Goal: Book appointment/travel/reservation

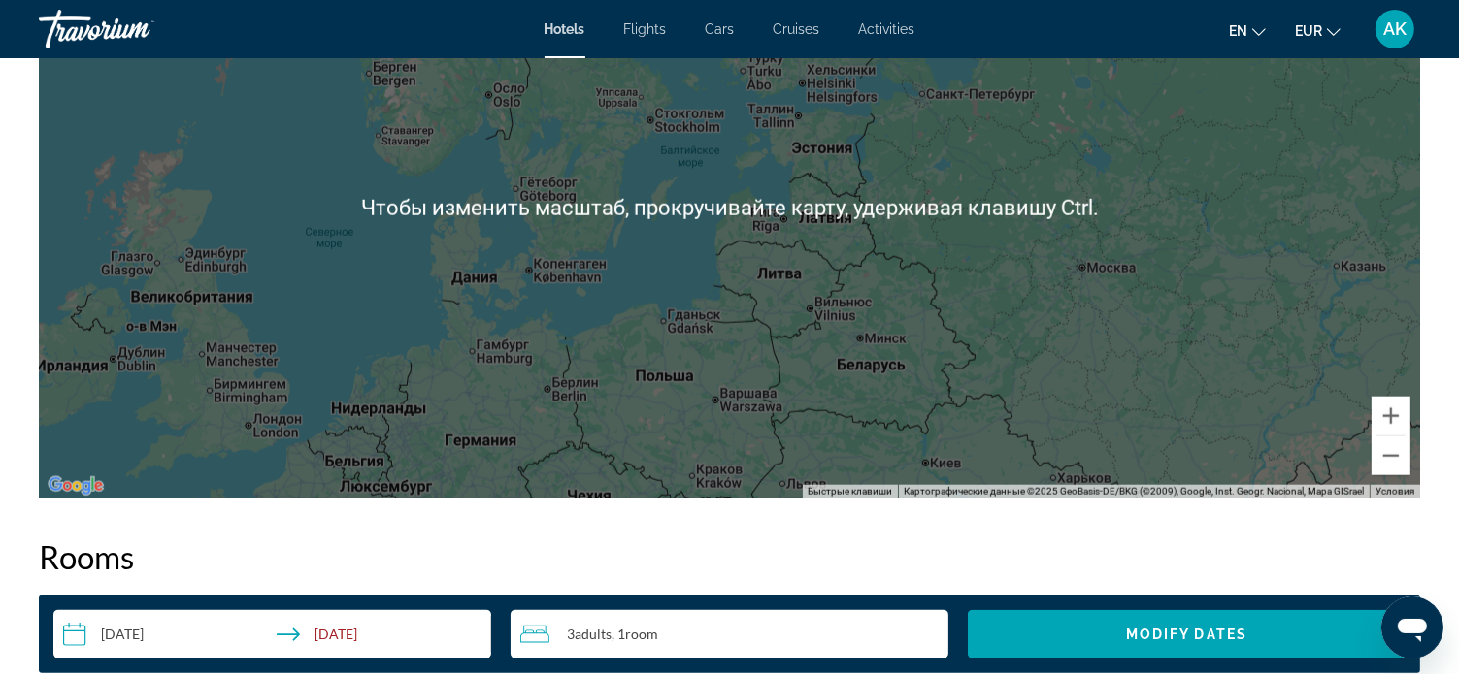
scroll to position [2038, 0]
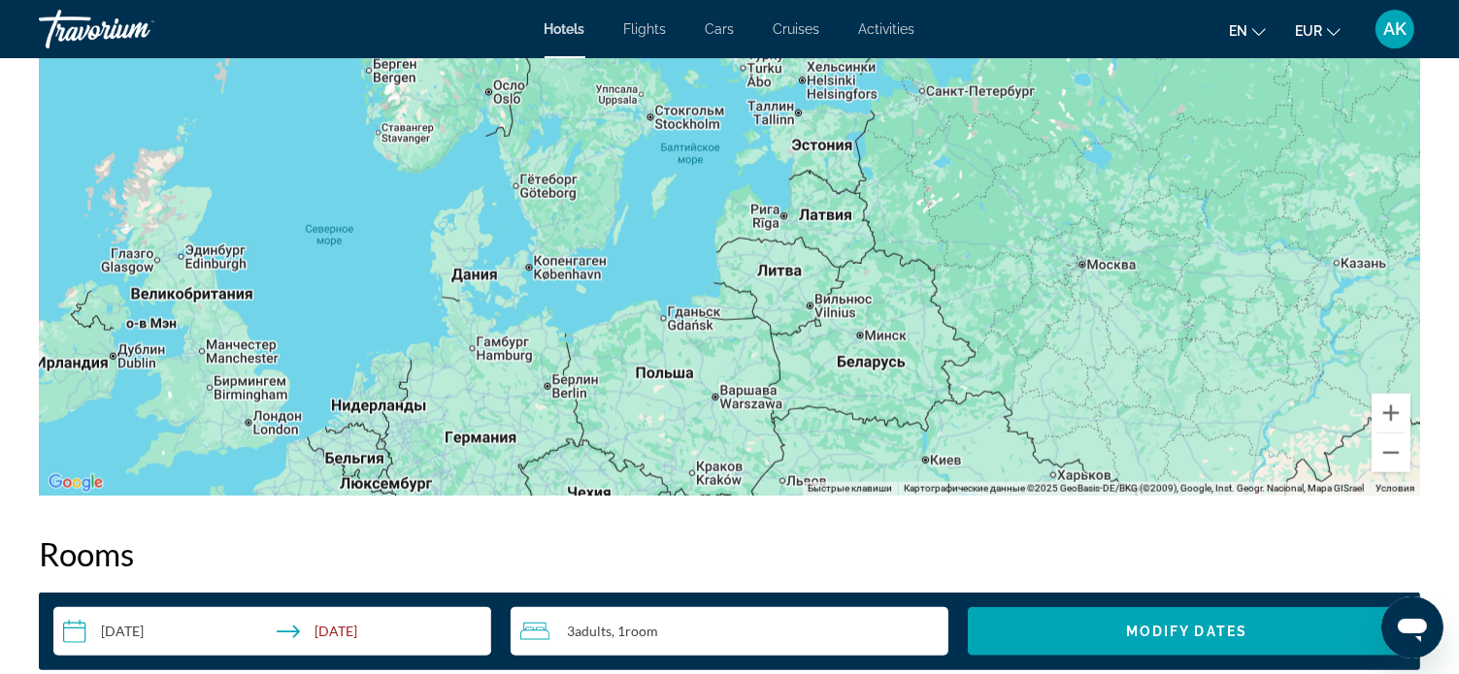
click at [361, 329] on div "Main content" at bounding box center [729, 205] width 1381 height 582
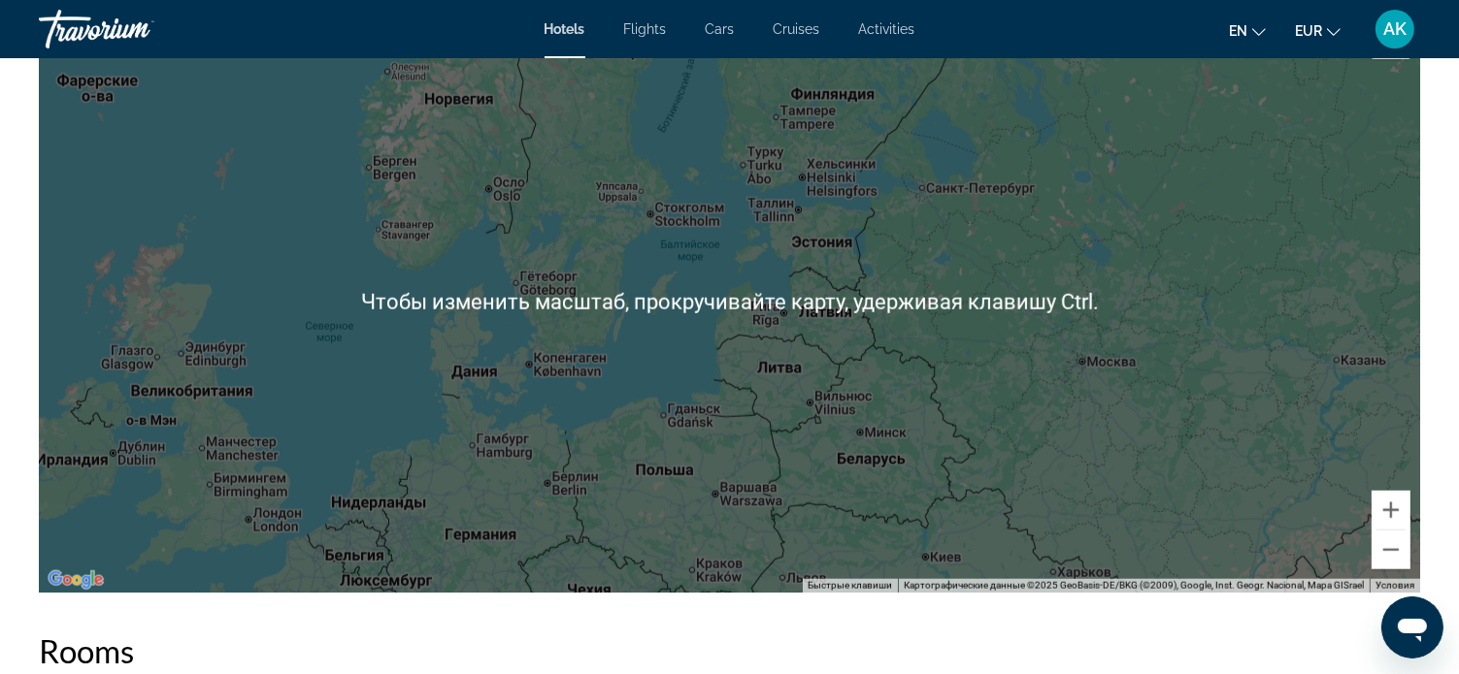
scroll to position [1844, 0]
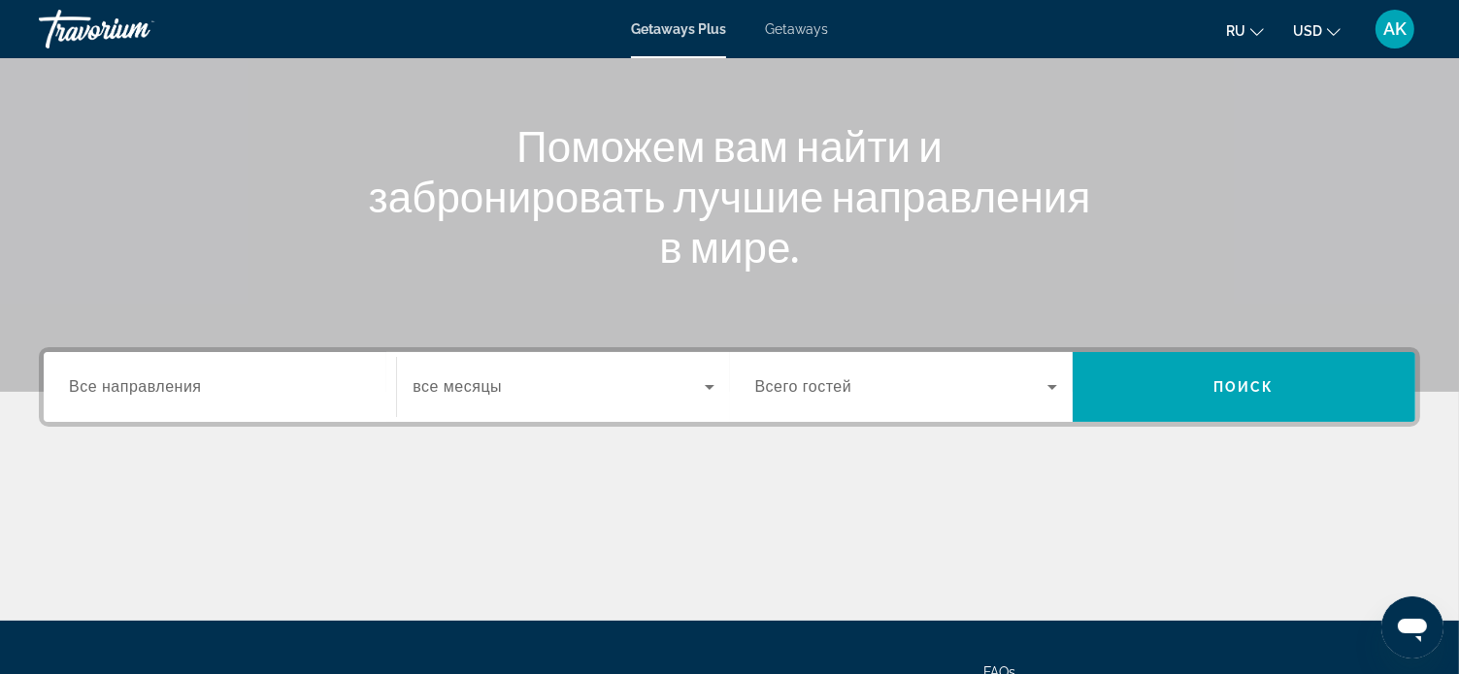
scroll to position [194, 0]
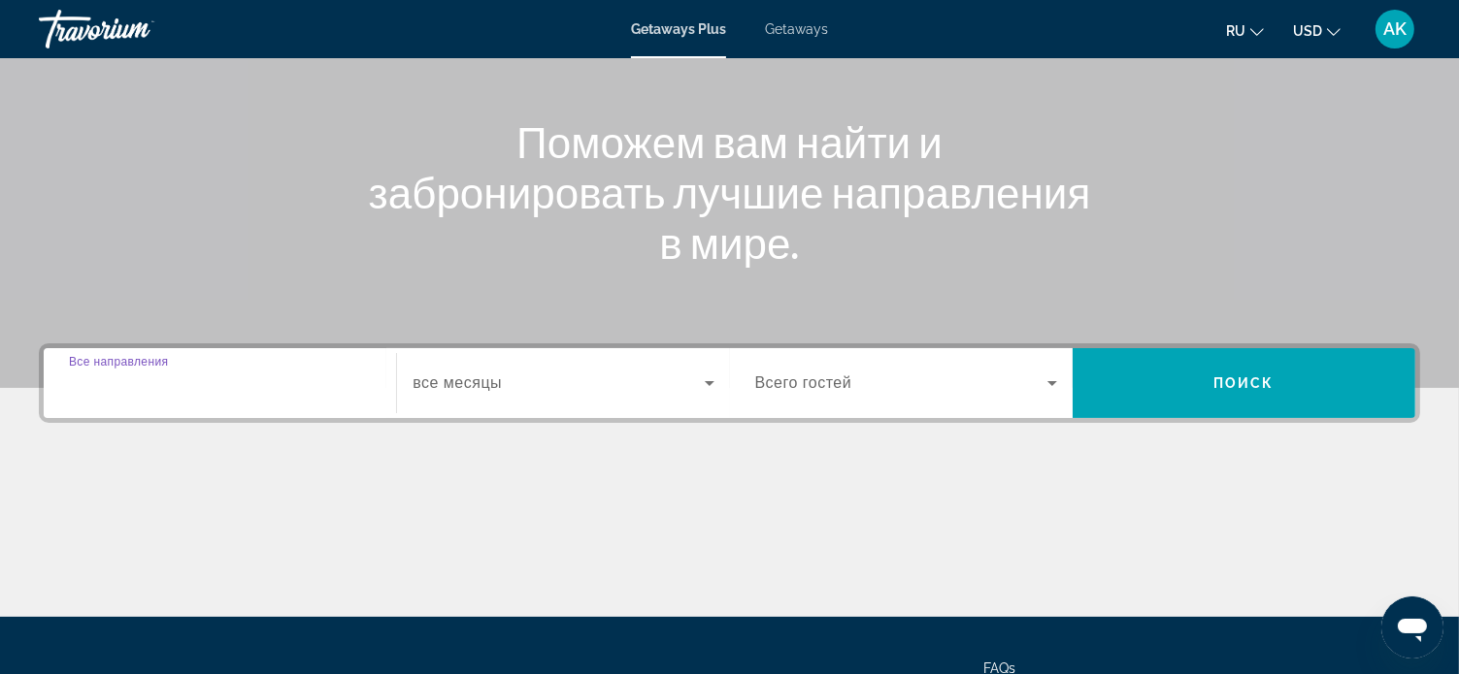
click at [210, 383] on input "Destination Все направления" at bounding box center [220, 384] width 302 height 23
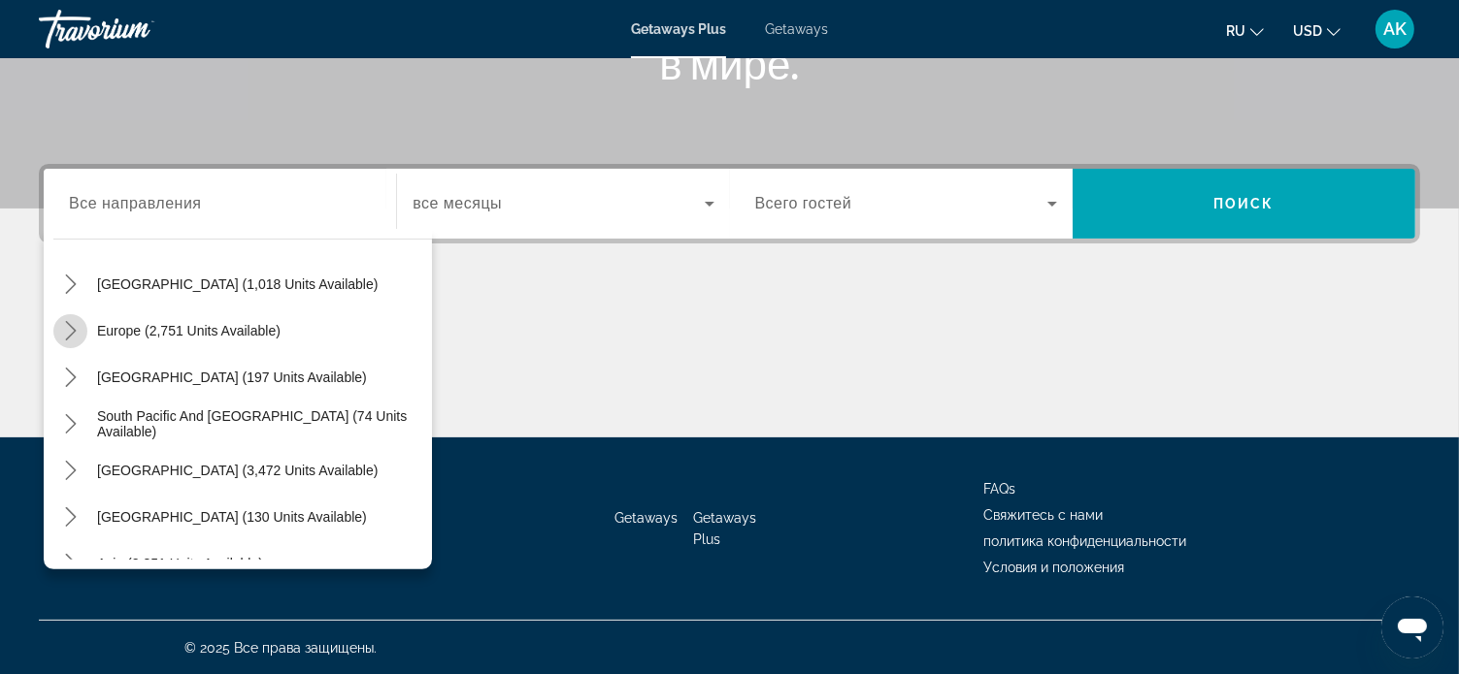
click at [71, 330] on icon "Toggle Europe (2,751 units available) submenu" at bounding box center [70, 330] width 19 height 19
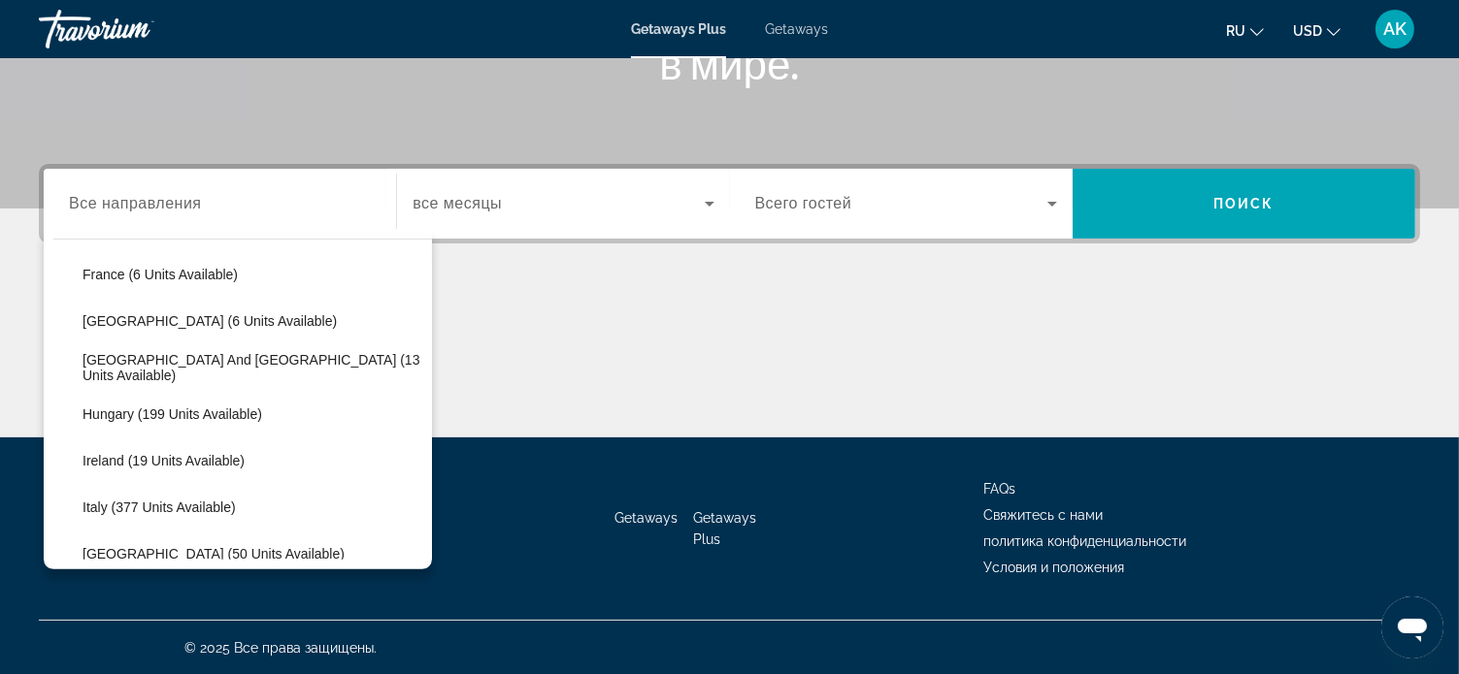
scroll to position [534, 0]
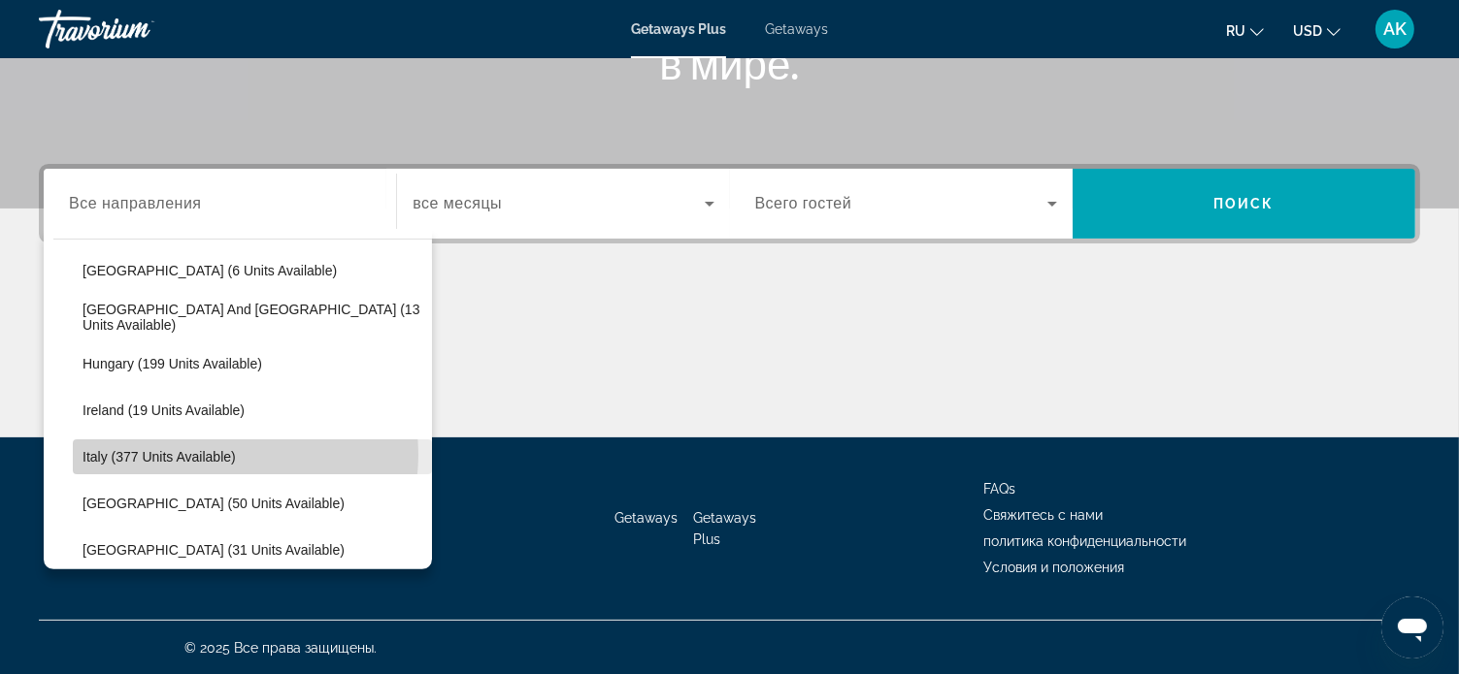
click at [218, 453] on span "Italy (377 units available)" at bounding box center [158, 457] width 153 height 16
type input "**********"
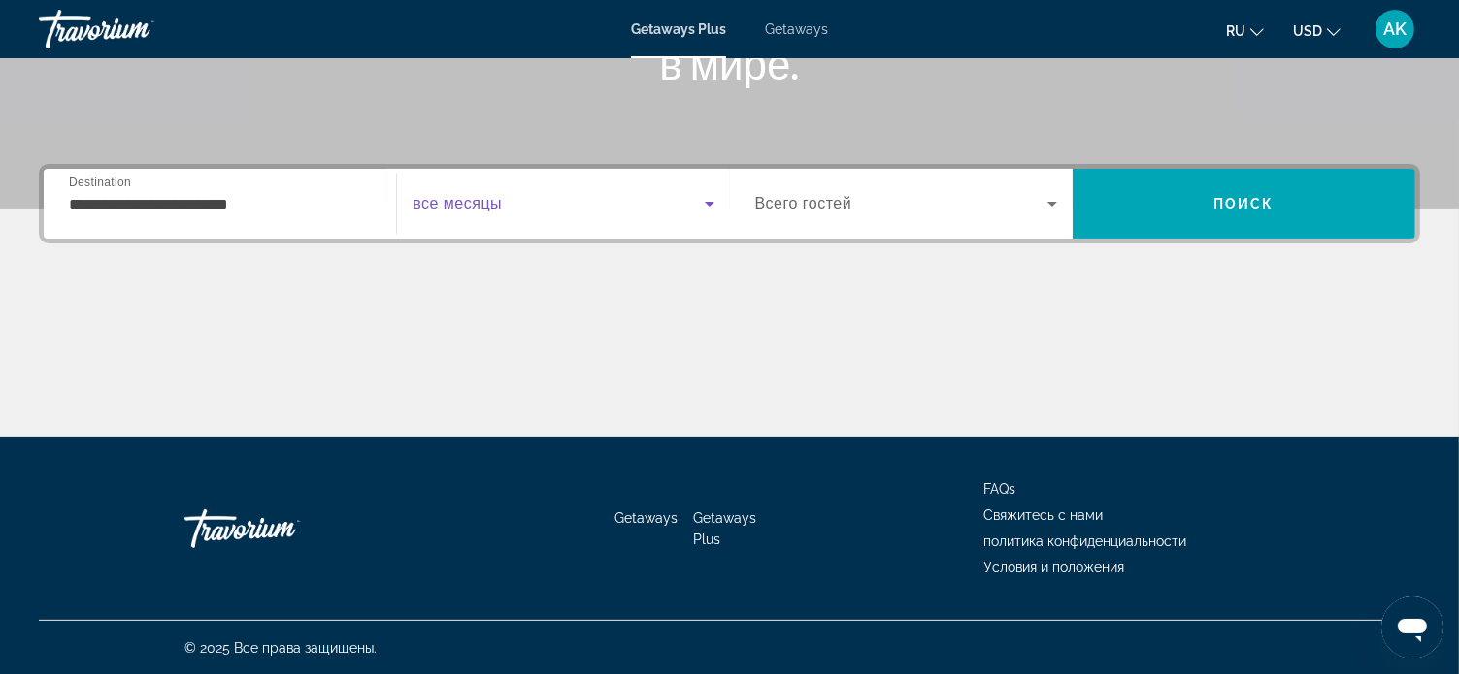
click at [706, 202] on icon "Search widget" at bounding box center [710, 204] width 10 height 5
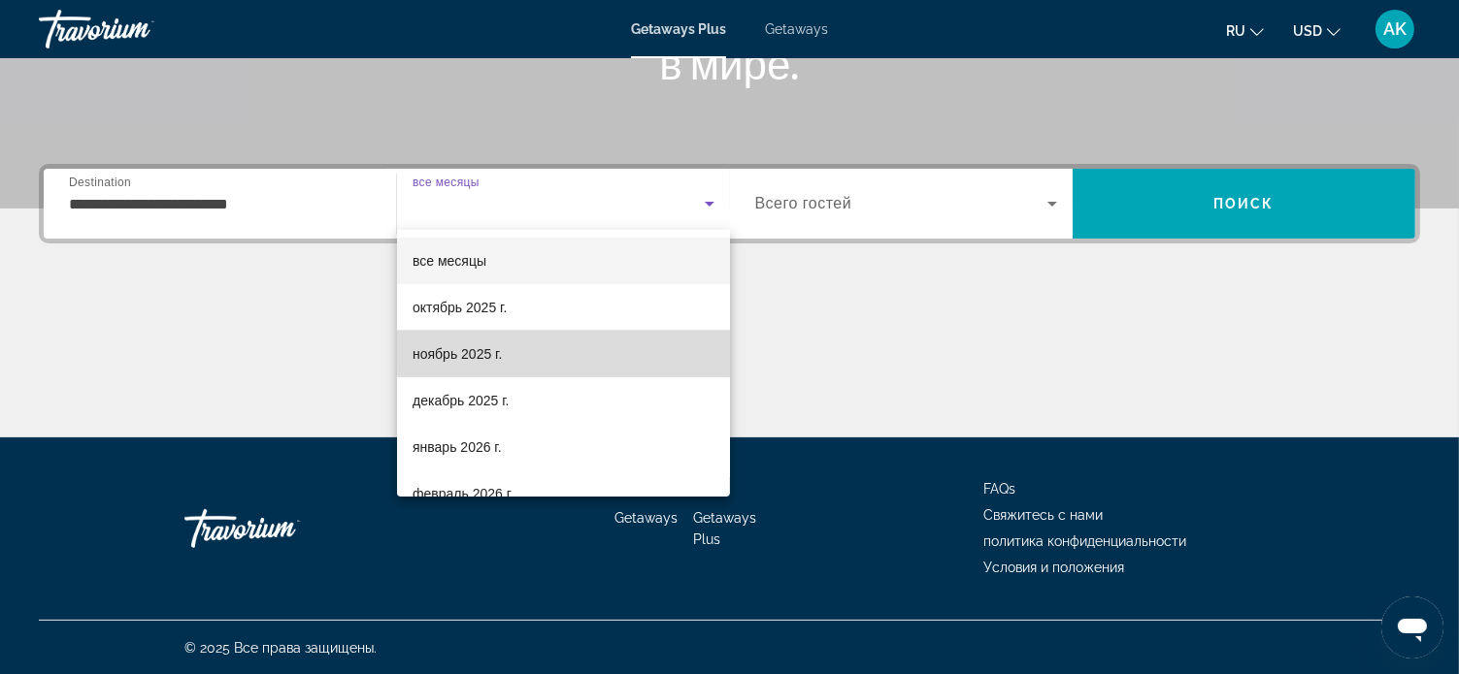
click at [586, 347] on mat-option "ноябрь 2025 г." at bounding box center [563, 354] width 333 height 47
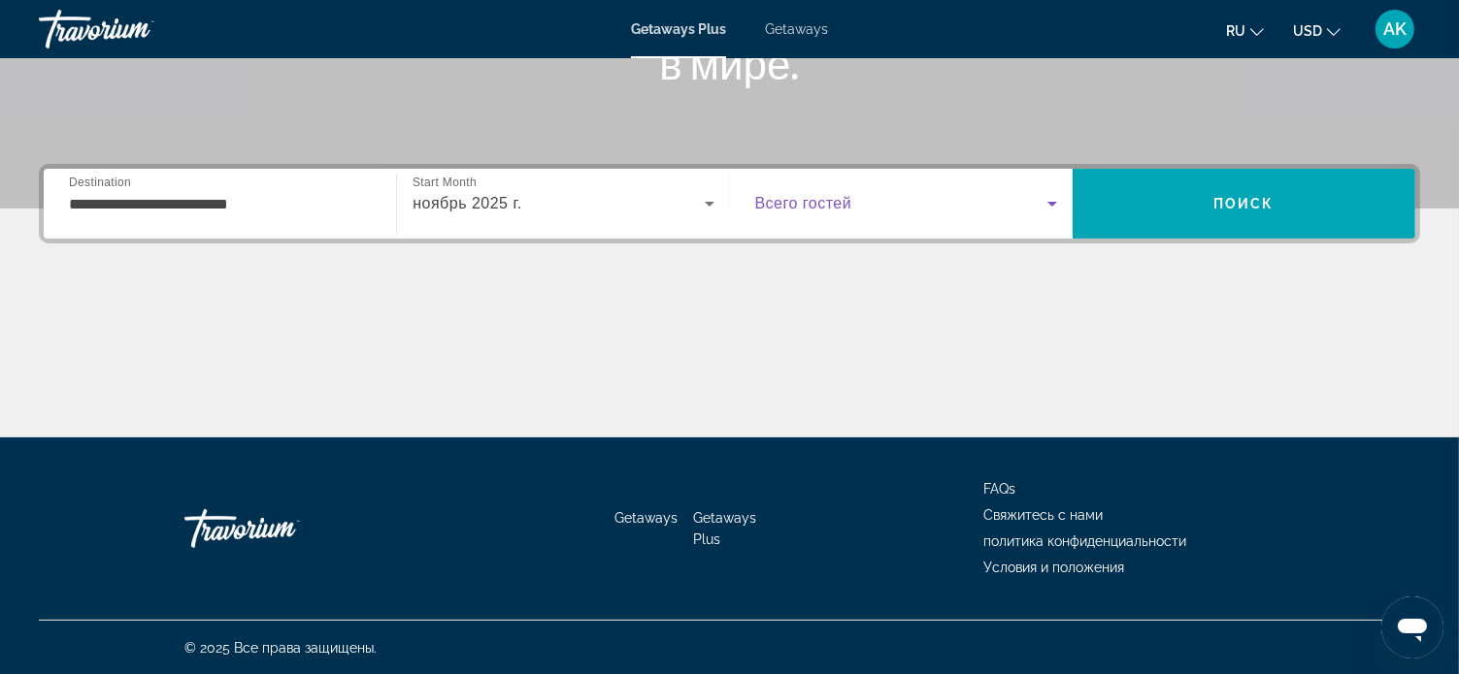
click at [1052, 202] on icon "Search widget" at bounding box center [1052, 204] width 10 height 5
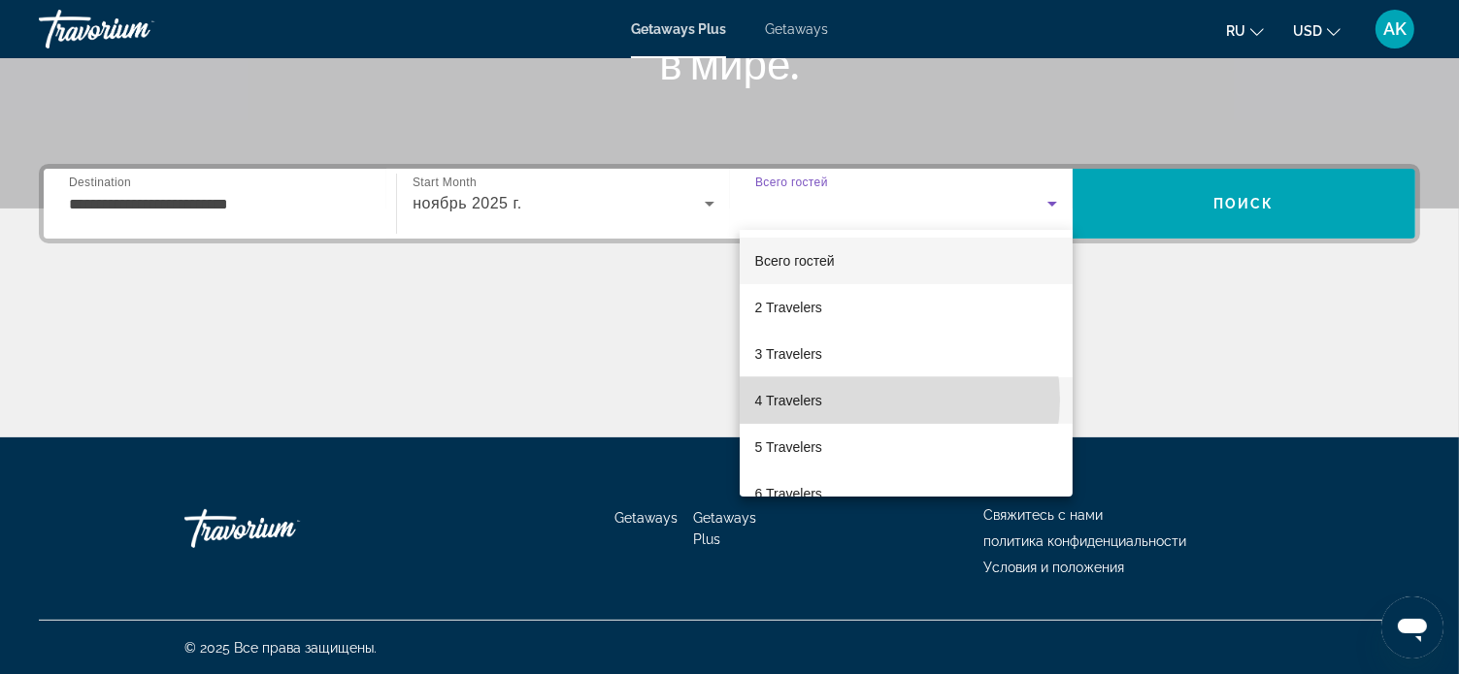
click at [879, 400] on mat-option "4 Travelers" at bounding box center [905, 401] width 333 height 47
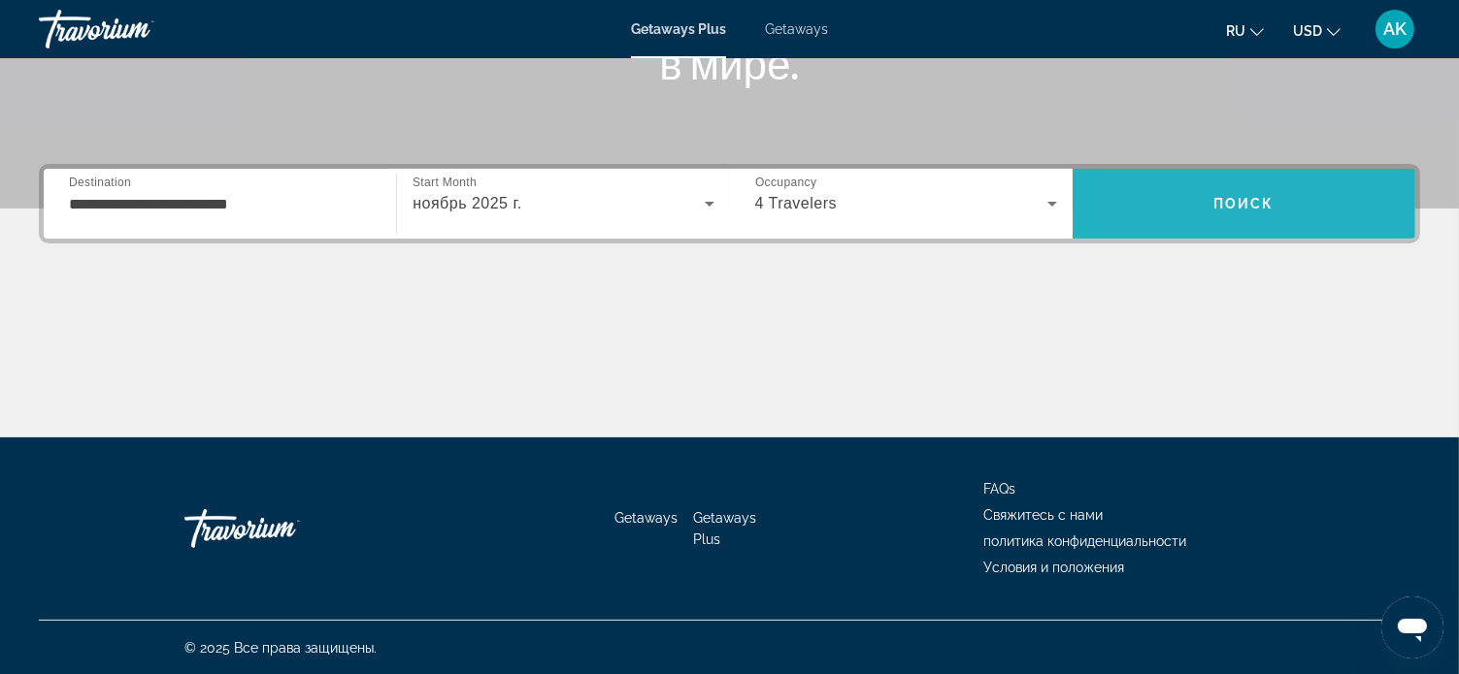
click at [1236, 200] on span "Поиск" at bounding box center [1243, 204] width 61 height 16
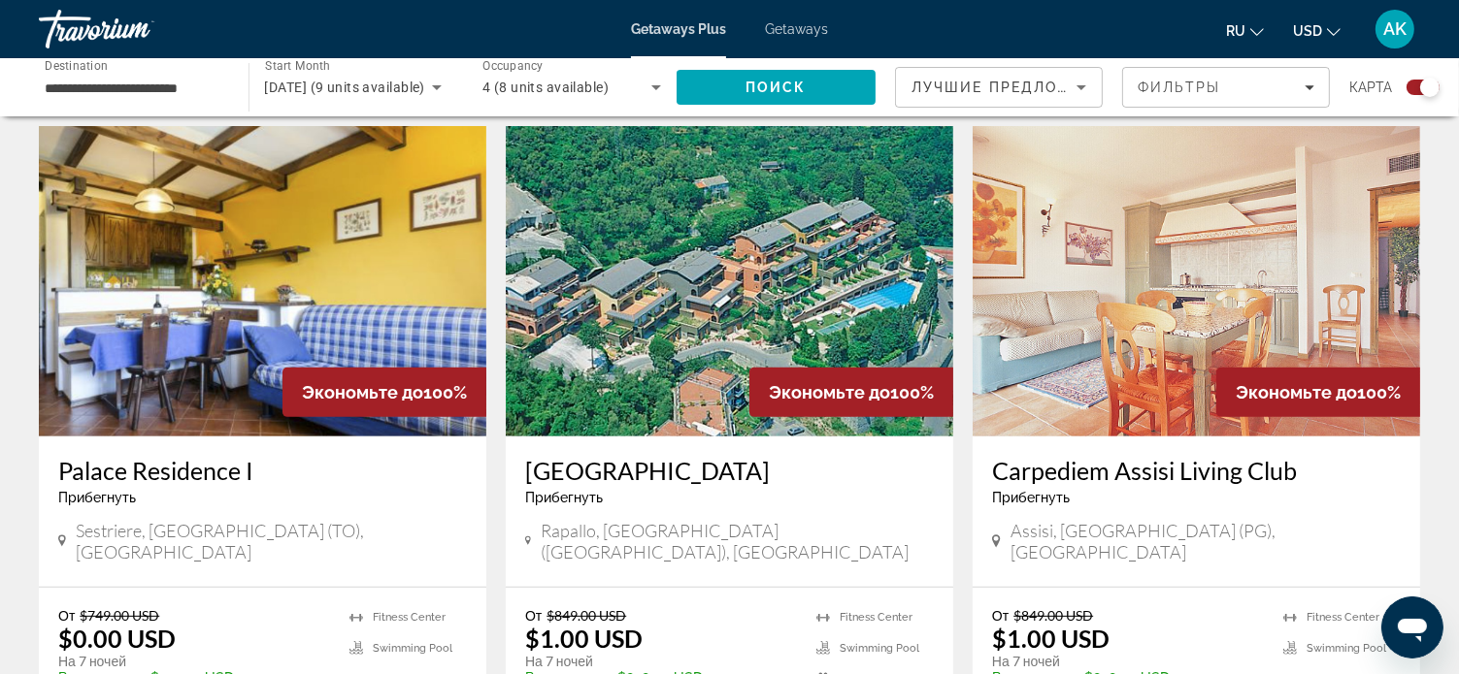
scroll to position [601, 0]
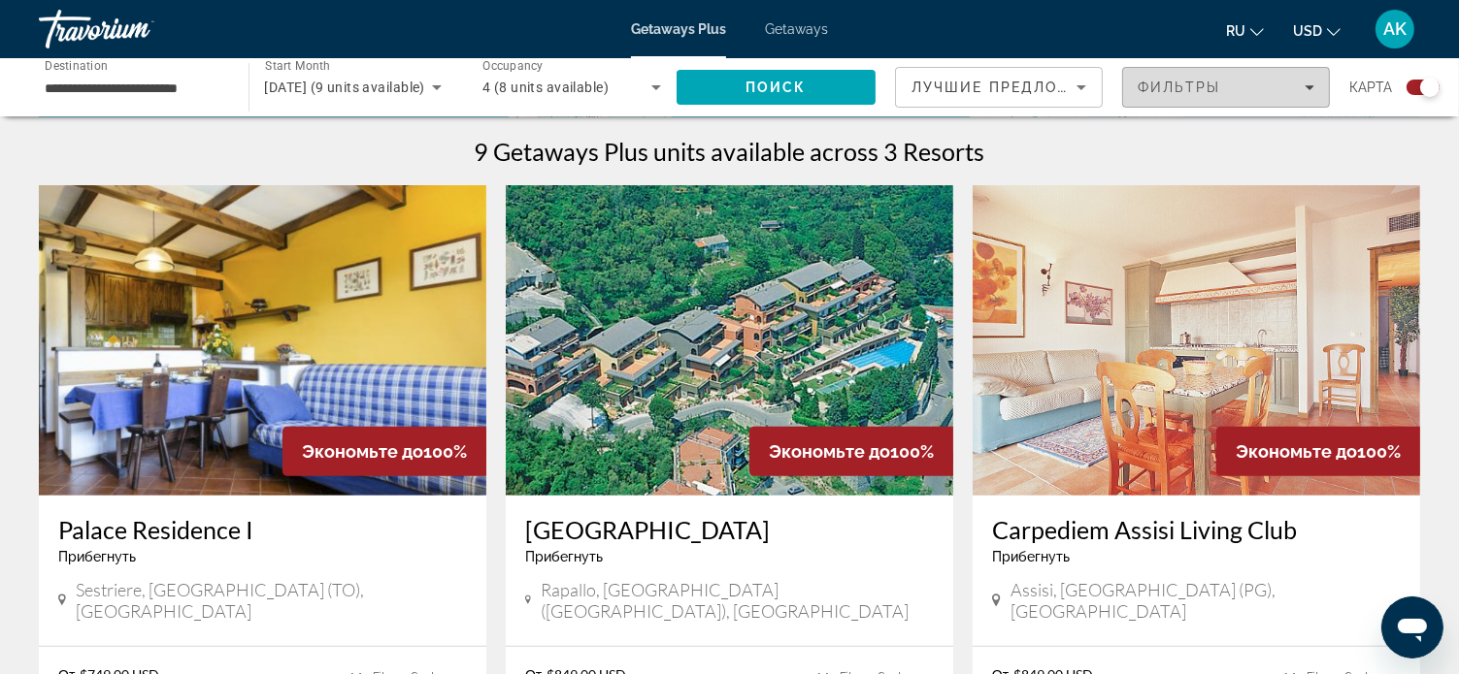
click at [1309, 84] on icon "Filters" at bounding box center [1309, 87] width 10 height 10
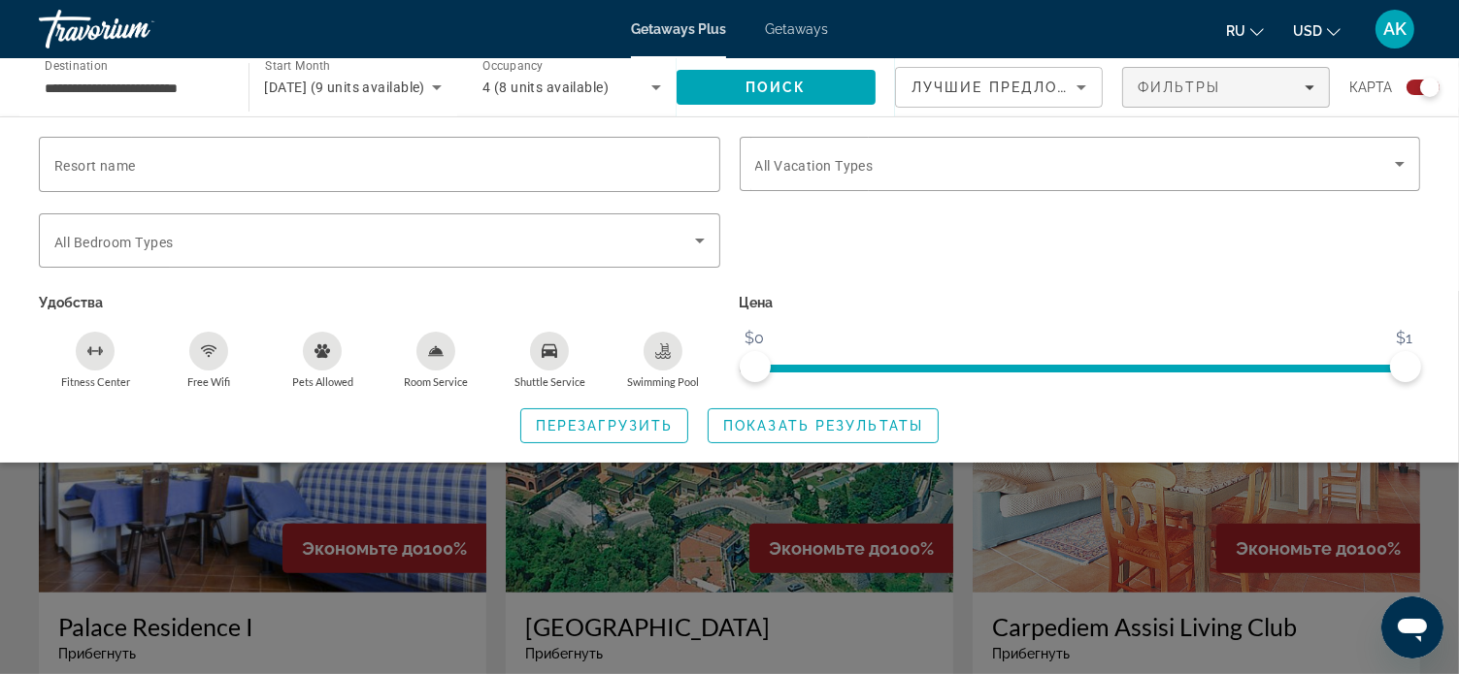
scroll to position [407, 0]
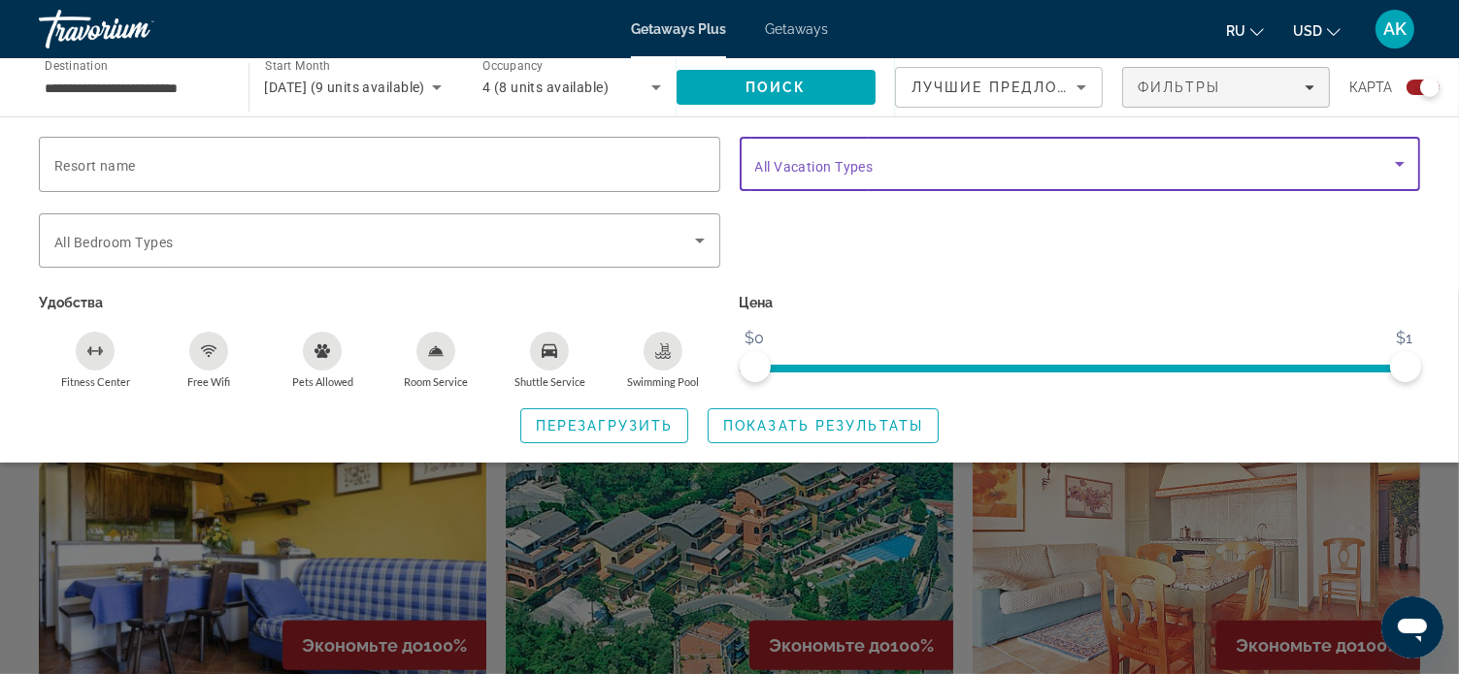
click at [1401, 166] on icon "Search widget" at bounding box center [1399, 163] width 23 height 23
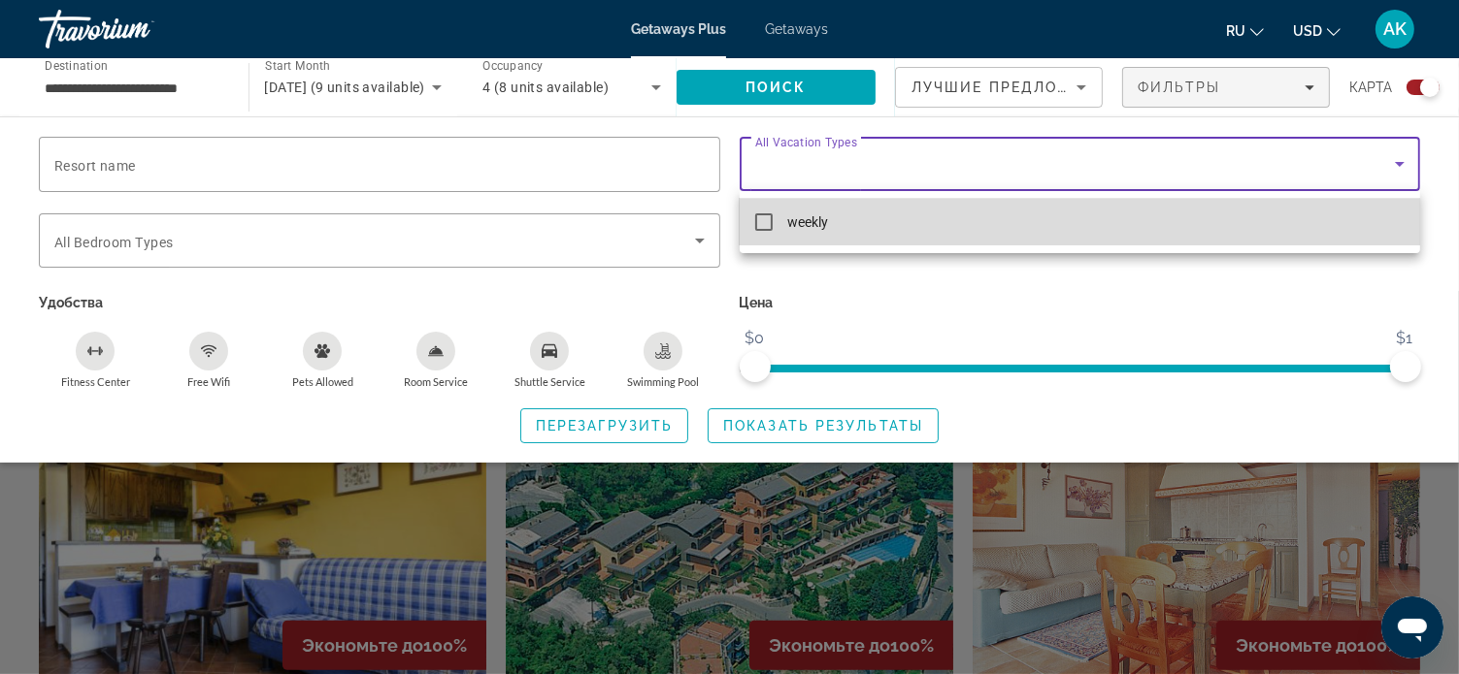
click at [765, 224] on mat-pseudo-checkbox at bounding box center [763, 222] width 17 height 17
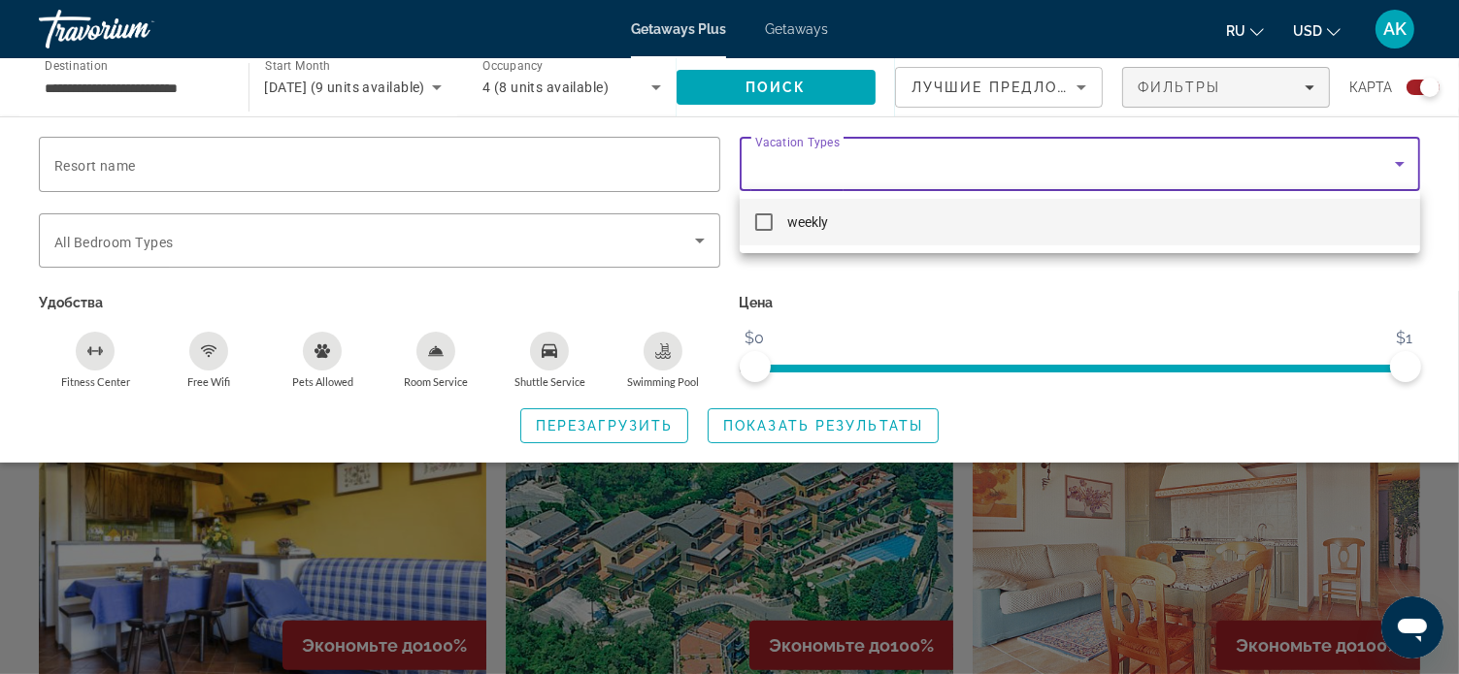
click at [1033, 270] on div at bounding box center [729, 337] width 1459 height 674
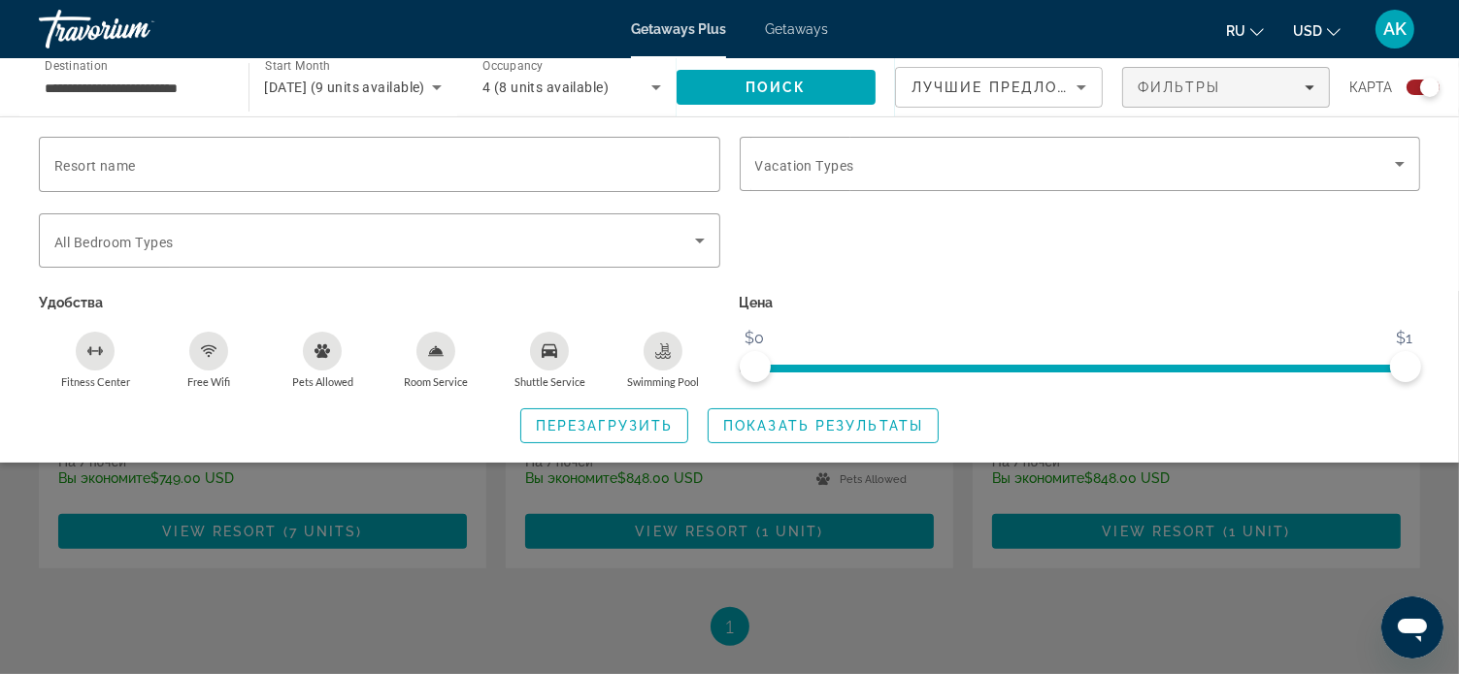
scroll to position [892, 0]
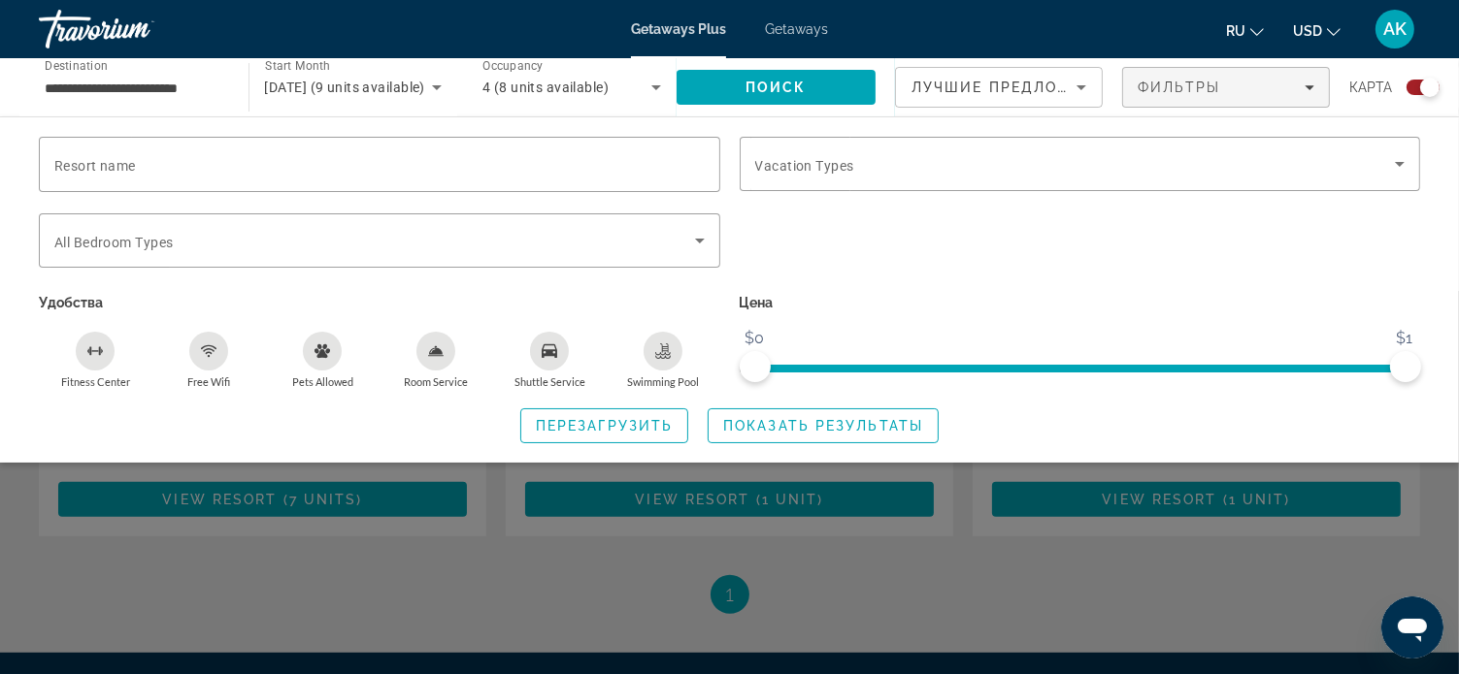
click at [591, 523] on div "Search widget" at bounding box center [729, 482] width 1459 height 383
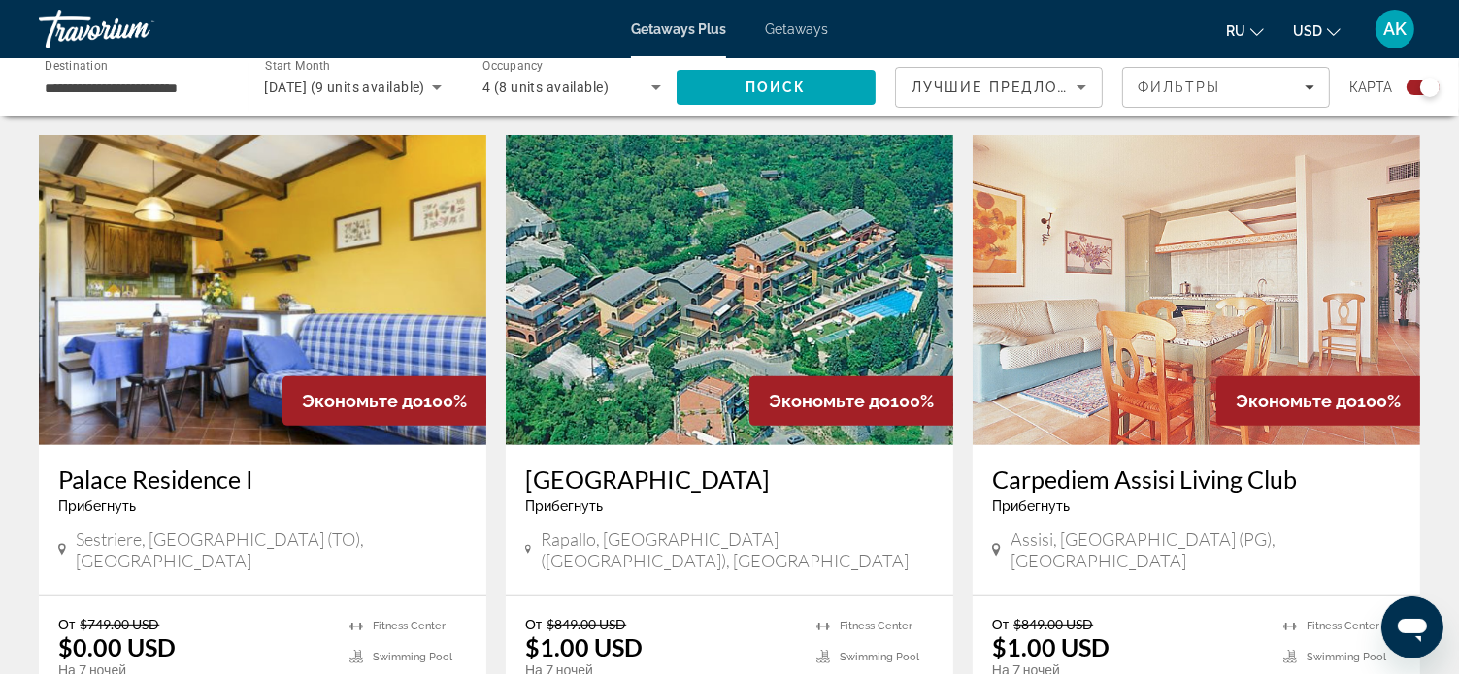
scroll to position [601, 0]
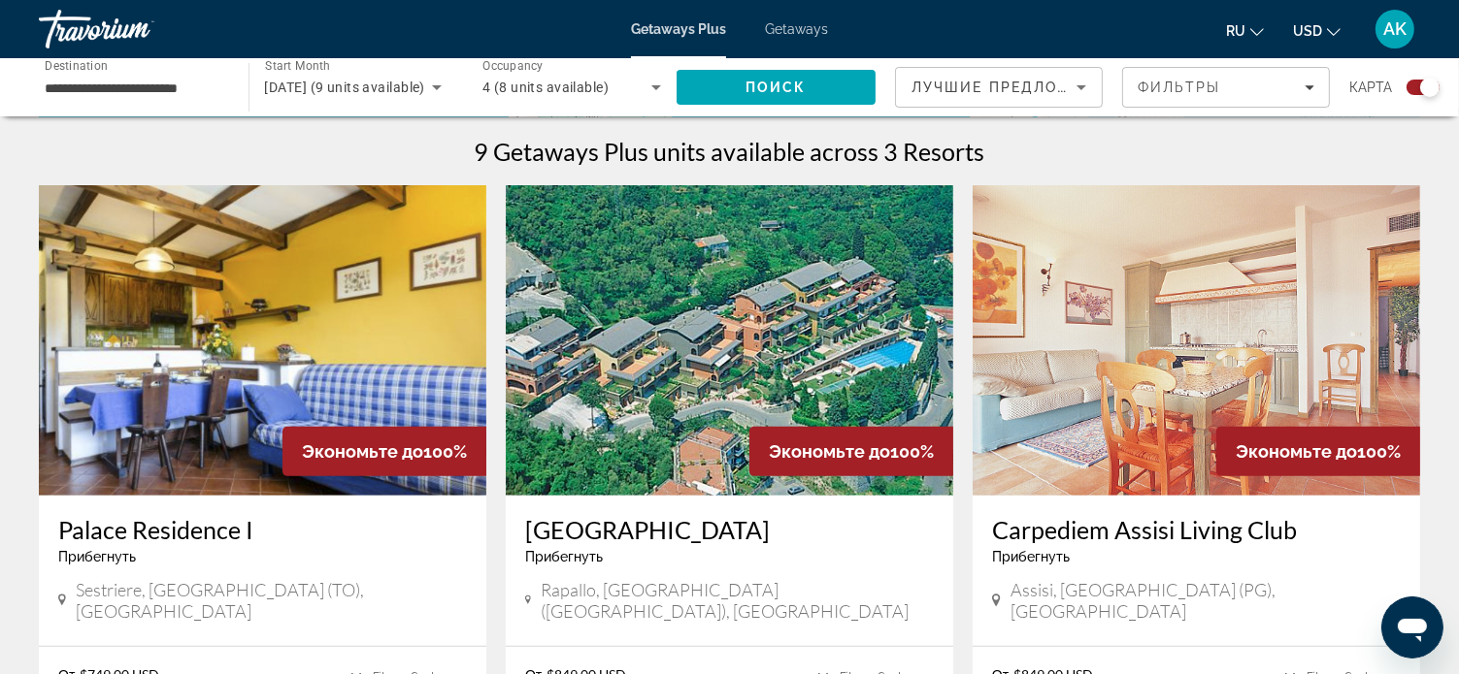
click at [739, 333] on img "Main content" at bounding box center [729, 340] width 447 height 311
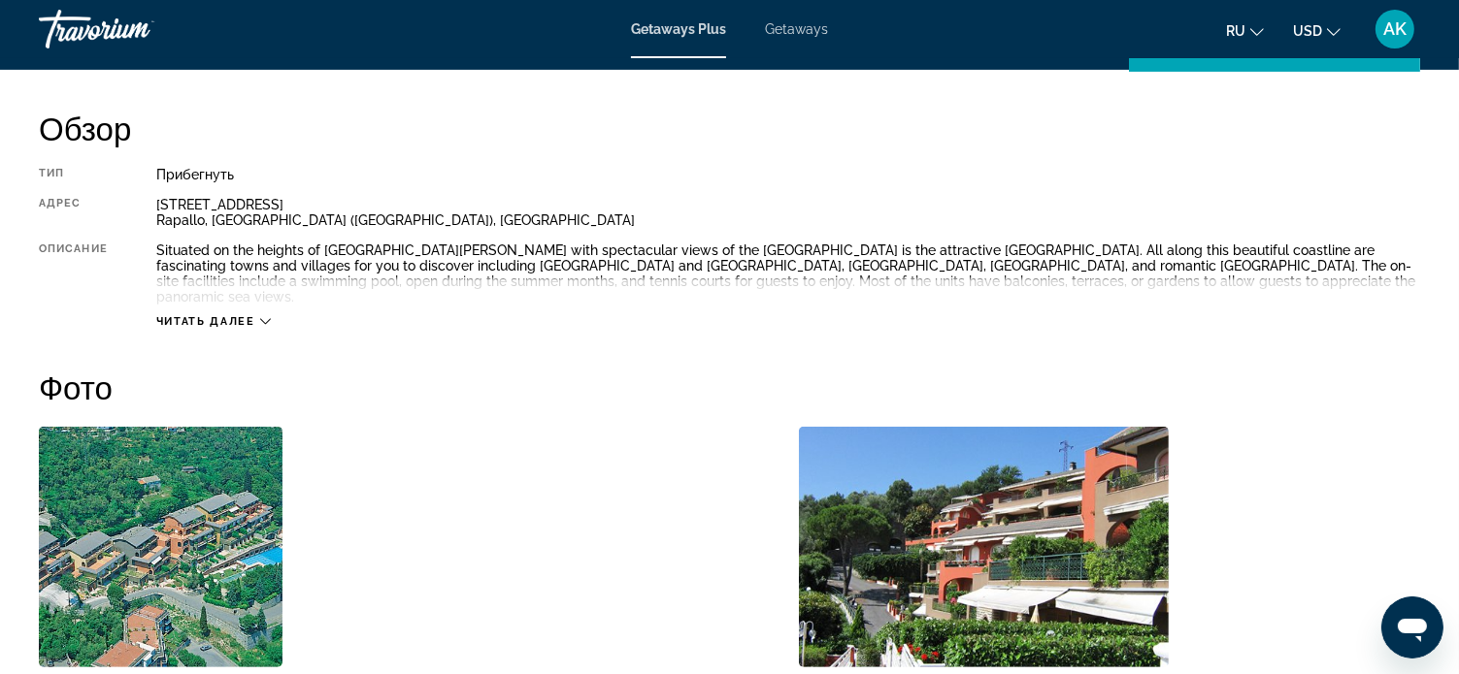
scroll to position [679, 0]
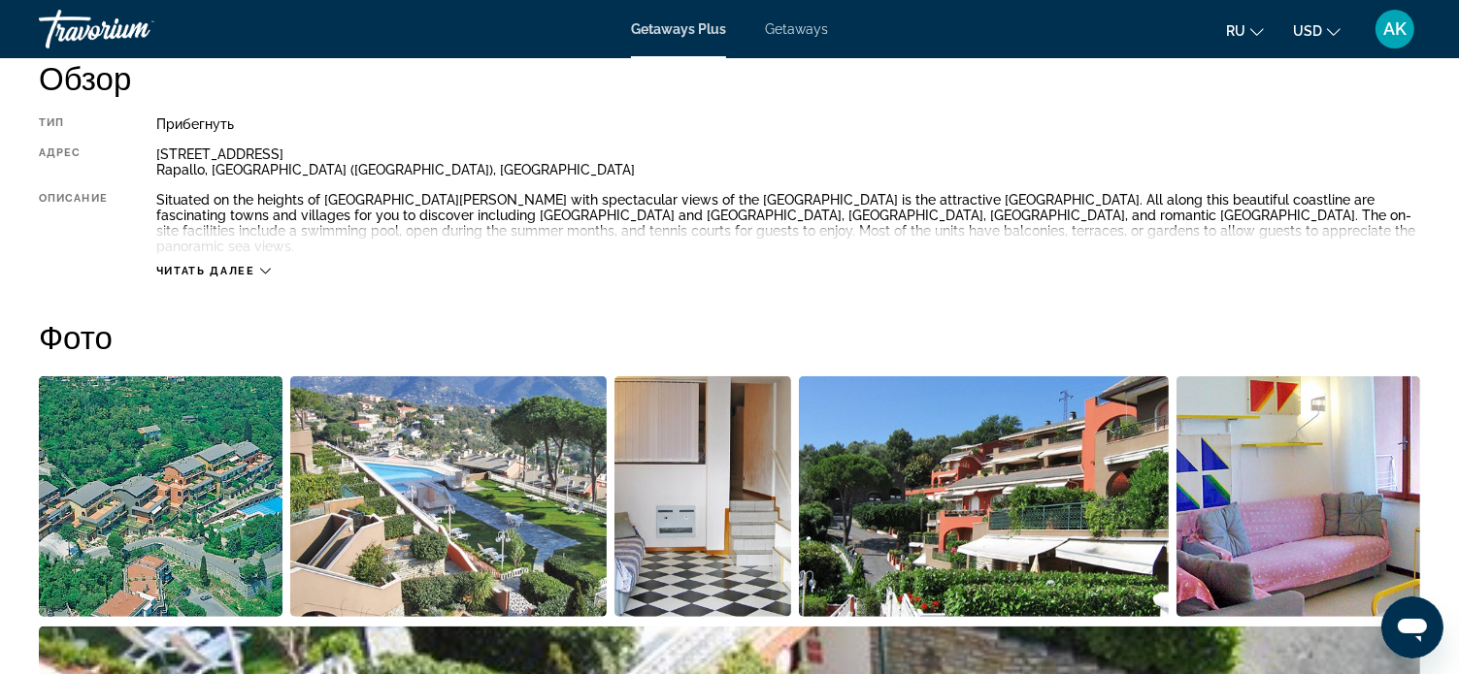
click at [264, 269] on icon "Main content" at bounding box center [265, 272] width 11 height 6
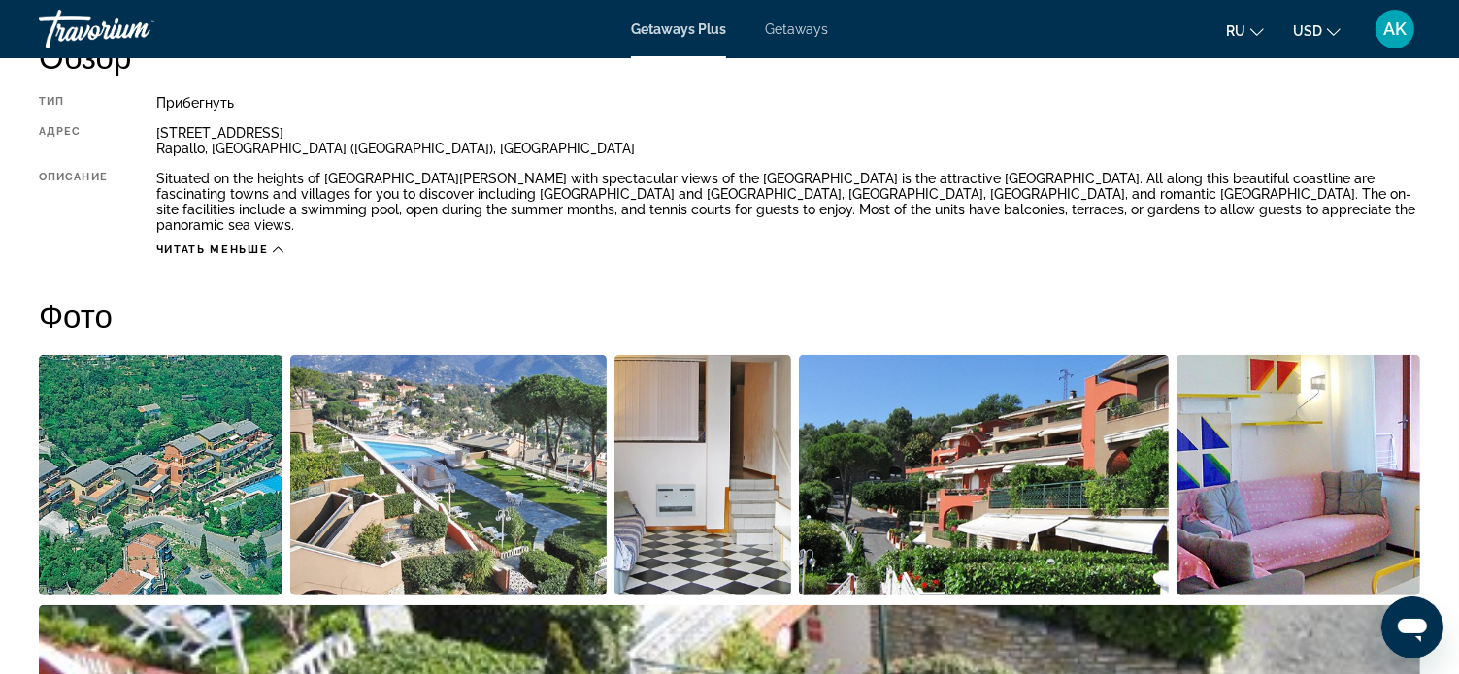
scroll to position [582, 0]
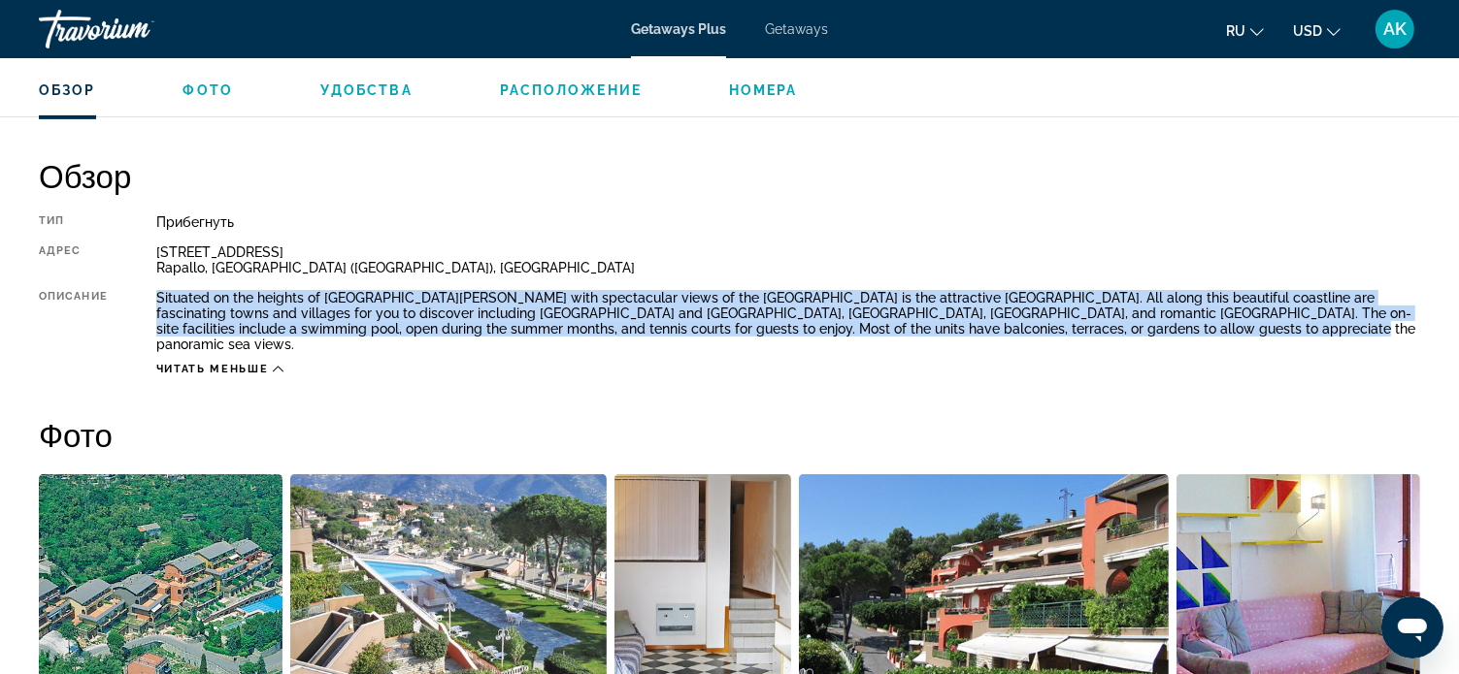
drag, startPoint x: 158, startPoint y: 294, endPoint x: 1141, endPoint y: 329, distance: 983.7
click at [1141, 329] on div "Situated on the heights of [GEOGRAPHIC_DATA][PERSON_NAME] with spectacular view…" at bounding box center [788, 321] width 1264 height 62
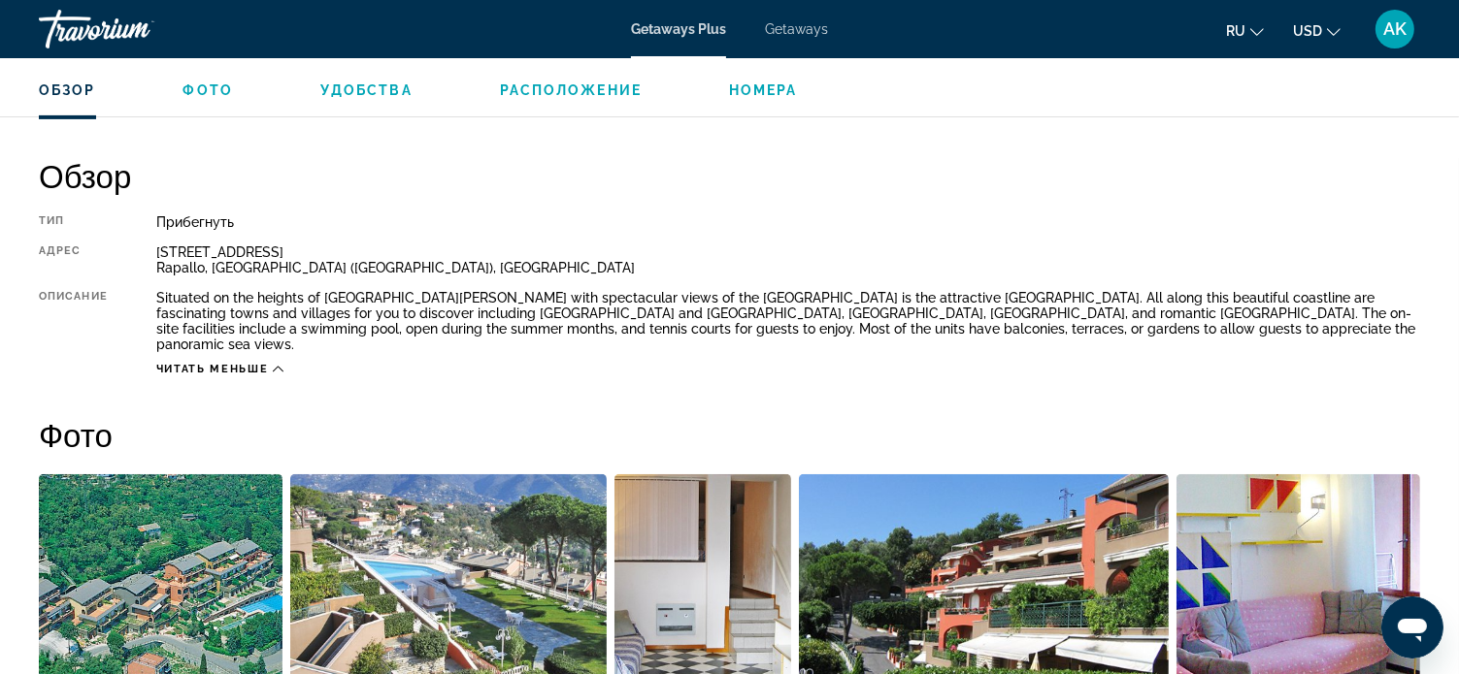
click at [855, 222] on div "Прибегнуть" at bounding box center [788, 222] width 1264 height 16
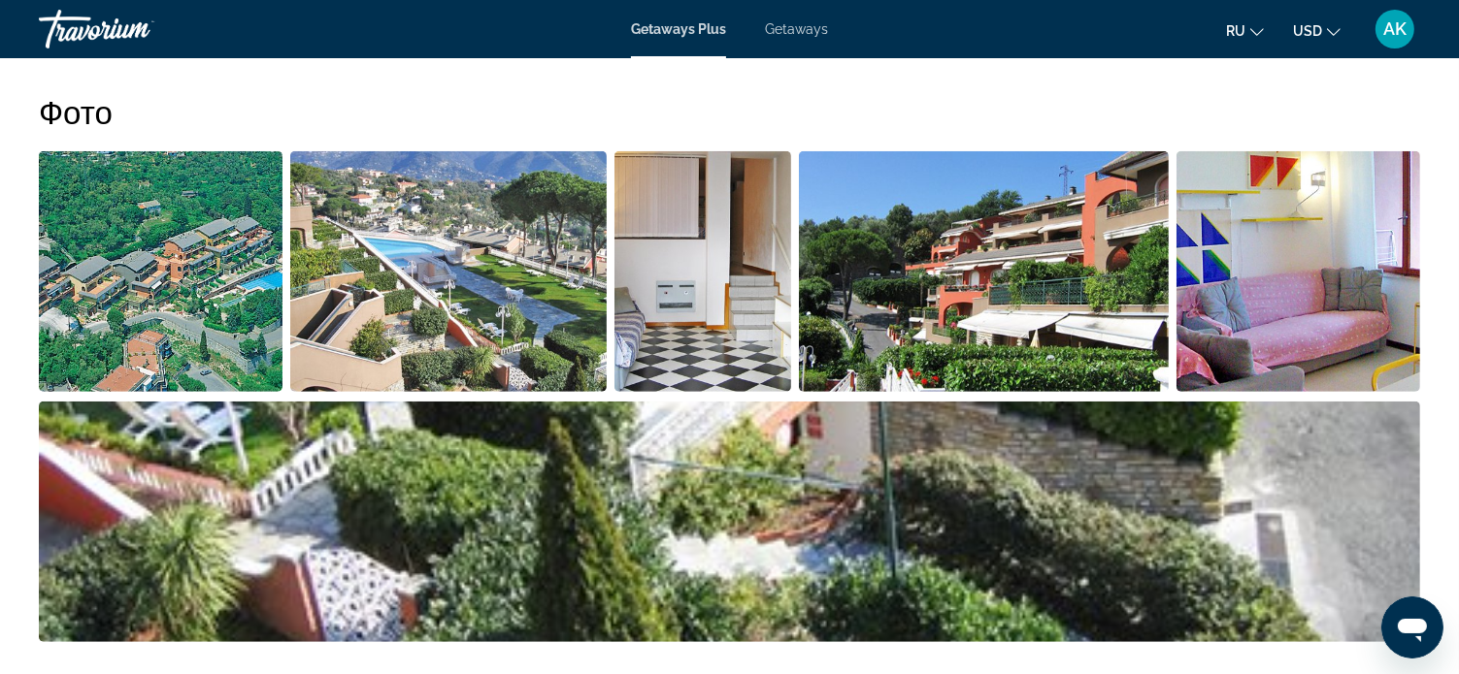
scroll to position [873, 0]
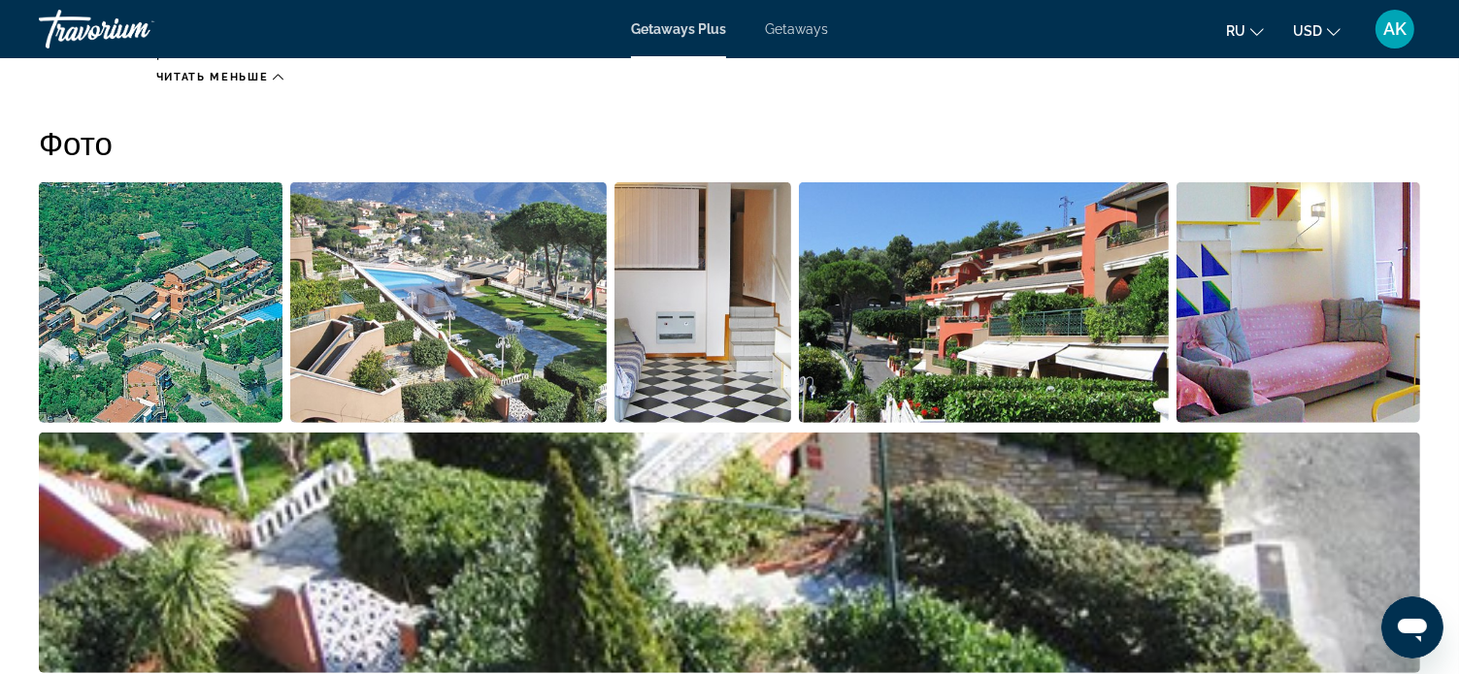
click at [223, 253] on img "Open full-screen image slider" at bounding box center [161, 302] width 244 height 241
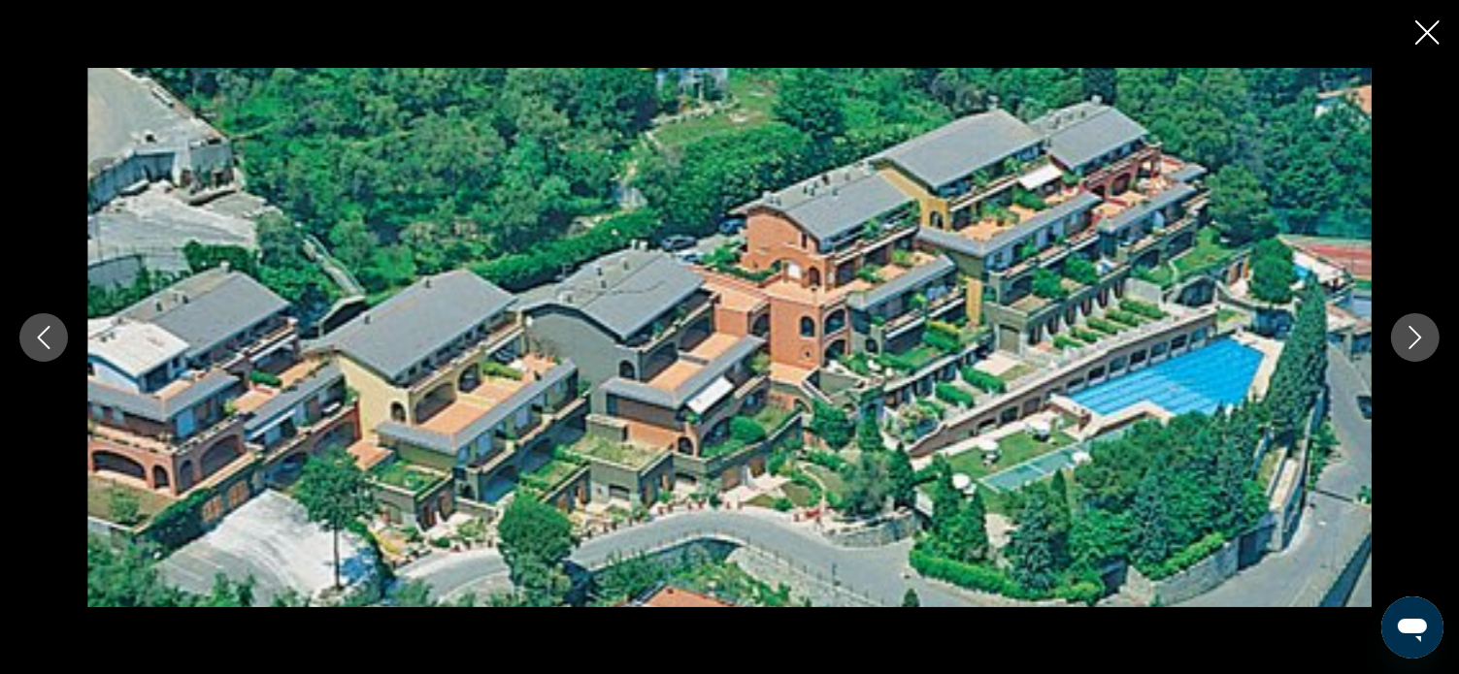
click at [1418, 340] on icon "Next image" at bounding box center [1415, 337] width 13 height 23
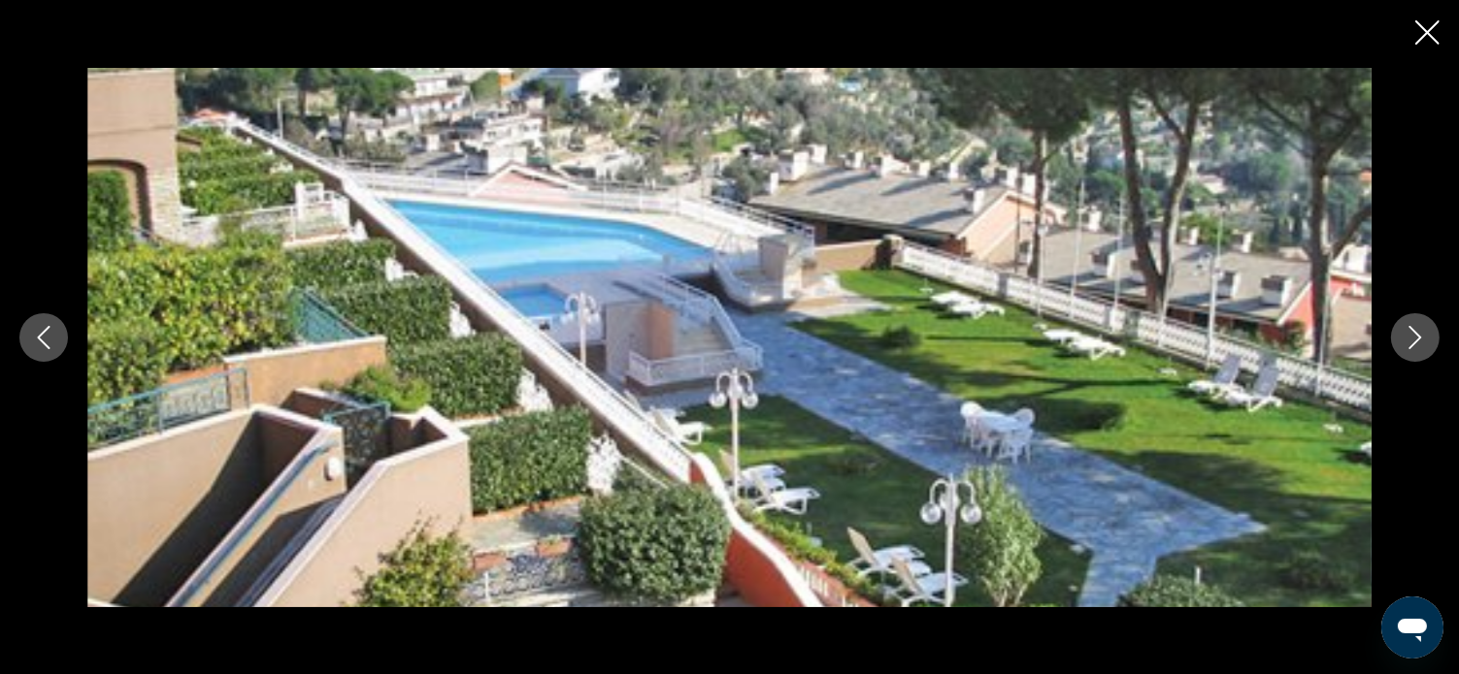
click at [1418, 340] on icon "Next image" at bounding box center [1415, 337] width 13 height 23
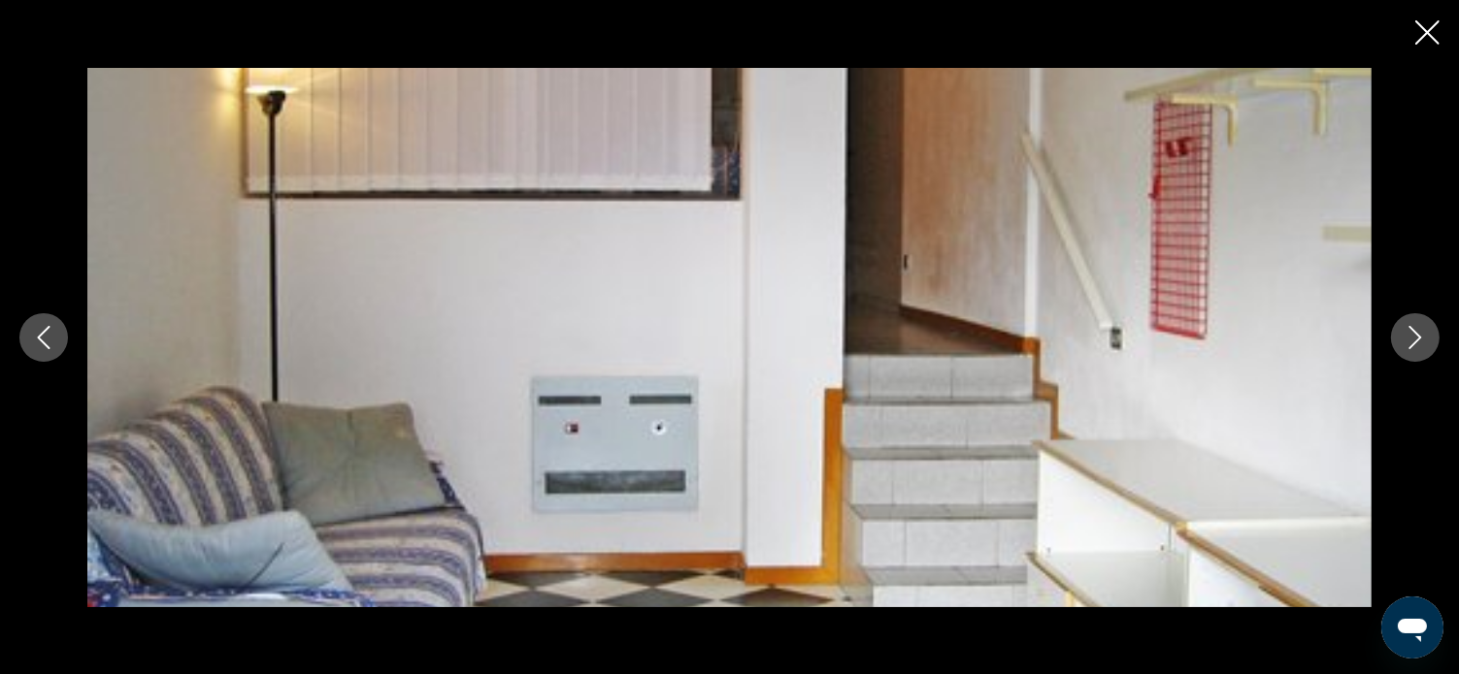
click at [1418, 340] on icon "Next image" at bounding box center [1415, 337] width 13 height 23
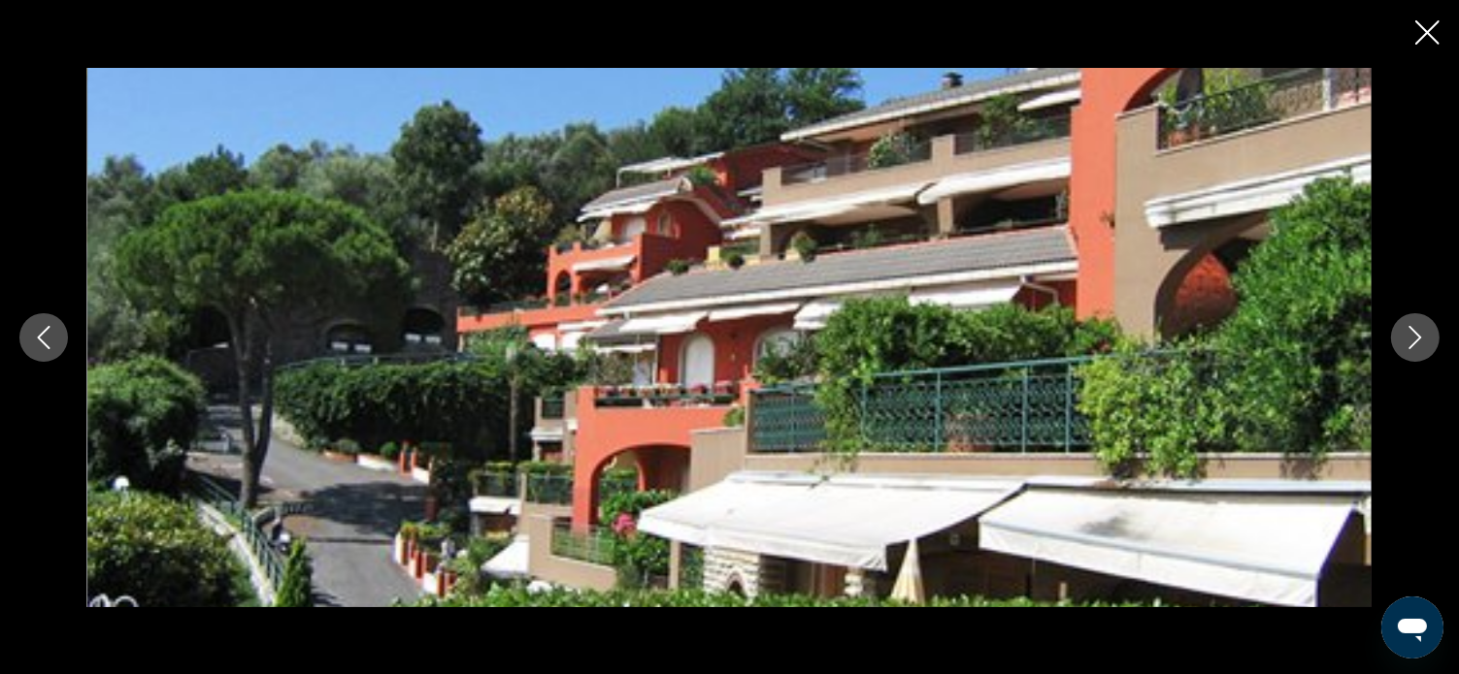
click at [1420, 340] on icon "Next image" at bounding box center [1414, 337] width 23 height 23
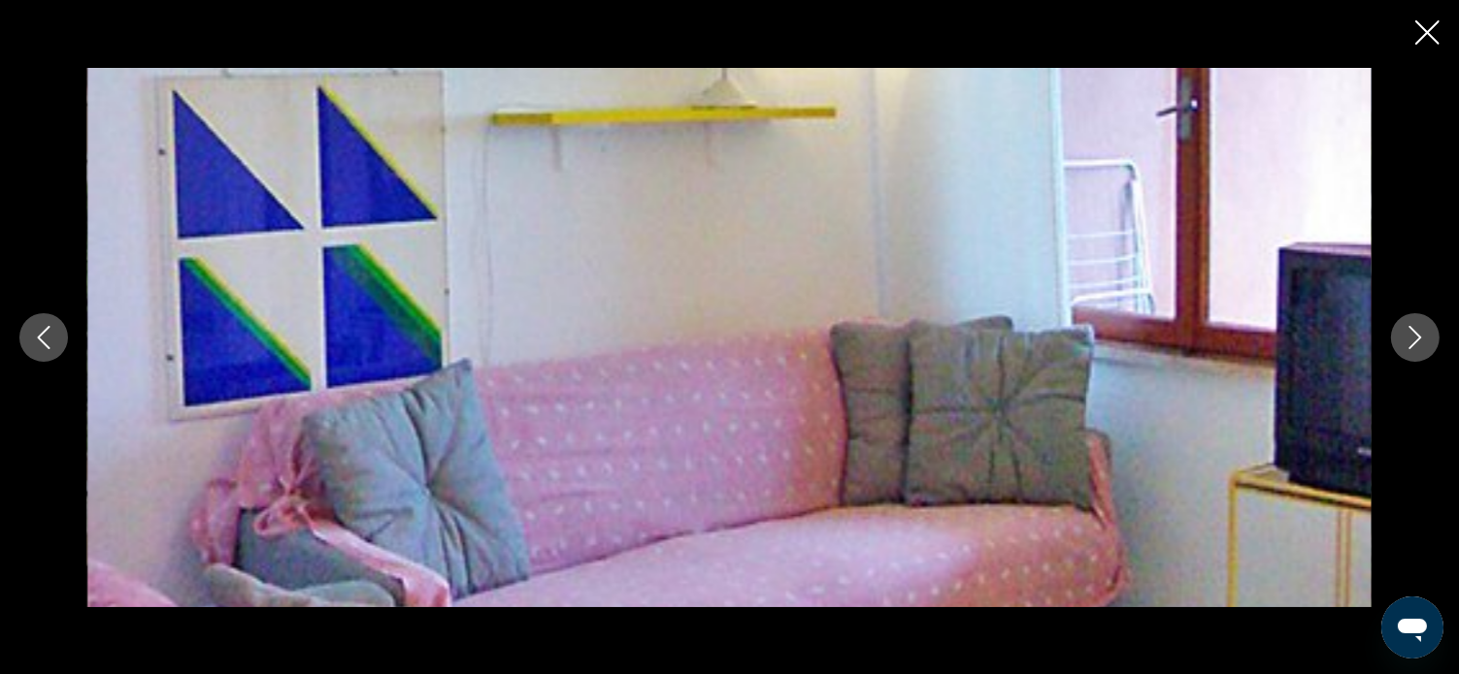
click at [1420, 340] on icon "Next image" at bounding box center [1414, 337] width 23 height 23
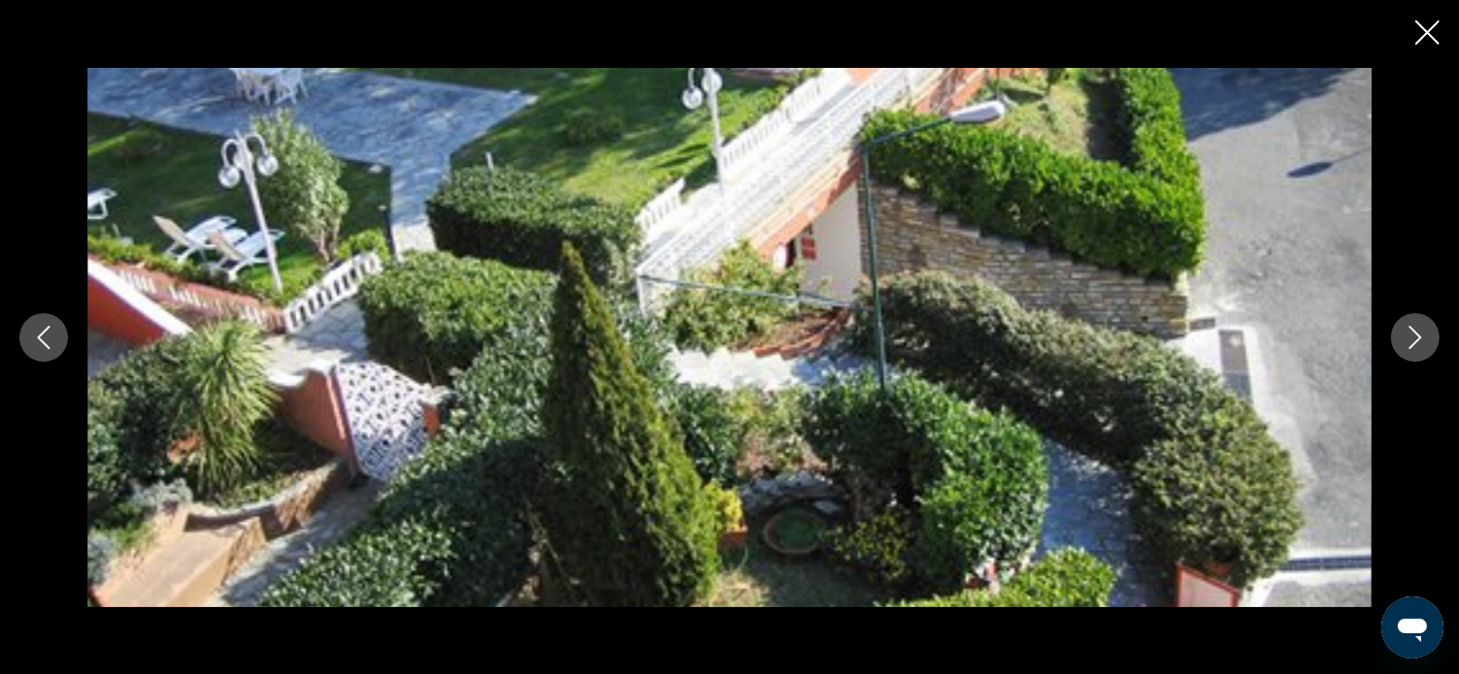
click at [1420, 340] on icon "Next image" at bounding box center [1414, 337] width 23 height 23
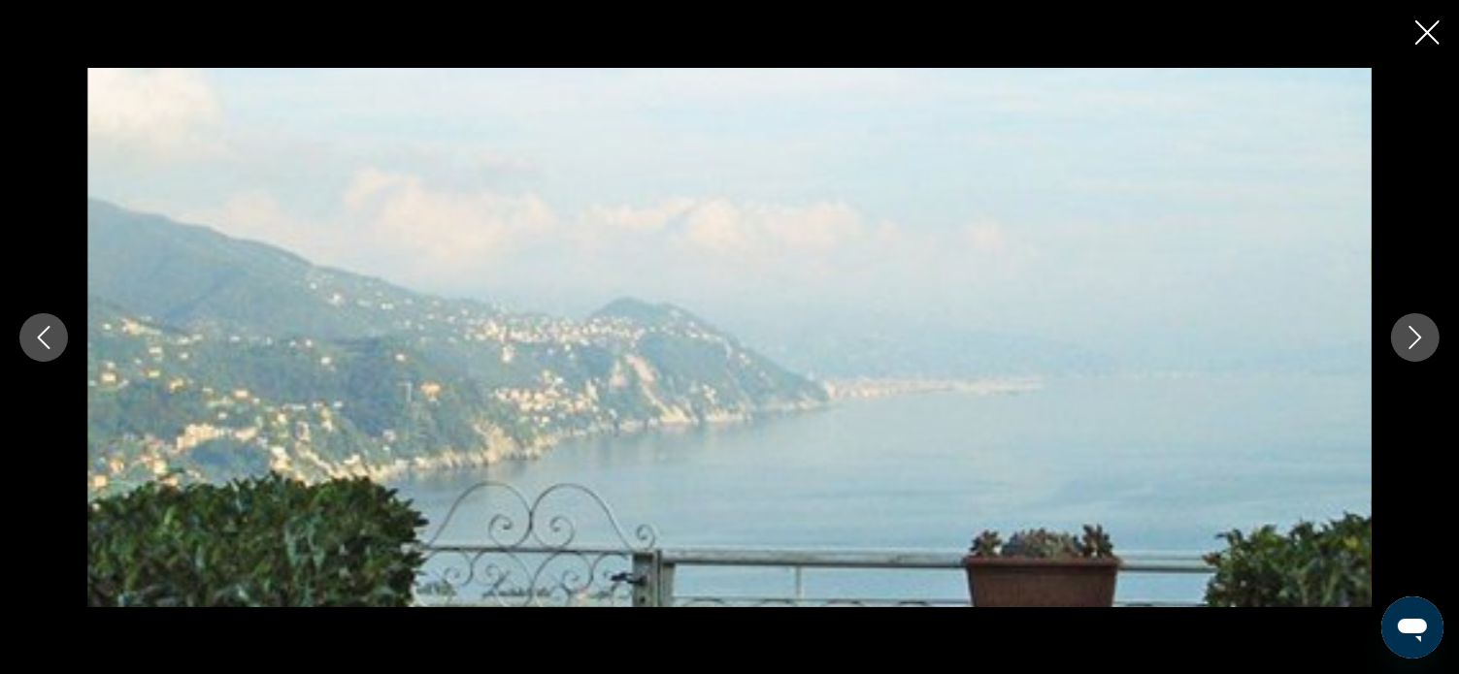
click at [1421, 340] on icon "Next image" at bounding box center [1414, 337] width 23 height 23
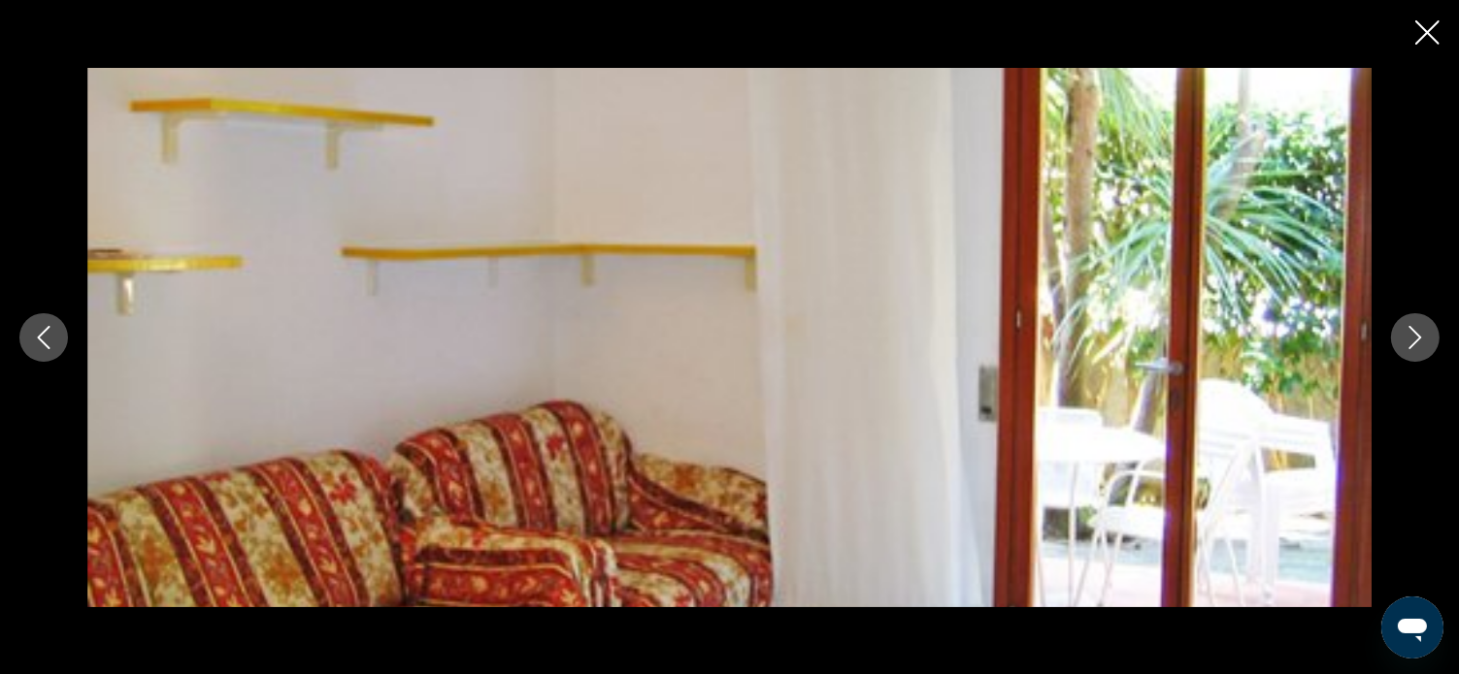
click at [1421, 340] on icon "Next image" at bounding box center [1414, 337] width 23 height 23
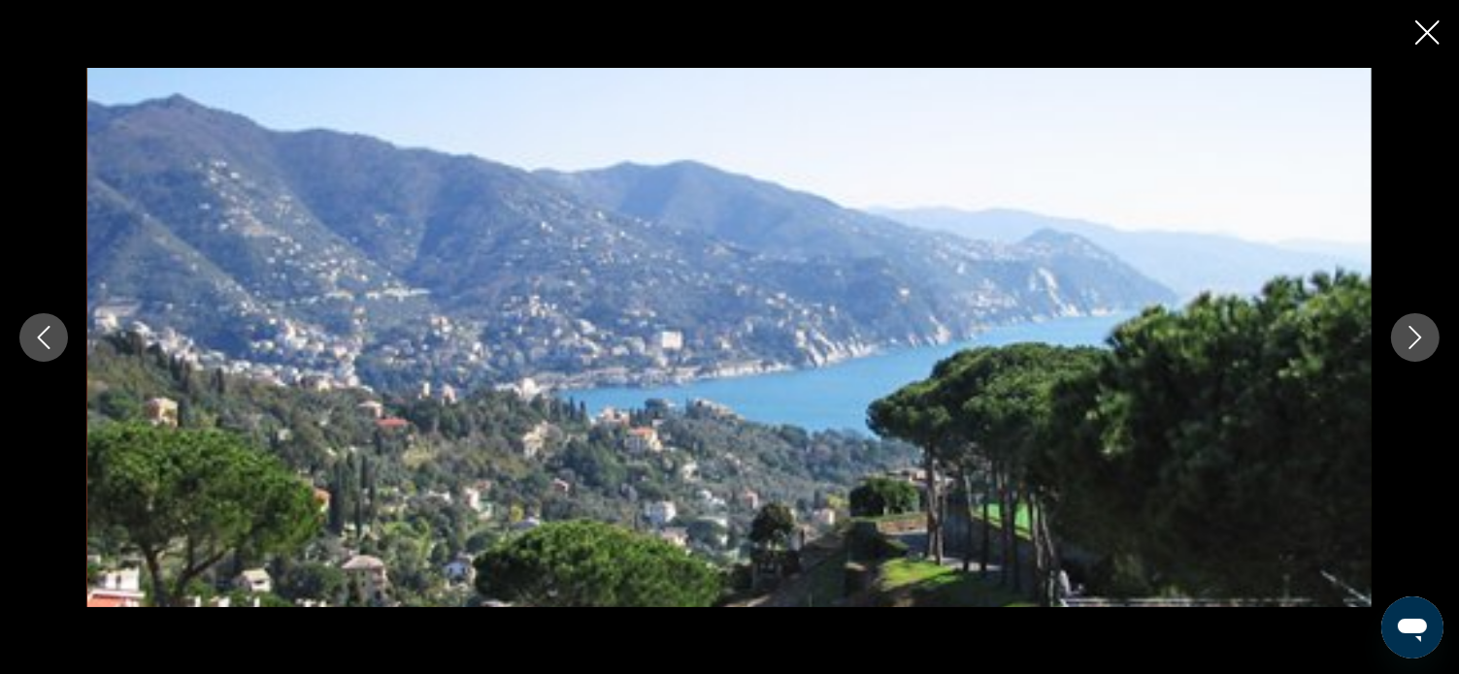
click at [1421, 340] on icon "Next image" at bounding box center [1414, 337] width 23 height 23
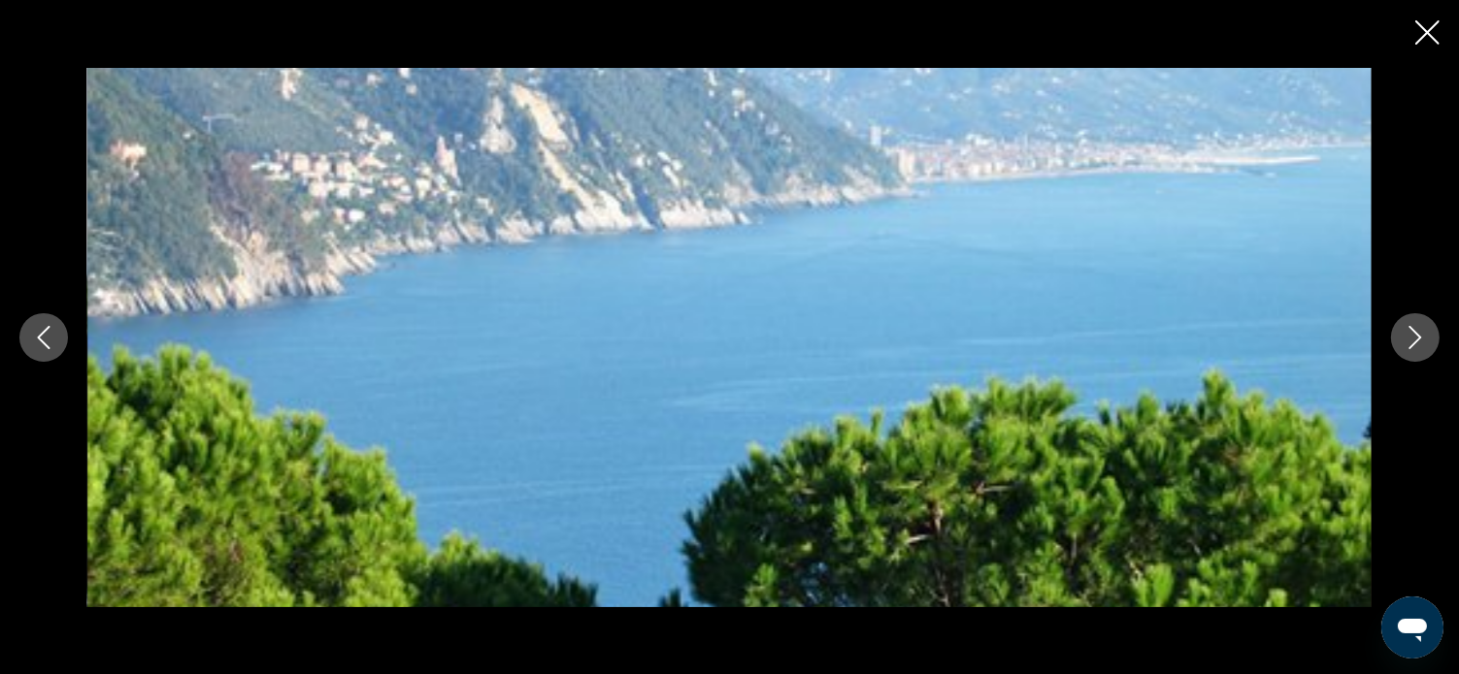
click at [1421, 340] on icon "Next image" at bounding box center [1414, 337] width 23 height 23
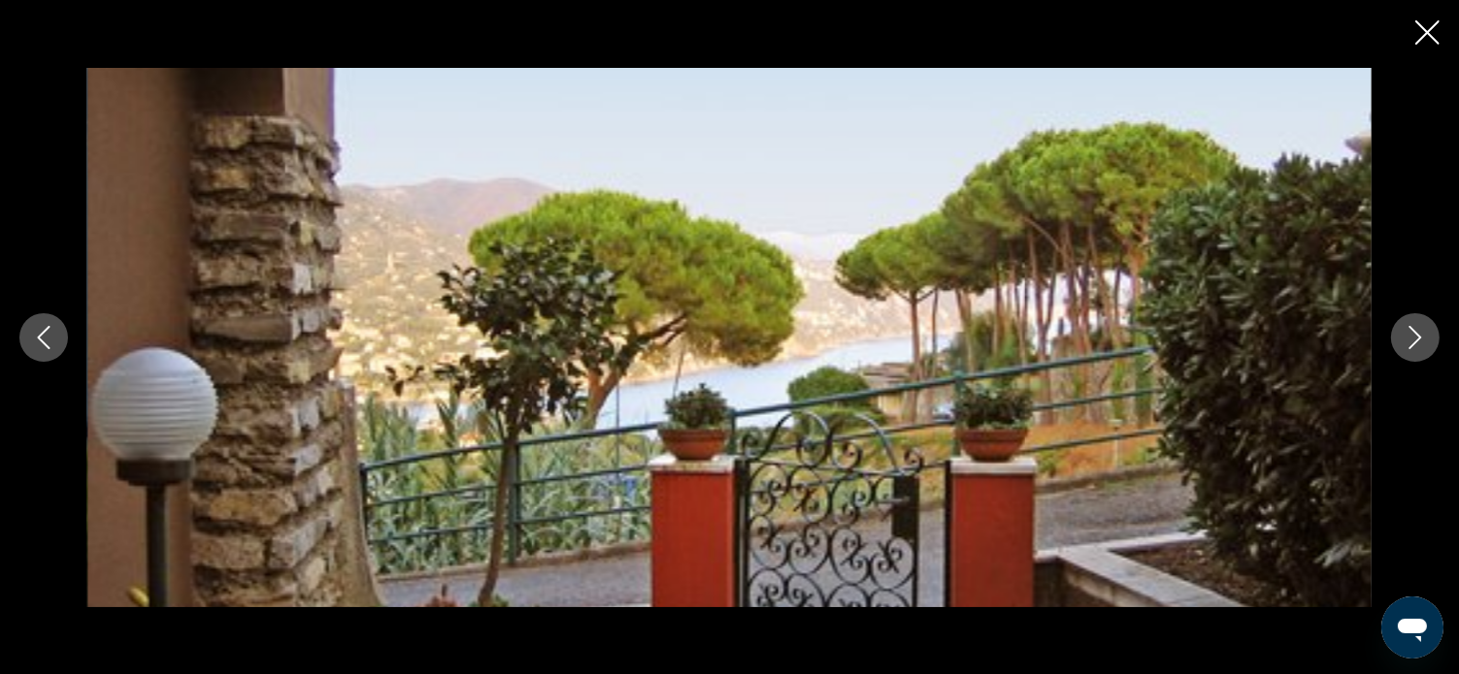
click at [1421, 340] on icon "Next image" at bounding box center [1414, 337] width 23 height 23
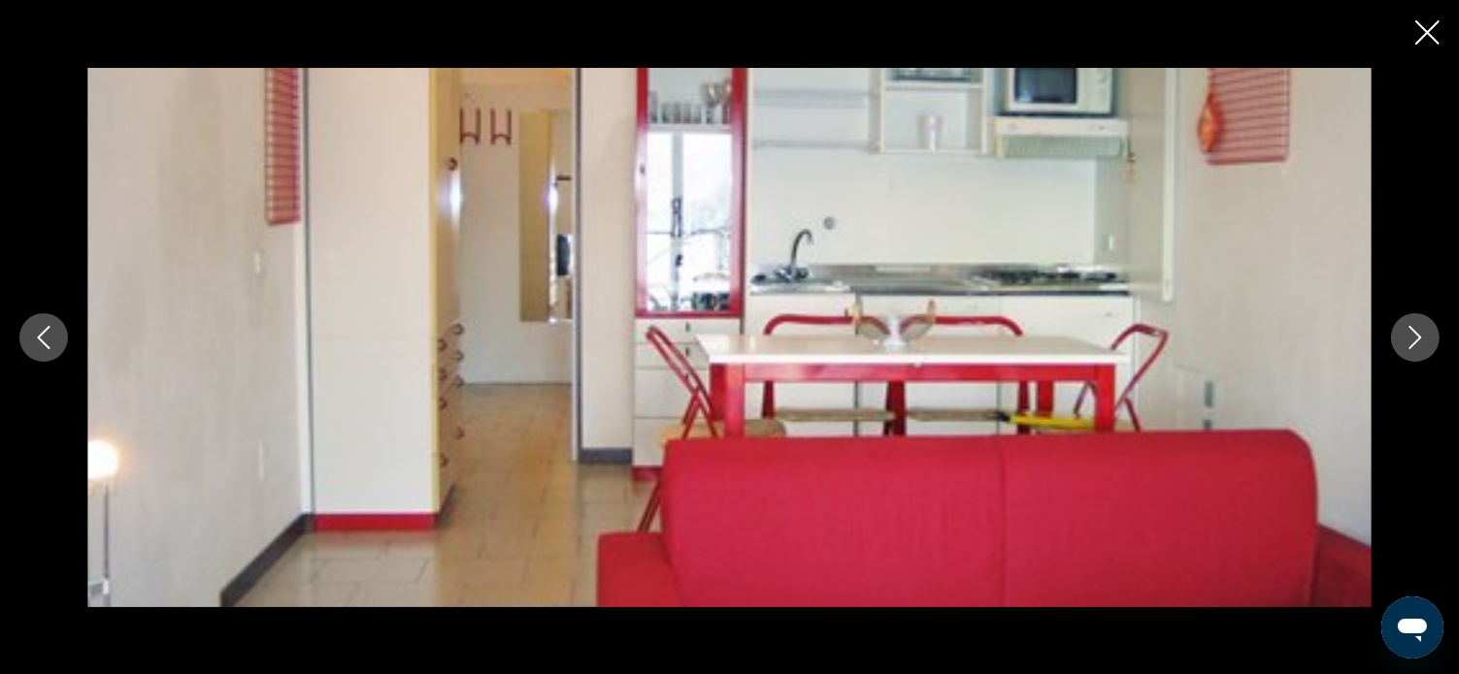
click at [1421, 340] on icon "Next image" at bounding box center [1414, 337] width 23 height 23
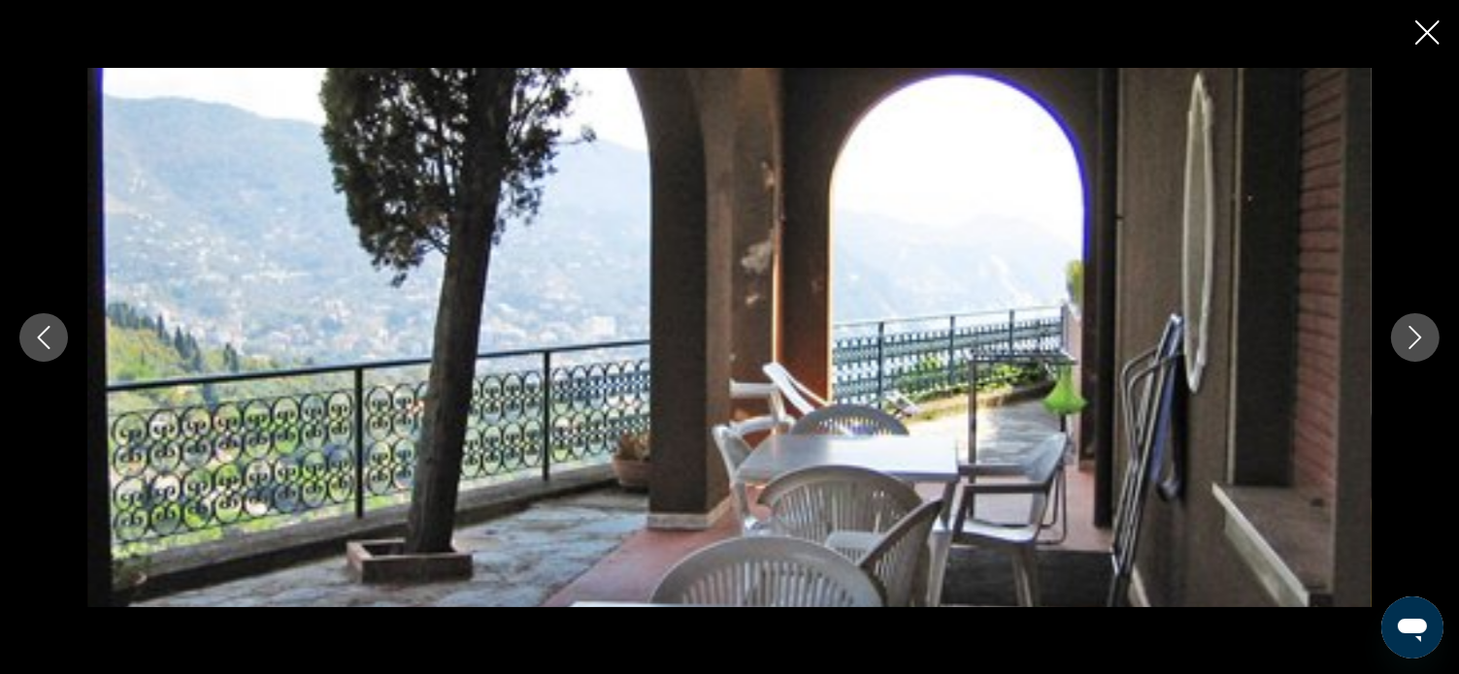
click at [1421, 340] on icon "Next image" at bounding box center [1414, 337] width 23 height 23
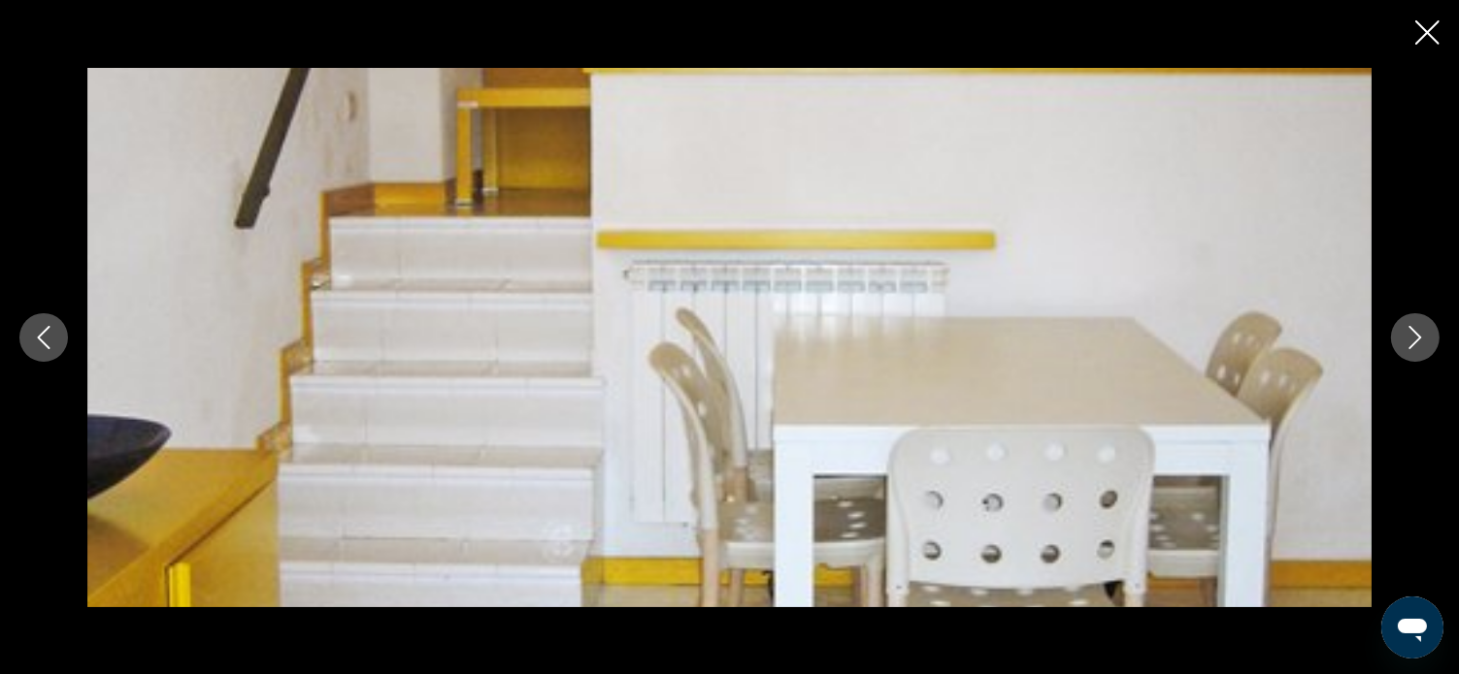
click at [1421, 340] on icon "Next image" at bounding box center [1414, 337] width 23 height 23
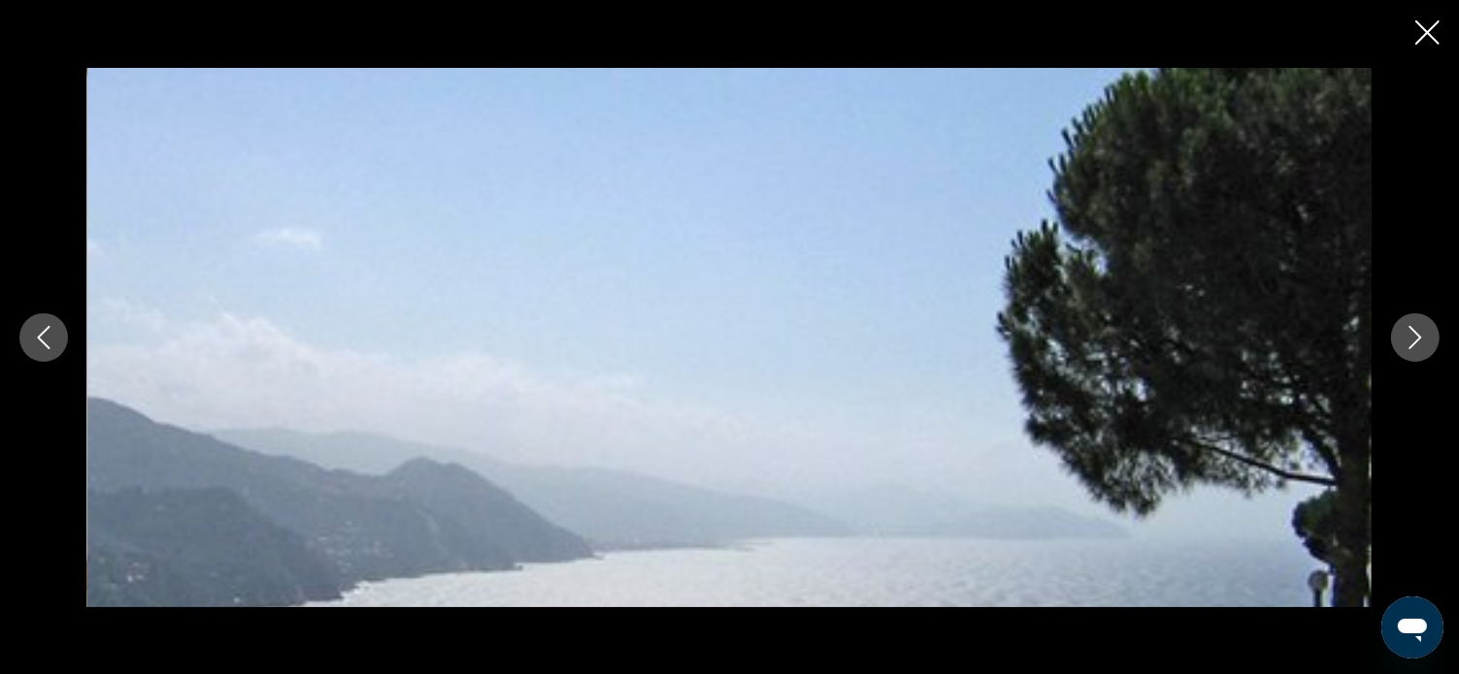
click at [1421, 340] on icon "Next image" at bounding box center [1414, 337] width 23 height 23
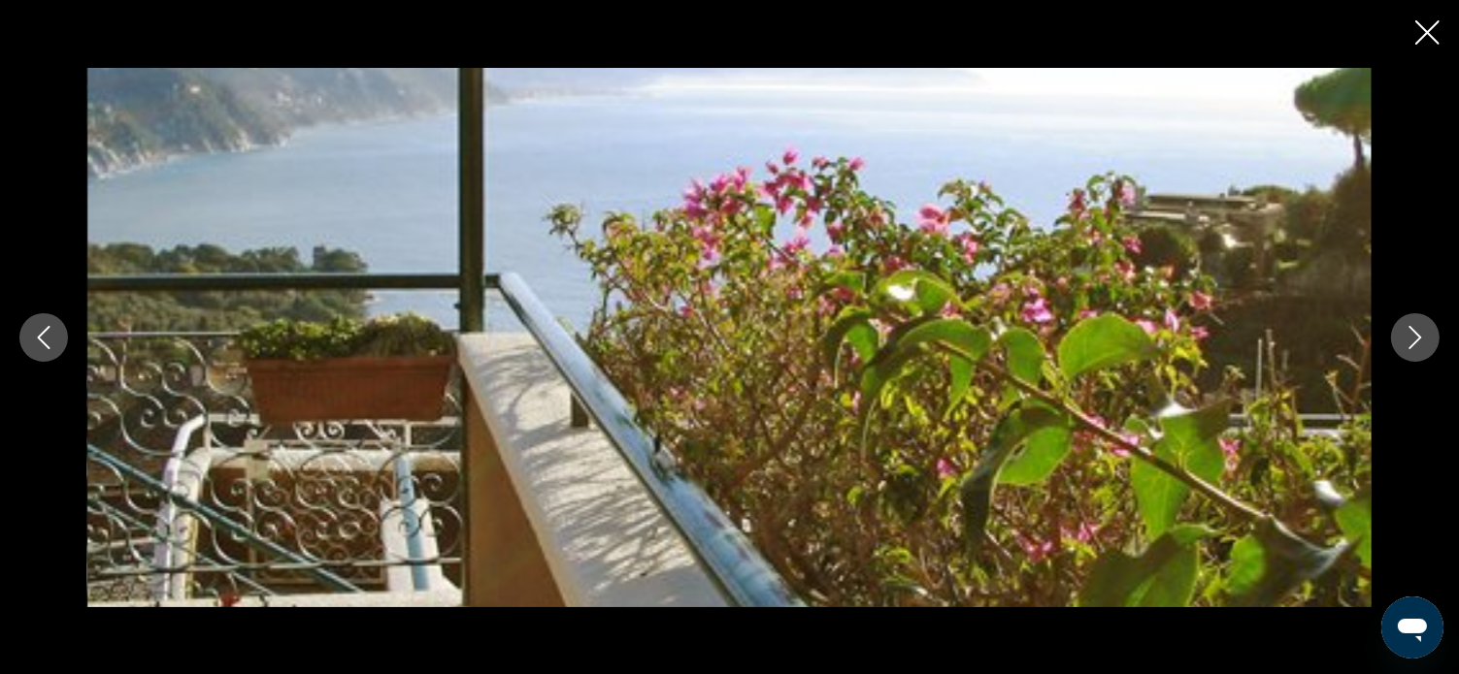
click at [1421, 340] on icon "Next image" at bounding box center [1414, 337] width 23 height 23
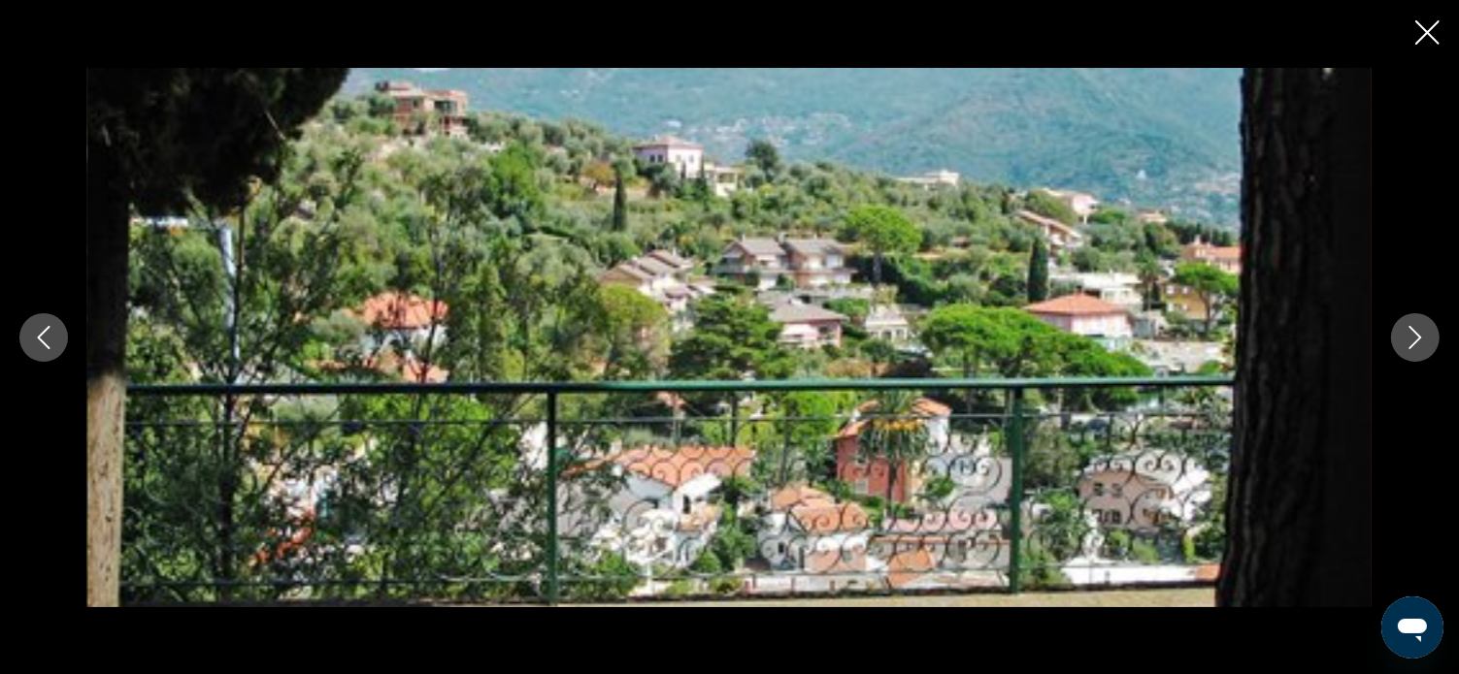
click at [1421, 340] on icon "Next image" at bounding box center [1414, 337] width 23 height 23
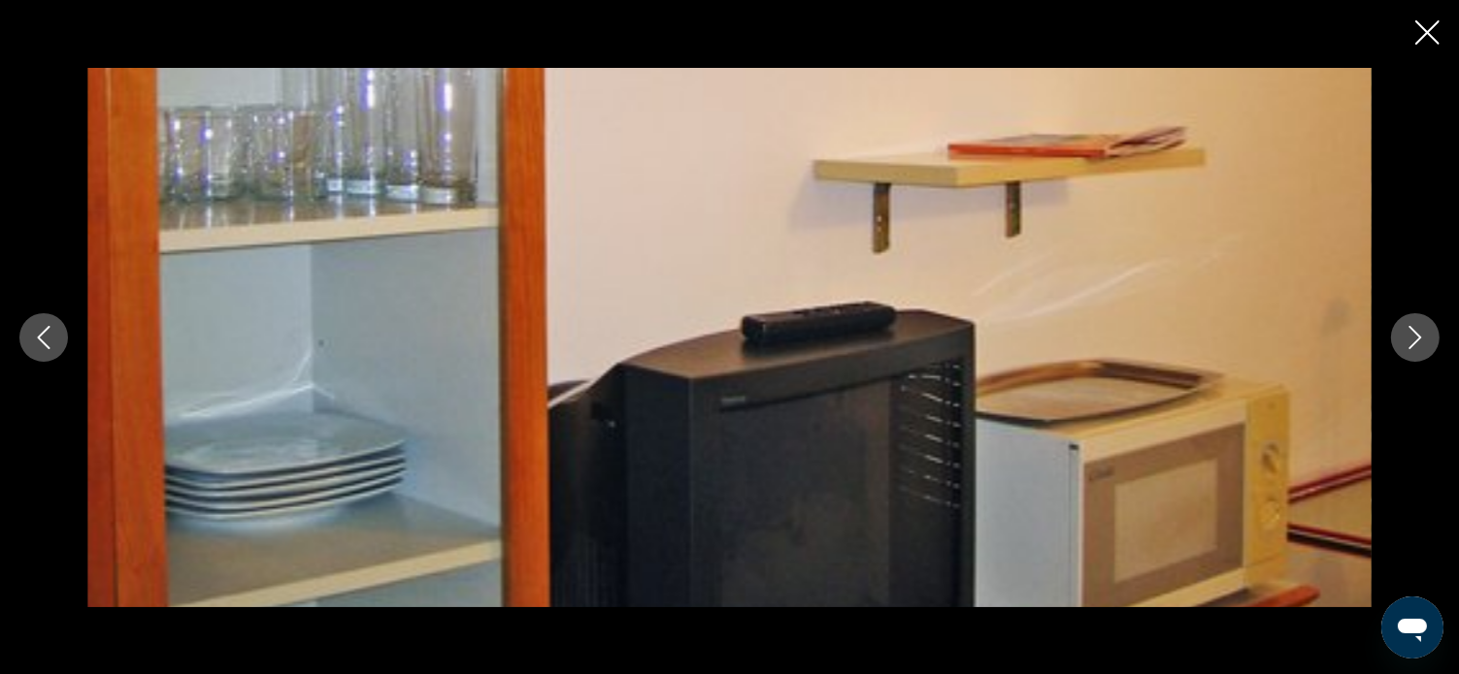
click at [1421, 340] on icon "Next image" at bounding box center [1414, 337] width 23 height 23
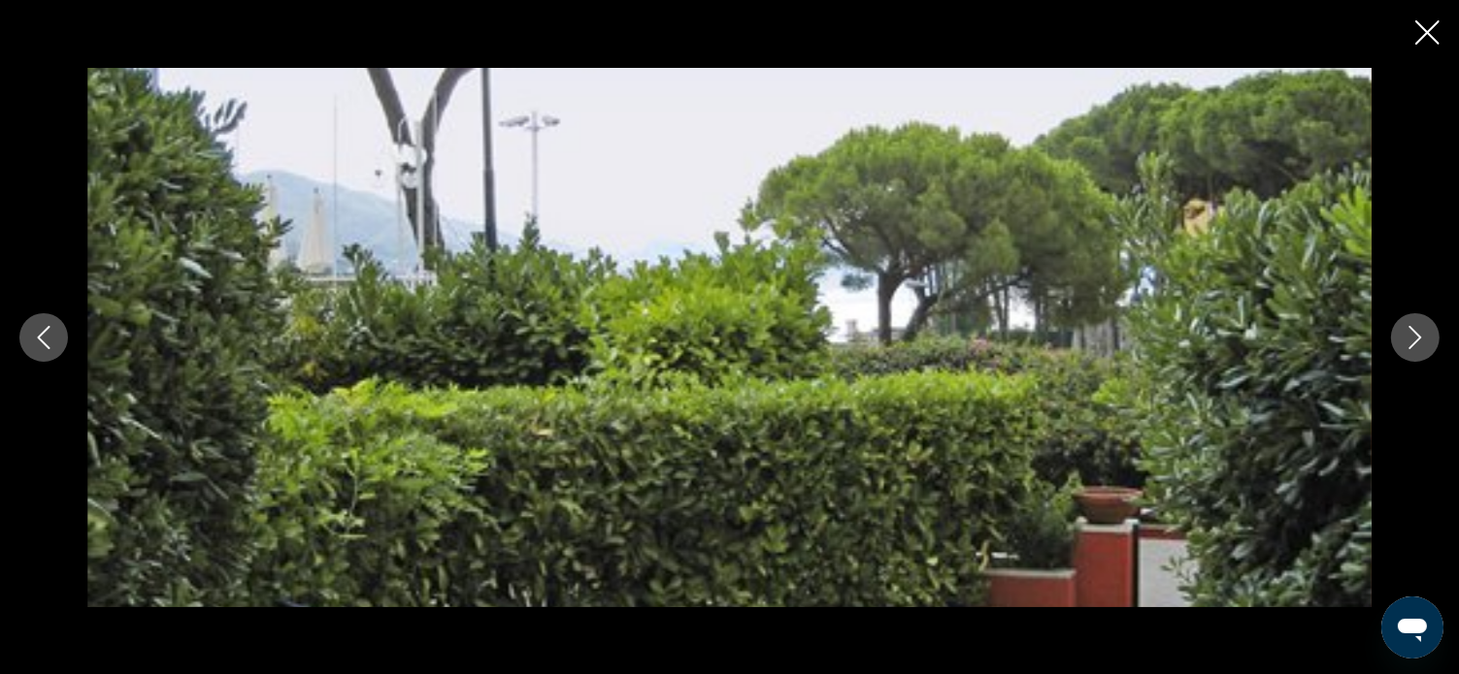
click at [1421, 340] on icon "Next image" at bounding box center [1414, 337] width 23 height 23
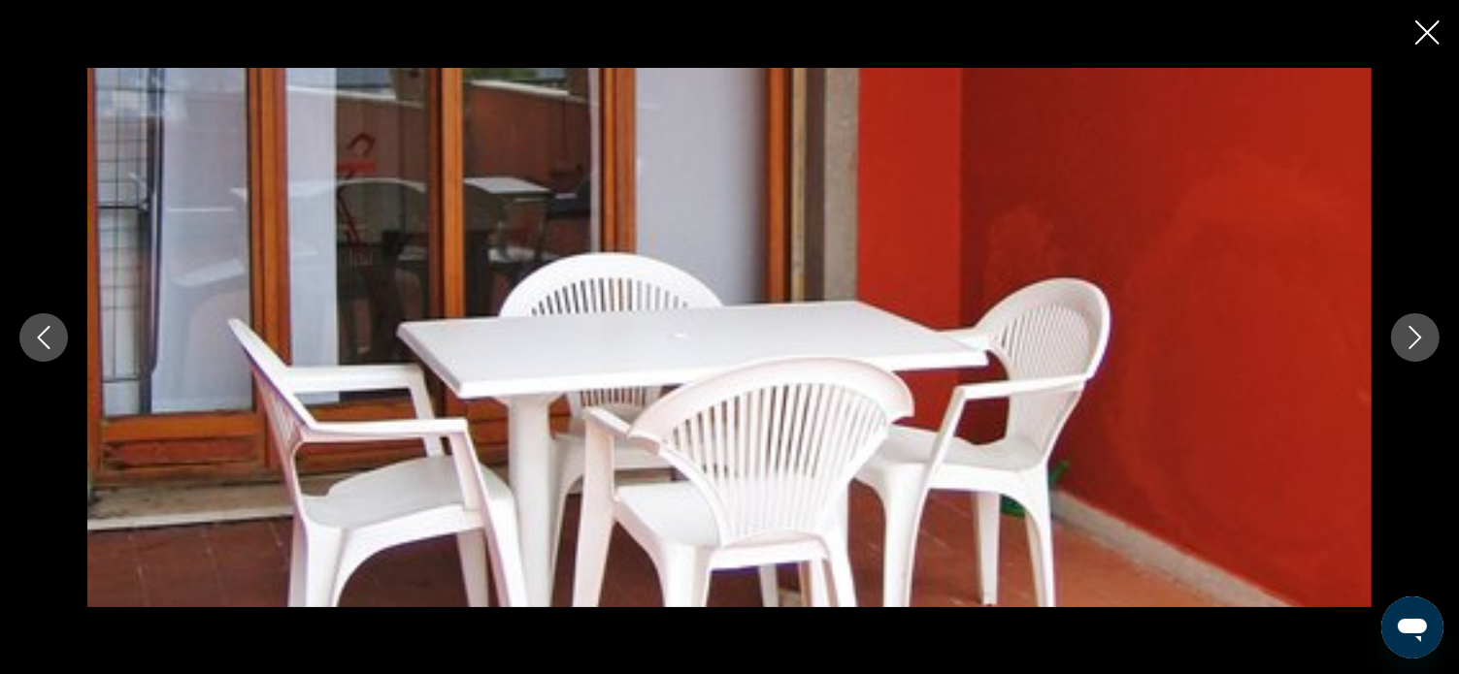
click at [1421, 340] on icon "Next image" at bounding box center [1414, 337] width 23 height 23
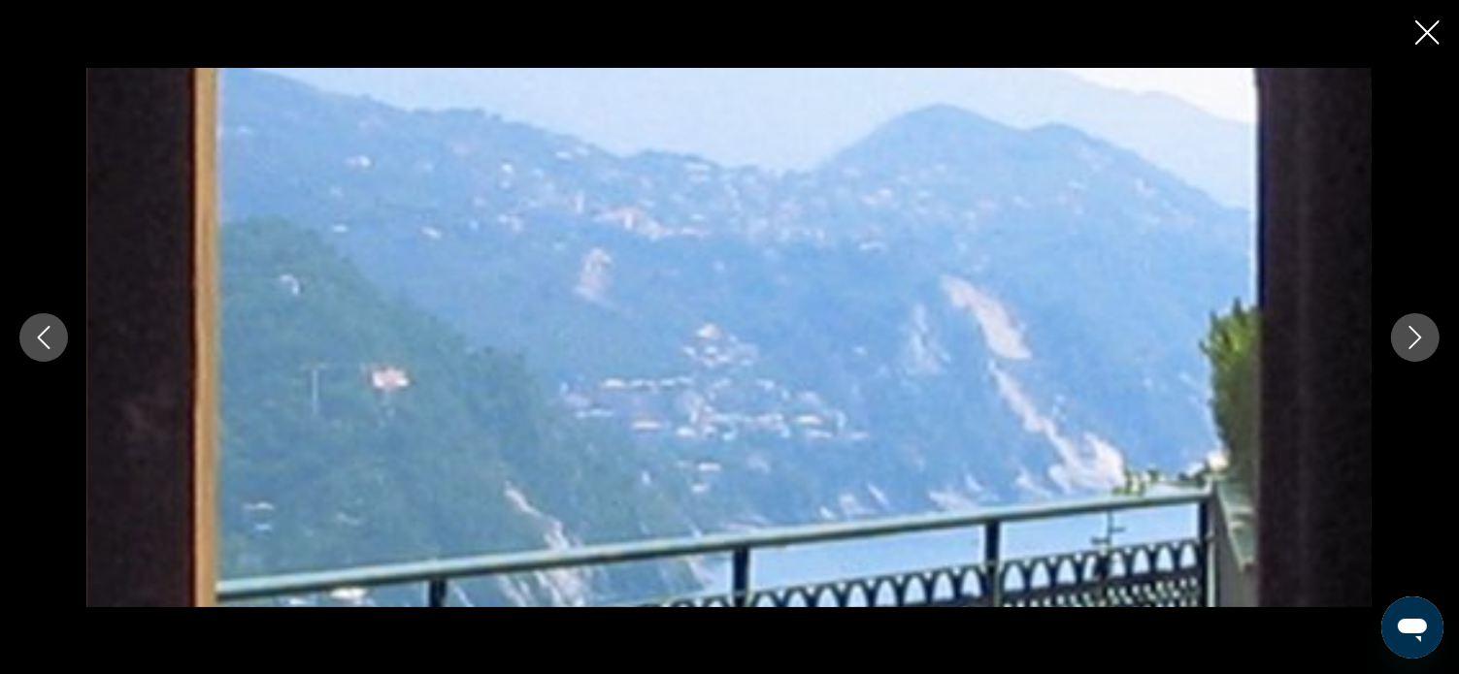
click at [1421, 340] on icon "Next image" at bounding box center [1414, 337] width 23 height 23
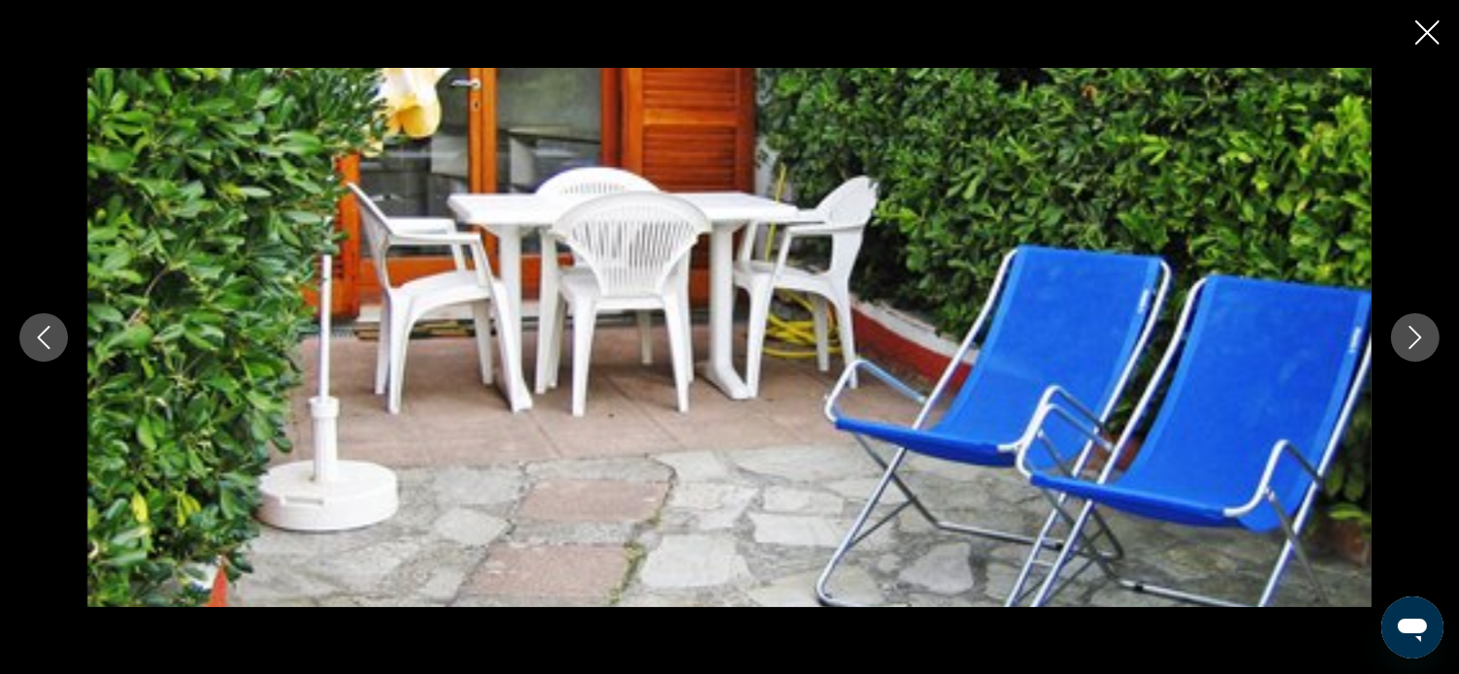
click at [1421, 340] on icon "Next image" at bounding box center [1414, 337] width 23 height 23
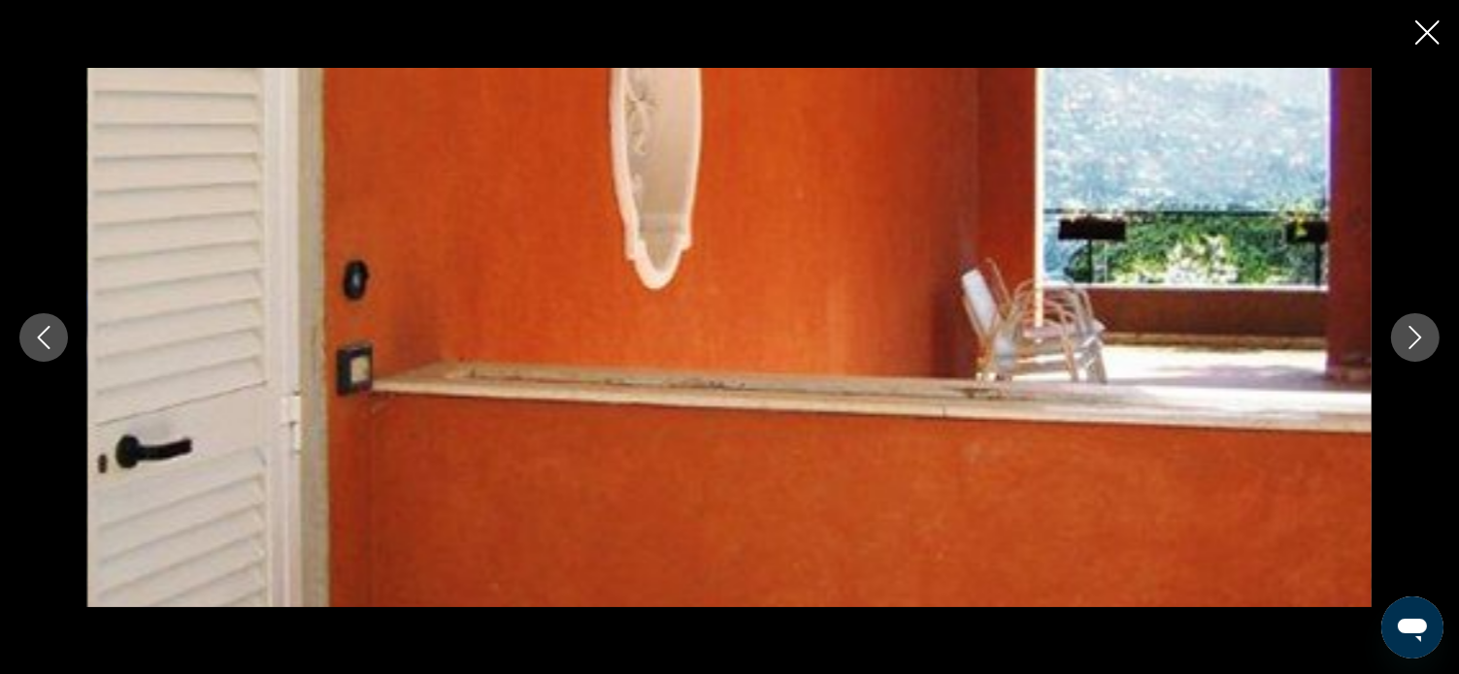
click at [1421, 340] on icon "Next image" at bounding box center [1414, 337] width 23 height 23
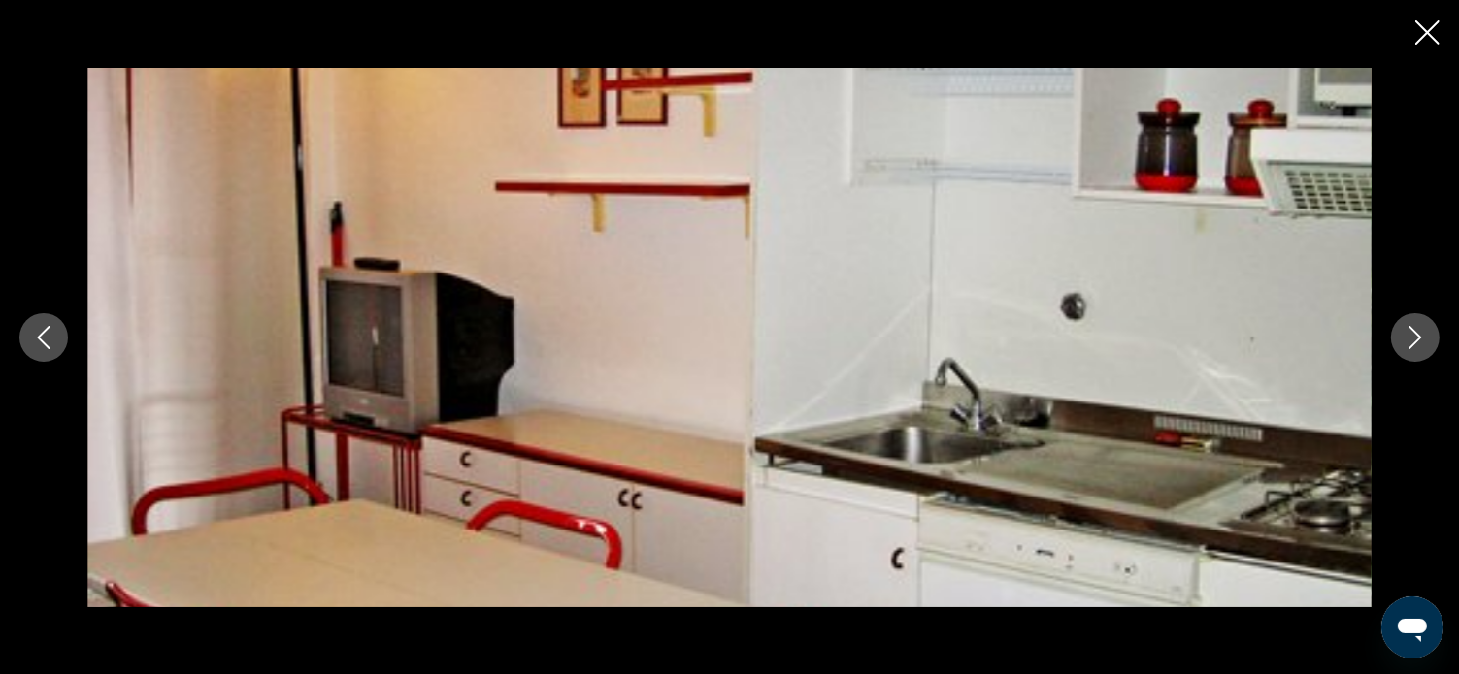
click at [1421, 340] on icon "Next image" at bounding box center [1414, 337] width 23 height 23
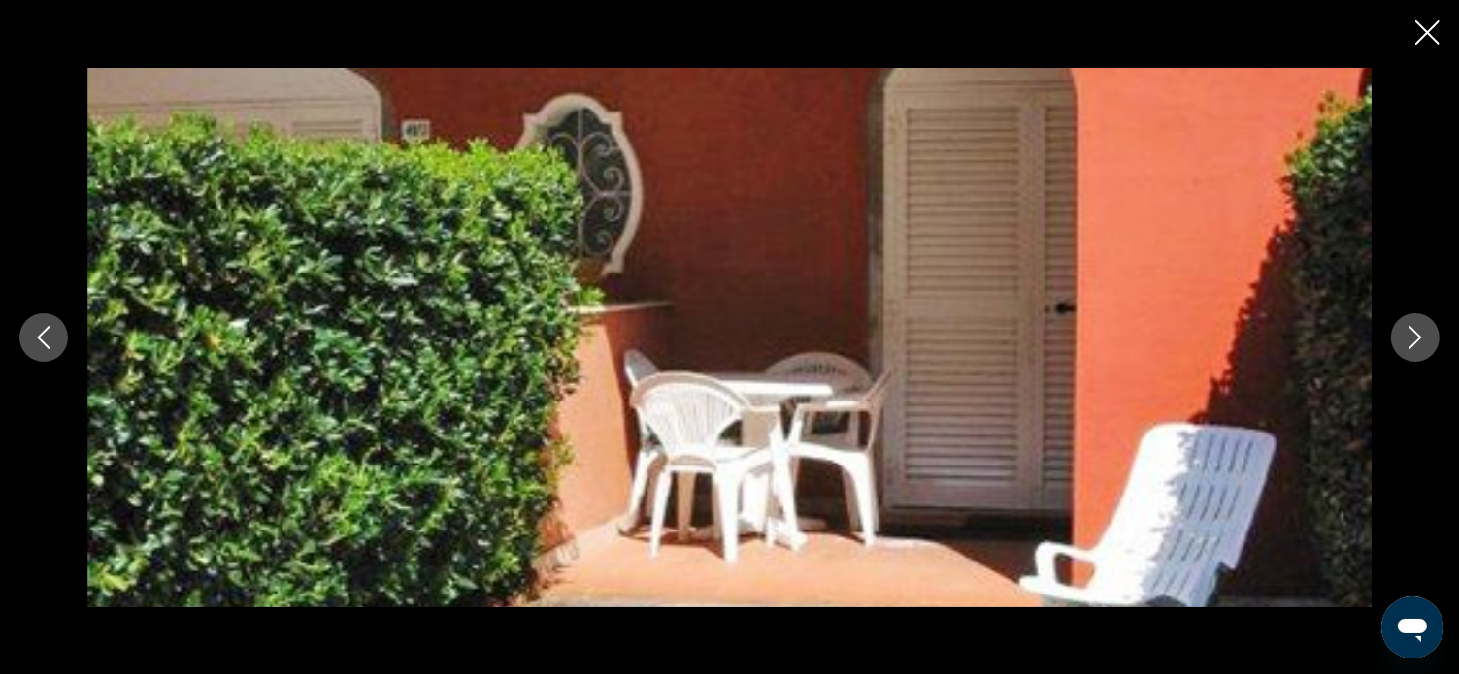
click at [1421, 340] on icon "Next image" at bounding box center [1414, 337] width 23 height 23
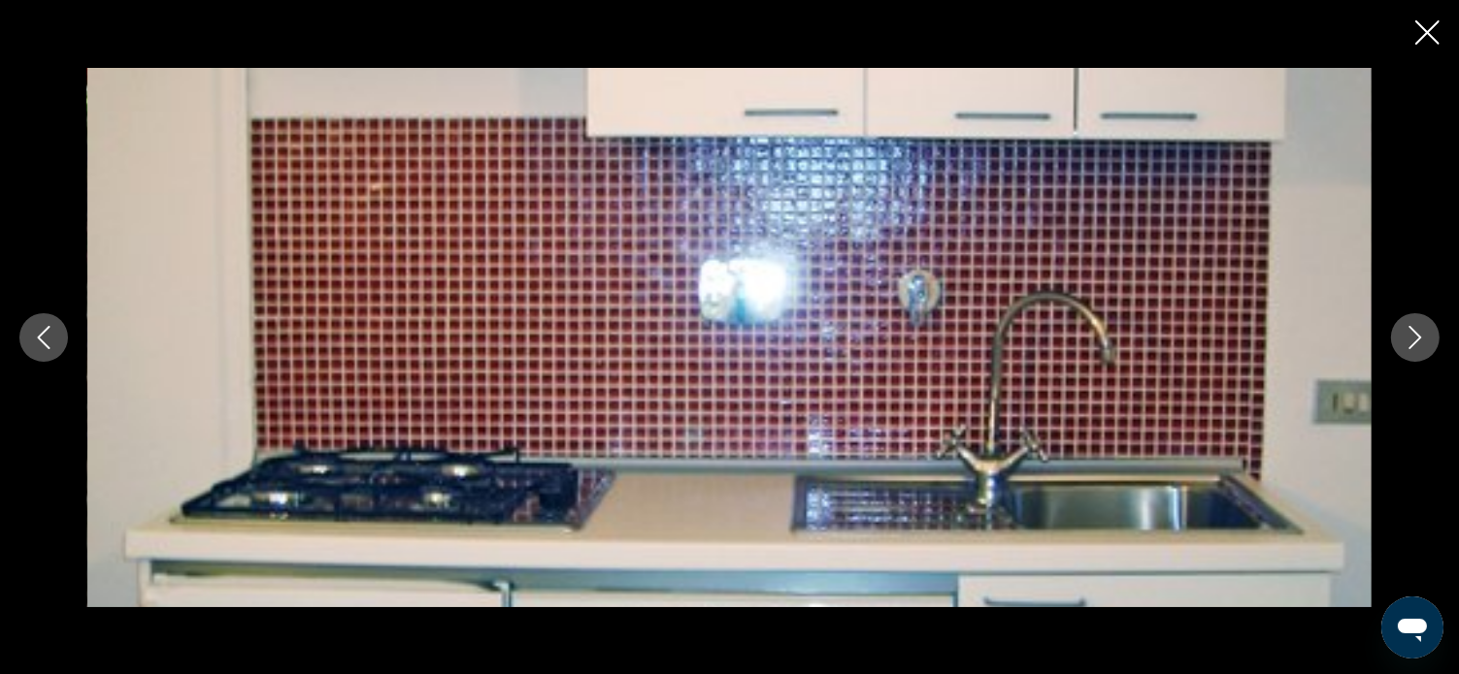
click at [1421, 340] on icon "Next image" at bounding box center [1414, 337] width 23 height 23
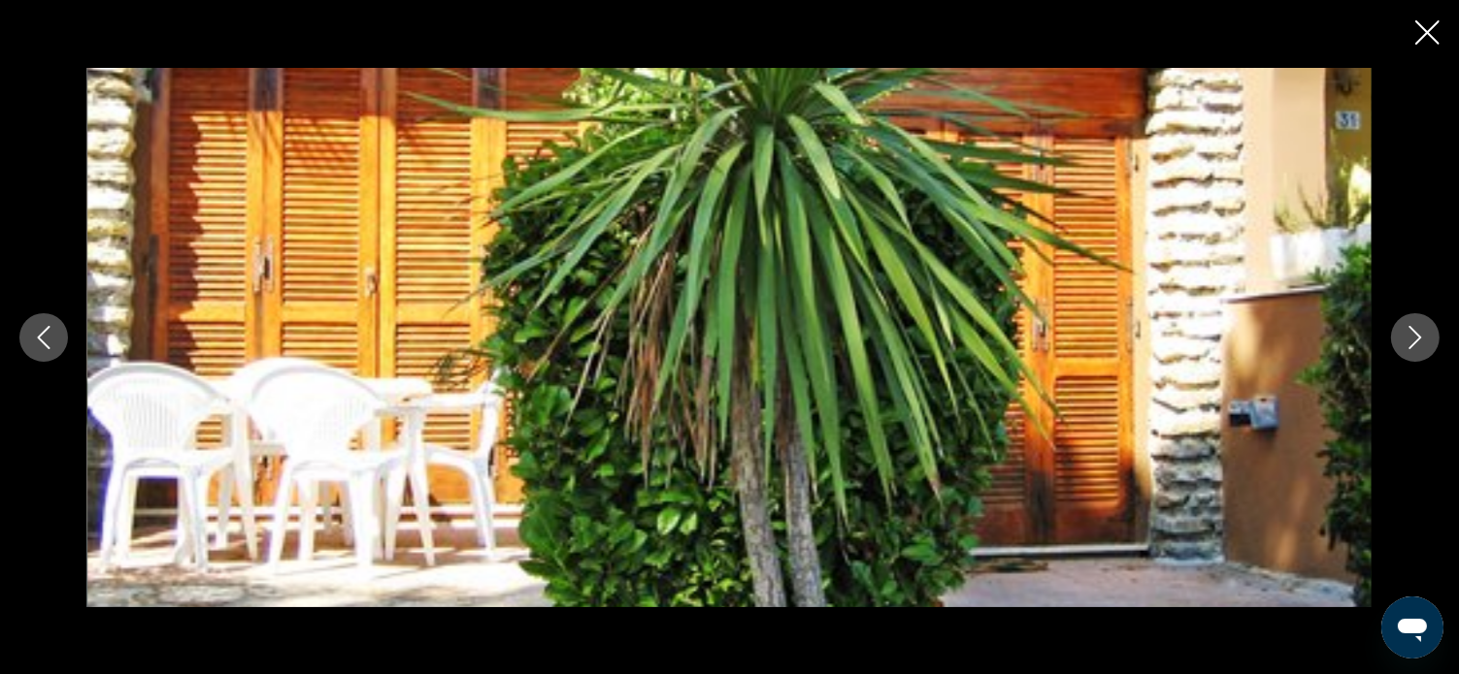
click at [1421, 340] on icon "Next image" at bounding box center [1414, 337] width 23 height 23
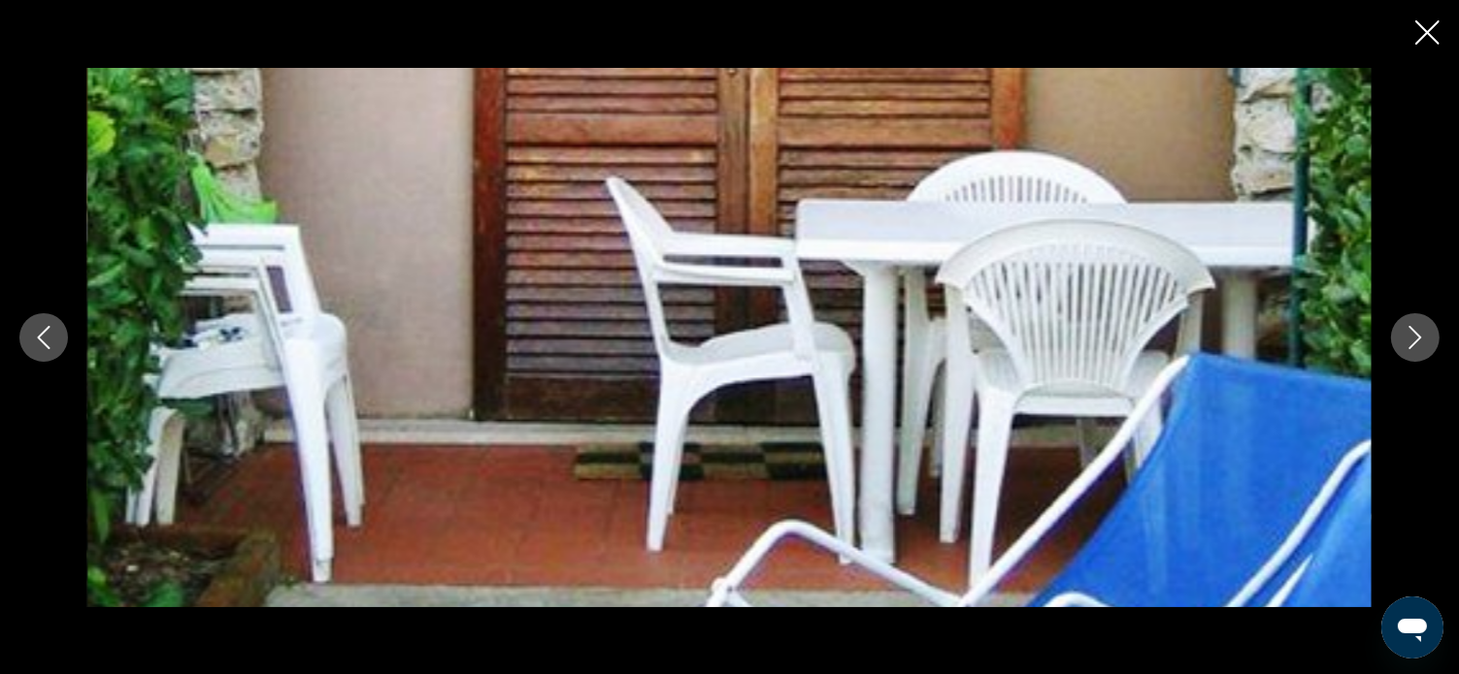
click at [1421, 340] on icon "Next image" at bounding box center [1414, 337] width 23 height 23
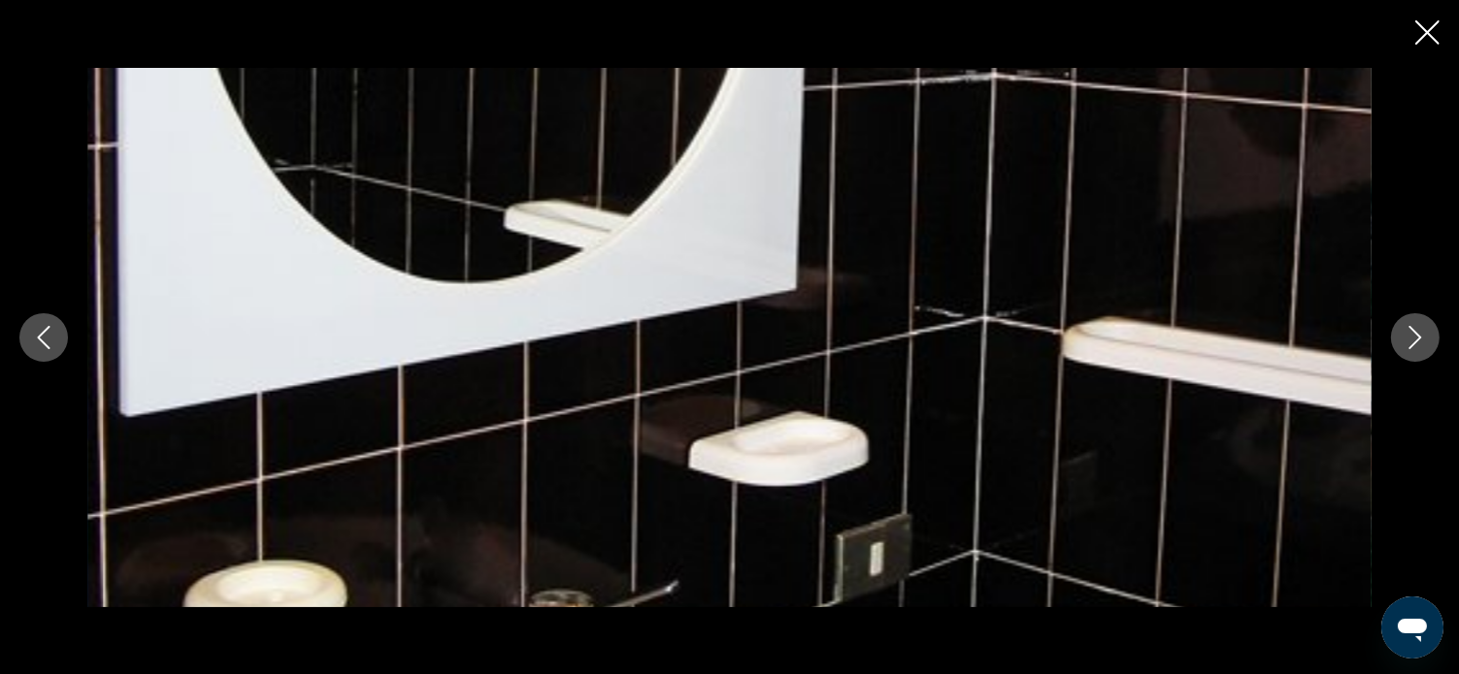
click at [1421, 340] on icon "Next image" at bounding box center [1414, 337] width 23 height 23
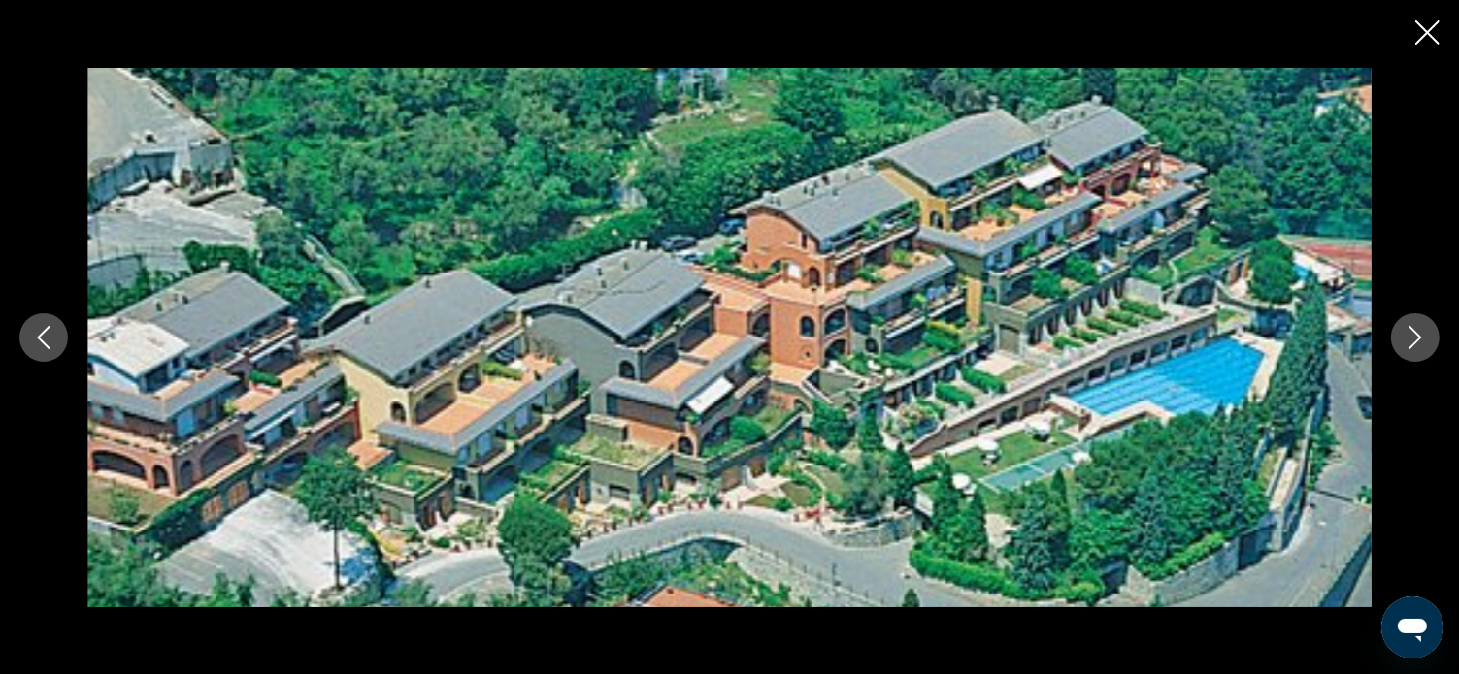
click at [1421, 340] on icon "Next image" at bounding box center [1414, 337] width 23 height 23
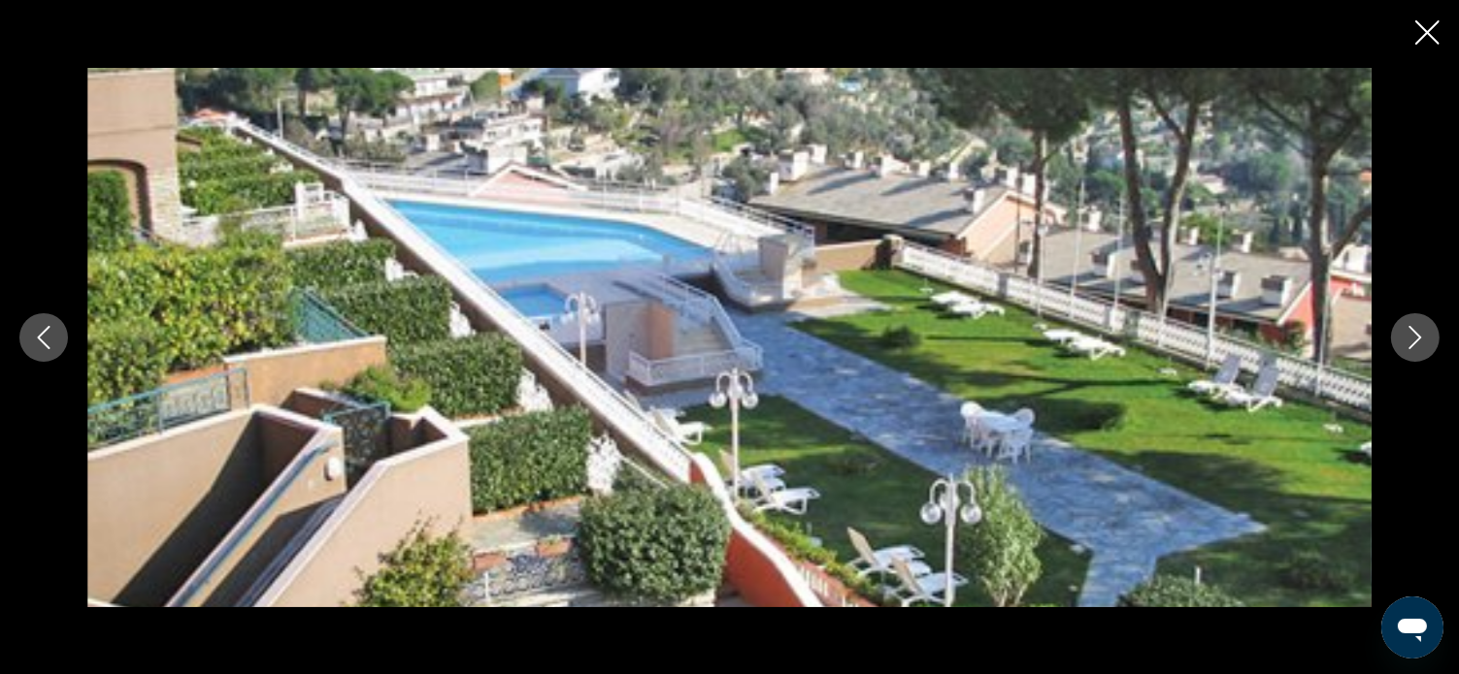
click at [1421, 340] on icon "Next image" at bounding box center [1414, 337] width 23 height 23
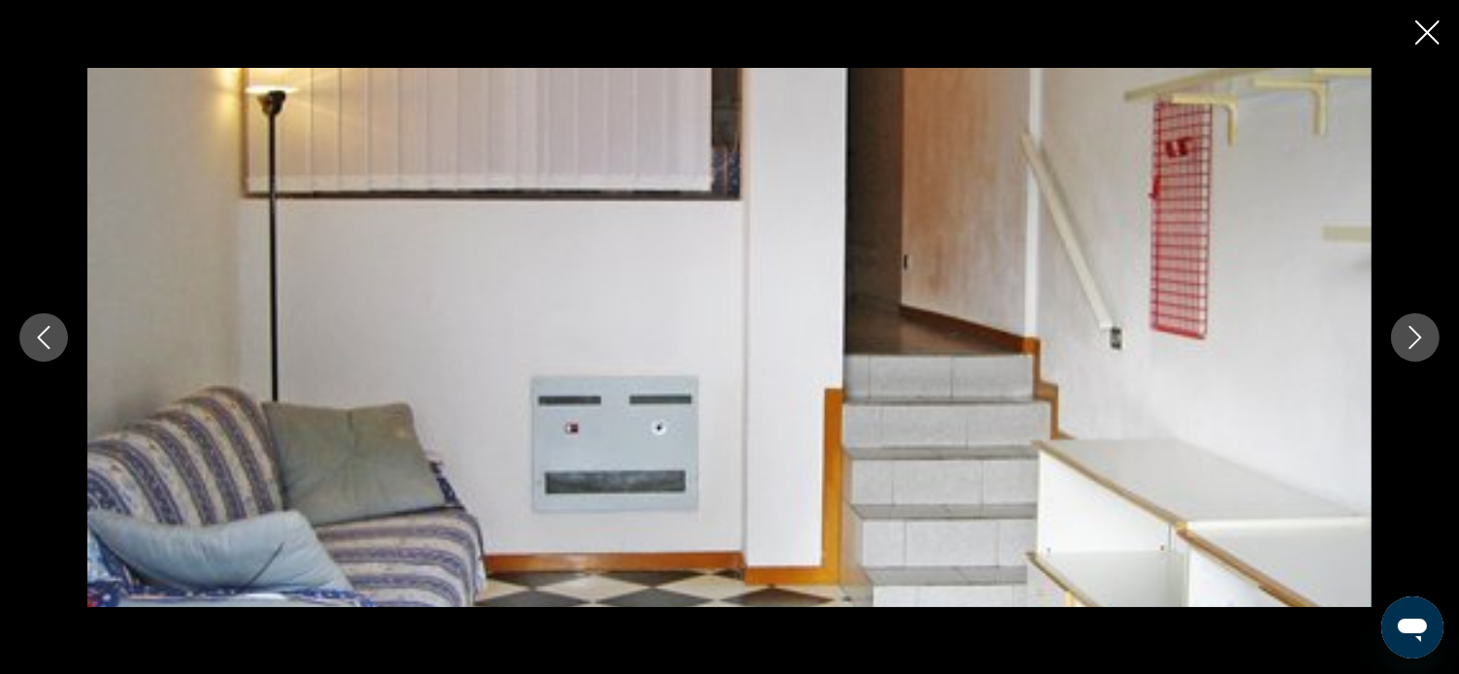
click at [1421, 340] on icon "Next image" at bounding box center [1414, 337] width 23 height 23
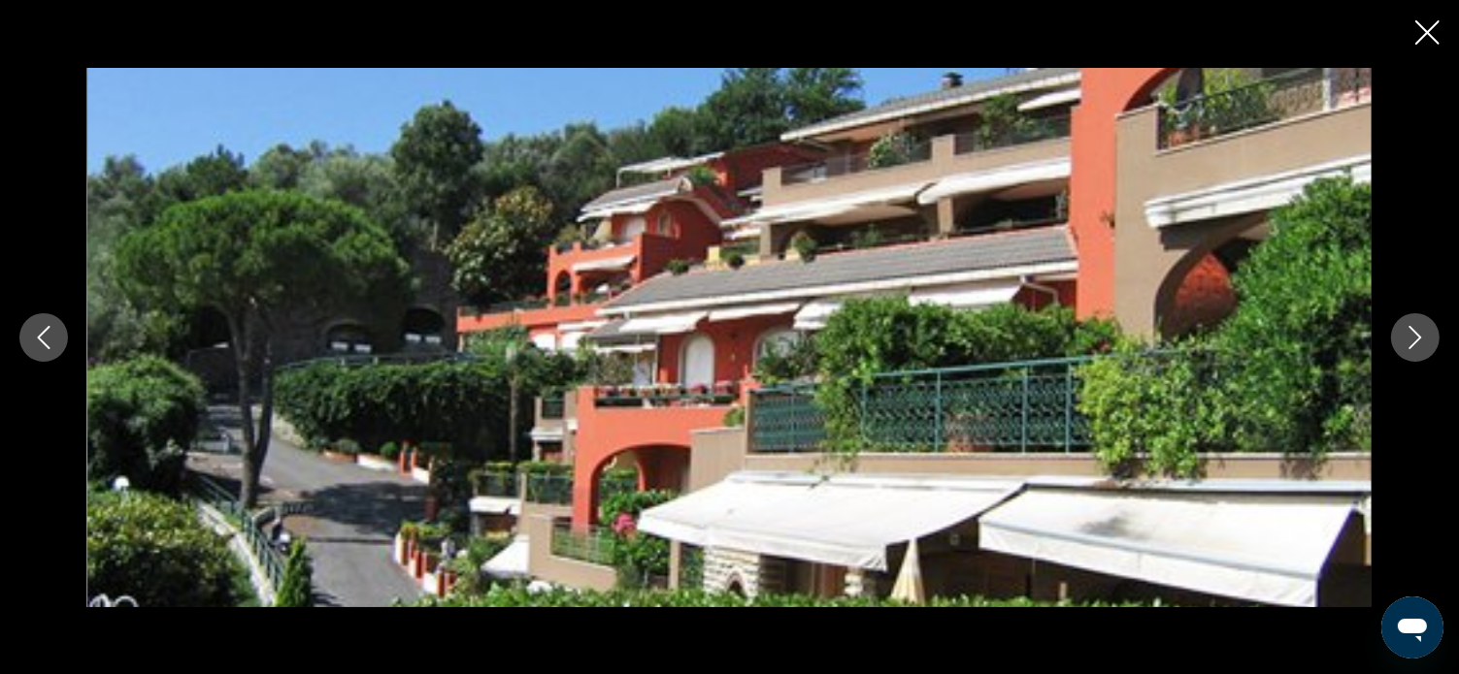
click at [1421, 340] on icon "Next image" at bounding box center [1414, 337] width 23 height 23
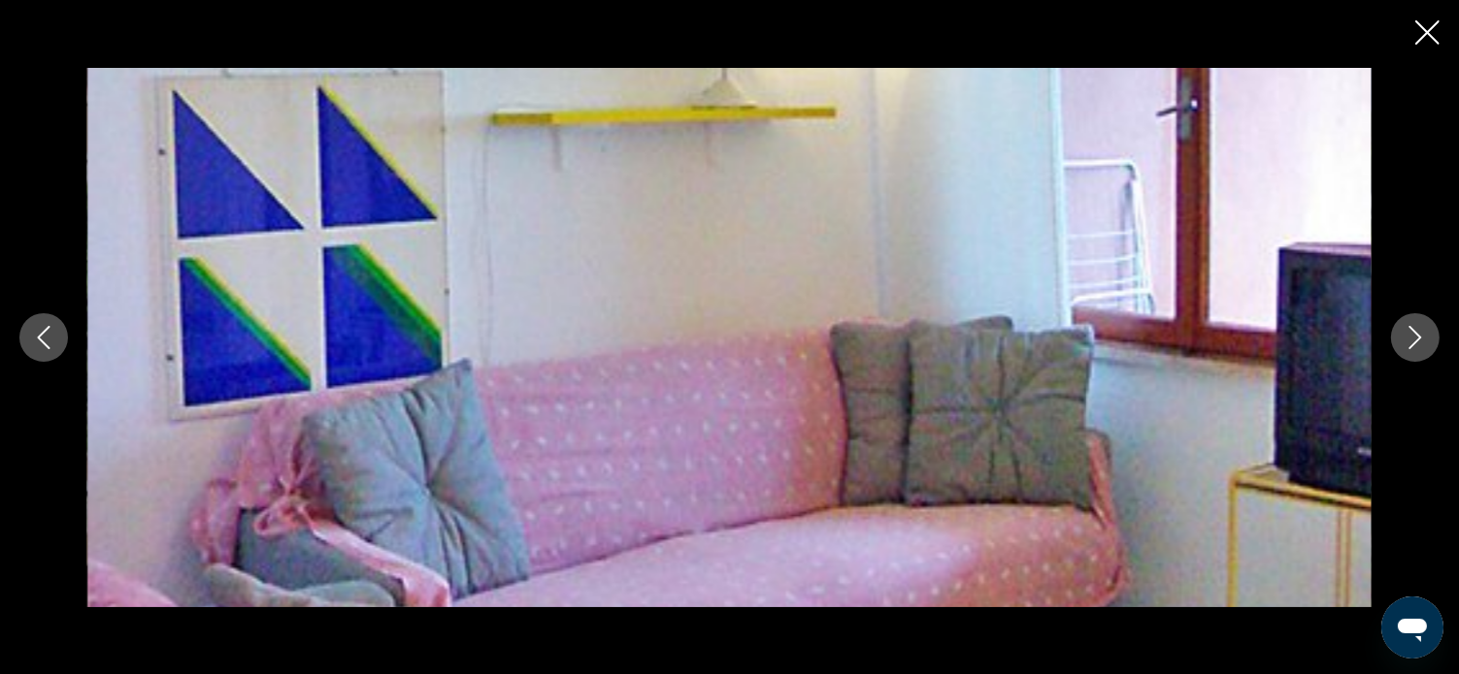
click at [1421, 340] on icon "Next image" at bounding box center [1414, 337] width 23 height 23
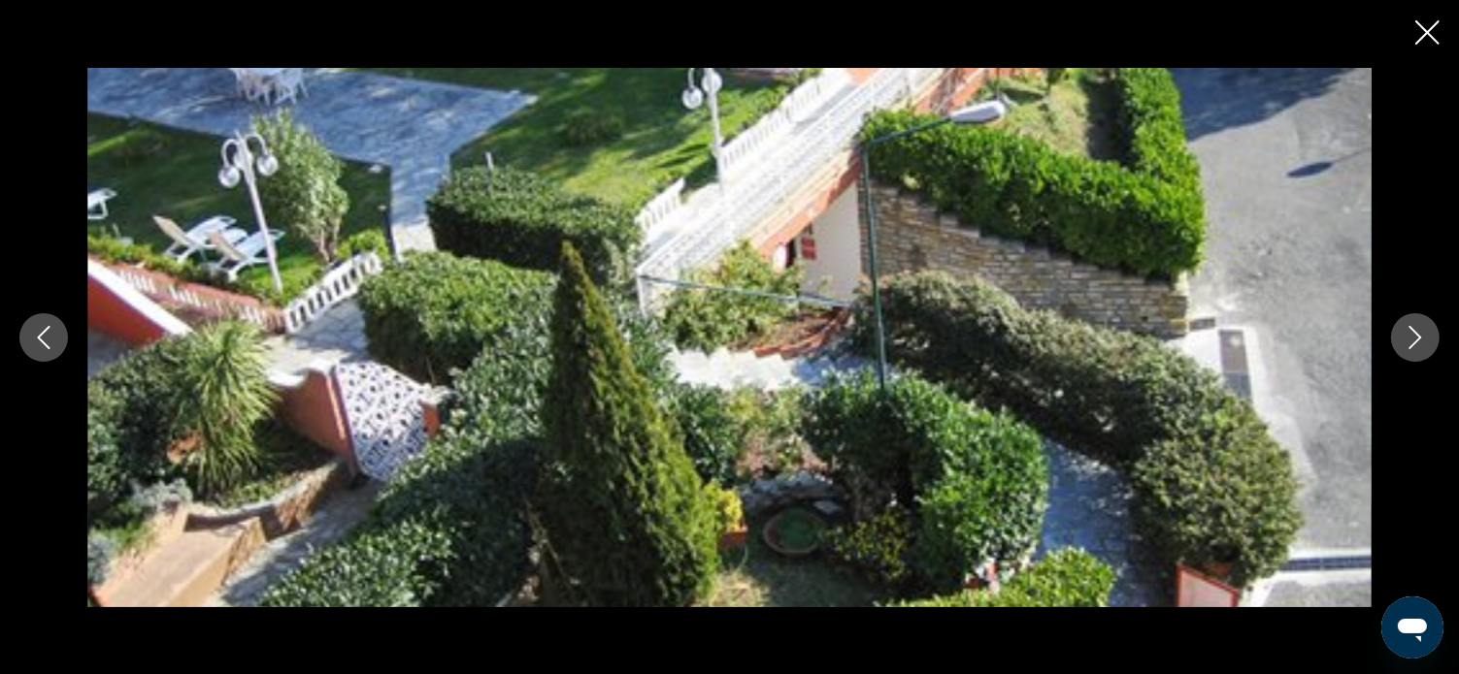
click at [1421, 340] on icon "Next image" at bounding box center [1414, 337] width 23 height 23
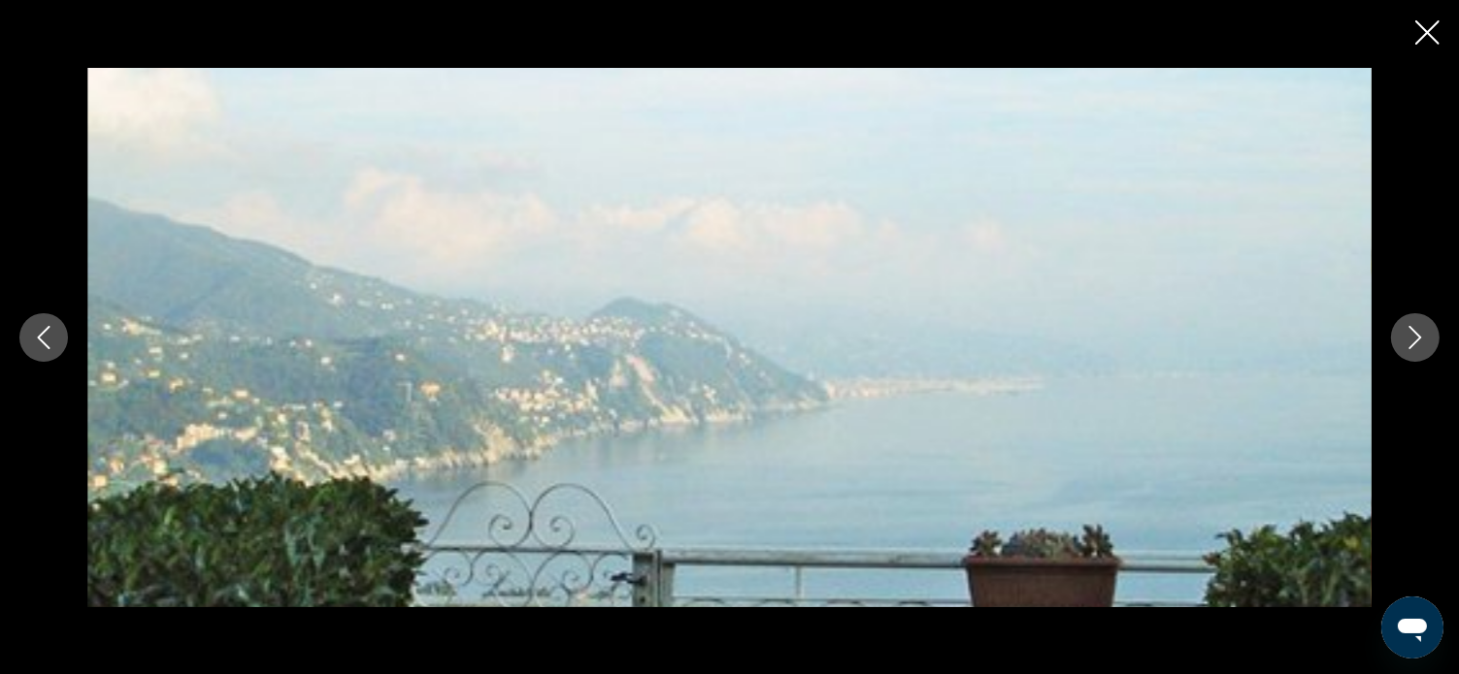
click at [1421, 340] on icon "Next image" at bounding box center [1414, 337] width 23 height 23
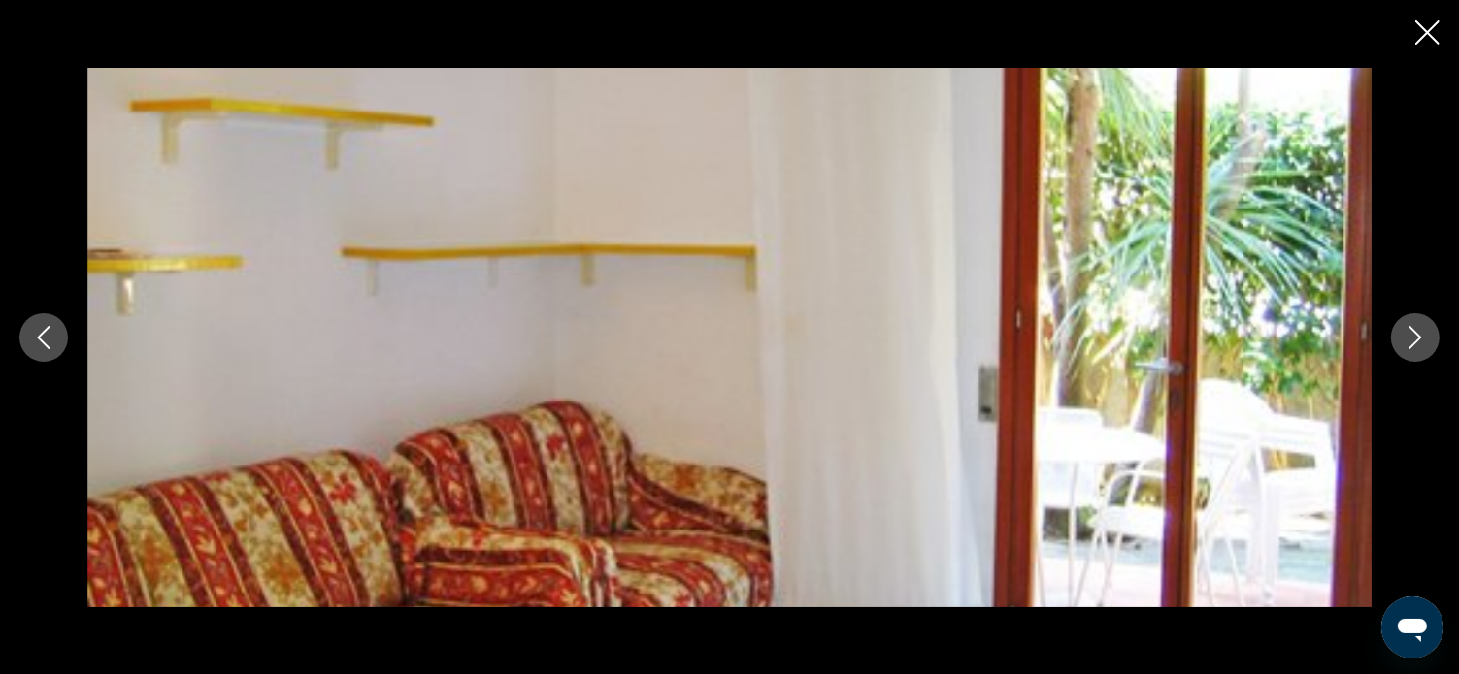
click at [1421, 340] on icon "Next image" at bounding box center [1414, 337] width 23 height 23
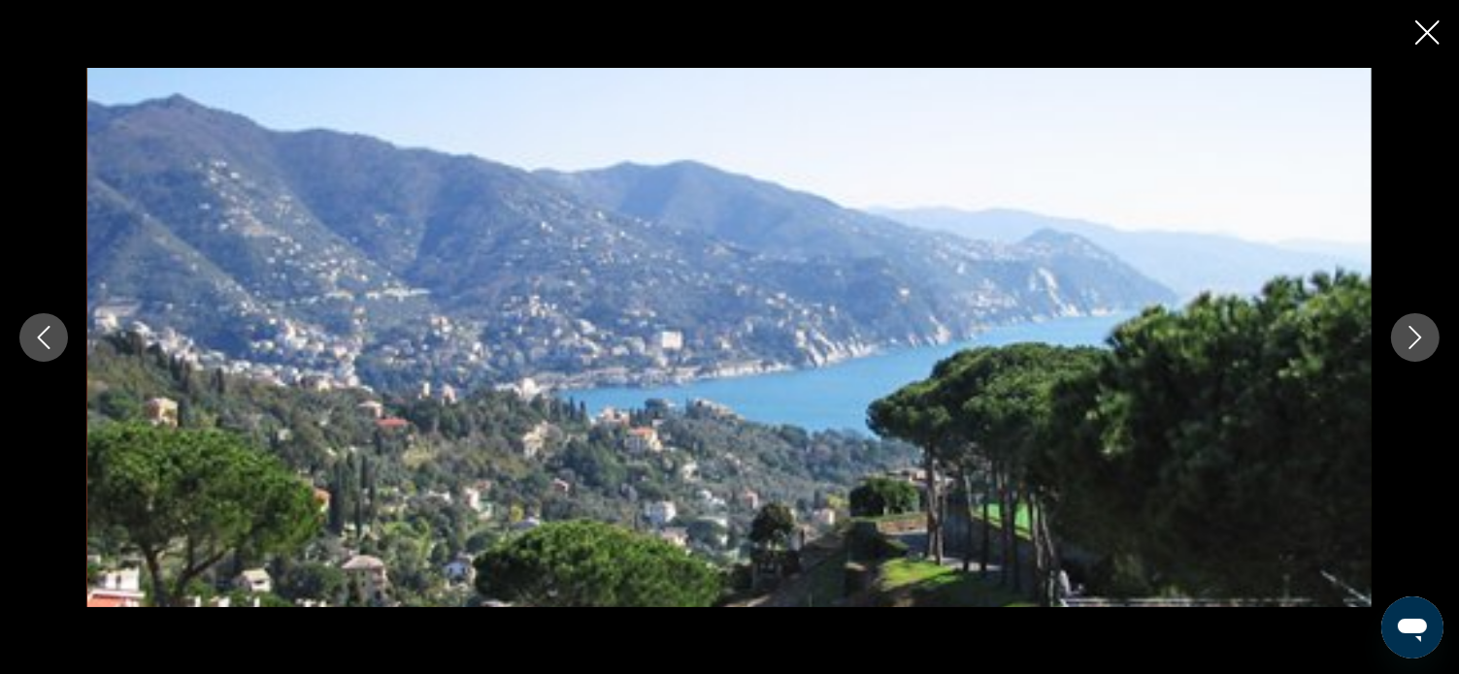
click at [1417, 26] on icon "Close slideshow" at bounding box center [1427, 32] width 24 height 24
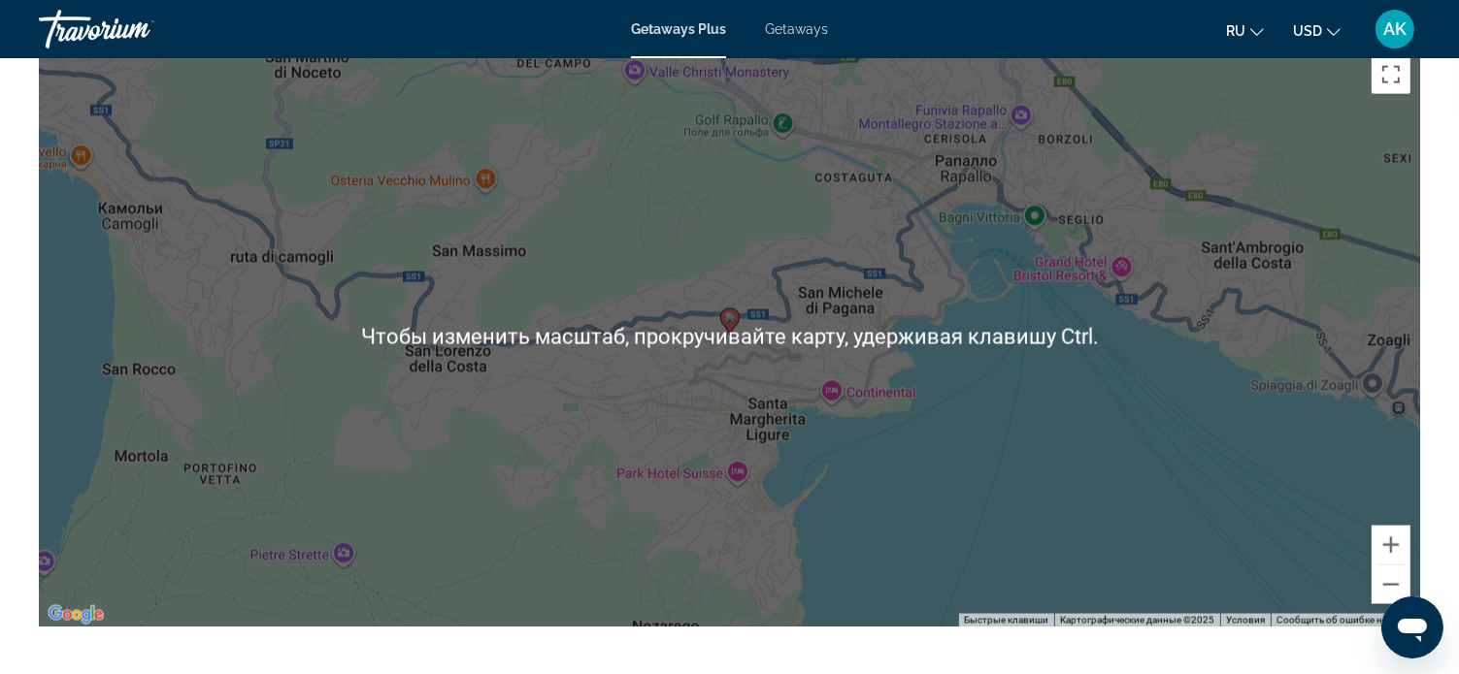
scroll to position [3105, 0]
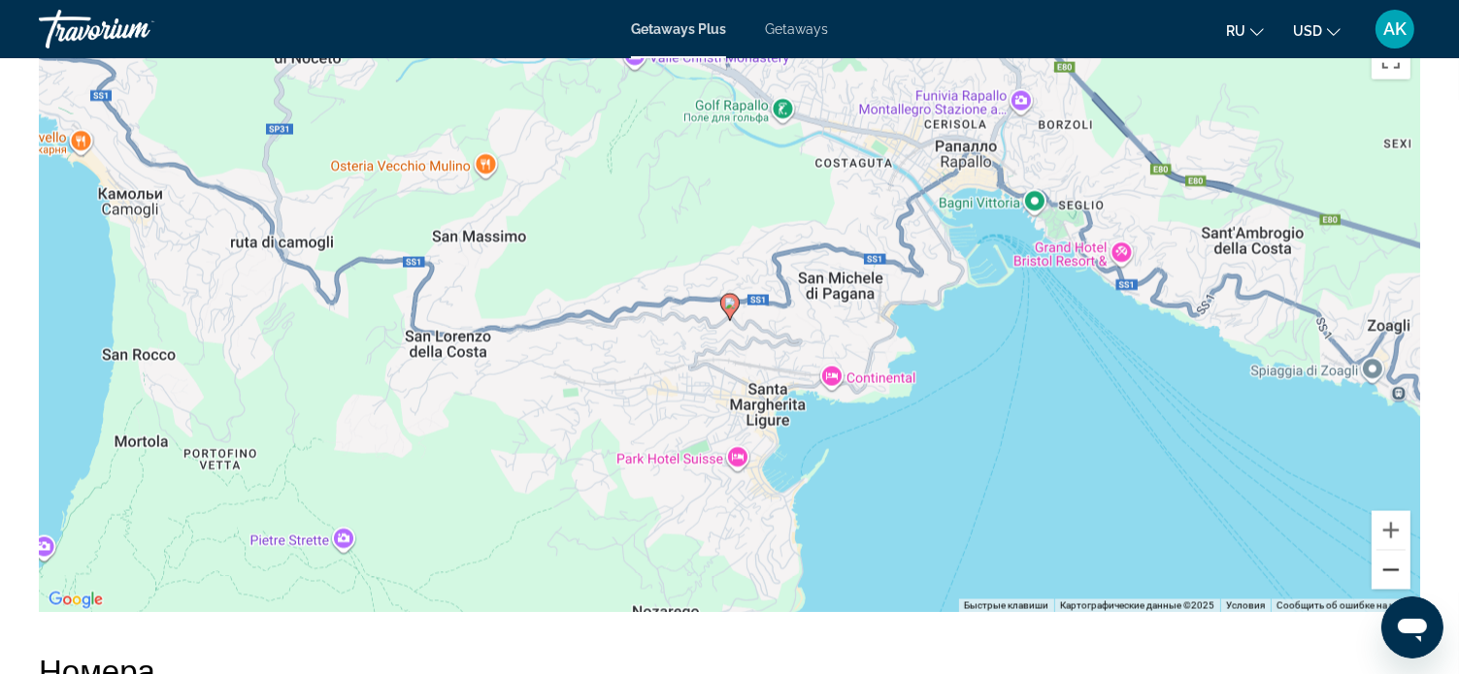
click at [1396, 551] on button "Уменьшить" at bounding box center [1390, 570] width 39 height 39
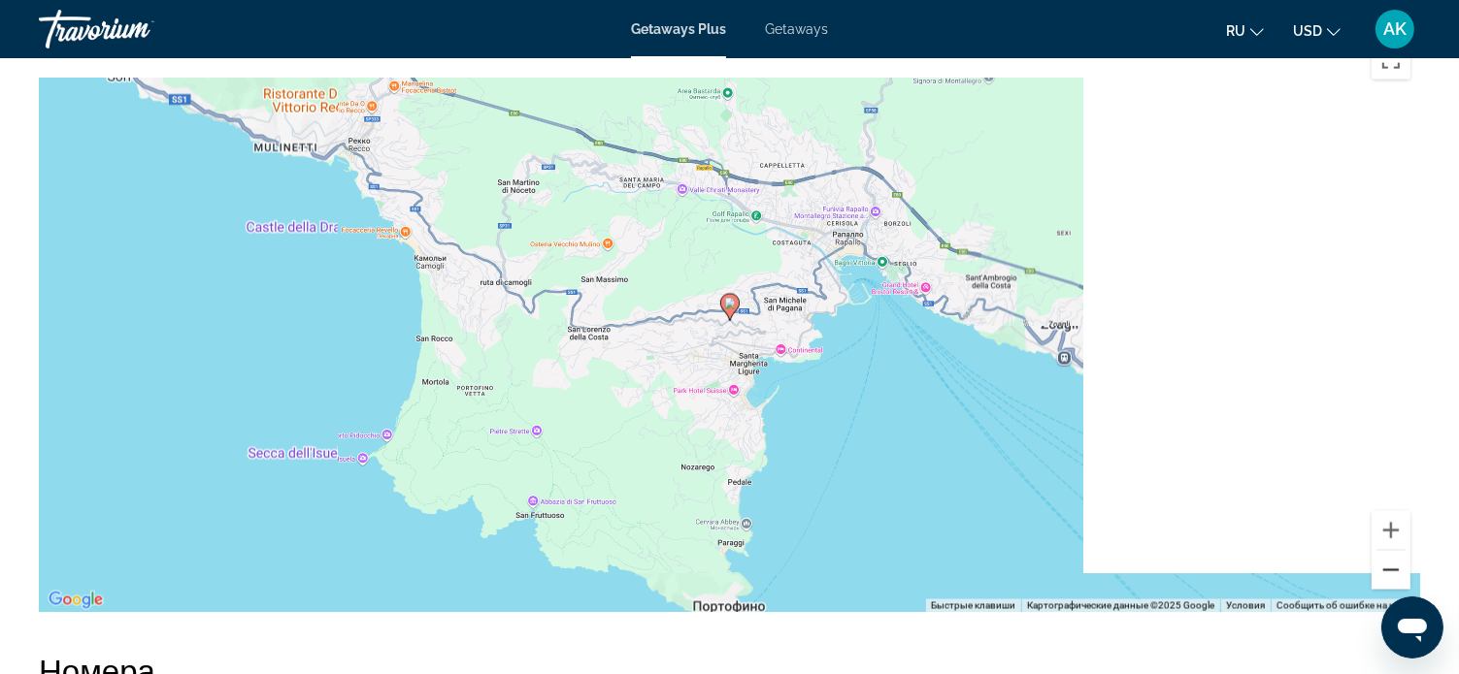
click at [1396, 551] on button "Уменьшить" at bounding box center [1390, 570] width 39 height 39
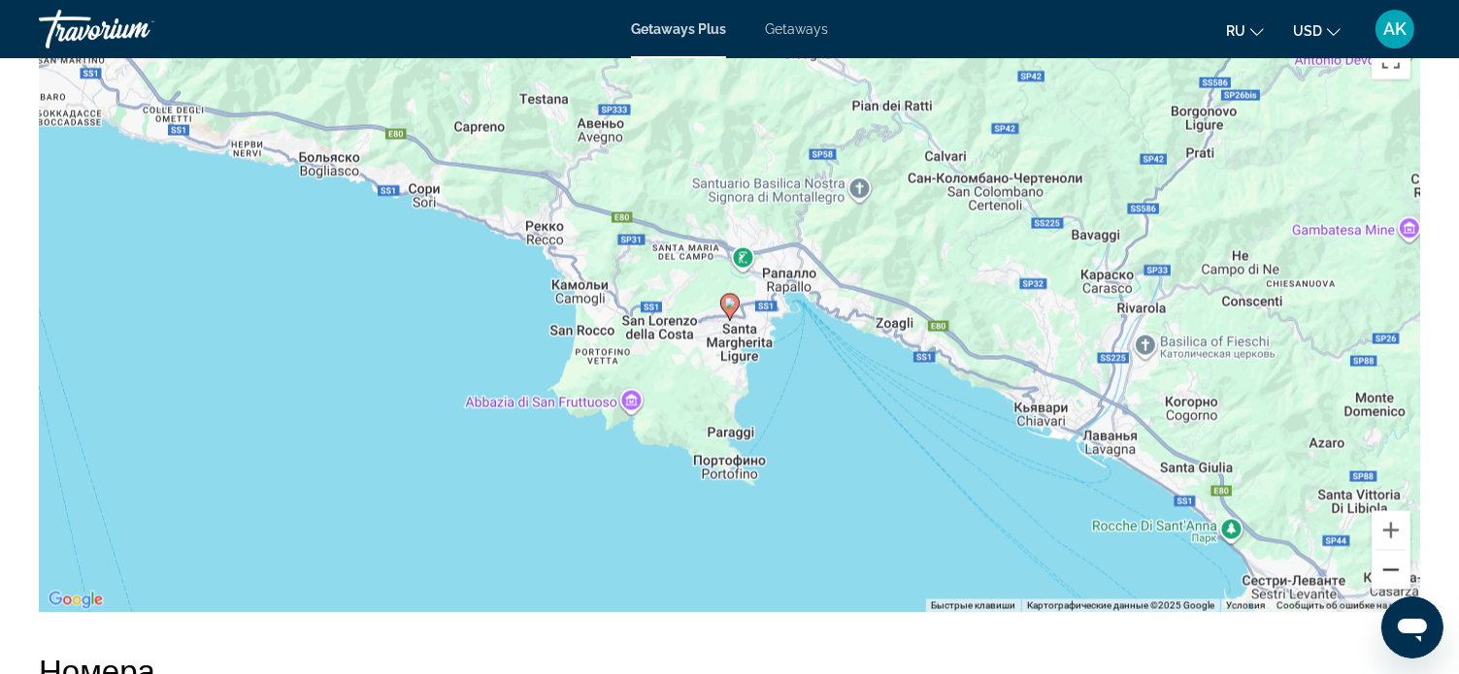
click at [1396, 551] on button "Уменьшить" at bounding box center [1390, 570] width 39 height 39
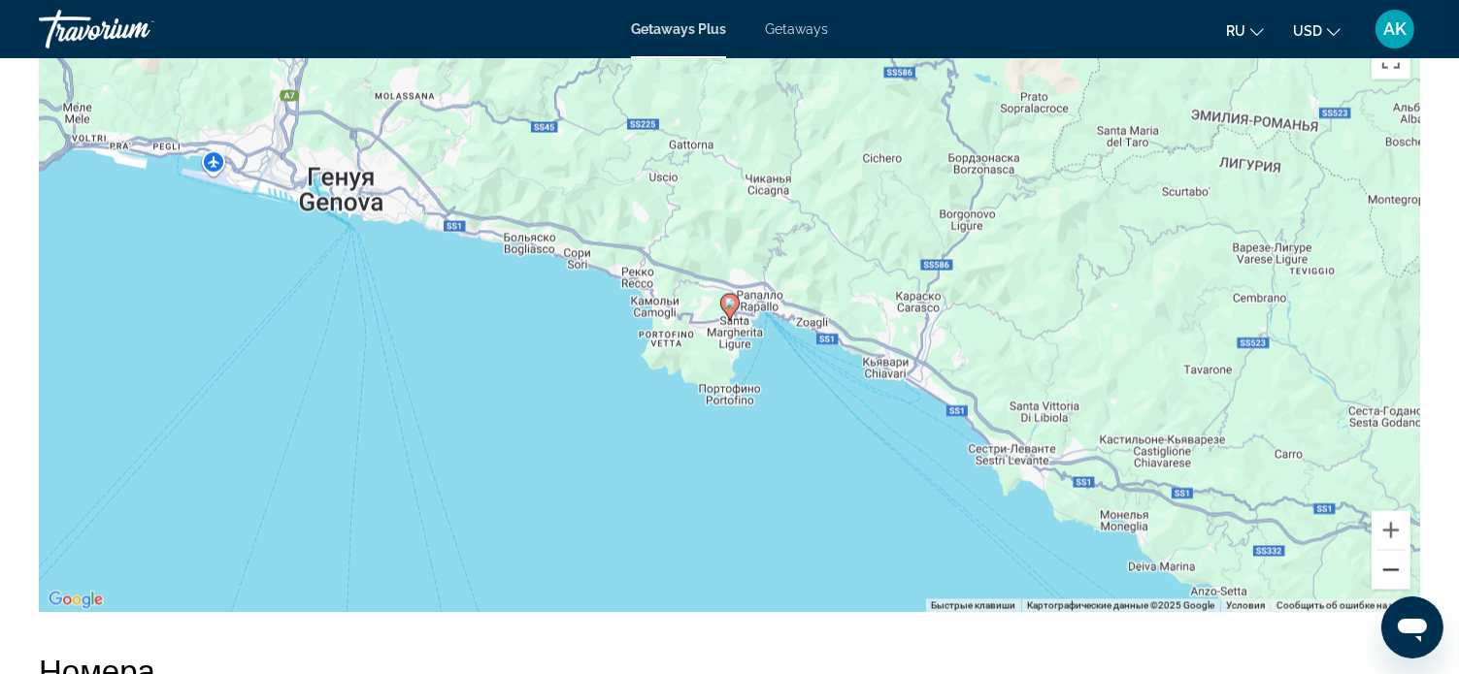
click at [1396, 551] on button "Уменьшить" at bounding box center [1390, 570] width 39 height 39
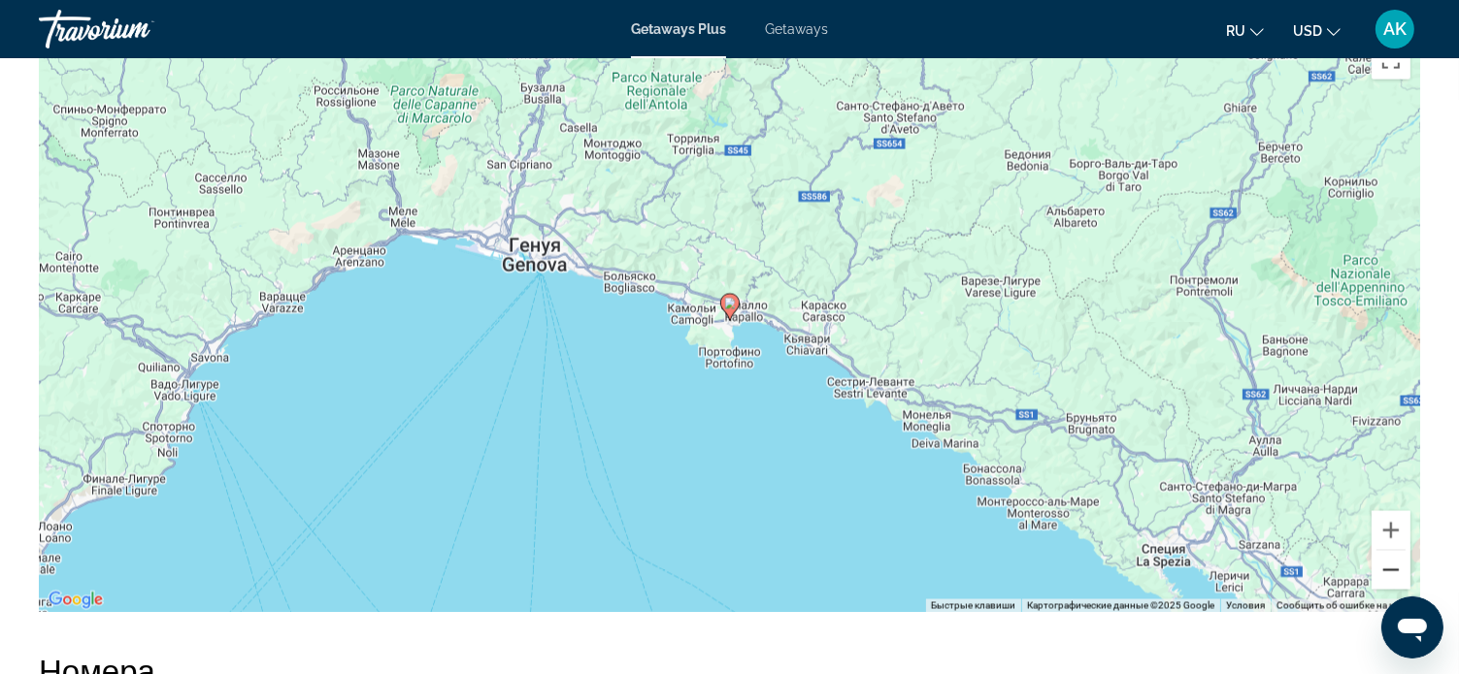
click at [1396, 551] on button "Уменьшить" at bounding box center [1390, 570] width 39 height 39
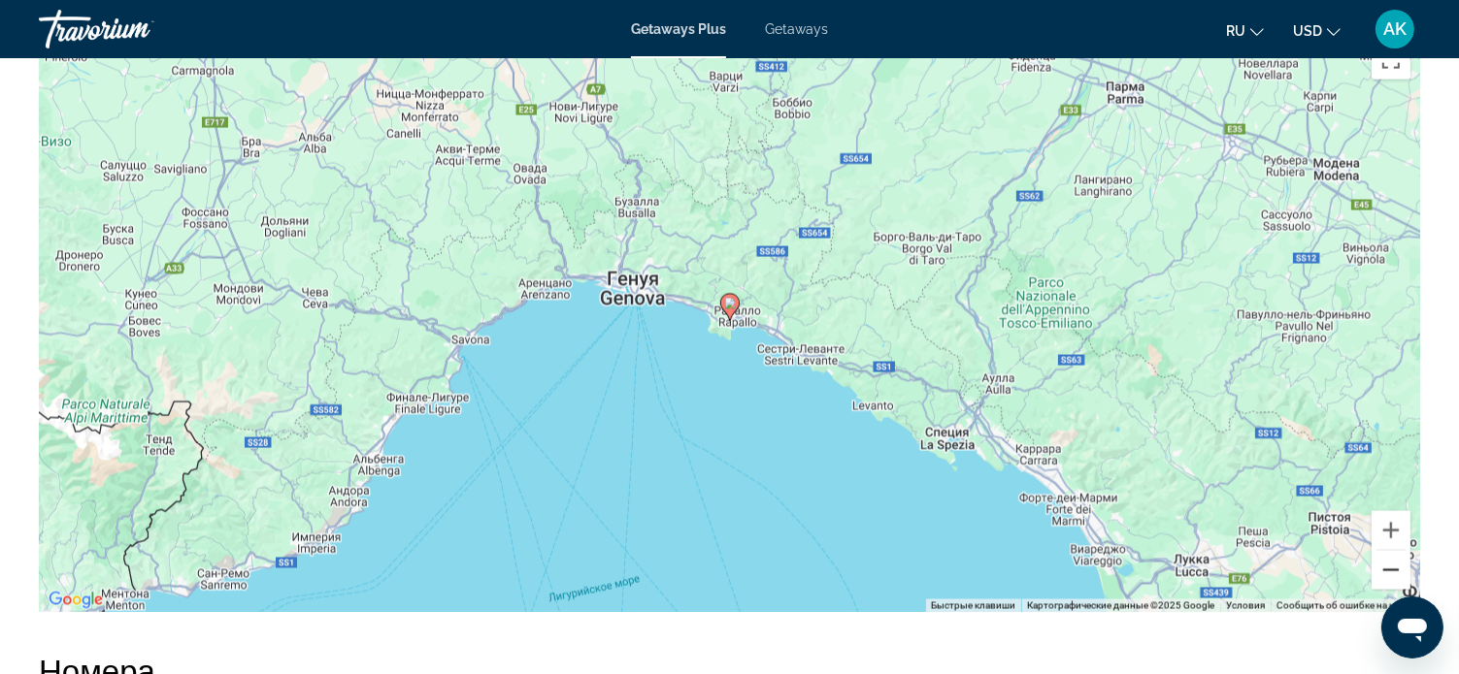
click at [1396, 551] on button "Уменьшить" at bounding box center [1390, 570] width 39 height 39
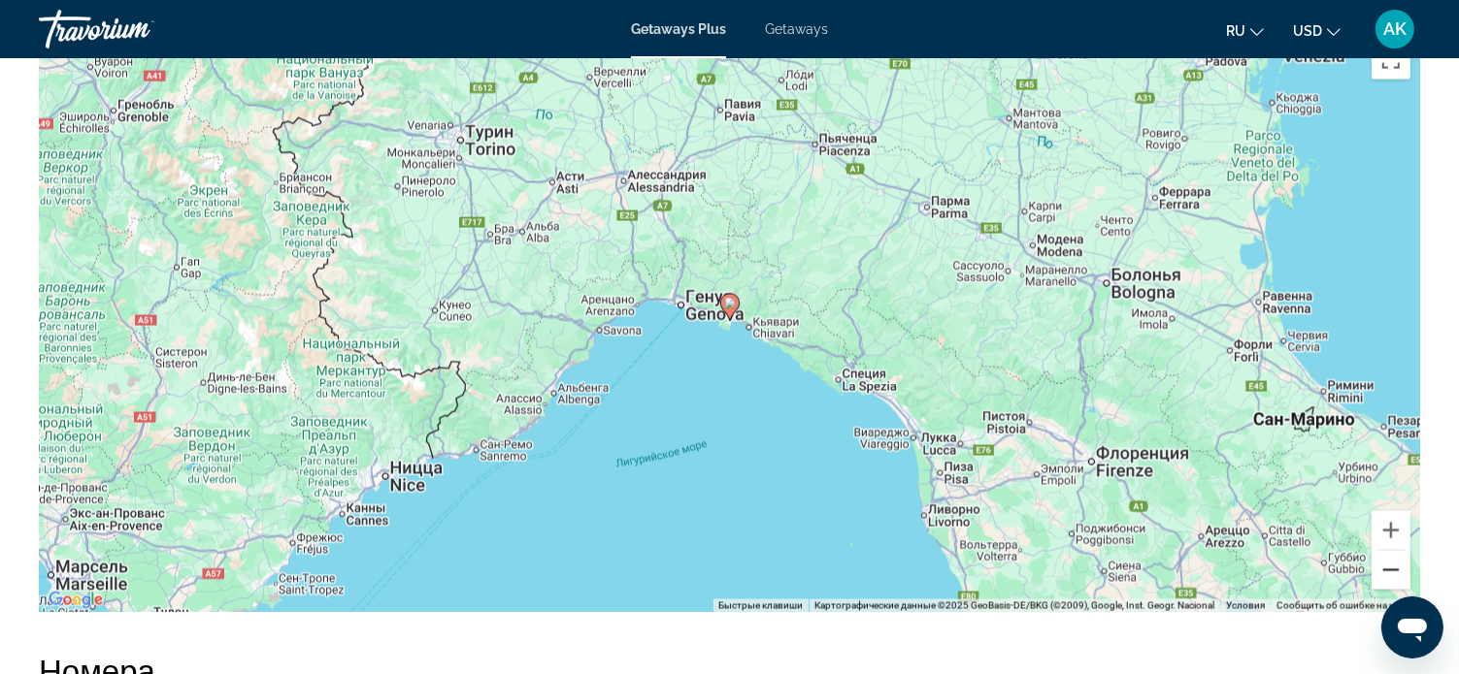
click at [1396, 551] on button "Уменьшить" at bounding box center [1390, 570] width 39 height 39
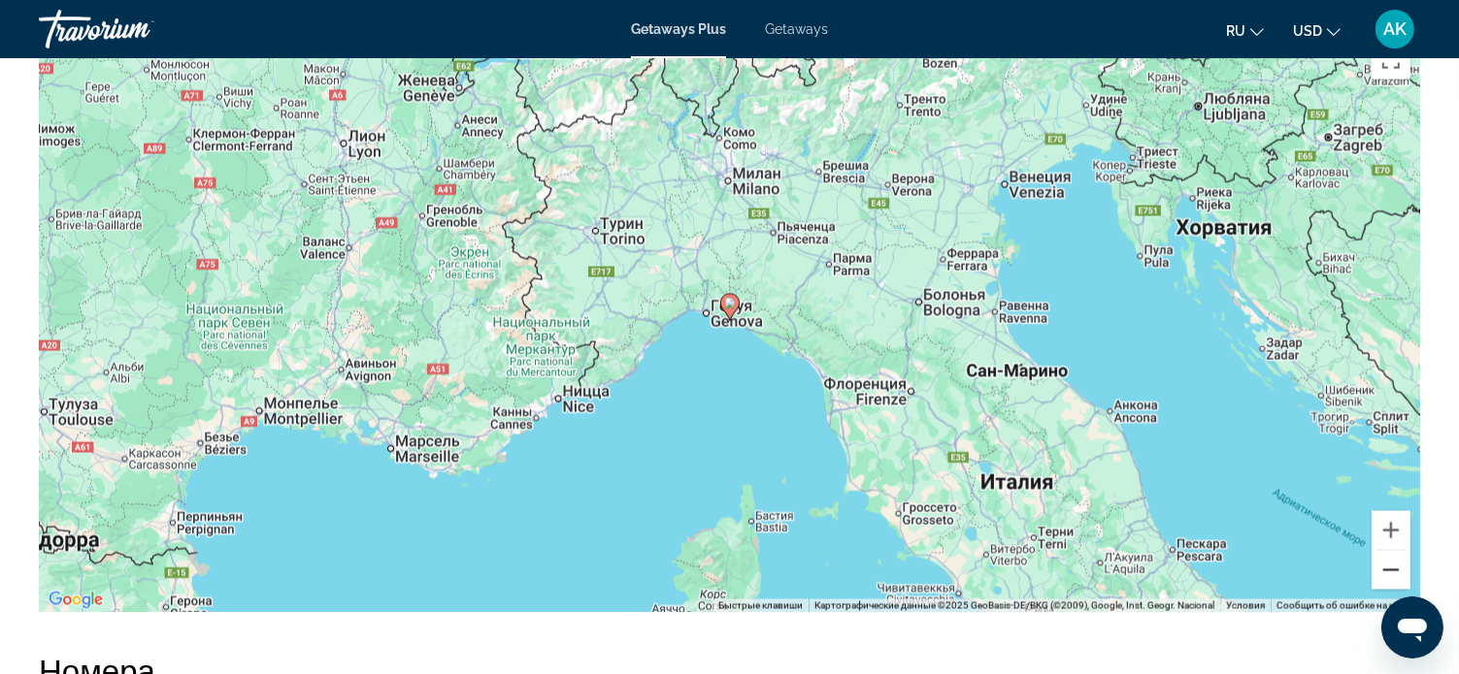
click at [1396, 551] on button "Уменьшить" at bounding box center [1390, 570] width 39 height 39
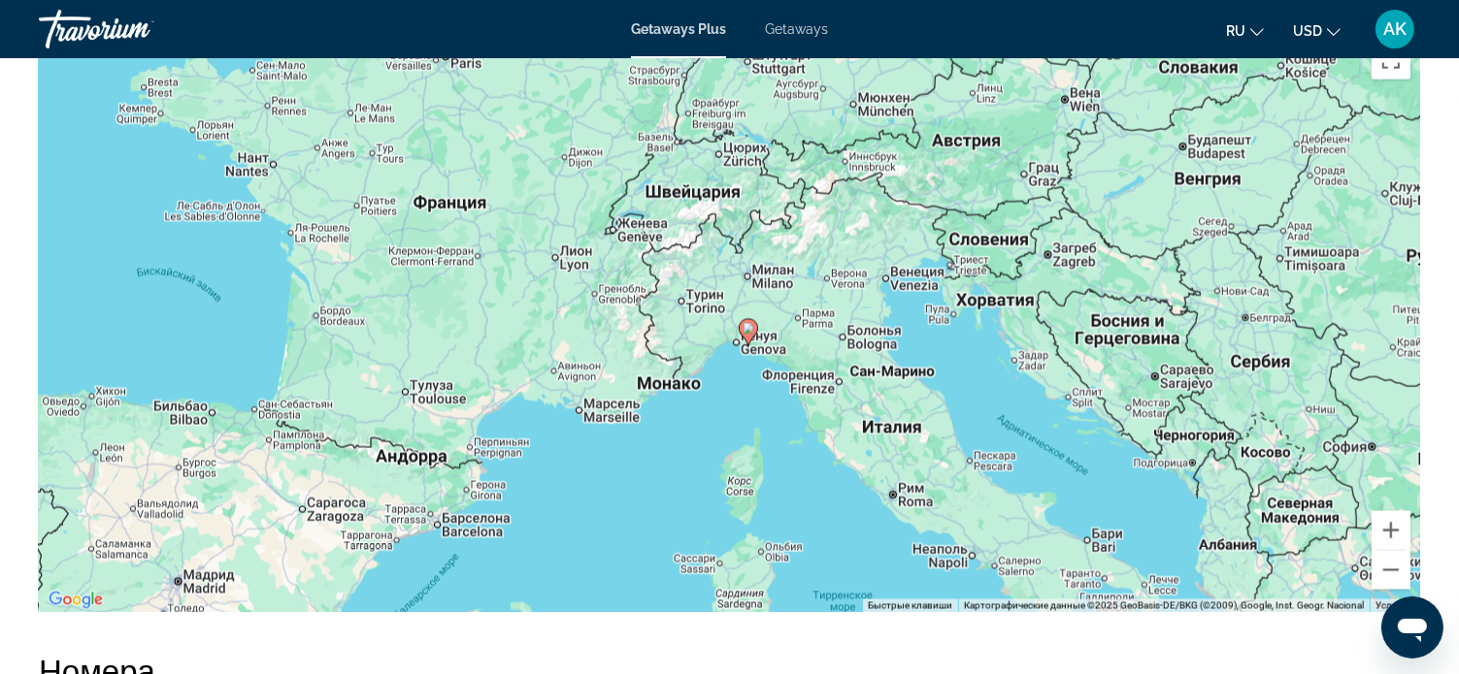
drag, startPoint x: 778, startPoint y: 280, endPoint x: 796, endPoint y: 309, distance: 33.1
click at [796, 309] on div "Чтобы активировать перетаскивание с помощью клавиатуры, нажмите Alt + Ввод. Пос…" at bounding box center [729, 322] width 1381 height 582
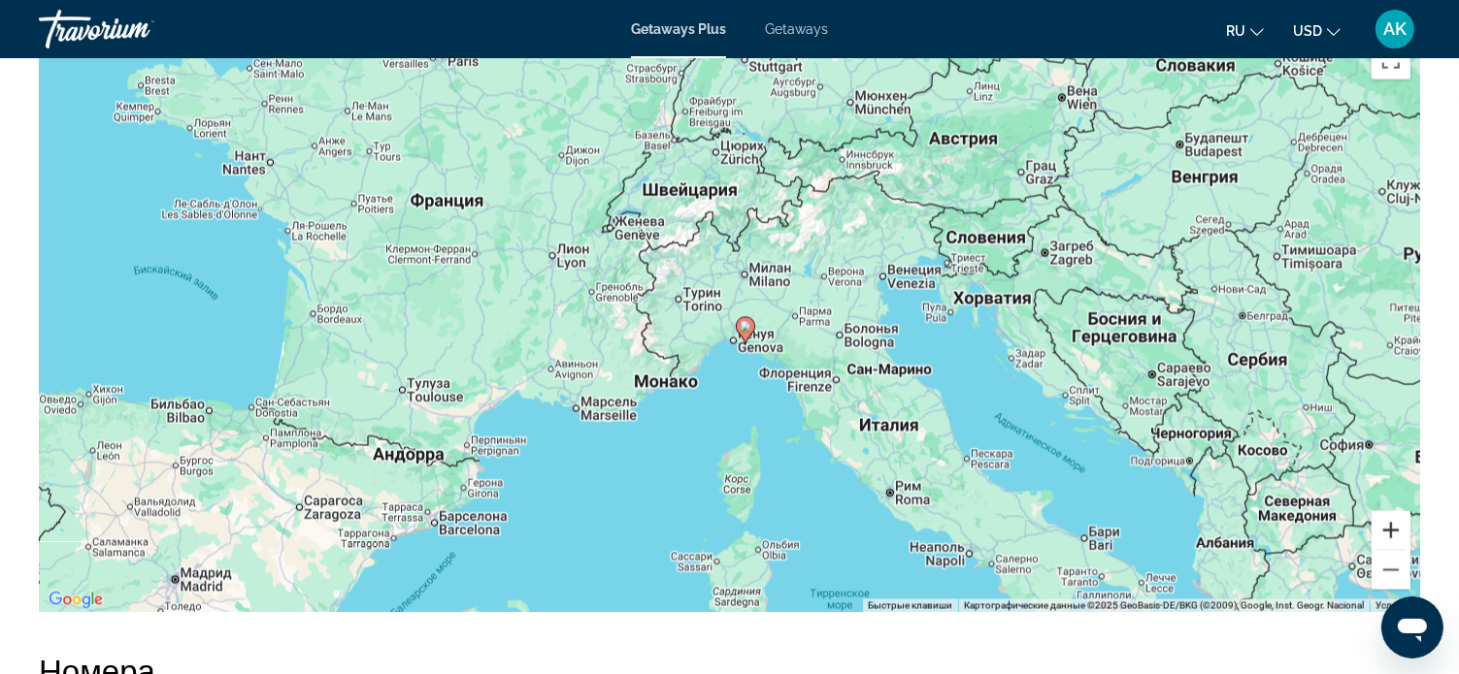
click at [1395, 511] on button "Увеличить" at bounding box center [1390, 530] width 39 height 39
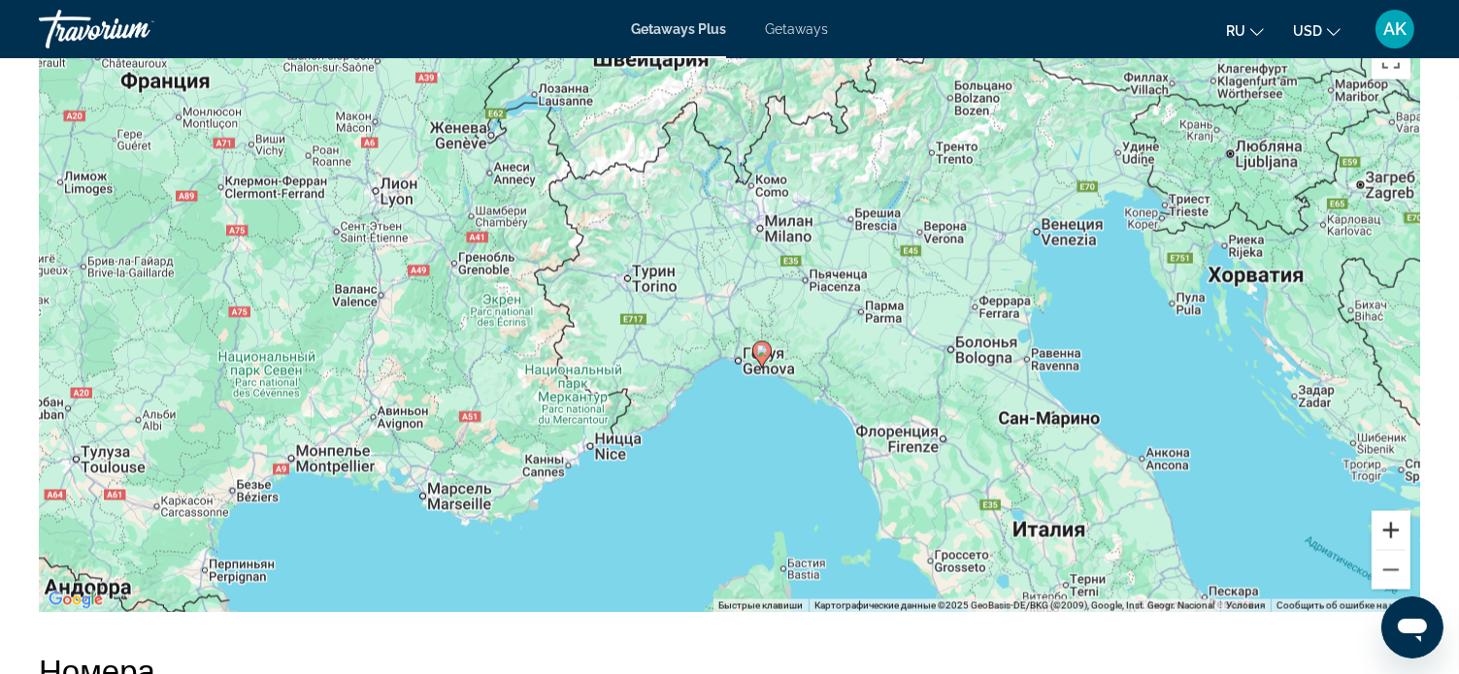
click at [1395, 511] on button "Увеличить" at bounding box center [1390, 530] width 39 height 39
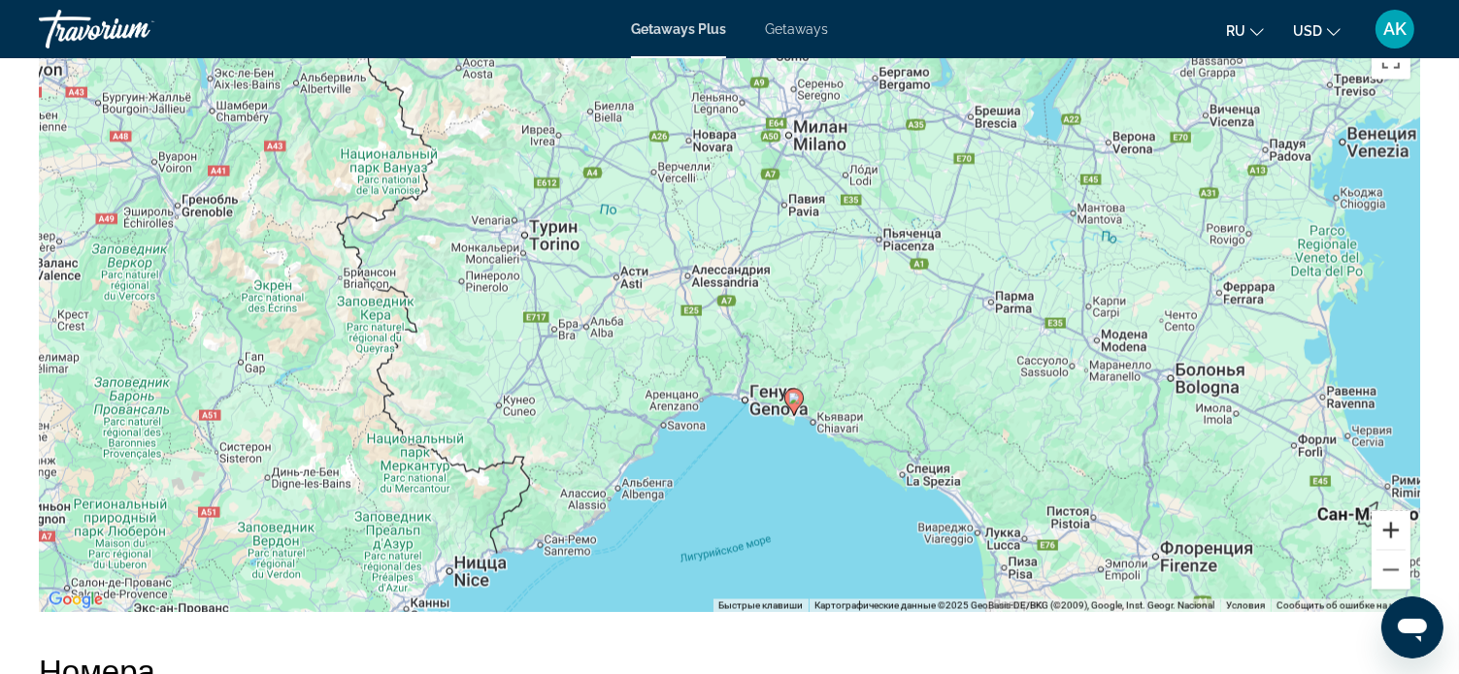
click at [1395, 511] on button "Увеличить" at bounding box center [1390, 530] width 39 height 39
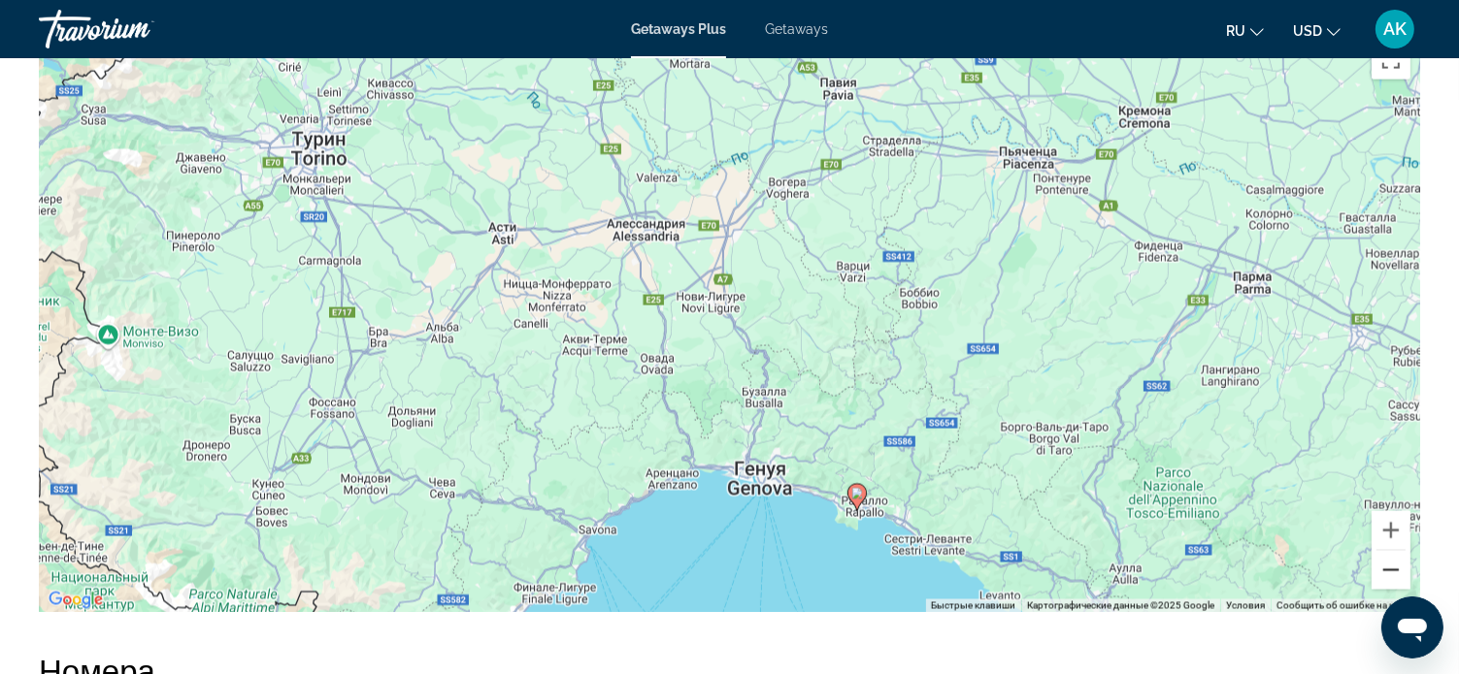
click at [1394, 551] on button "Уменьшить" at bounding box center [1390, 570] width 39 height 39
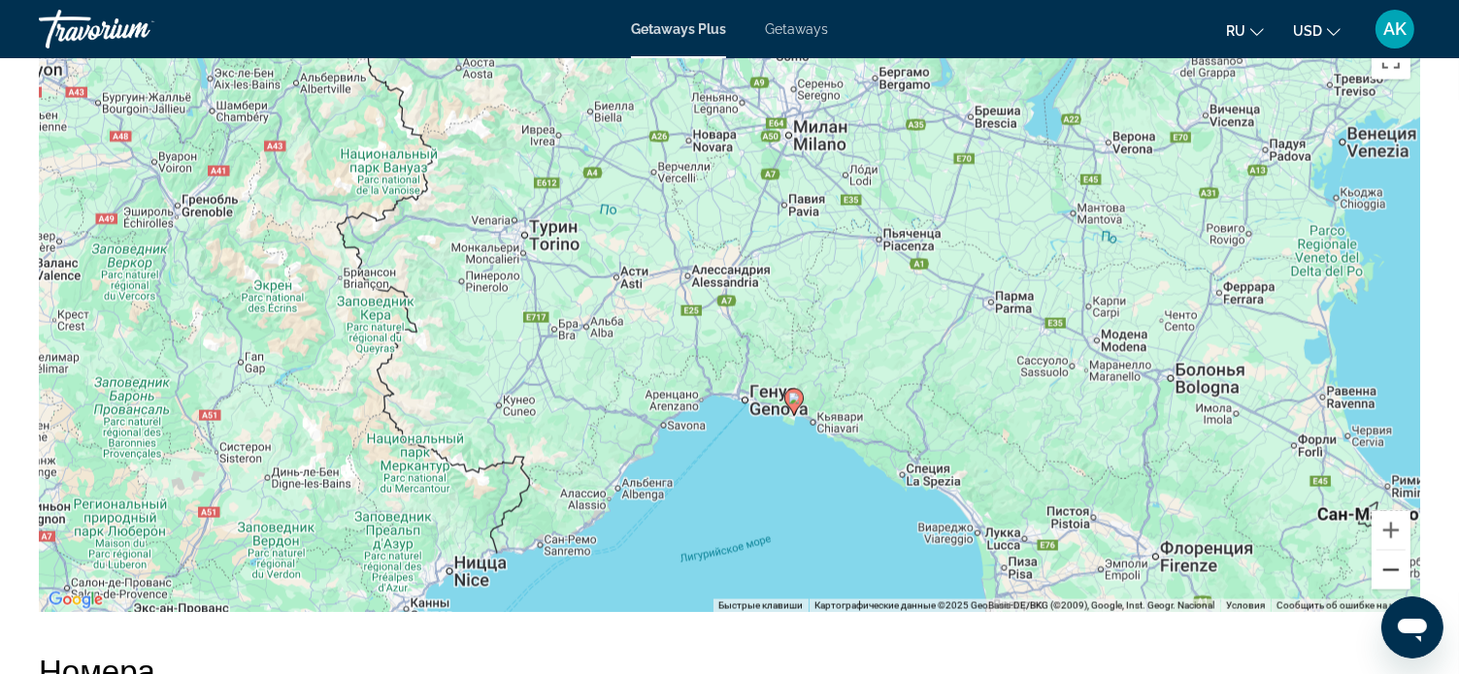
click at [1394, 551] on button "Уменьшить" at bounding box center [1390, 570] width 39 height 39
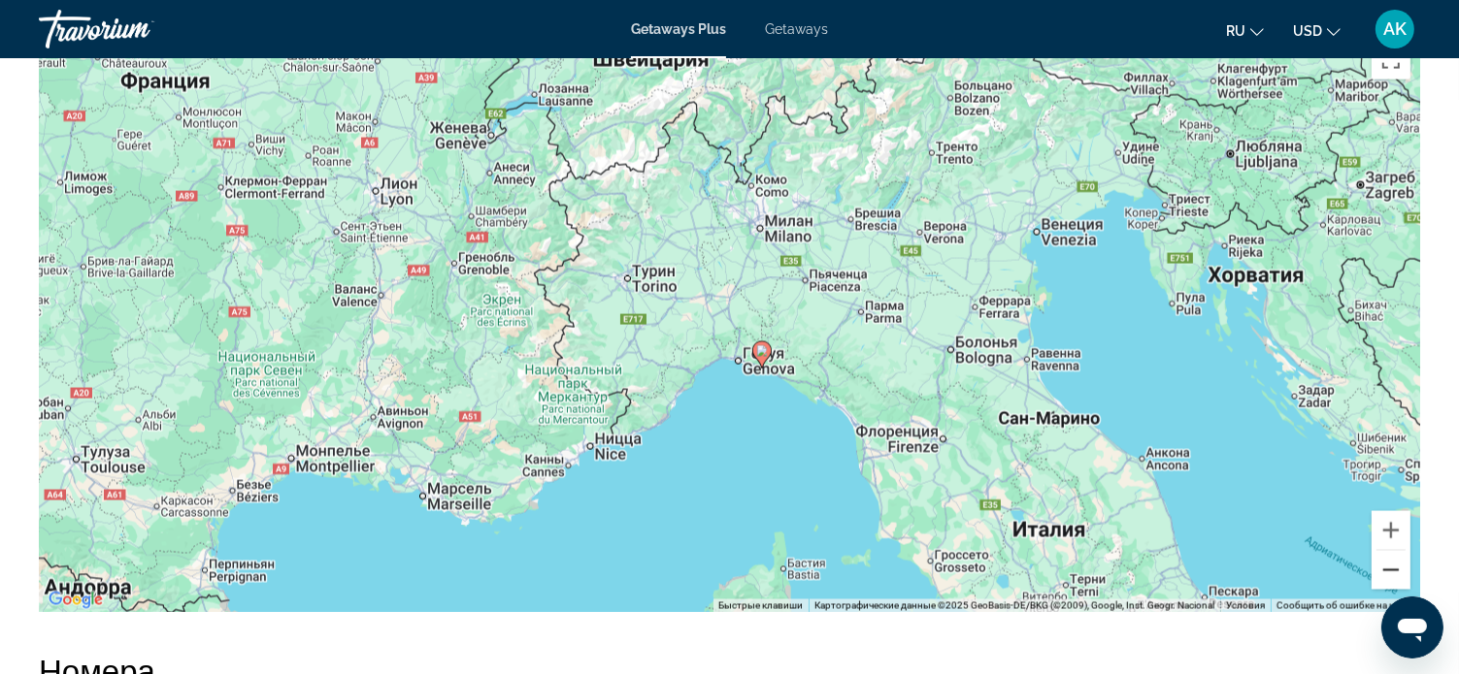
click at [1394, 551] on button "Уменьшить" at bounding box center [1390, 570] width 39 height 39
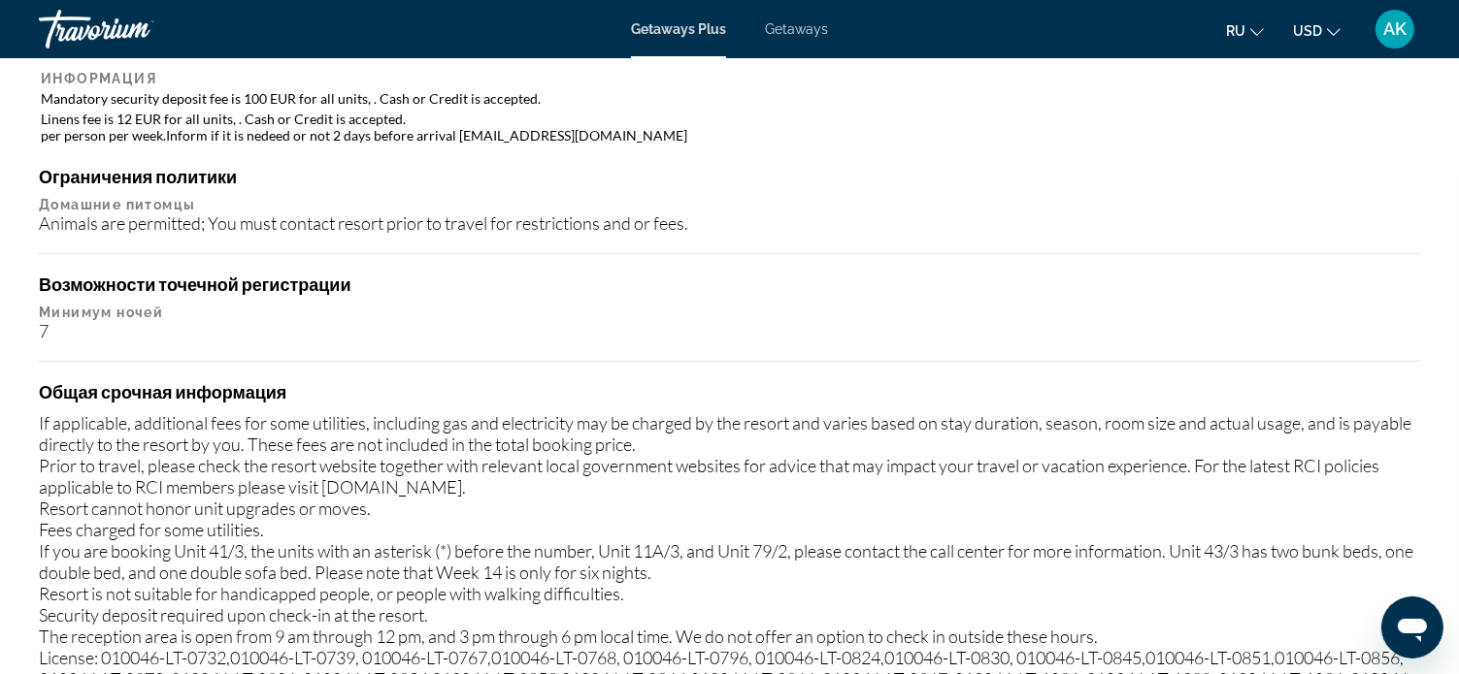
scroll to position [2252, 0]
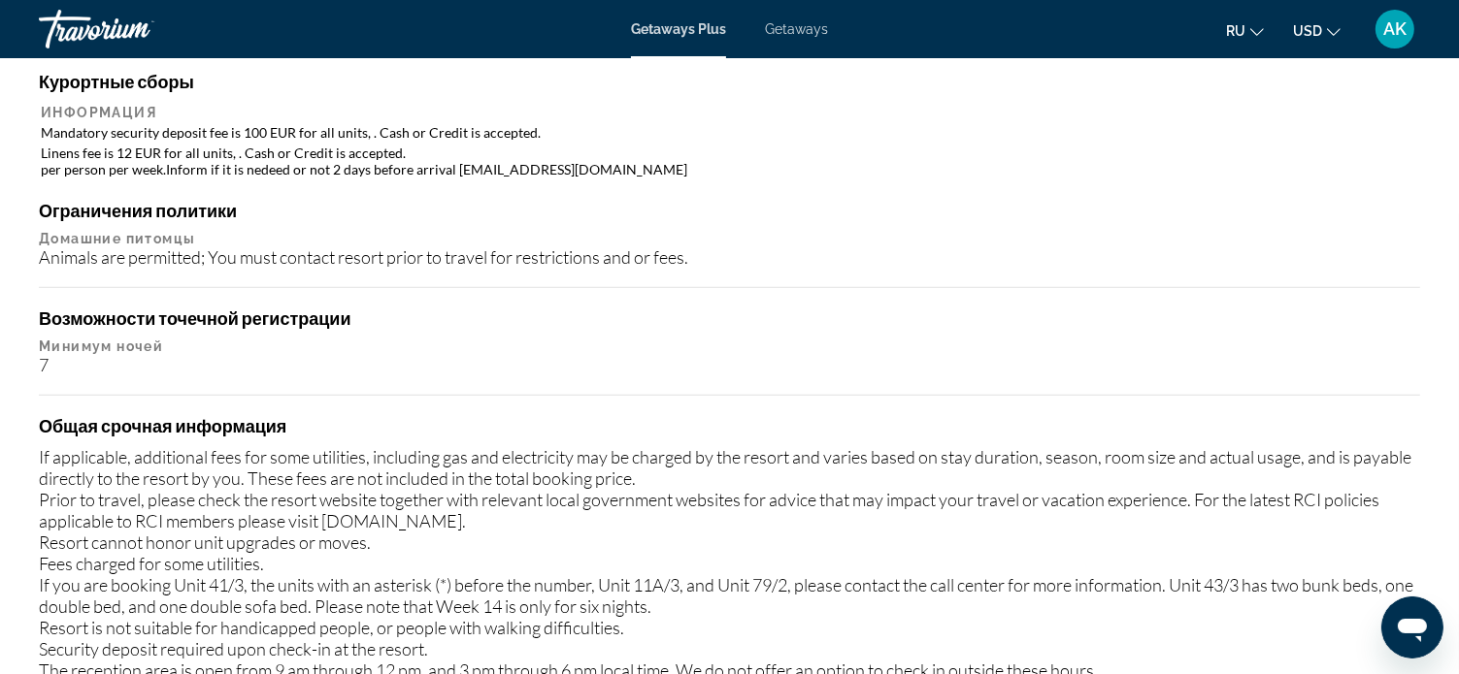
click at [828, 308] on h4 "Возможности точечной регистрации" at bounding box center [729, 318] width 1381 height 21
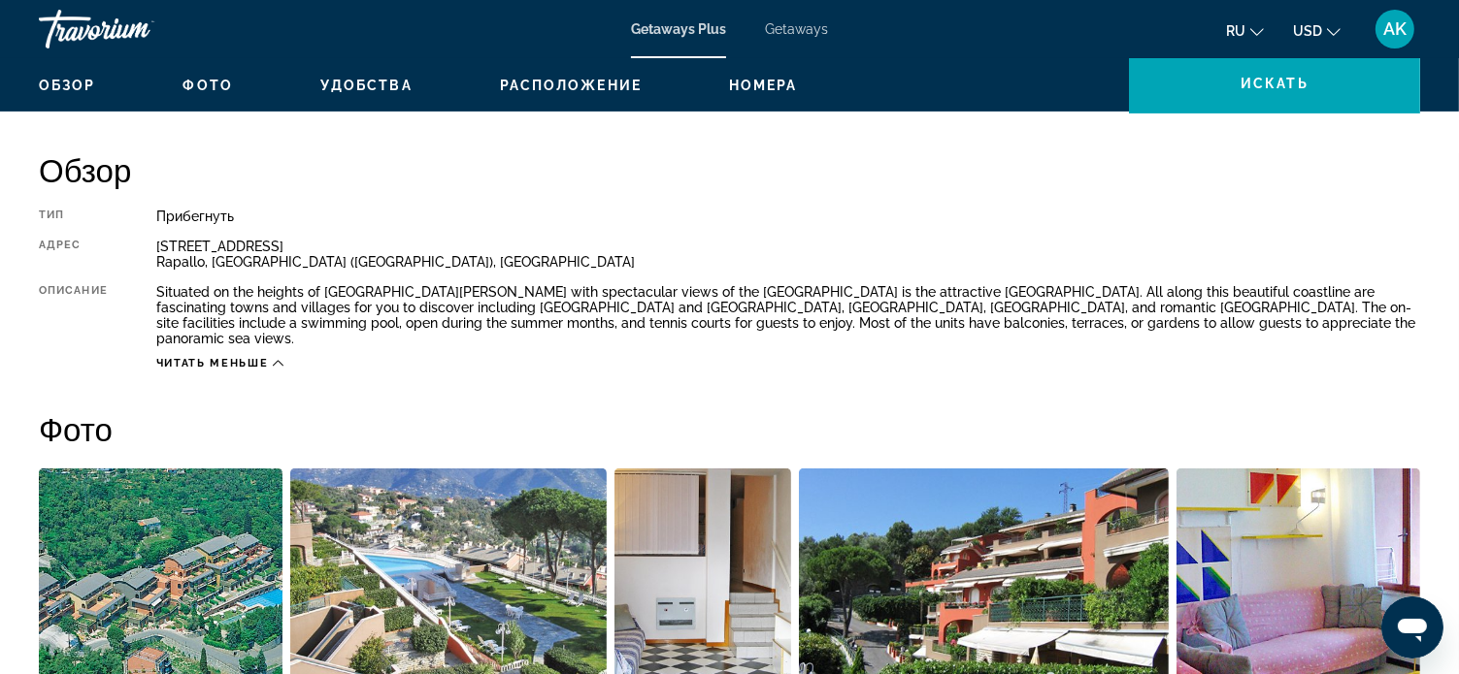
scroll to position [563, 0]
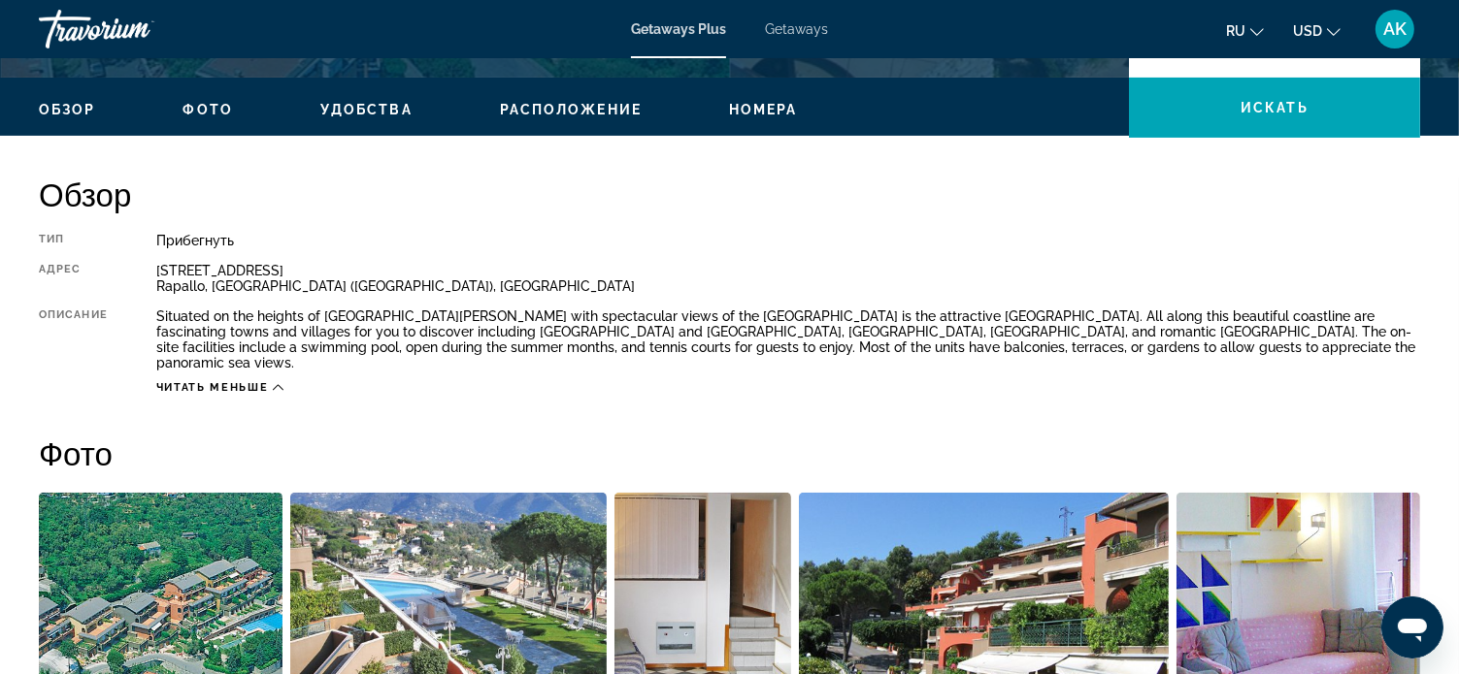
click at [753, 109] on span "Номера" at bounding box center [763, 110] width 69 height 16
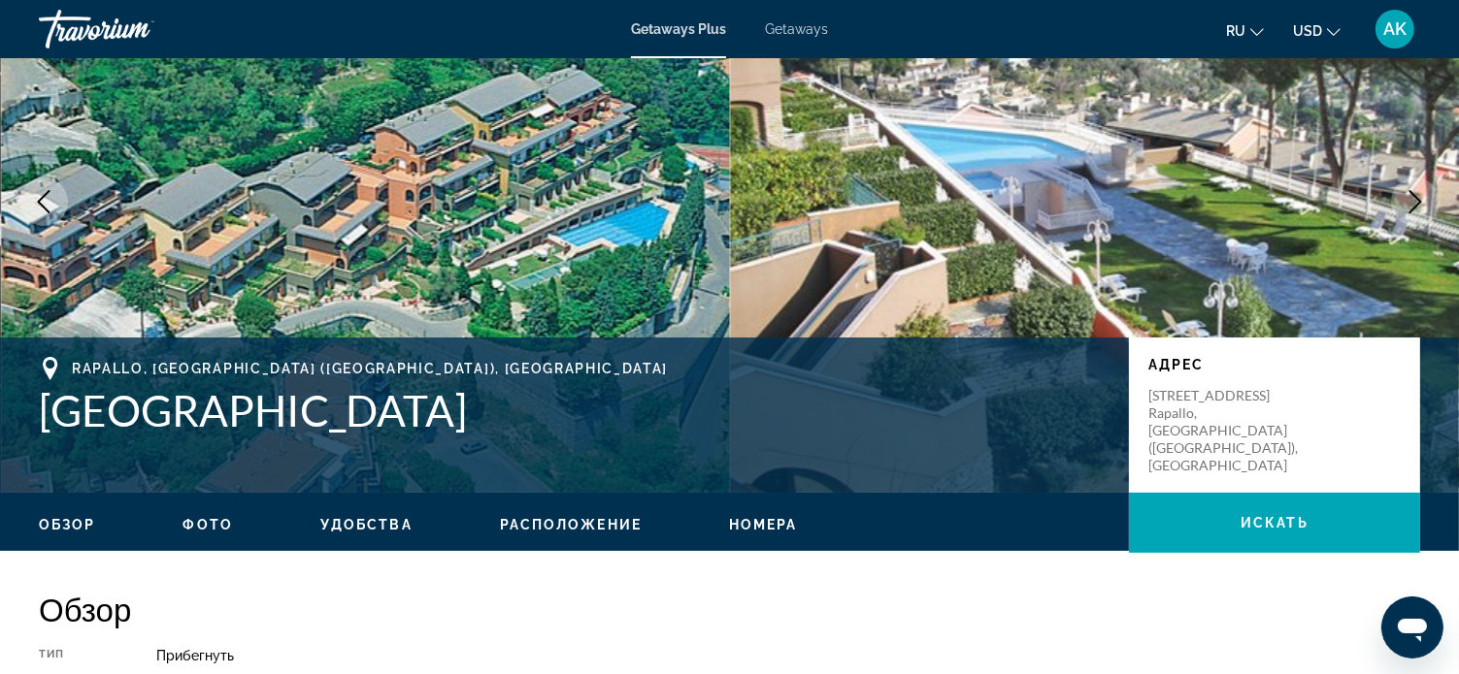
scroll to position [117, 0]
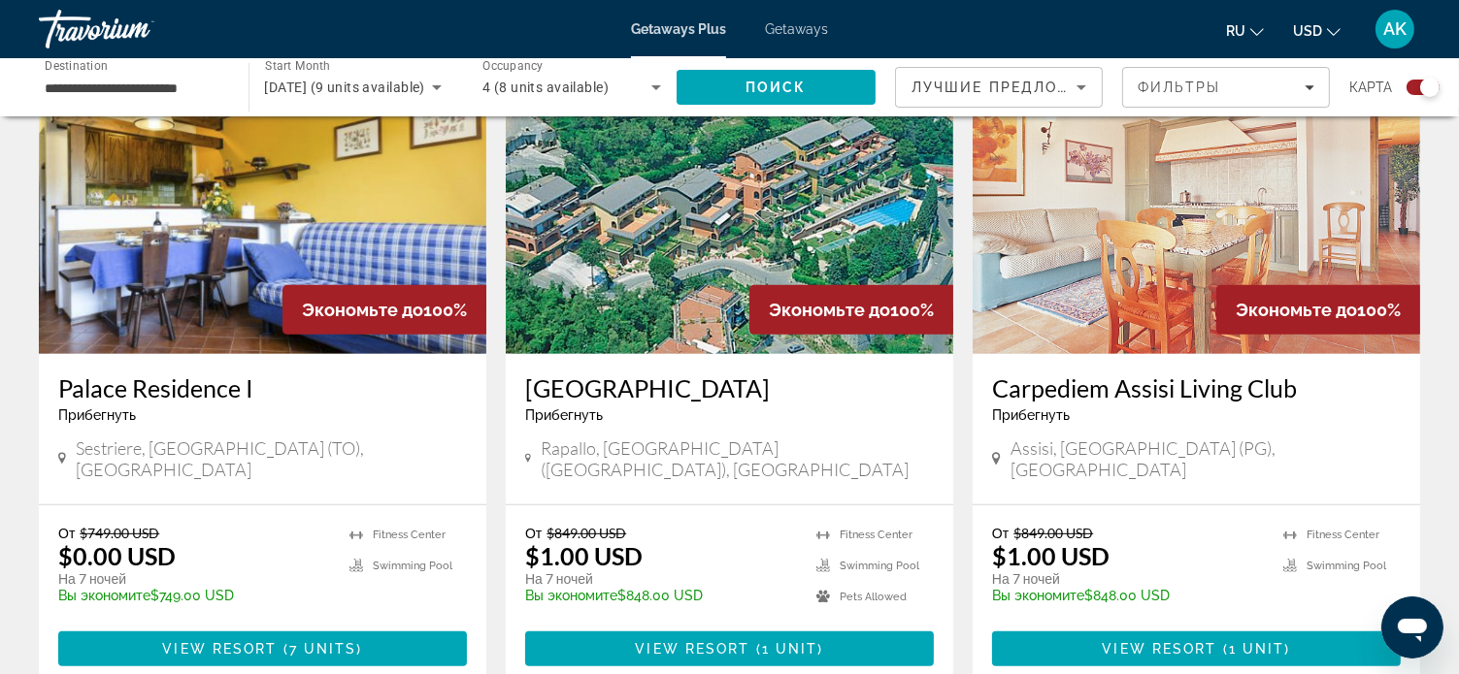
scroll to position [776, 0]
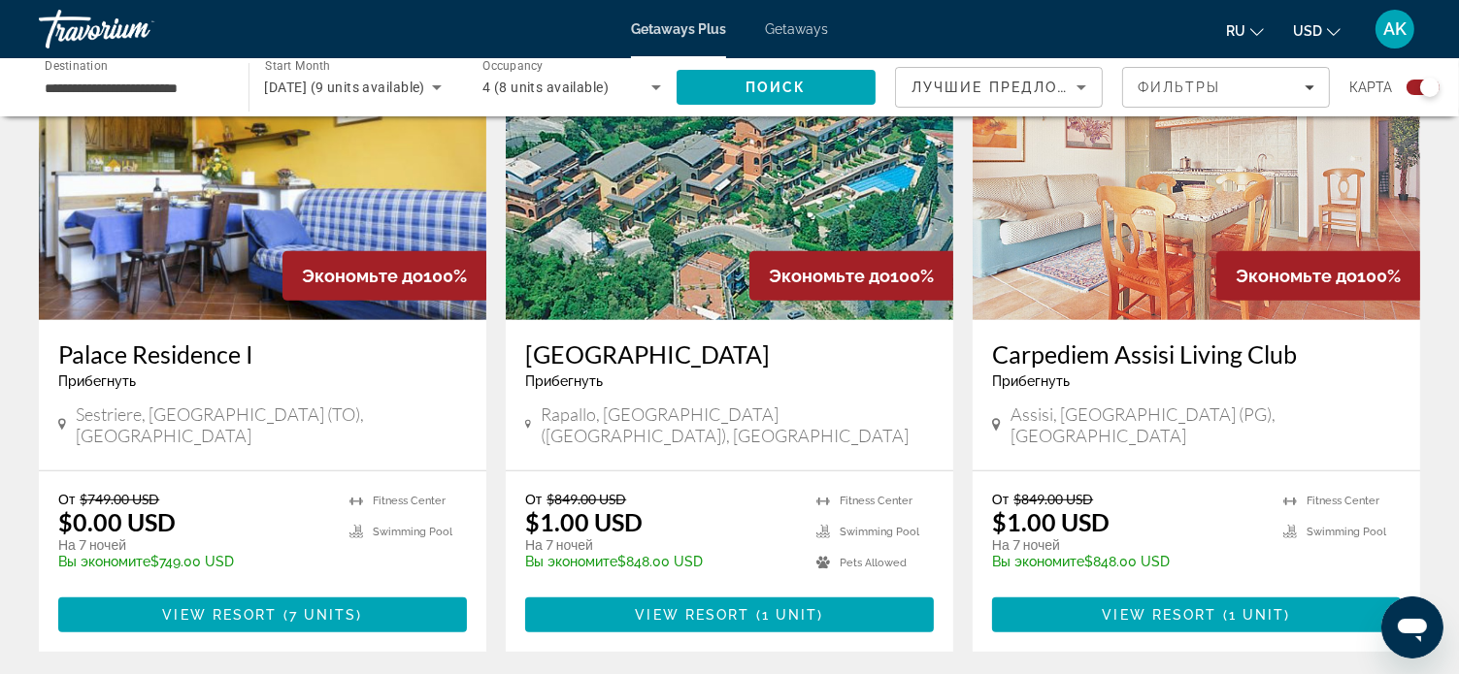
click at [638, 237] on img "Main content" at bounding box center [729, 165] width 447 height 311
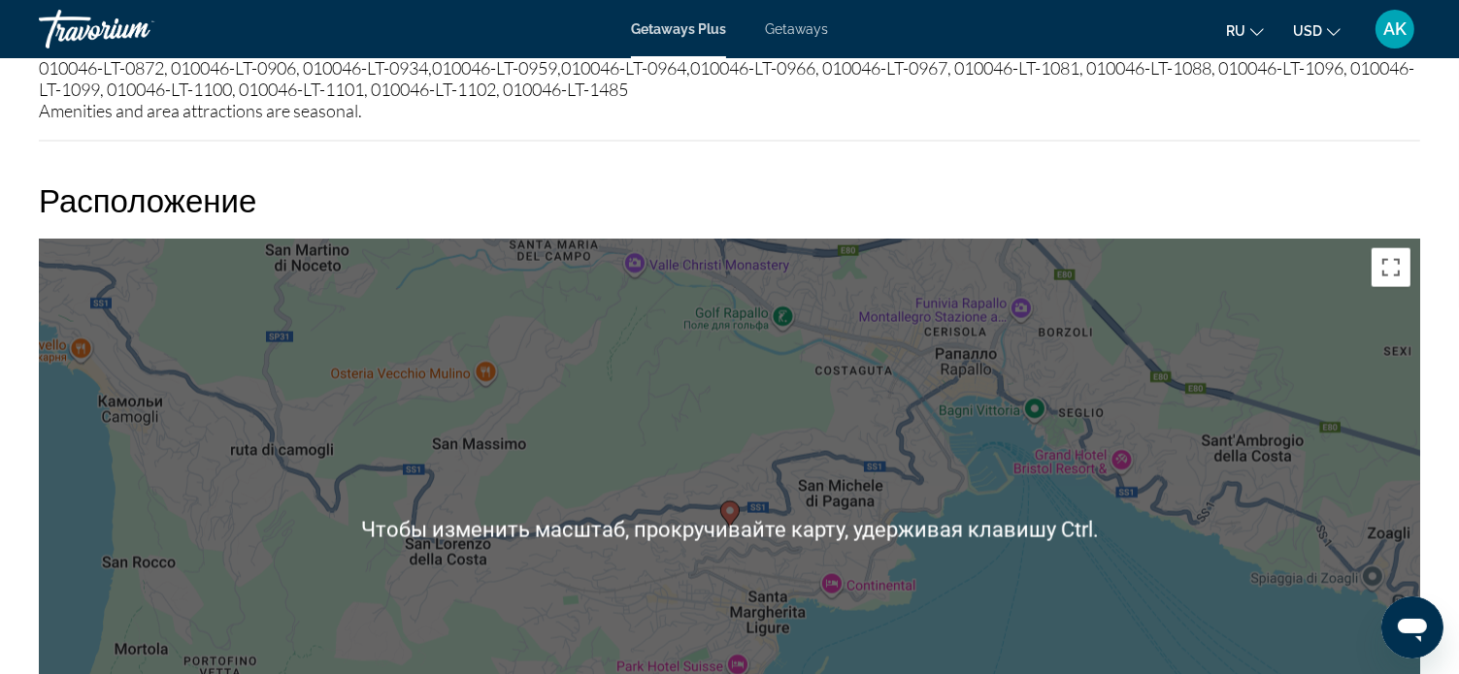
scroll to position [2911, 0]
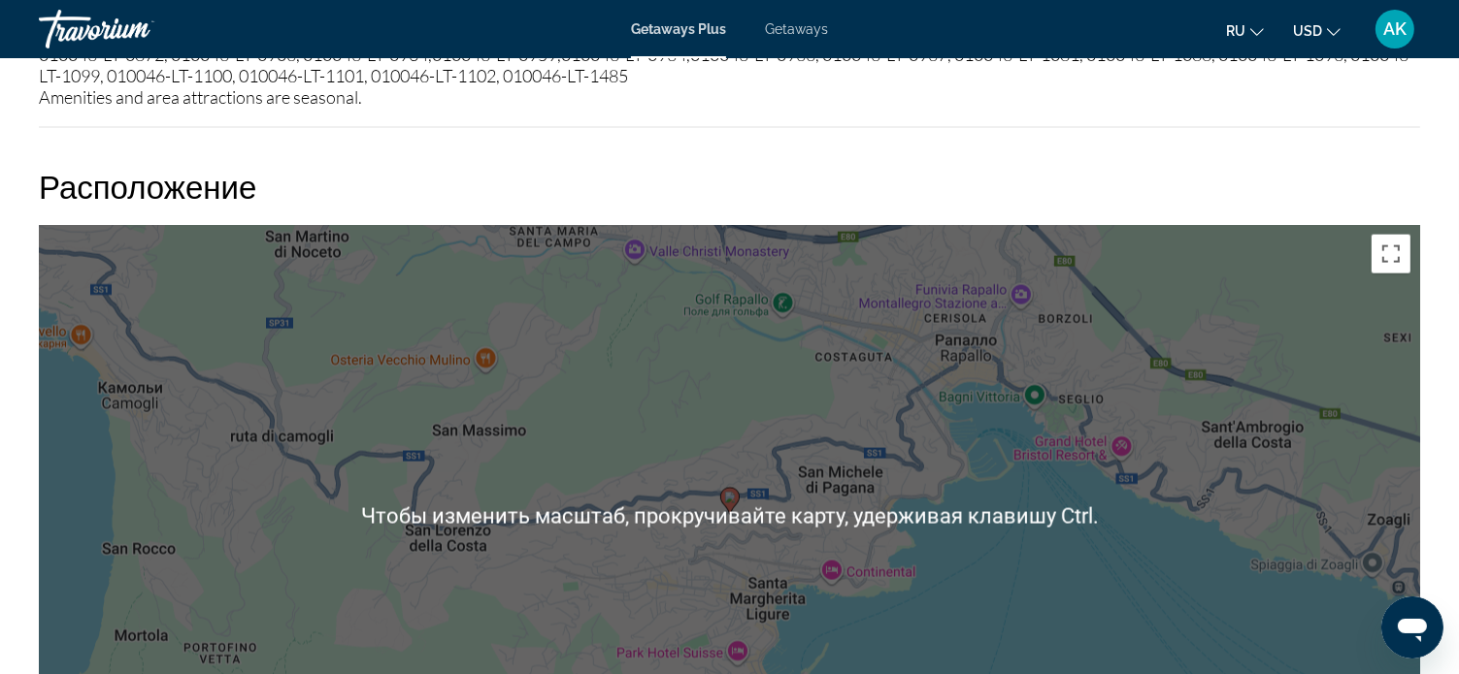
click at [916, 375] on div "Чтобы активировать перетаскивание с помощью клавиатуры, нажмите Alt + Ввод. Пос…" at bounding box center [729, 516] width 1381 height 582
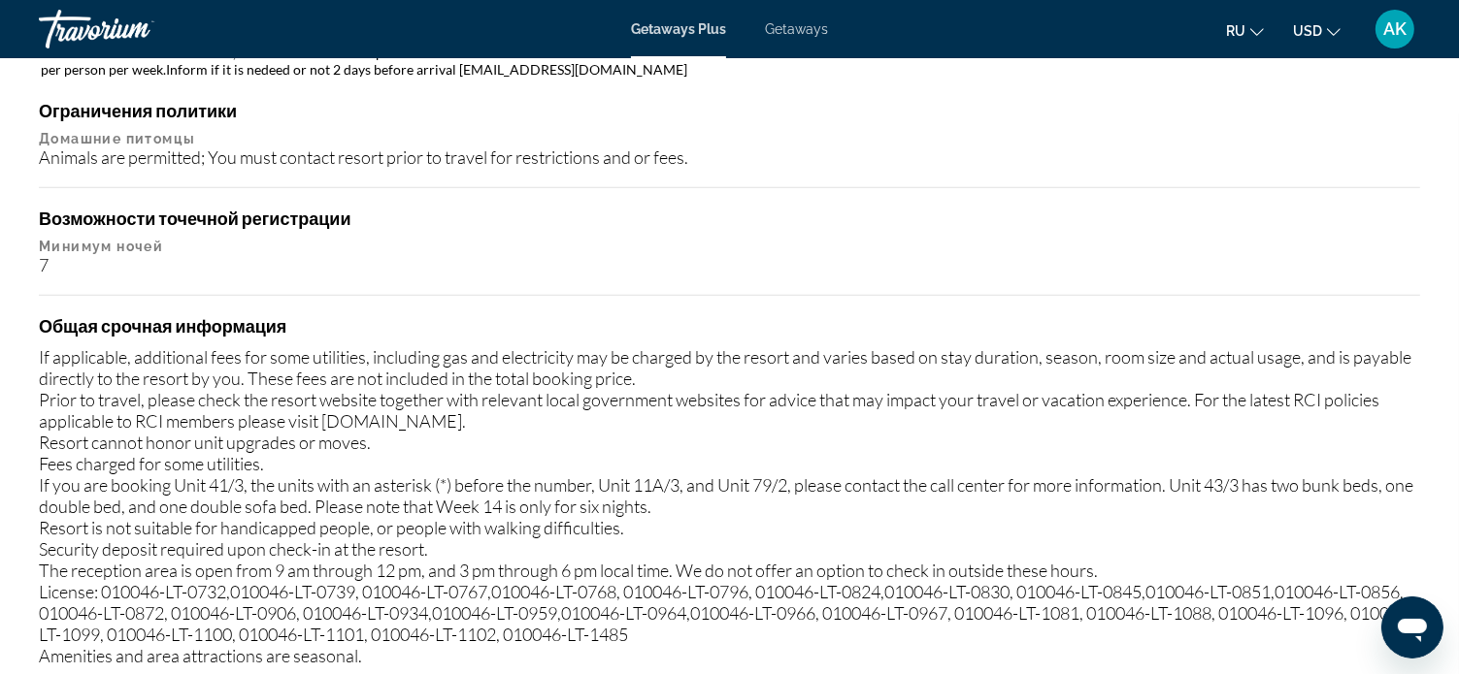
scroll to position [2349, 0]
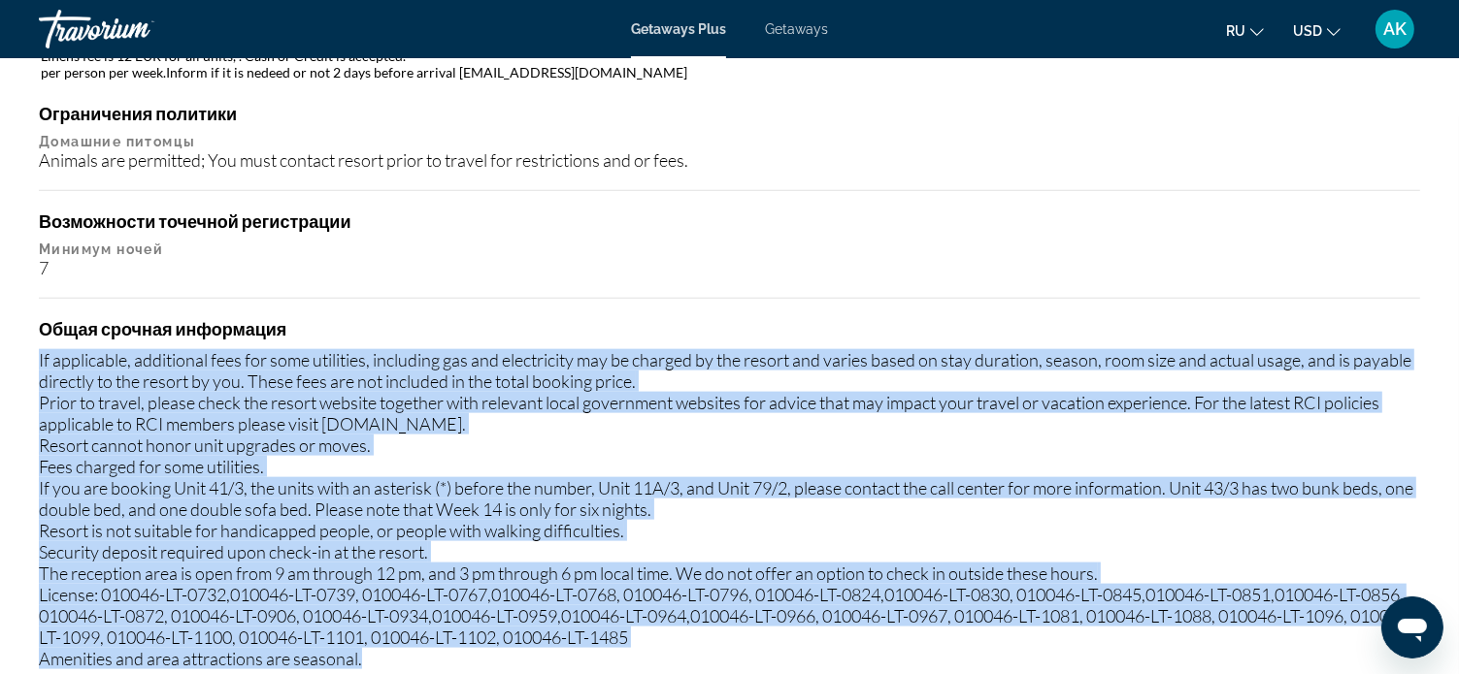
drag, startPoint x: 40, startPoint y: 334, endPoint x: 1209, endPoint y: 632, distance: 1206.8
click at [1210, 634] on div "If applicable, additional fees for some utilities, including gas and electricit…" at bounding box center [729, 509] width 1381 height 320
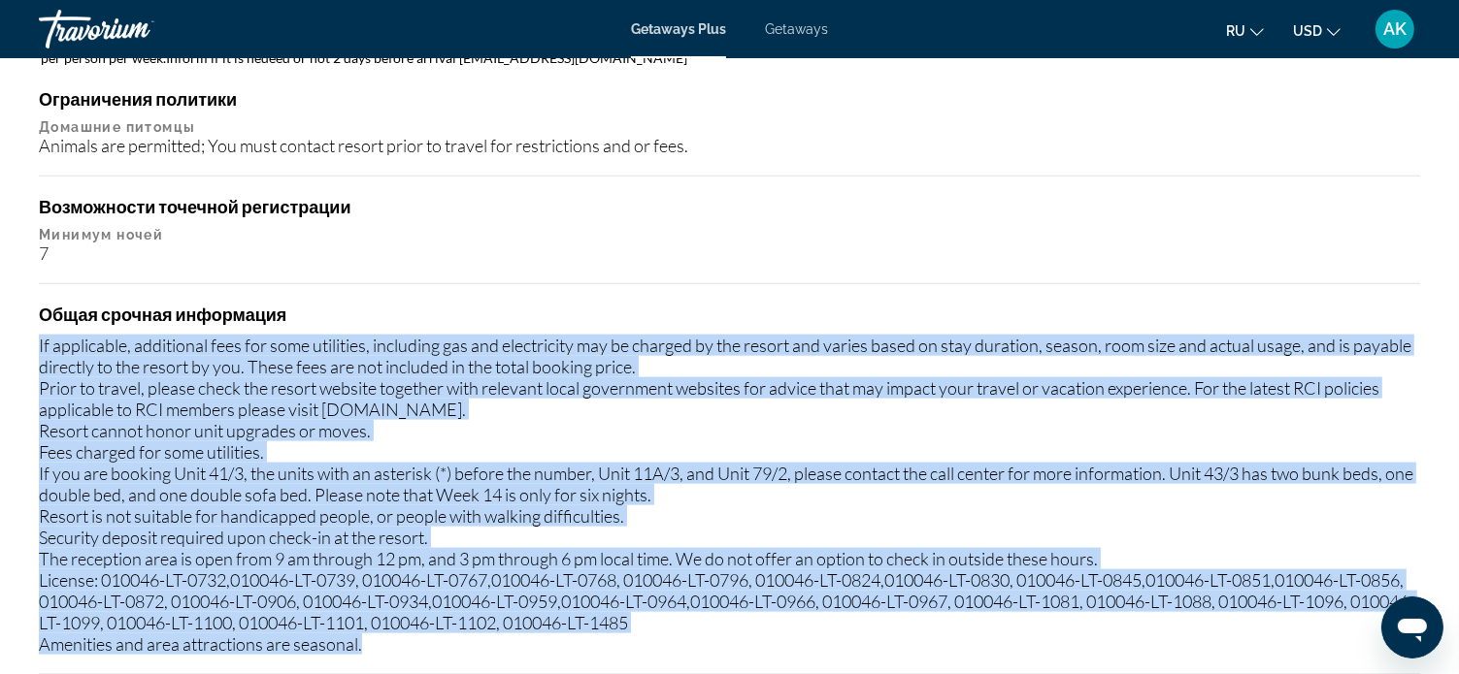
scroll to position [2447, 0]
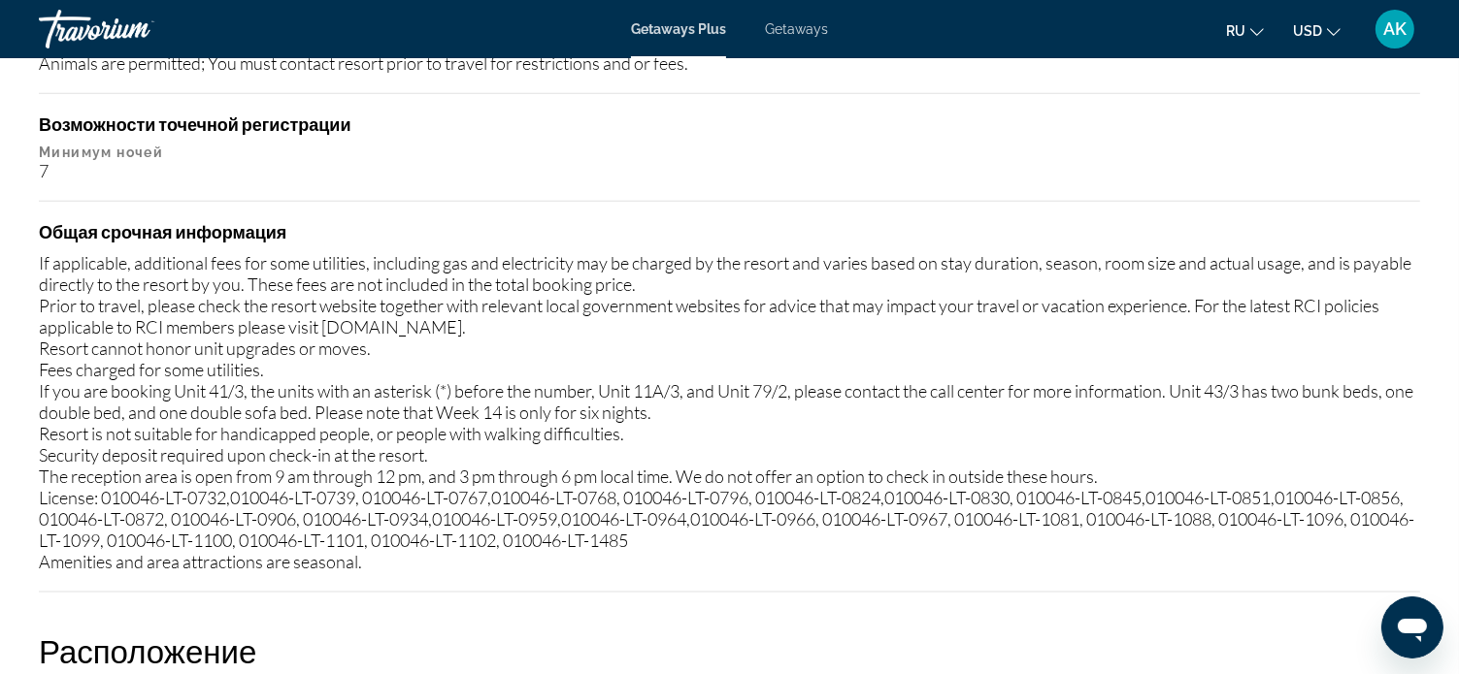
click at [884, 221] on h4 "Общая срочная информация" at bounding box center [729, 231] width 1381 height 21
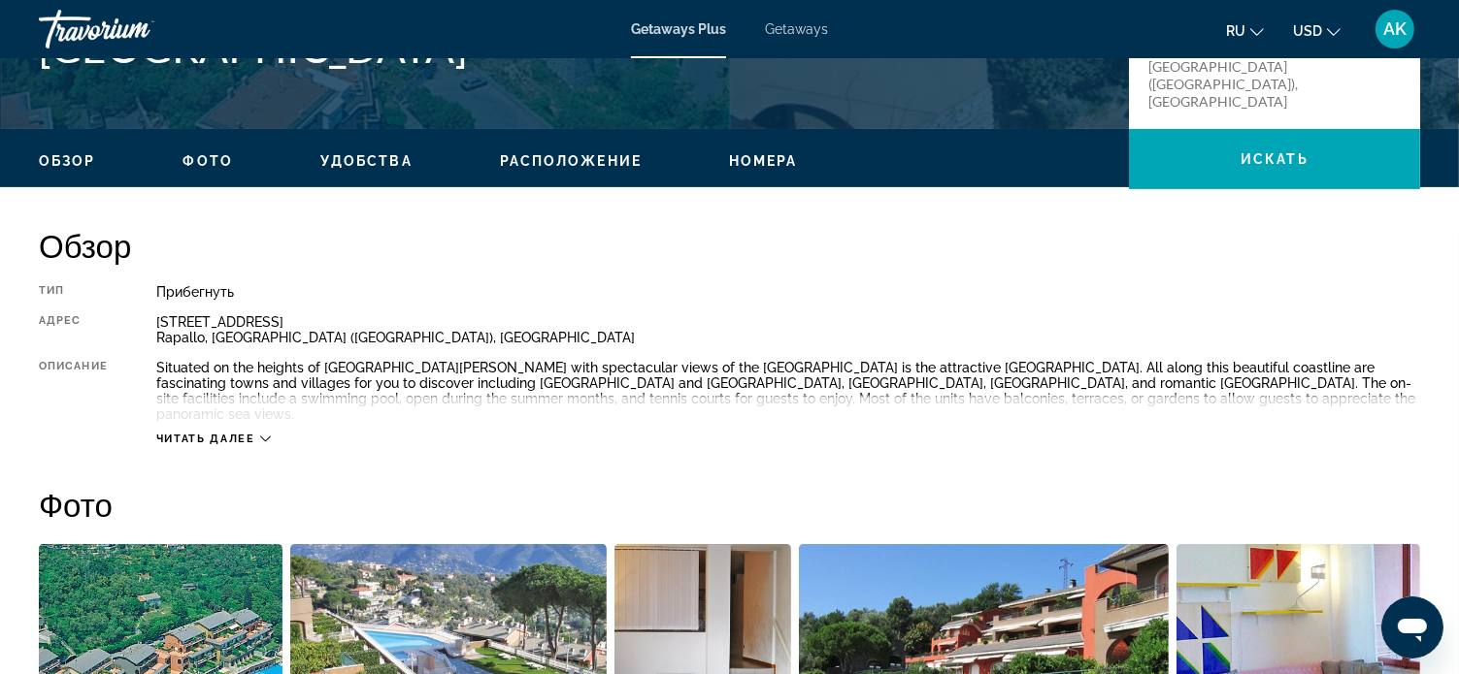
scroll to position [506, 0]
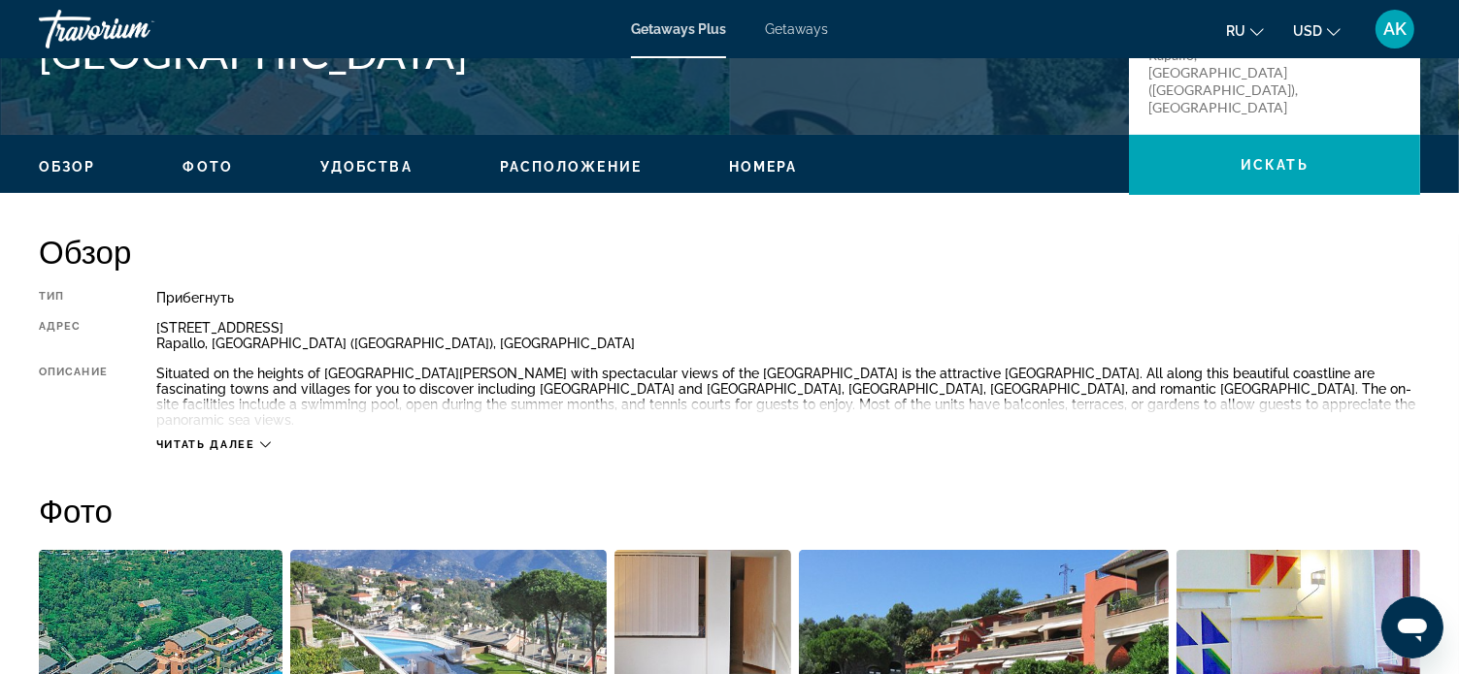
click at [269, 440] on icon "Main content" at bounding box center [265, 445] width 11 height 11
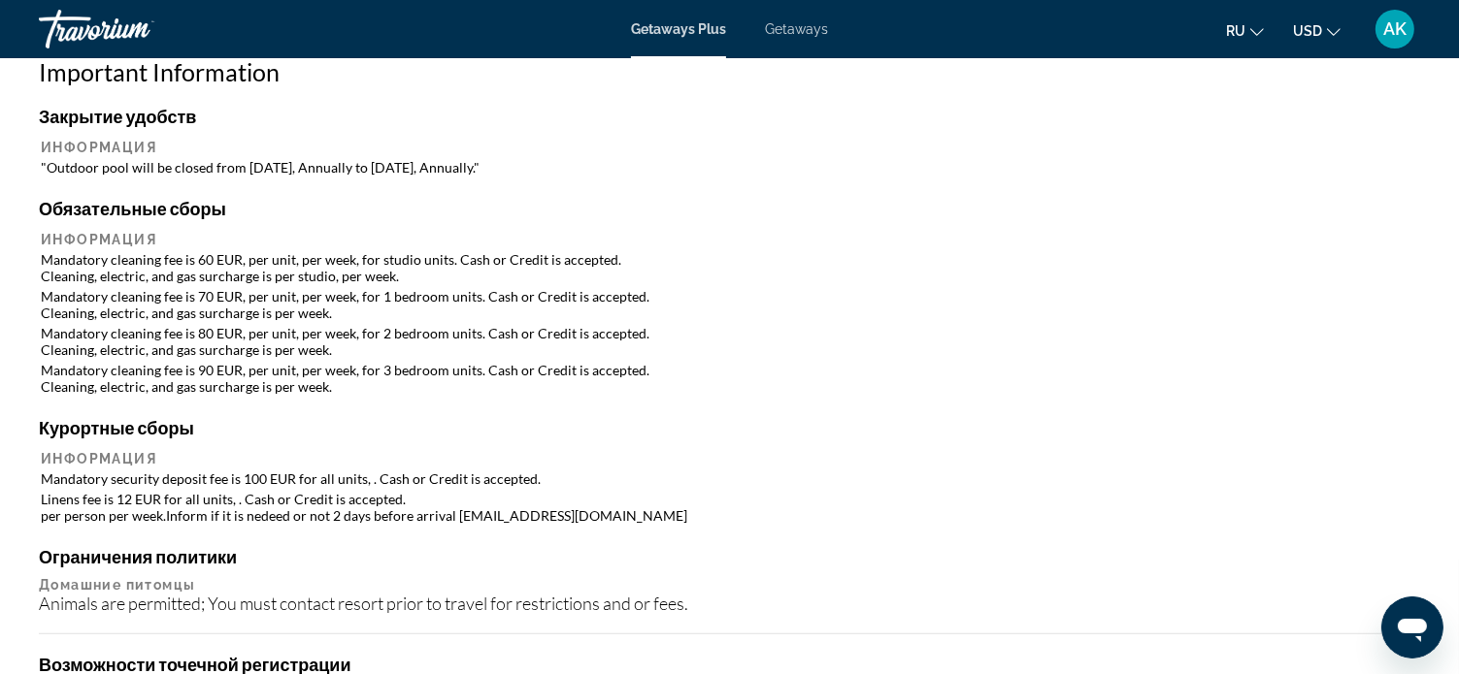
scroll to position [1941, 0]
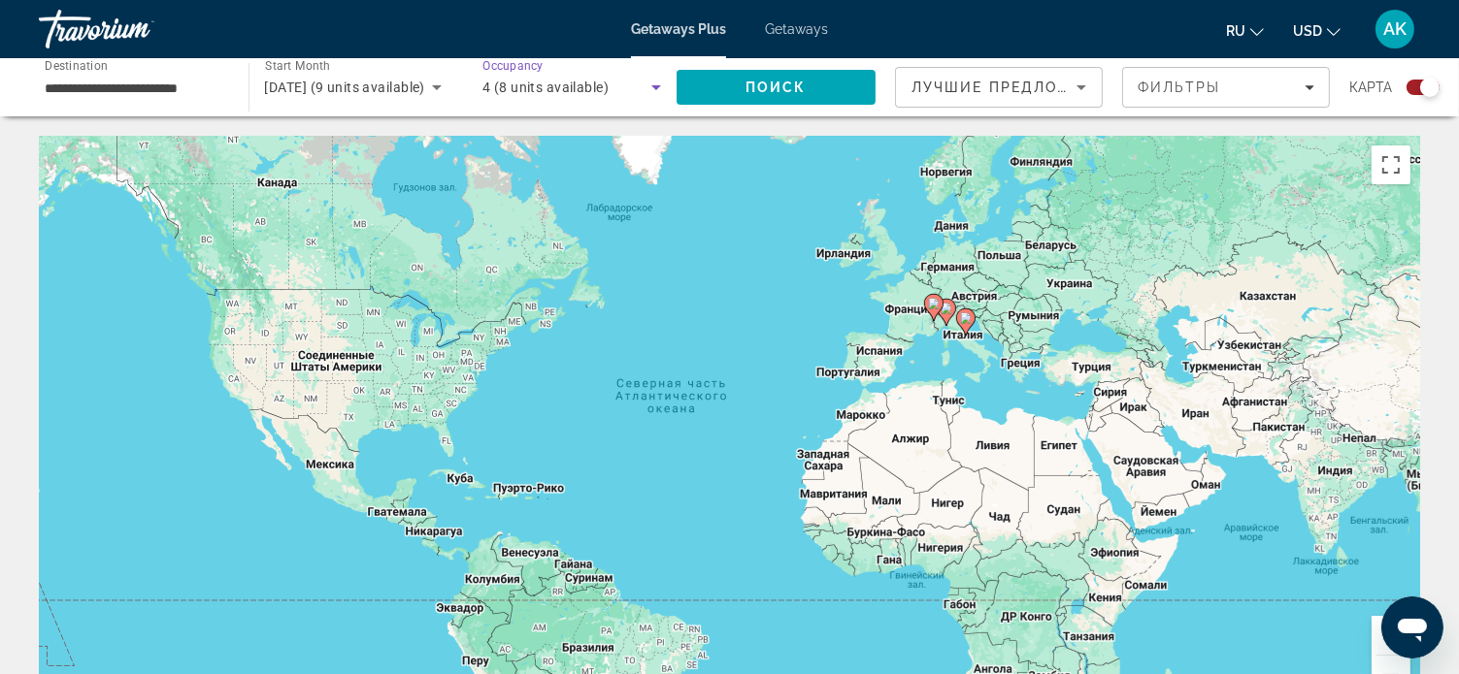
click at [654, 87] on icon "Search widget" at bounding box center [656, 87] width 10 height 5
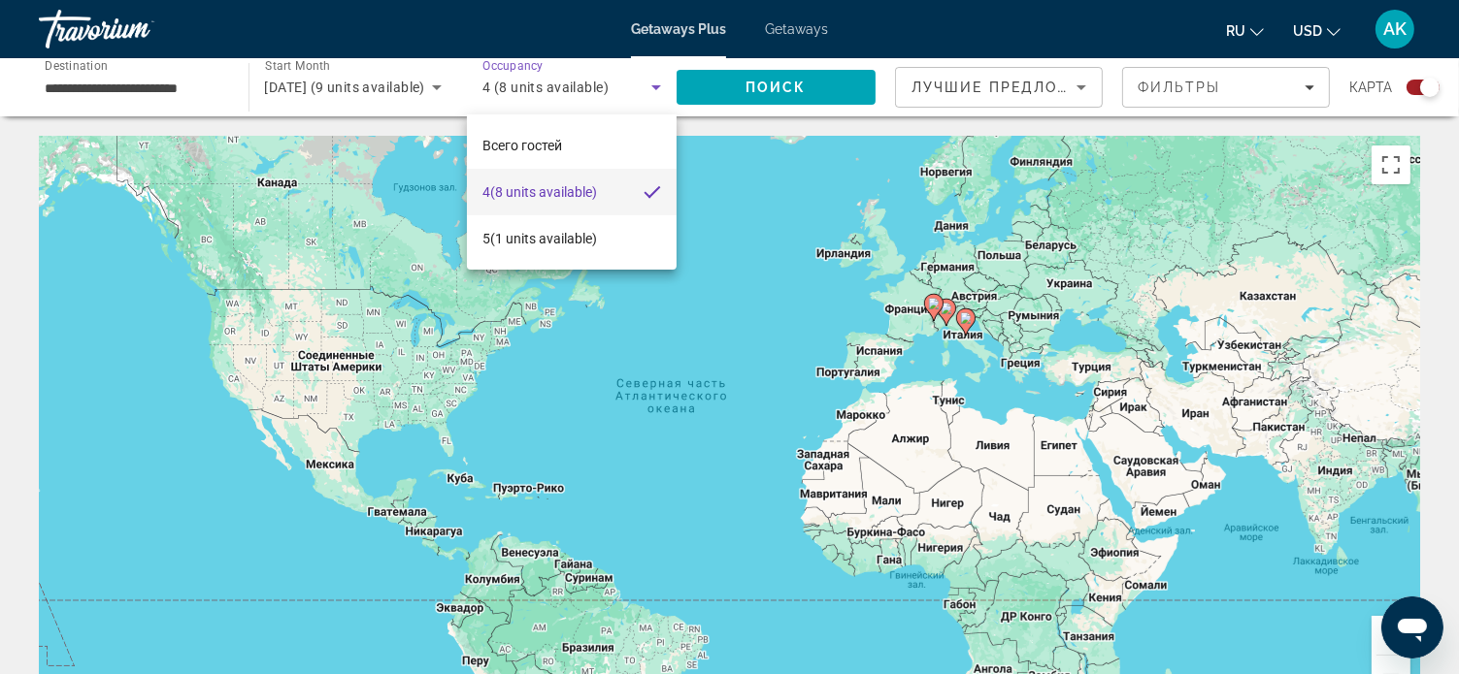
click at [432, 73] on div at bounding box center [729, 337] width 1459 height 674
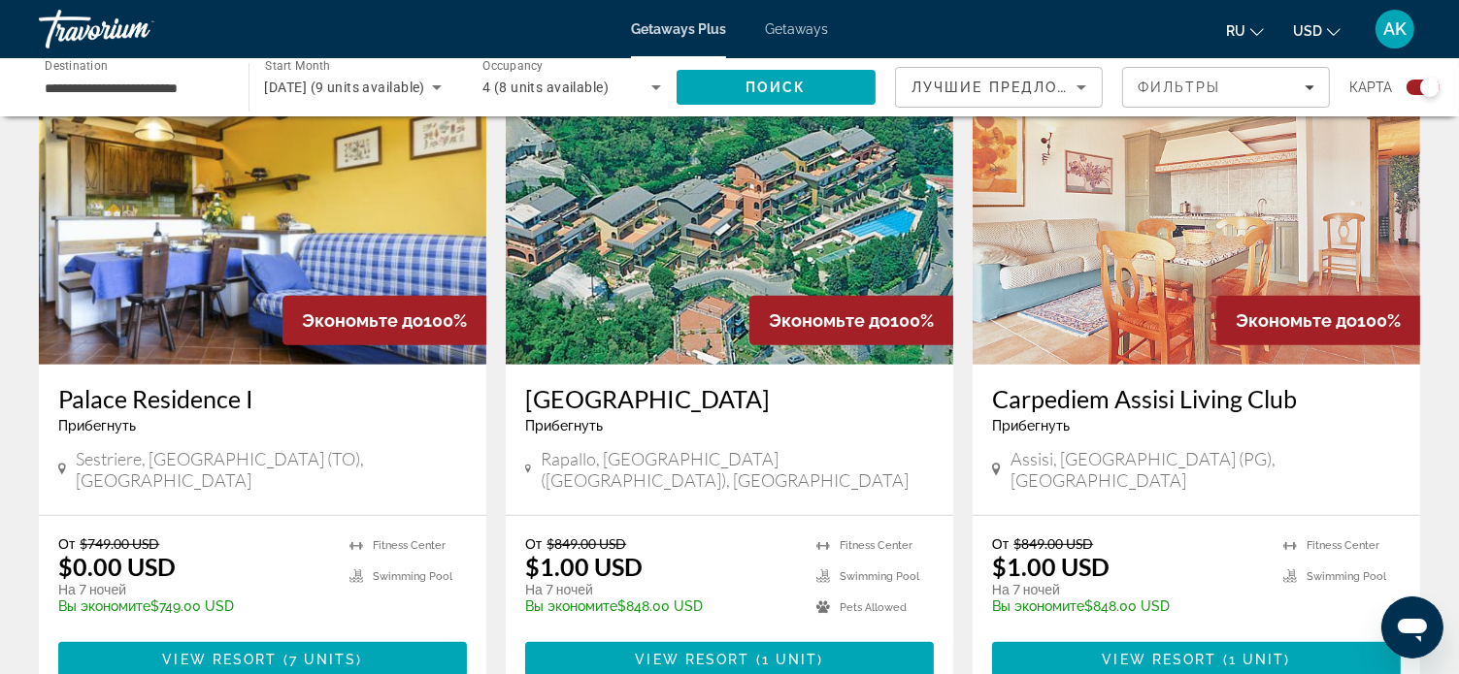
scroll to position [776, 0]
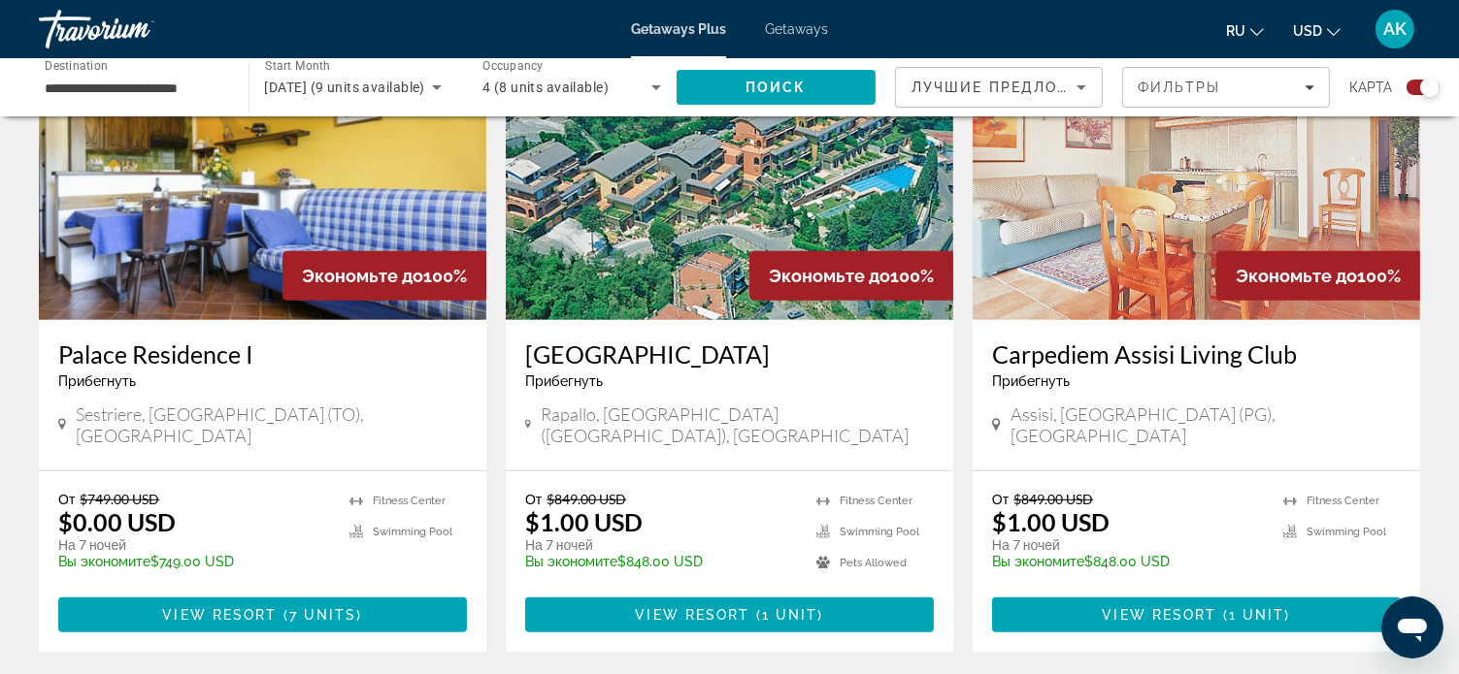
click at [1105, 208] on img "Main content" at bounding box center [1195, 165] width 447 height 311
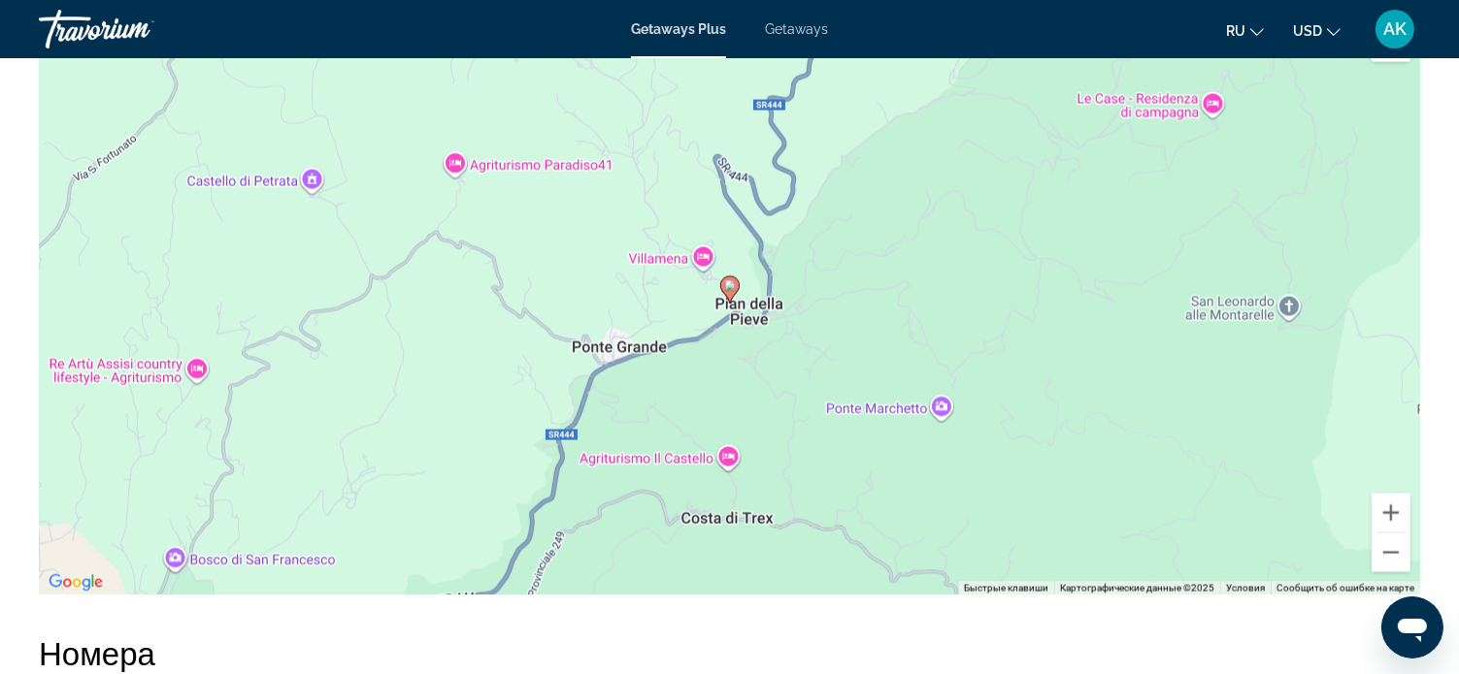
scroll to position [3105, 0]
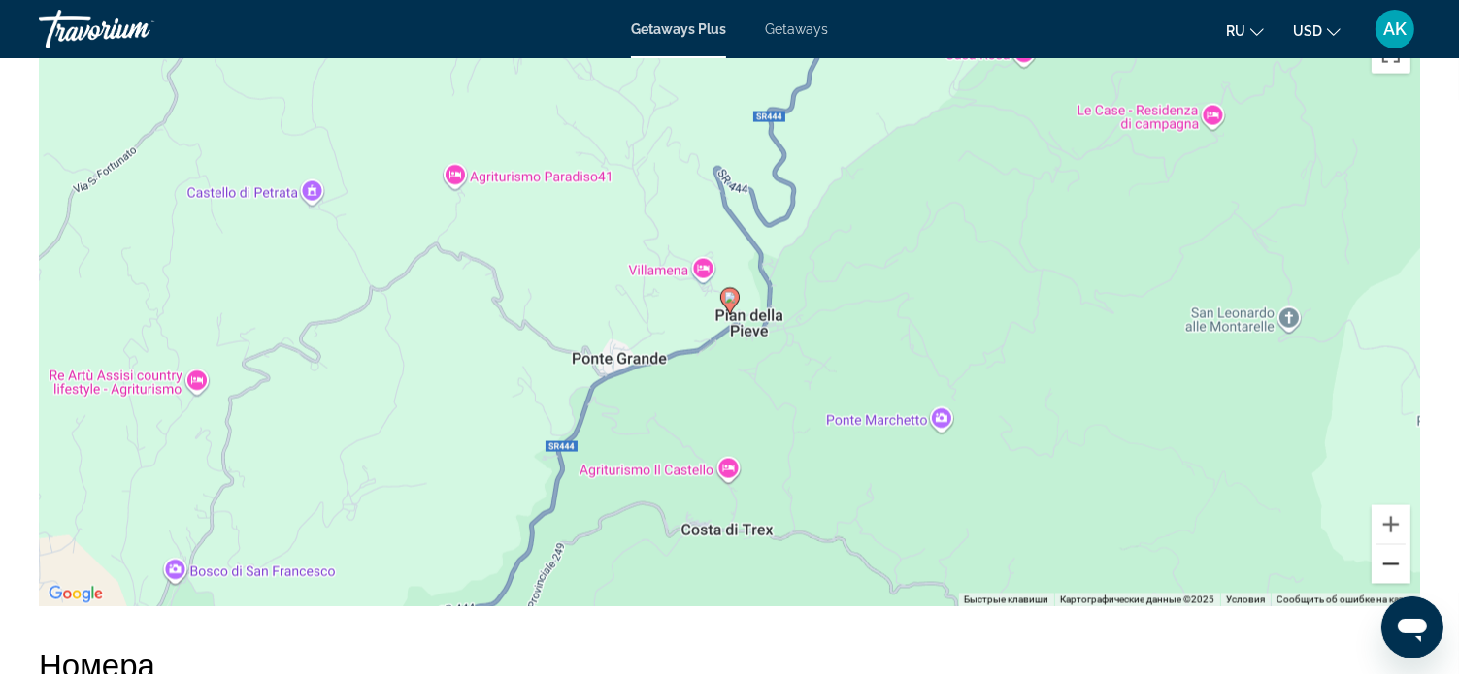
click at [1387, 559] on button "Уменьшить" at bounding box center [1390, 564] width 39 height 39
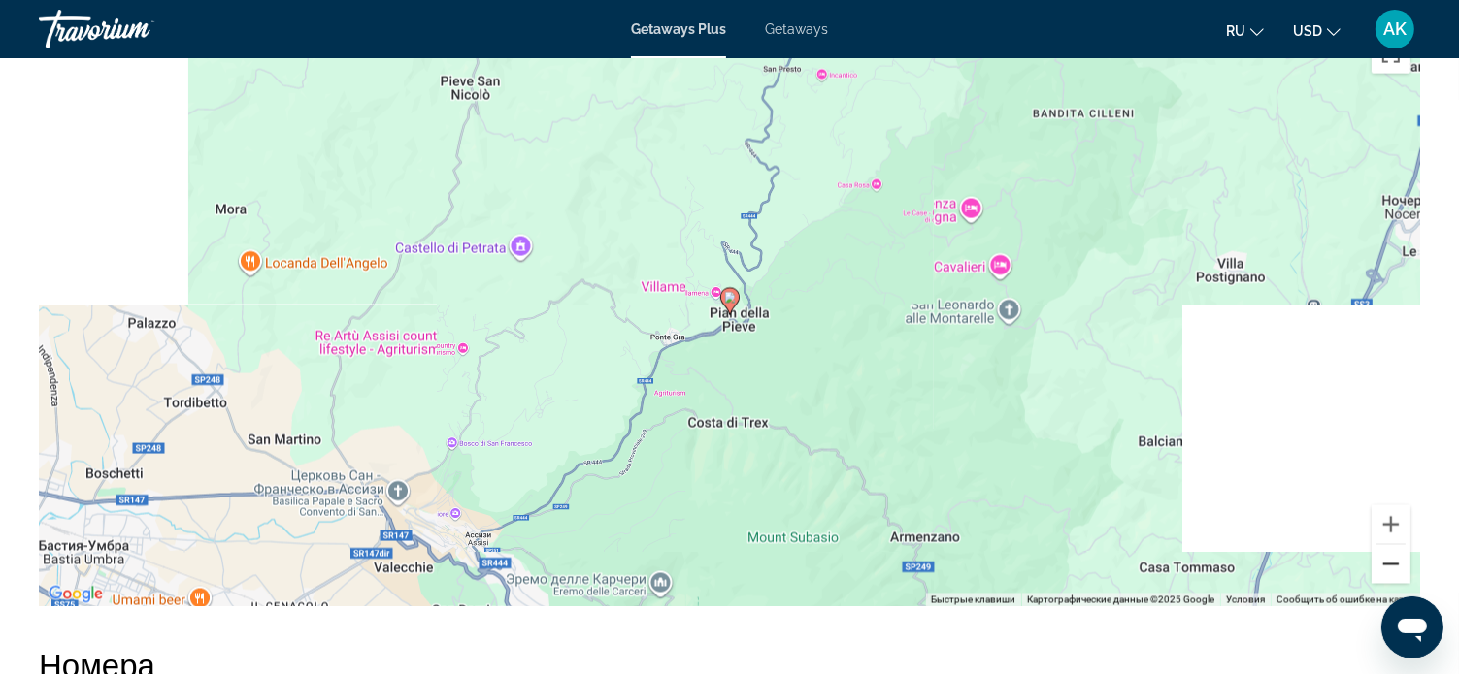
click at [1387, 558] on button "Уменьшить" at bounding box center [1390, 564] width 39 height 39
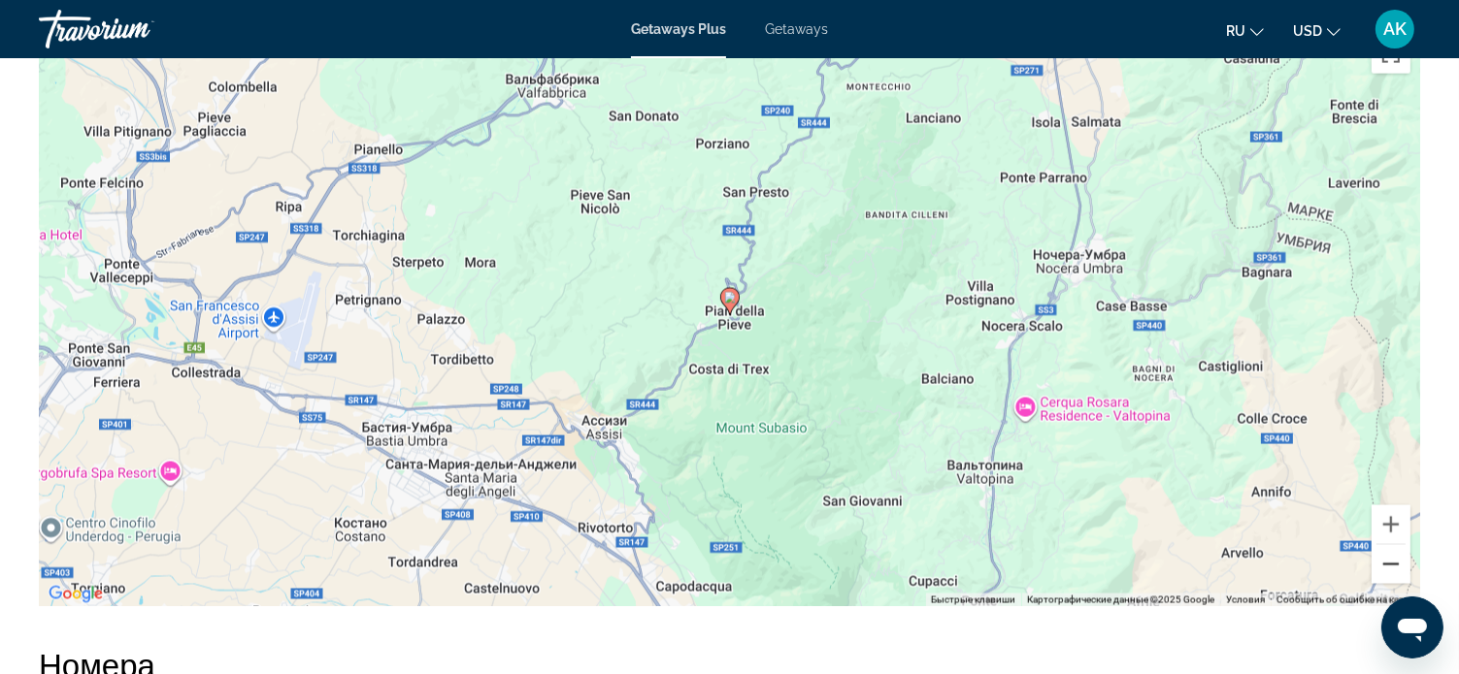
click at [1386, 558] on button "Уменьшить" at bounding box center [1390, 564] width 39 height 39
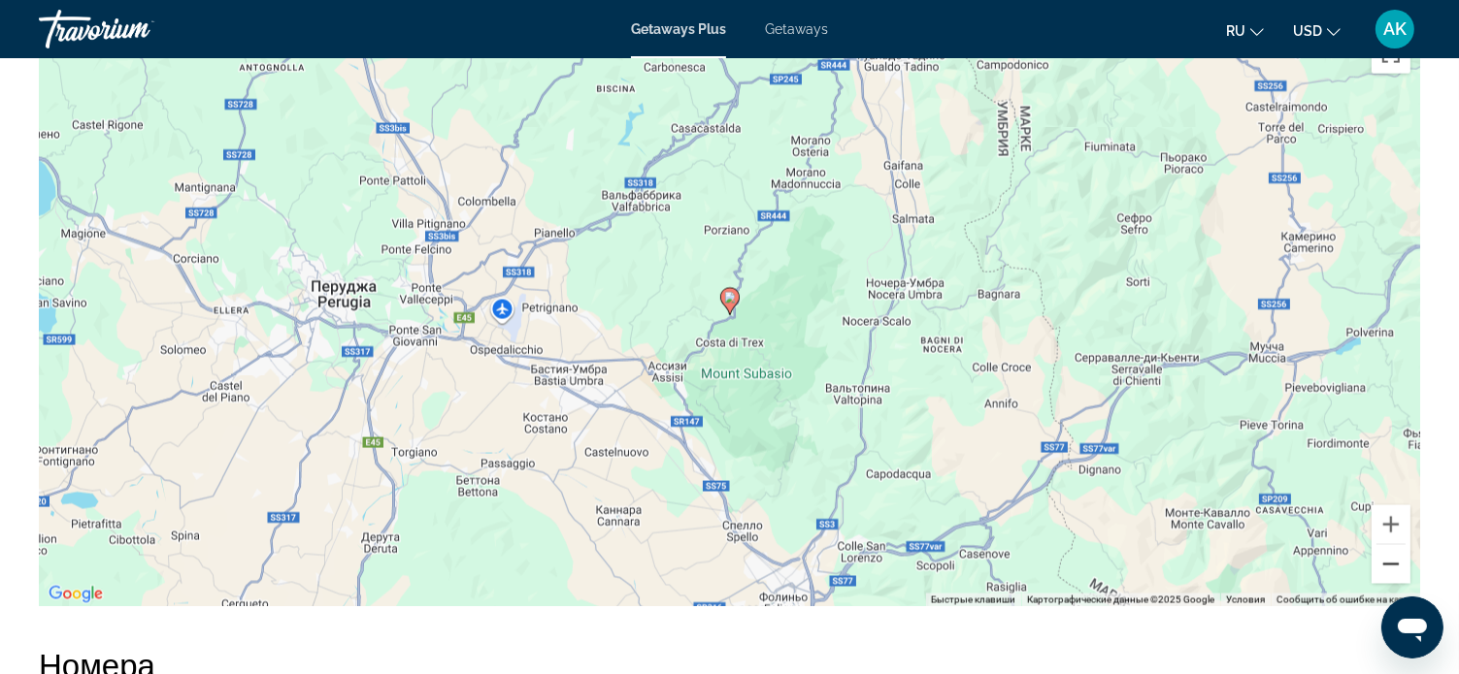
click at [1385, 558] on button "Уменьшить" at bounding box center [1390, 564] width 39 height 39
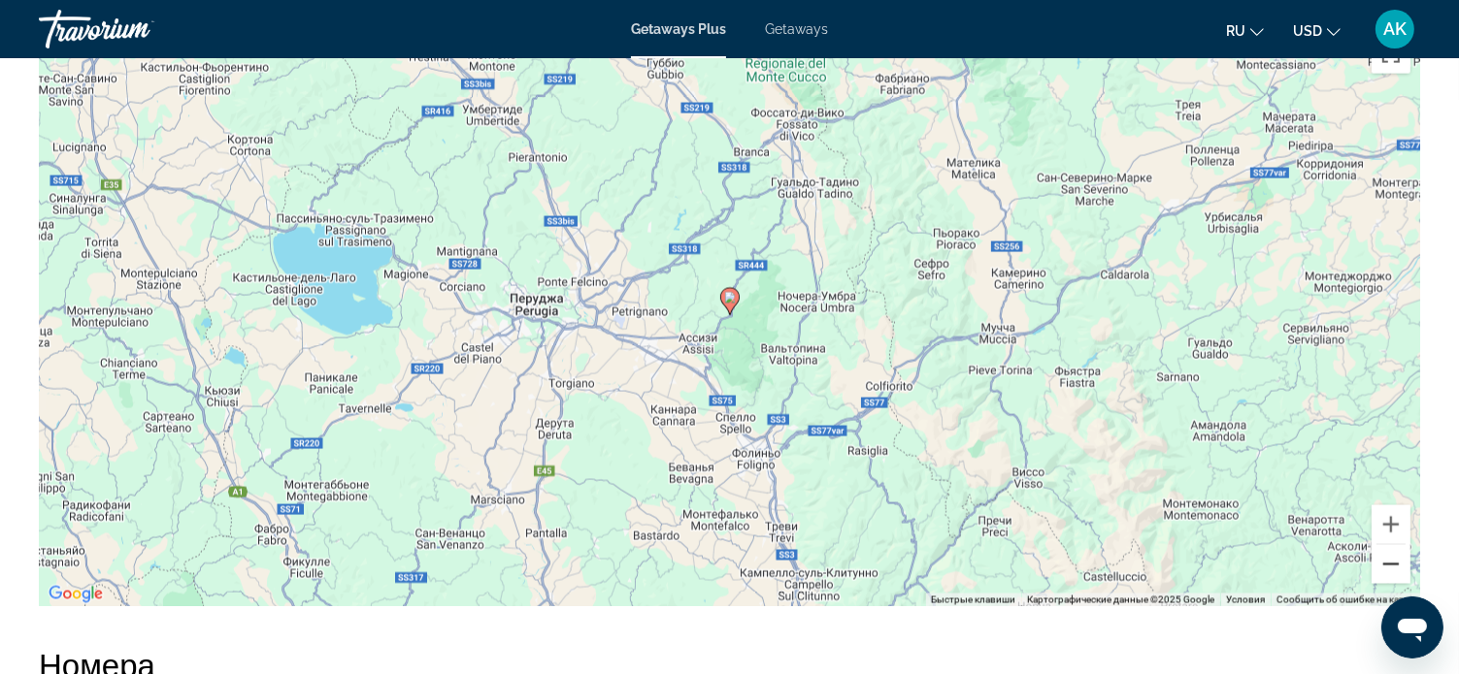
click at [1382, 558] on button "Уменьшить" at bounding box center [1390, 564] width 39 height 39
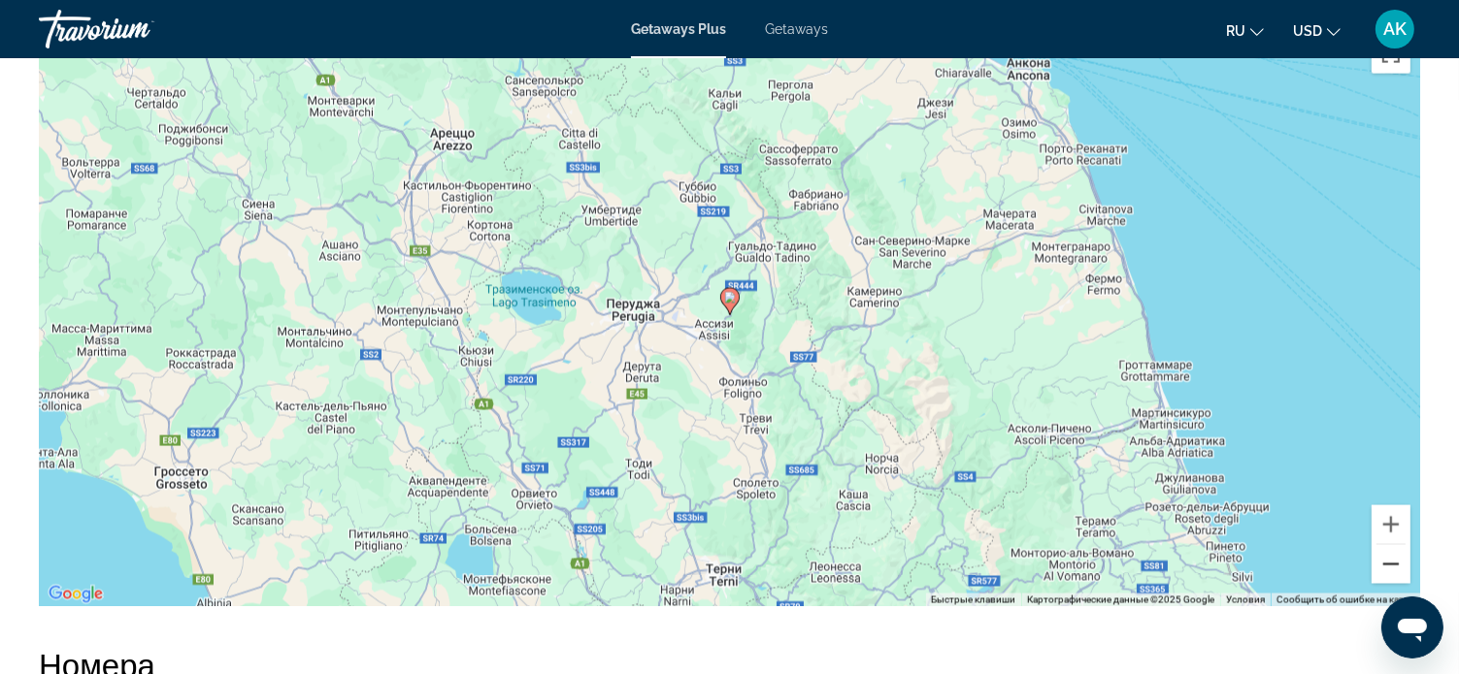
click at [1382, 556] on button "Уменьшить" at bounding box center [1390, 564] width 39 height 39
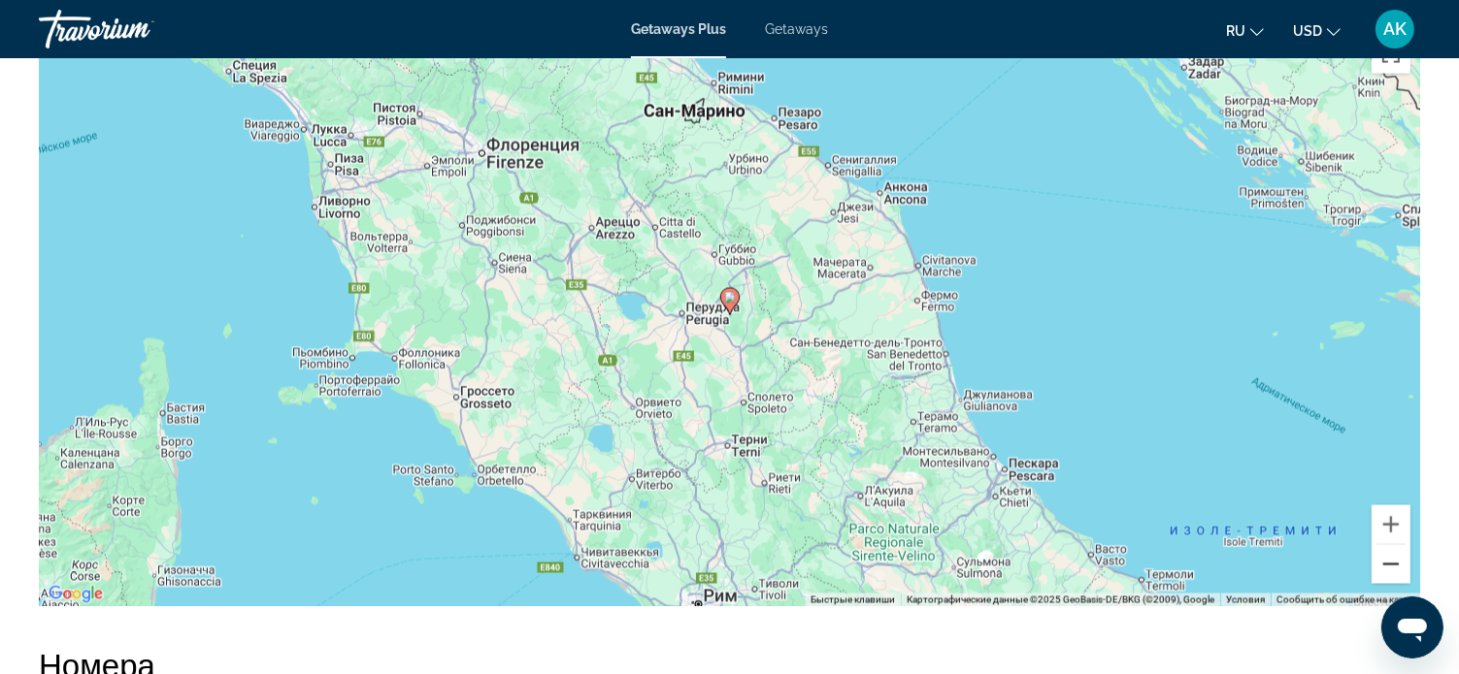
click at [1381, 556] on button "Уменьшить" at bounding box center [1390, 564] width 39 height 39
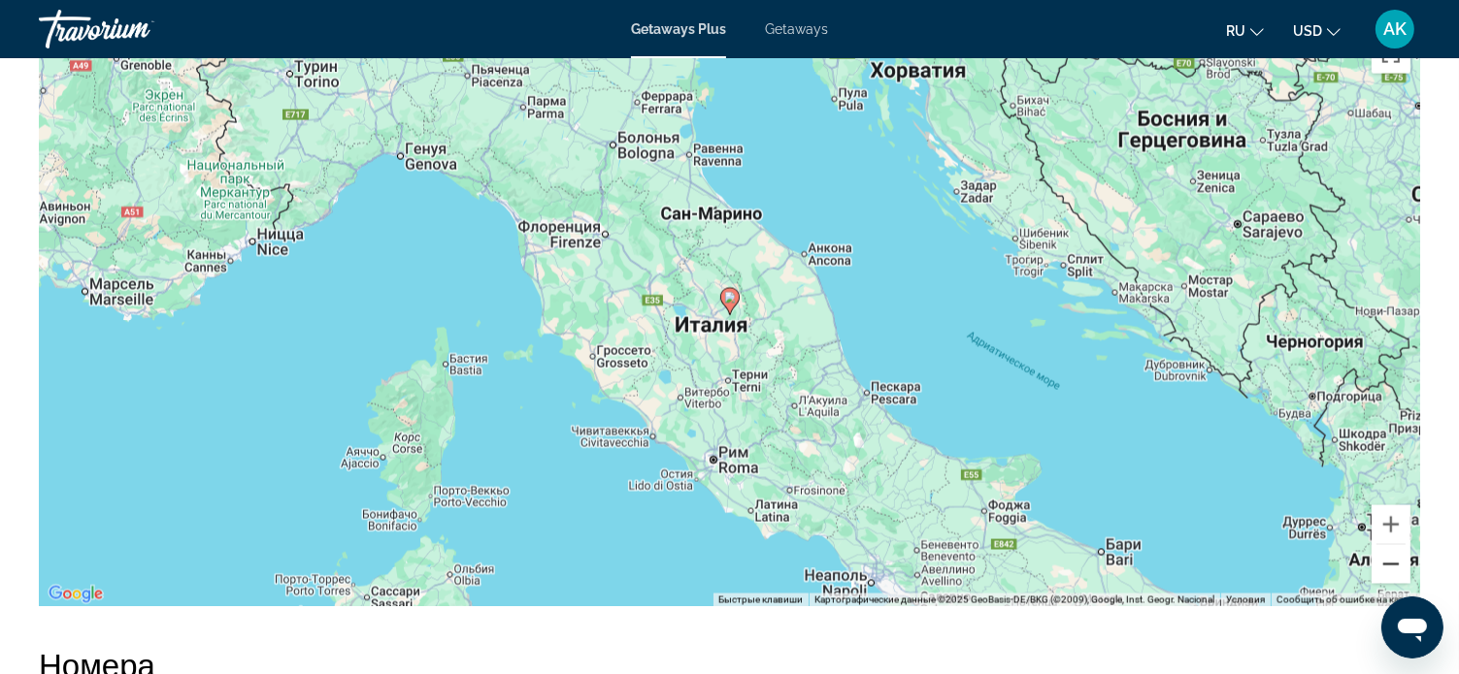
click at [1381, 556] on button "Уменьшить" at bounding box center [1390, 564] width 39 height 39
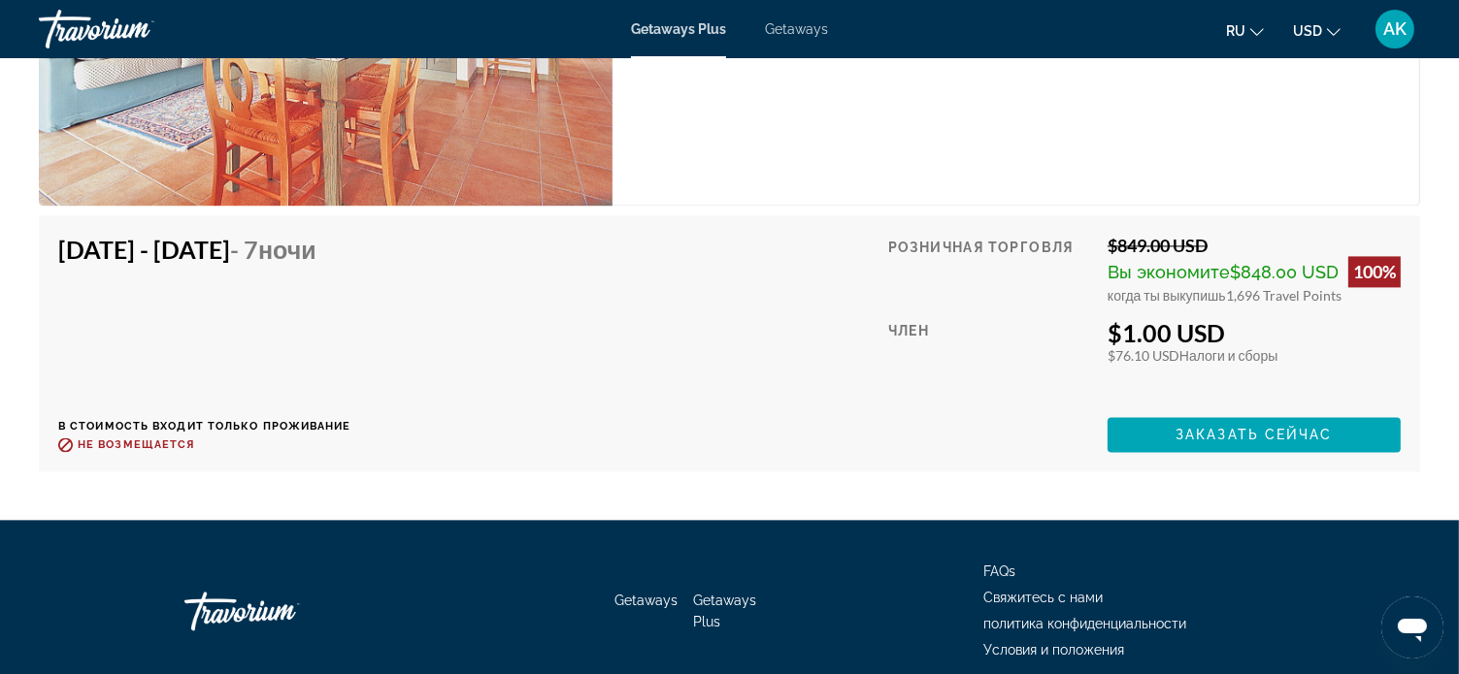
scroll to position [4076, 0]
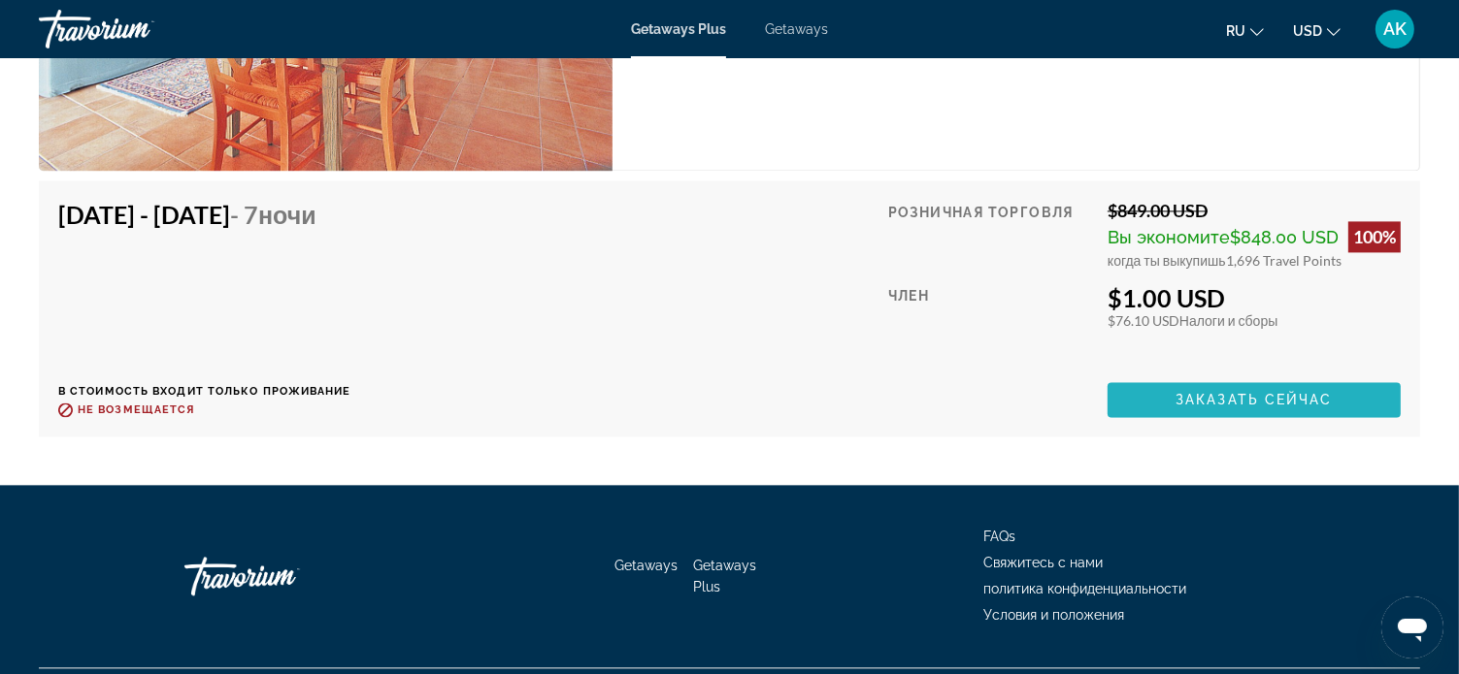
click at [1166, 391] on span "Main content" at bounding box center [1253, 400] width 293 height 47
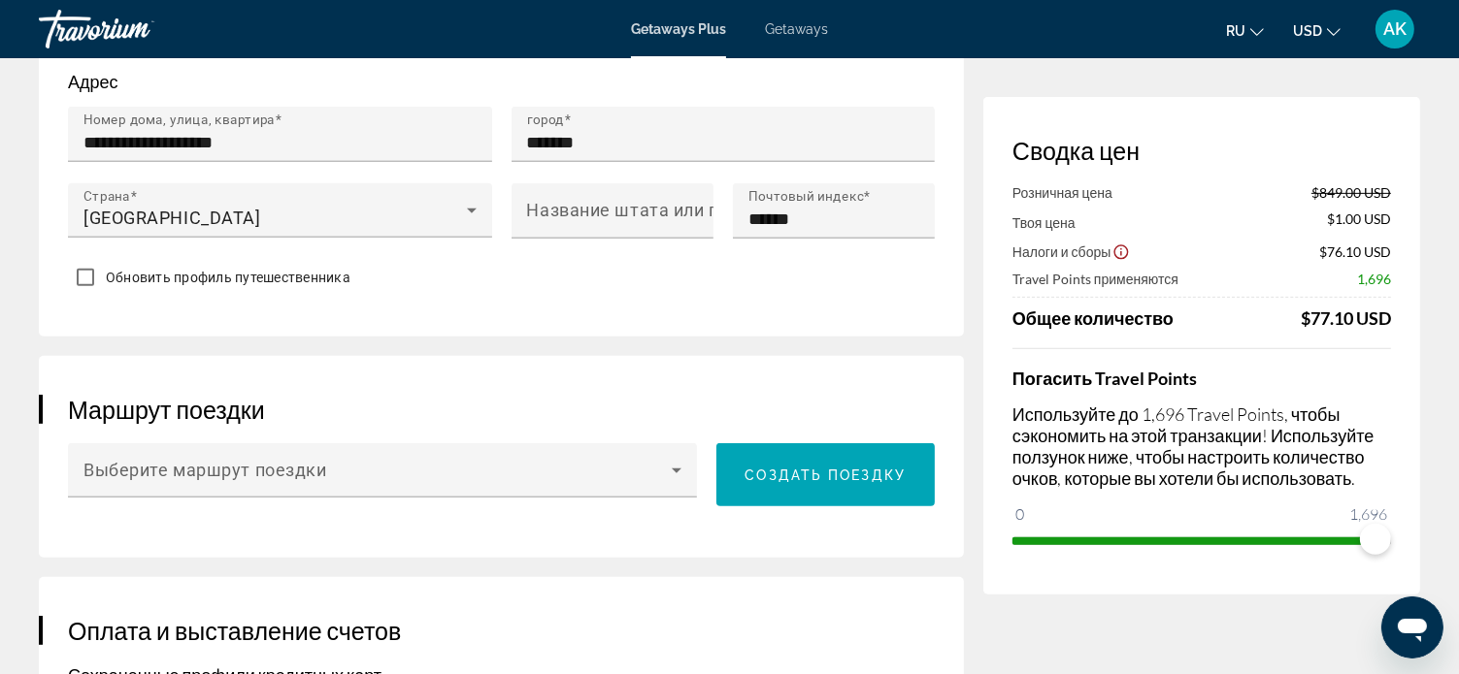
scroll to position [873, 0]
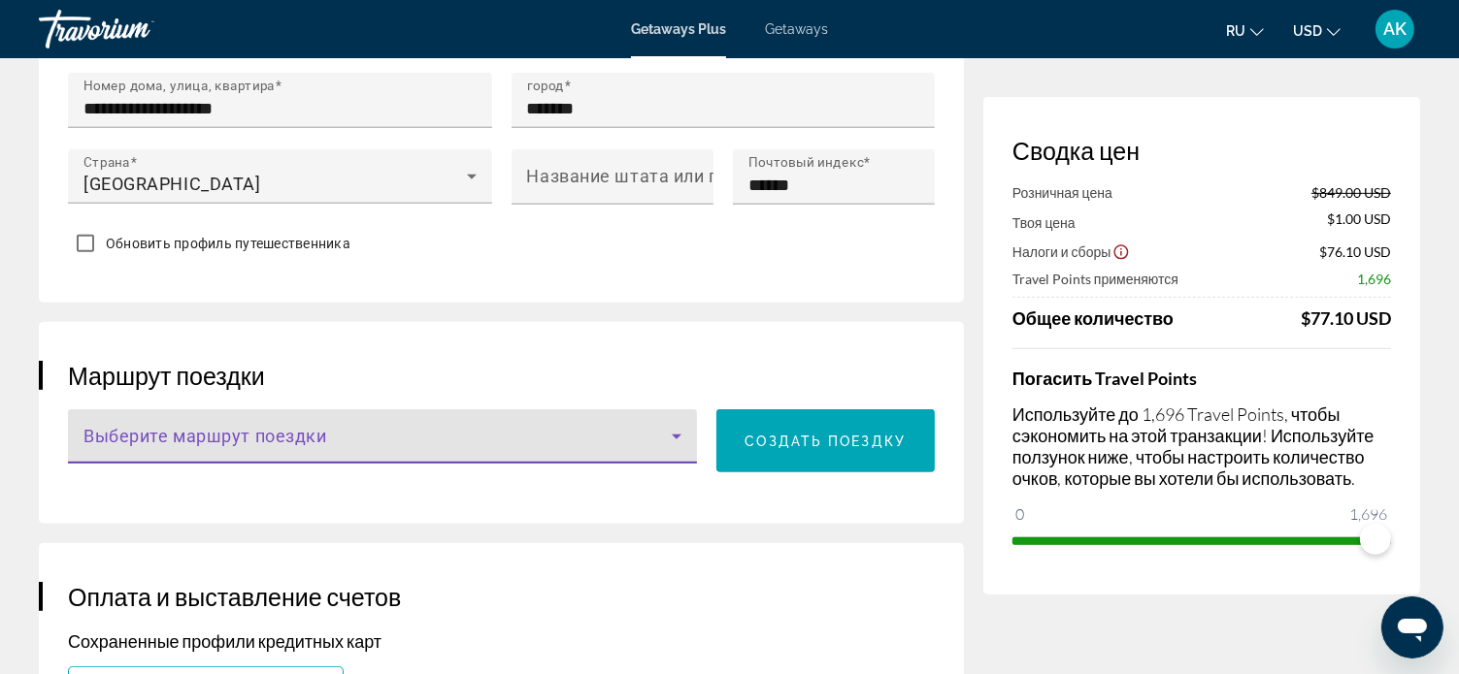
click at [671, 434] on icon "Main content" at bounding box center [676, 436] width 23 height 23
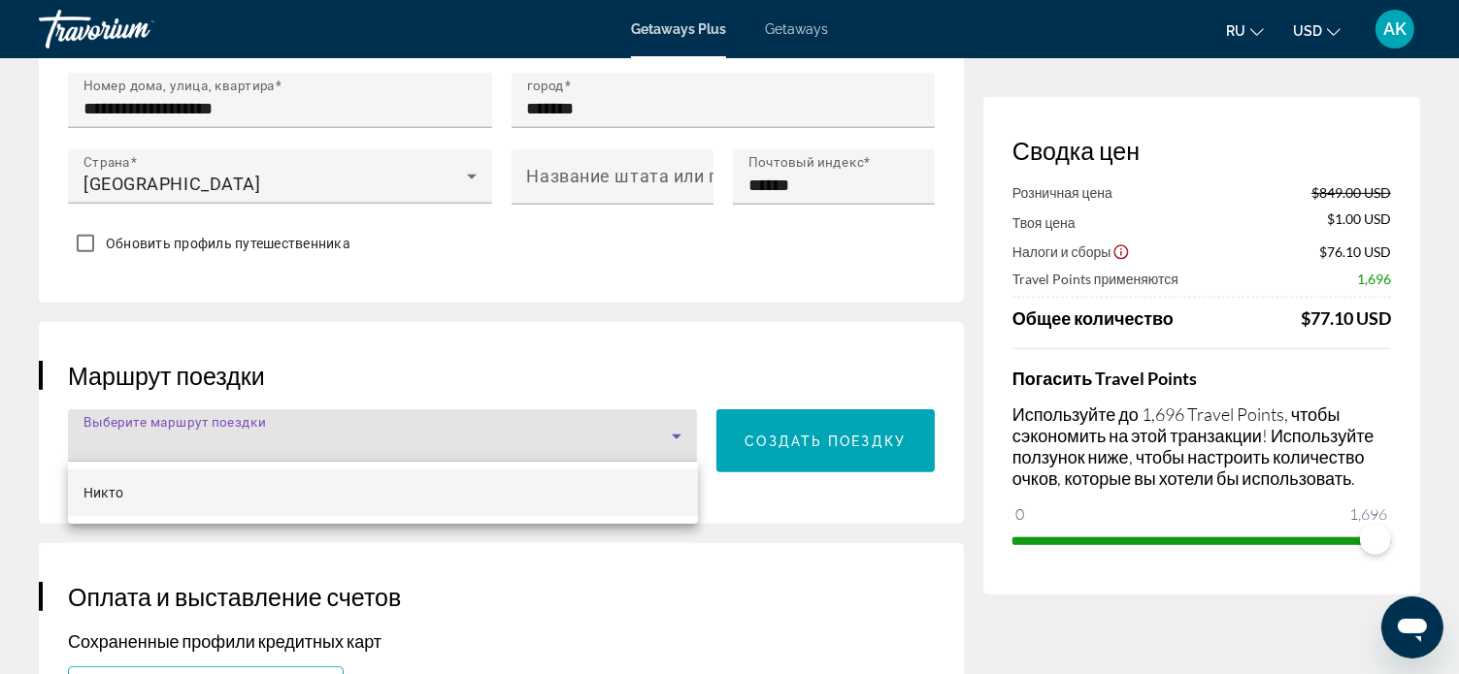
click at [671, 434] on div at bounding box center [729, 337] width 1459 height 674
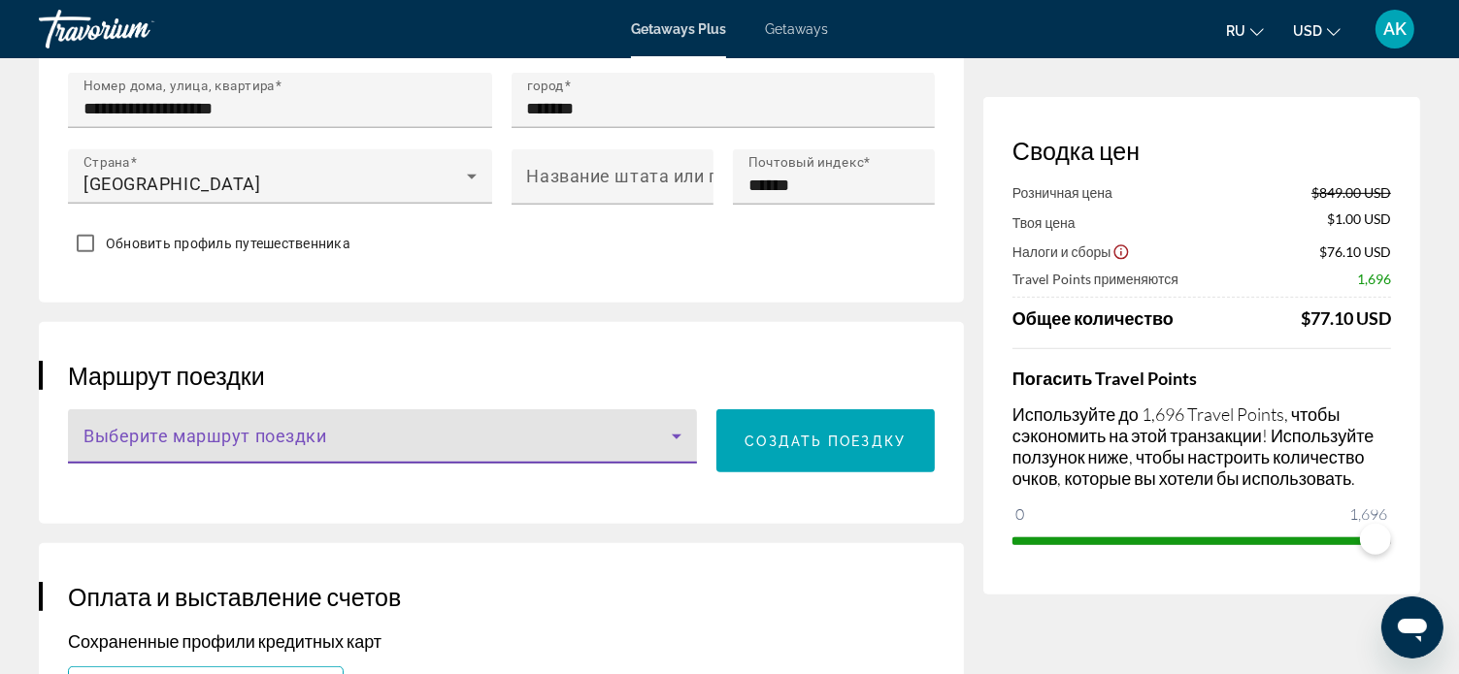
click at [671, 434] on icon "Main content" at bounding box center [676, 436] width 23 height 23
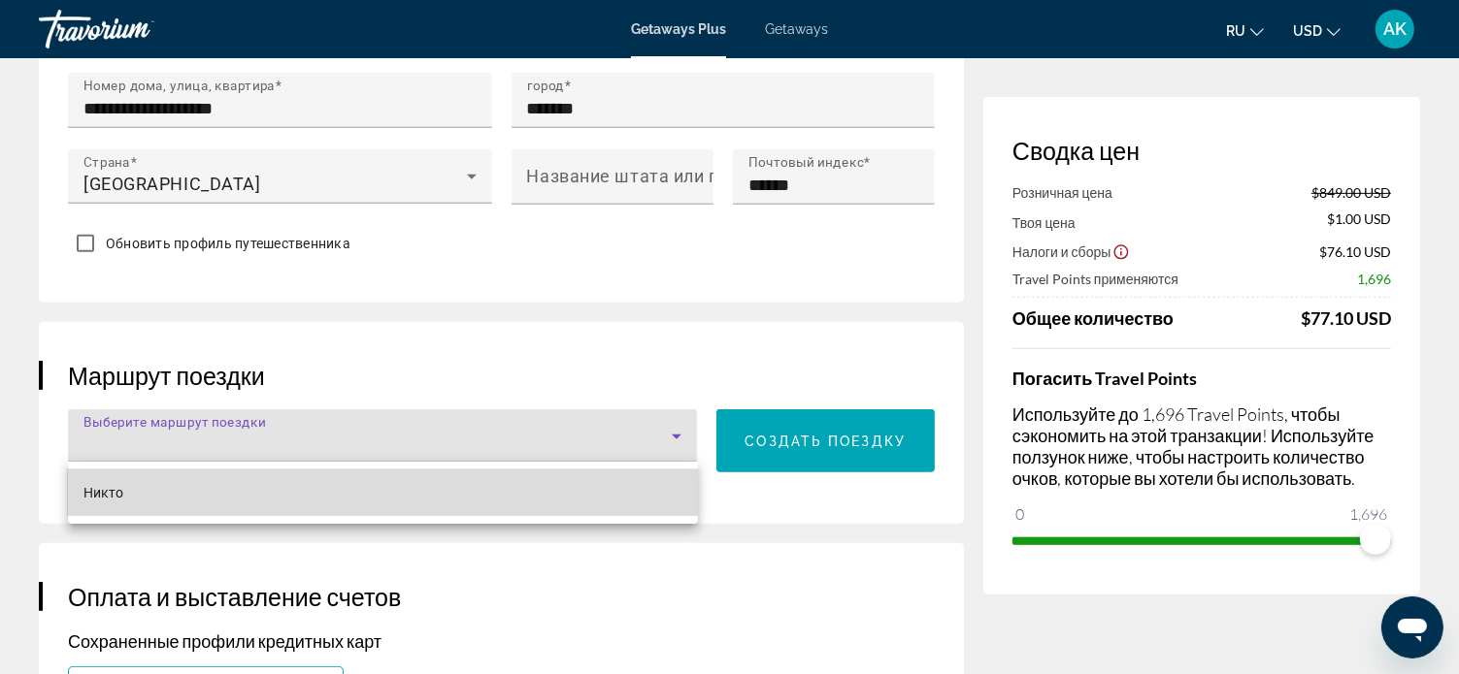
click at [186, 488] on mat-option "Никто" at bounding box center [383, 493] width 630 height 47
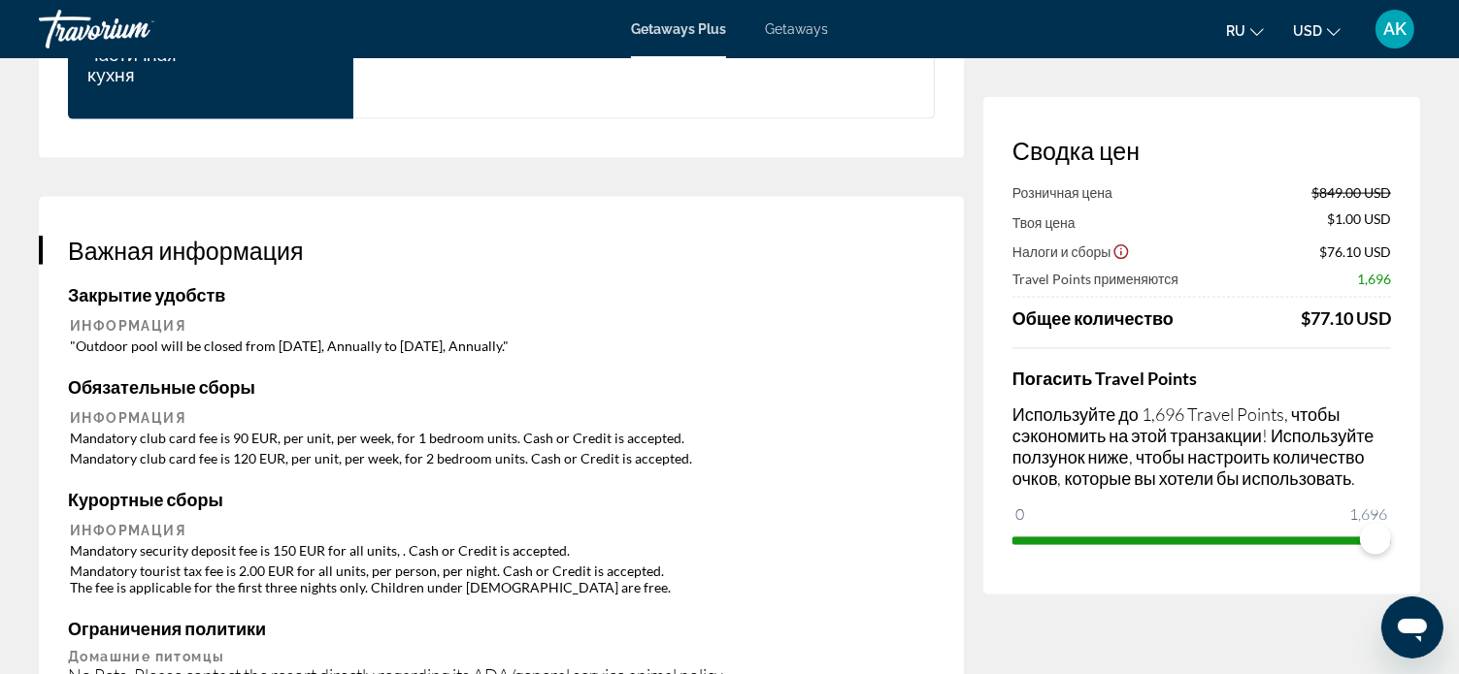
scroll to position [2806, 0]
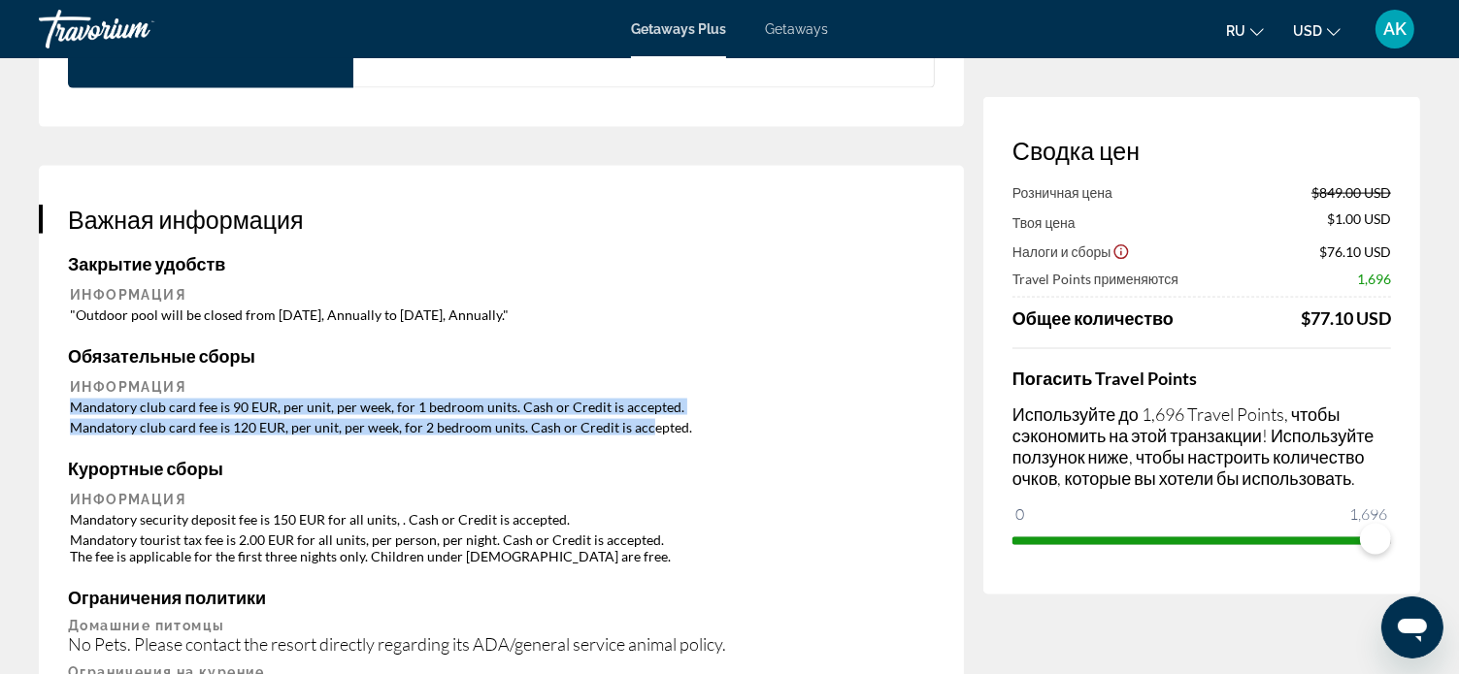
drag, startPoint x: 74, startPoint y: 379, endPoint x: 638, endPoint y: 411, distance: 564.7
click at [638, 411] on table "Информация Mandatory club card fee is 90 EUR, per unit, per week, for 1 bedroom…" at bounding box center [501, 408] width 867 height 62
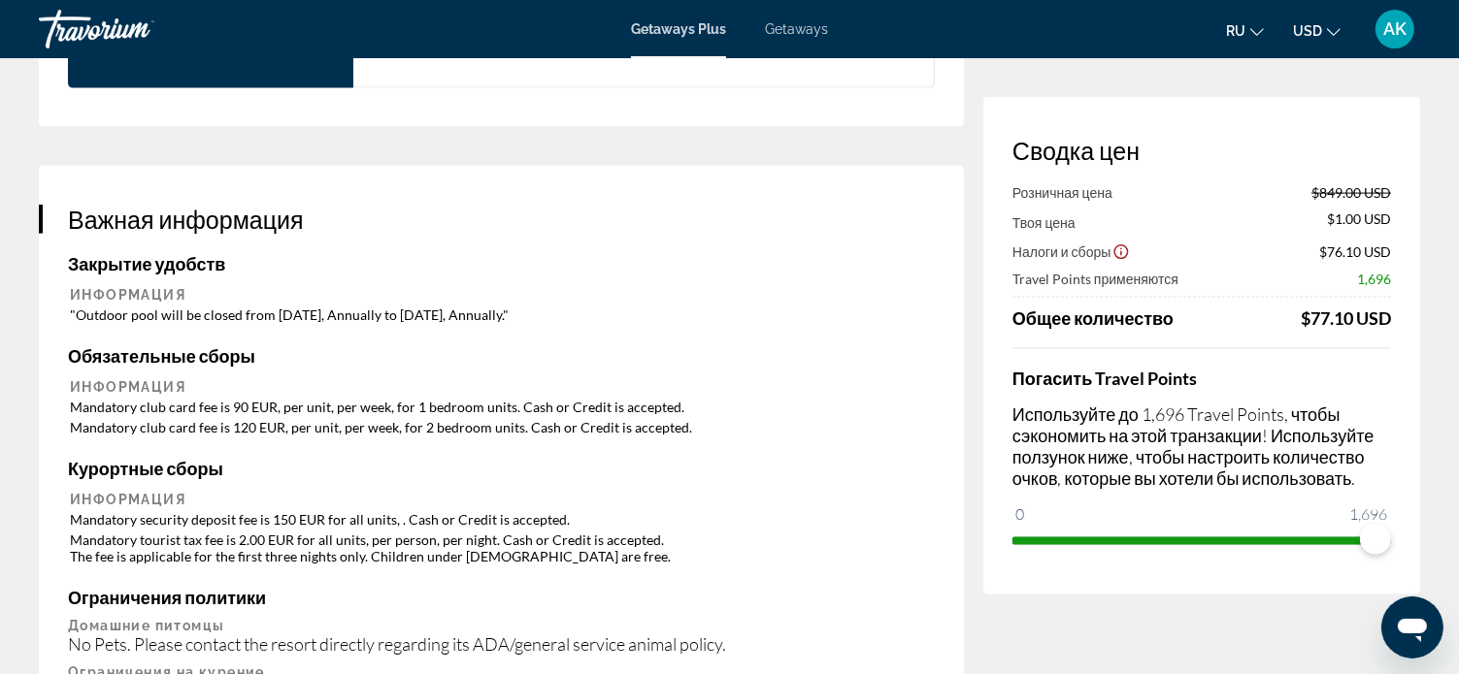
drag, startPoint x: 161, startPoint y: 360, endPoint x: 147, endPoint y: 372, distance: 18.6
click at [161, 378] on th "Информация" at bounding box center [501, 386] width 863 height 17
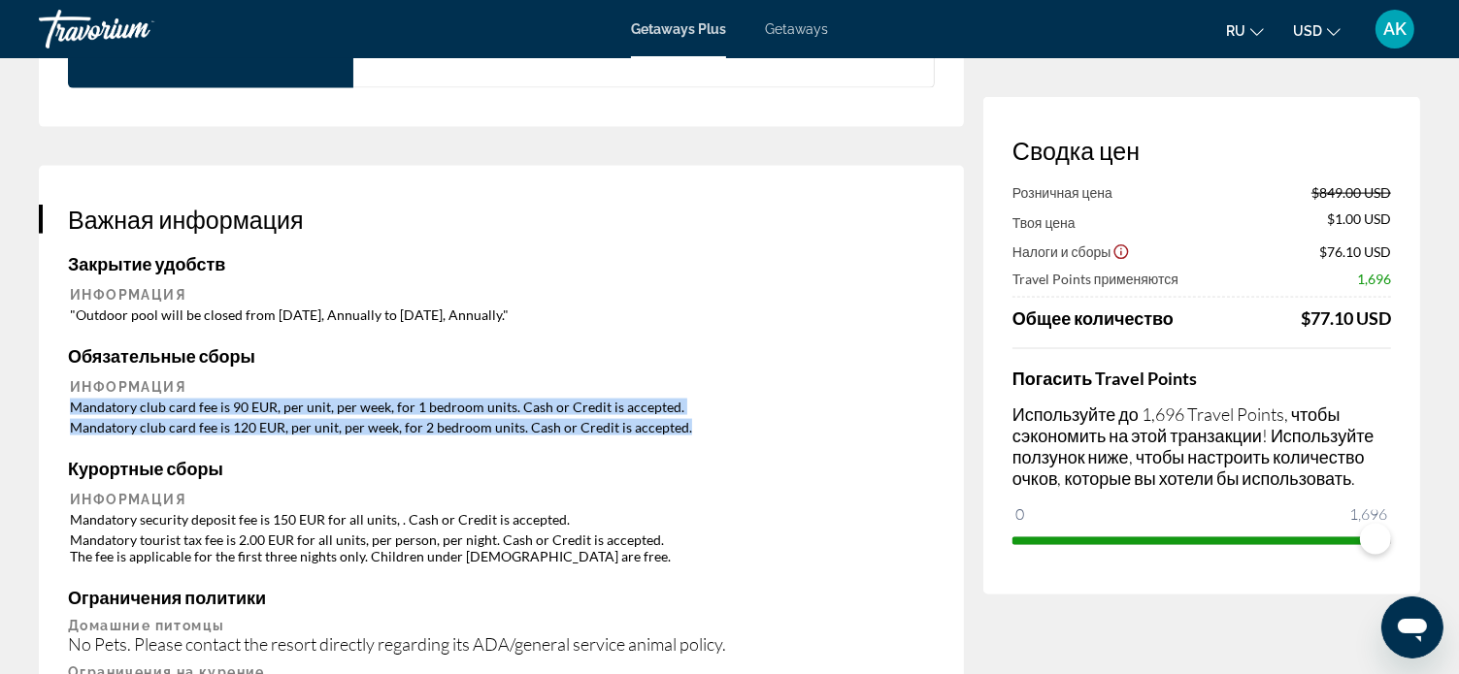
drag, startPoint x: 70, startPoint y: 380, endPoint x: 691, endPoint y: 402, distance: 621.5
click at [691, 402] on table "Информация Mandatory club card fee is 90 EUR, per unit, per week, for 1 bedroom…" at bounding box center [501, 408] width 867 height 62
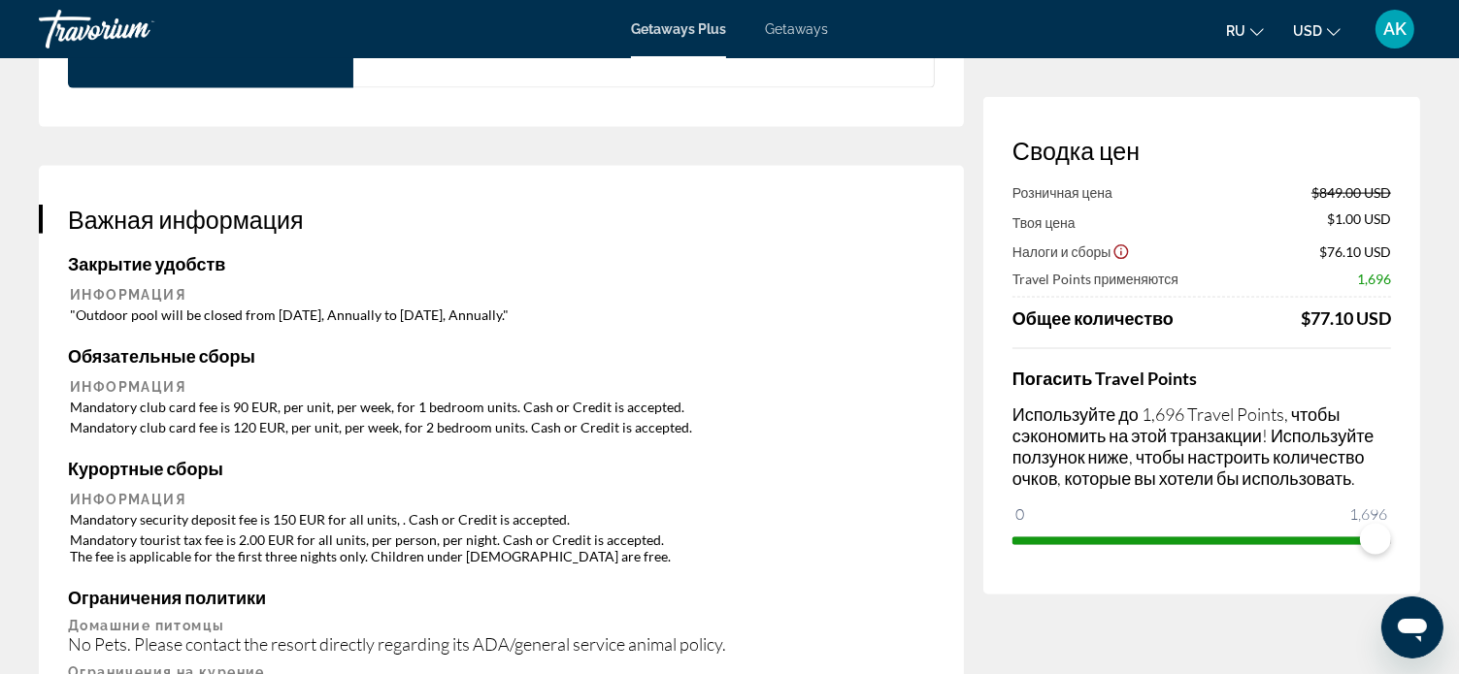
click at [877, 205] on h3 "Важная информация" at bounding box center [501, 219] width 867 height 29
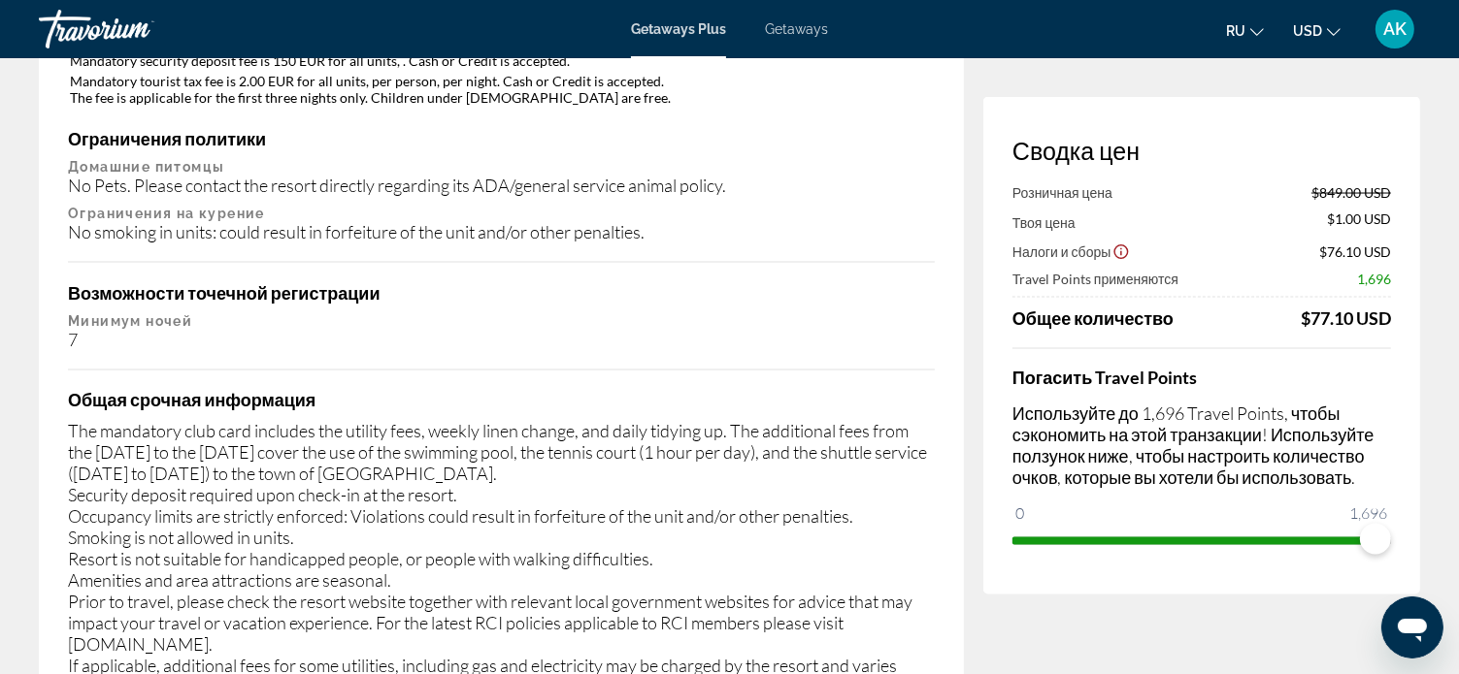
scroll to position [3000, 0]
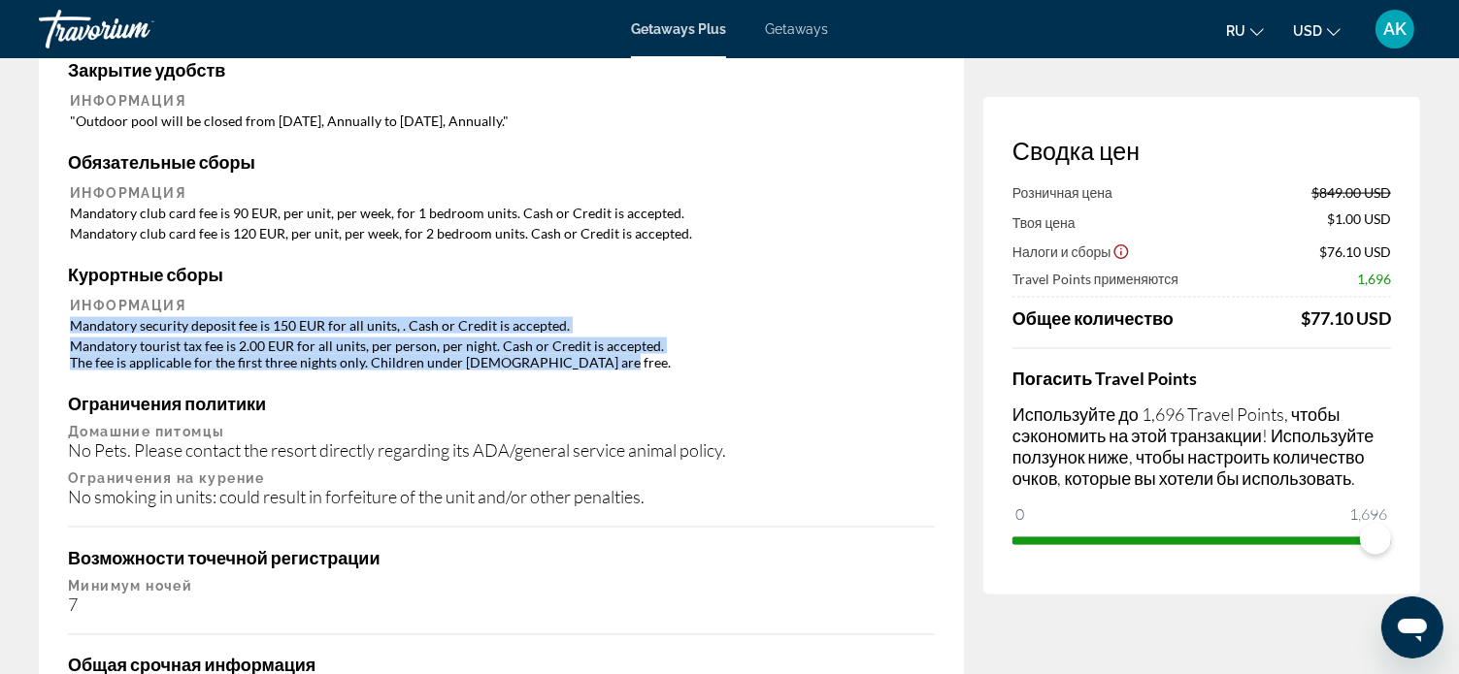
drag, startPoint x: 71, startPoint y: 298, endPoint x: 585, endPoint y: 335, distance: 515.7
click at [585, 336] on table "Информация Mandatory security deposit fee is 150 EUR for all units, . Cash or C…" at bounding box center [501, 334] width 867 height 79
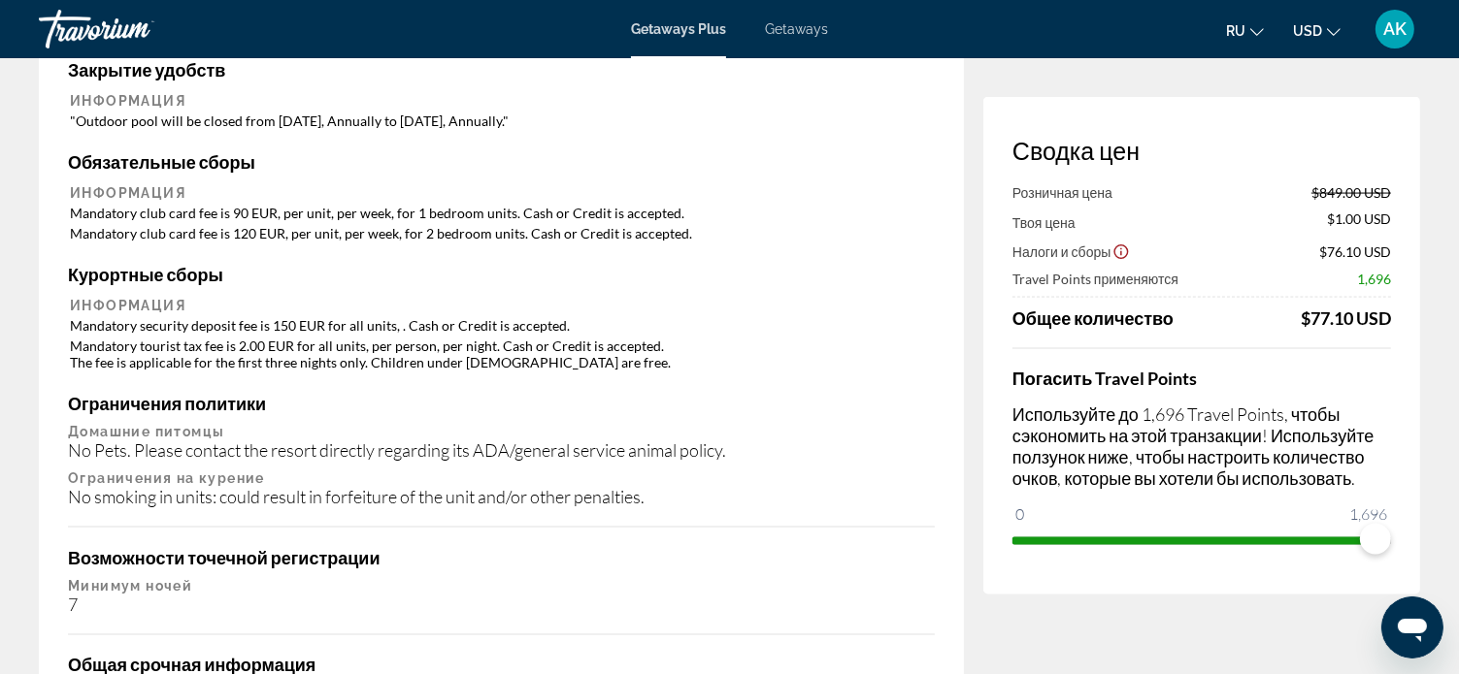
click at [454, 350] on div "Важная информация Закрытие удобств Информация "Outdoor pool will be closed from…" at bounding box center [501, 594] width 925 height 1244
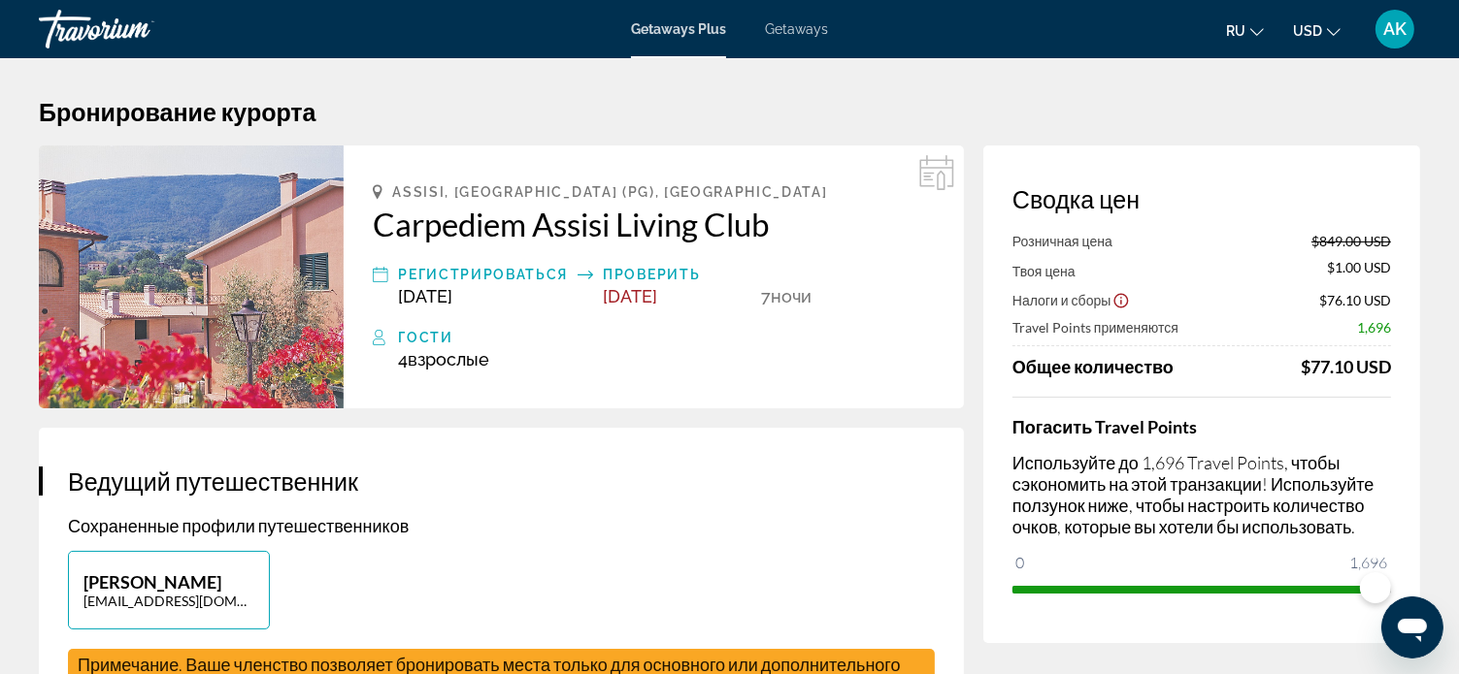
scroll to position [0, 0]
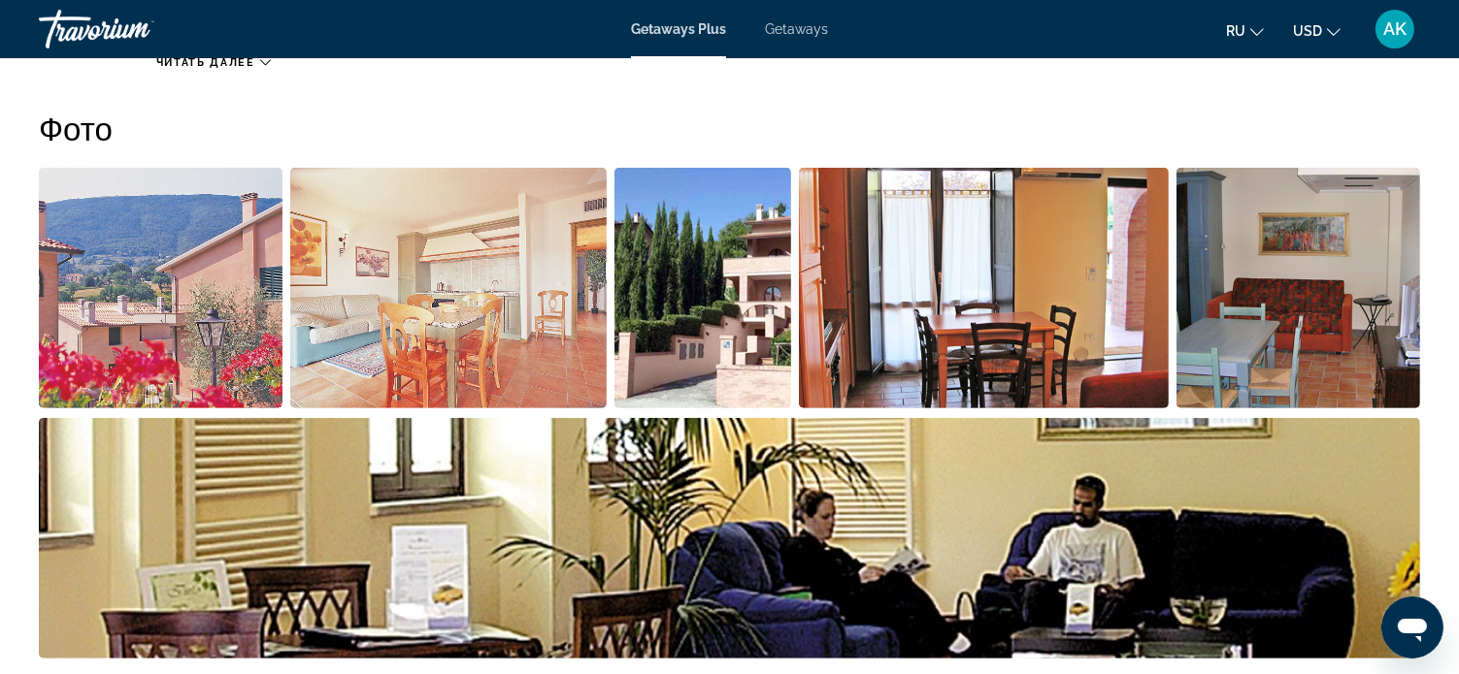
scroll to position [873, 0]
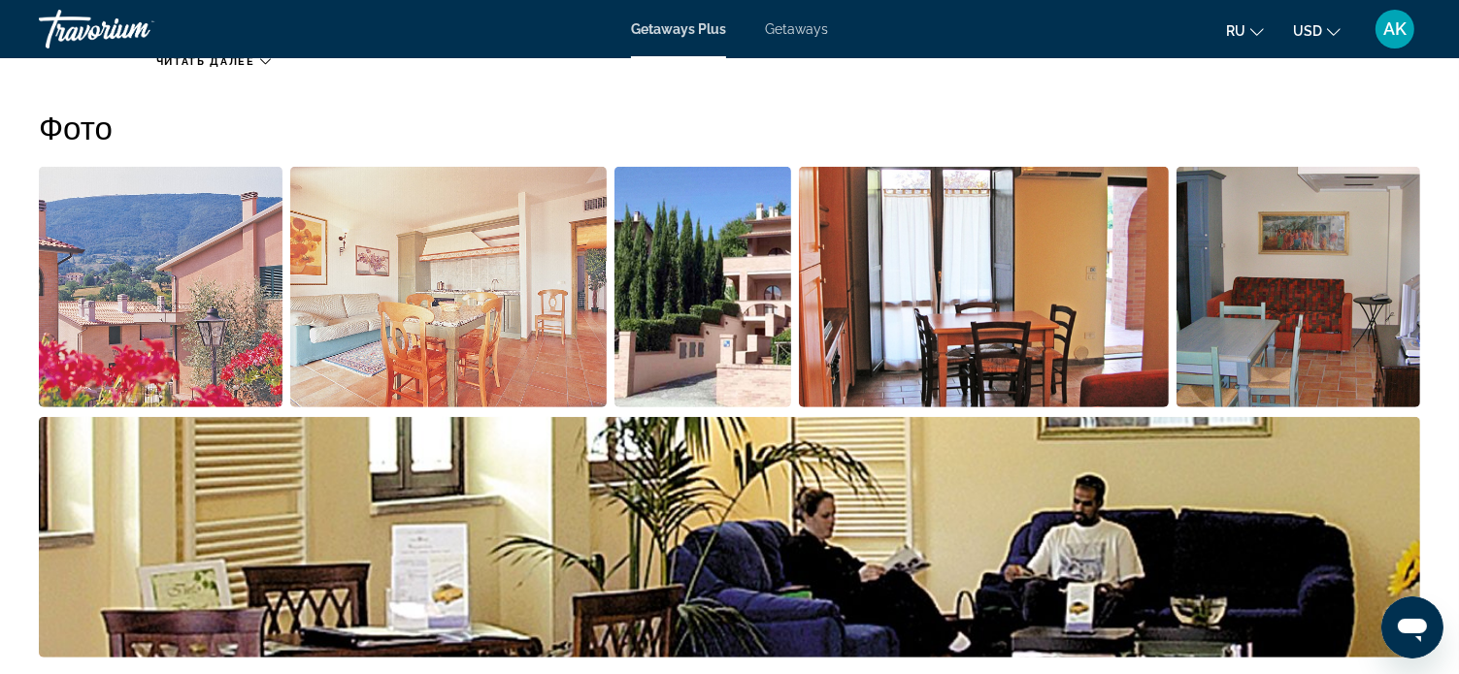
click at [181, 275] on img "Open full-screen image slider" at bounding box center [161, 287] width 244 height 241
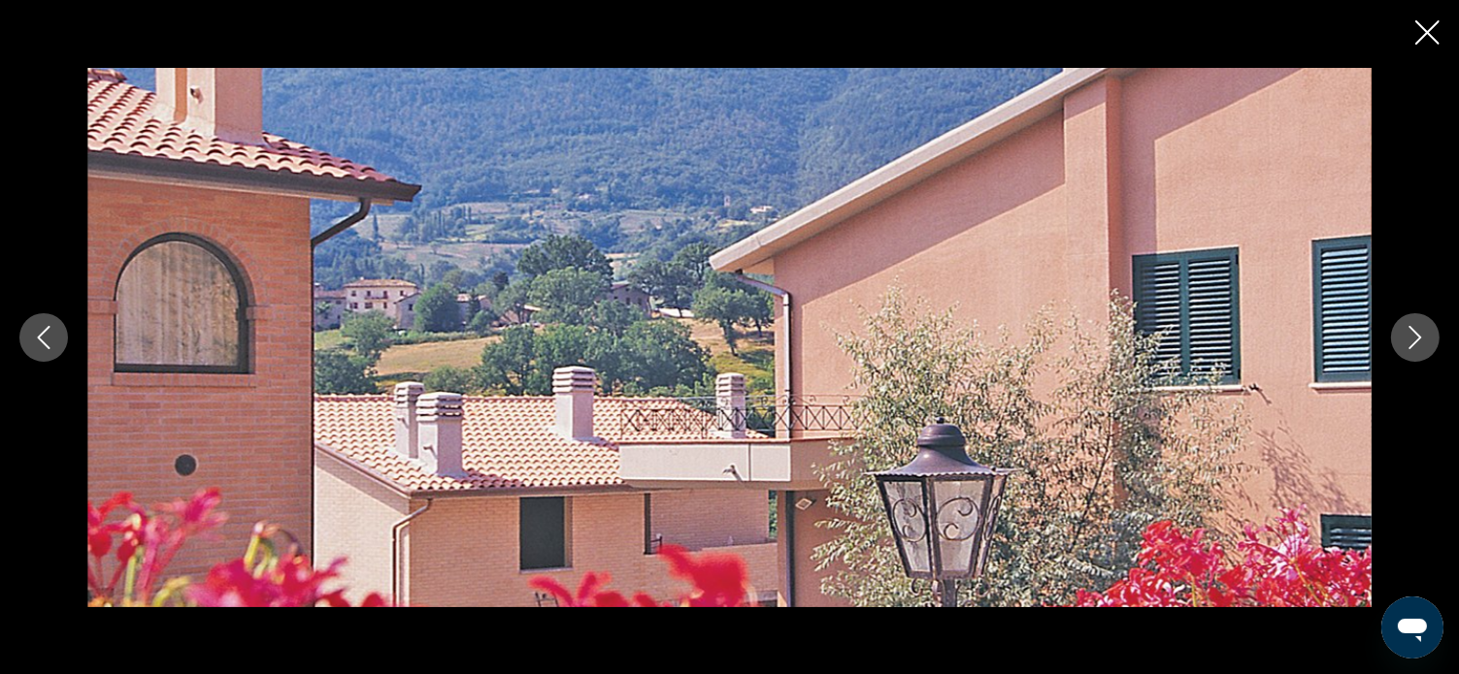
click at [1421, 339] on icon "Next image" at bounding box center [1414, 337] width 23 height 23
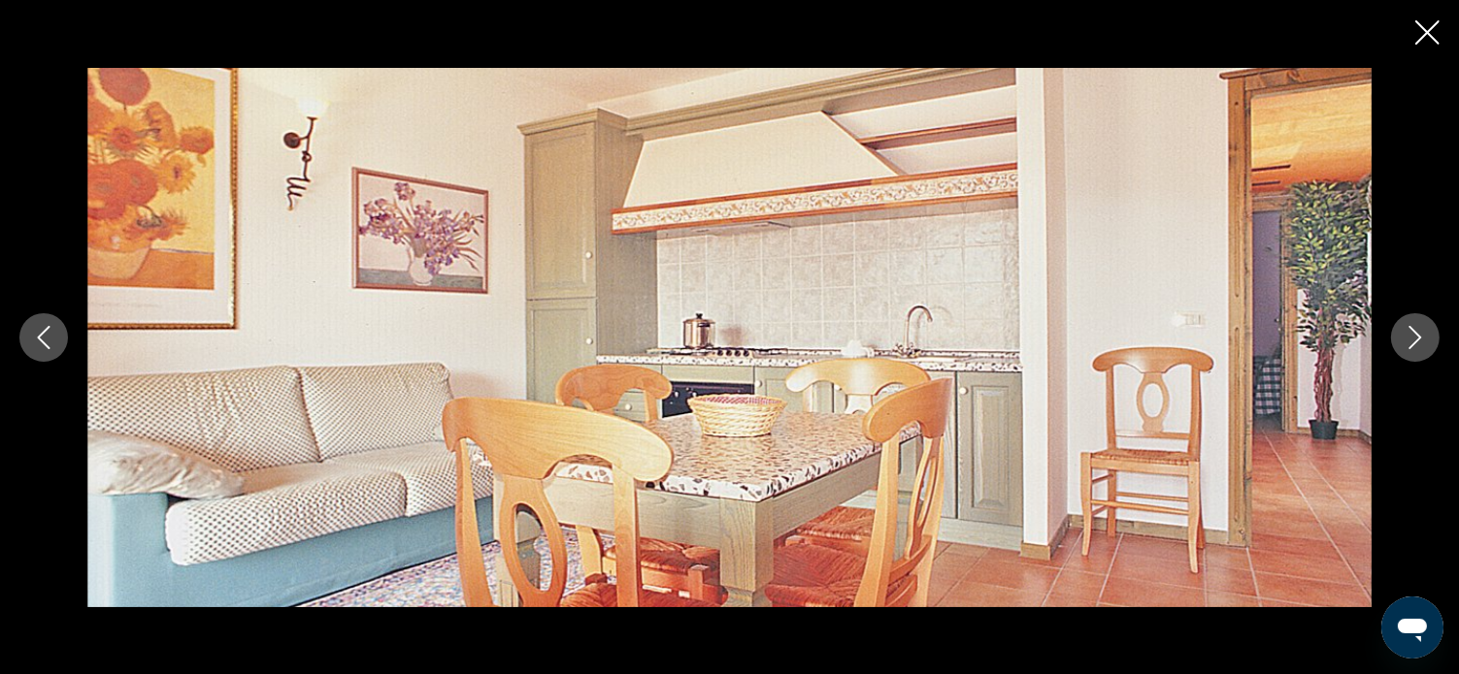
click at [1417, 337] on icon "Next image" at bounding box center [1414, 337] width 23 height 23
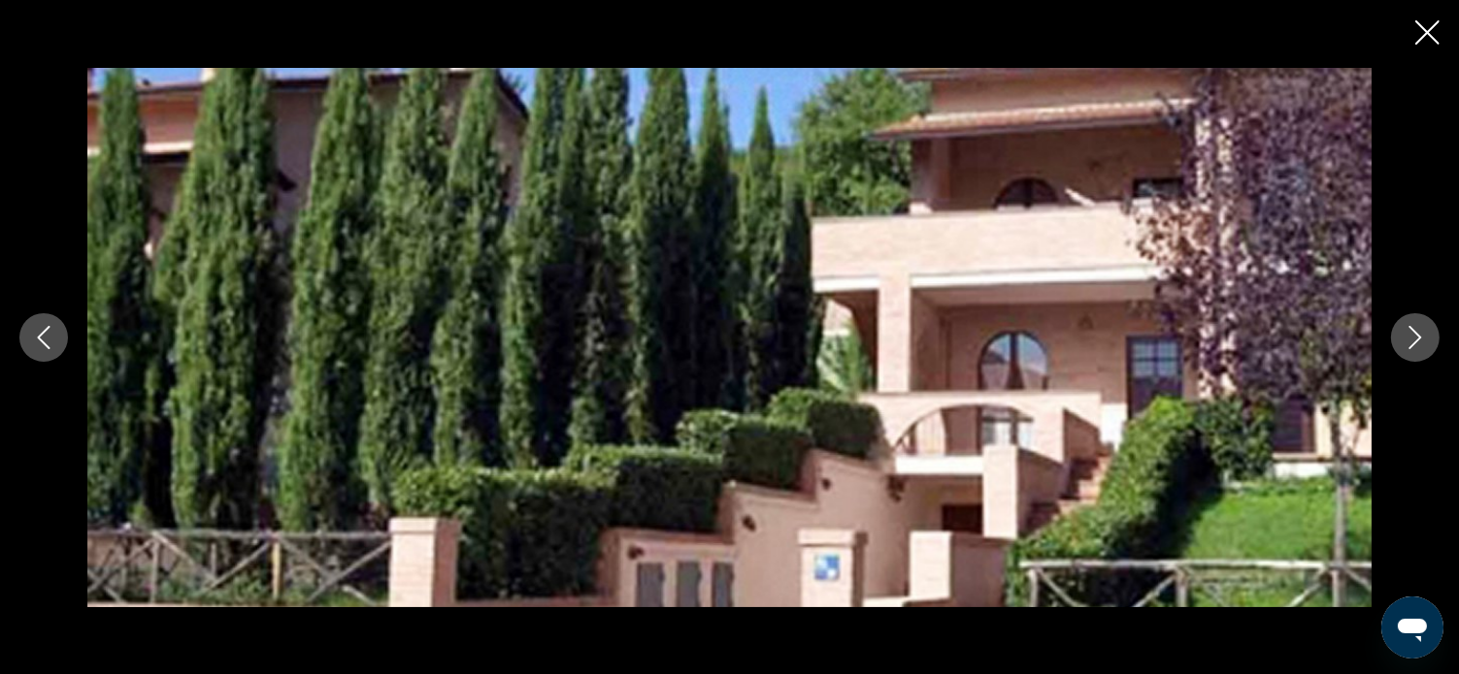
click at [1413, 333] on icon "Next image" at bounding box center [1414, 337] width 23 height 23
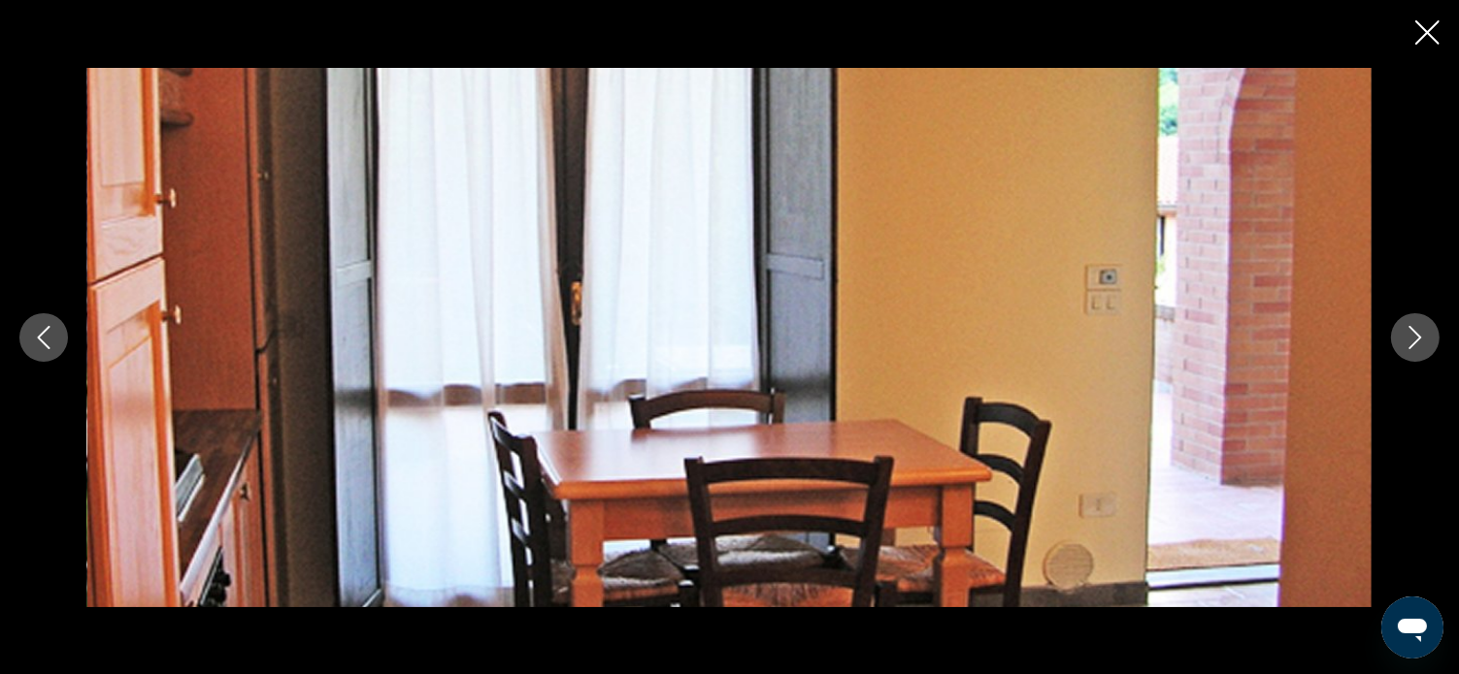
click at [1413, 333] on icon "Next image" at bounding box center [1414, 337] width 23 height 23
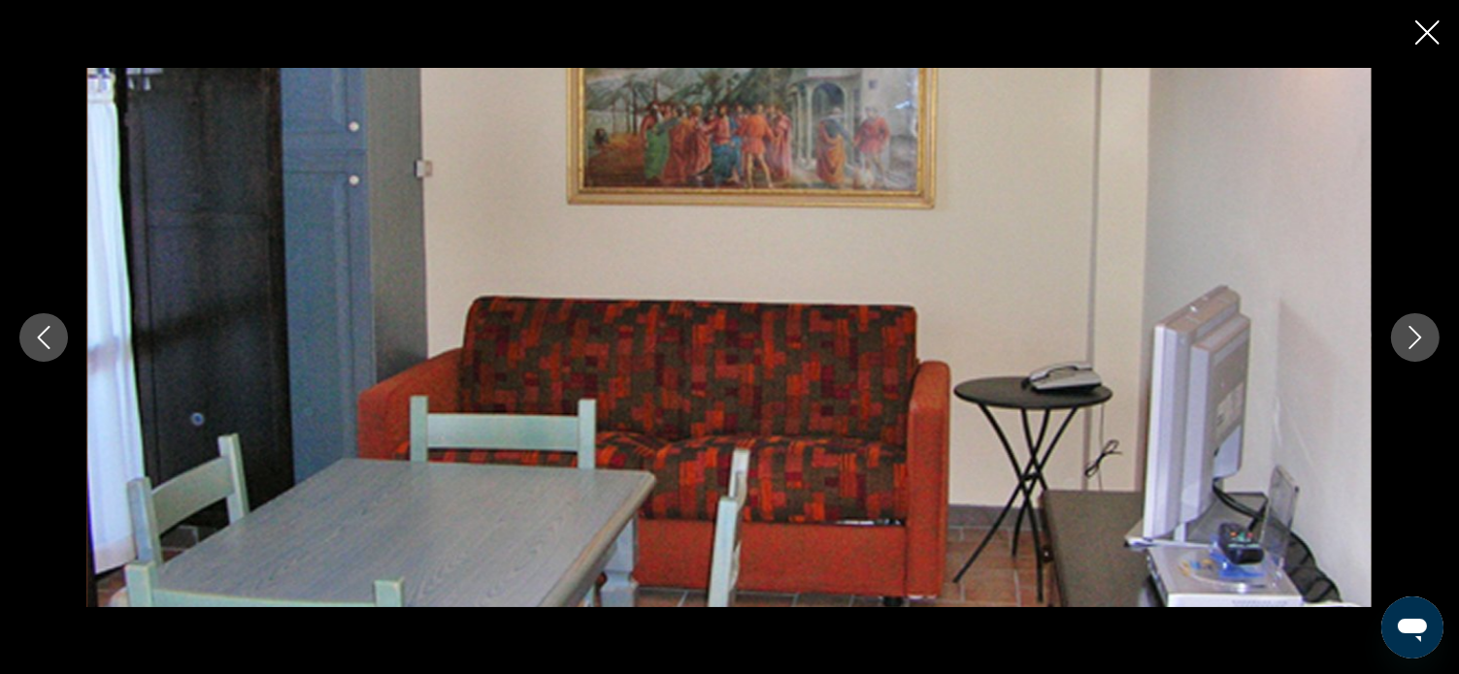
click at [1408, 331] on icon "Next image" at bounding box center [1414, 337] width 23 height 23
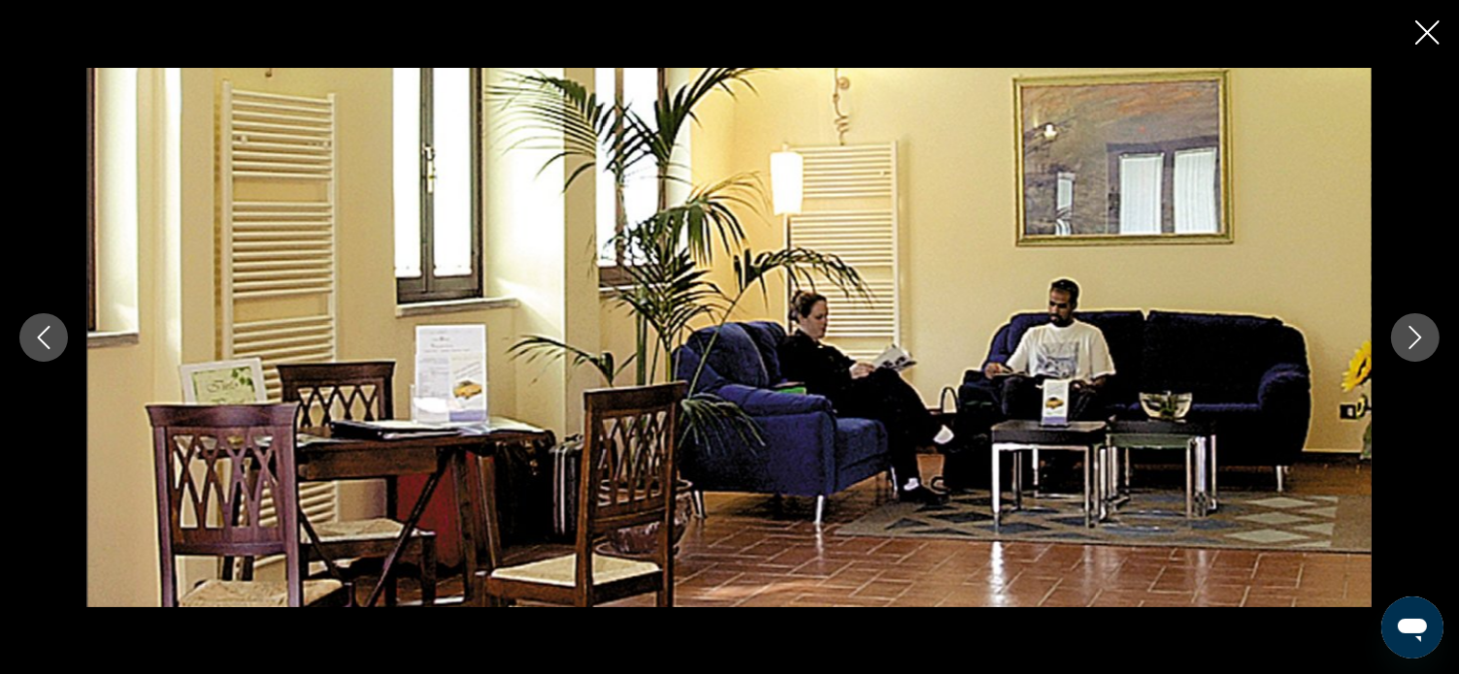
click at [1415, 338] on icon "Next image" at bounding box center [1414, 337] width 23 height 23
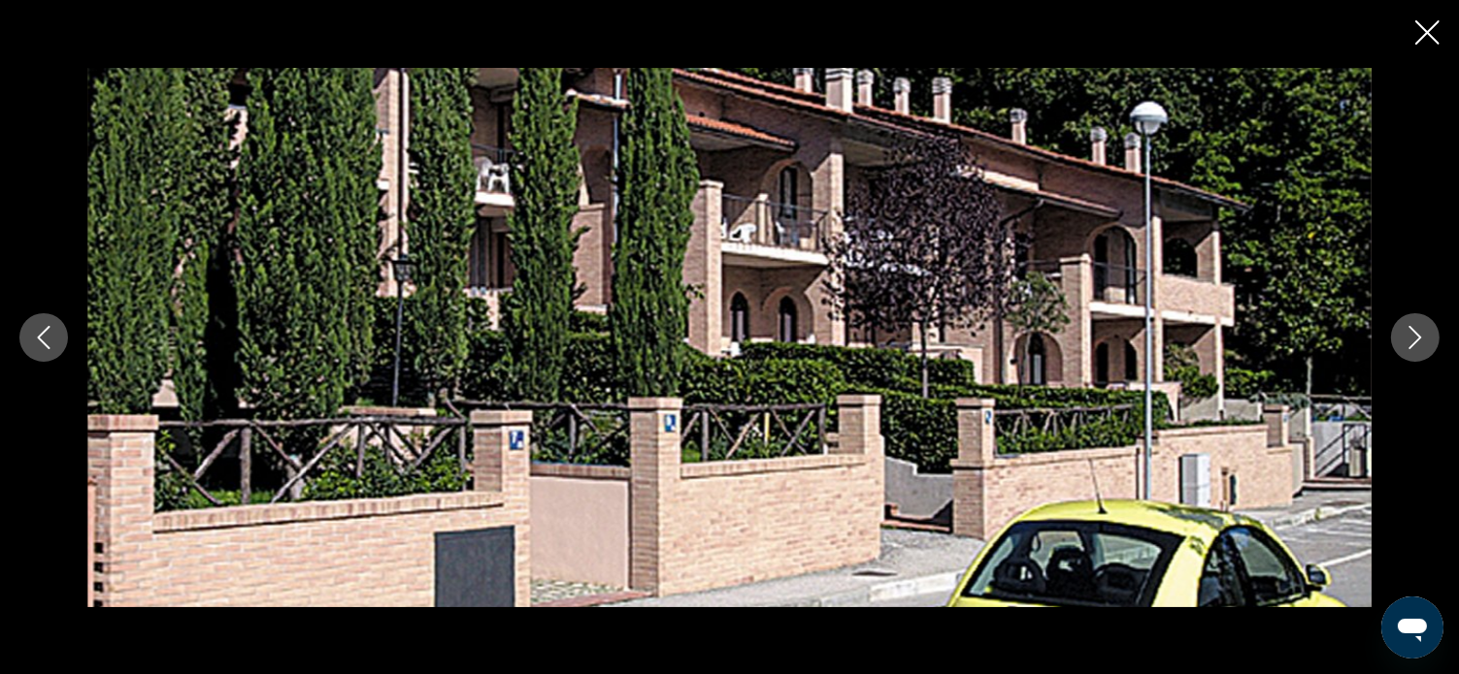
click at [1415, 338] on icon "Next image" at bounding box center [1414, 337] width 23 height 23
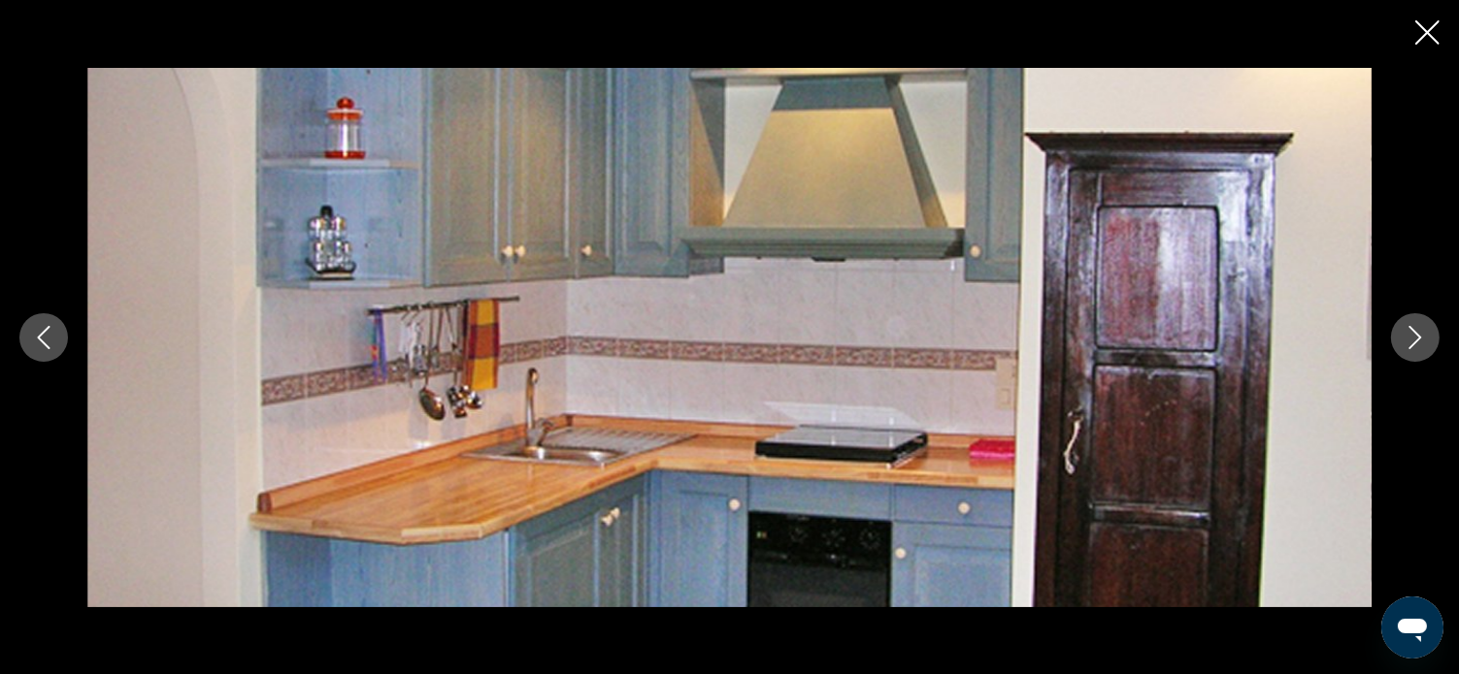
click at [1415, 338] on icon "Next image" at bounding box center [1414, 337] width 23 height 23
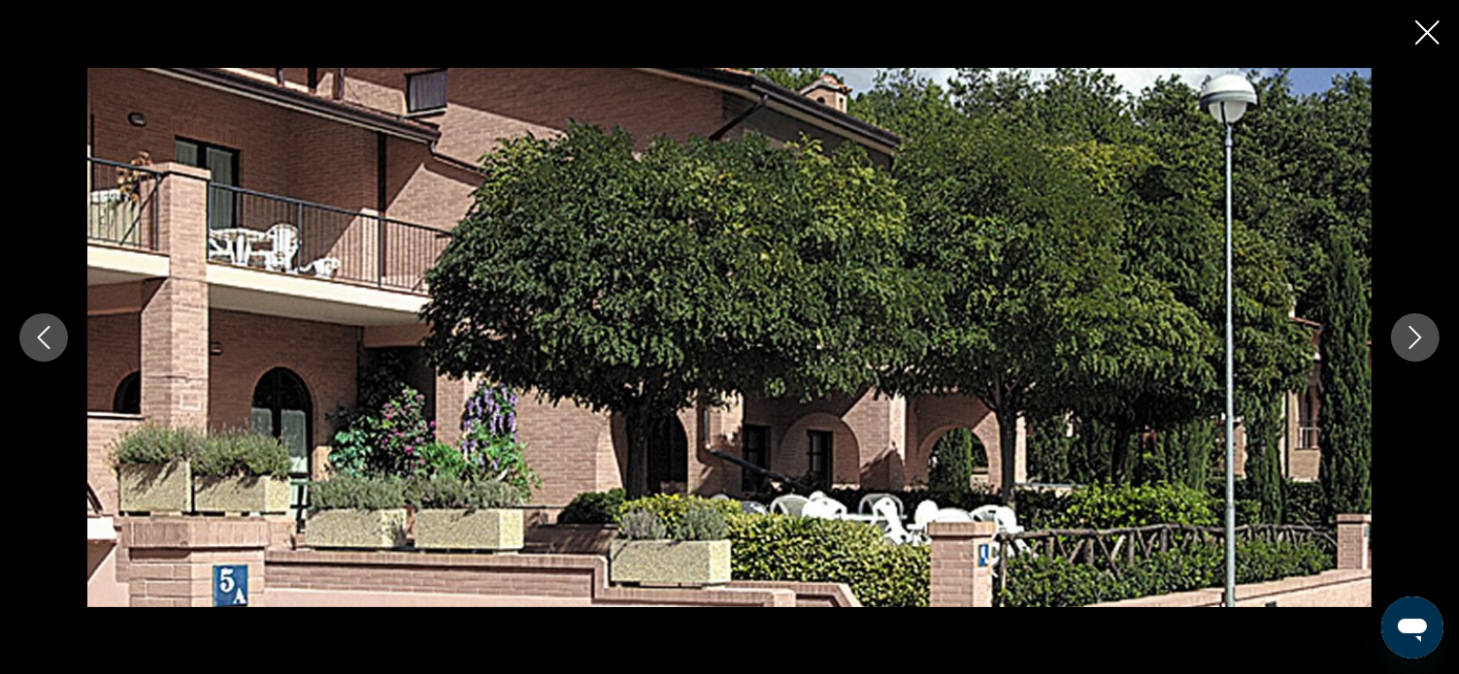
click at [1415, 338] on icon "Next image" at bounding box center [1414, 337] width 23 height 23
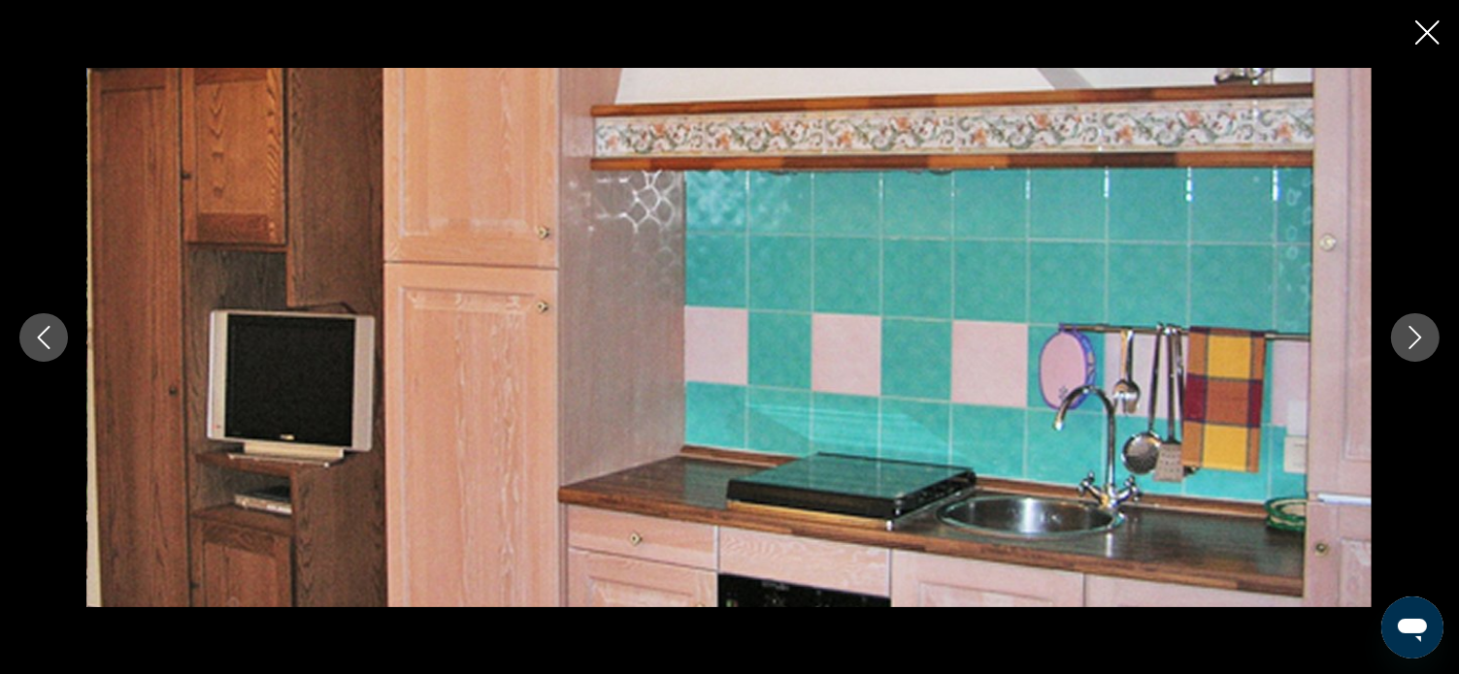
click at [1415, 338] on icon "Next image" at bounding box center [1414, 337] width 23 height 23
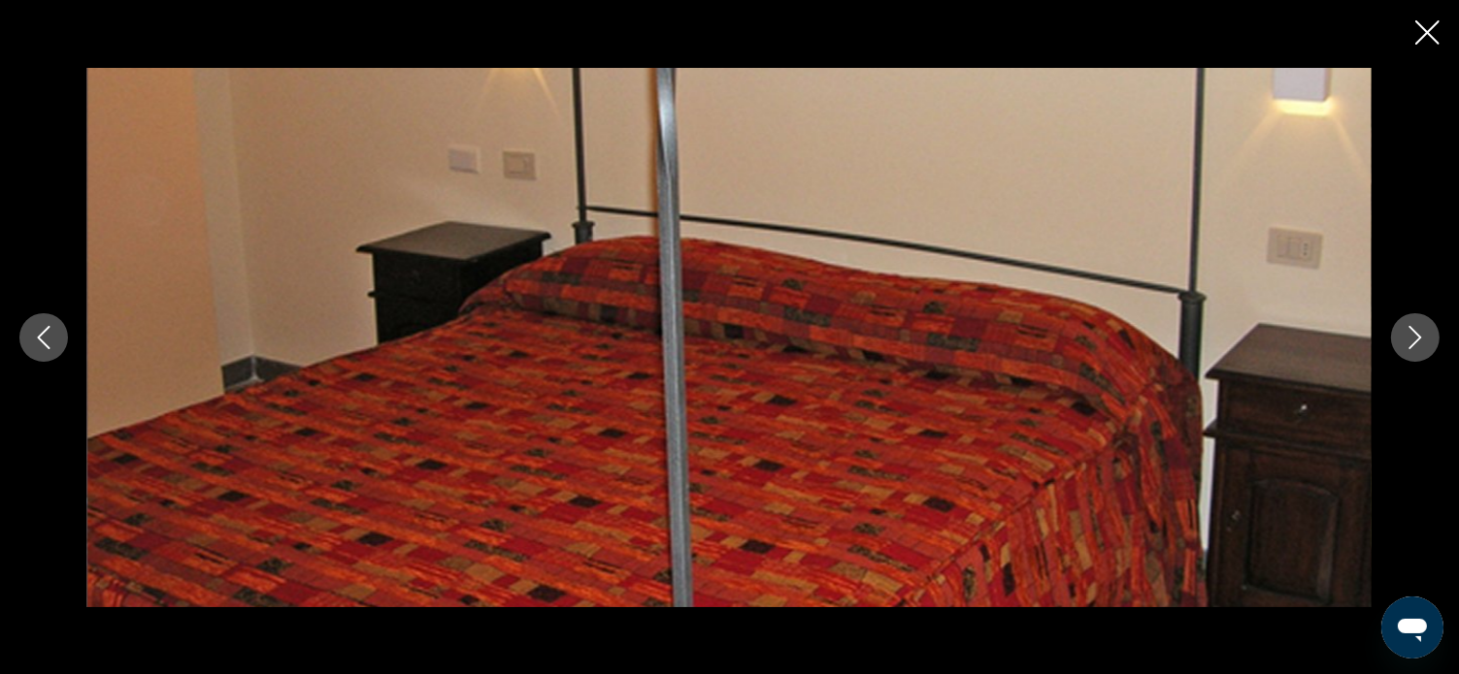
click at [1415, 338] on icon "Next image" at bounding box center [1414, 337] width 23 height 23
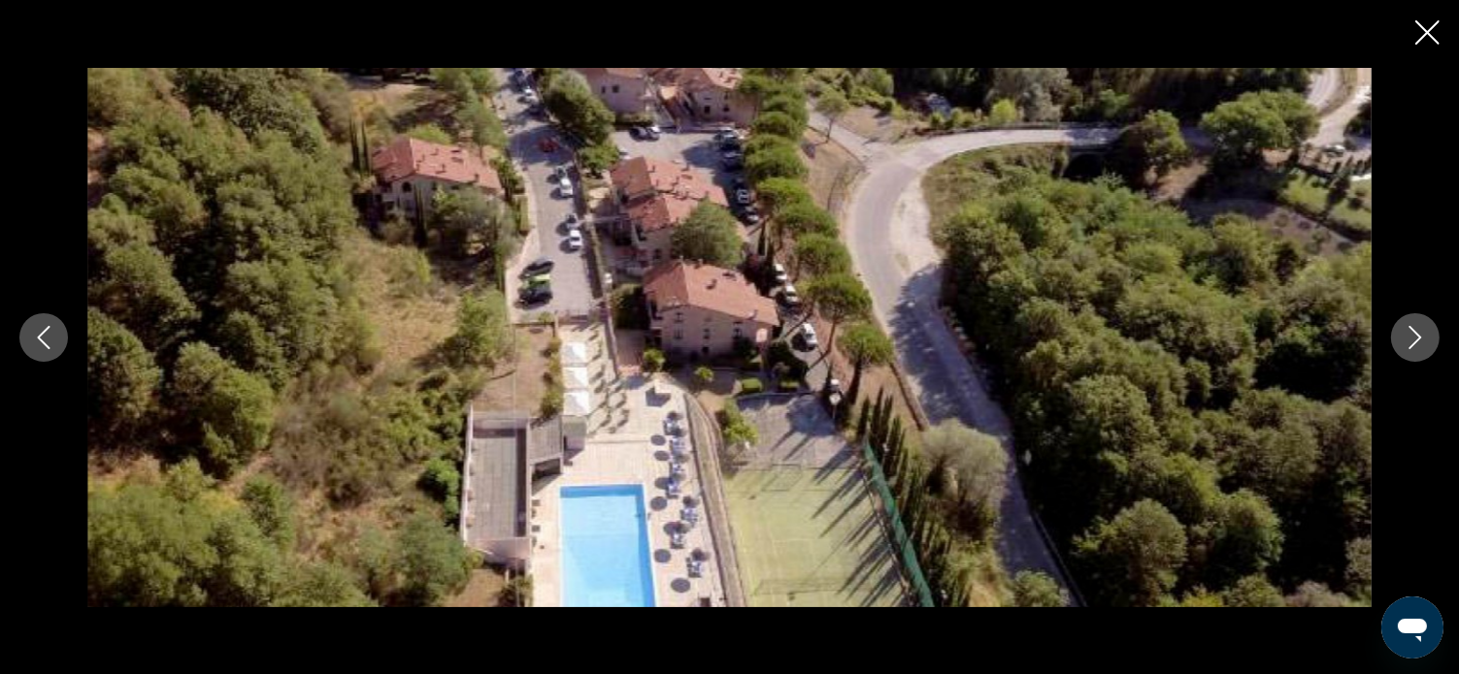
click at [1415, 338] on icon "Next image" at bounding box center [1414, 337] width 23 height 23
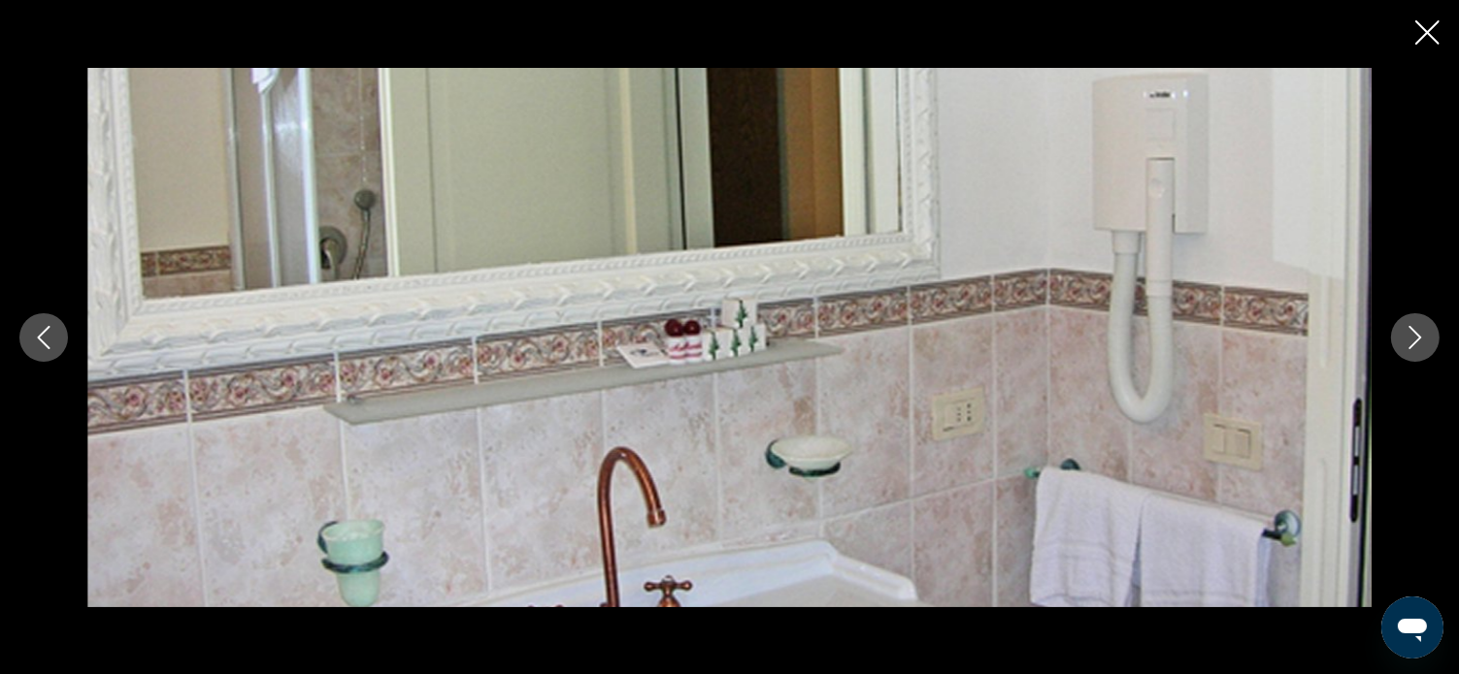
click at [1415, 338] on icon "Next image" at bounding box center [1414, 337] width 23 height 23
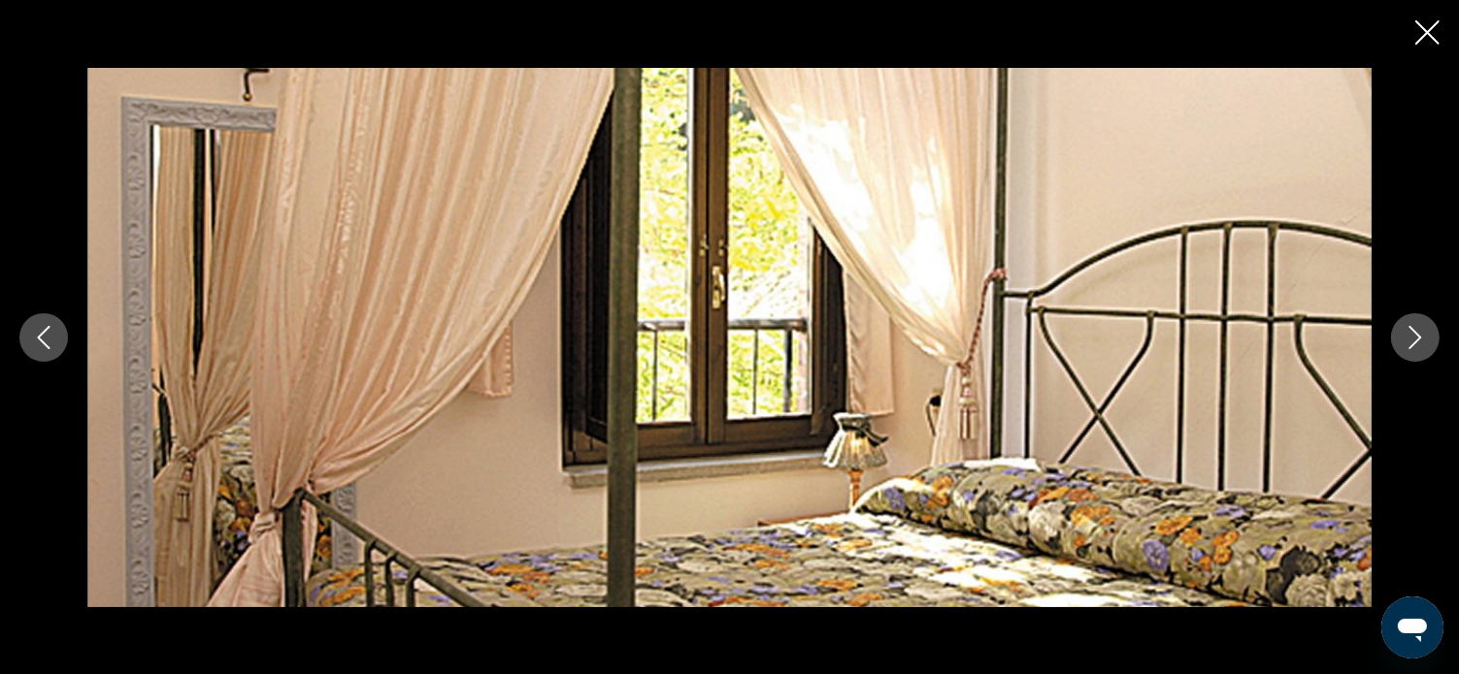
click at [1415, 338] on icon "Next image" at bounding box center [1414, 337] width 23 height 23
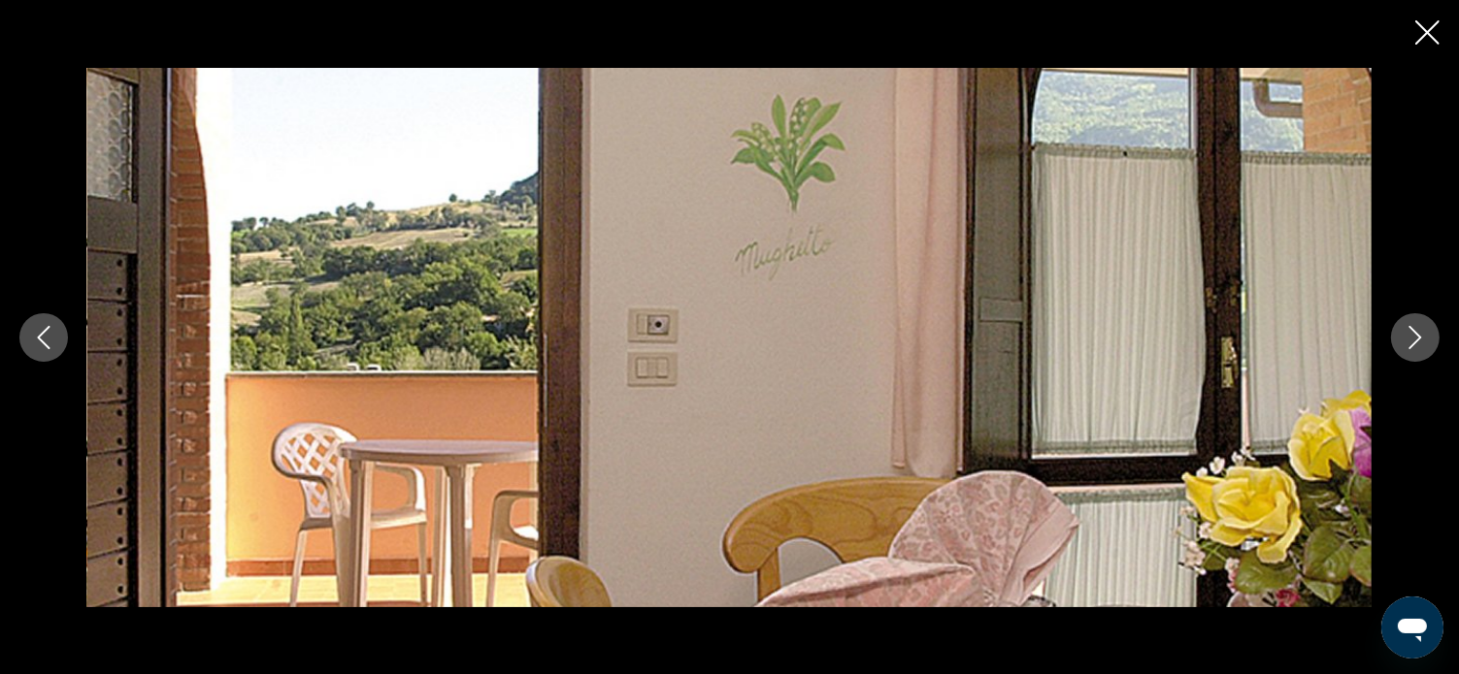
click at [1415, 338] on icon "Next image" at bounding box center [1414, 337] width 23 height 23
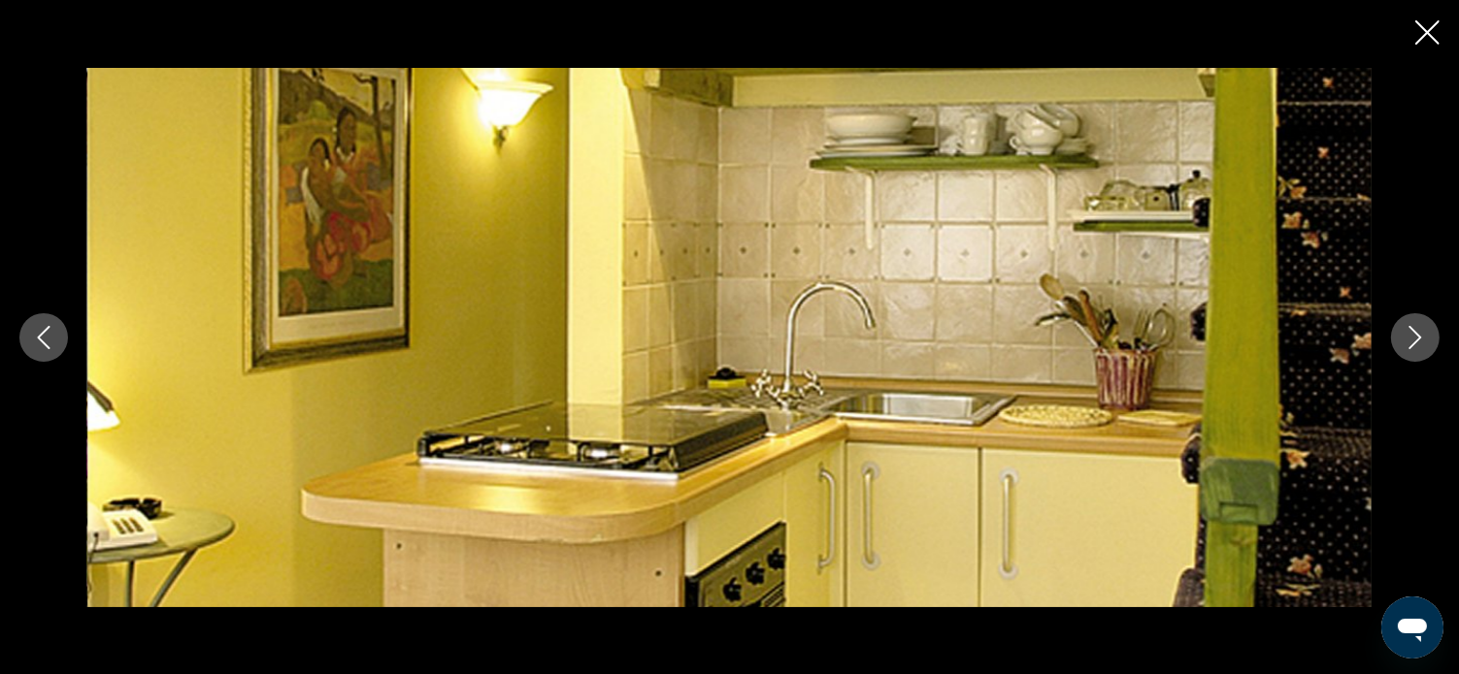
click at [1415, 338] on icon "Next image" at bounding box center [1414, 337] width 23 height 23
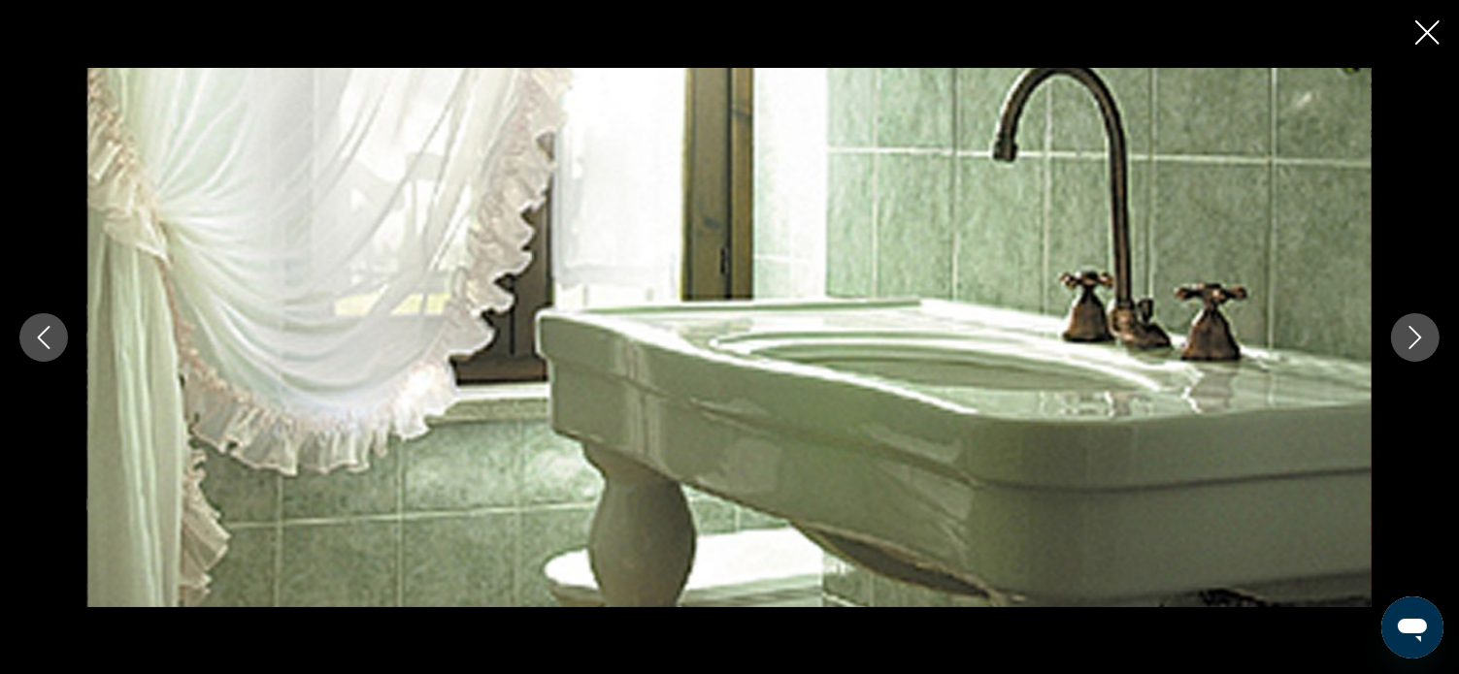
click at [1415, 338] on icon "Next image" at bounding box center [1414, 337] width 23 height 23
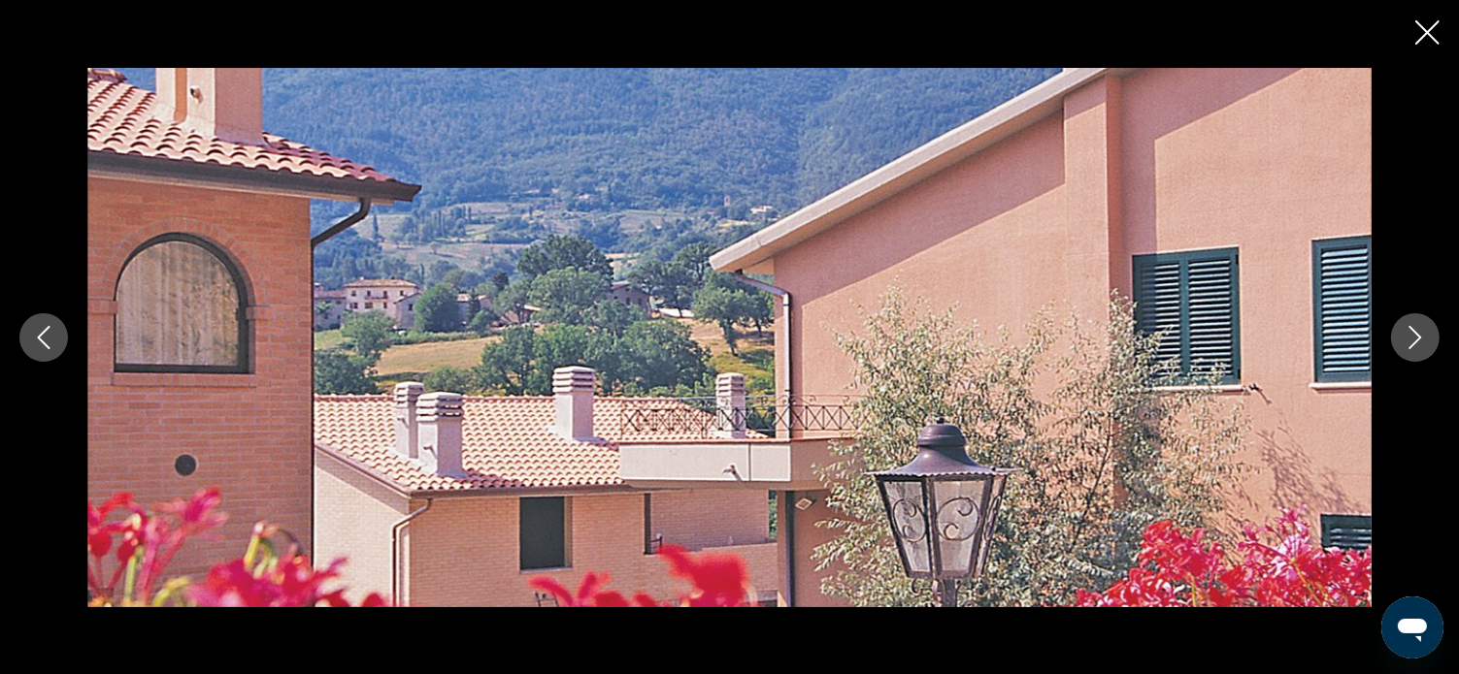
click at [1415, 338] on icon "Next image" at bounding box center [1414, 337] width 23 height 23
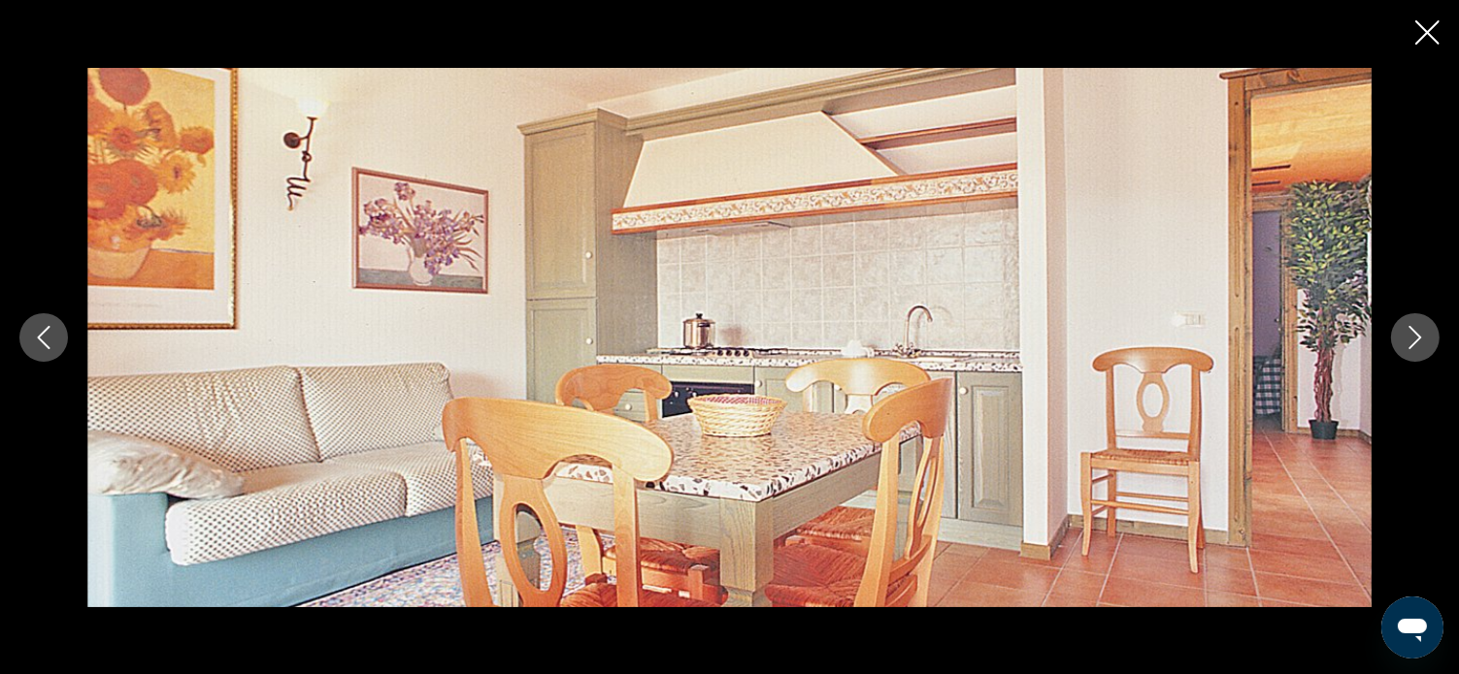
click at [1415, 338] on icon "Next image" at bounding box center [1414, 337] width 23 height 23
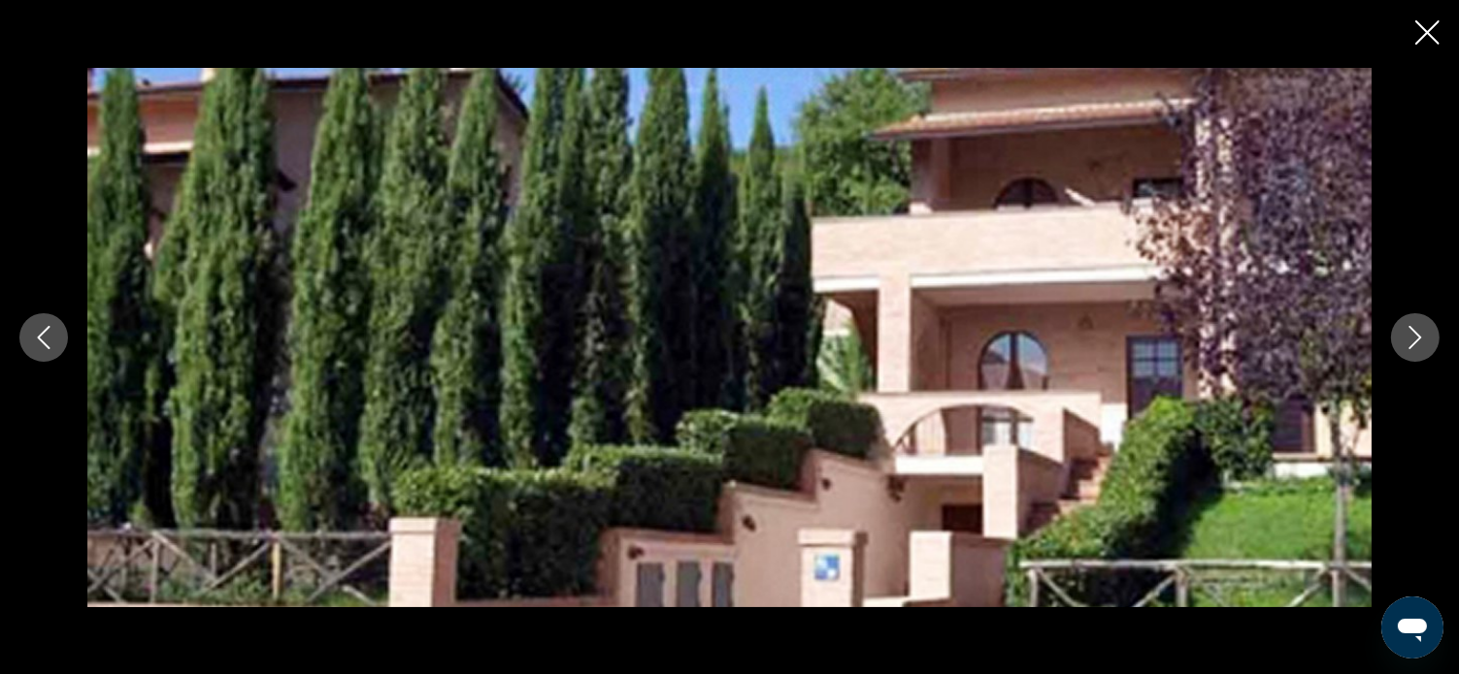
click at [1415, 335] on icon "Next image" at bounding box center [1414, 337] width 23 height 23
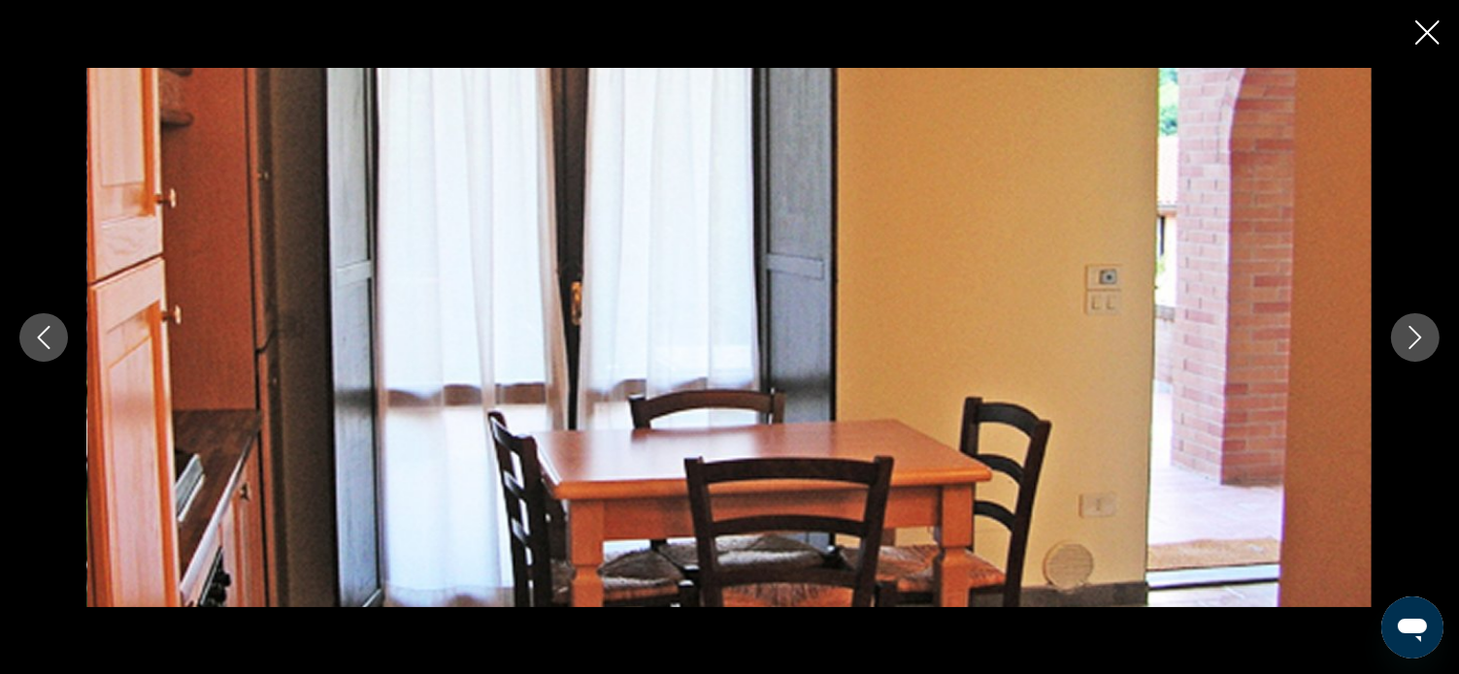
click at [1415, 335] on icon "Next image" at bounding box center [1414, 337] width 23 height 23
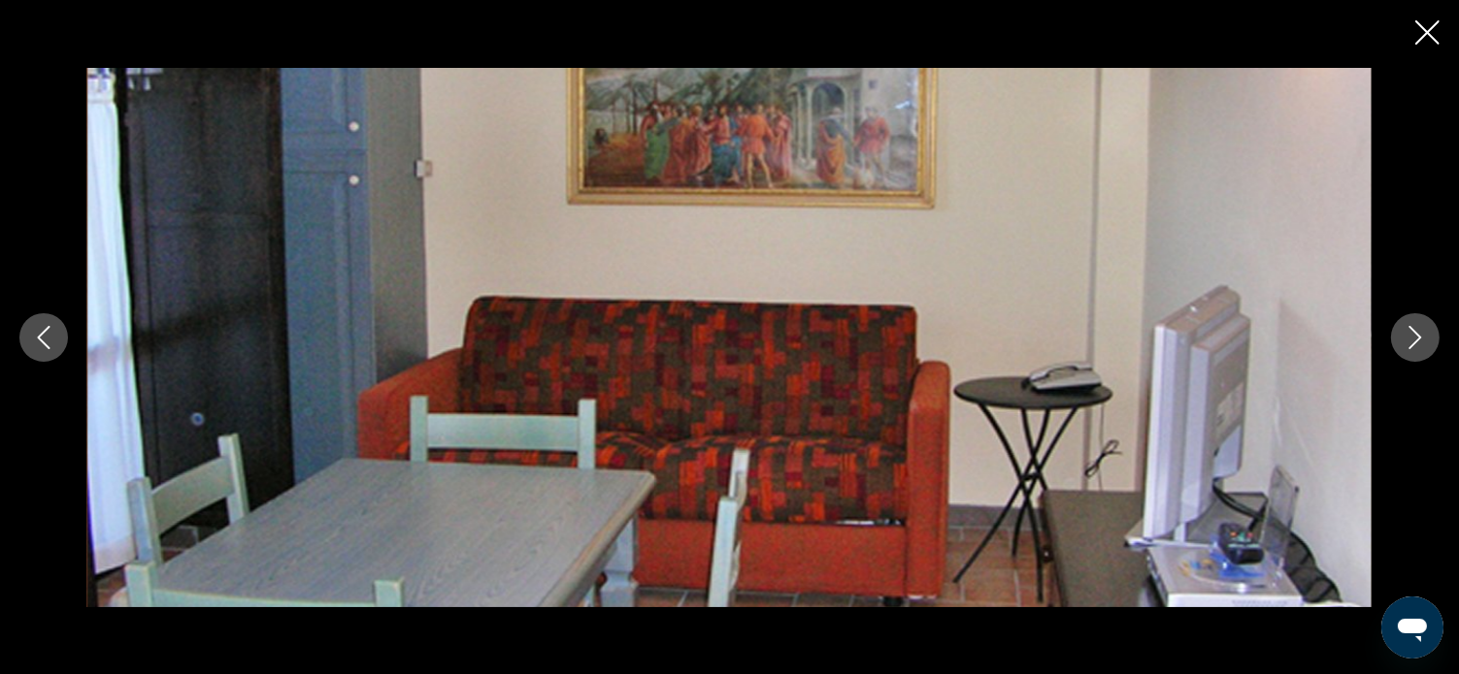
click at [1415, 335] on icon "Next image" at bounding box center [1414, 337] width 23 height 23
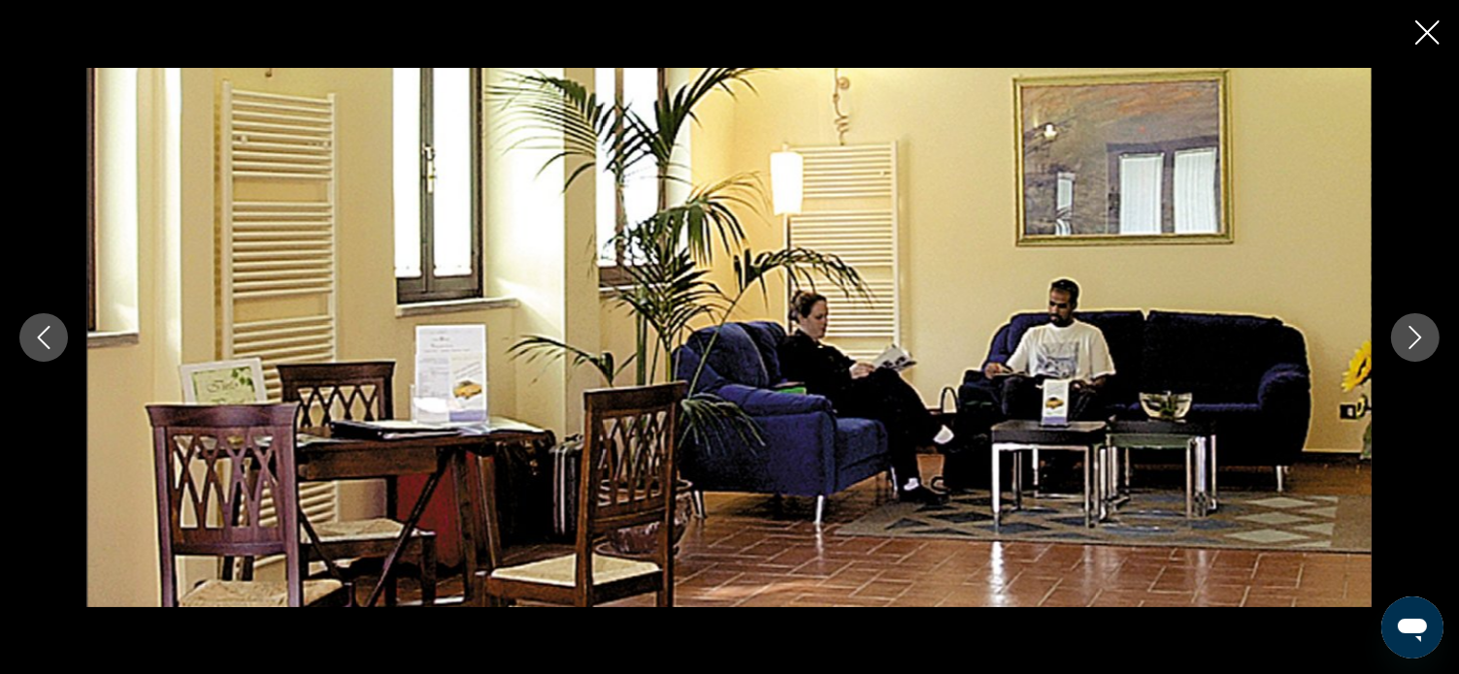
click at [1415, 333] on icon "Next image" at bounding box center [1414, 337] width 23 height 23
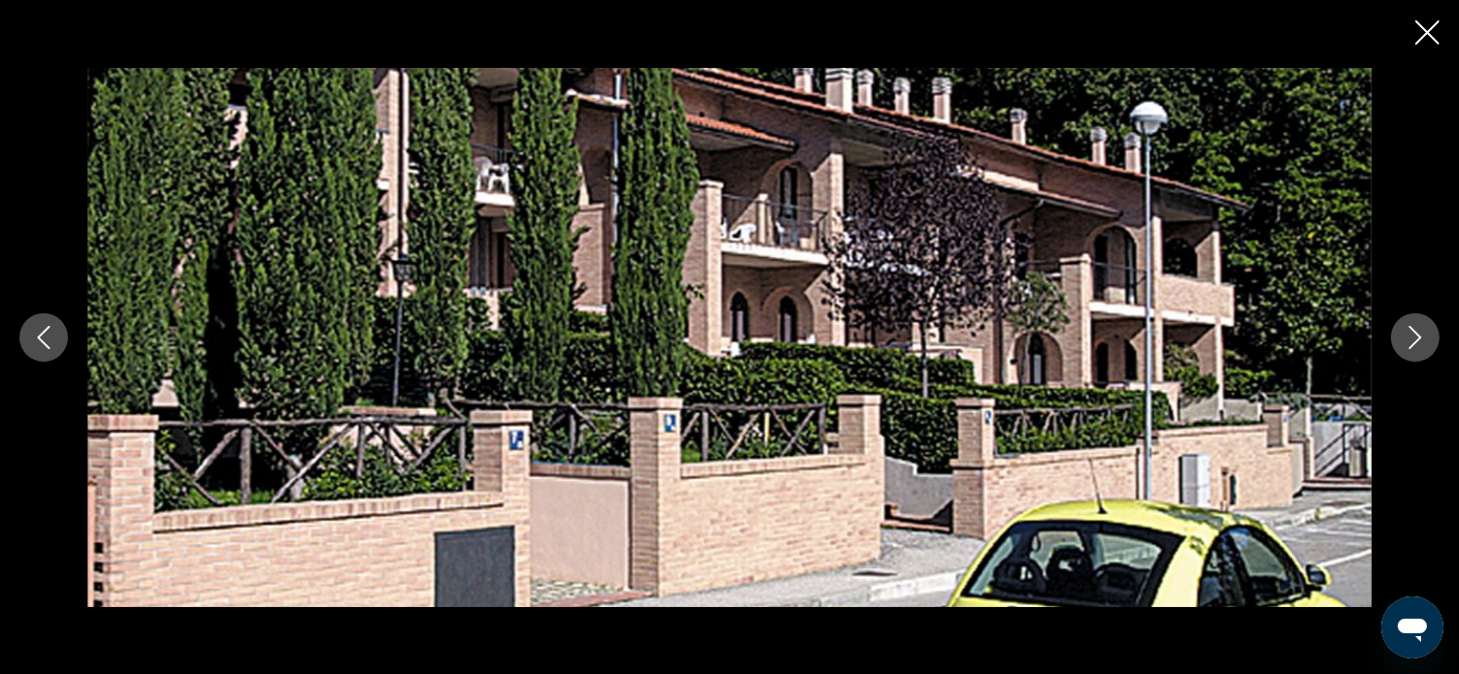
click at [1406, 341] on icon "Next image" at bounding box center [1414, 337] width 23 height 23
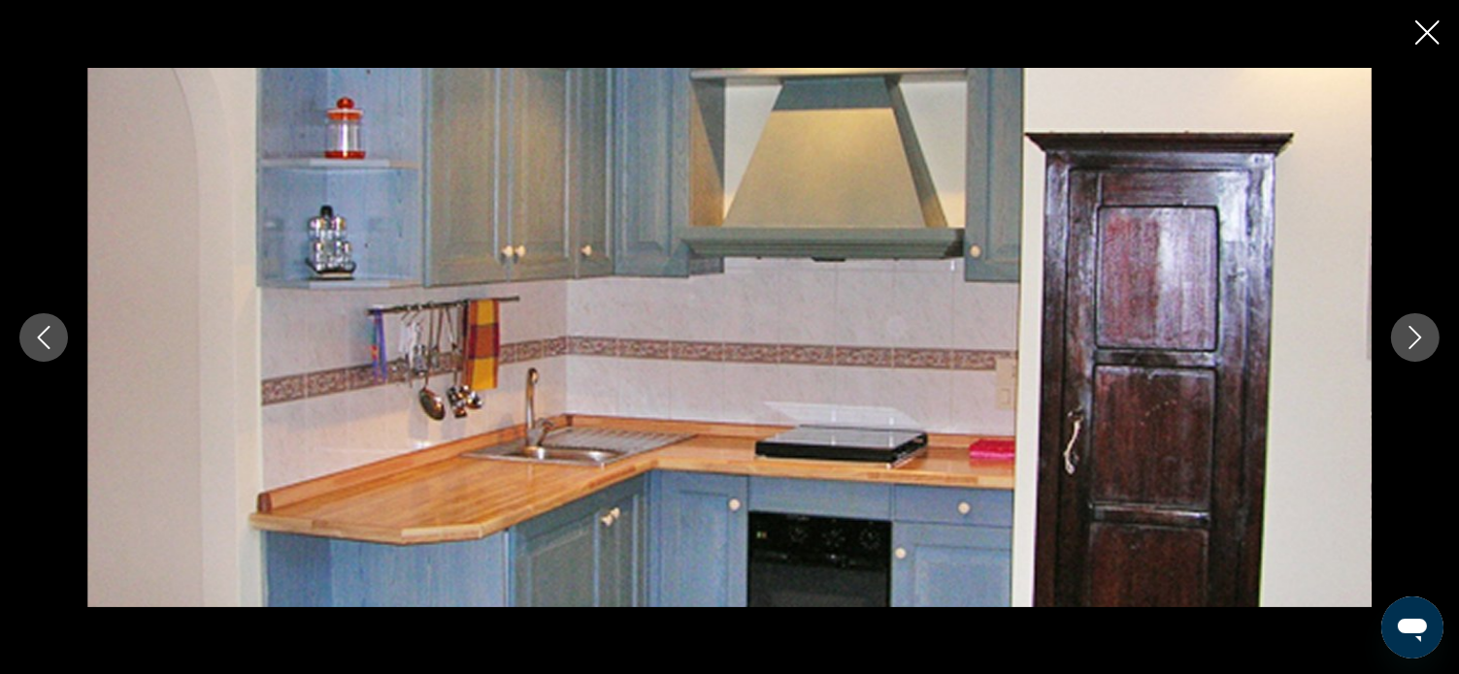
click at [1405, 331] on icon "Next image" at bounding box center [1414, 337] width 23 height 23
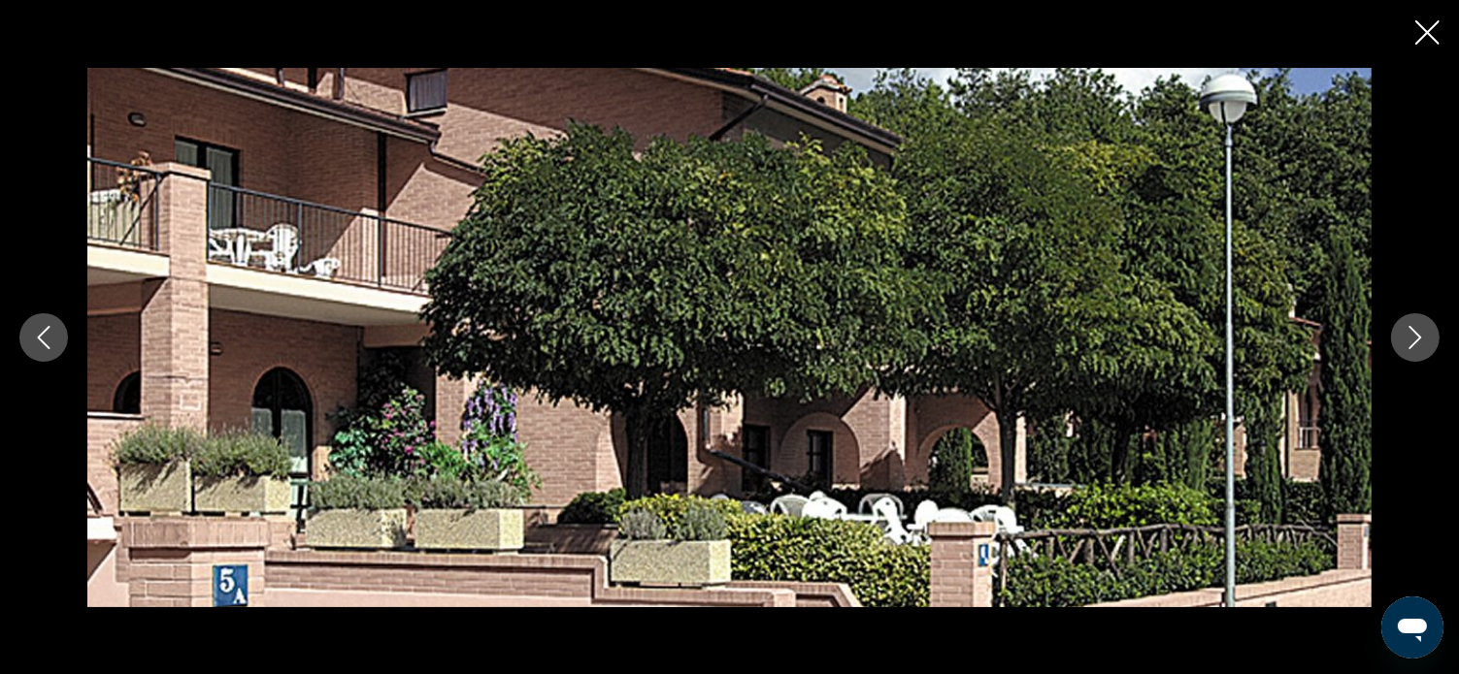
click at [1403, 329] on icon "Next image" at bounding box center [1414, 337] width 23 height 23
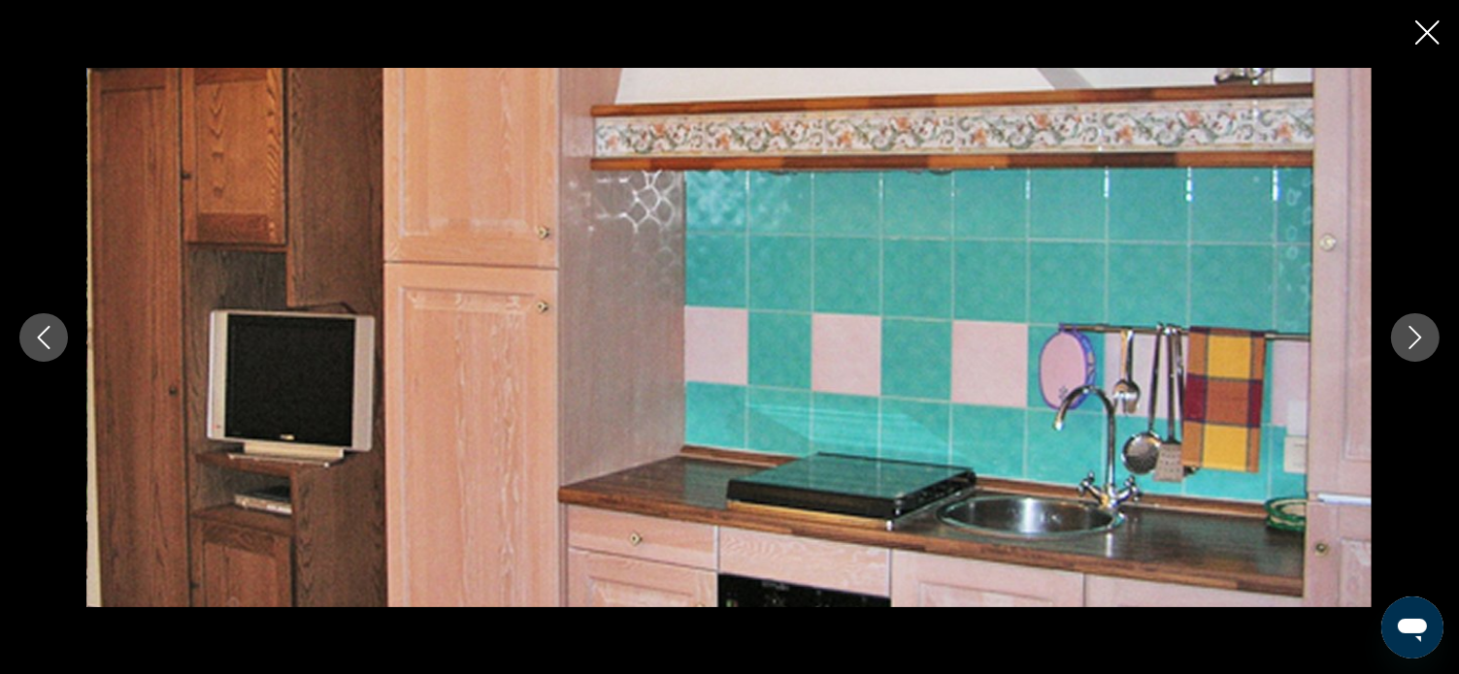
click at [1403, 329] on icon "Next image" at bounding box center [1414, 337] width 23 height 23
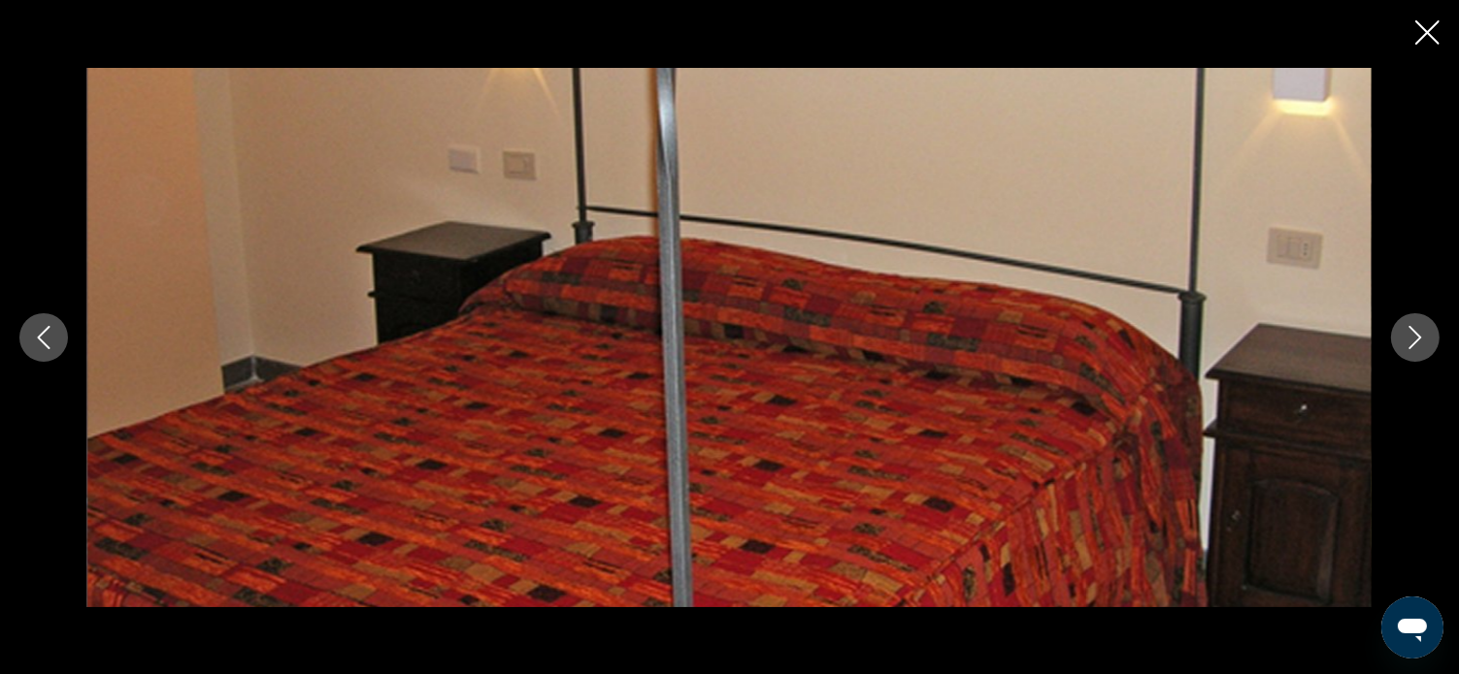
click at [1410, 334] on icon "Next image" at bounding box center [1414, 337] width 23 height 23
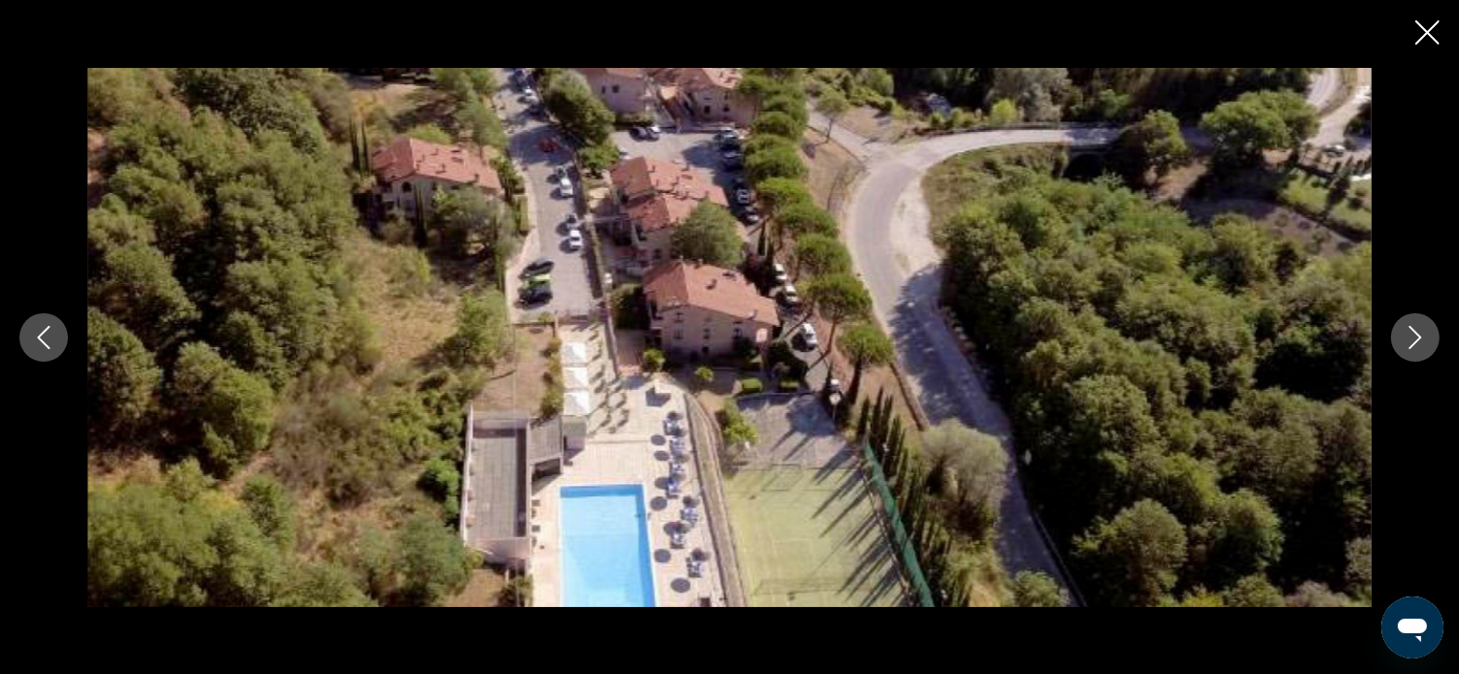
click at [1419, 30] on icon "Close slideshow" at bounding box center [1427, 32] width 24 height 24
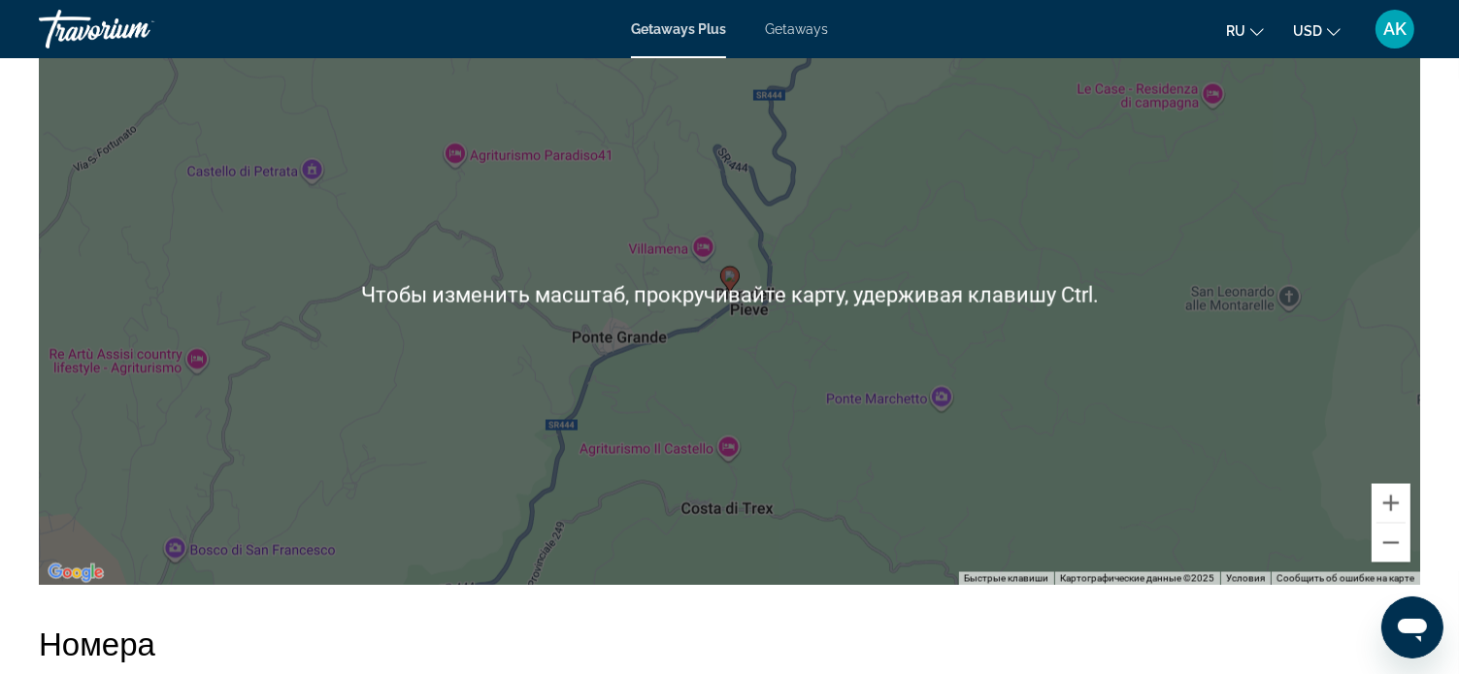
scroll to position [3203, 0]
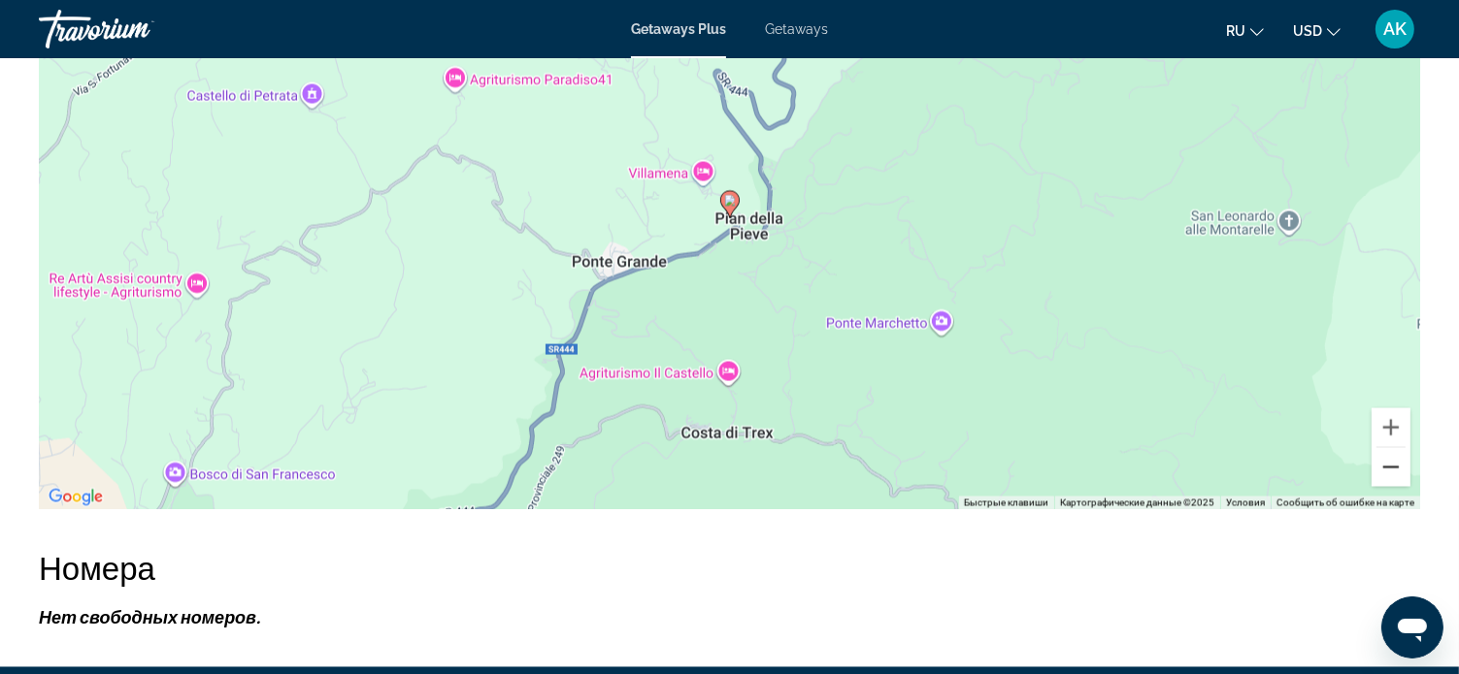
click at [1392, 458] on button "Уменьшить" at bounding box center [1390, 467] width 39 height 39
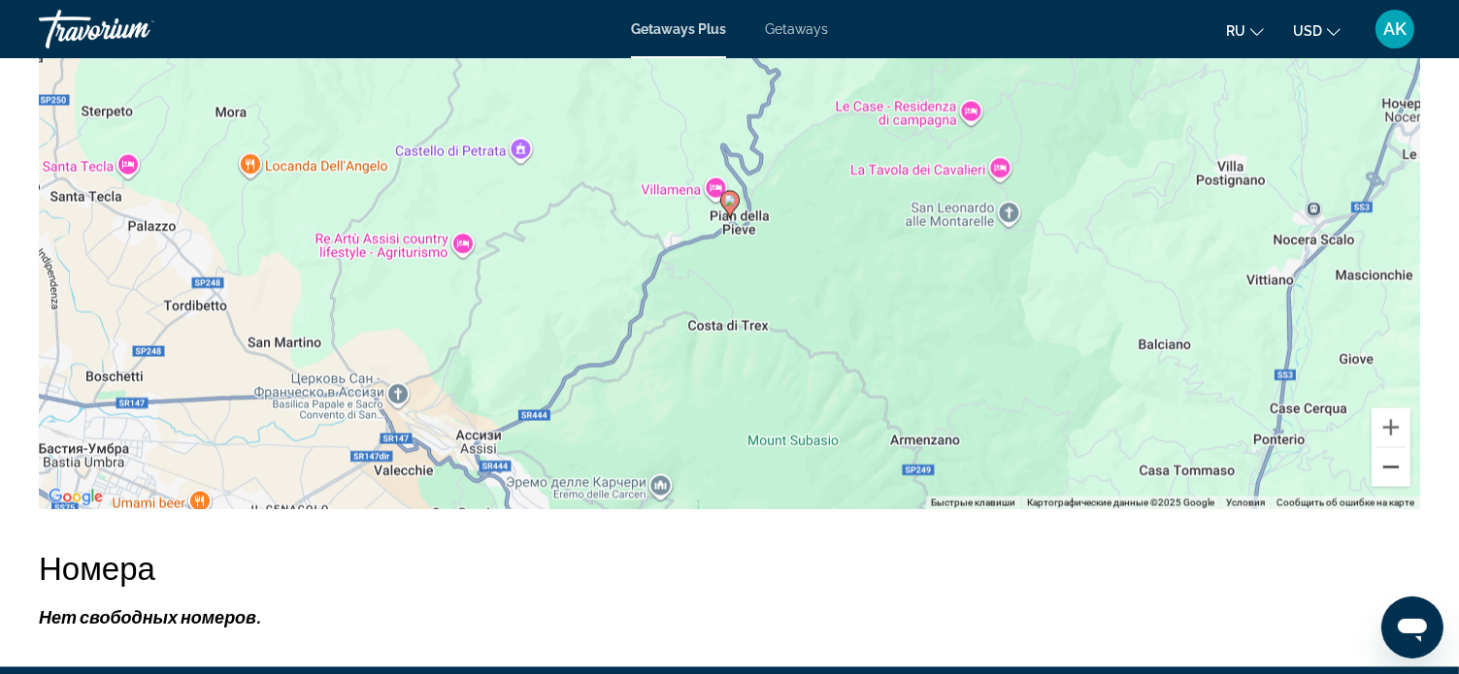
click at [1392, 458] on button "Уменьшить" at bounding box center [1390, 467] width 39 height 39
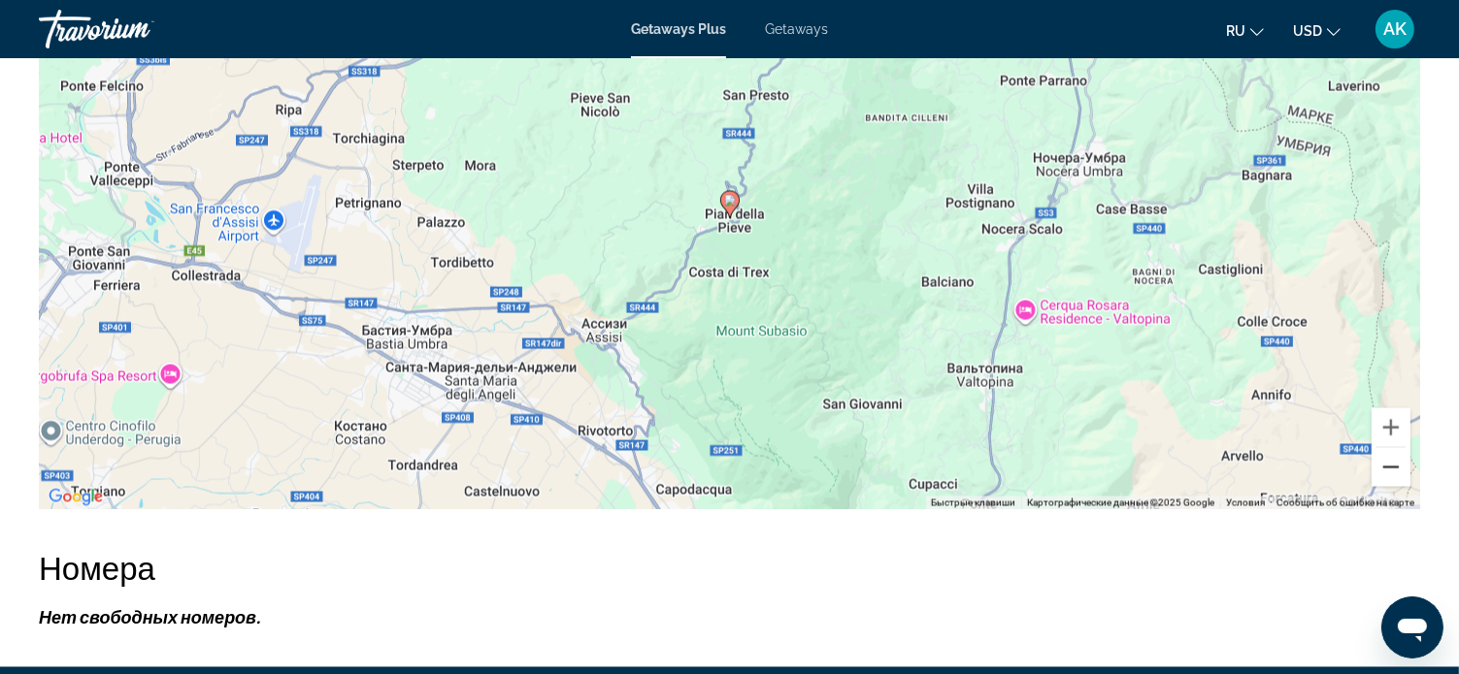
click at [1391, 458] on button "Уменьшить" at bounding box center [1390, 467] width 39 height 39
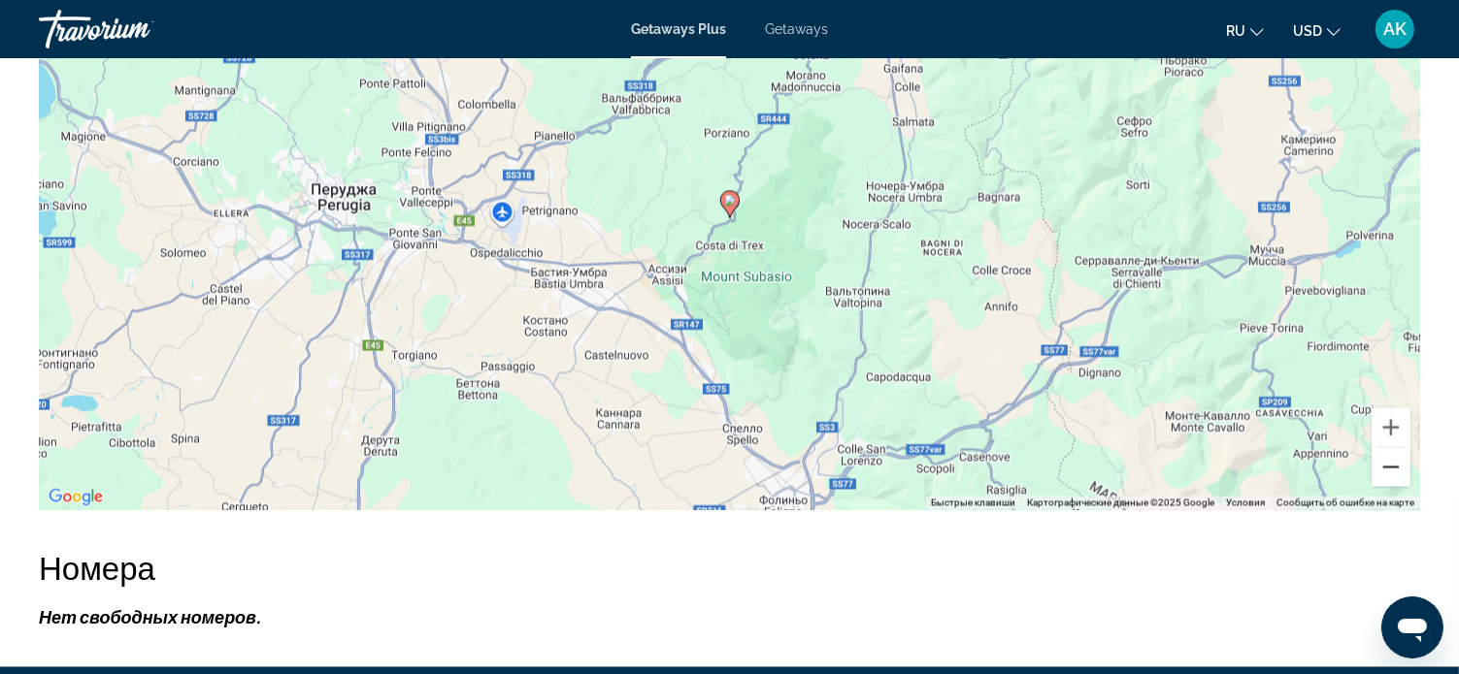
click at [1391, 458] on button "Уменьшить" at bounding box center [1390, 467] width 39 height 39
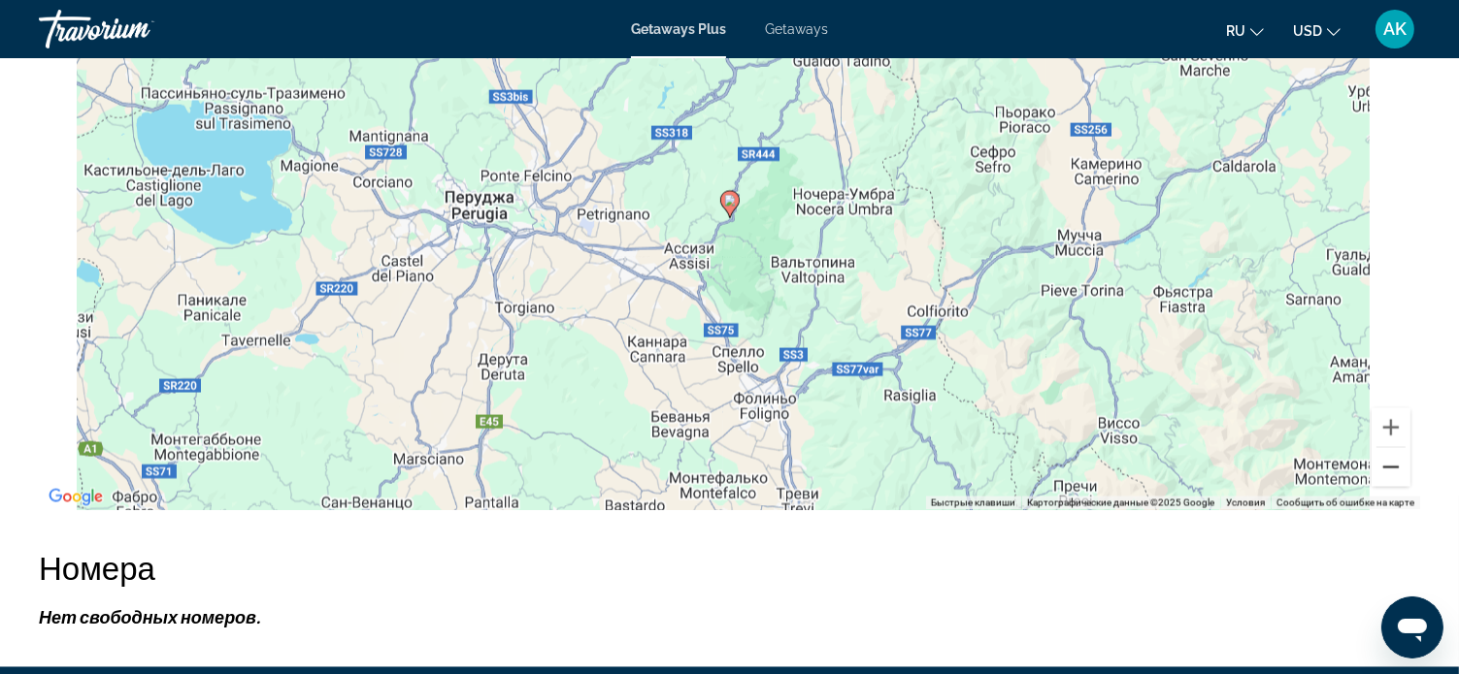
click at [1391, 458] on button "Уменьшить" at bounding box center [1390, 467] width 39 height 39
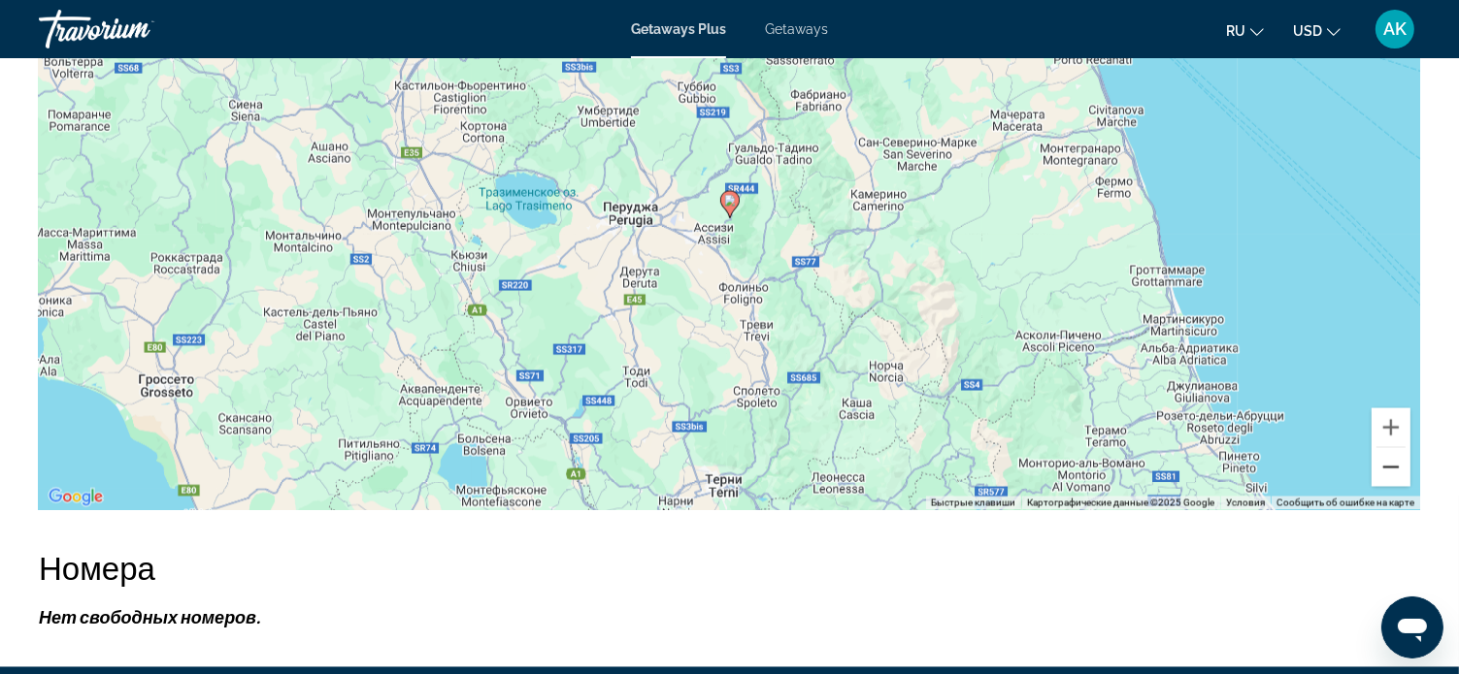
click at [1391, 458] on button "Уменьшить" at bounding box center [1390, 467] width 39 height 39
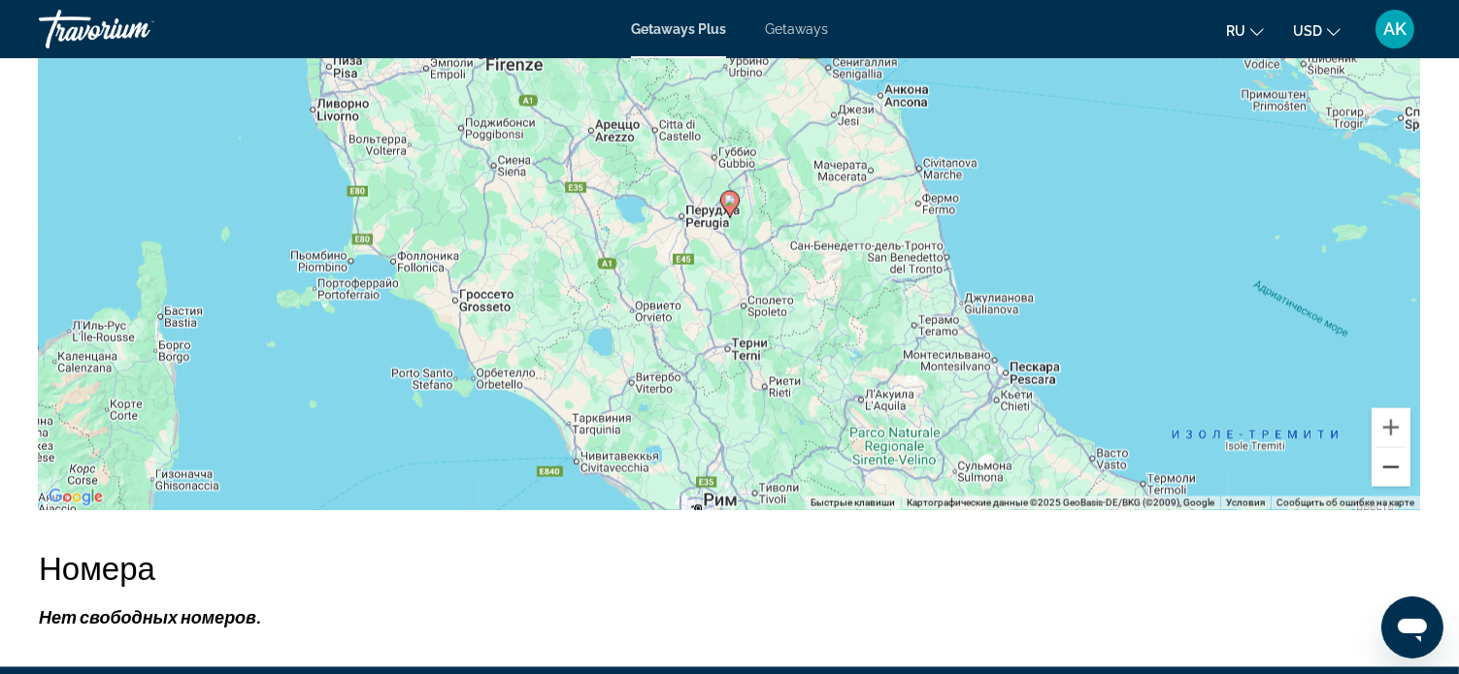
click at [1391, 458] on button "Уменьшить" at bounding box center [1390, 467] width 39 height 39
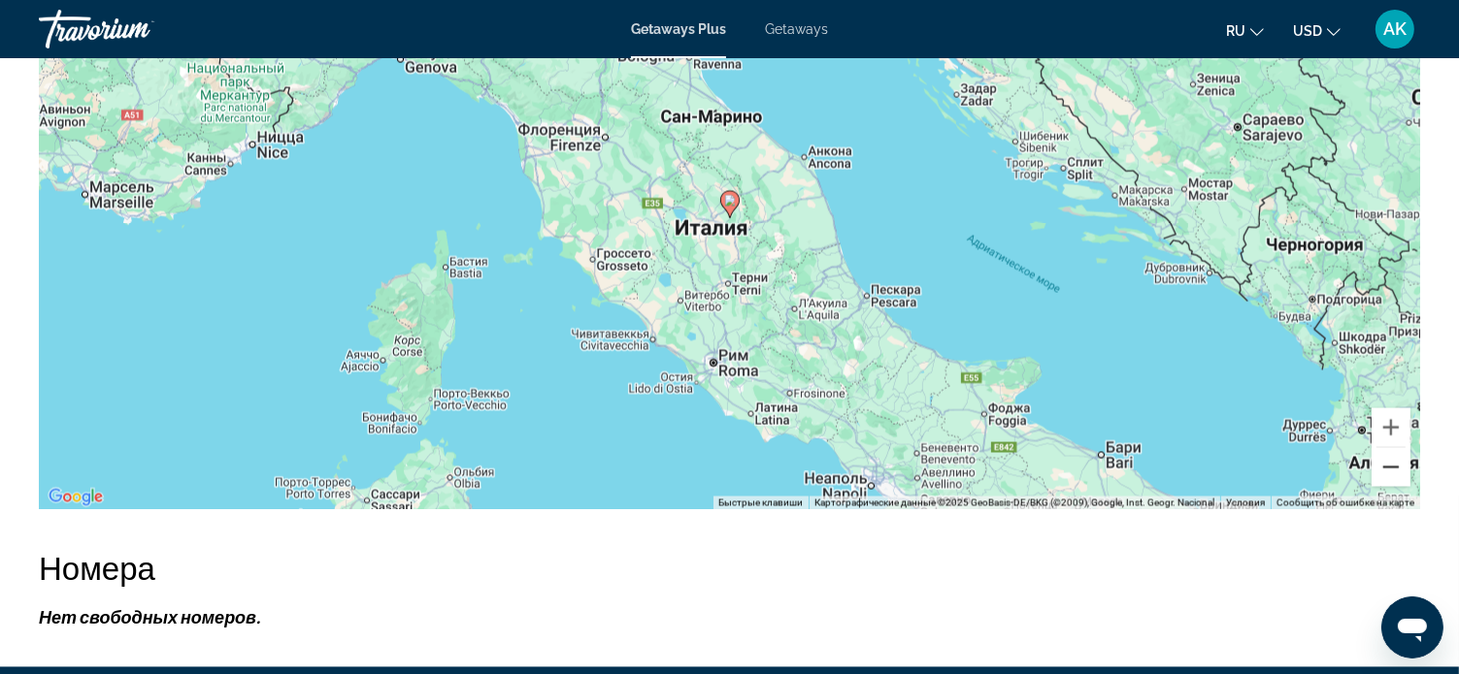
click at [1391, 458] on button "Уменьшить" at bounding box center [1390, 467] width 39 height 39
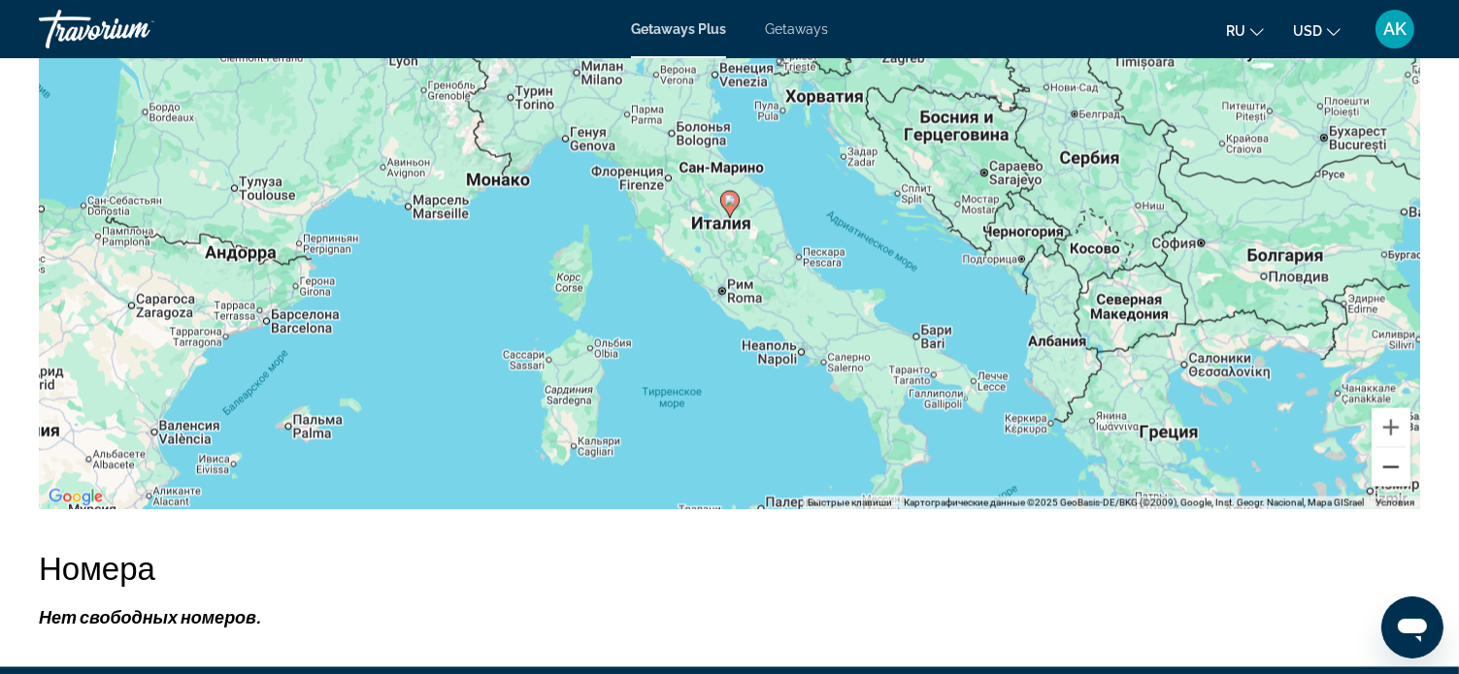
click at [1390, 458] on button "Уменьшить" at bounding box center [1390, 467] width 39 height 39
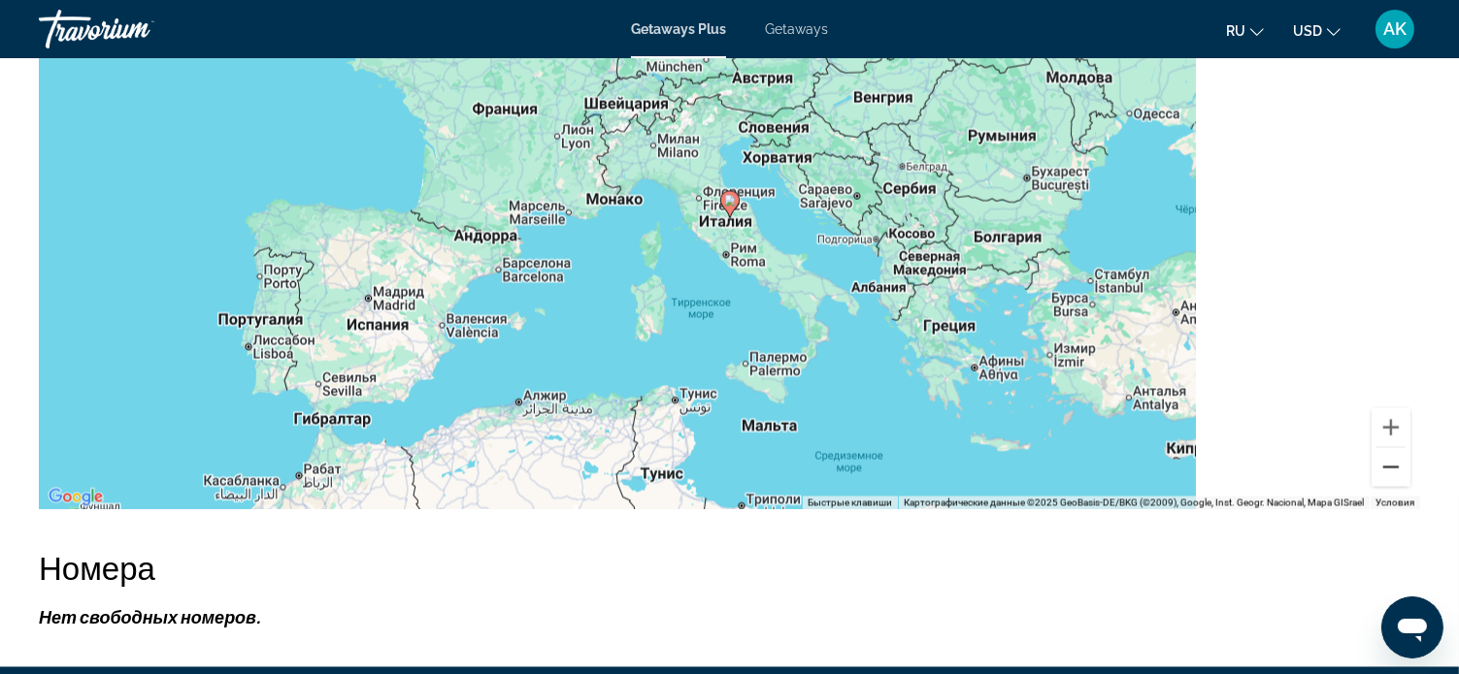
click at [1390, 458] on button "Уменьшить" at bounding box center [1390, 467] width 39 height 39
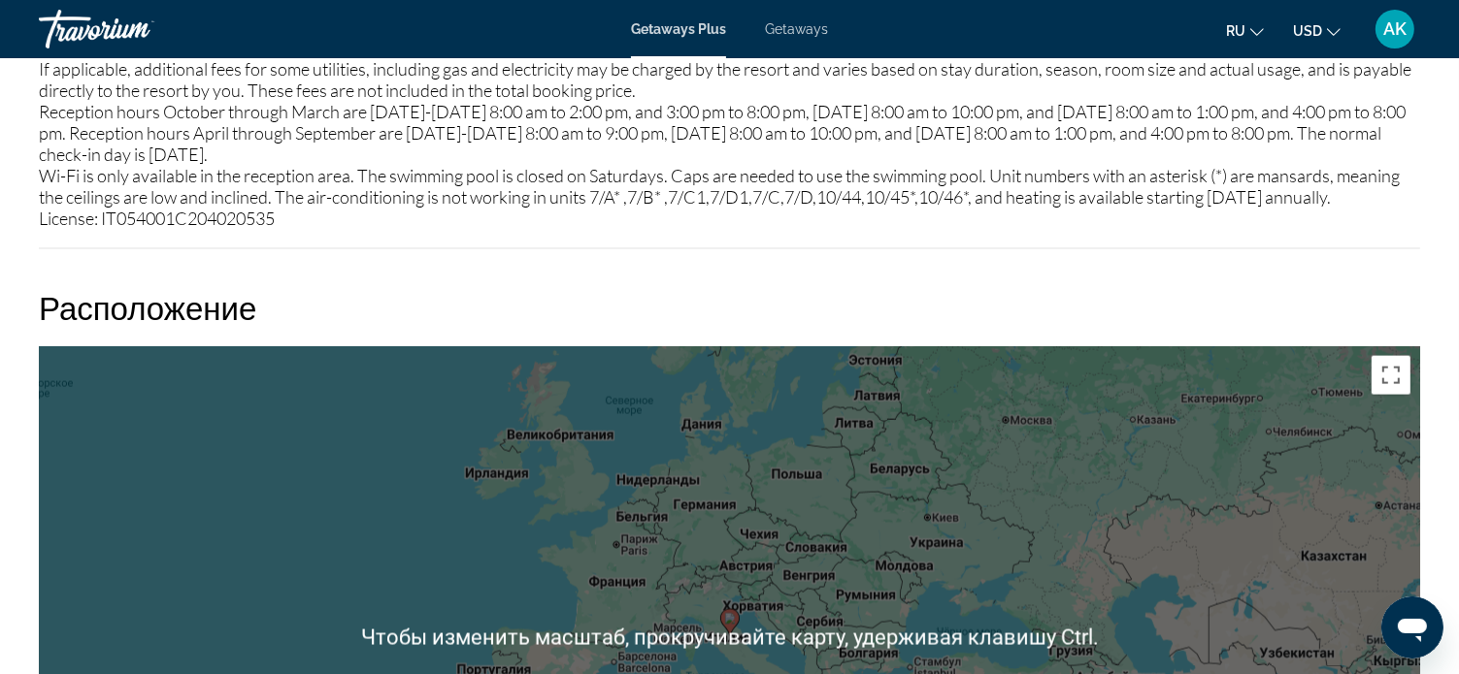
scroll to position [2717, 0]
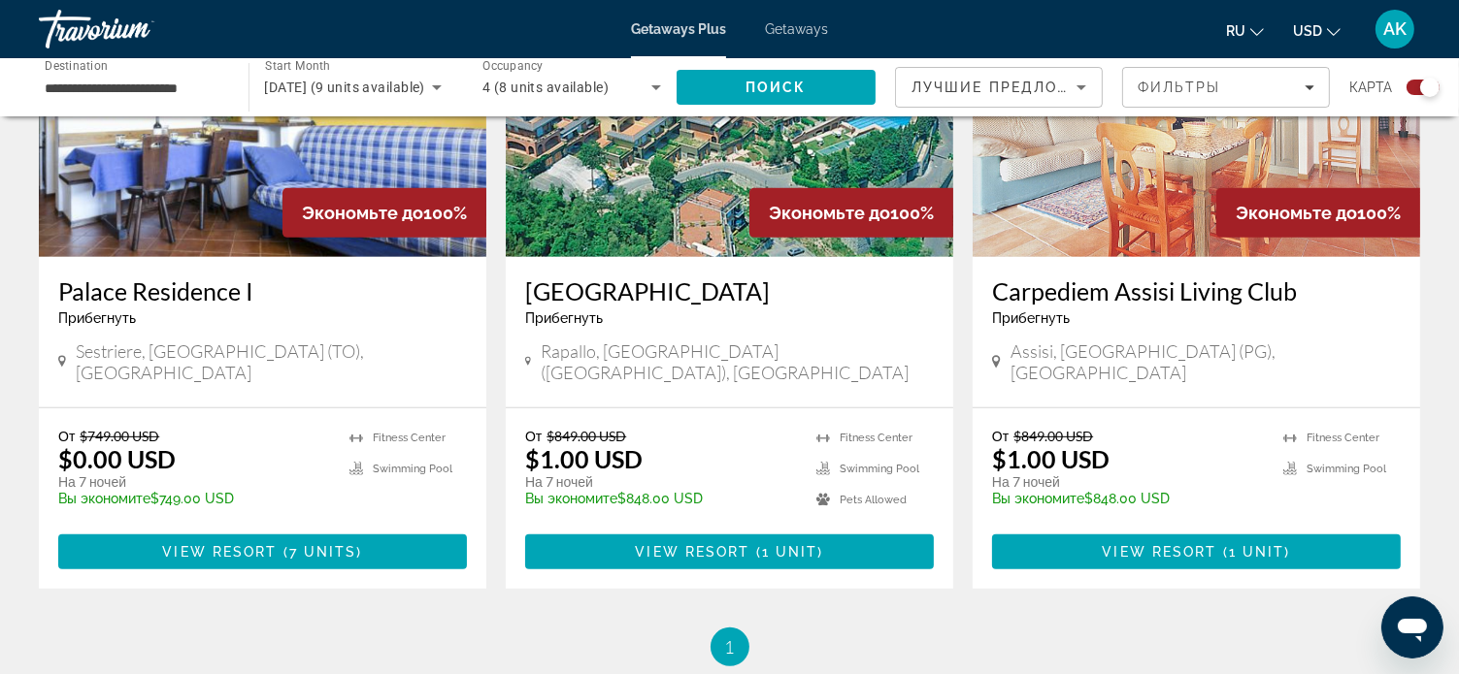
scroll to position [873, 0]
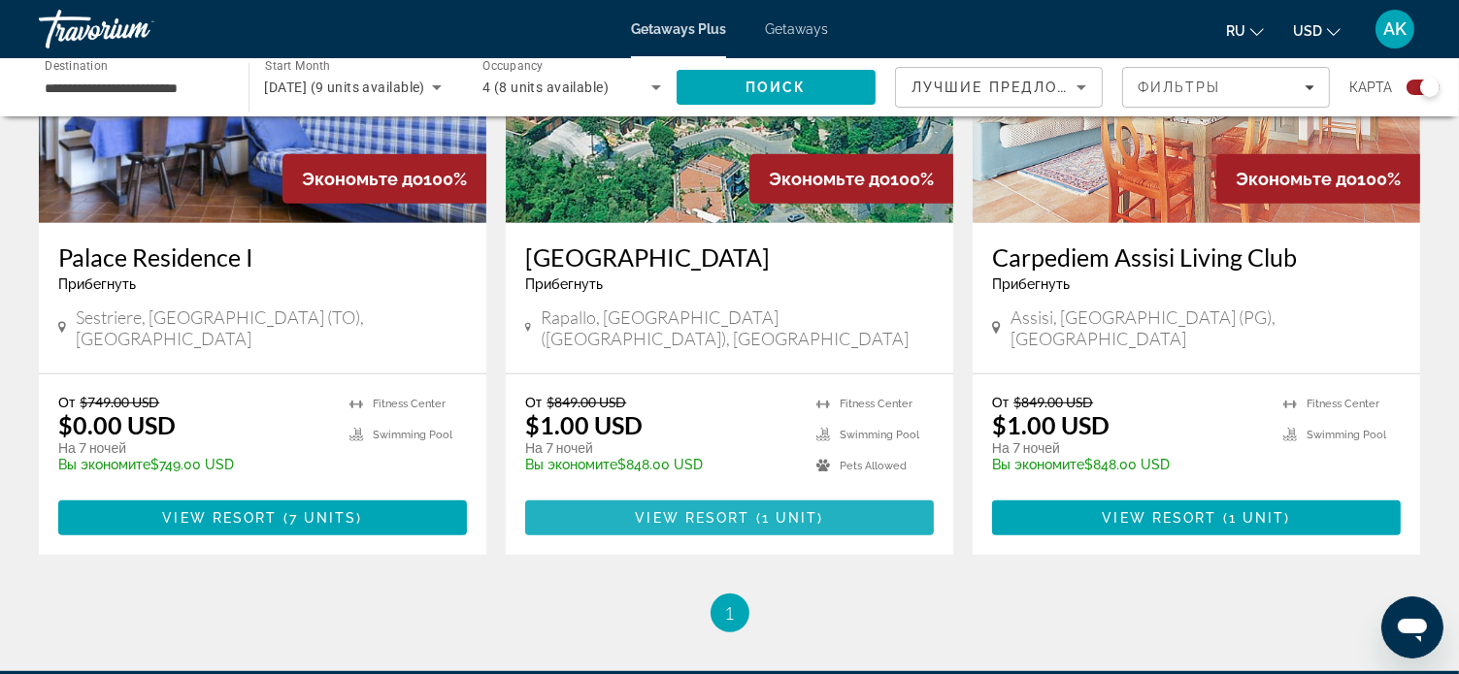
click at [722, 501] on button "View Resort ( 1 unit )" at bounding box center [729, 518] width 409 height 35
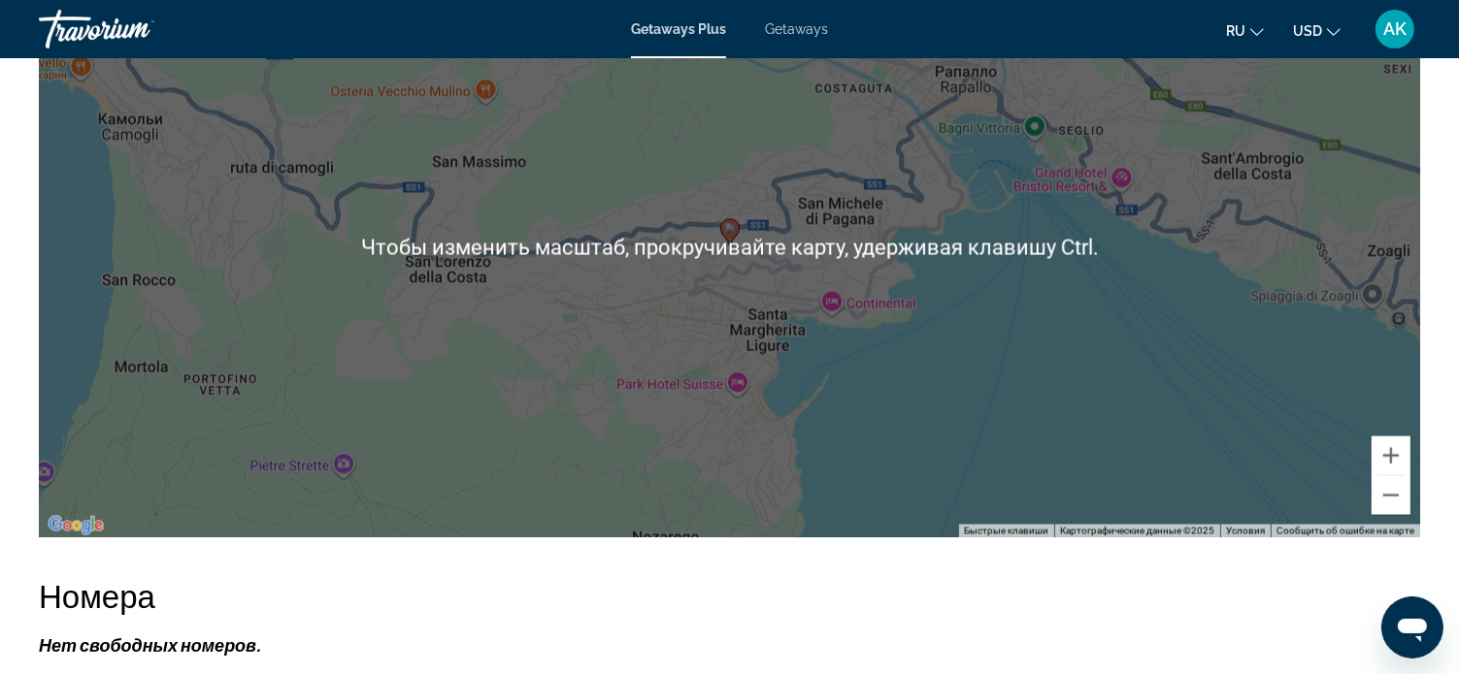
scroll to position [3203, 0]
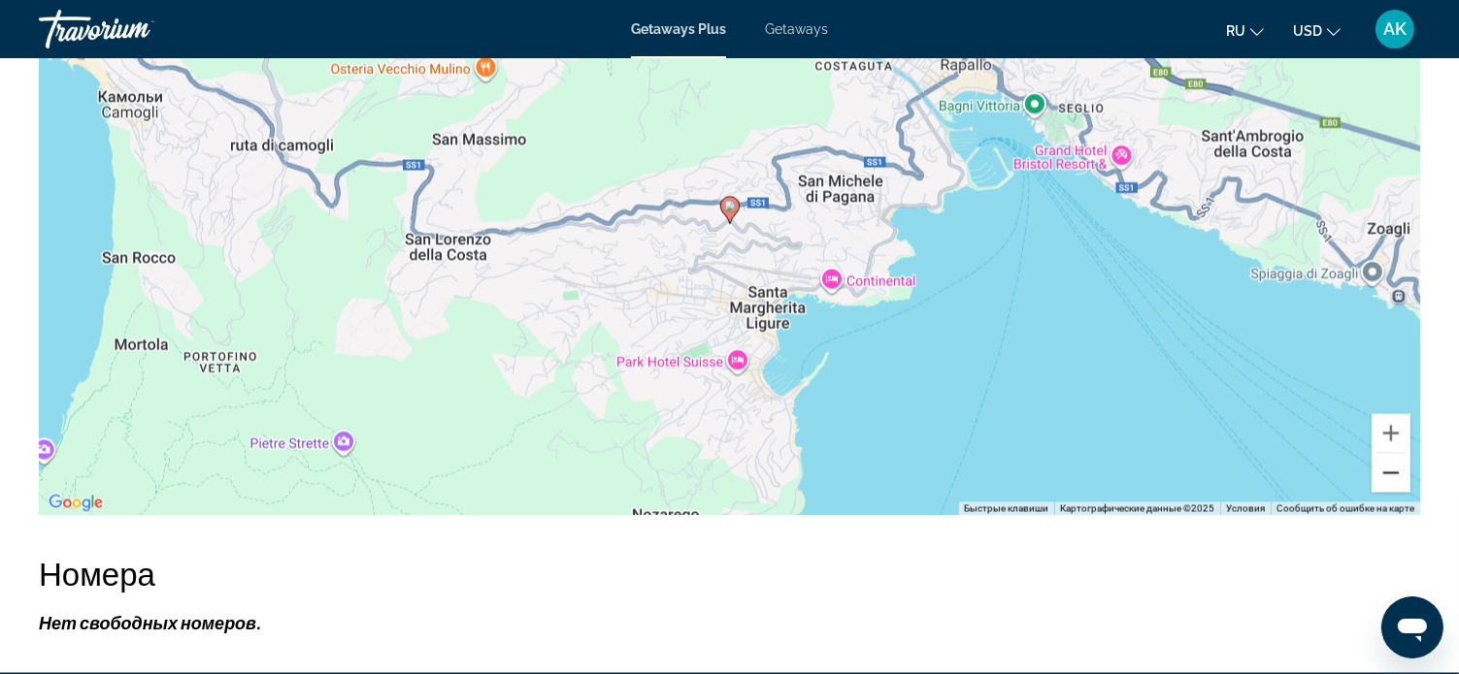
click at [1388, 454] on button "Уменьшить" at bounding box center [1390, 473] width 39 height 39
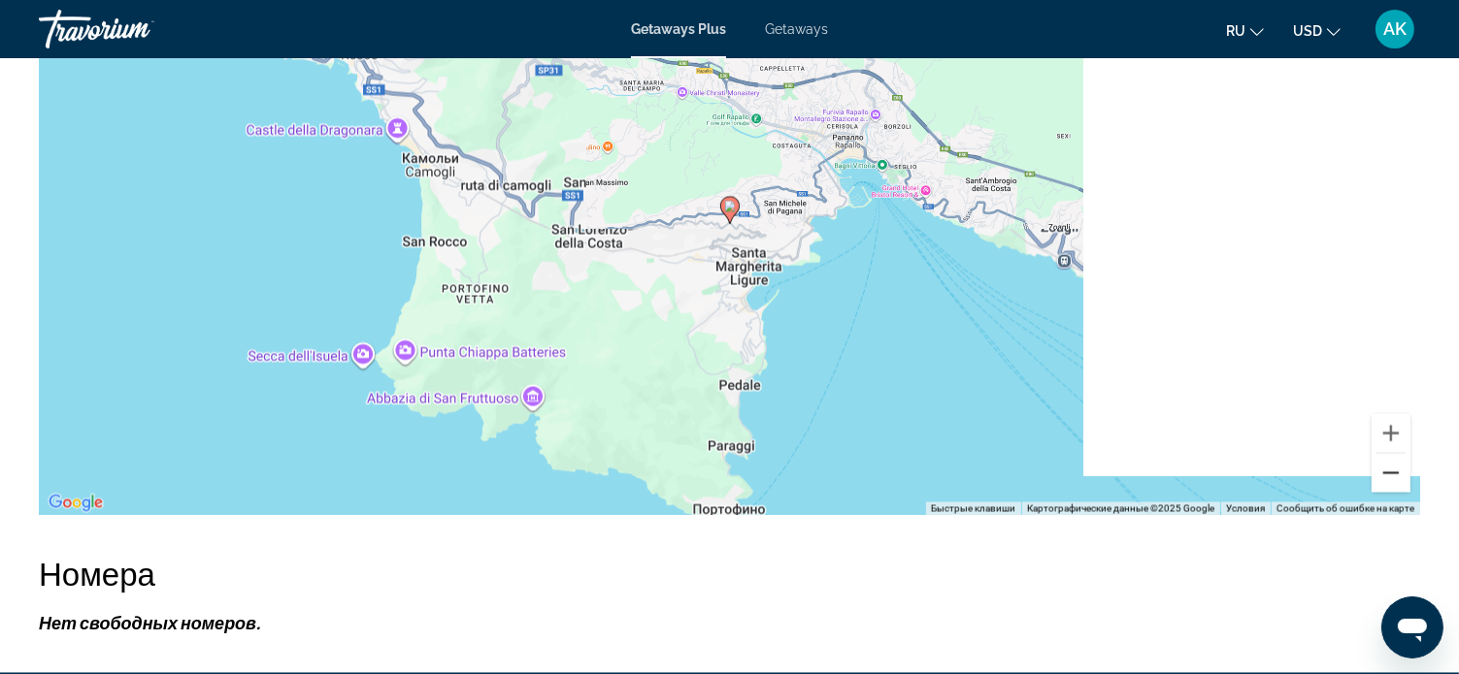
click at [1388, 454] on button "Уменьшить" at bounding box center [1390, 473] width 39 height 39
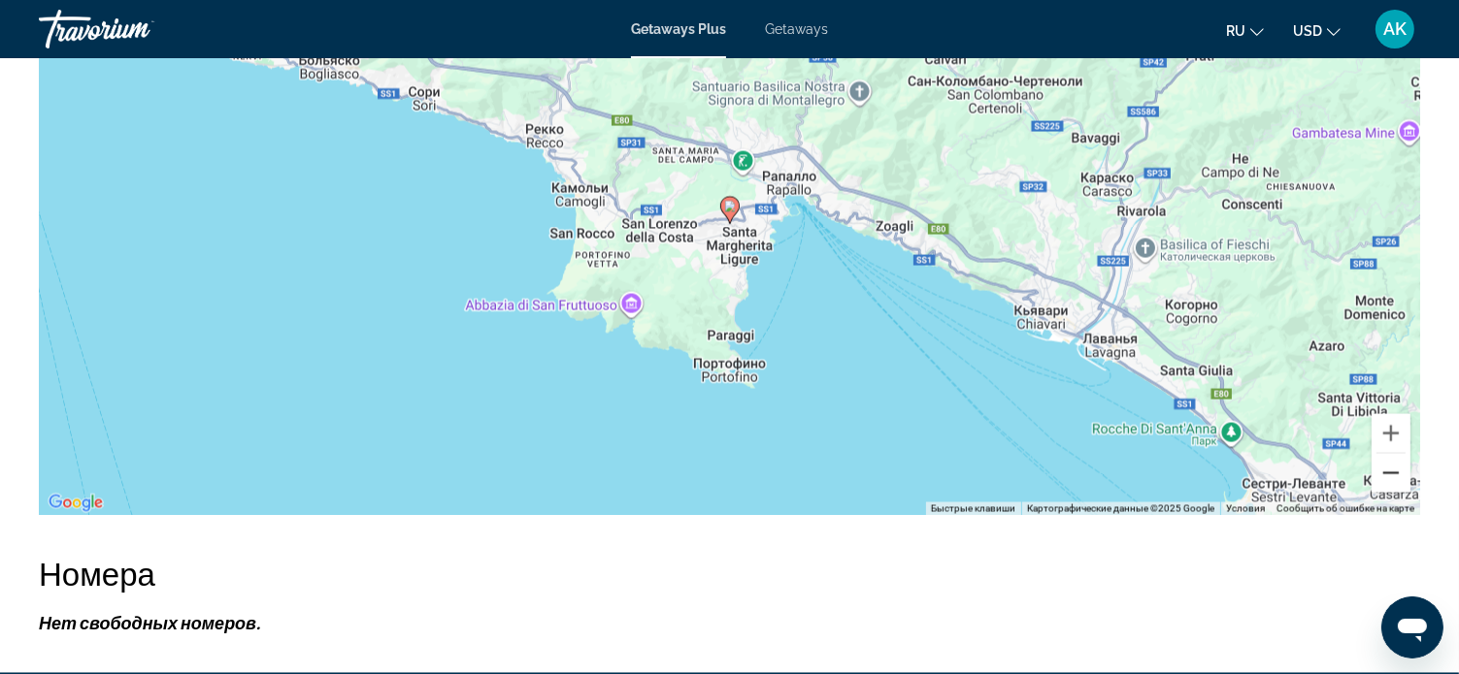
click at [1388, 454] on button "Уменьшить" at bounding box center [1390, 473] width 39 height 39
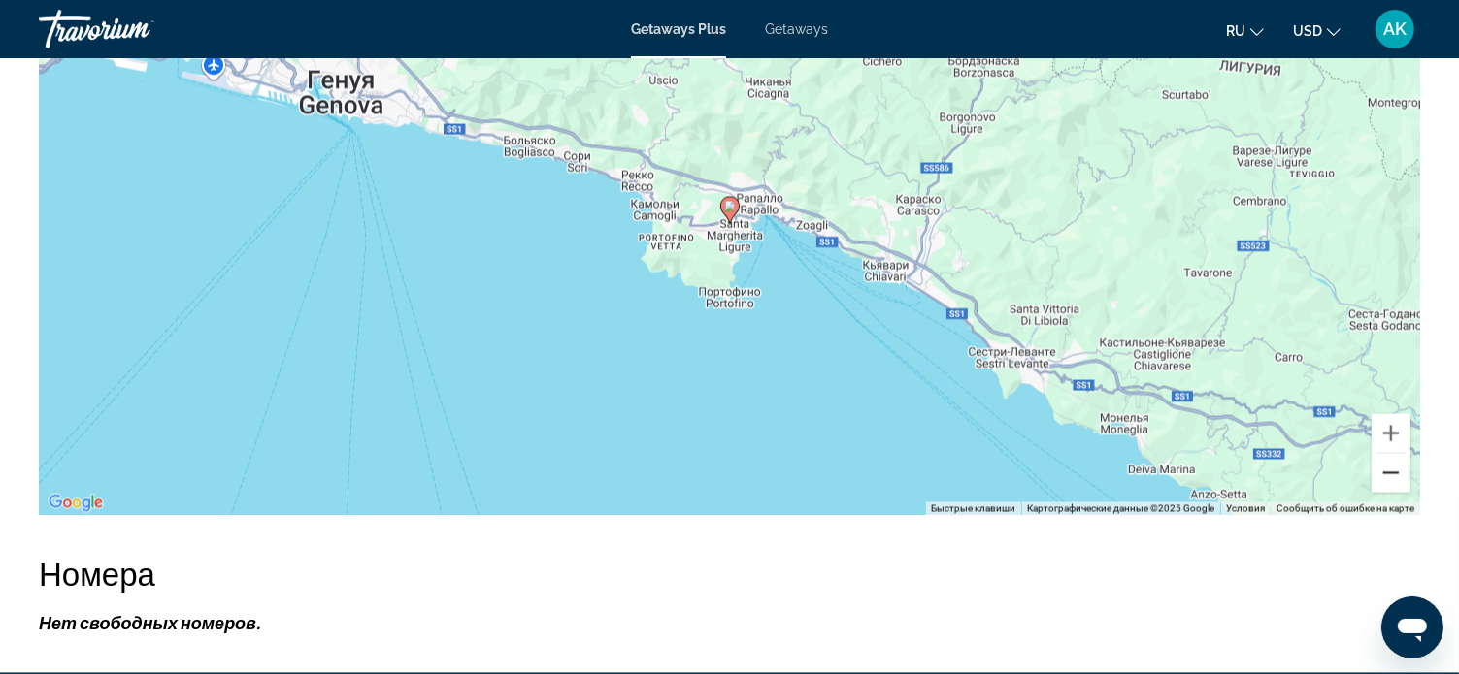
click at [1388, 454] on button "Уменьшить" at bounding box center [1390, 473] width 39 height 39
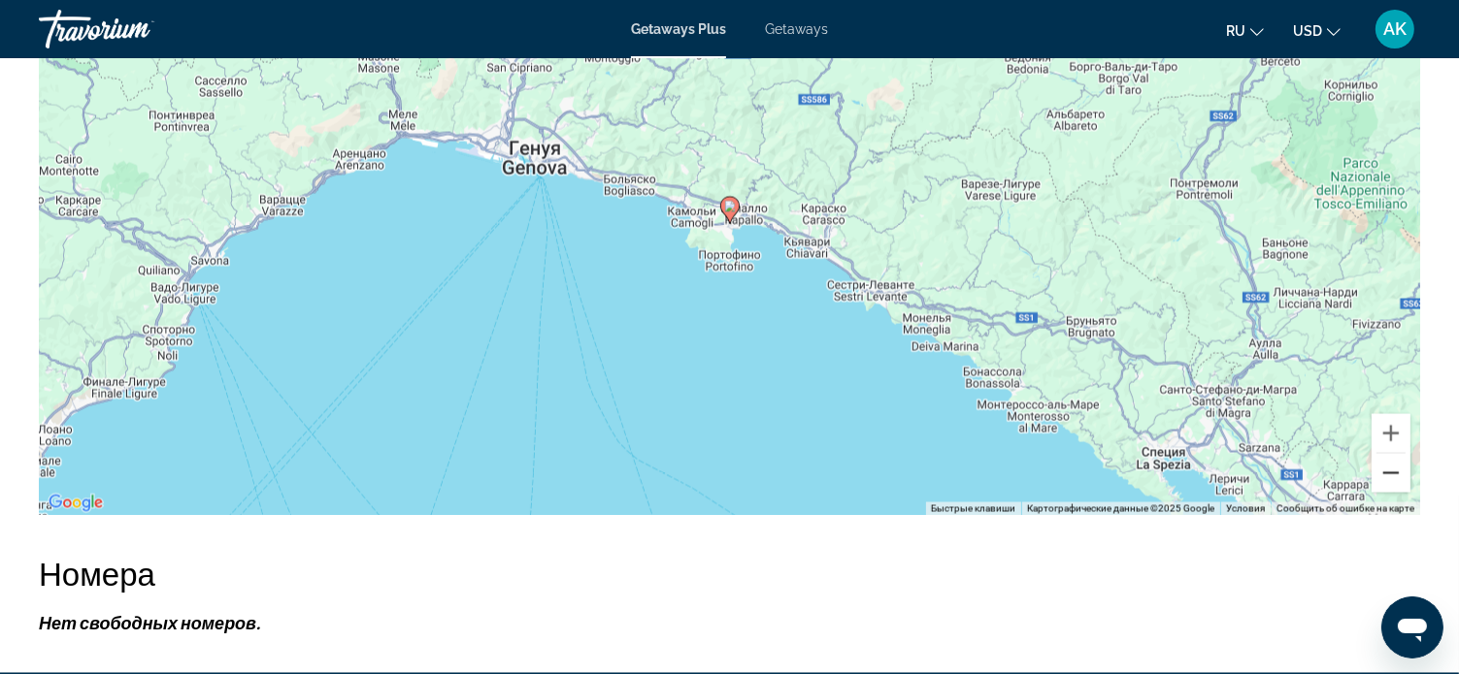
click at [1388, 454] on button "Уменьшить" at bounding box center [1390, 473] width 39 height 39
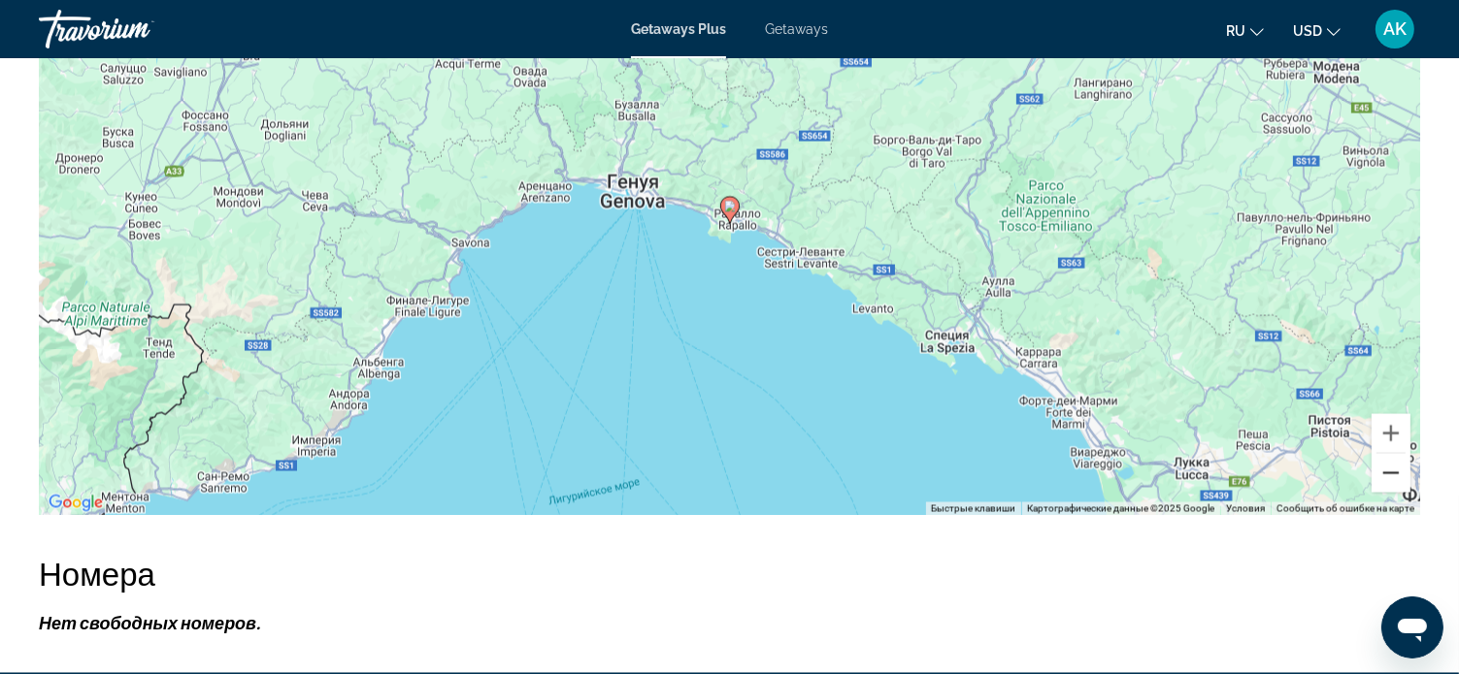
click at [1388, 454] on button "Уменьшить" at bounding box center [1390, 473] width 39 height 39
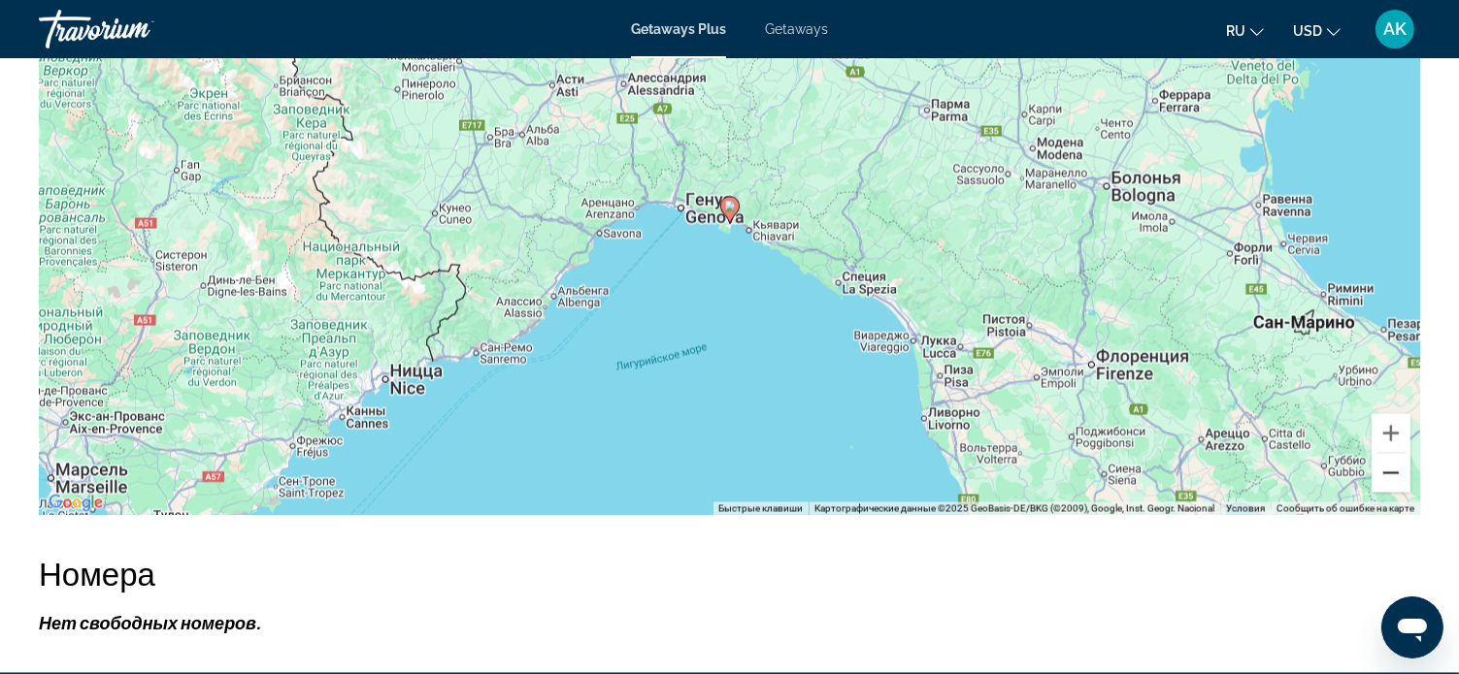
click at [1388, 454] on button "Уменьшить" at bounding box center [1390, 473] width 39 height 39
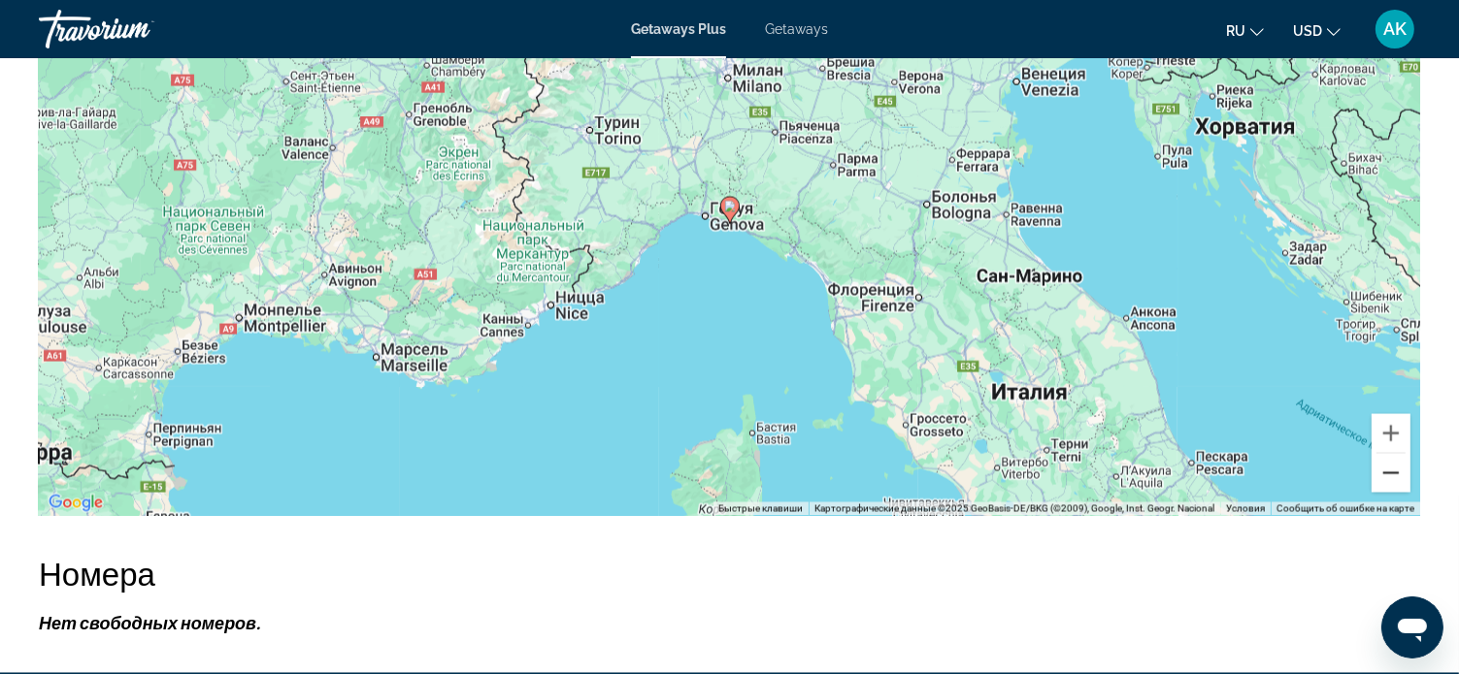
click at [1388, 454] on button "Уменьшить" at bounding box center [1390, 473] width 39 height 39
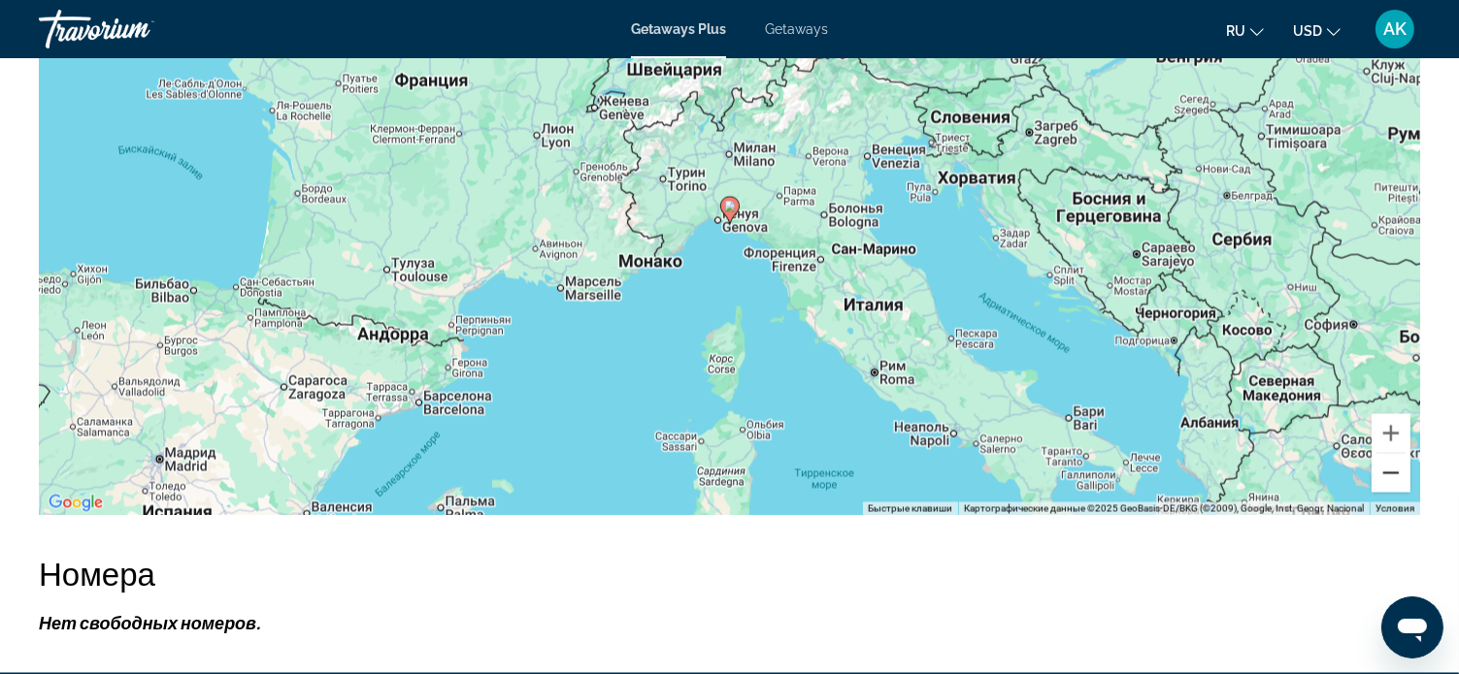
click at [1388, 454] on button "Уменьшить" at bounding box center [1390, 473] width 39 height 39
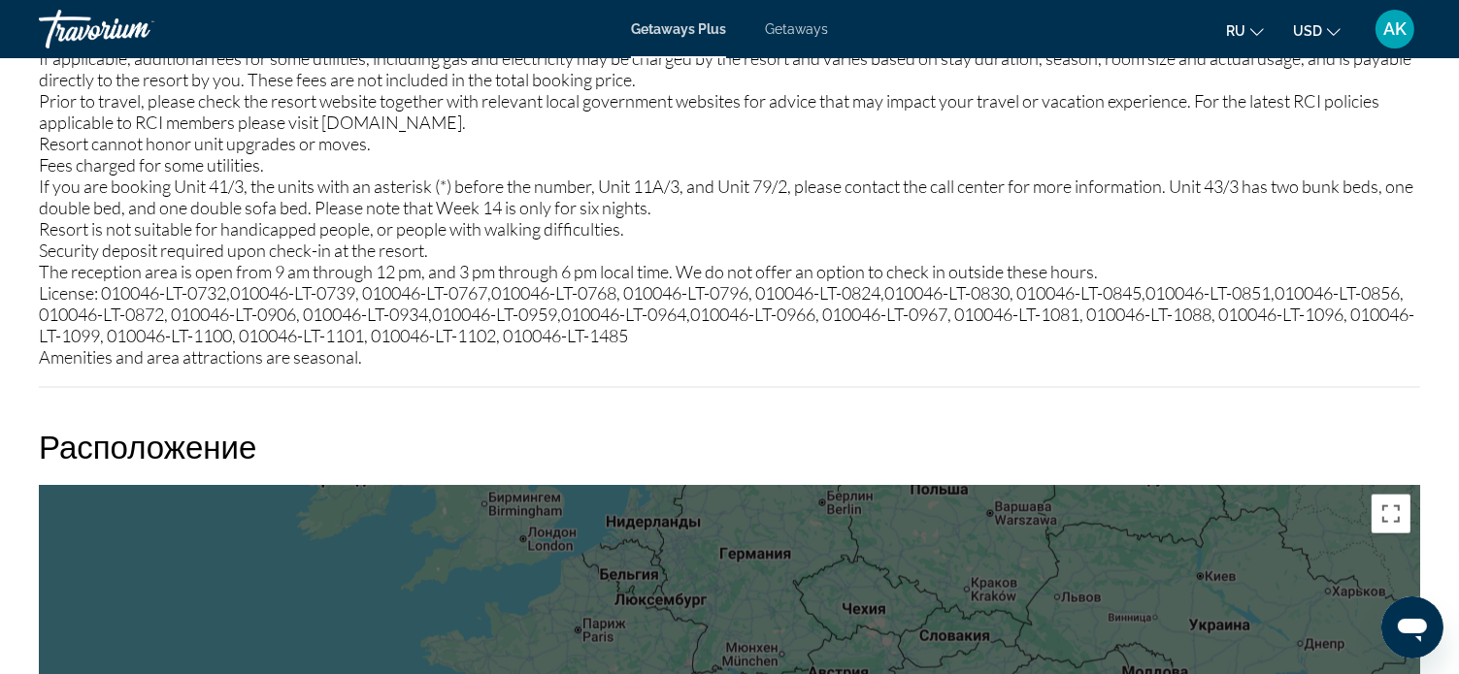
scroll to position [2620, 0]
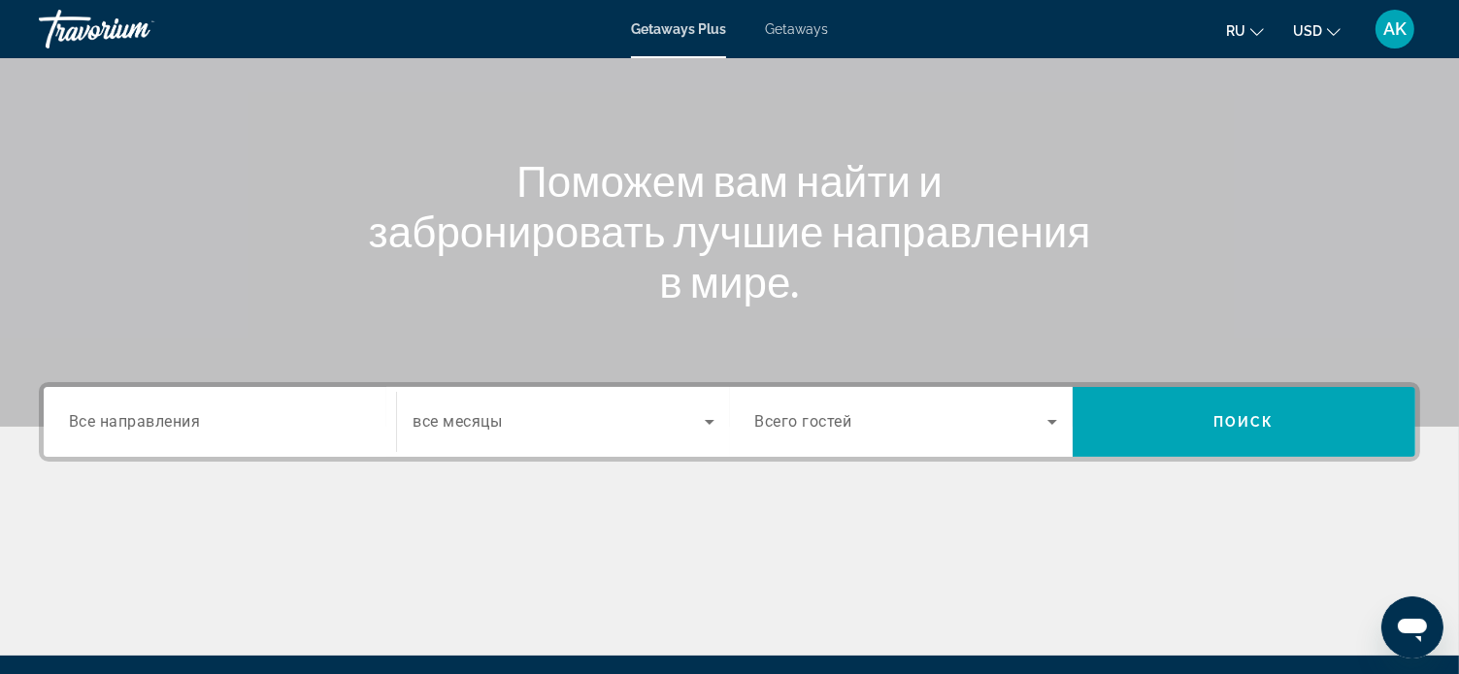
scroll to position [194, 0]
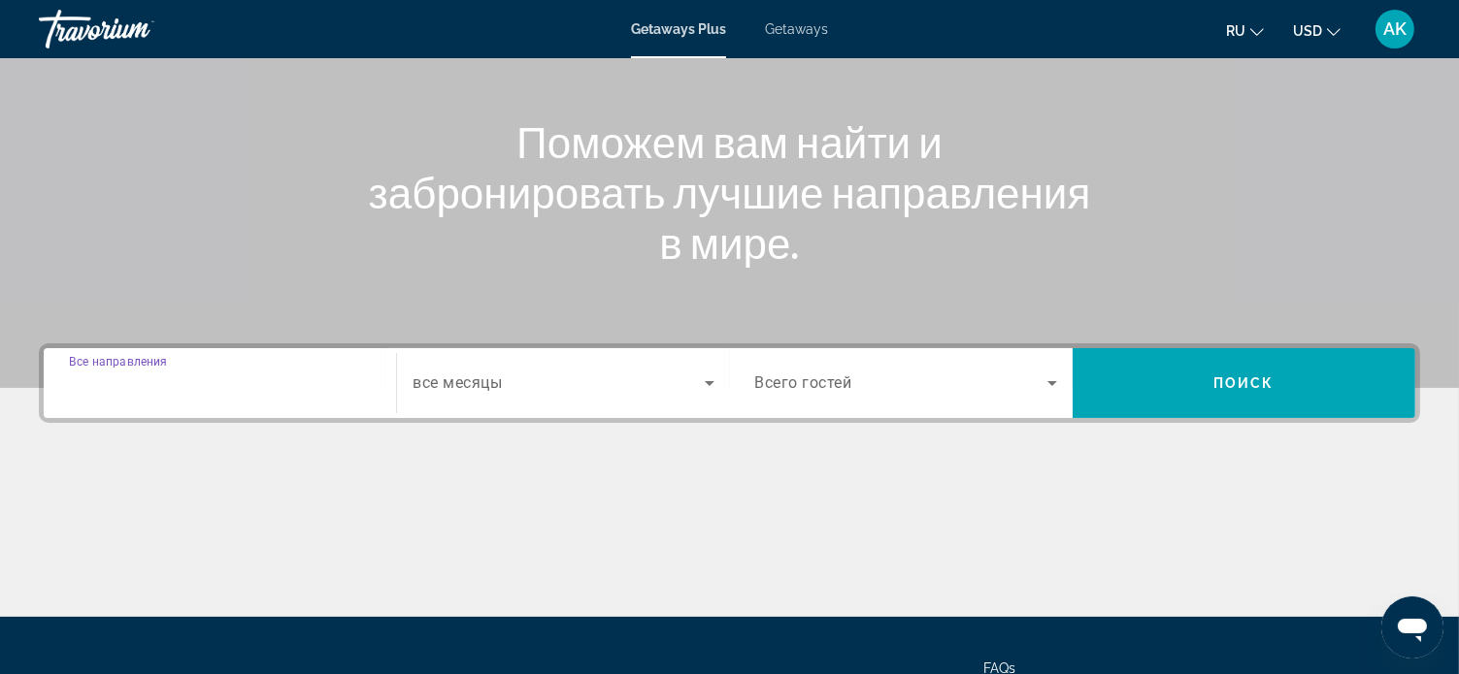
click at [235, 387] on input "Destination Все направления" at bounding box center [220, 384] width 302 height 23
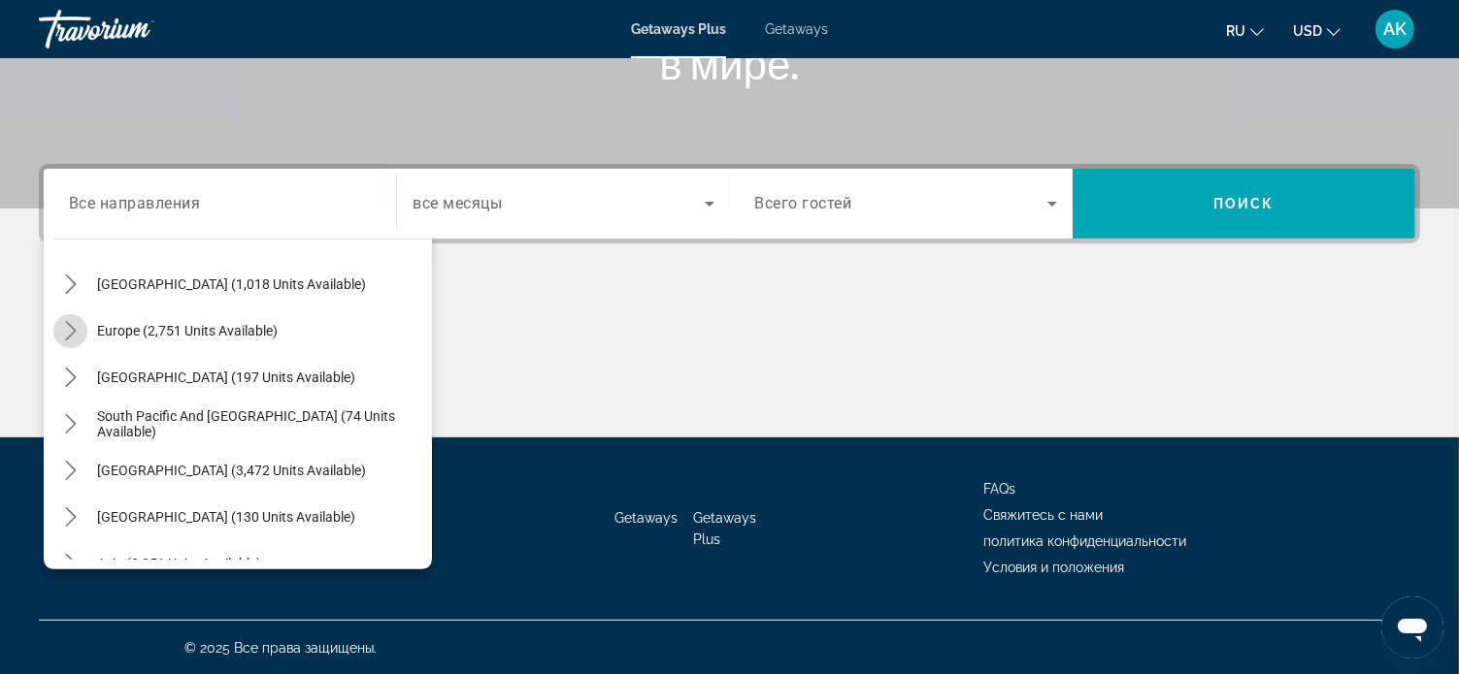
click at [68, 329] on icon "Toggle Europe (2,751 units available) submenu" at bounding box center [70, 330] width 19 height 19
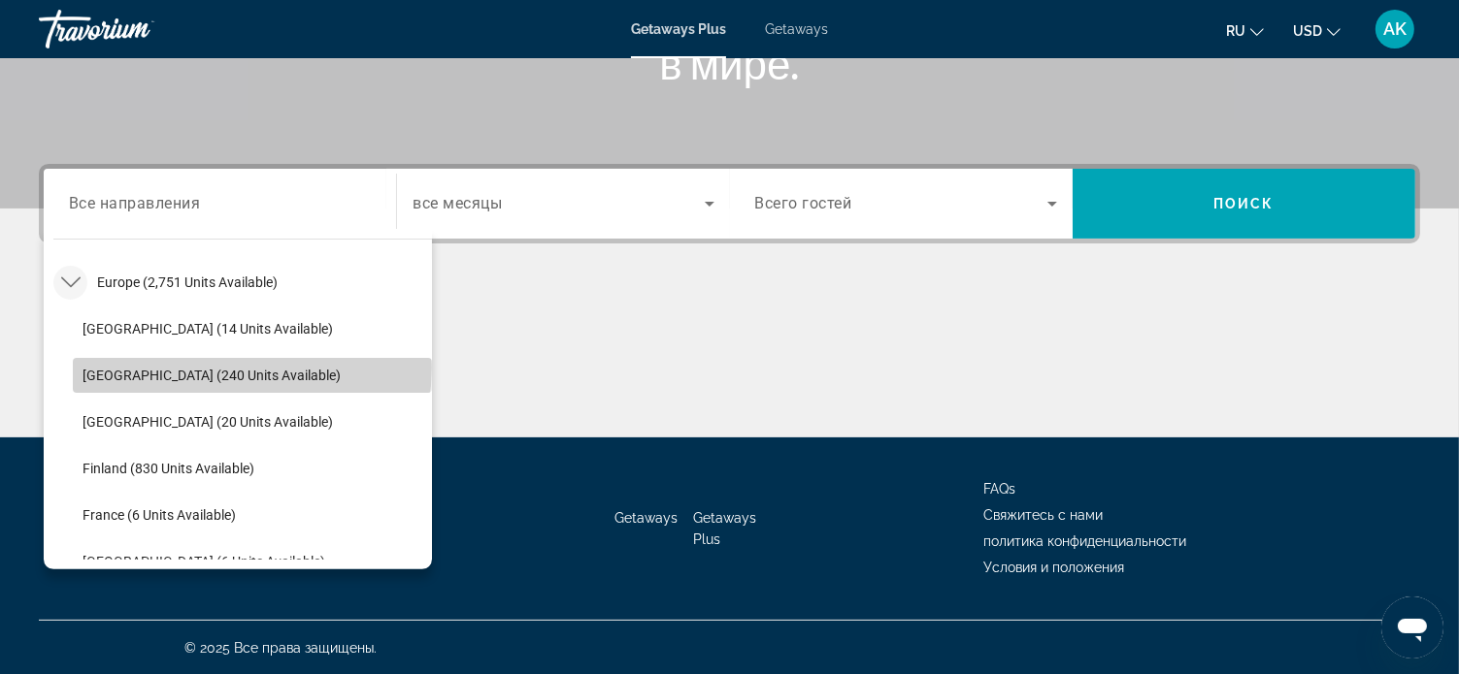
click at [251, 368] on span "[GEOGRAPHIC_DATA] (240 units available)" at bounding box center [211, 376] width 258 height 16
type input "**********"
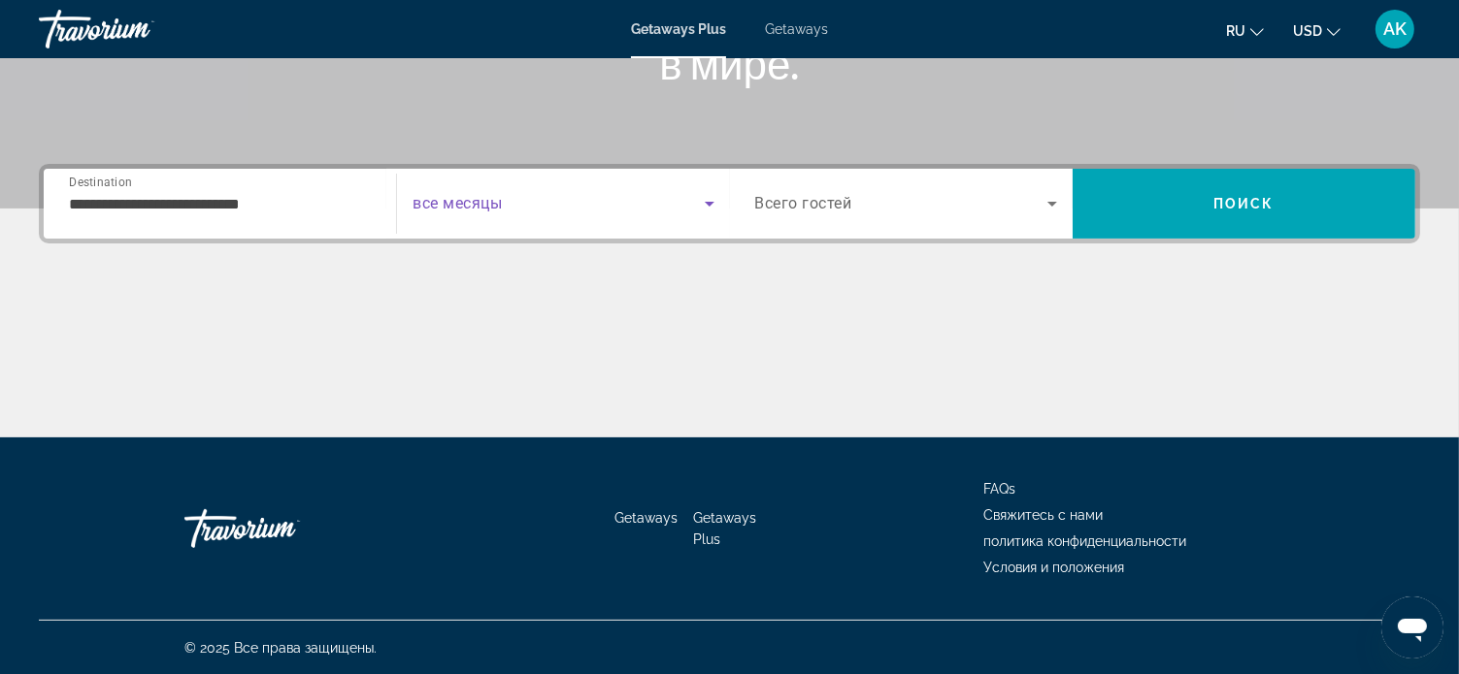
click at [705, 200] on icon "Search widget" at bounding box center [709, 203] width 23 height 23
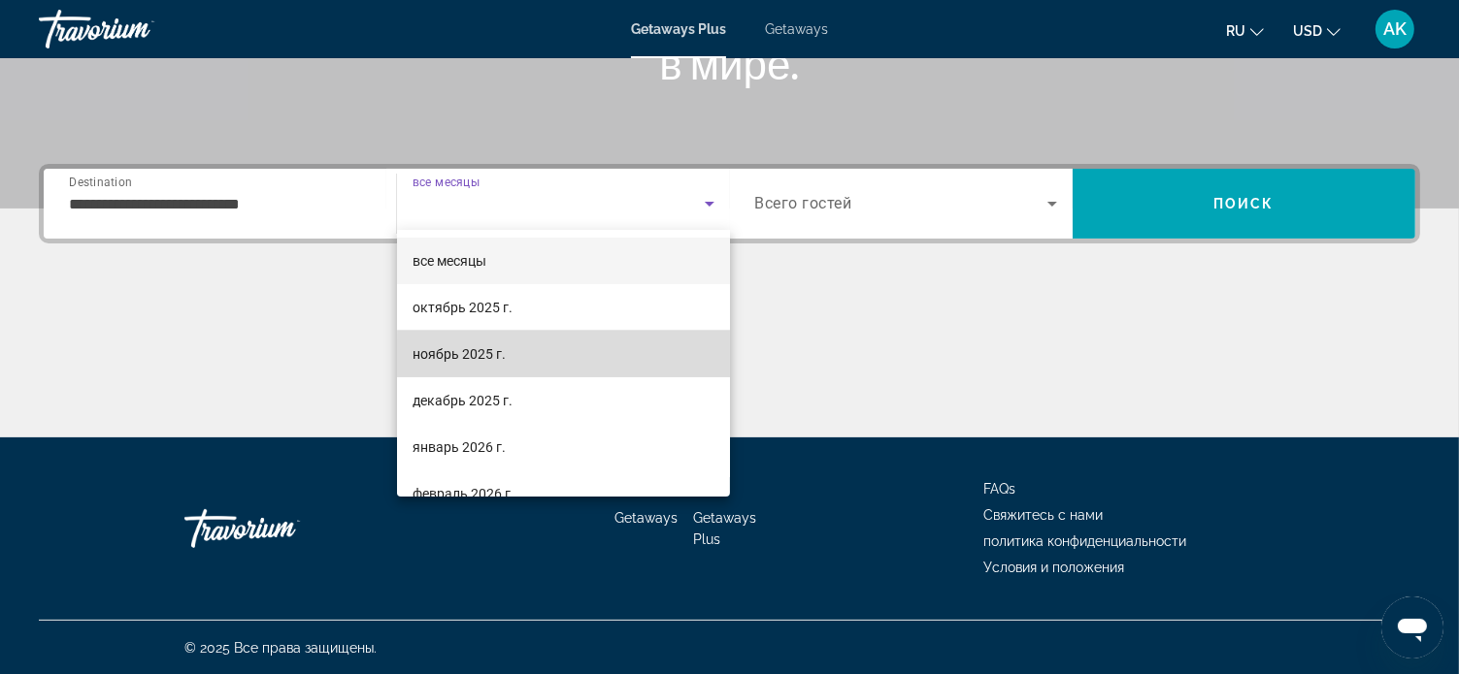
click at [596, 358] on mat-option "ноябрь 2025 г." at bounding box center [563, 354] width 333 height 47
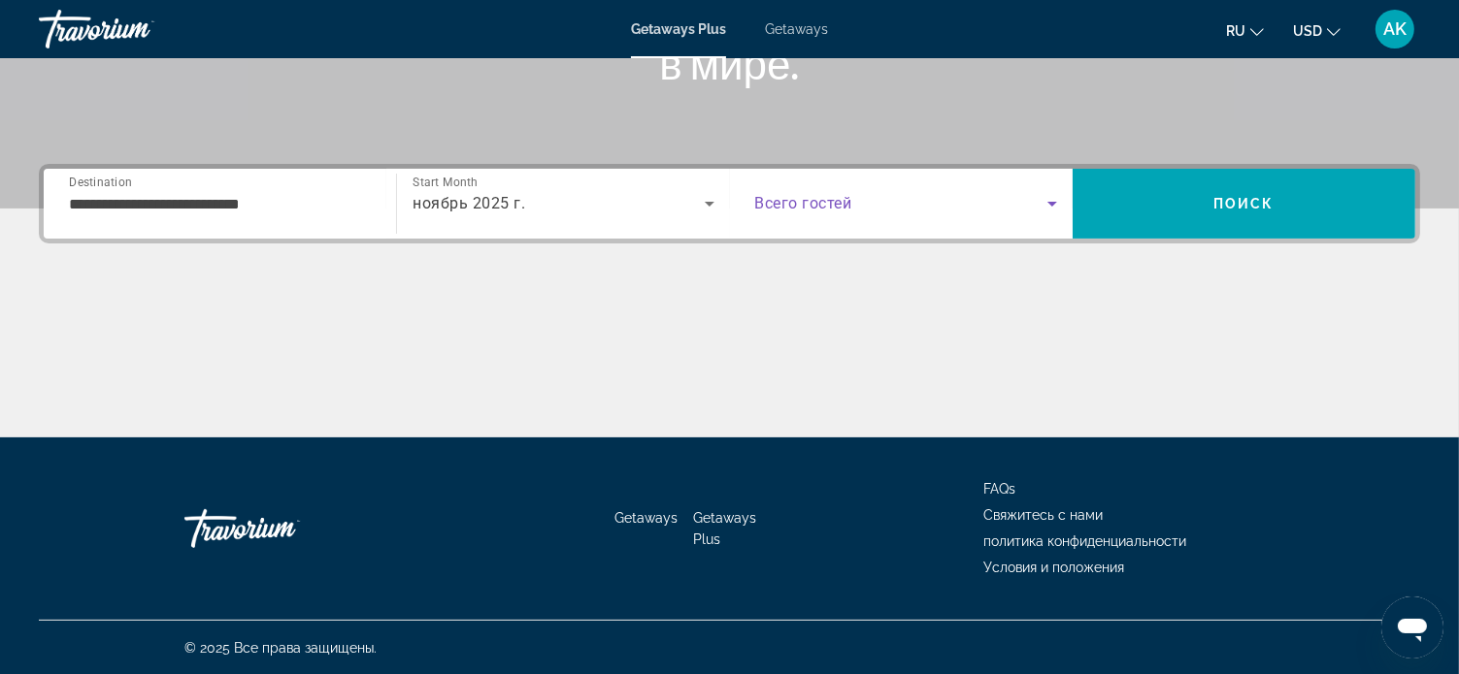
click at [1048, 202] on icon "Search widget" at bounding box center [1051, 203] width 23 height 23
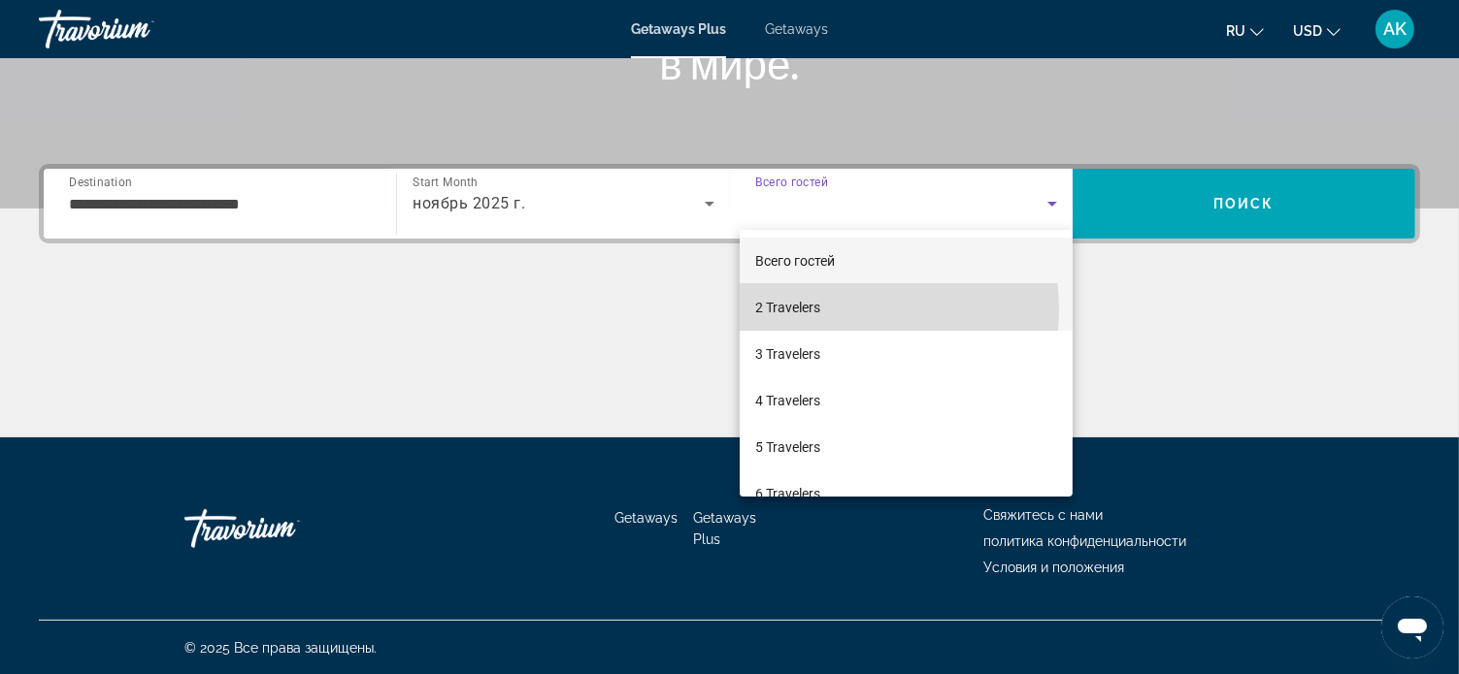
click at [831, 310] on mat-option "2 Travelers" at bounding box center [905, 307] width 333 height 47
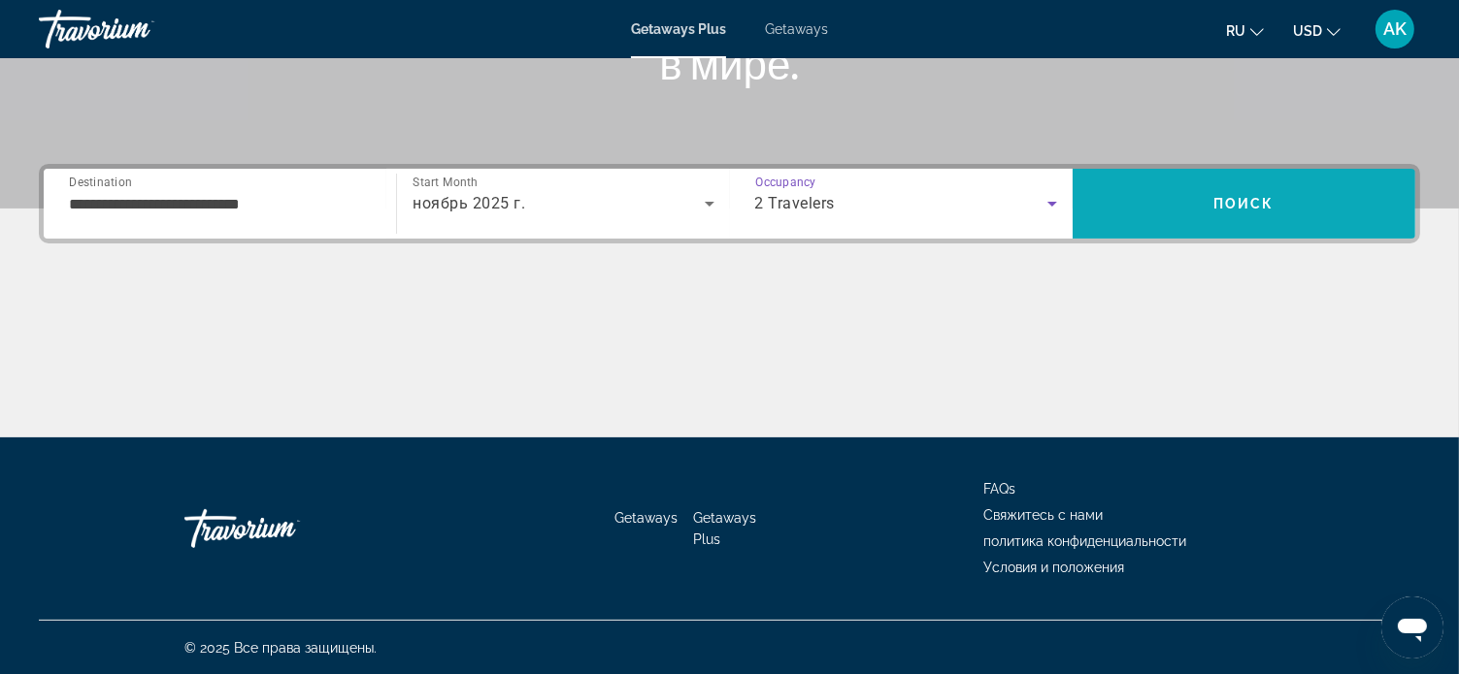
click at [1203, 195] on span "Search" at bounding box center [1243, 204] width 343 height 47
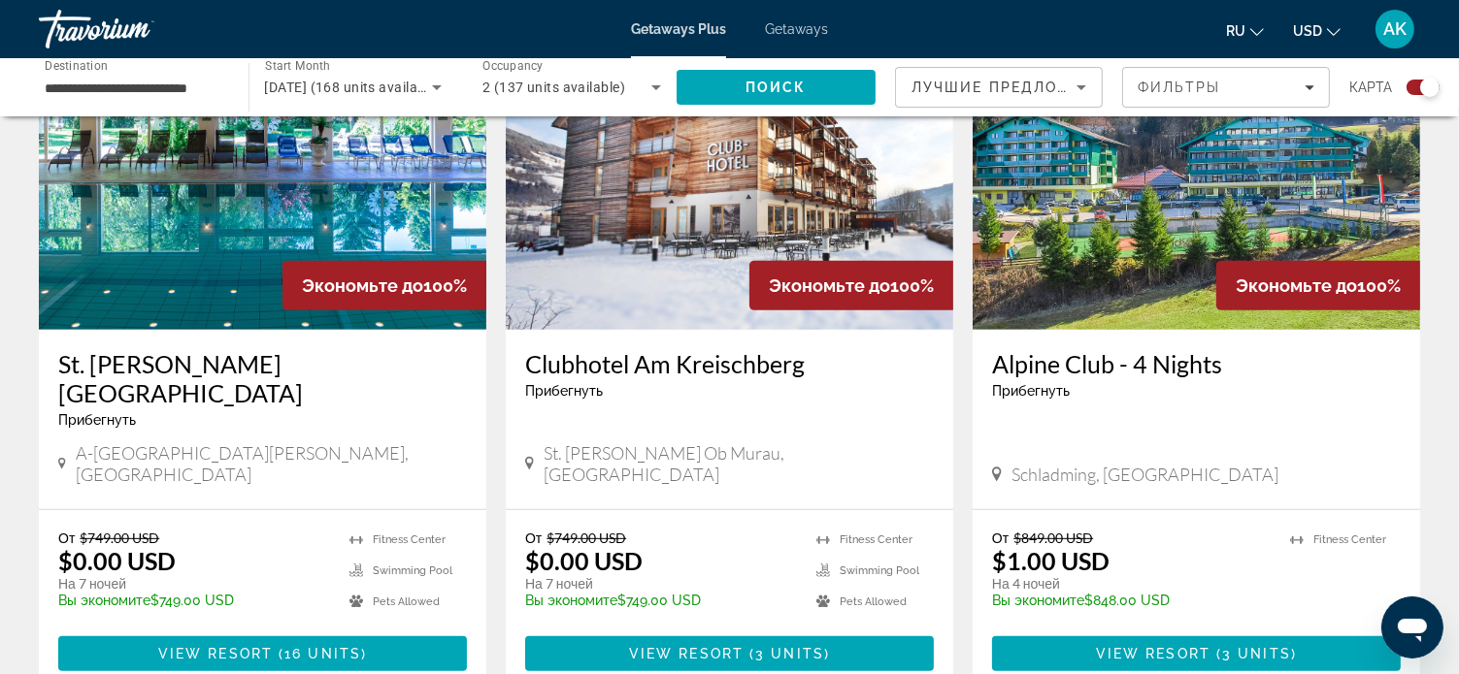
scroll to position [800, 0]
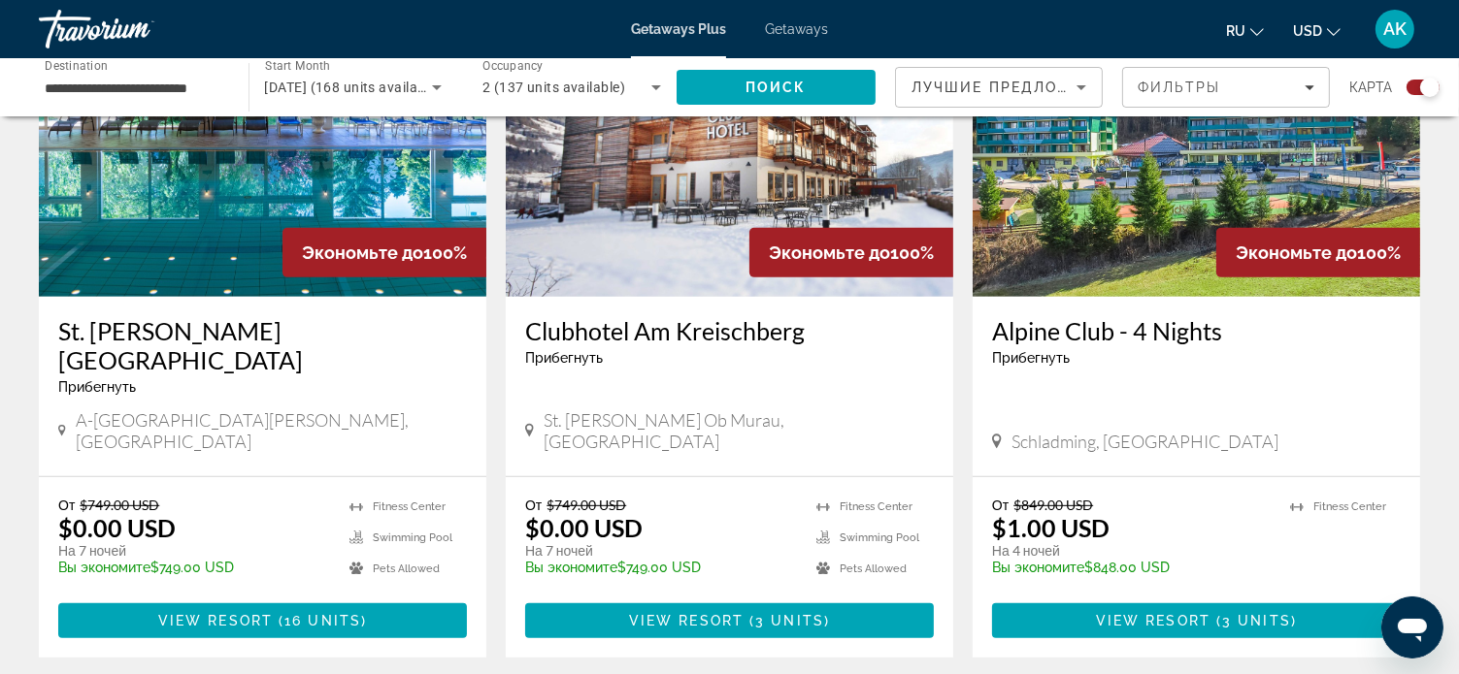
click at [285, 322] on h3 "St. [PERSON_NAME][GEOGRAPHIC_DATA]" at bounding box center [262, 345] width 409 height 58
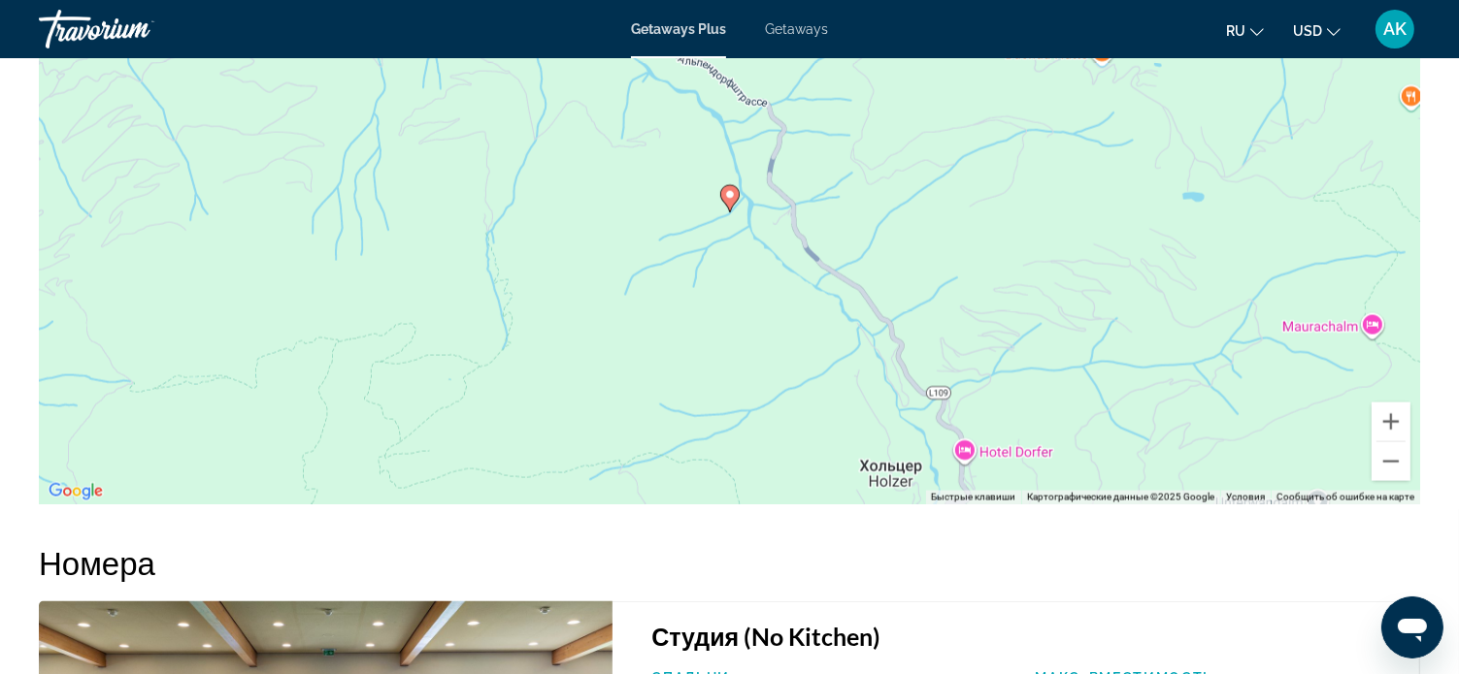
scroll to position [2911, 0]
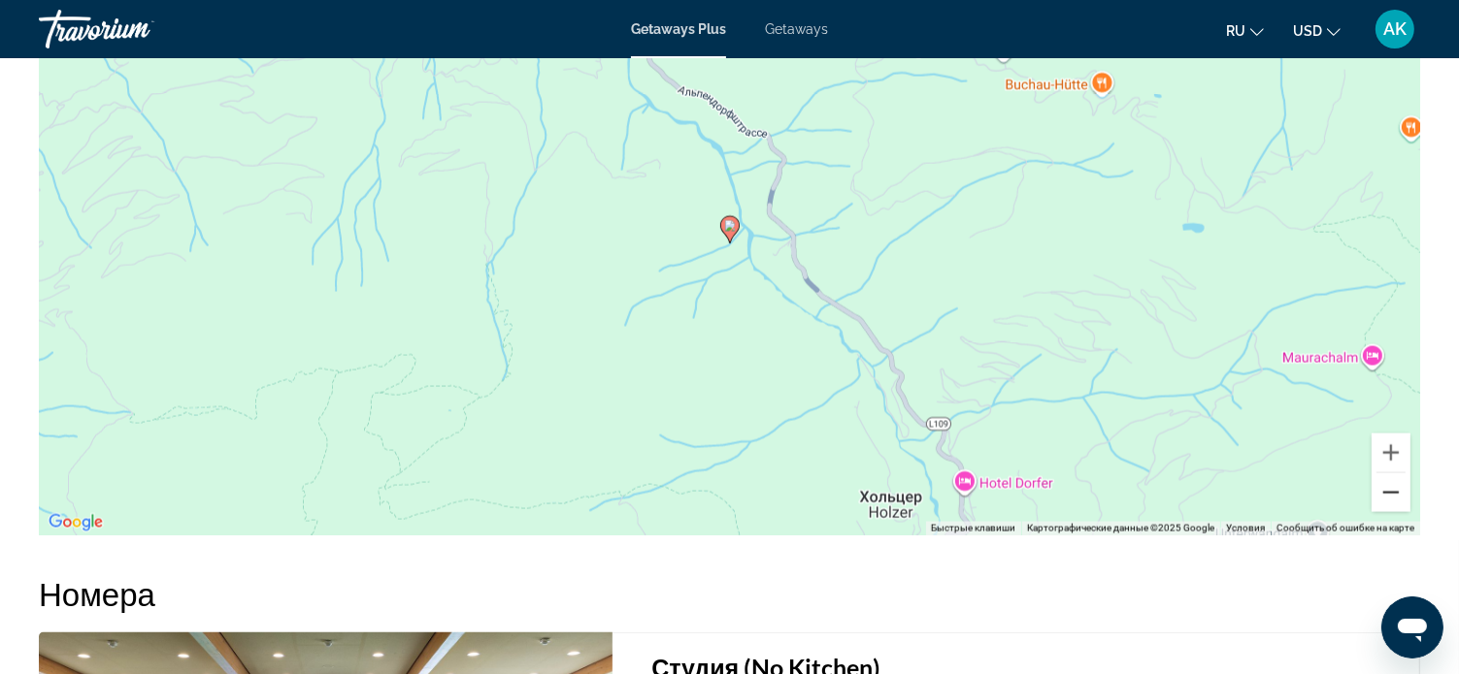
click at [1394, 489] on button "Уменьшить" at bounding box center [1390, 493] width 39 height 39
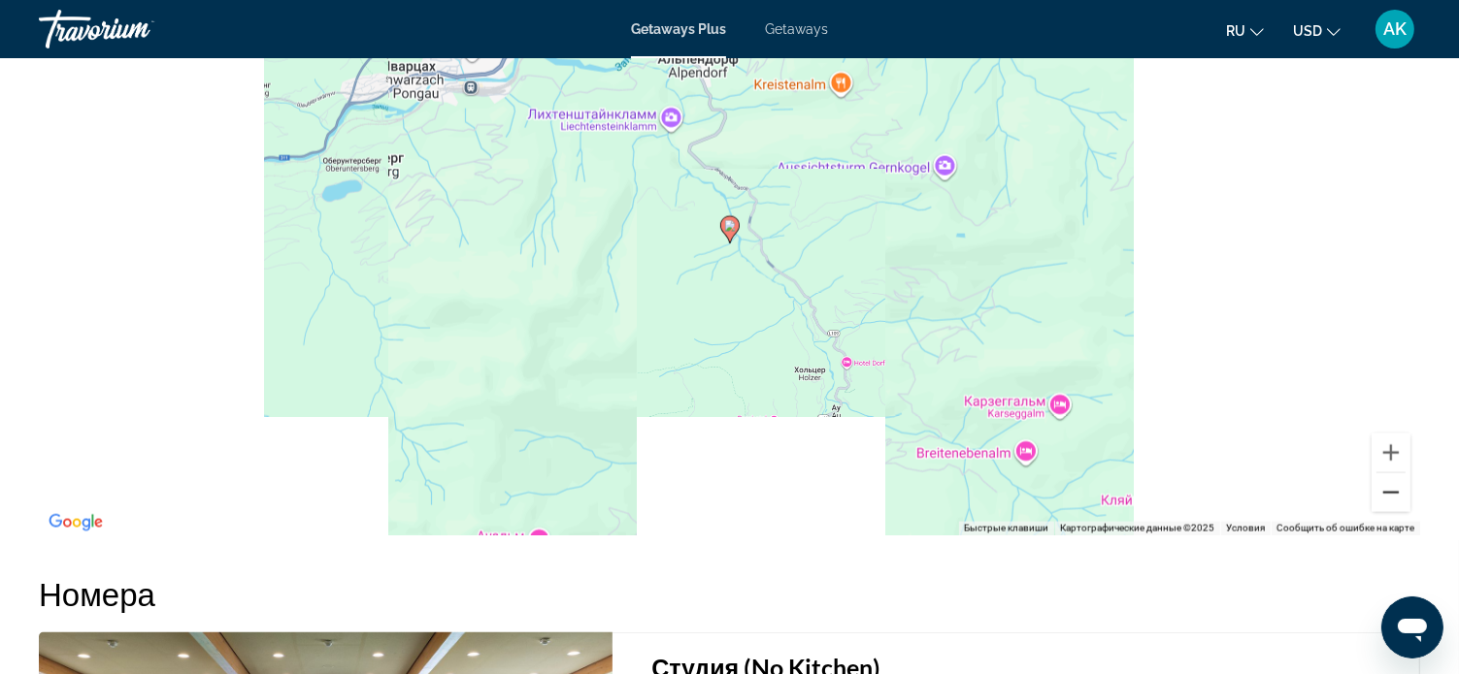
click at [1394, 489] on button "Уменьшить" at bounding box center [1390, 493] width 39 height 39
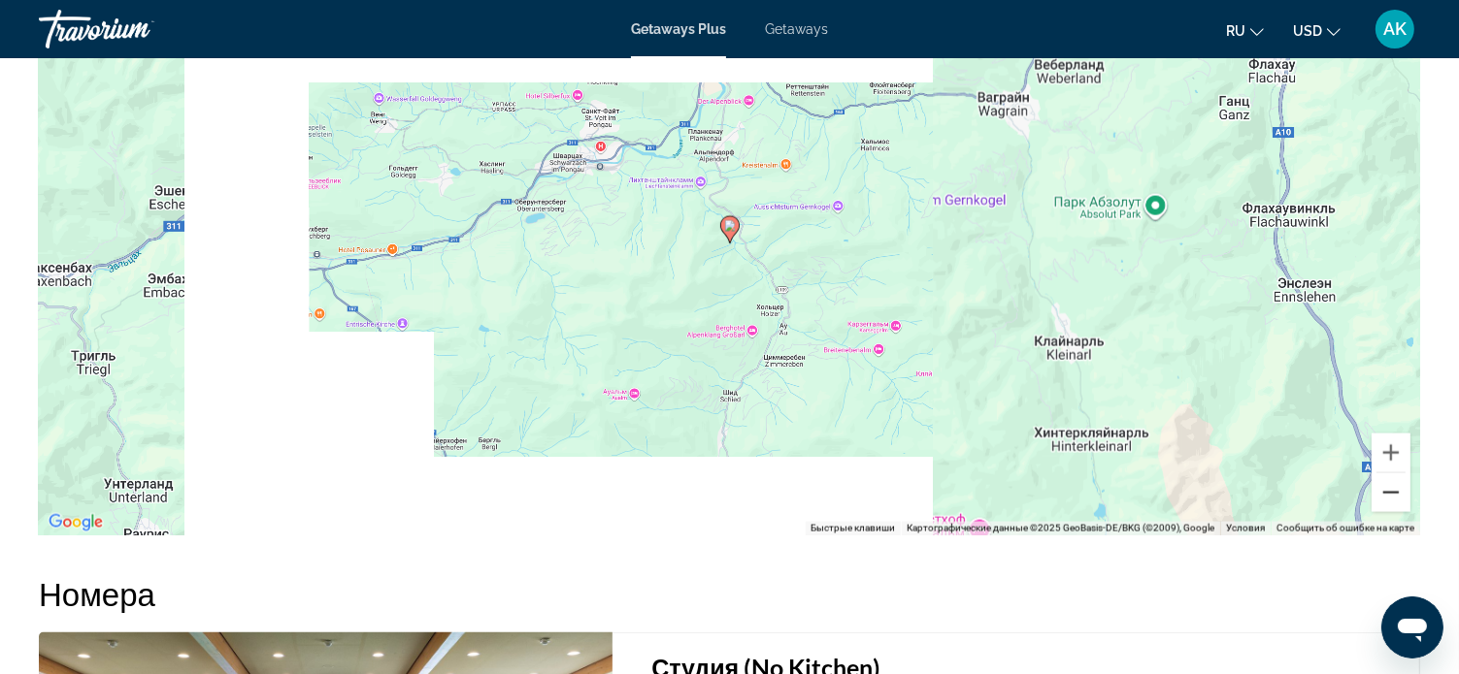
click at [1394, 489] on button "Уменьшить" at bounding box center [1390, 493] width 39 height 39
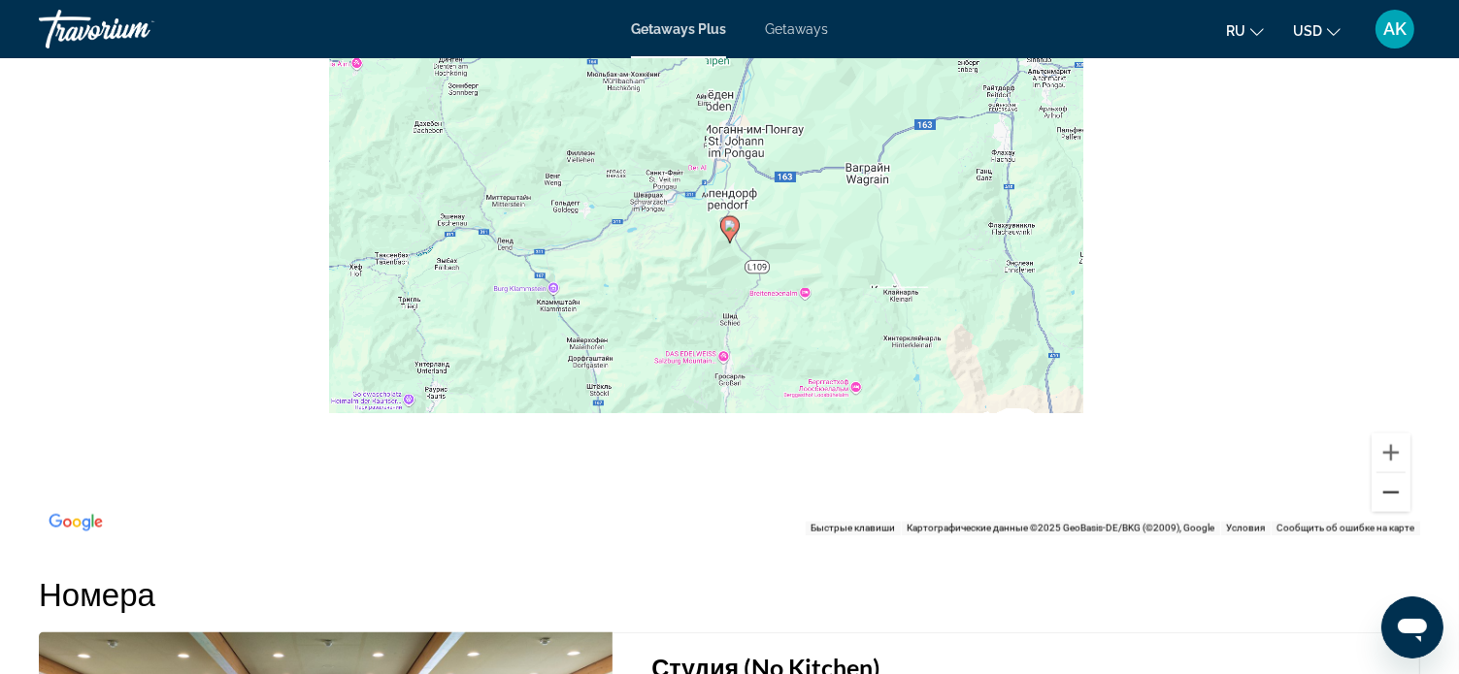
click at [1394, 488] on button "Уменьшить" at bounding box center [1390, 493] width 39 height 39
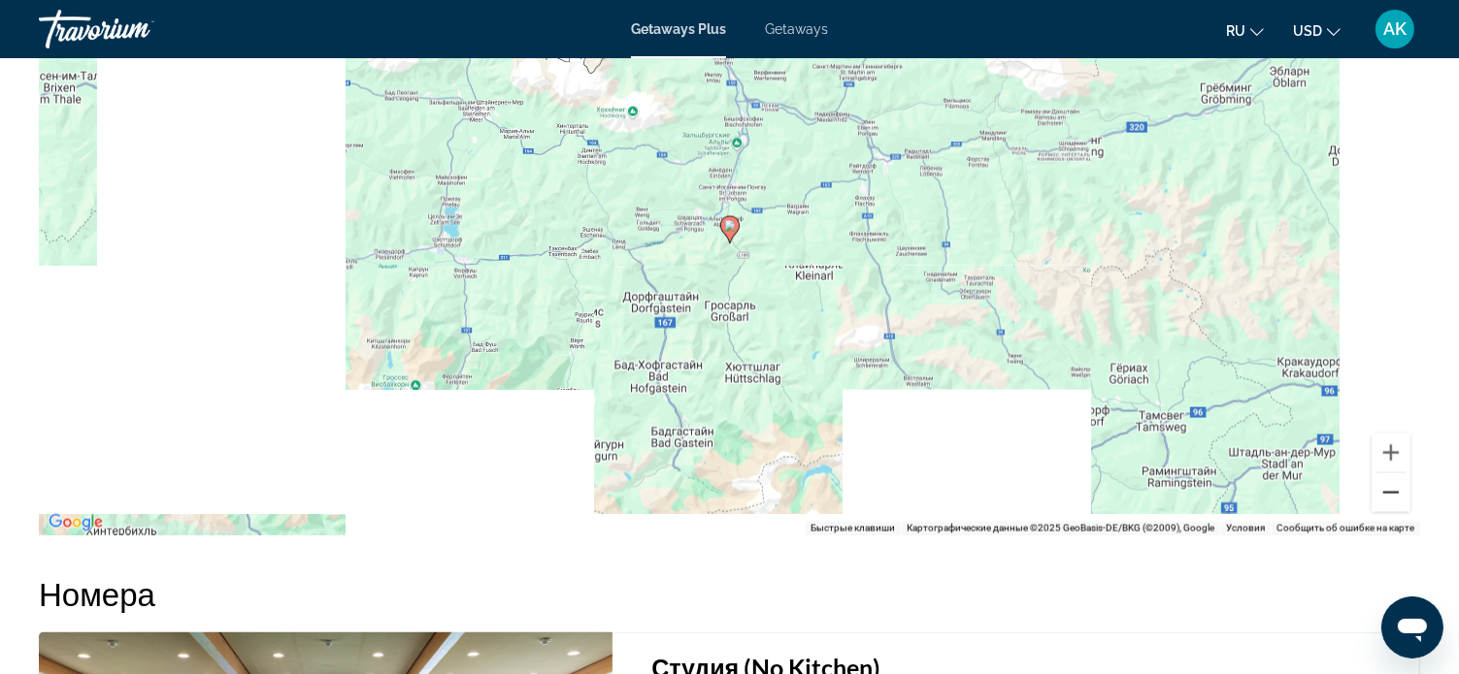
click at [1394, 488] on button "Уменьшить" at bounding box center [1390, 493] width 39 height 39
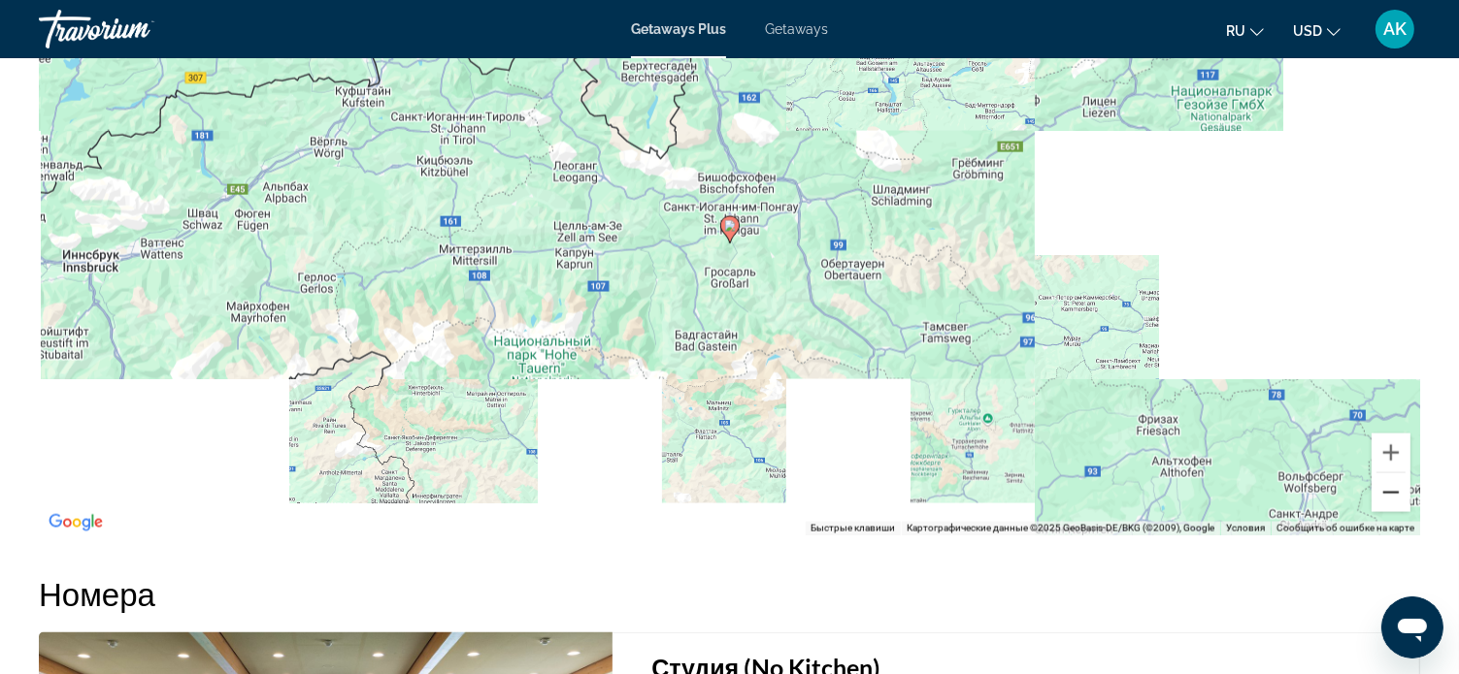
click at [1394, 488] on button "Уменьшить" at bounding box center [1390, 493] width 39 height 39
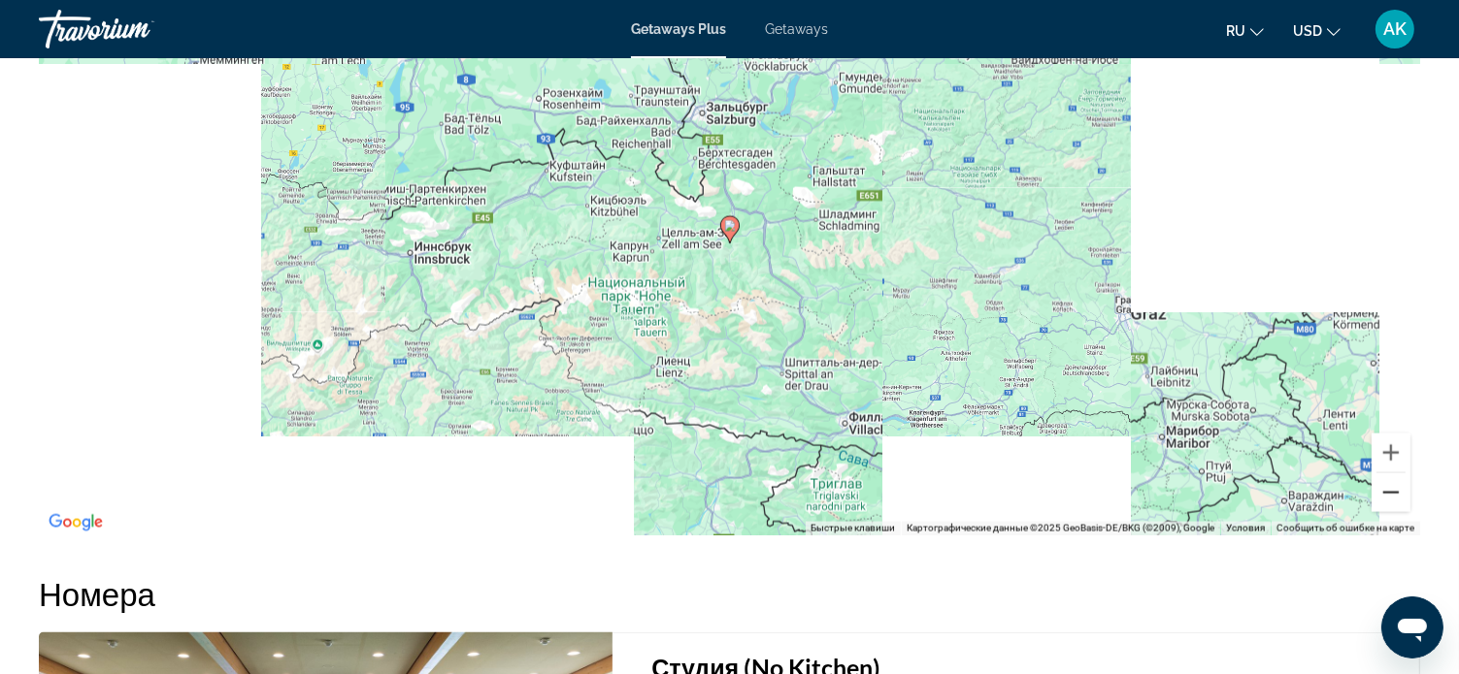
click at [1394, 488] on button "Уменьшить" at bounding box center [1390, 493] width 39 height 39
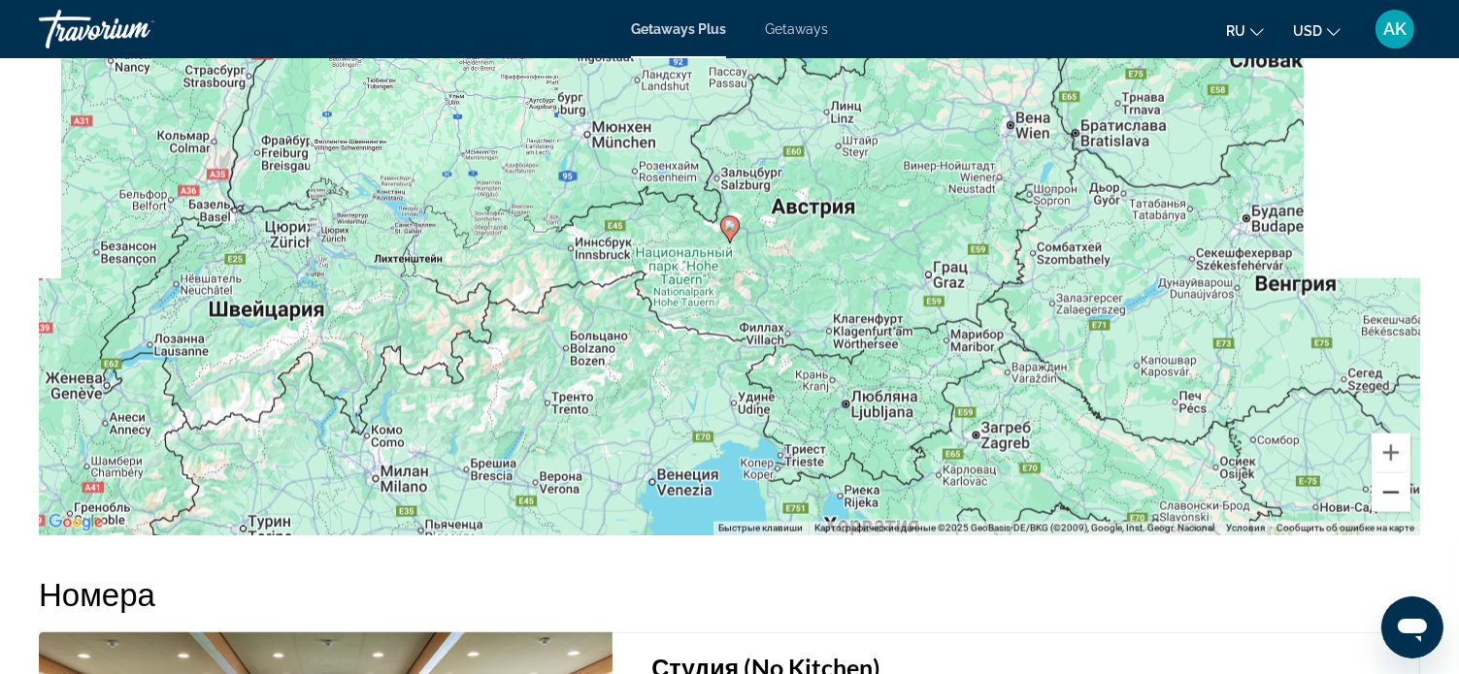
click at [1394, 488] on button "Уменьшить" at bounding box center [1390, 493] width 39 height 39
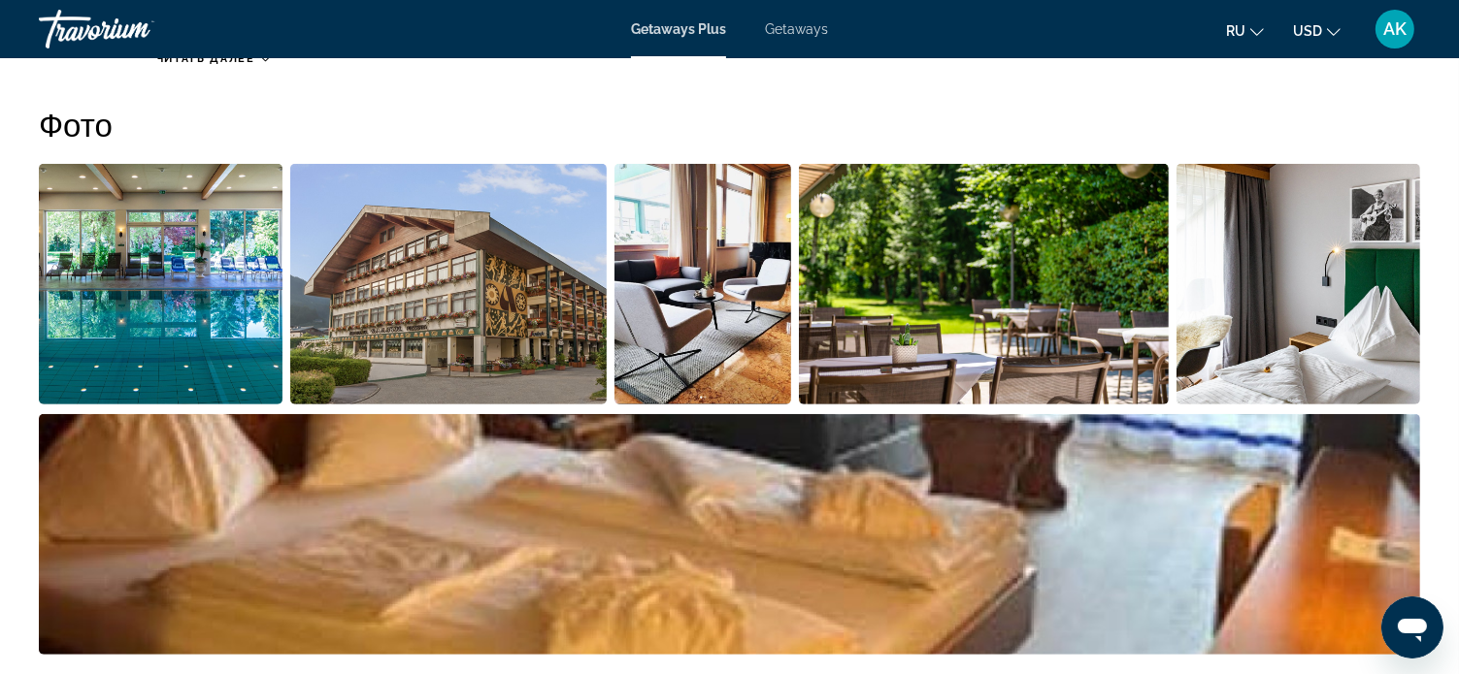
scroll to position [873, 0]
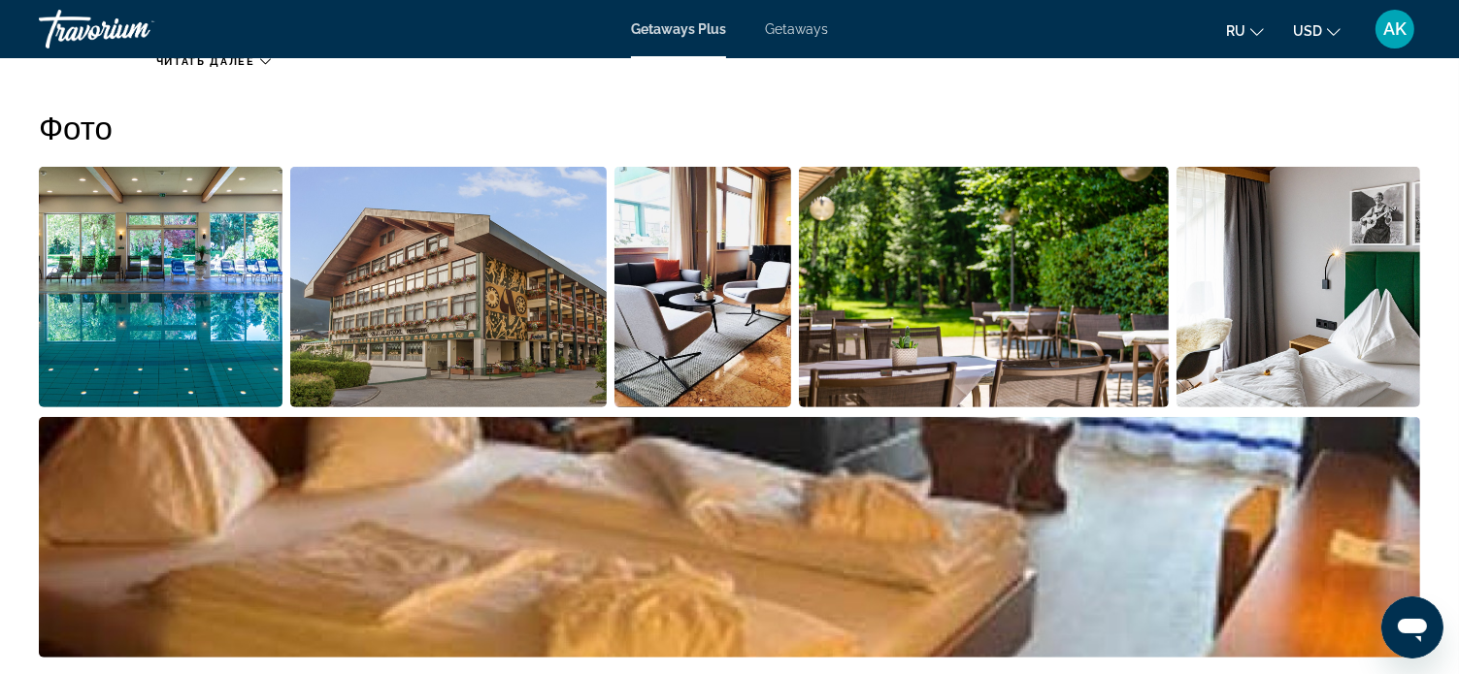
click at [250, 282] on img "Open full-screen image slider" at bounding box center [161, 287] width 244 height 241
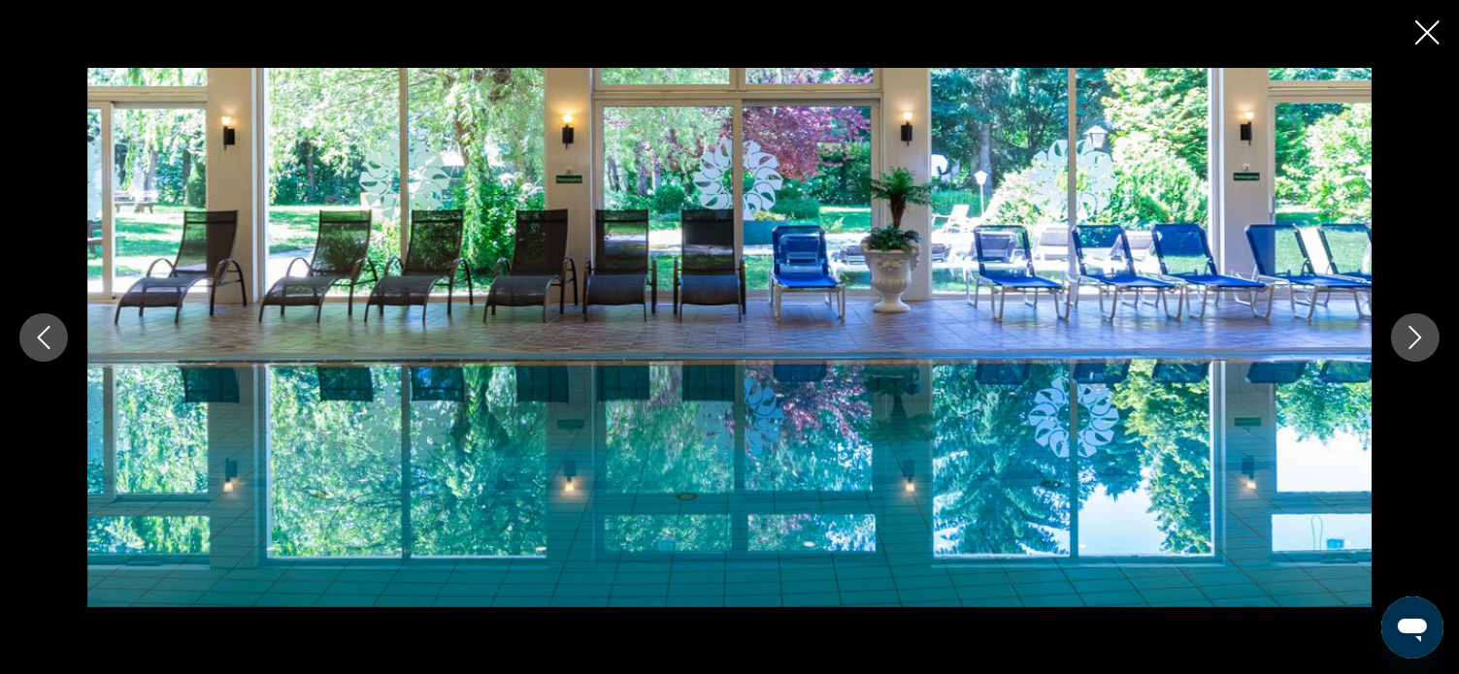
click at [1409, 337] on icon "Next image" at bounding box center [1414, 337] width 23 height 23
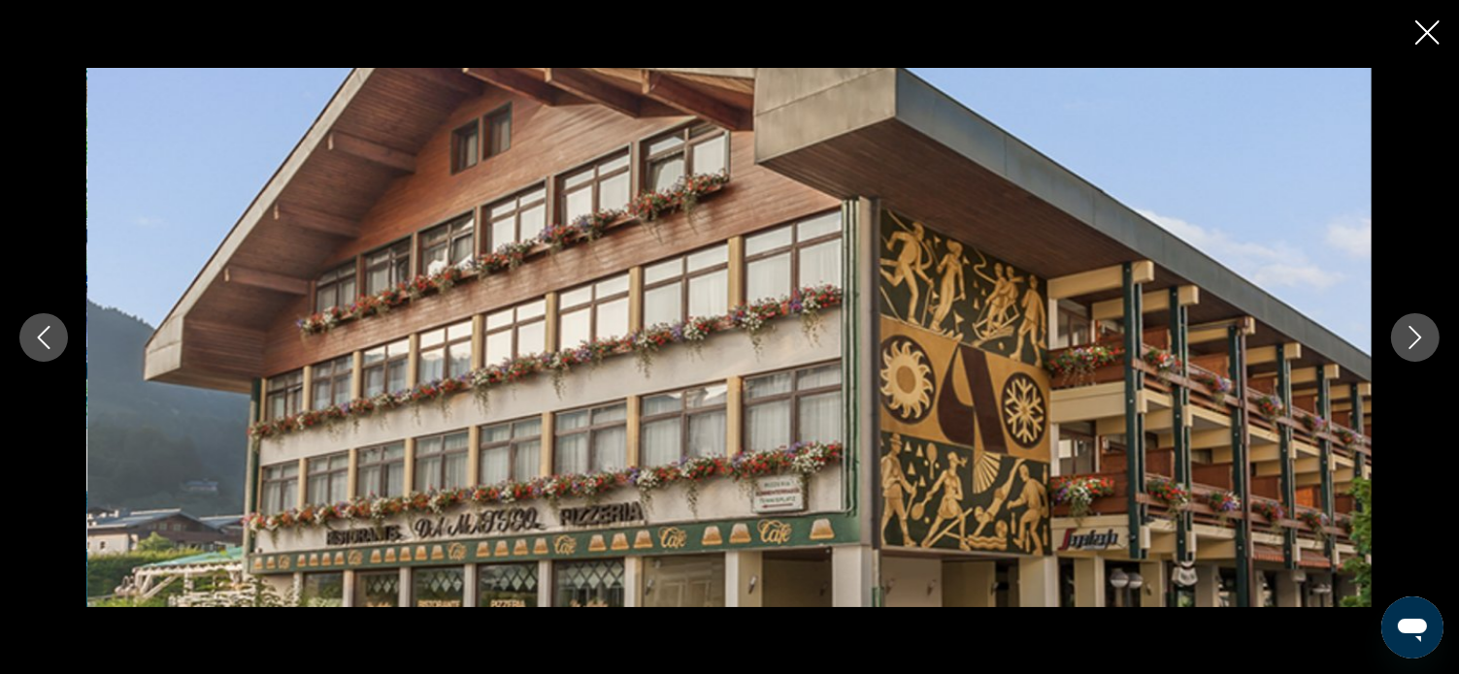
click at [1409, 337] on icon "Next image" at bounding box center [1414, 337] width 23 height 23
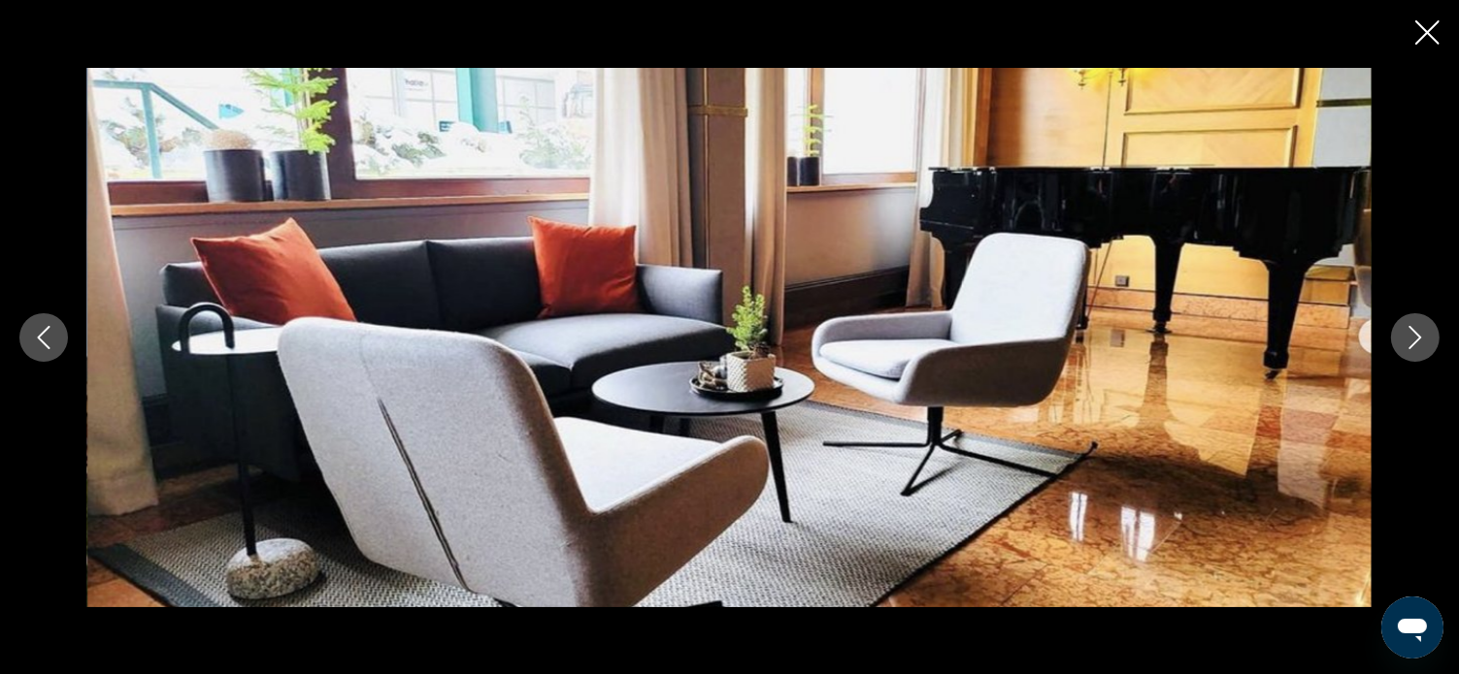
click at [1409, 337] on icon "Next image" at bounding box center [1414, 337] width 23 height 23
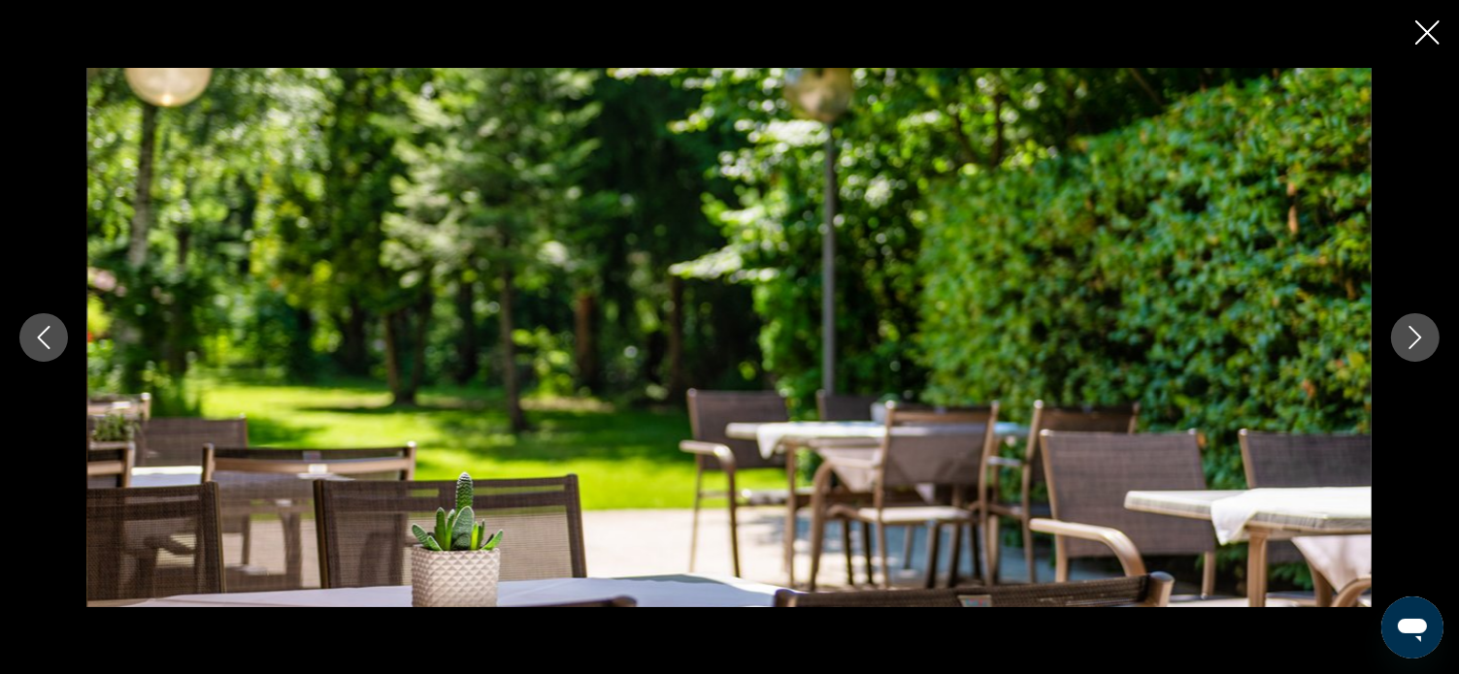
click at [1409, 337] on icon "Next image" at bounding box center [1414, 337] width 23 height 23
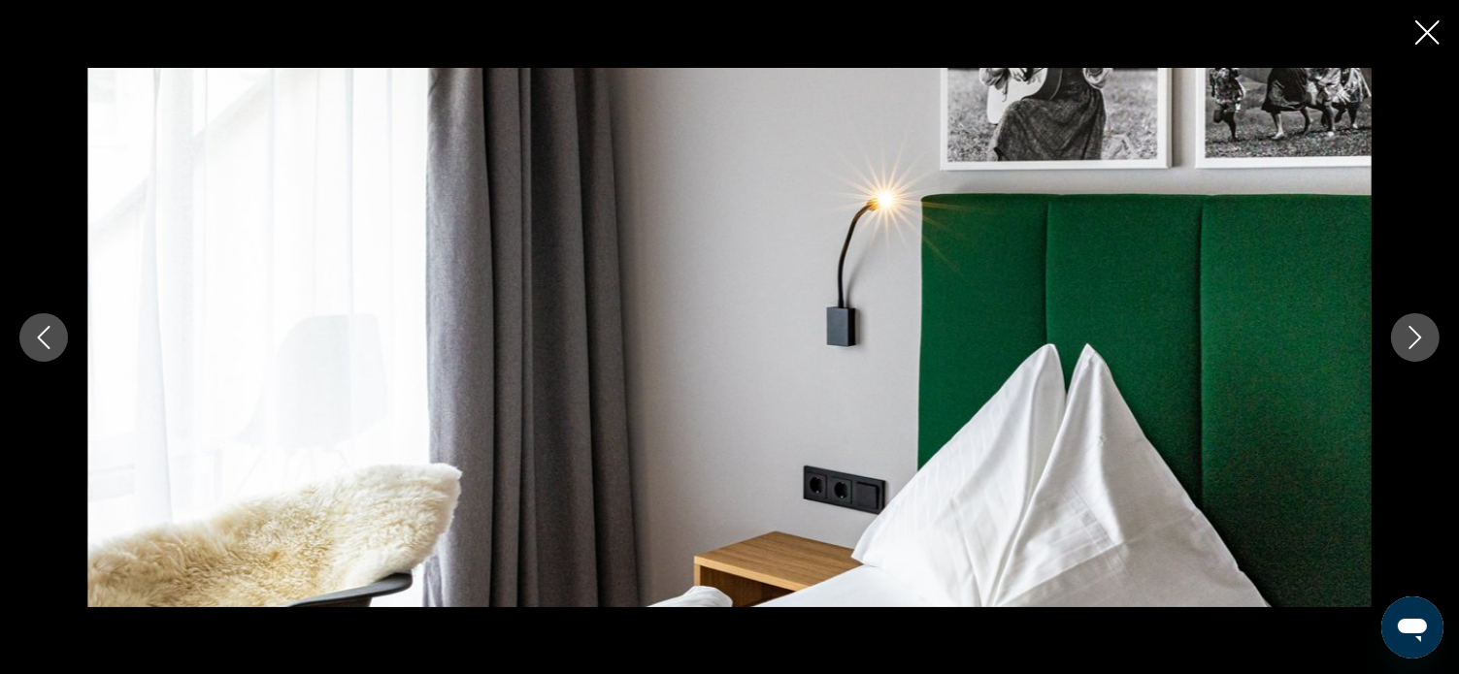
click at [1409, 337] on icon "Next image" at bounding box center [1414, 337] width 23 height 23
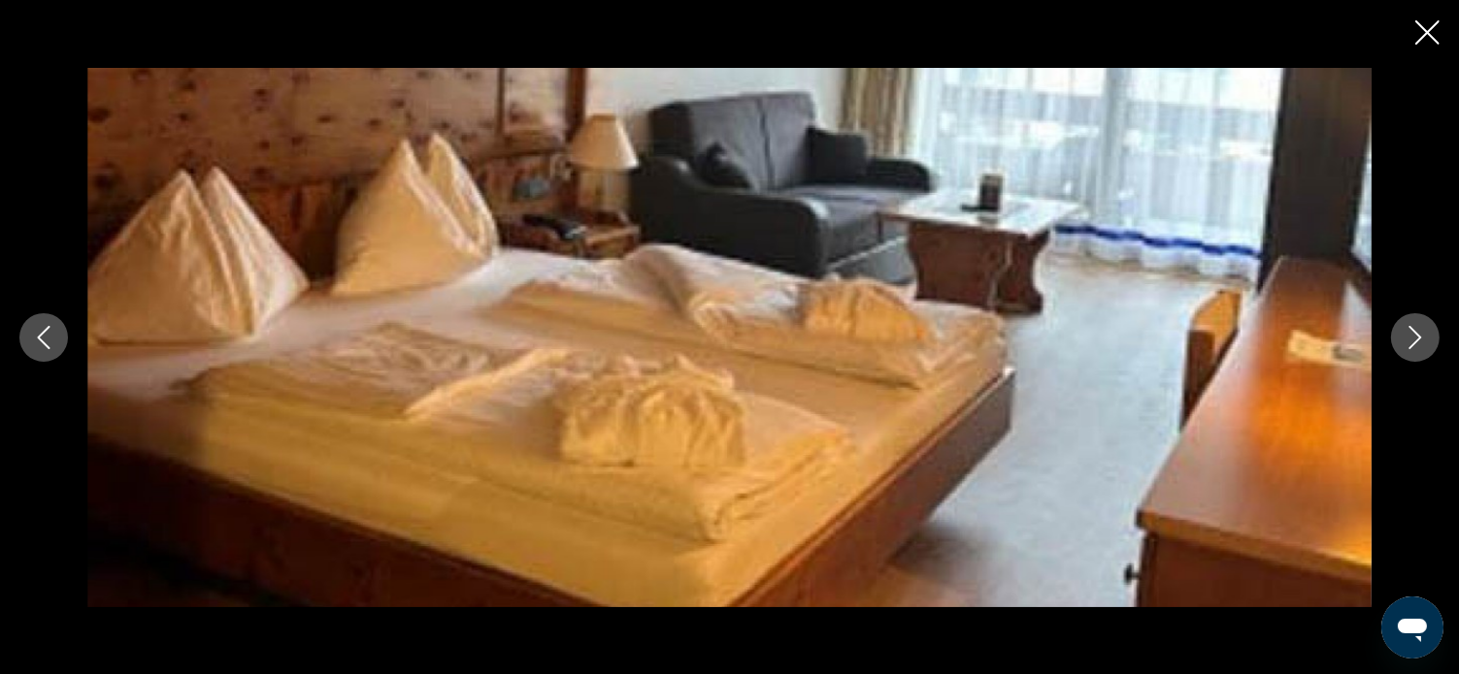
click at [1409, 337] on icon "Next image" at bounding box center [1414, 337] width 23 height 23
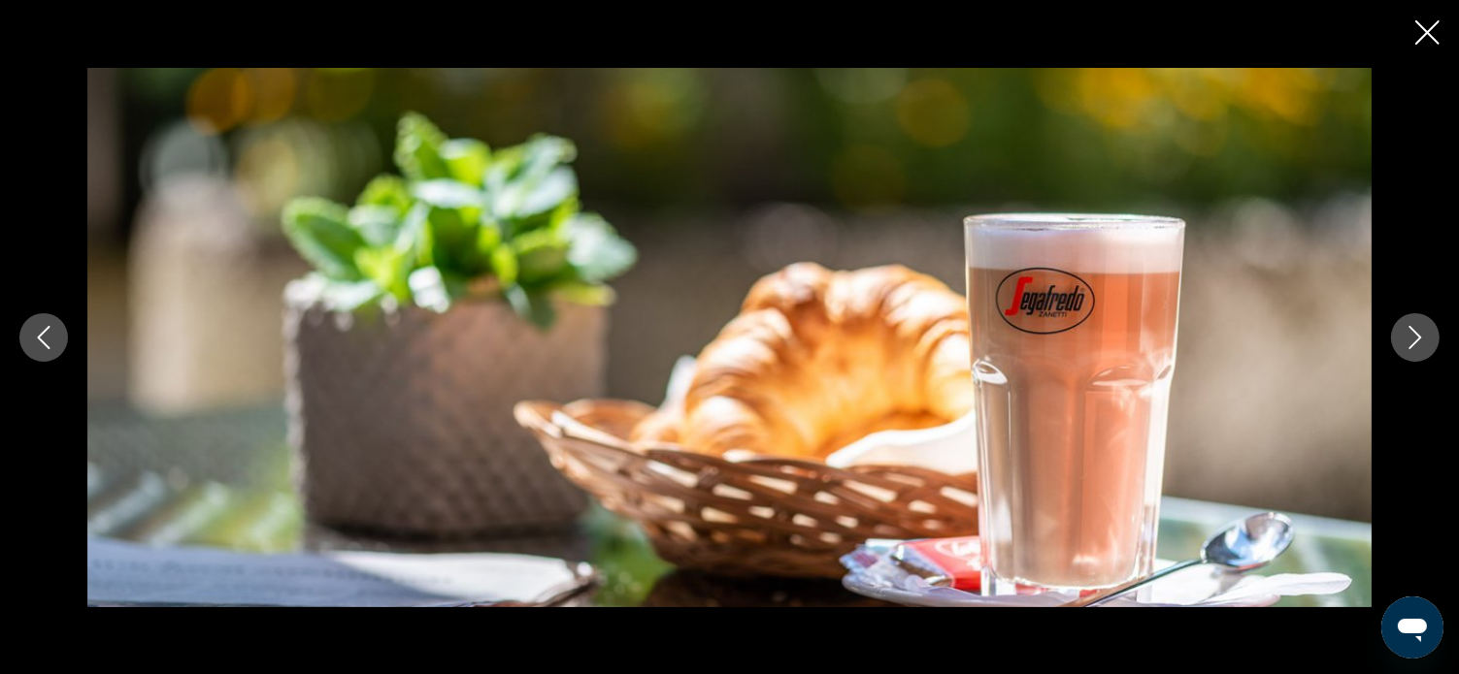
click at [1409, 337] on icon "Next image" at bounding box center [1414, 337] width 23 height 23
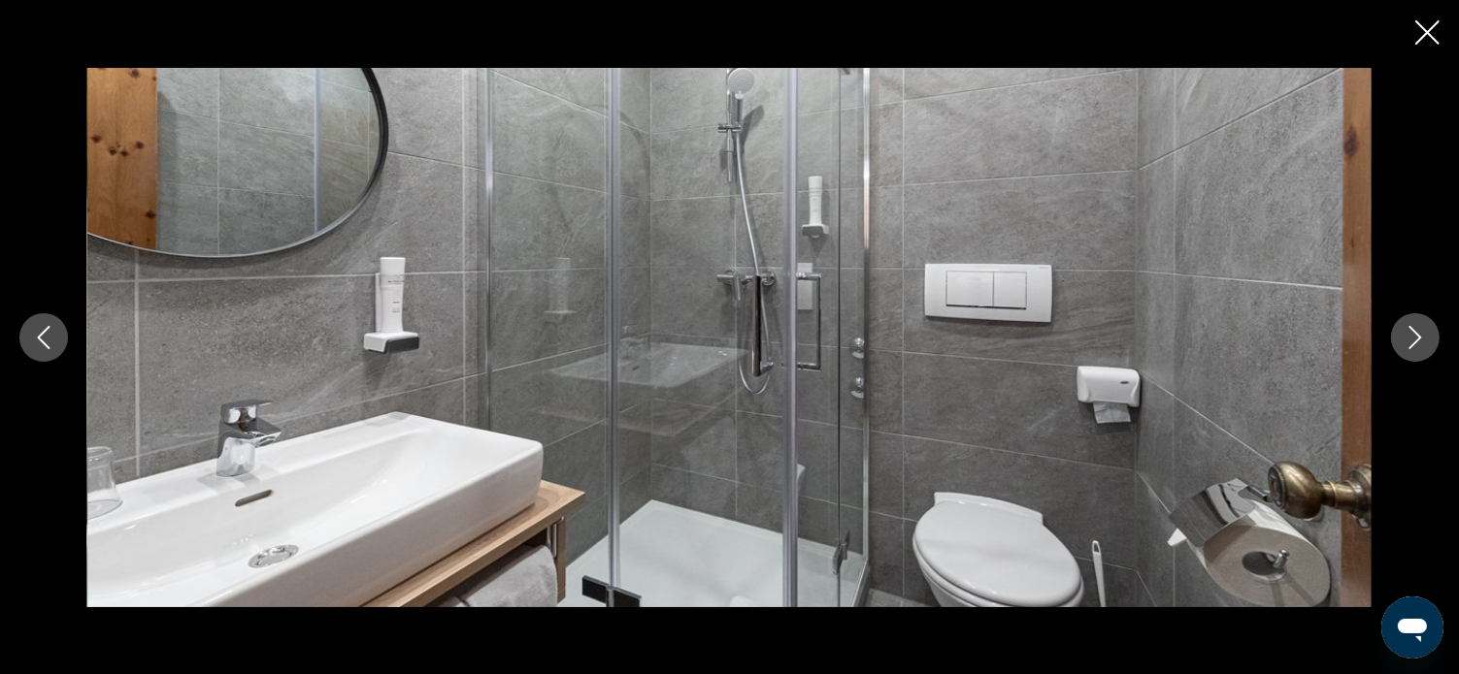
click at [1409, 337] on icon "Next image" at bounding box center [1414, 337] width 23 height 23
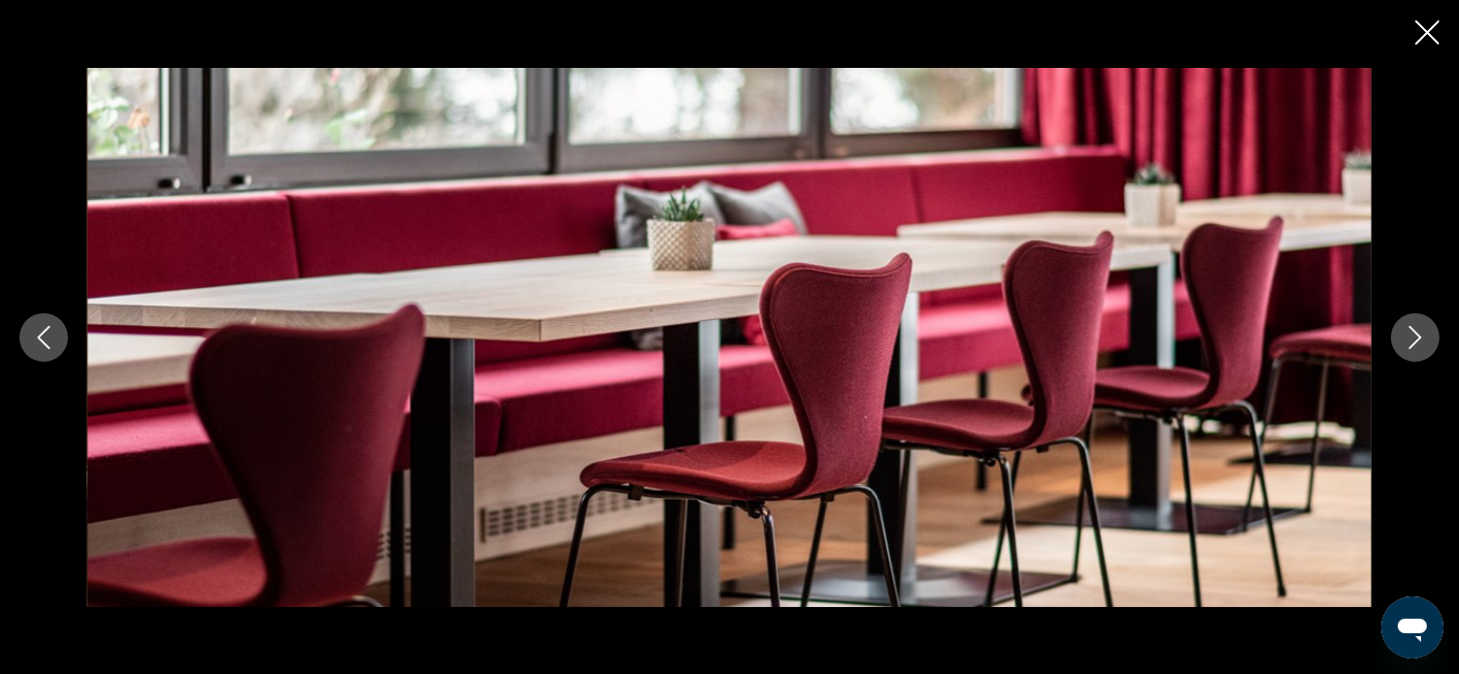
click at [1409, 337] on icon "Next image" at bounding box center [1414, 337] width 23 height 23
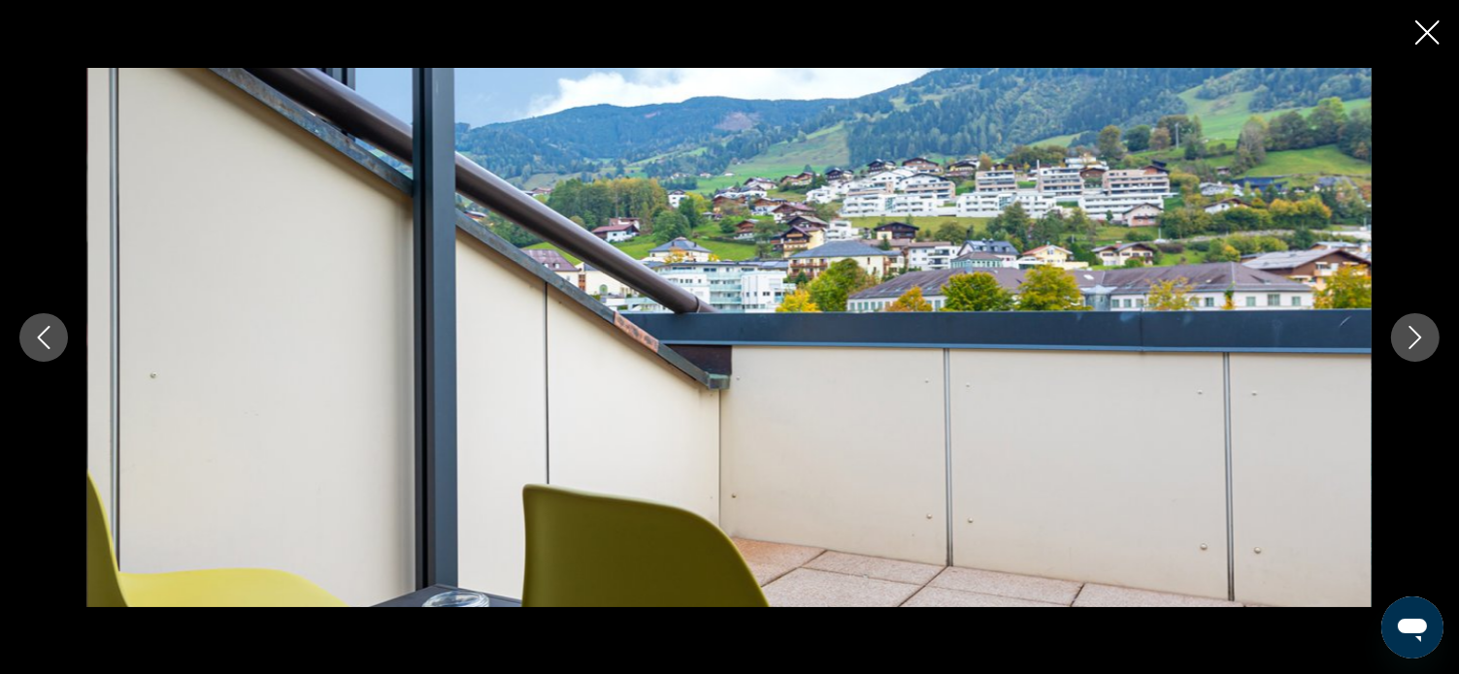
click at [1409, 337] on icon "Next image" at bounding box center [1414, 337] width 23 height 23
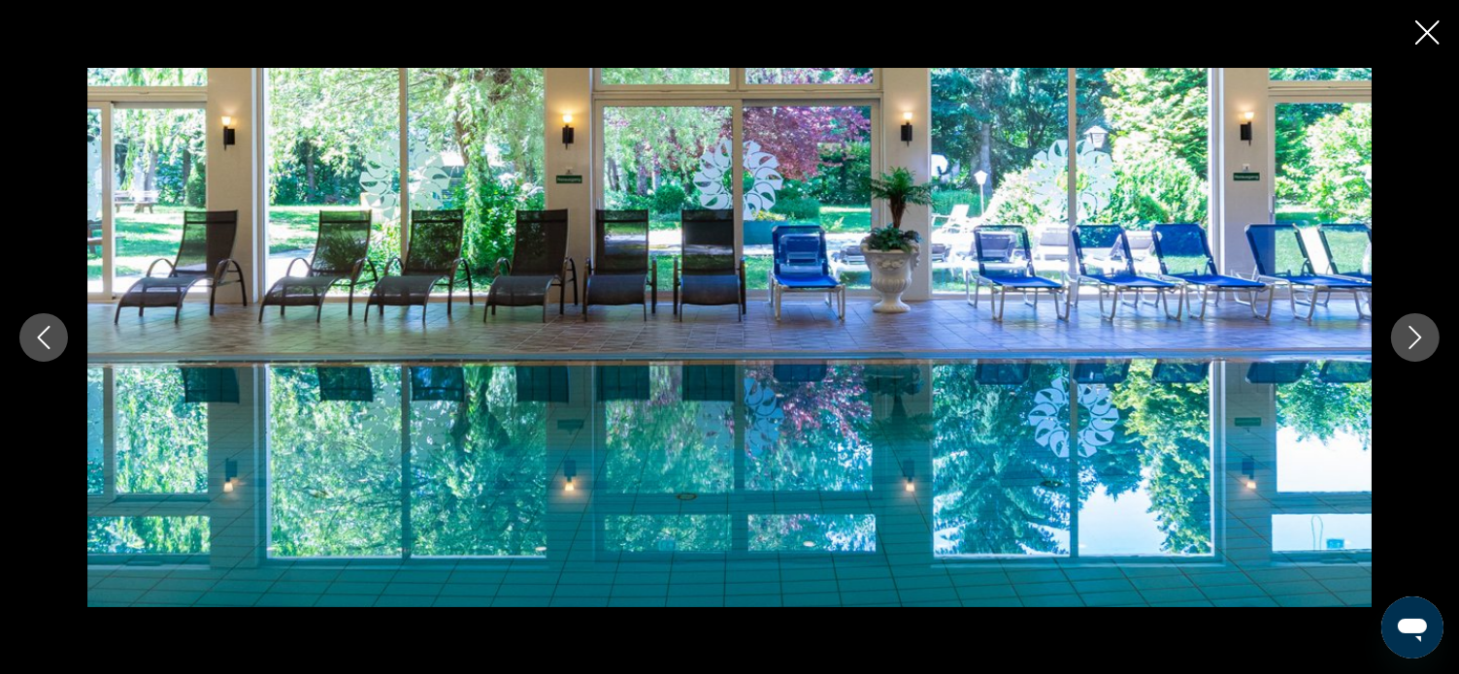
click at [1409, 337] on icon "Next image" at bounding box center [1414, 337] width 23 height 23
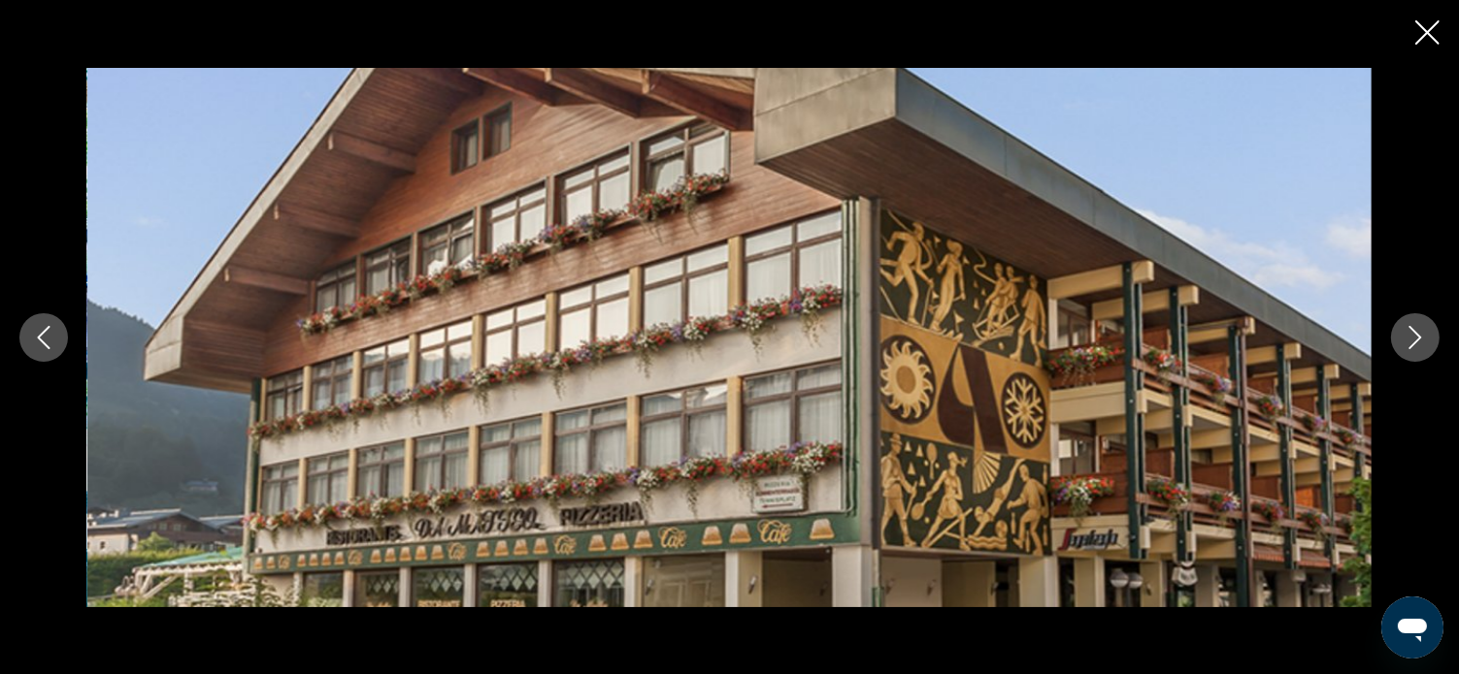
click at [1409, 337] on icon "Next image" at bounding box center [1414, 337] width 23 height 23
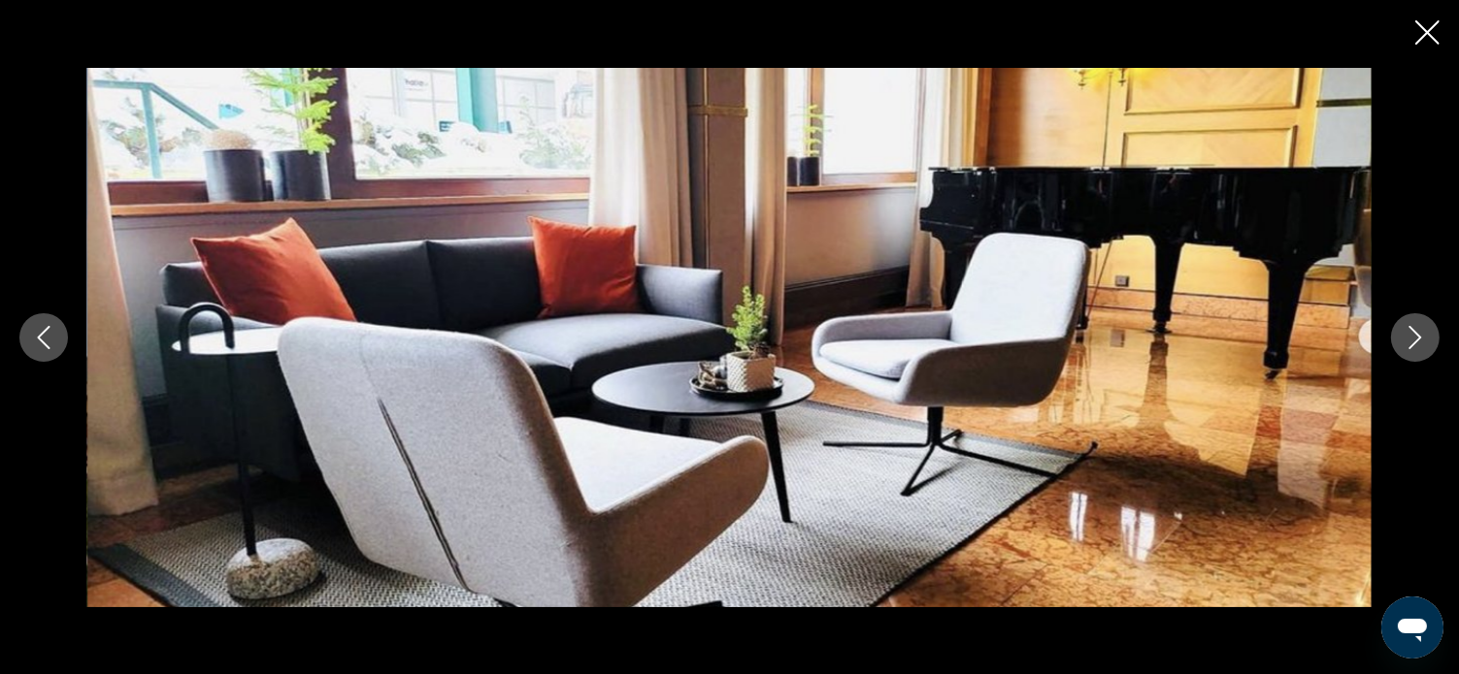
click at [1409, 337] on icon "Next image" at bounding box center [1414, 337] width 23 height 23
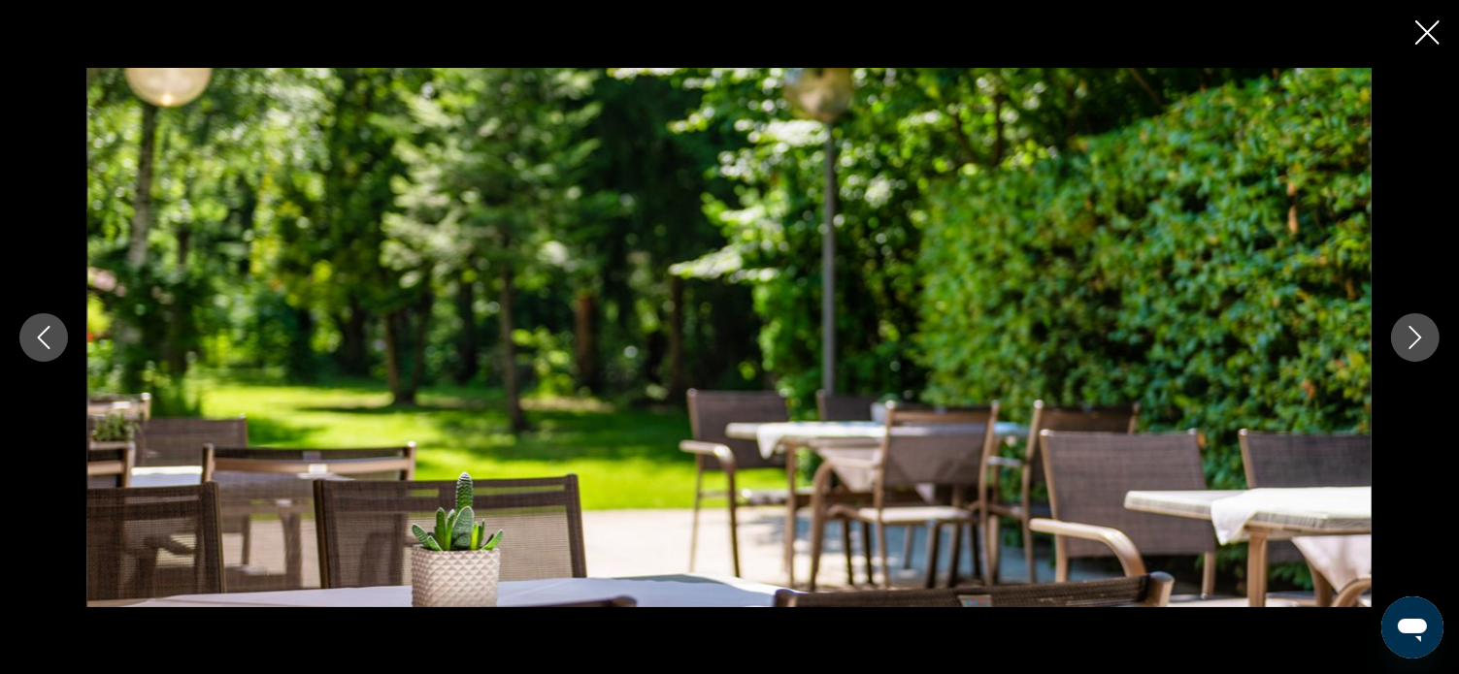
click at [1409, 337] on icon "Next image" at bounding box center [1414, 337] width 23 height 23
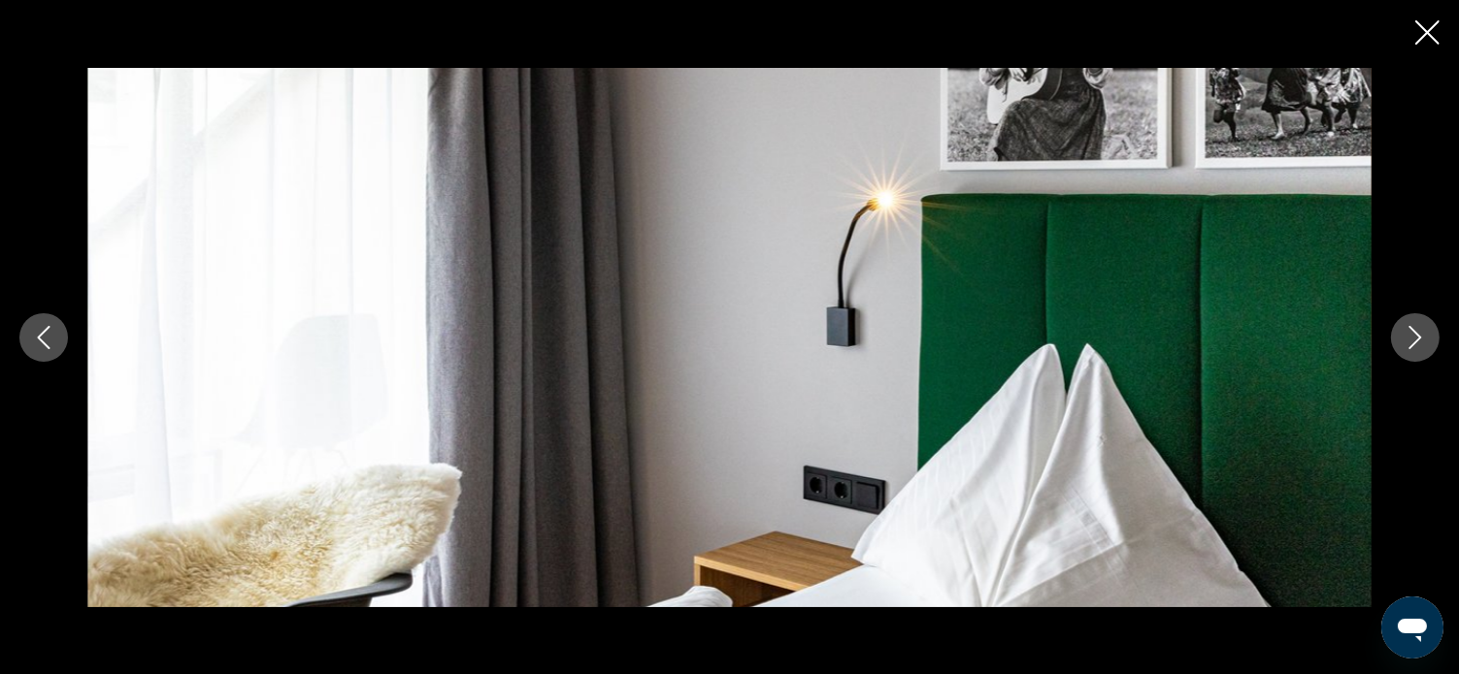
click at [1409, 337] on icon "Next image" at bounding box center [1414, 337] width 23 height 23
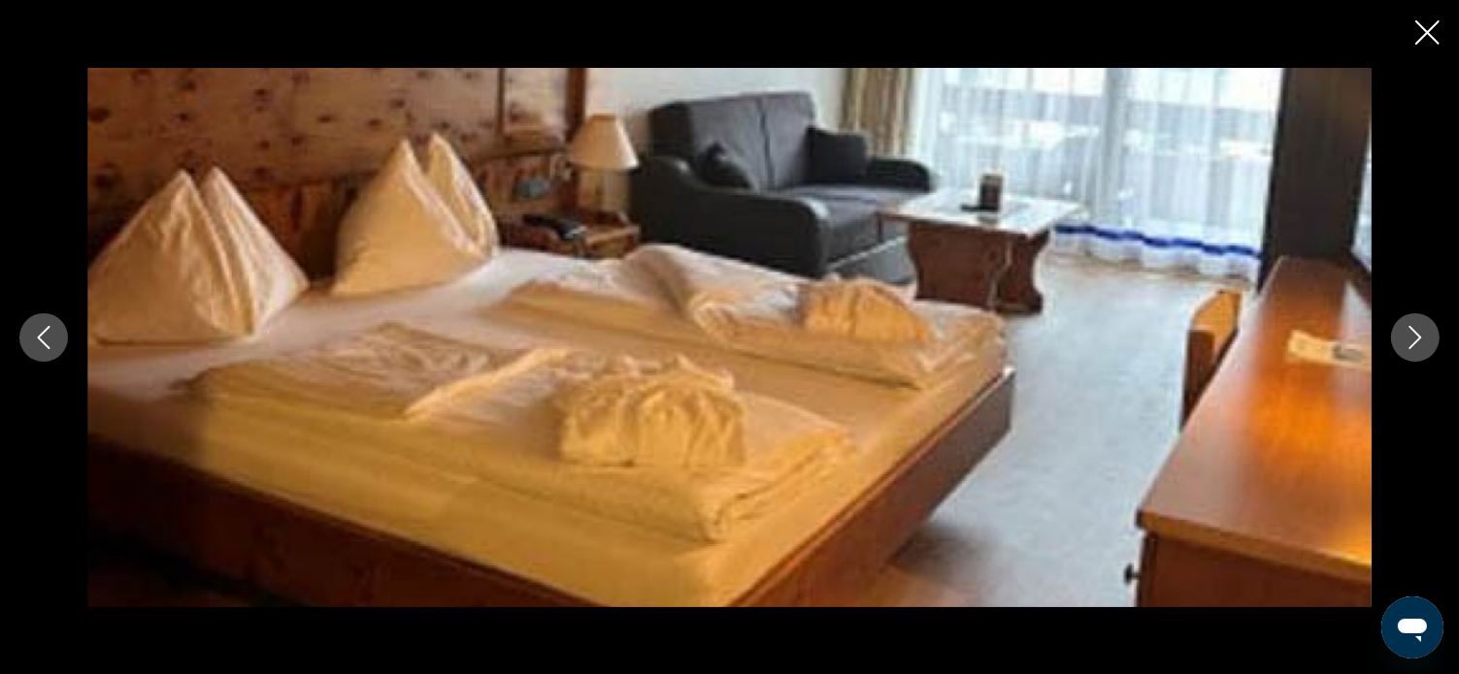
click at [1409, 337] on icon "Next image" at bounding box center [1414, 337] width 23 height 23
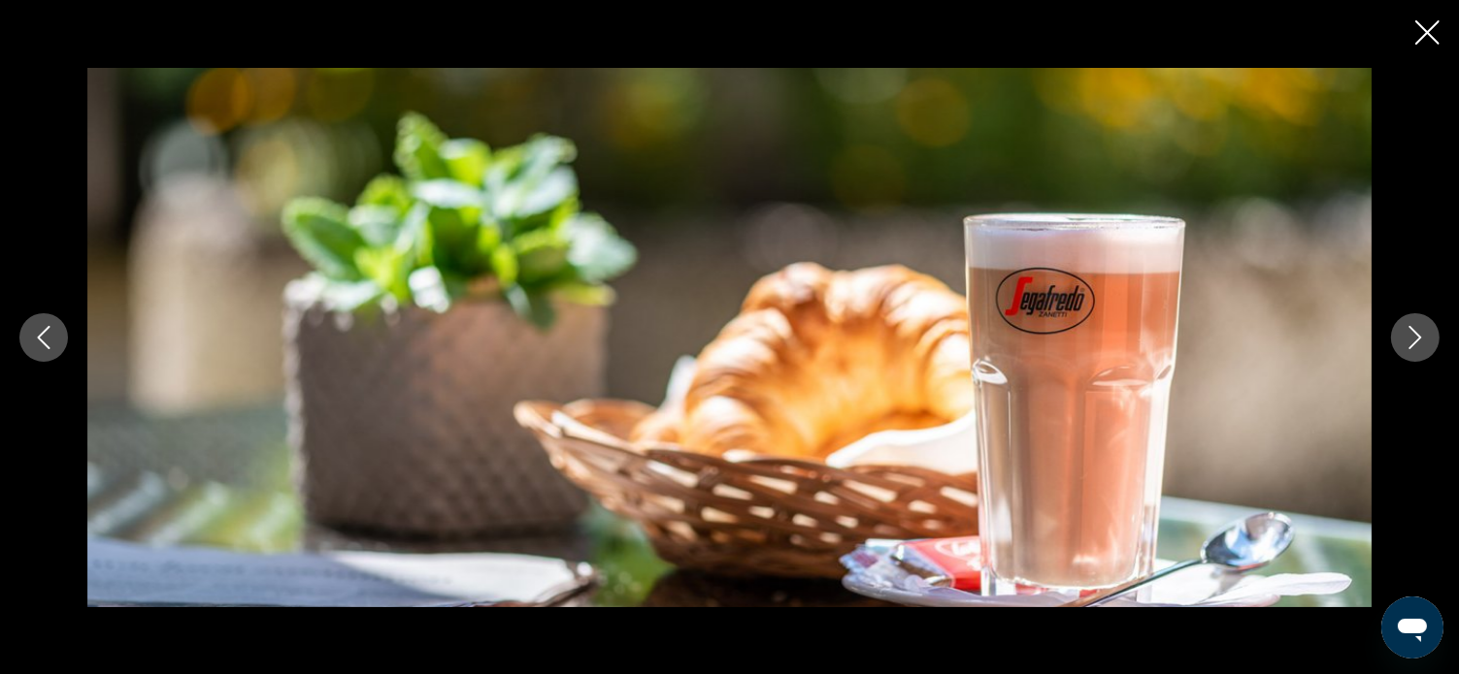
click at [1409, 337] on icon "Next image" at bounding box center [1414, 337] width 23 height 23
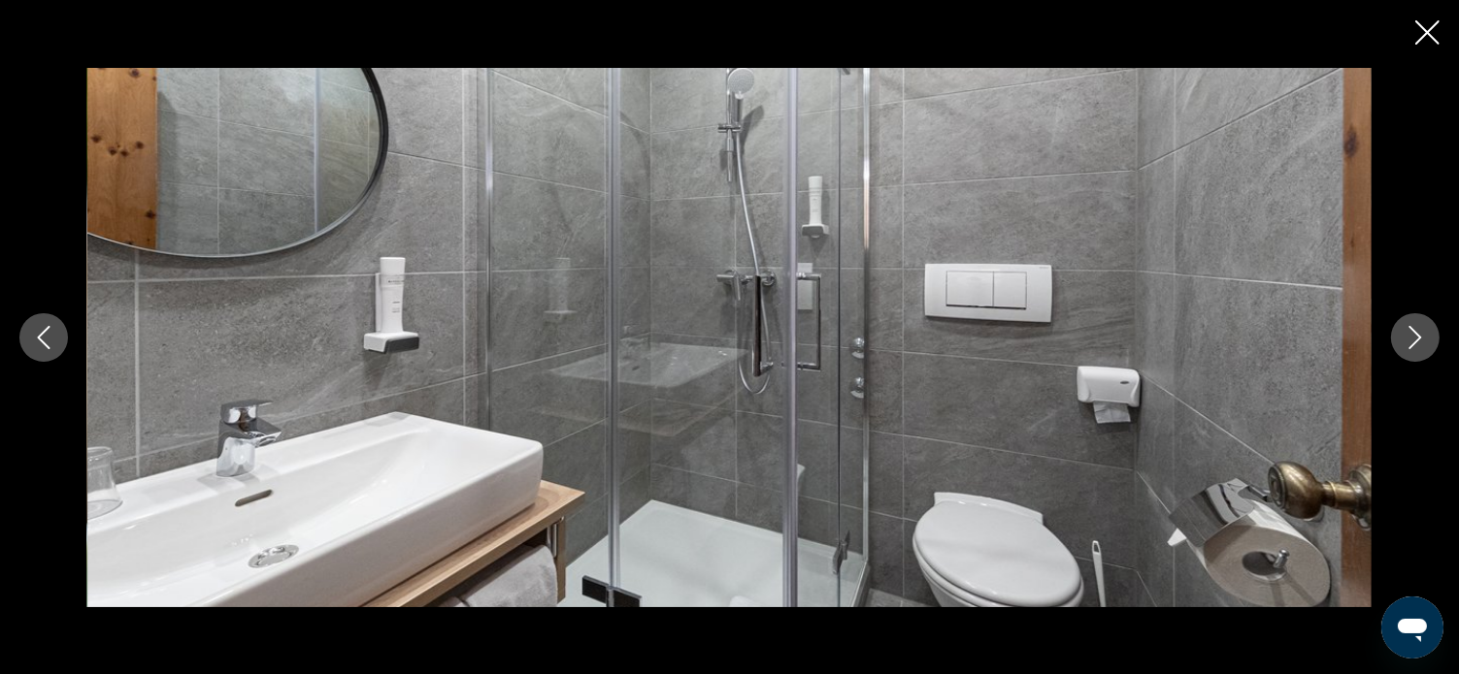
click at [1409, 337] on icon "Next image" at bounding box center [1414, 337] width 23 height 23
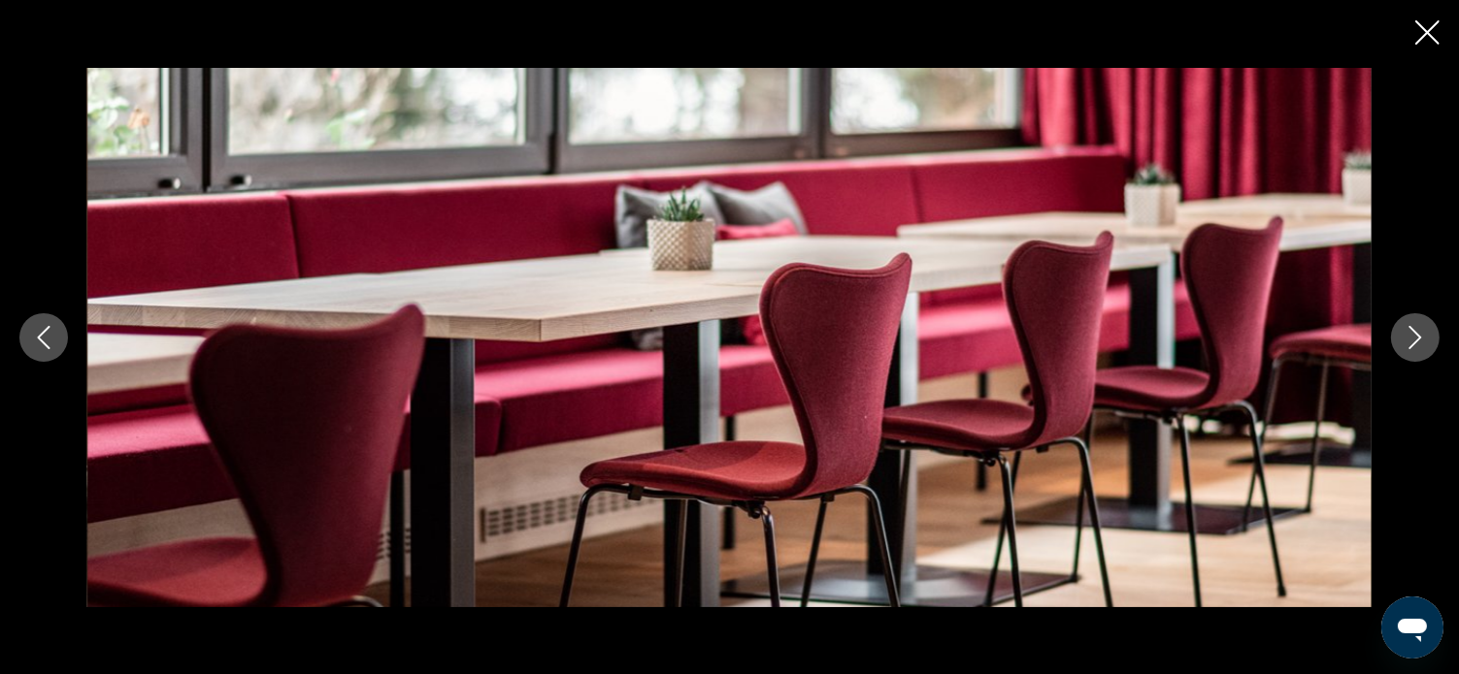
click at [1409, 337] on icon "Next image" at bounding box center [1414, 337] width 23 height 23
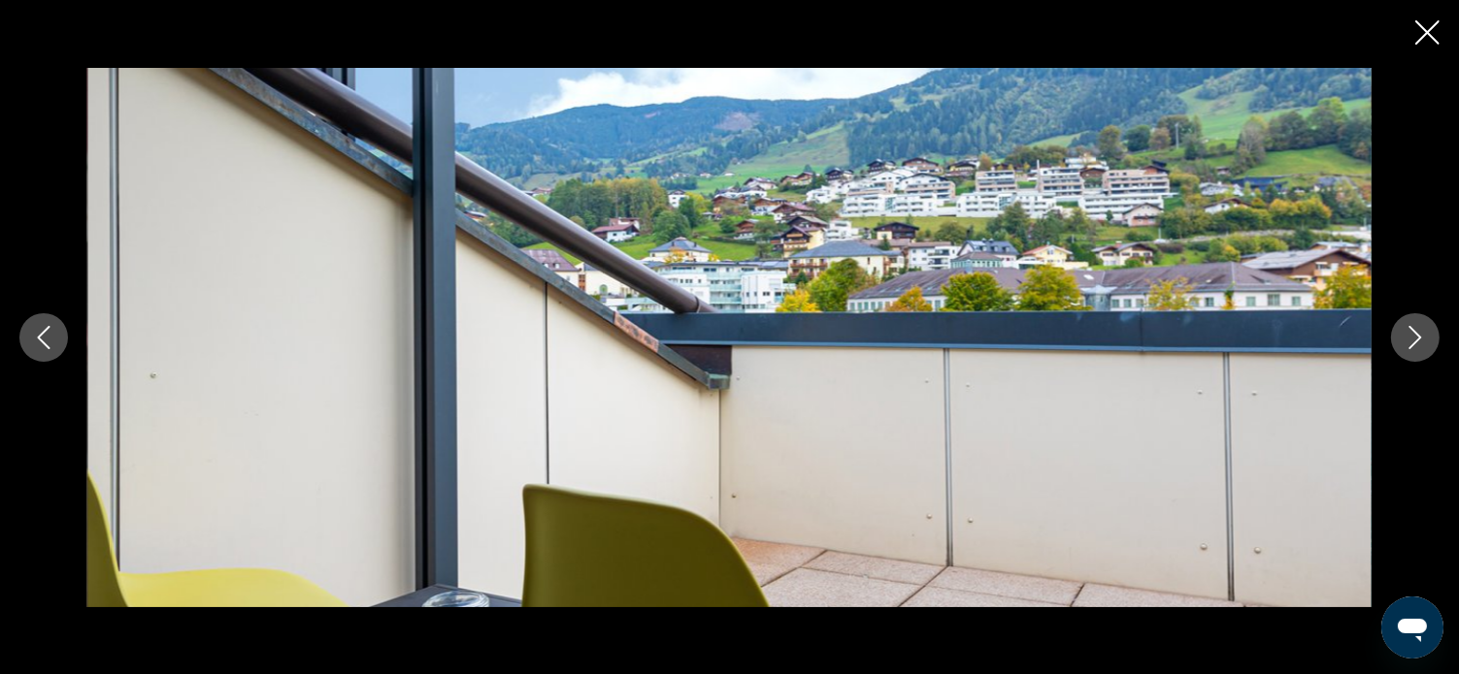
click at [1409, 337] on icon "Next image" at bounding box center [1414, 337] width 23 height 23
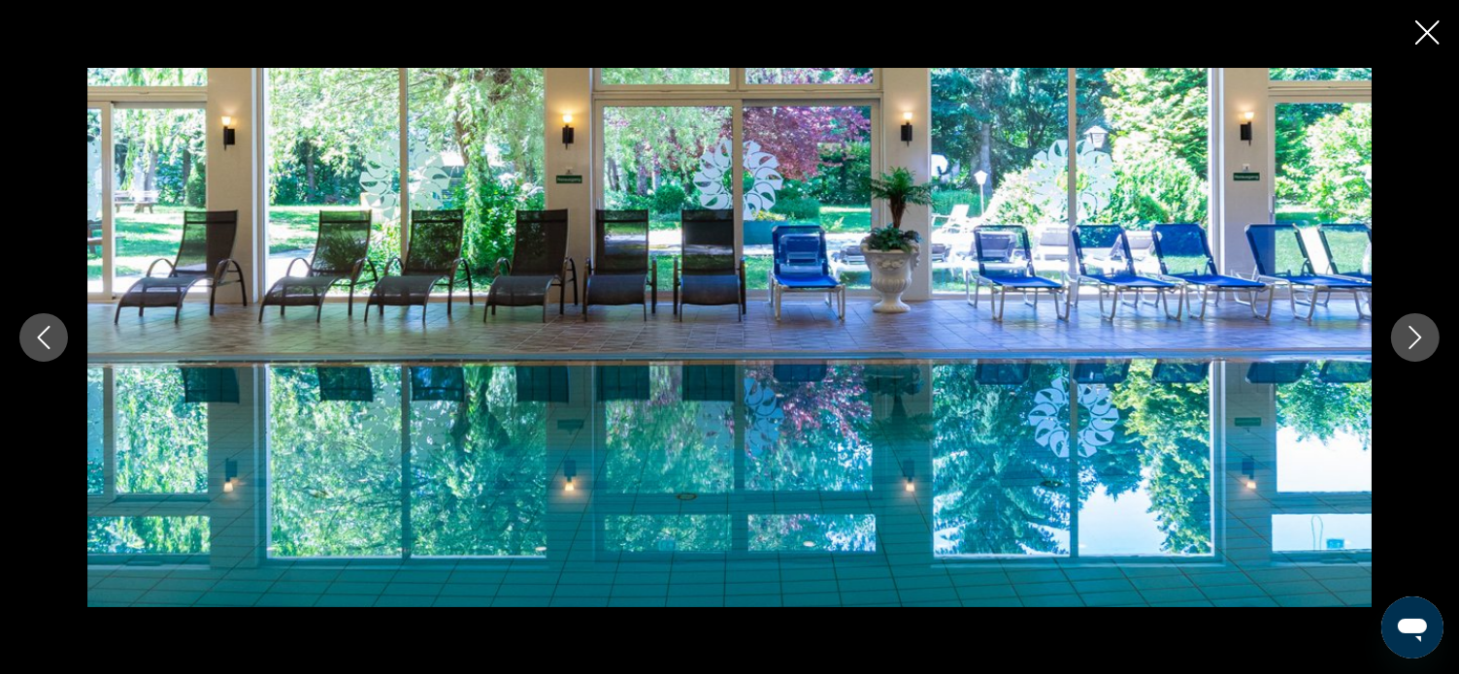
click at [1409, 337] on icon "Next image" at bounding box center [1414, 337] width 23 height 23
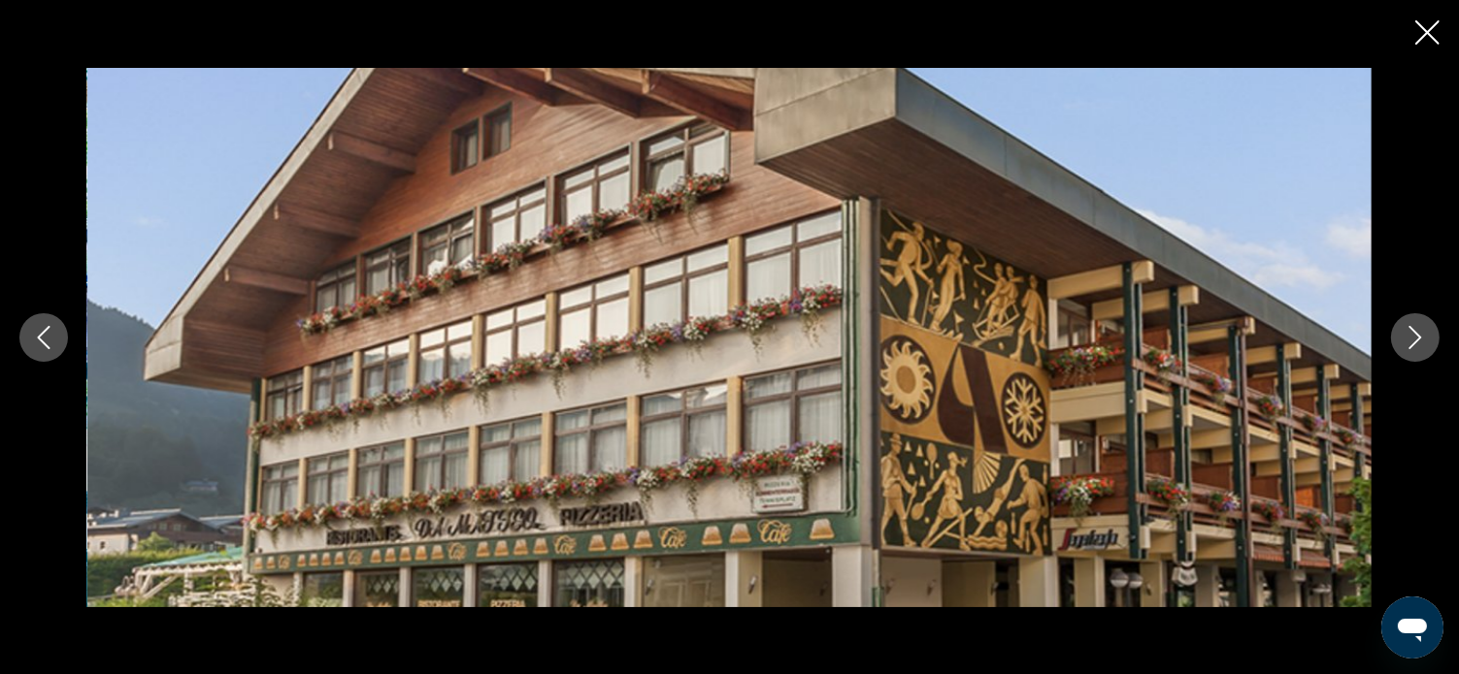
click at [1409, 337] on icon "Next image" at bounding box center [1414, 337] width 23 height 23
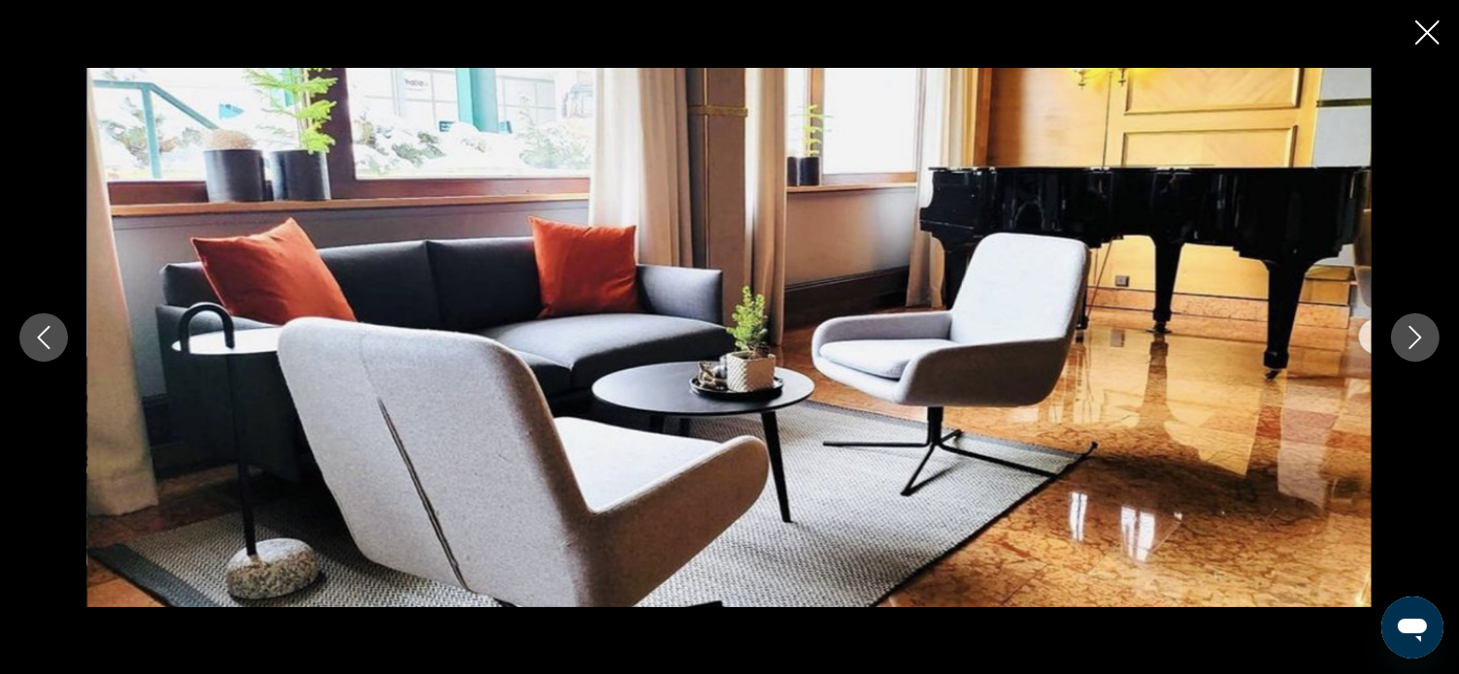
click at [1409, 337] on icon "Next image" at bounding box center [1414, 337] width 23 height 23
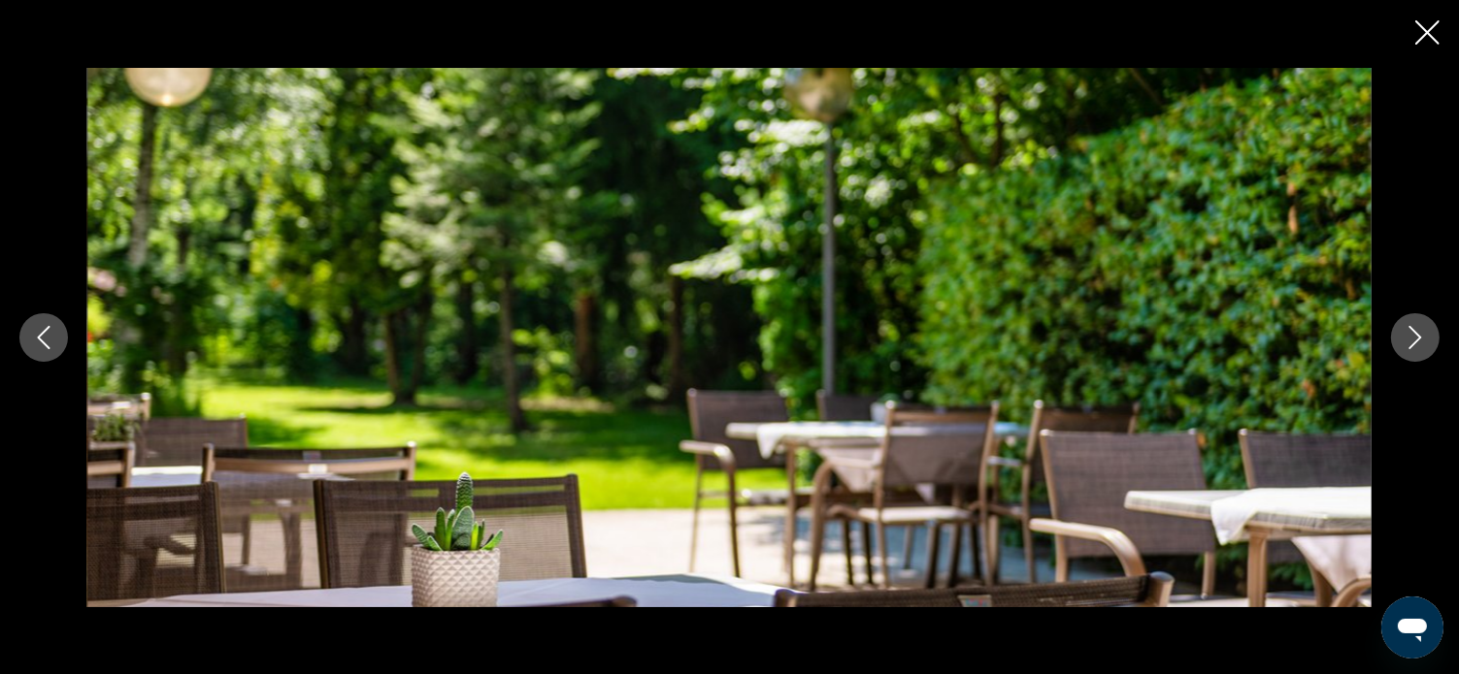
click at [1409, 337] on icon "Next image" at bounding box center [1414, 337] width 23 height 23
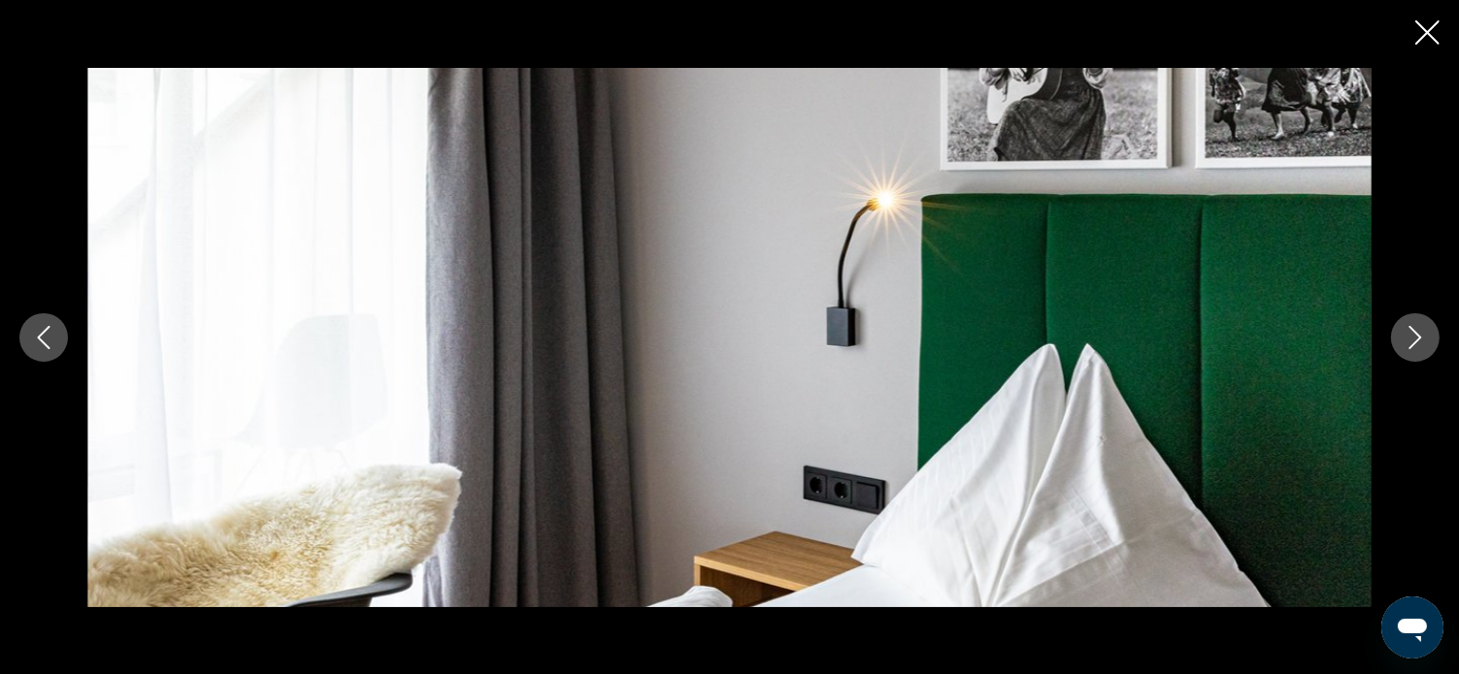
click at [1409, 337] on icon "Next image" at bounding box center [1414, 337] width 23 height 23
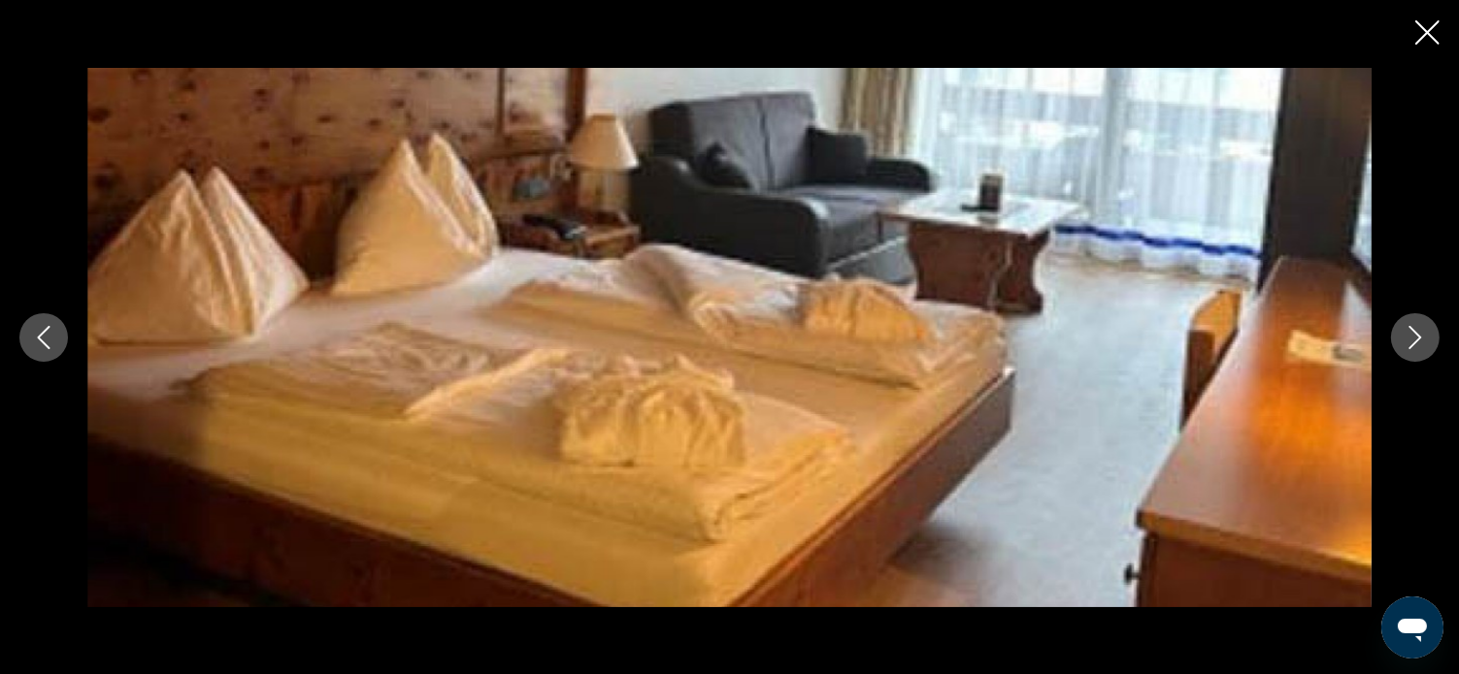
click at [1409, 335] on icon "Next image" at bounding box center [1414, 337] width 23 height 23
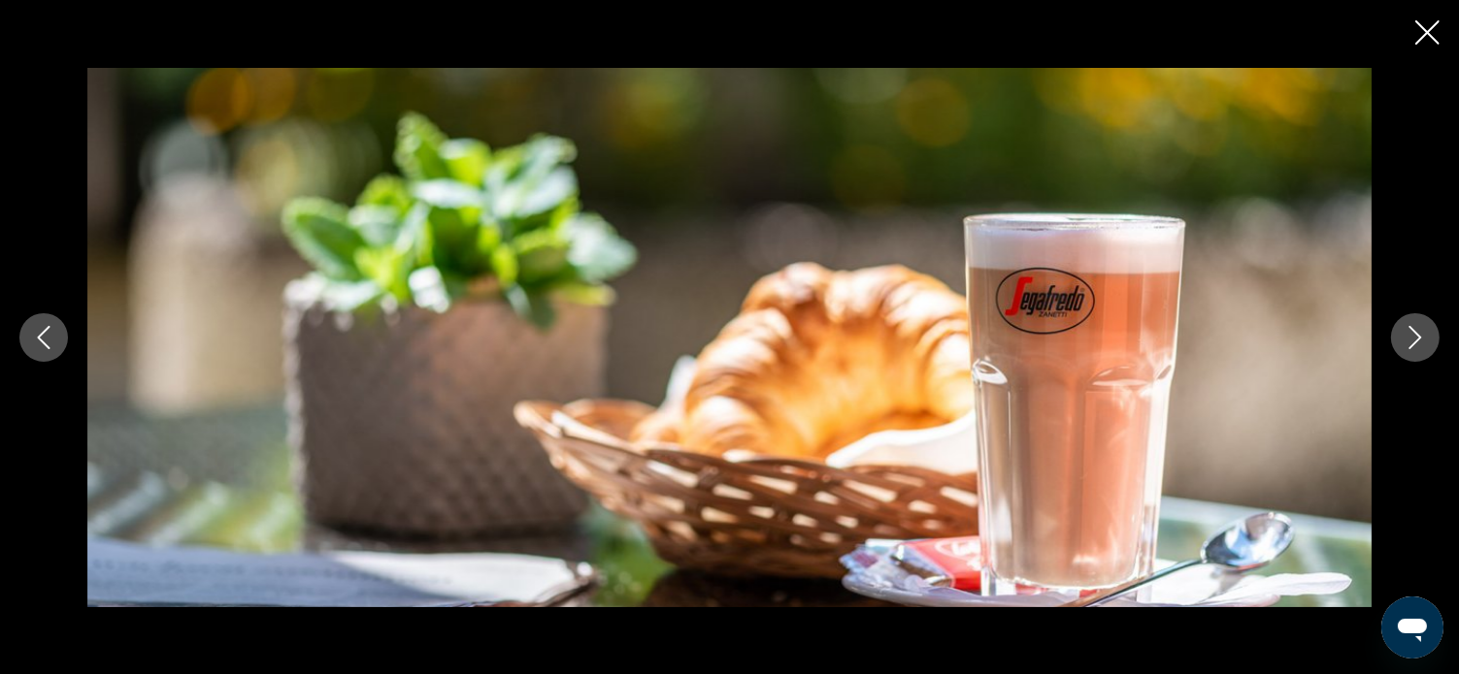
click at [1409, 335] on icon "Next image" at bounding box center [1414, 337] width 23 height 23
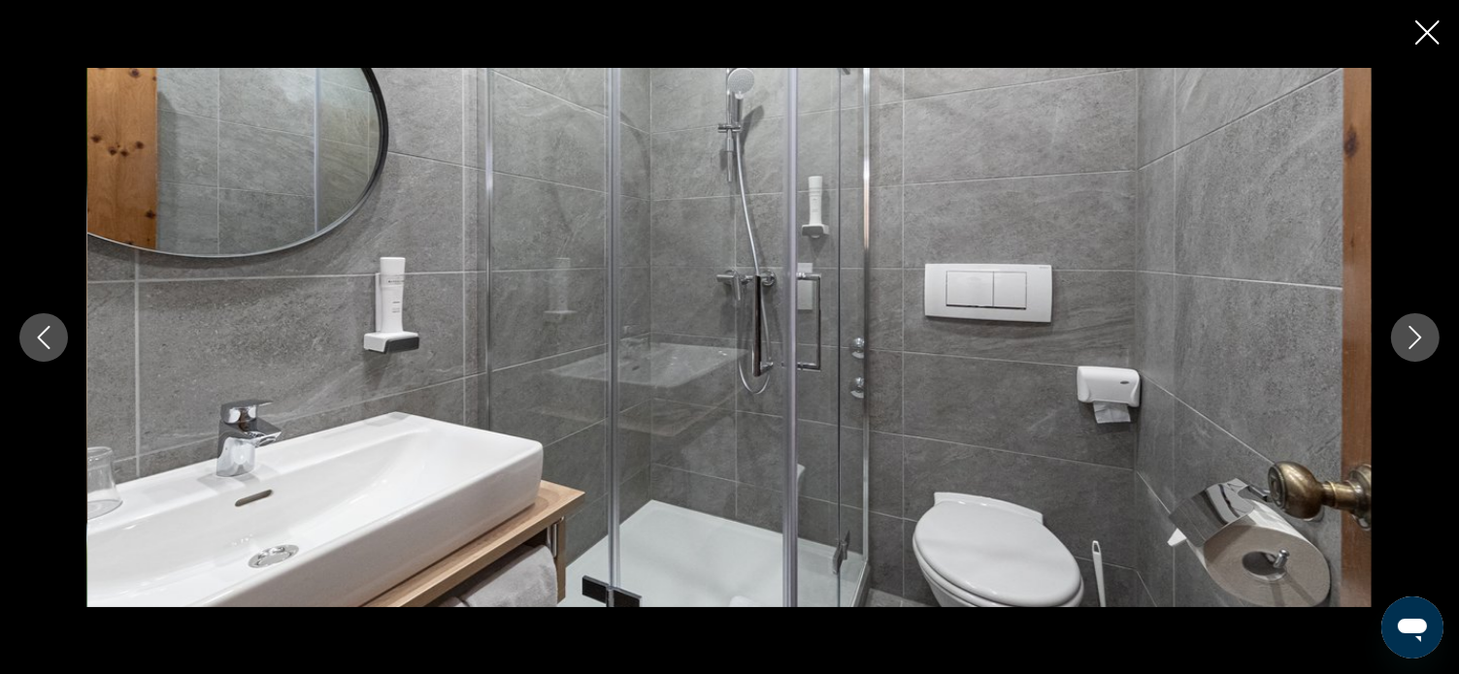
click at [1409, 335] on icon "Next image" at bounding box center [1414, 337] width 23 height 23
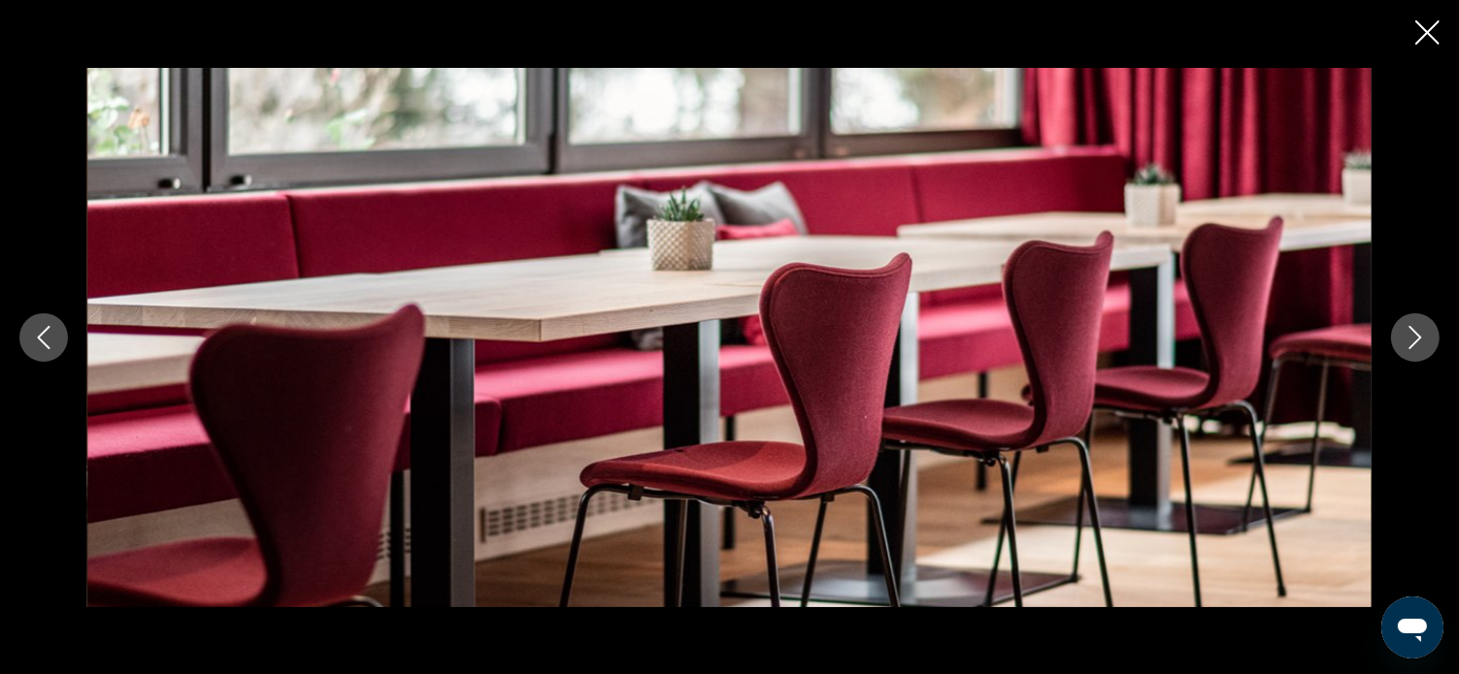
click at [1409, 326] on icon "Next image" at bounding box center [1414, 337] width 23 height 23
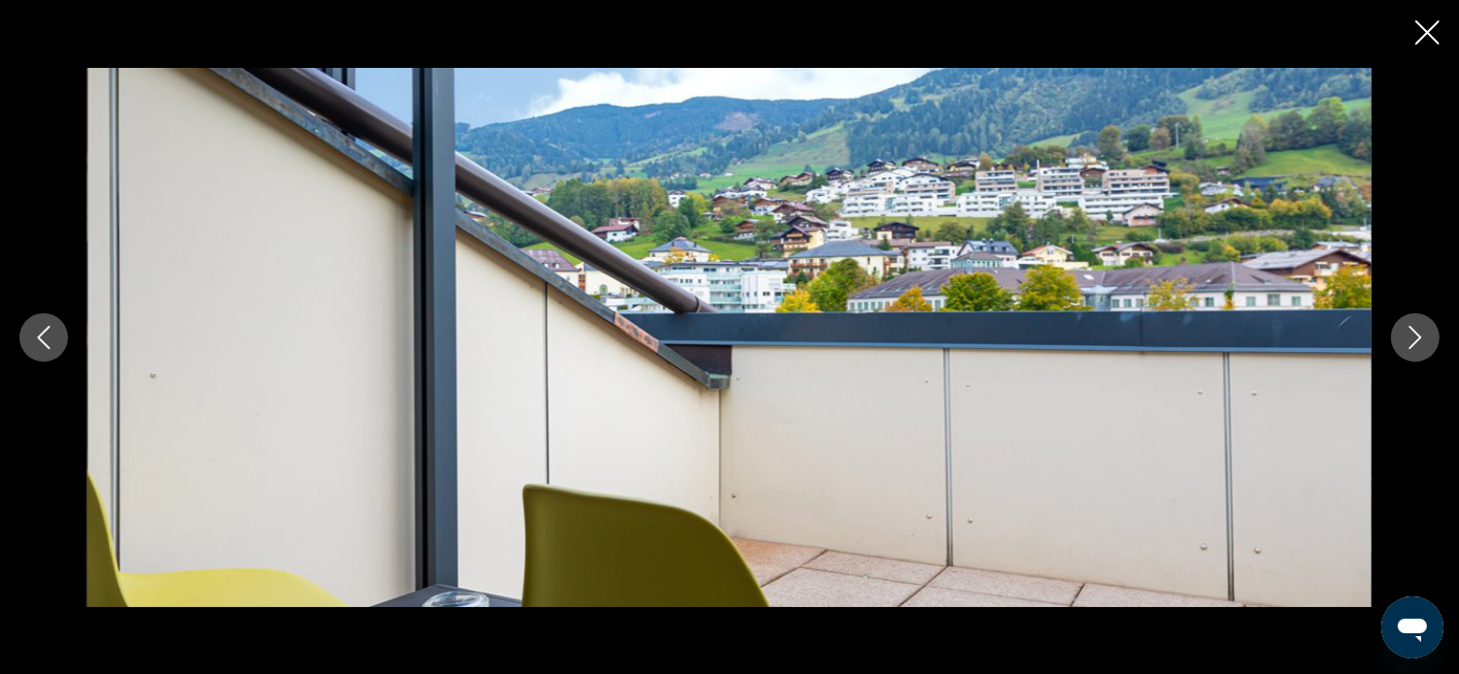
click at [1409, 323] on button "Next image" at bounding box center [1415, 337] width 49 height 49
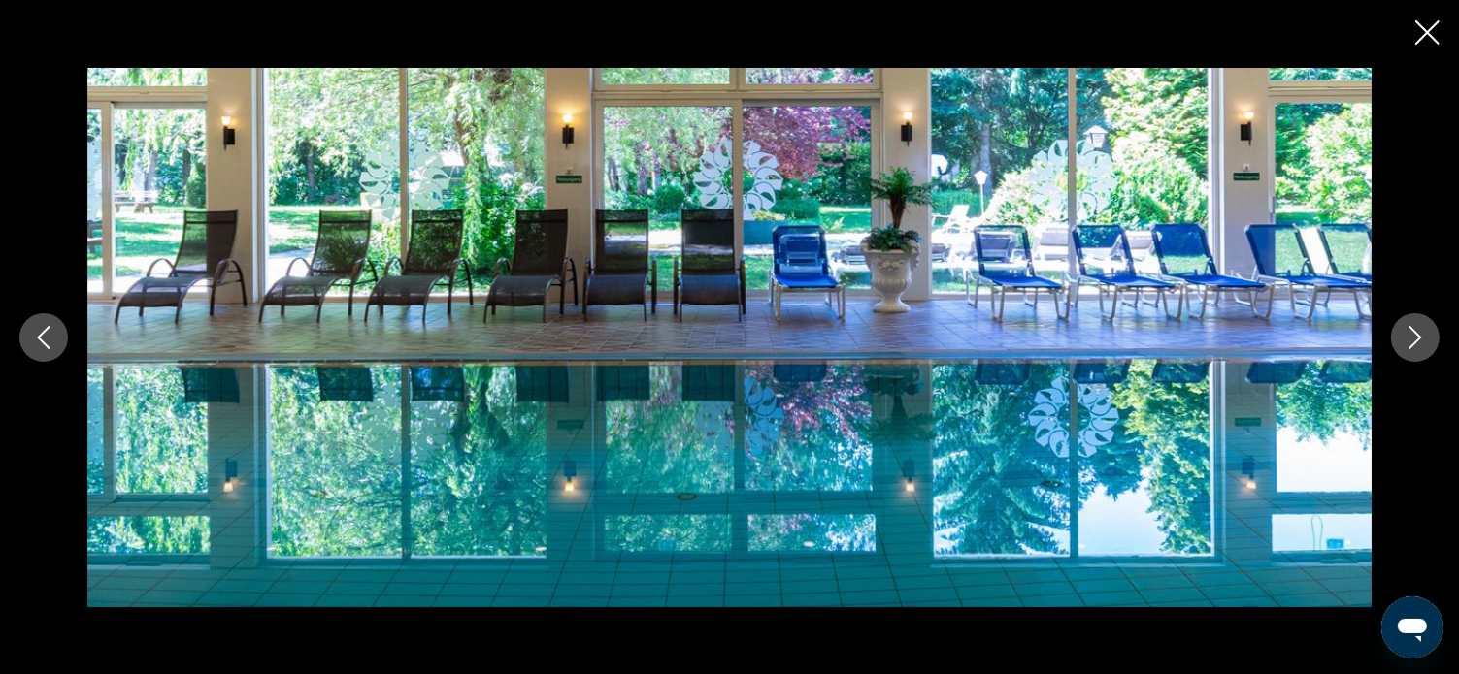
click at [1405, 319] on button "Next image" at bounding box center [1415, 337] width 49 height 49
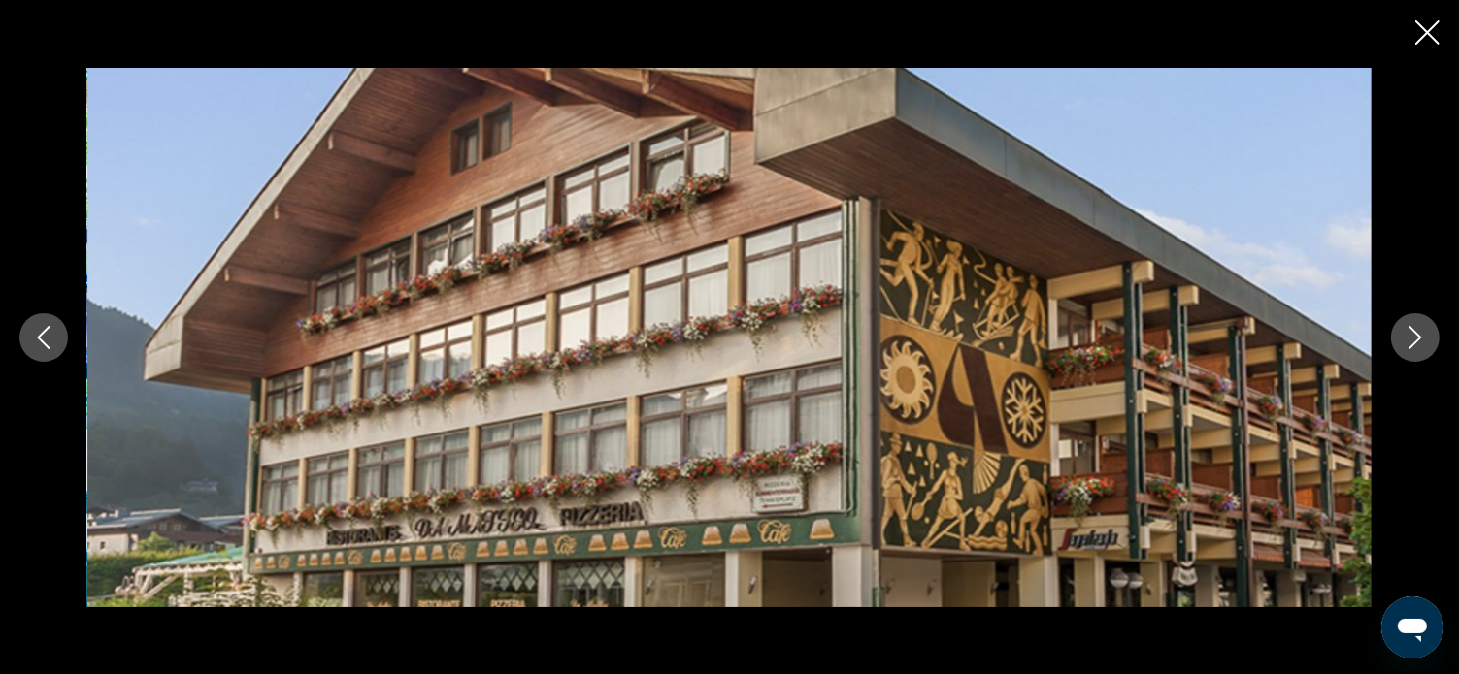
click at [1405, 317] on button "Next image" at bounding box center [1415, 337] width 49 height 49
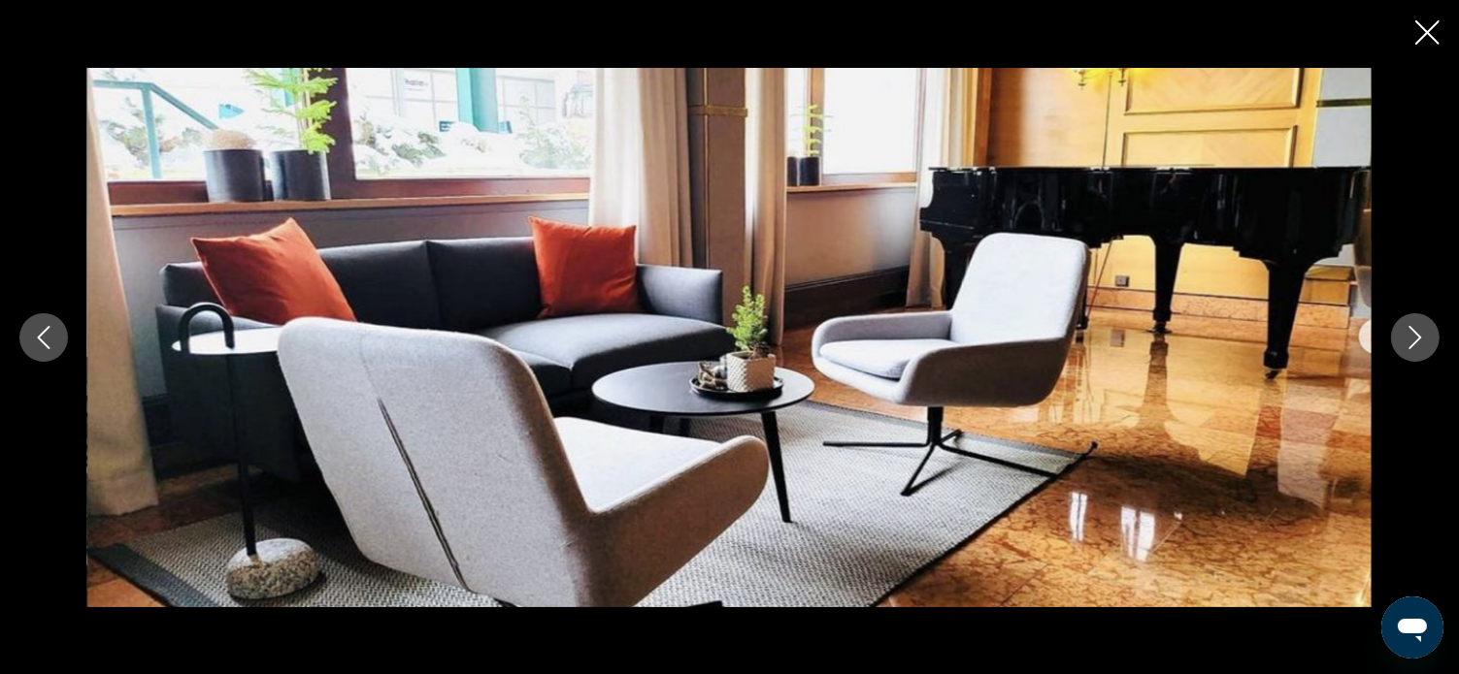
click at [1405, 314] on button "Next image" at bounding box center [1415, 337] width 49 height 49
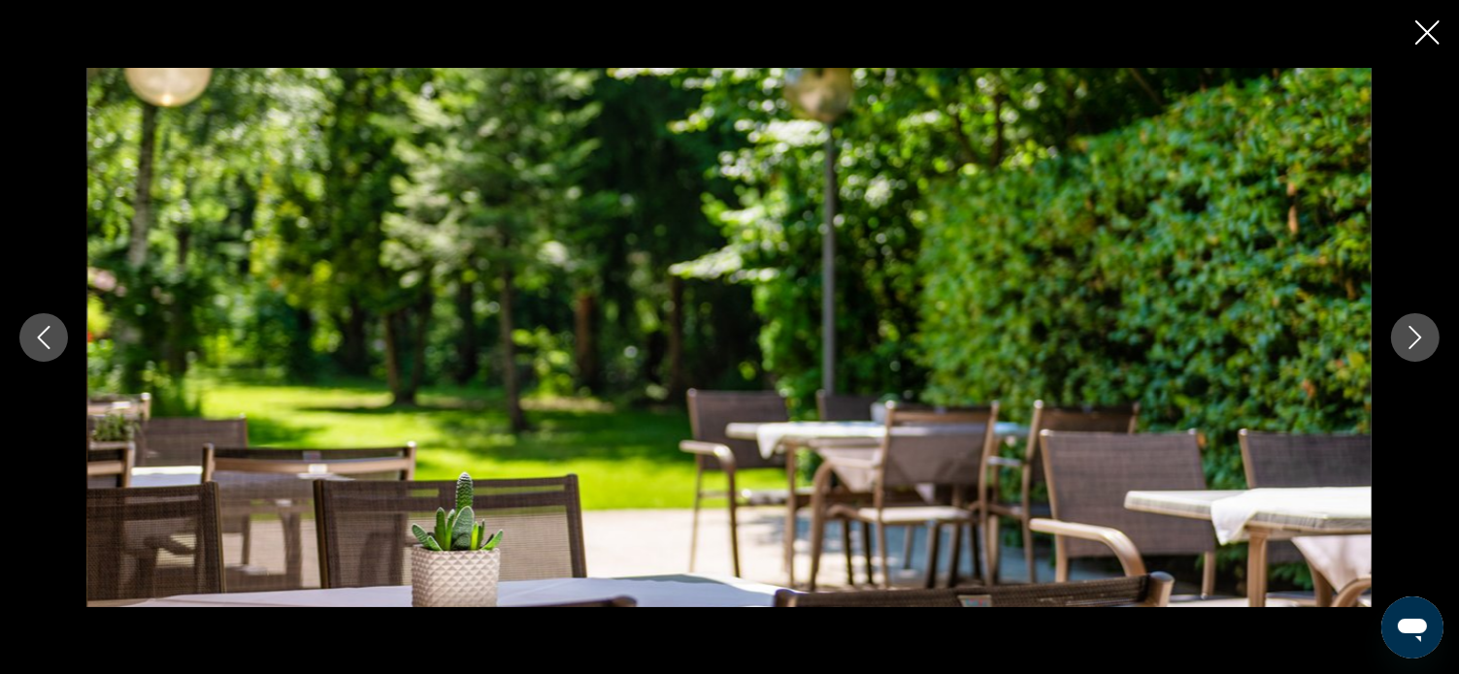
click at [1405, 314] on button "Next image" at bounding box center [1415, 337] width 49 height 49
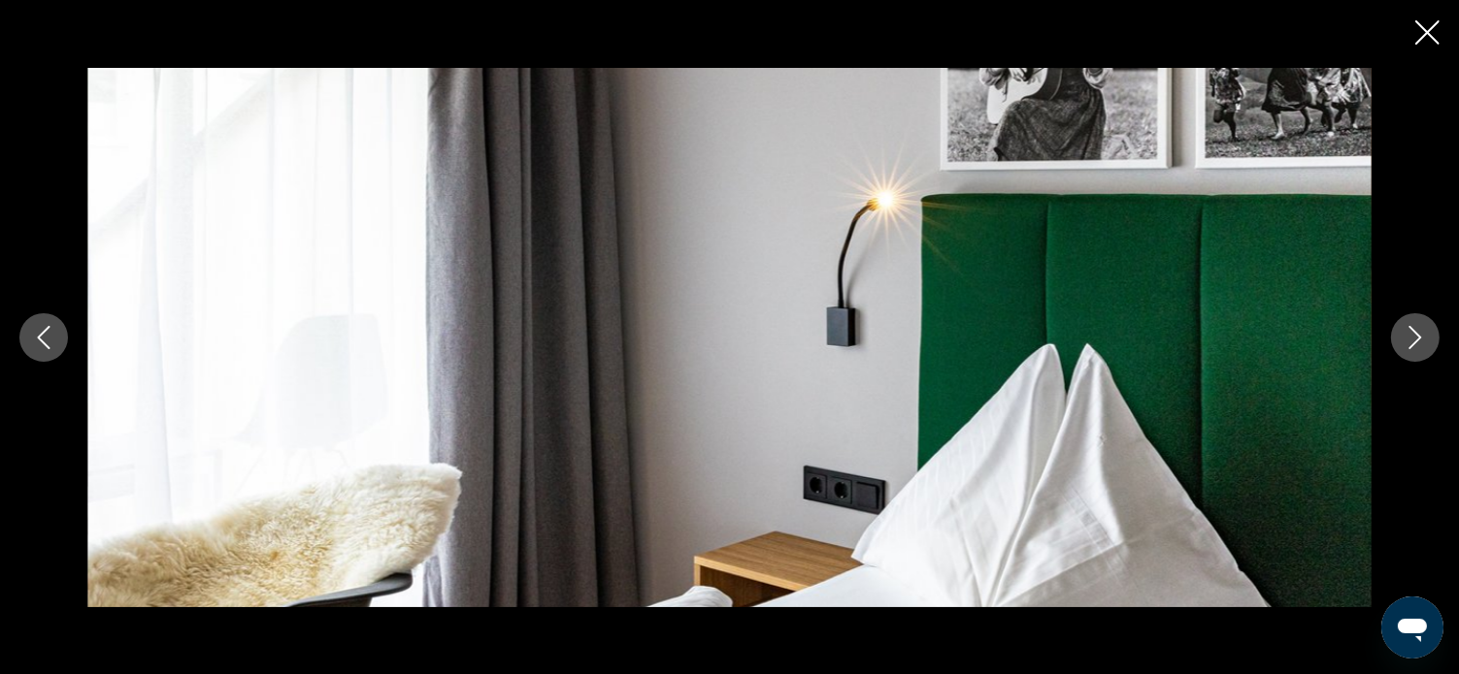
click at [1407, 335] on icon "Next image" at bounding box center [1414, 337] width 23 height 23
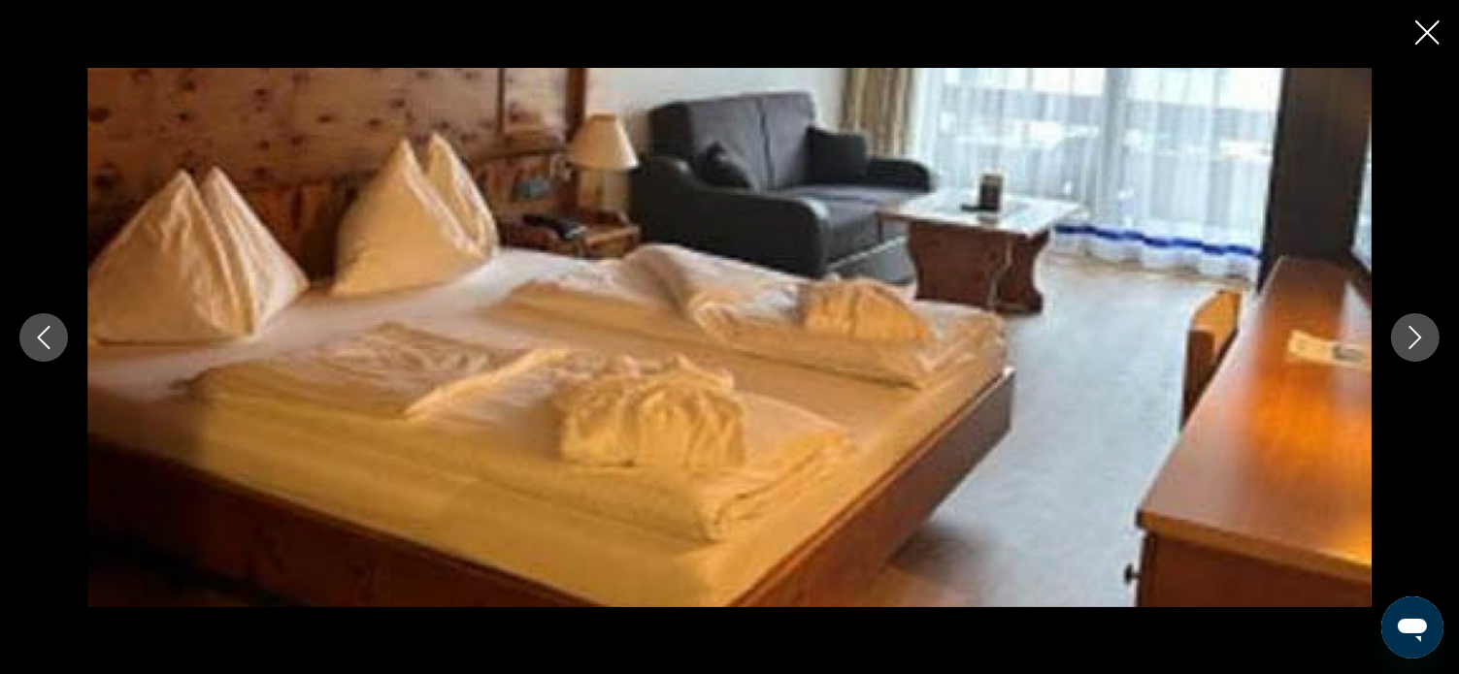
click at [1407, 335] on icon "Next image" at bounding box center [1414, 337] width 23 height 23
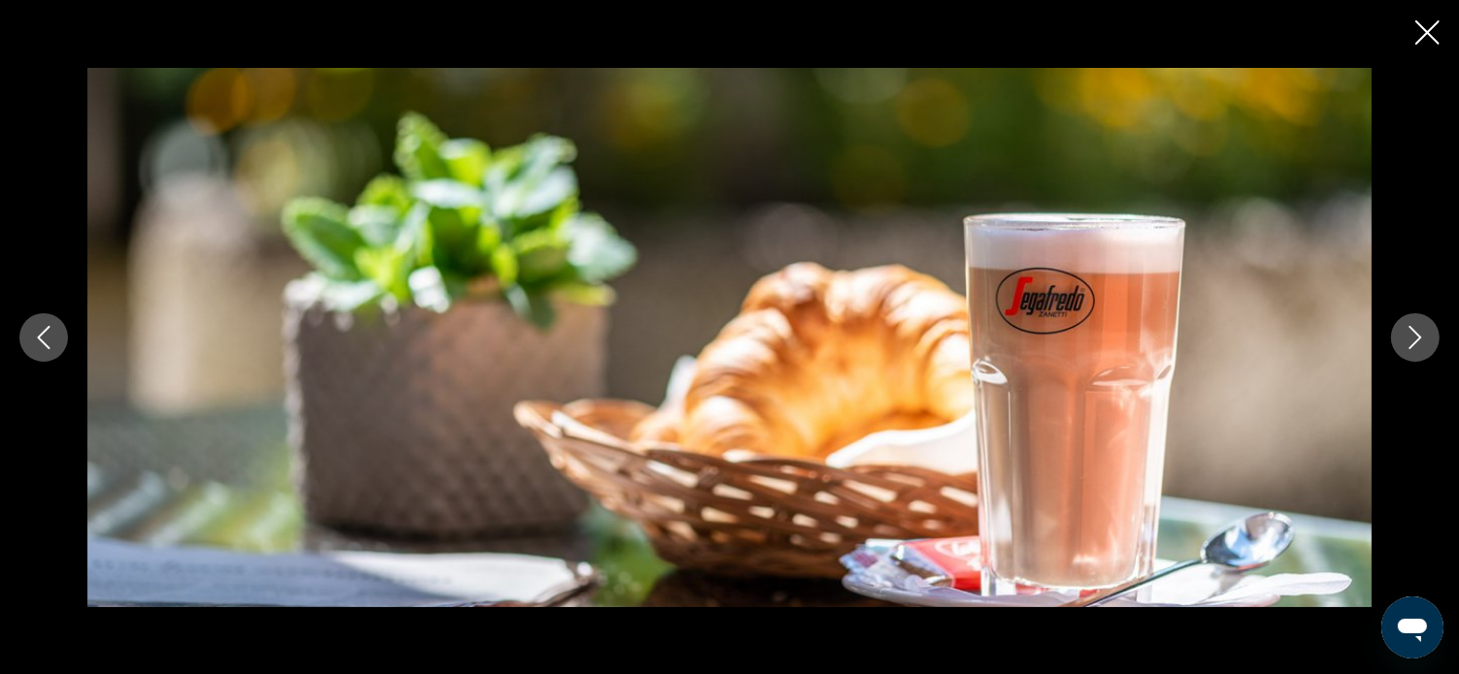
click at [1407, 335] on icon "Next image" at bounding box center [1414, 337] width 23 height 23
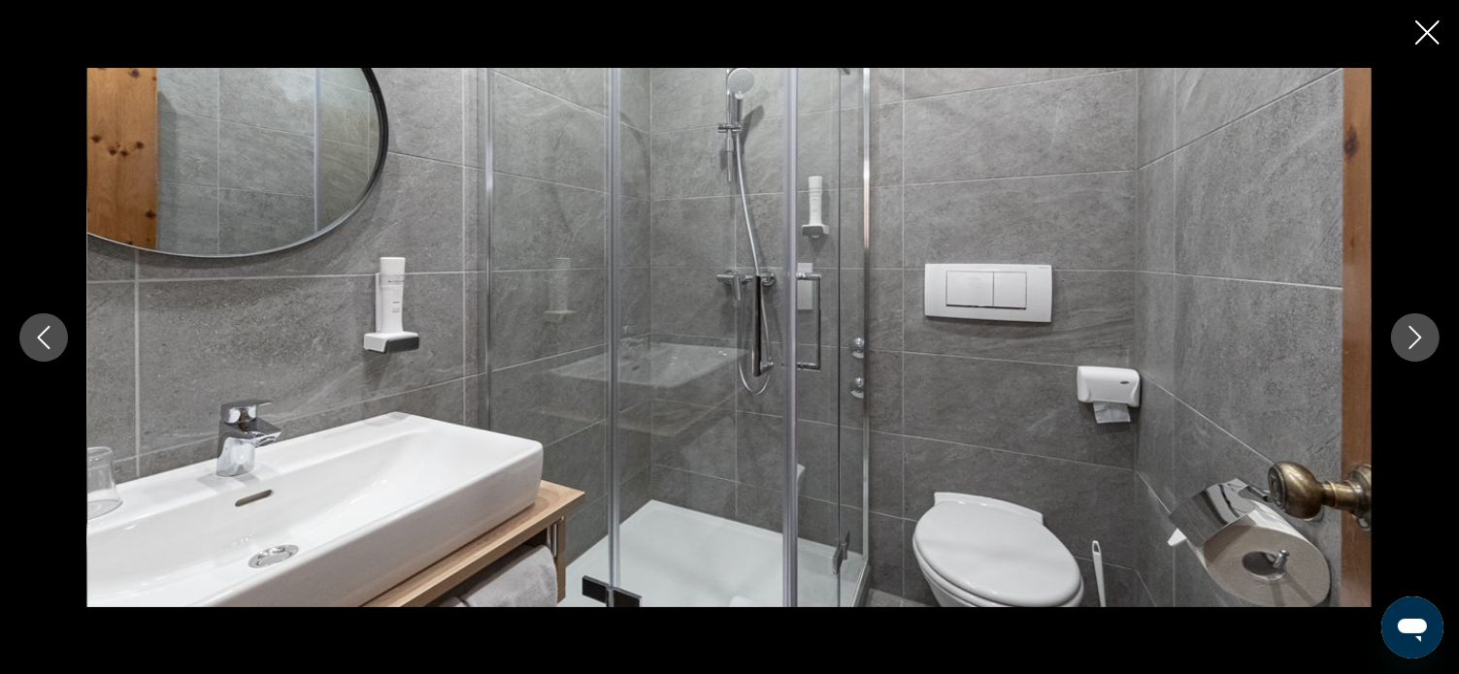
click at [1409, 333] on icon "Next image" at bounding box center [1414, 337] width 23 height 23
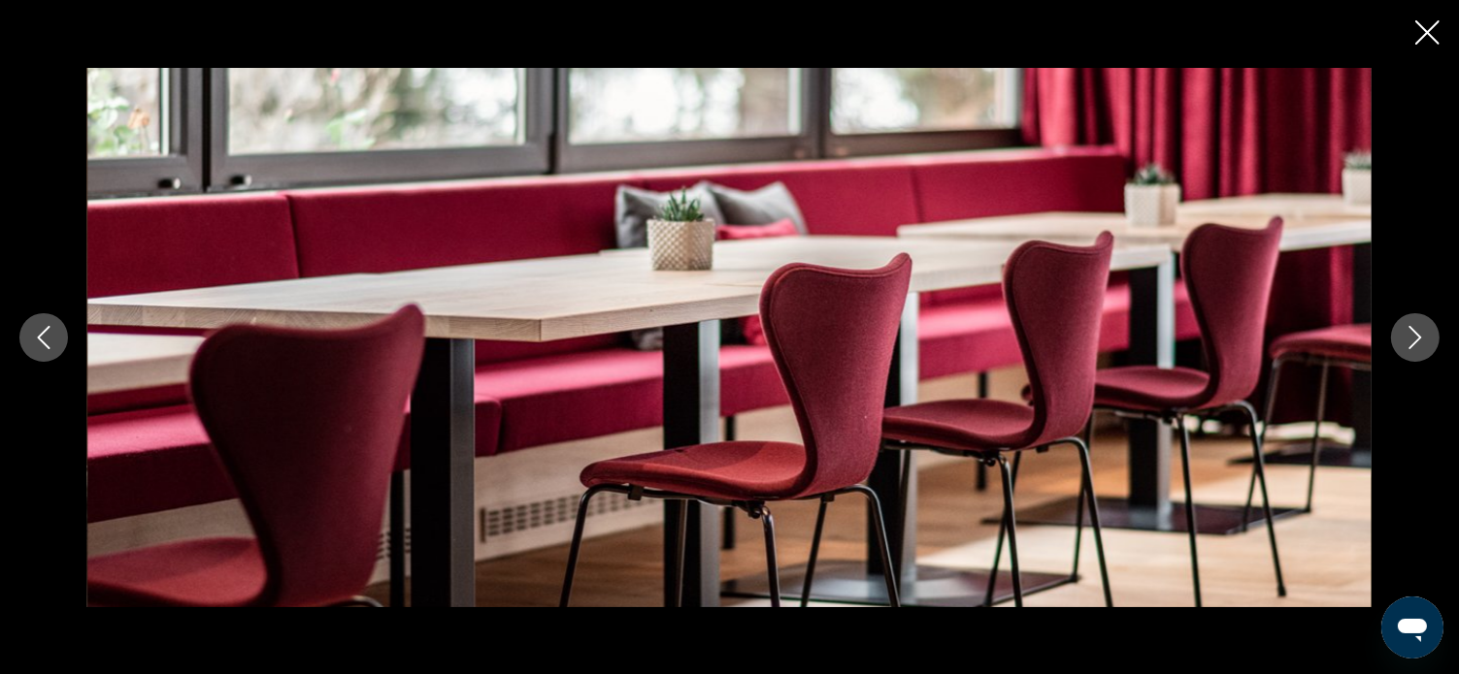
click at [1409, 333] on icon "Next image" at bounding box center [1414, 337] width 23 height 23
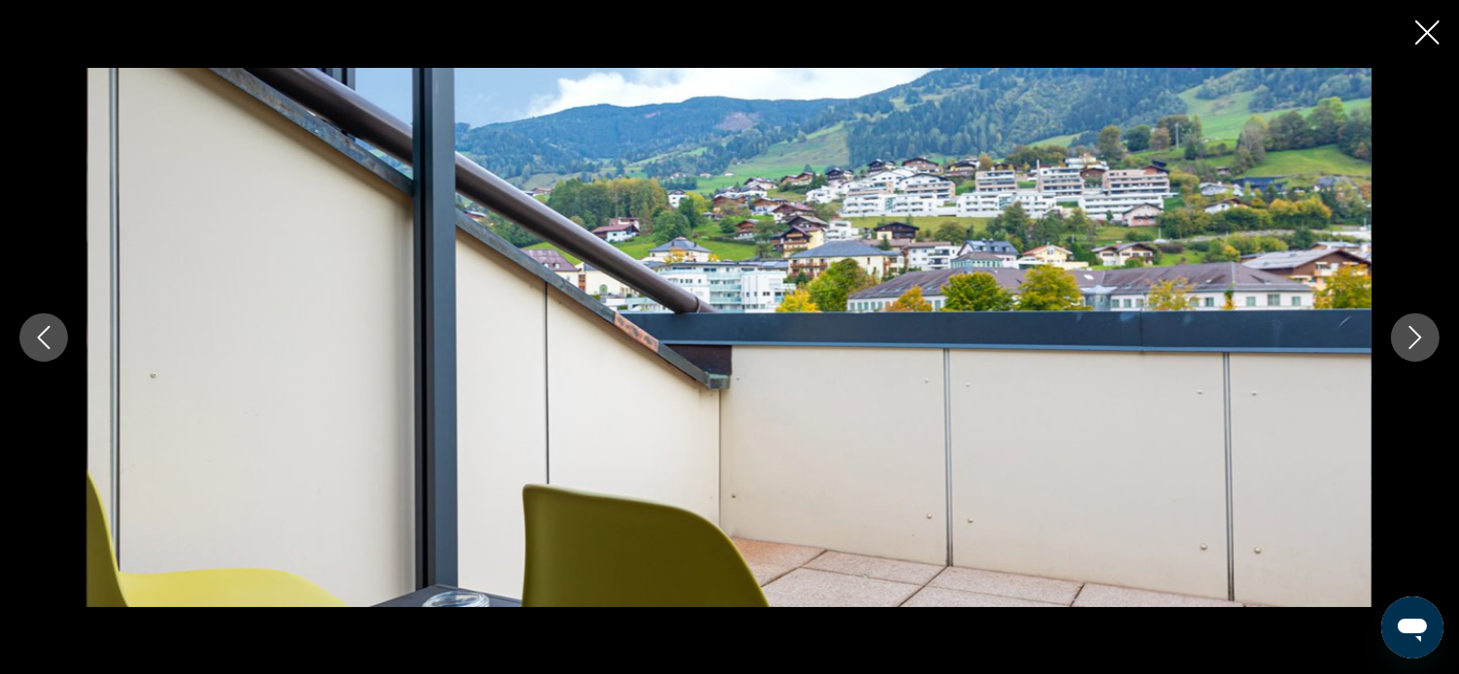
click at [1409, 333] on icon "Next image" at bounding box center [1414, 337] width 23 height 23
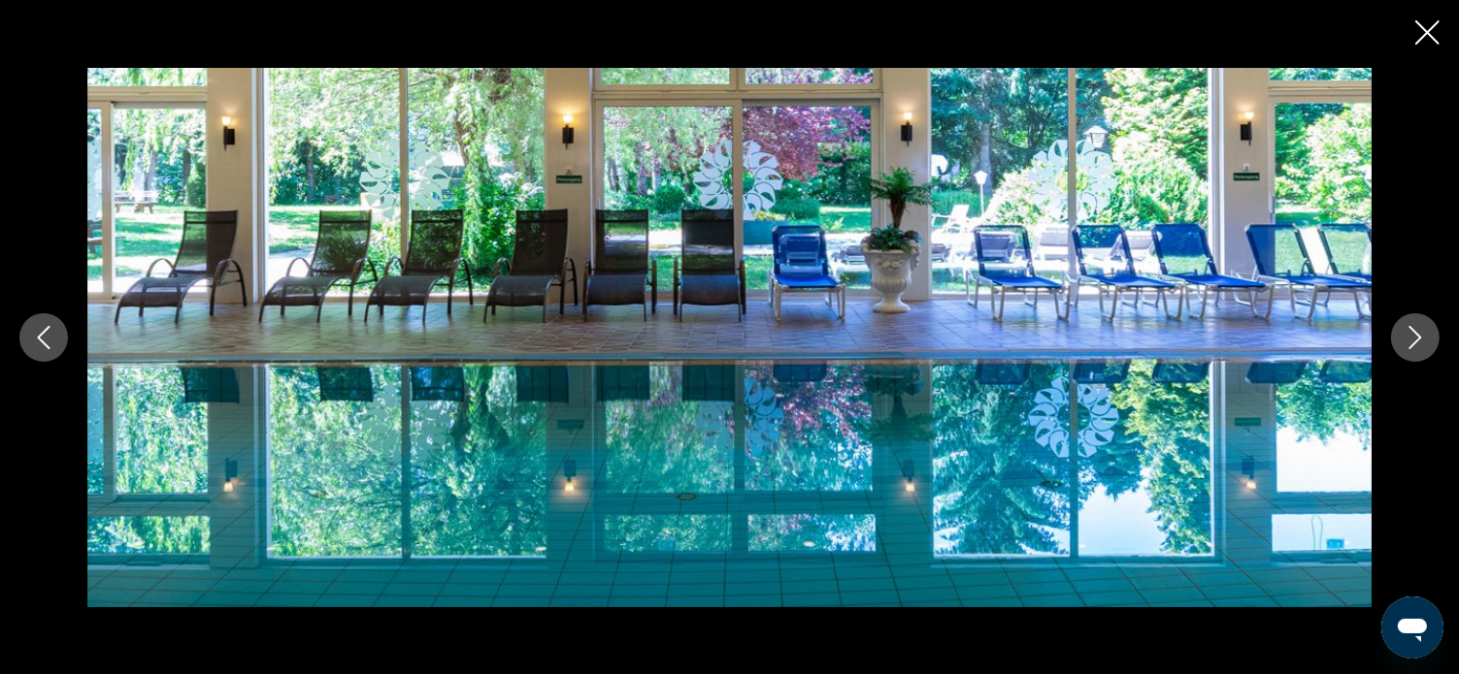
click at [1409, 333] on icon "Next image" at bounding box center [1414, 337] width 23 height 23
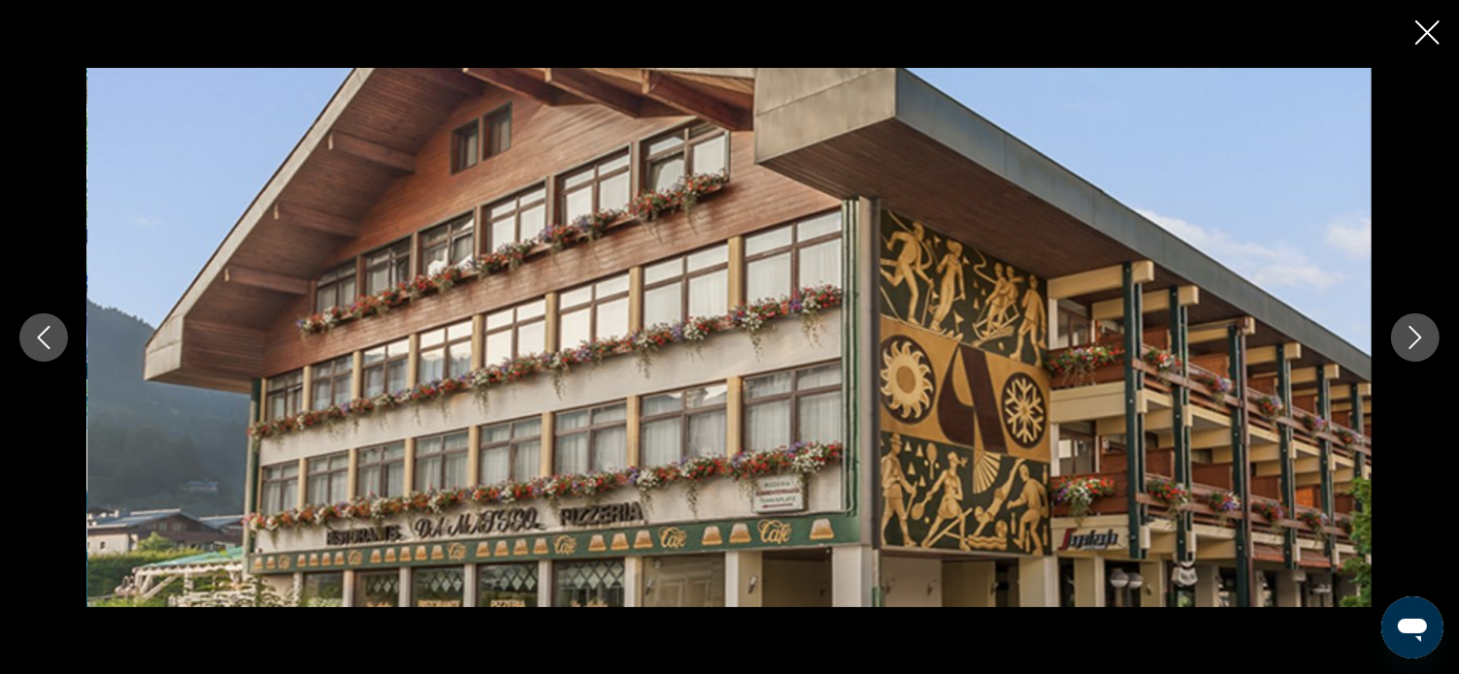
click at [1409, 333] on icon "Next image" at bounding box center [1414, 337] width 23 height 23
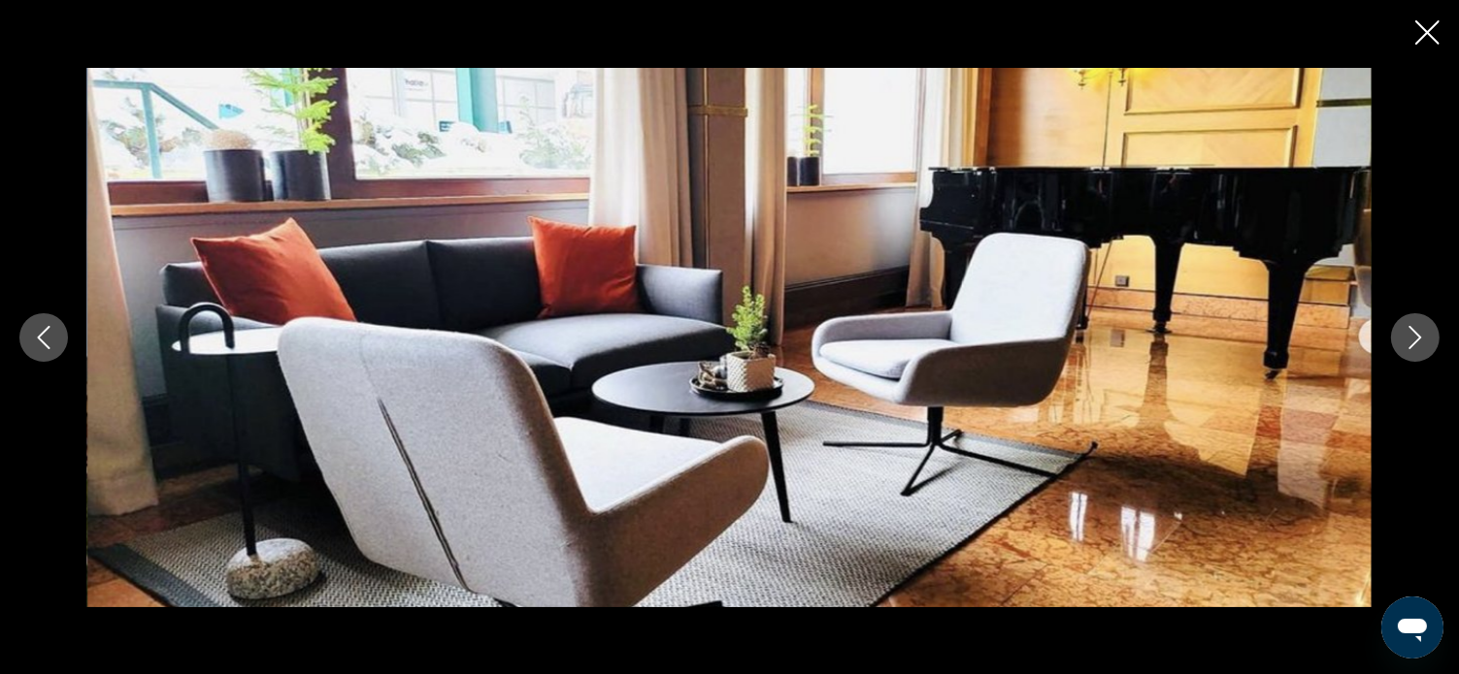
click at [1409, 333] on icon "Next image" at bounding box center [1414, 337] width 23 height 23
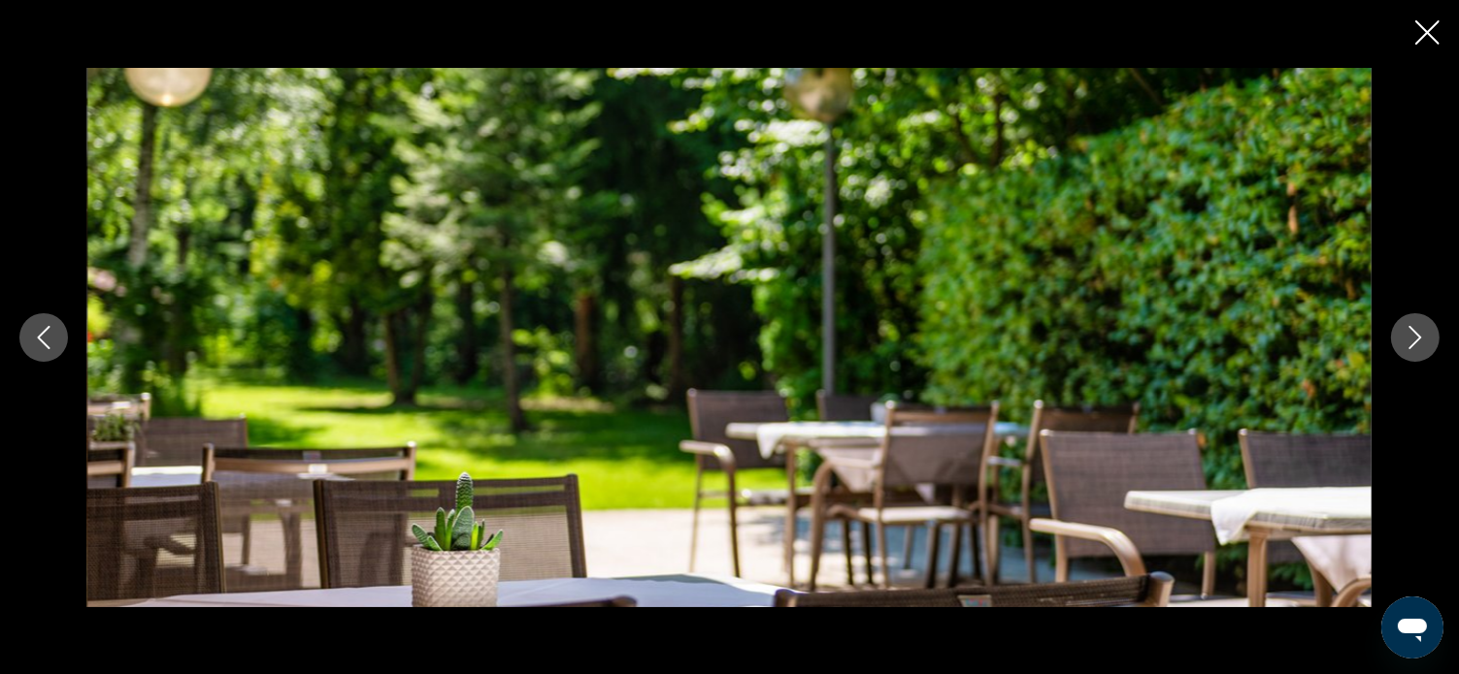
click at [1419, 23] on icon "Close slideshow" at bounding box center [1427, 32] width 24 height 24
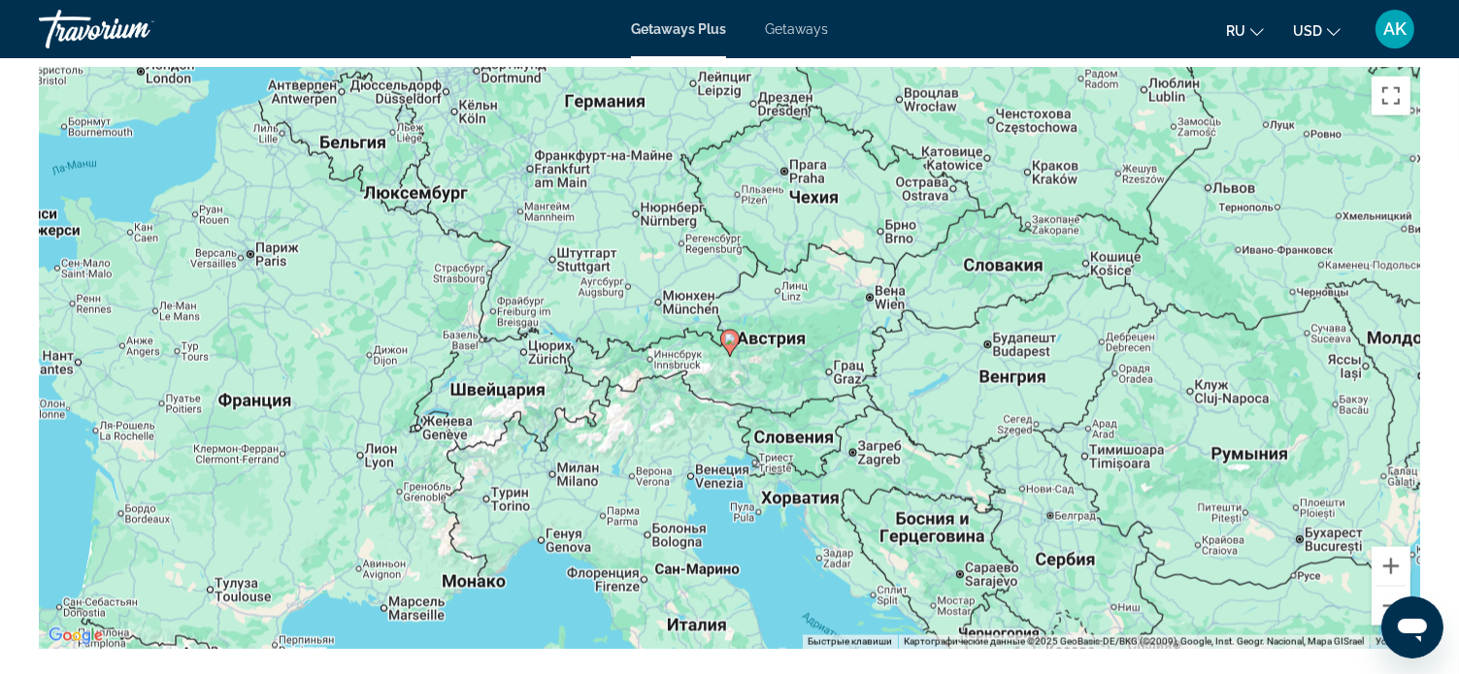
scroll to position [2814, 0]
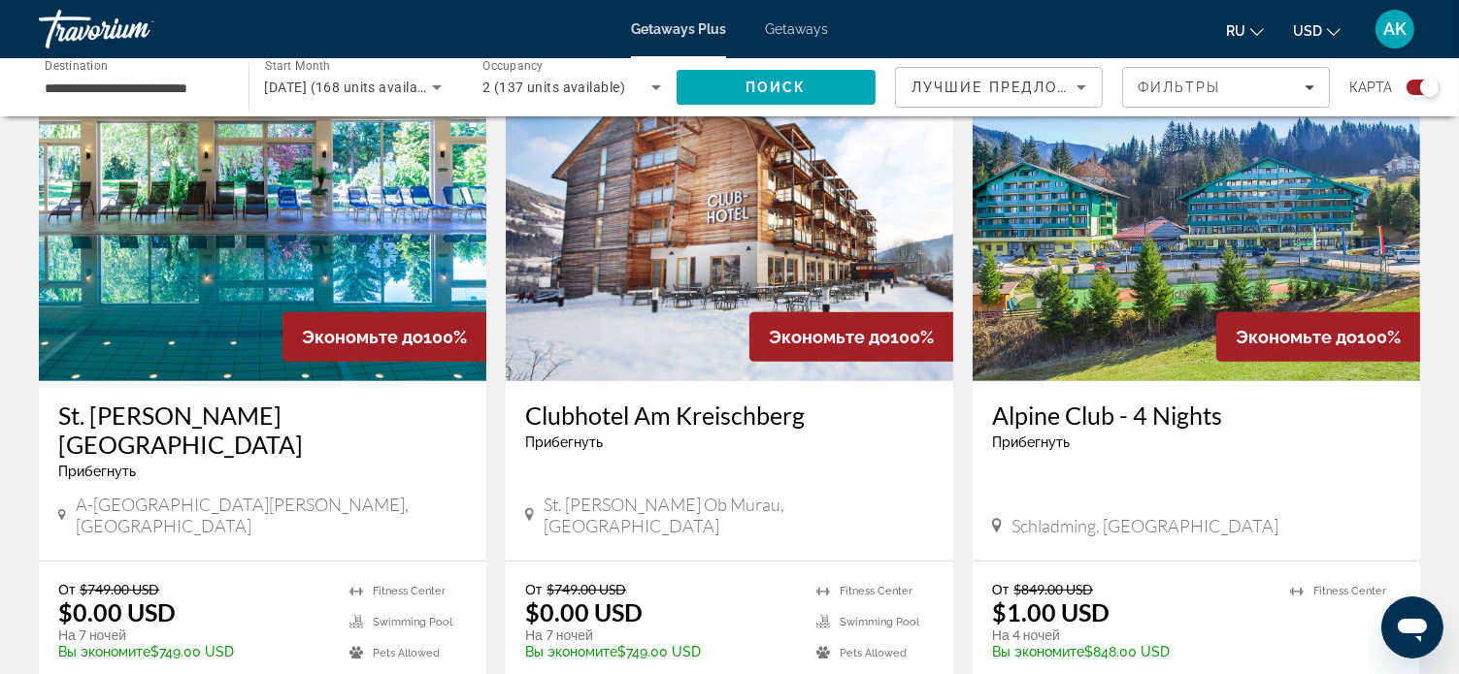
scroll to position [812, 0]
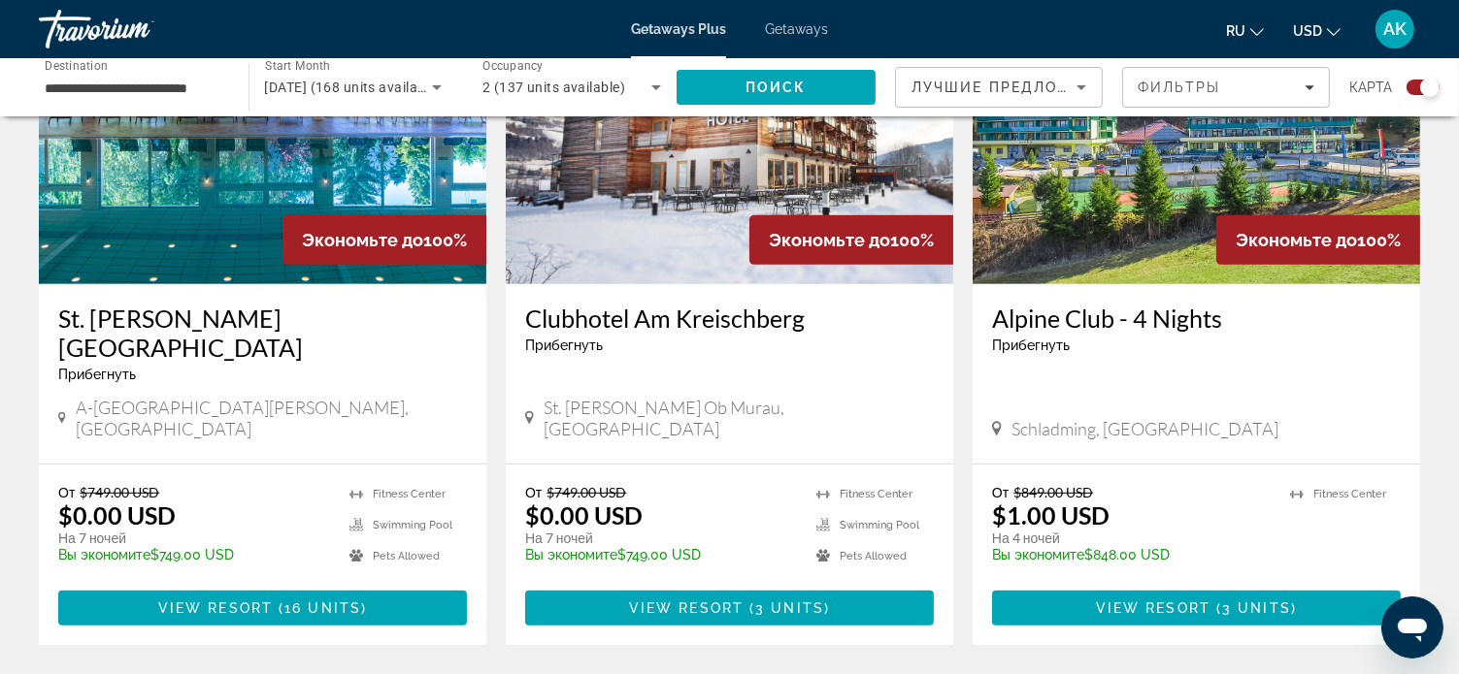
click at [1137, 465] on div "От $849.00 USD $1.00 USD На 4 ночей Вы экономите $848.00 USD temp 4.4 [GEOGRAPH…" at bounding box center [1195, 555] width 447 height 181
click at [1228, 179] on img "Main content" at bounding box center [1195, 129] width 447 height 311
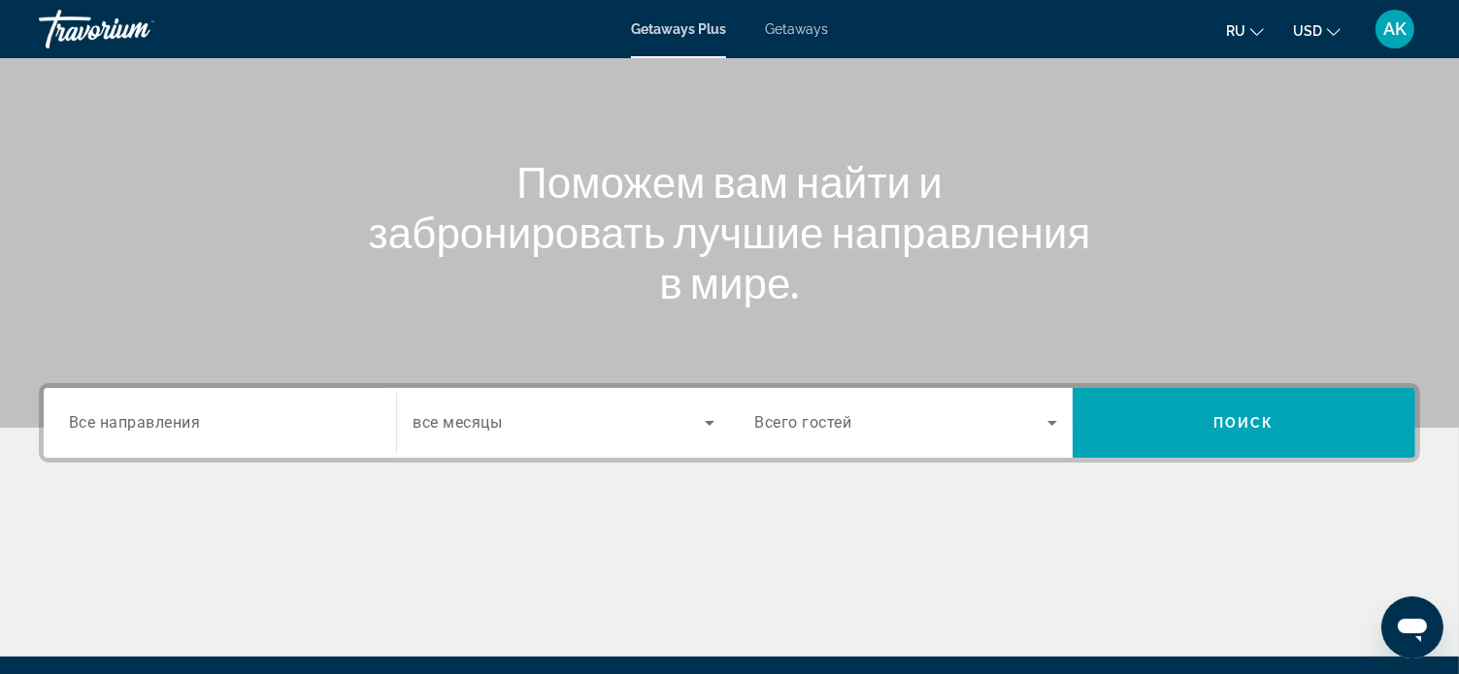
scroll to position [194, 0]
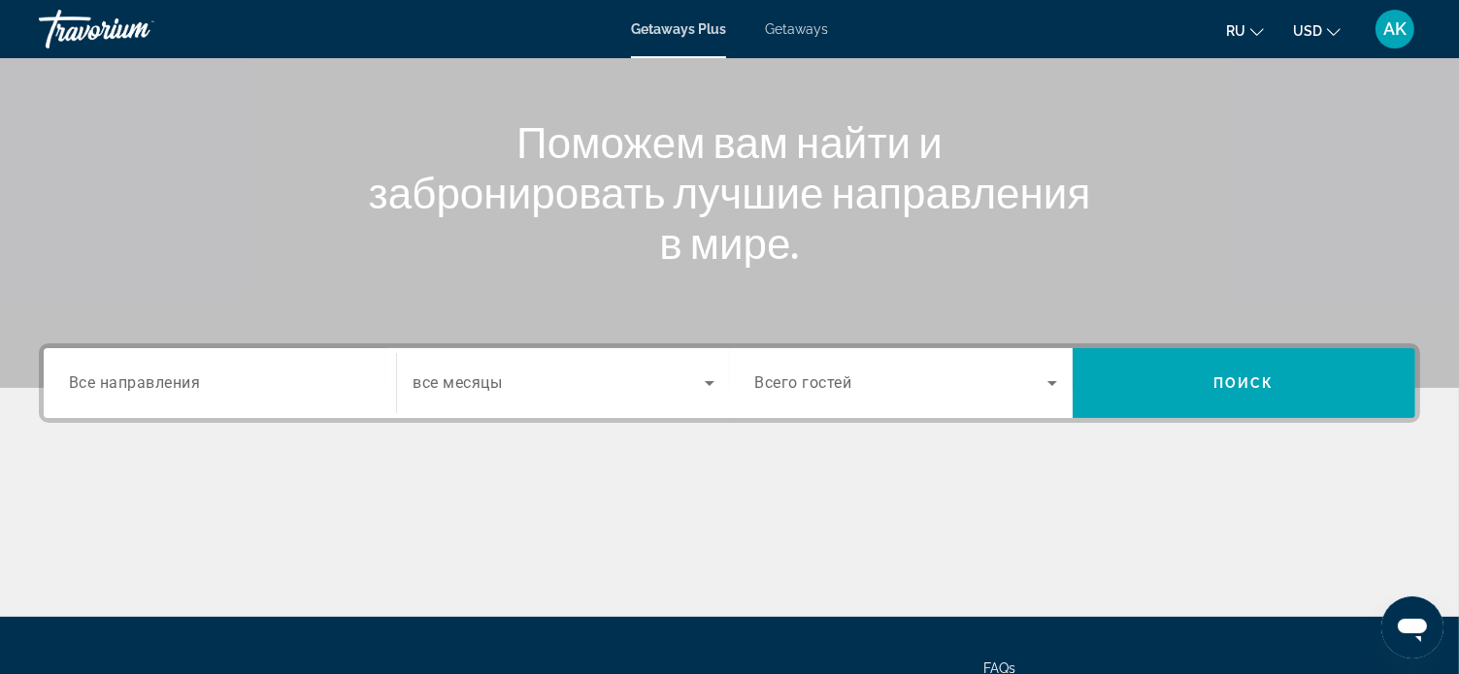
click at [202, 385] on div "Destination Все направления" at bounding box center [220, 383] width 302 height 55
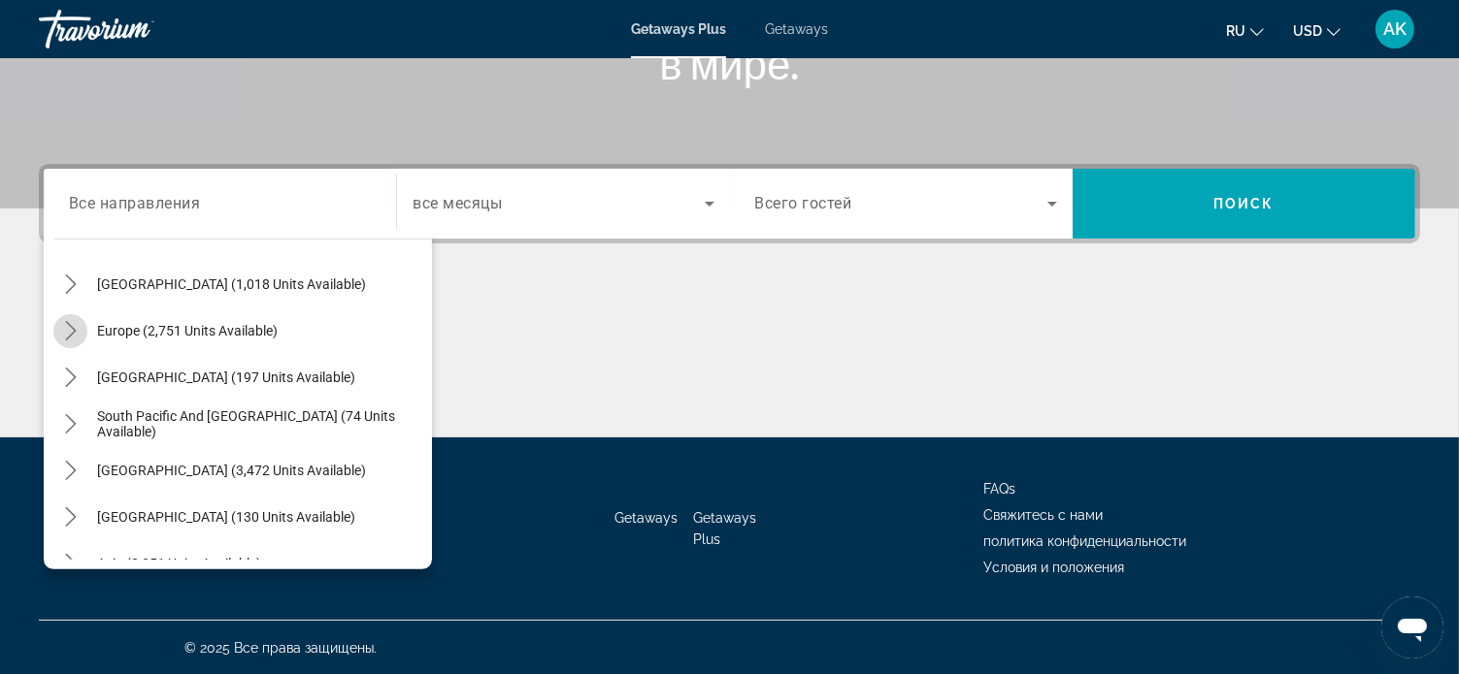
click at [72, 338] on icon "Toggle Europe (2,751 units available) submenu" at bounding box center [70, 330] width 19 height 19
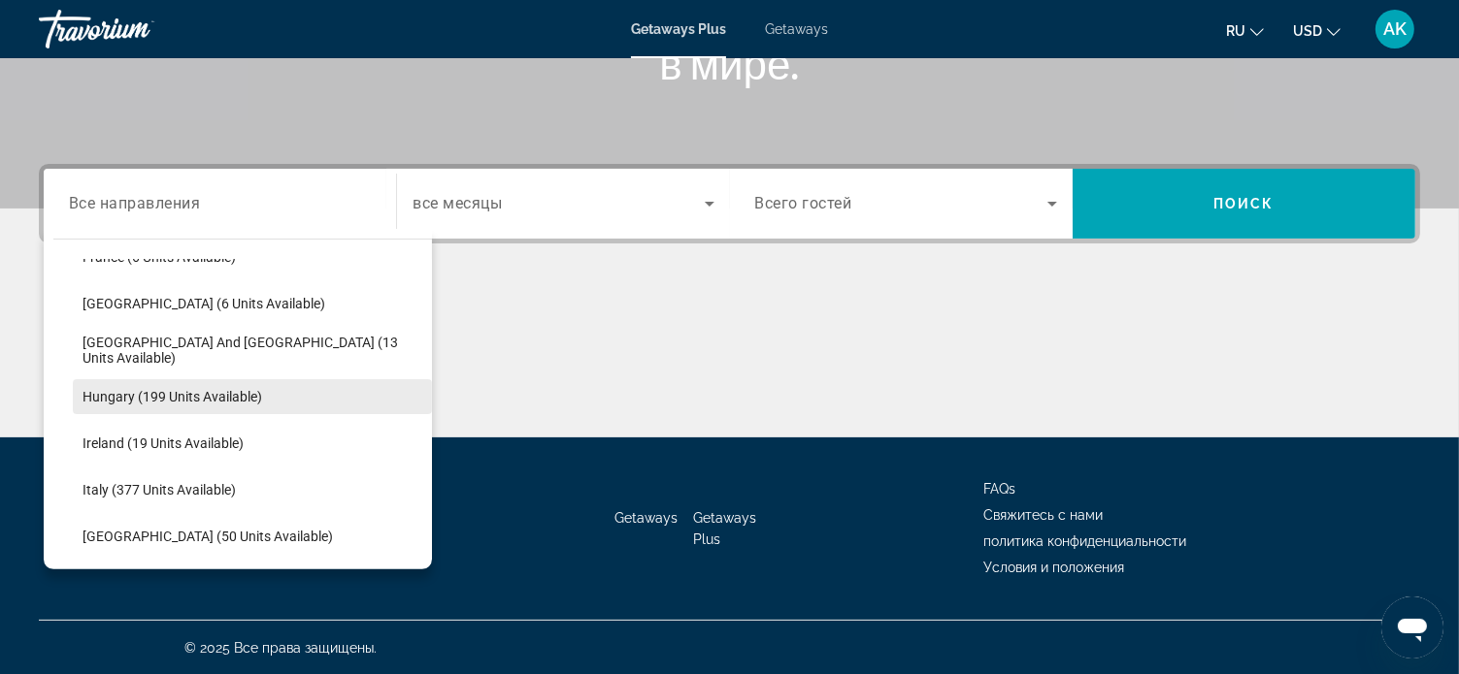
scroll to position [534, 0]
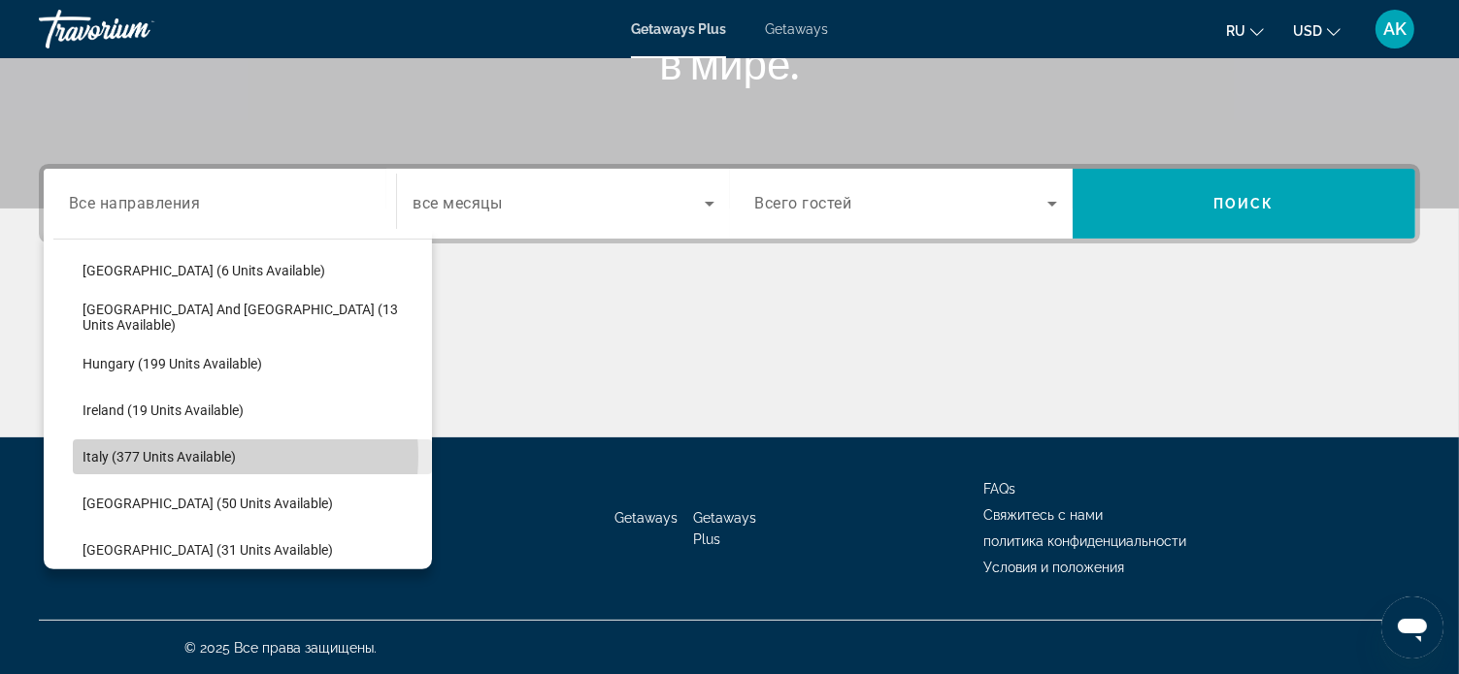
click at [229, 455] on span "Italy (377 units available)" at bounding box center [158, 457] width 153 height 16
type input "**********"
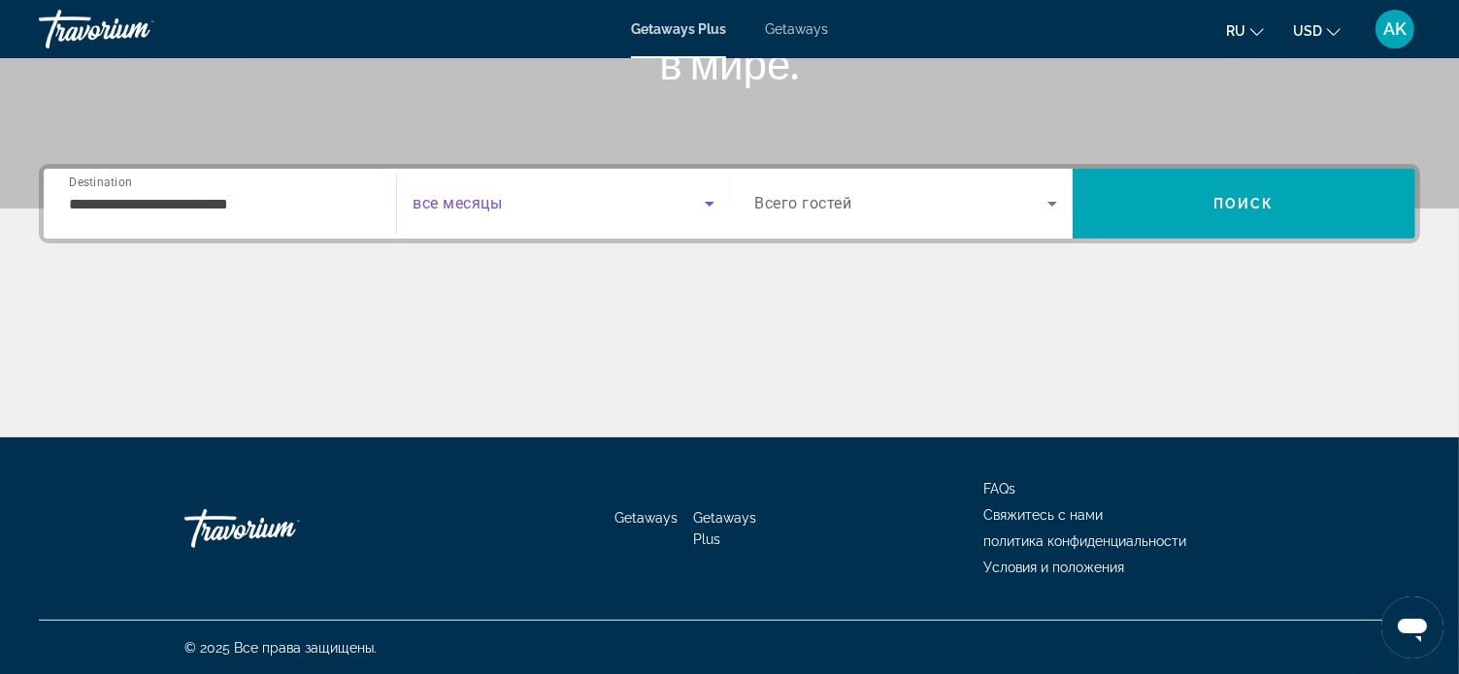
click at [704, 201] on icon "Search widget" at bounding box center [709, 203] width 23 height 23
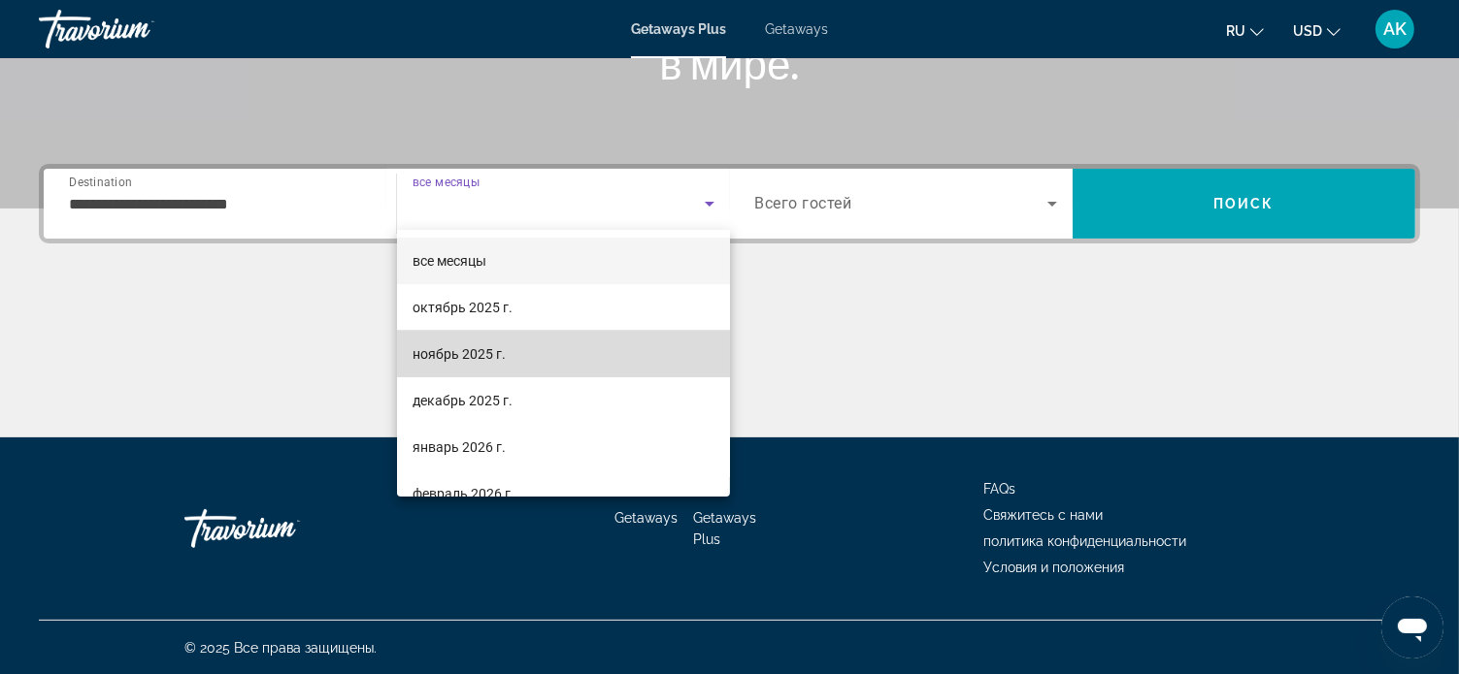
click at [569, 350] on mat-option "ноябрь 2025 г." at bounding box center [563, 354] width 333 height 47
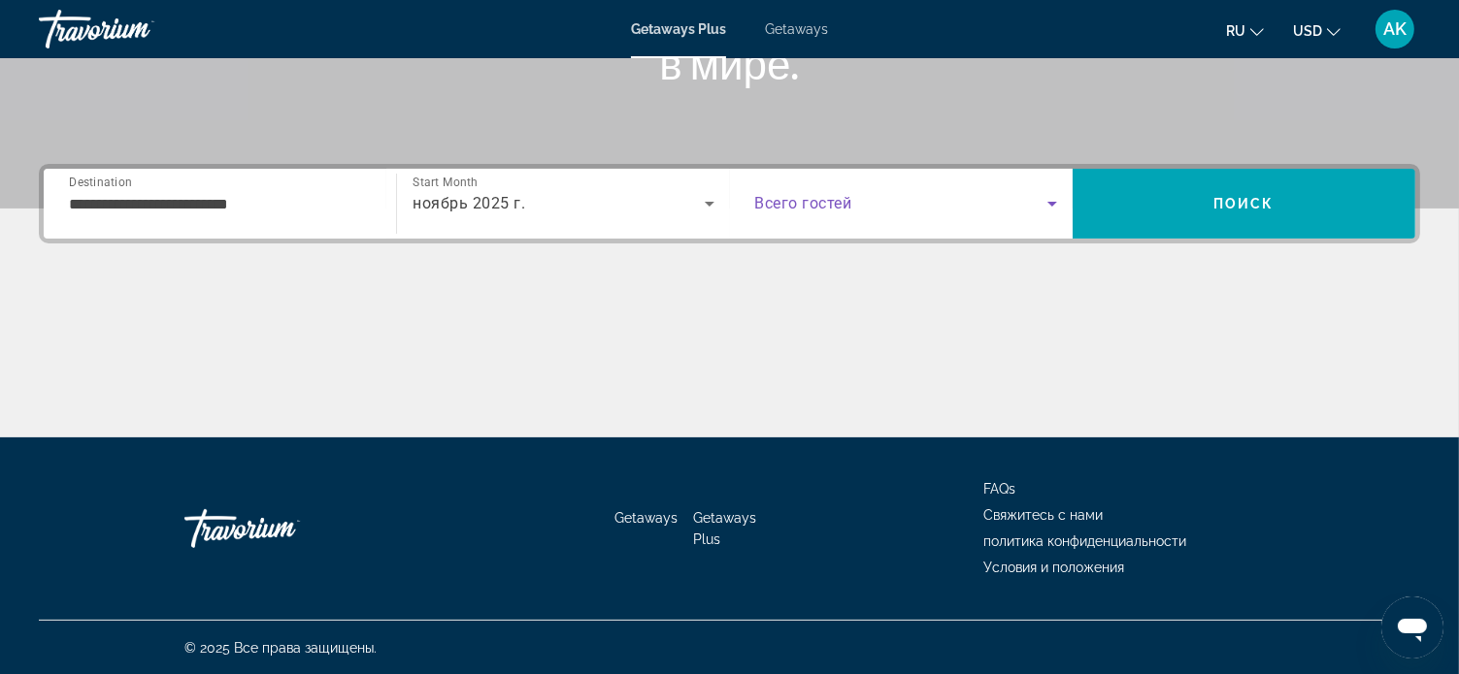
click at [1049, 200] on icon "Search widget" at bounding box center [1051, 203] width 23 height 23
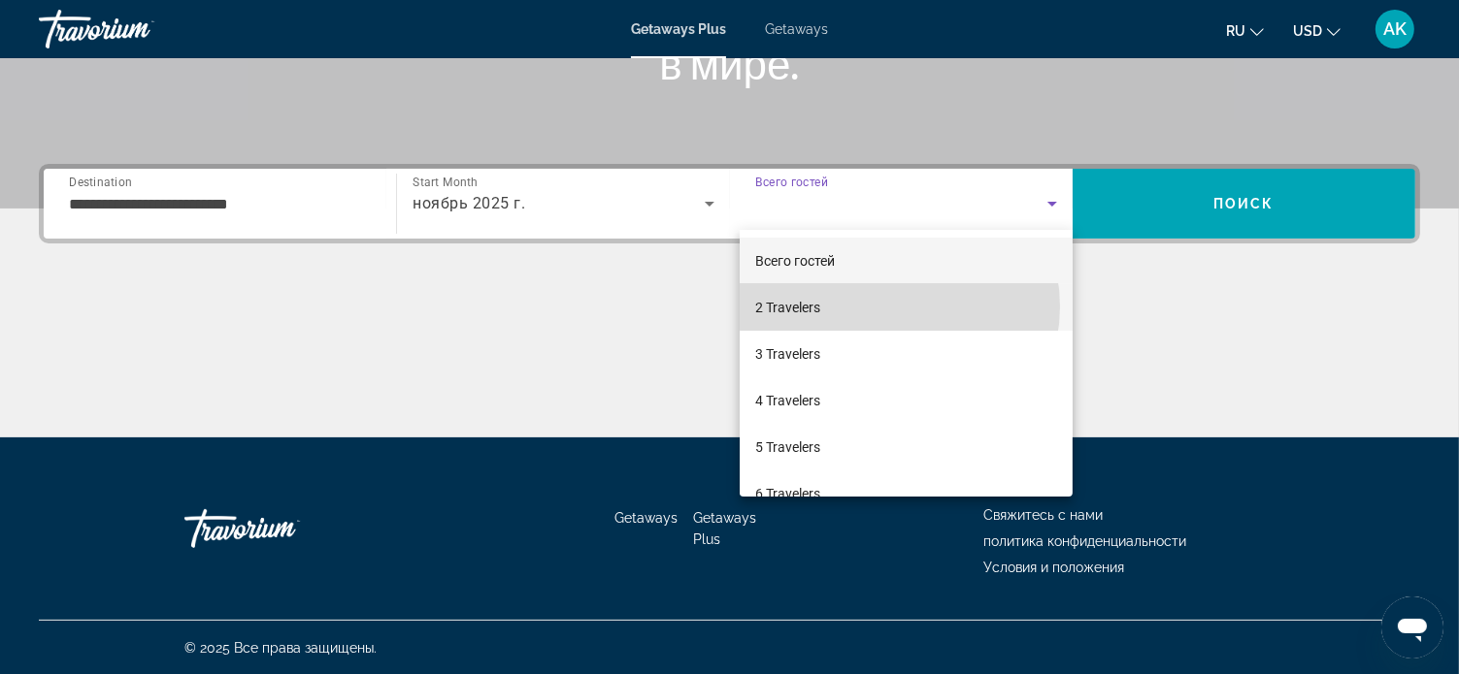
click at [895, 307] on mat-option "2 Travelers" at bounding box center [905, 307] width 333 height 47
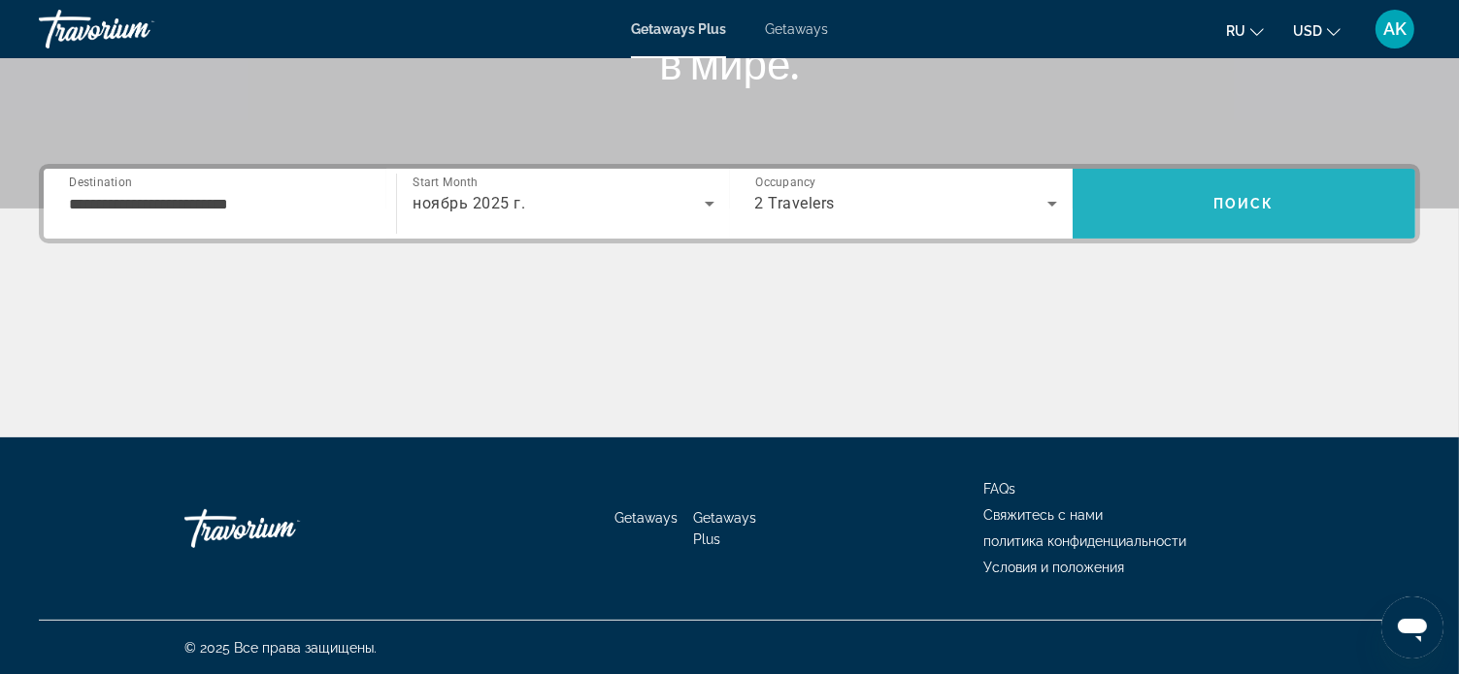
click at [1221, 199] on span "Поиск" at bounding box center [1243, 204] width 61 height 16
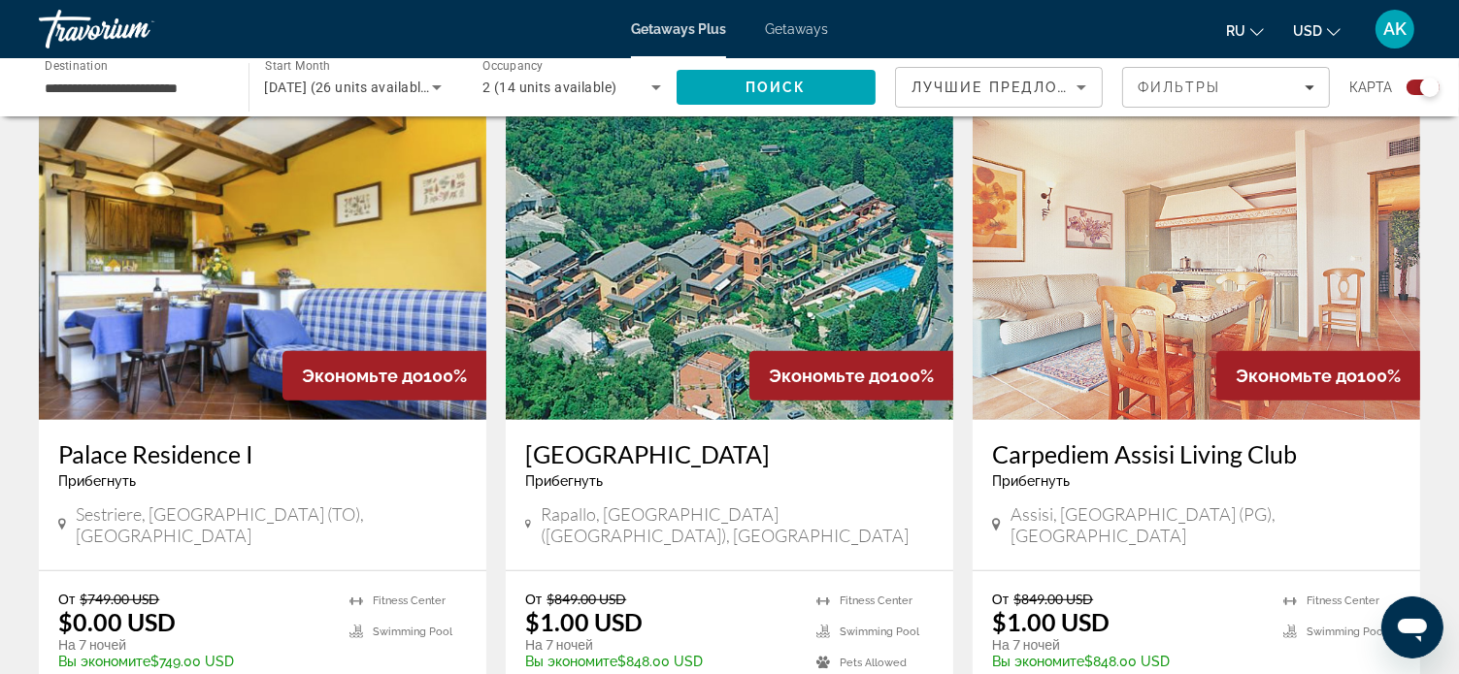
scroll to position [679, 0]
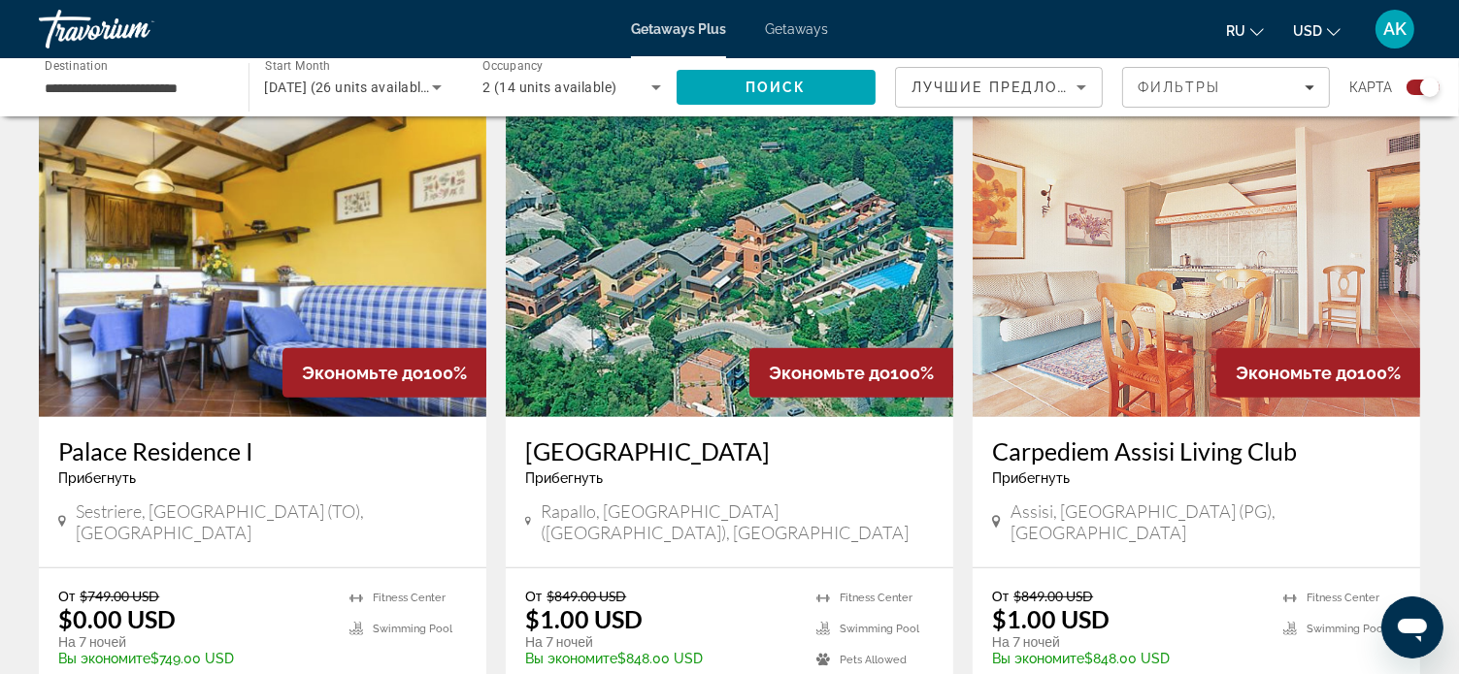
click at [656, 276] on img "Main content" at bounding box center [729, 262] width 447 height 311
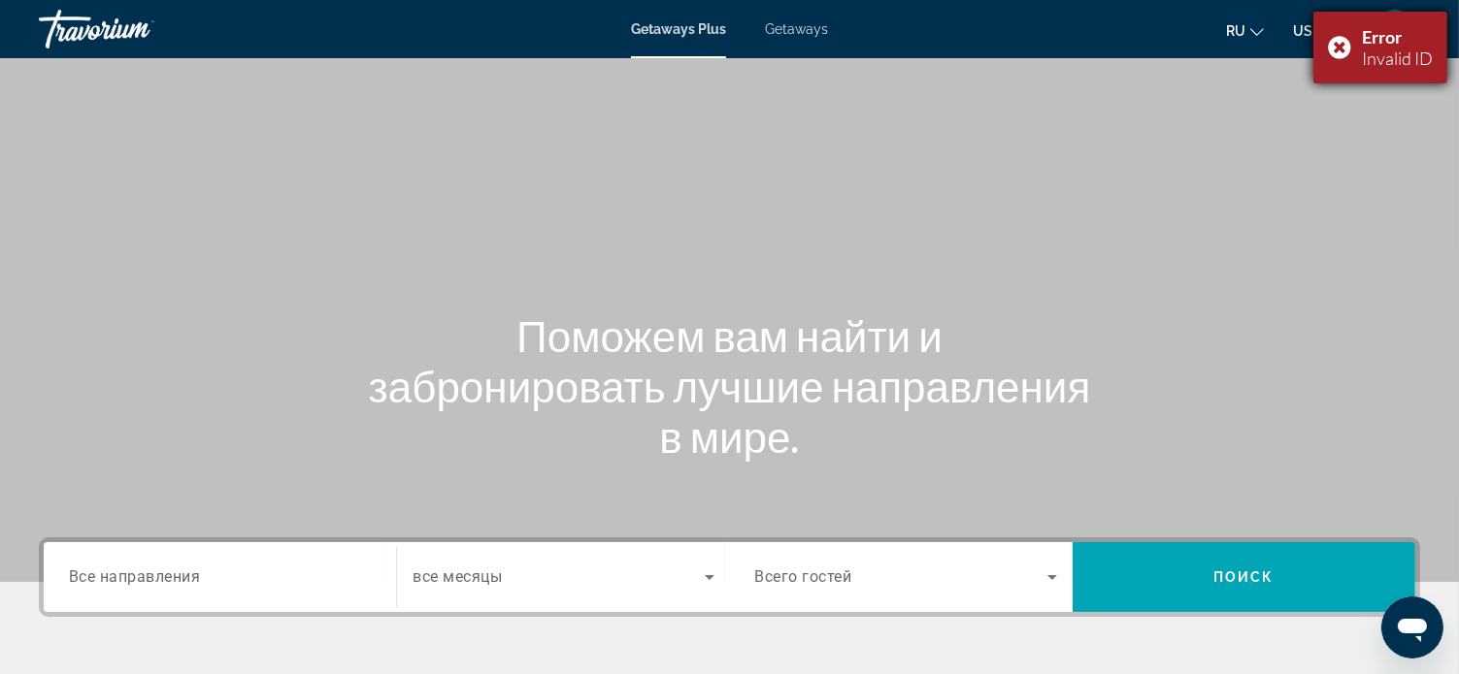
click at [1337, 44] on div "Error Invalid ID" at bounding box center [1380, 48] width 134 height 72
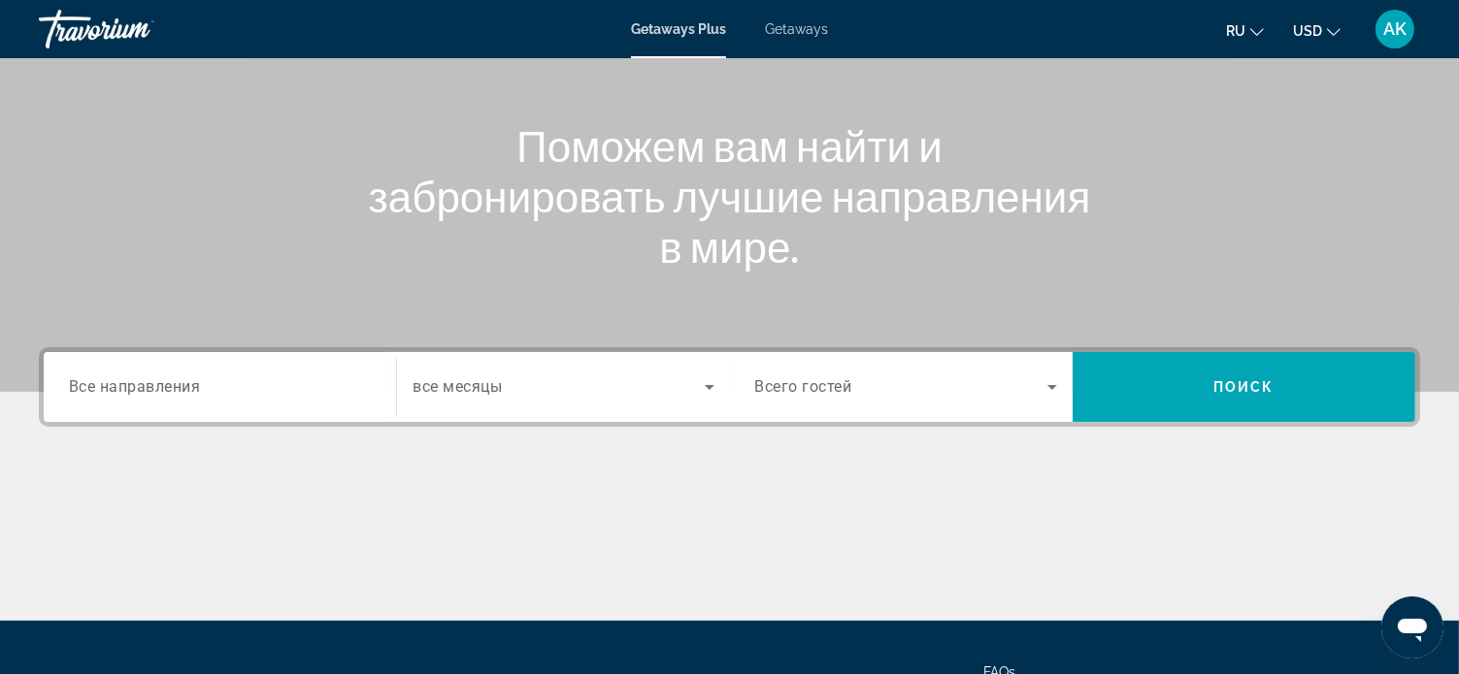
scroll to position [194, 0]
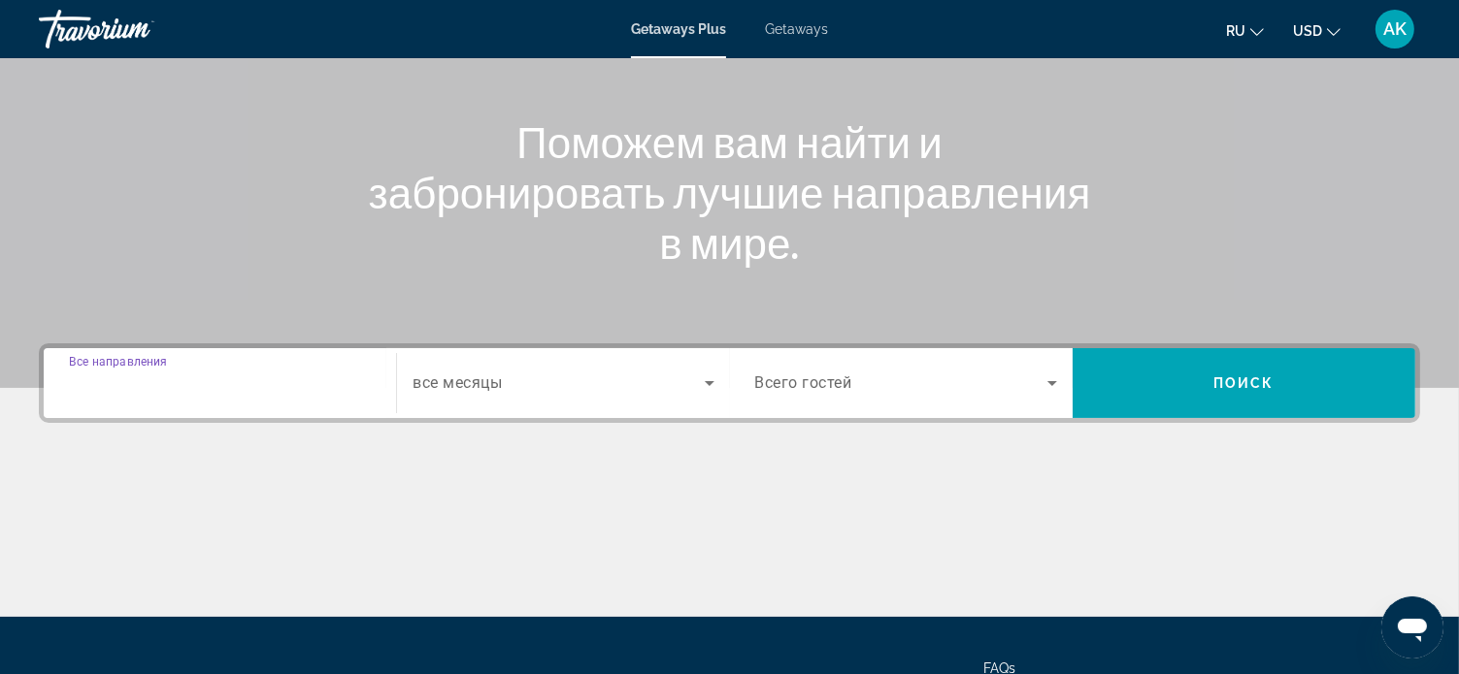
click at [216, 379] on input "Destination Все направления" at bounding box center [220, 384] width 302 height 23
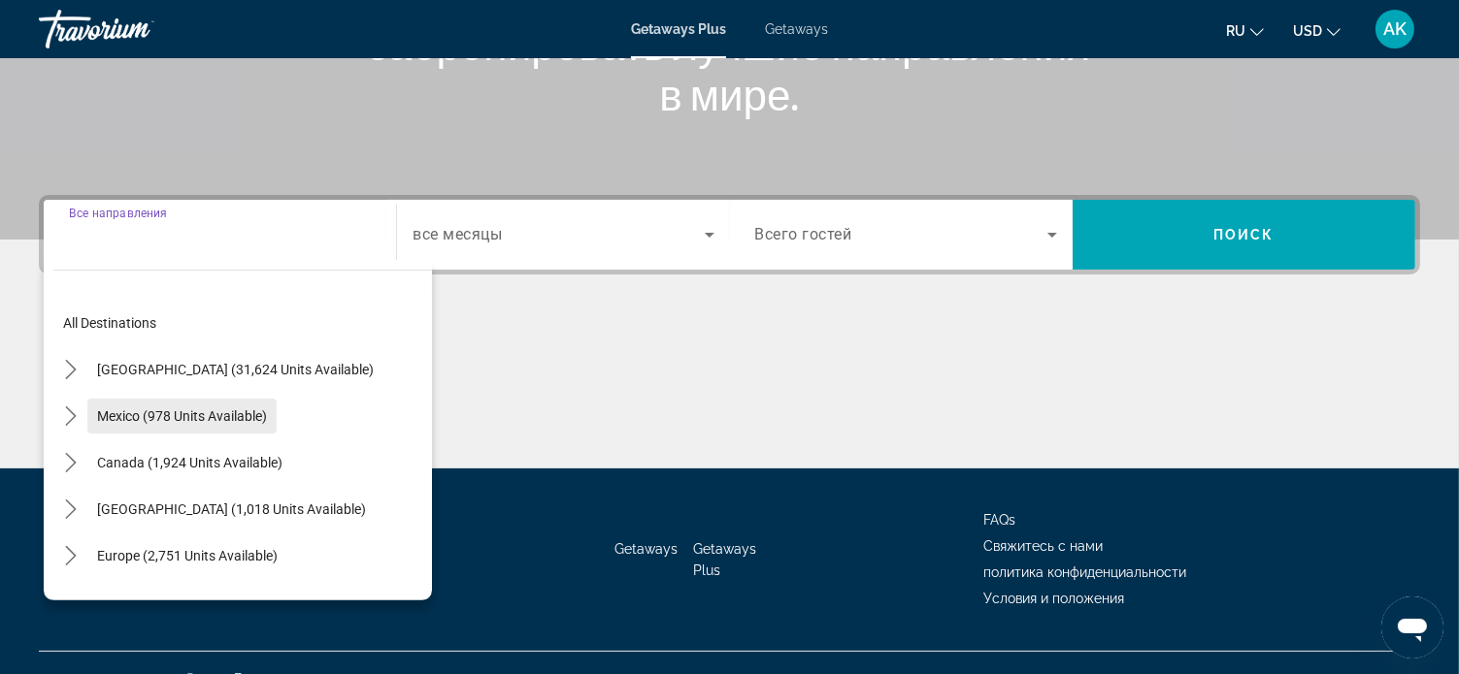
scroll to position [374, 0]
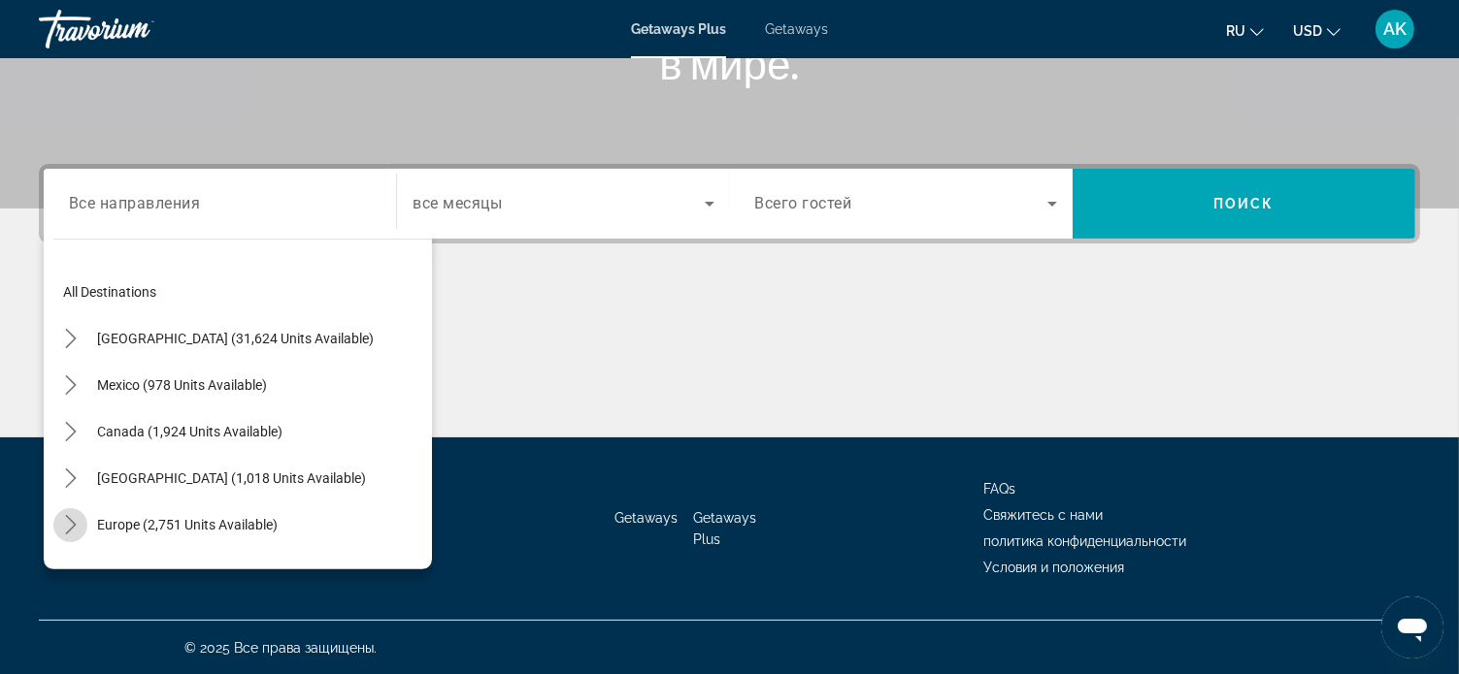
click at [58, 527] on mat-icon "Toggle Europe (2,751 units available) submenu" at bounding box center [70, 526] width 34 height 34
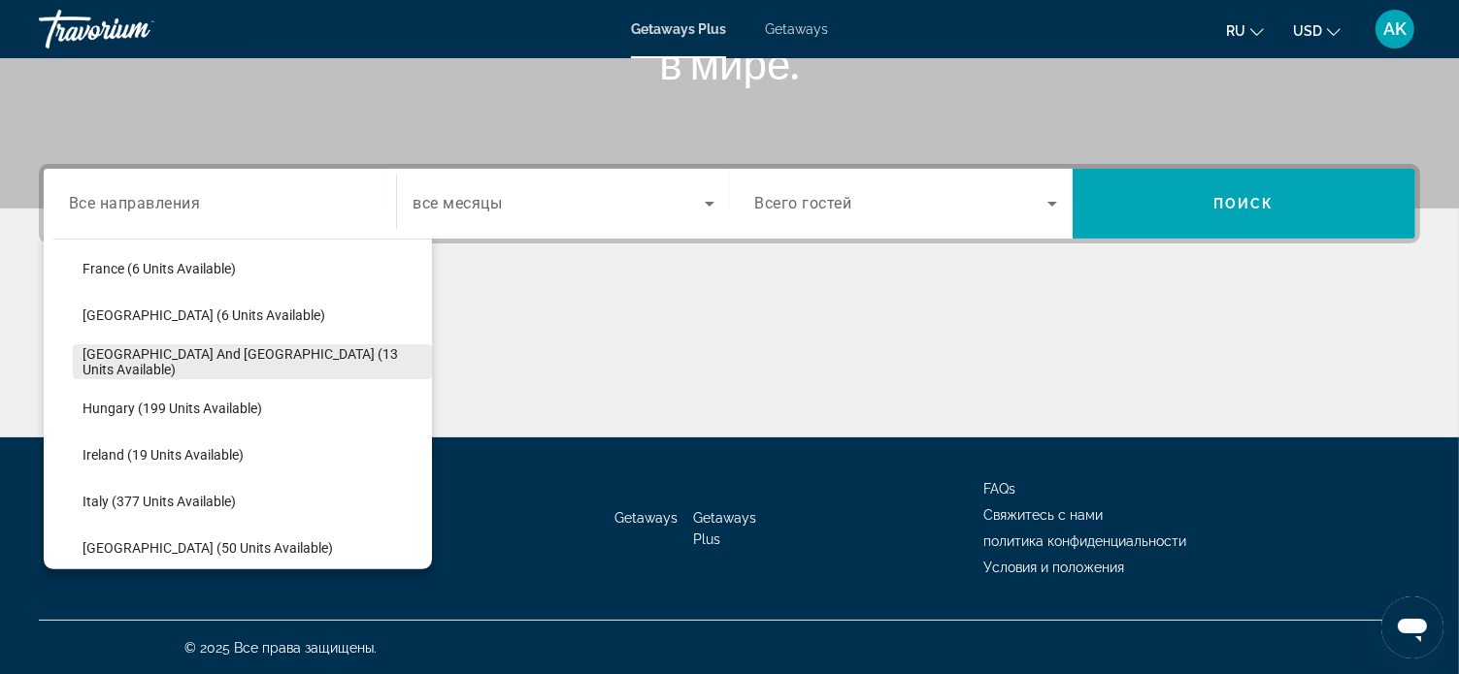
scroll to position [534, 0]
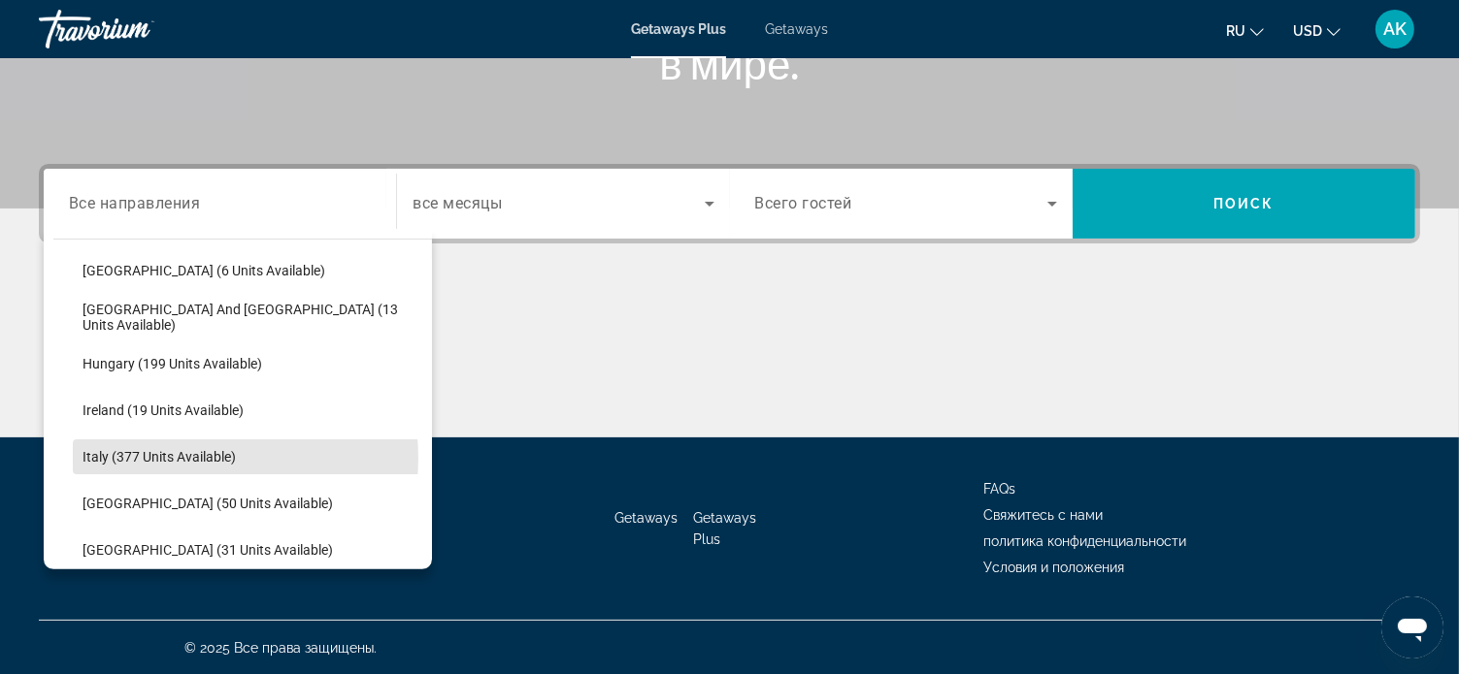
click at [182, 456] on span "Italy (377 units available)" at bounding box center [158, 457] width 153 height 16
type input "**********"
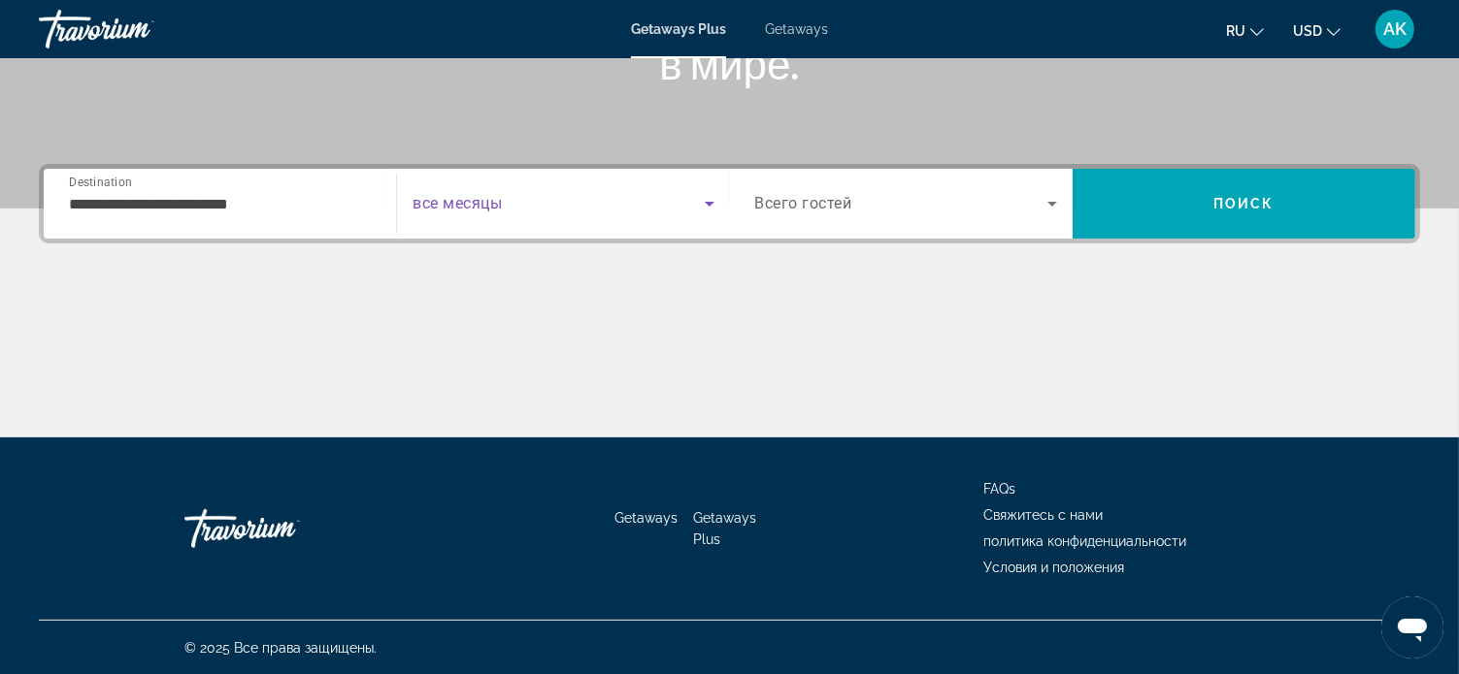
click at [706, 205] on icon "Search widget" at bounding box center [709, 203] width 23 height 23
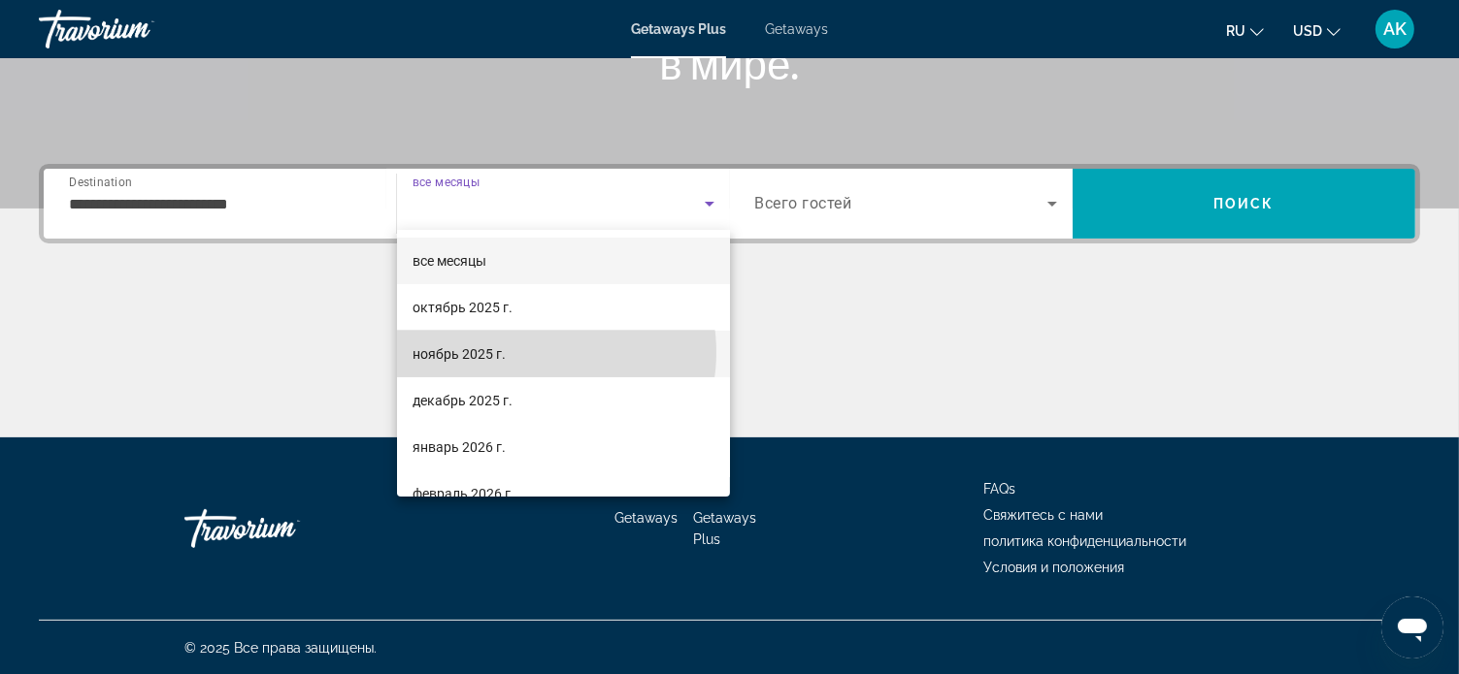
click at [528, 352] on mat-option "ноябрь 2025 г." at bounding box center [563, 354] width 333 height 47
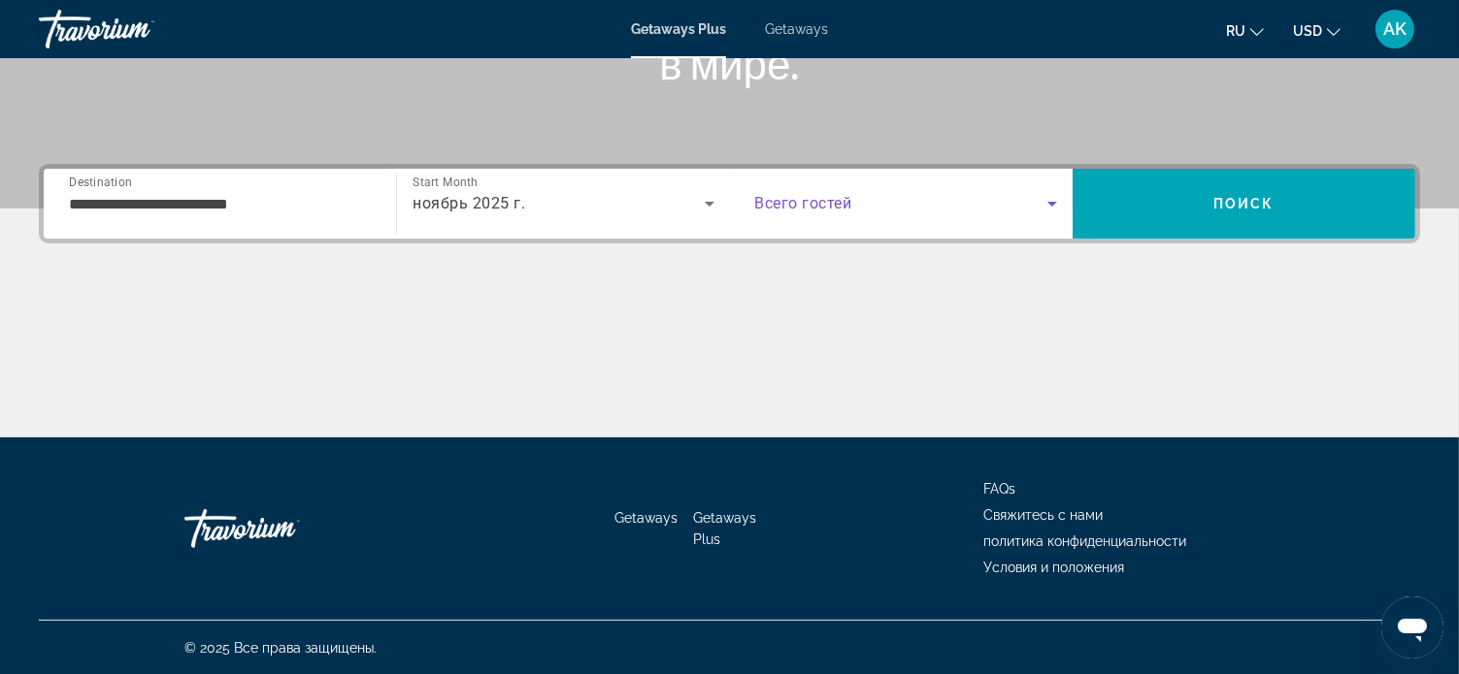
click at [1049, 204] on icon "Search widget" at bounding box center [1051, 203] width 23 height 23
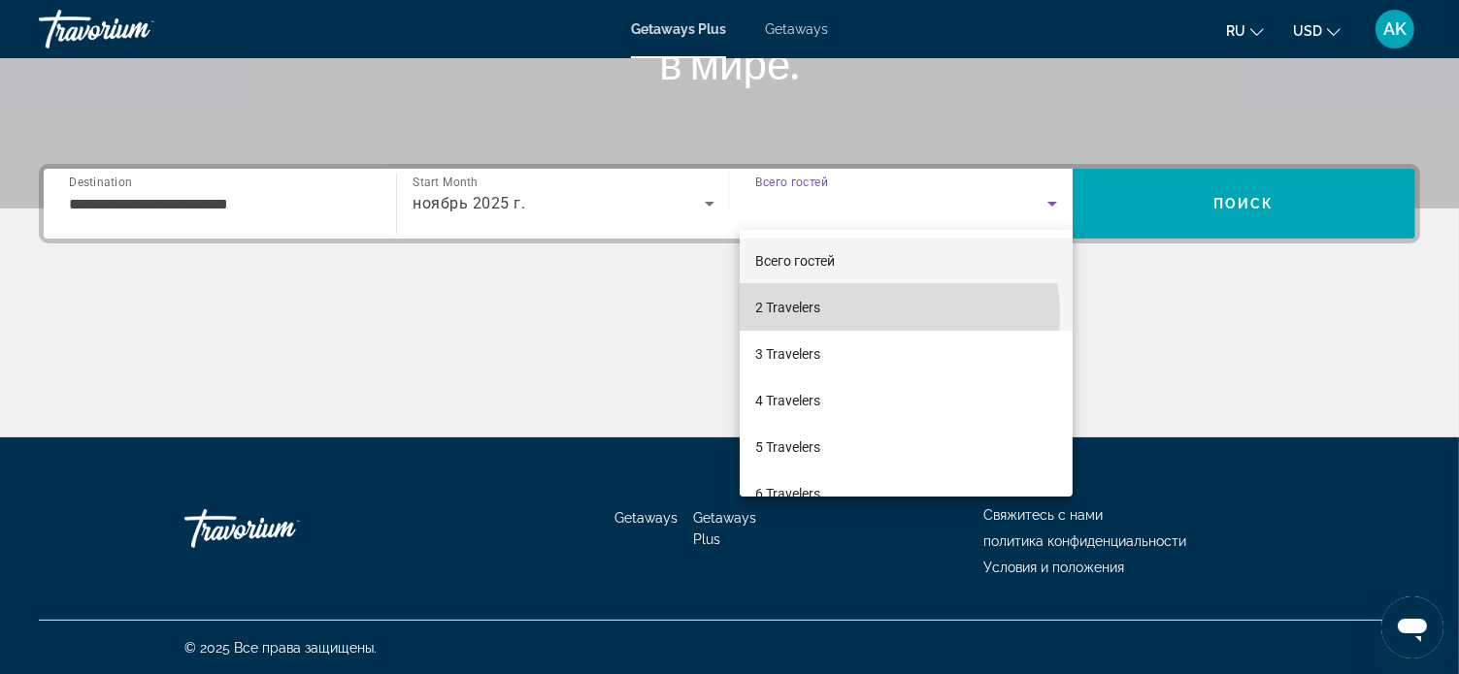
click at [873, 314] on mat-option "2 Travelers" at bounding box center [905, 307] width 333 height 47
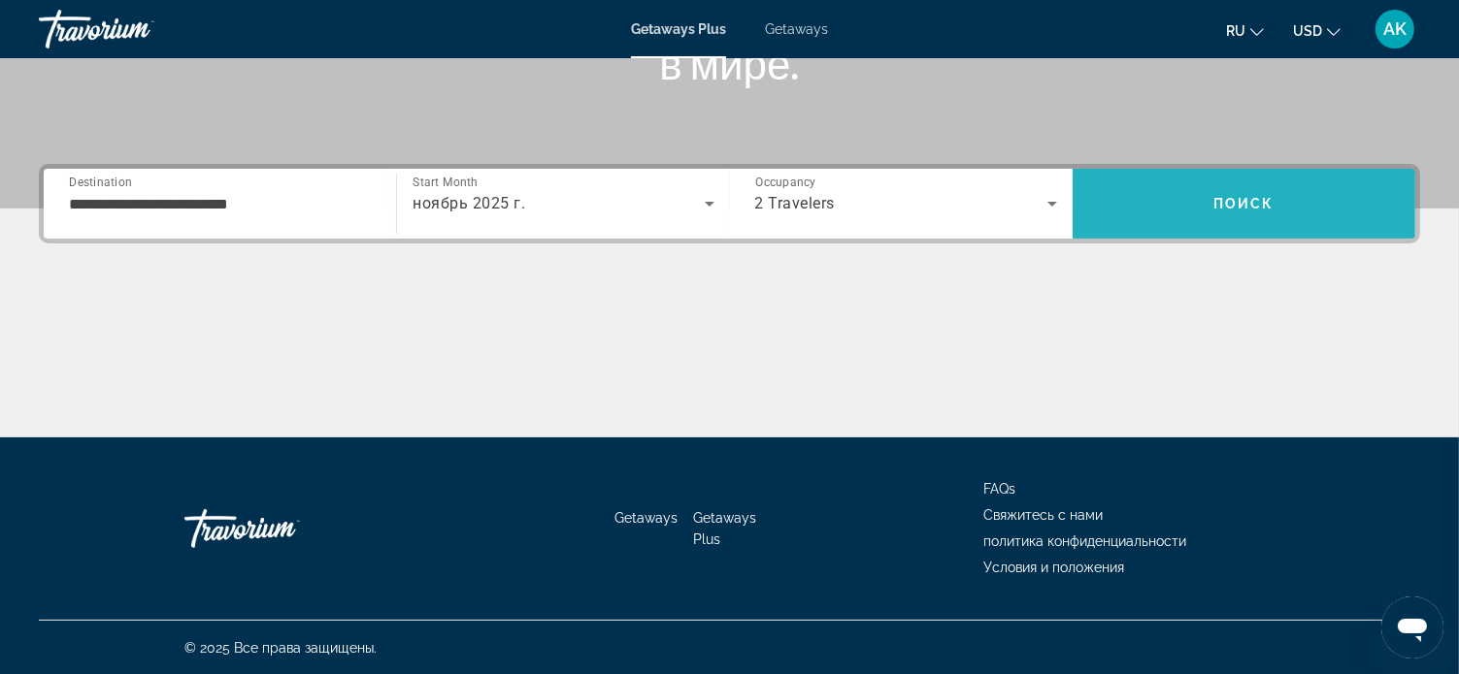
click at [1223, 196] on span "Поиск" at bounding box center [1243, 204] width 61 height 16
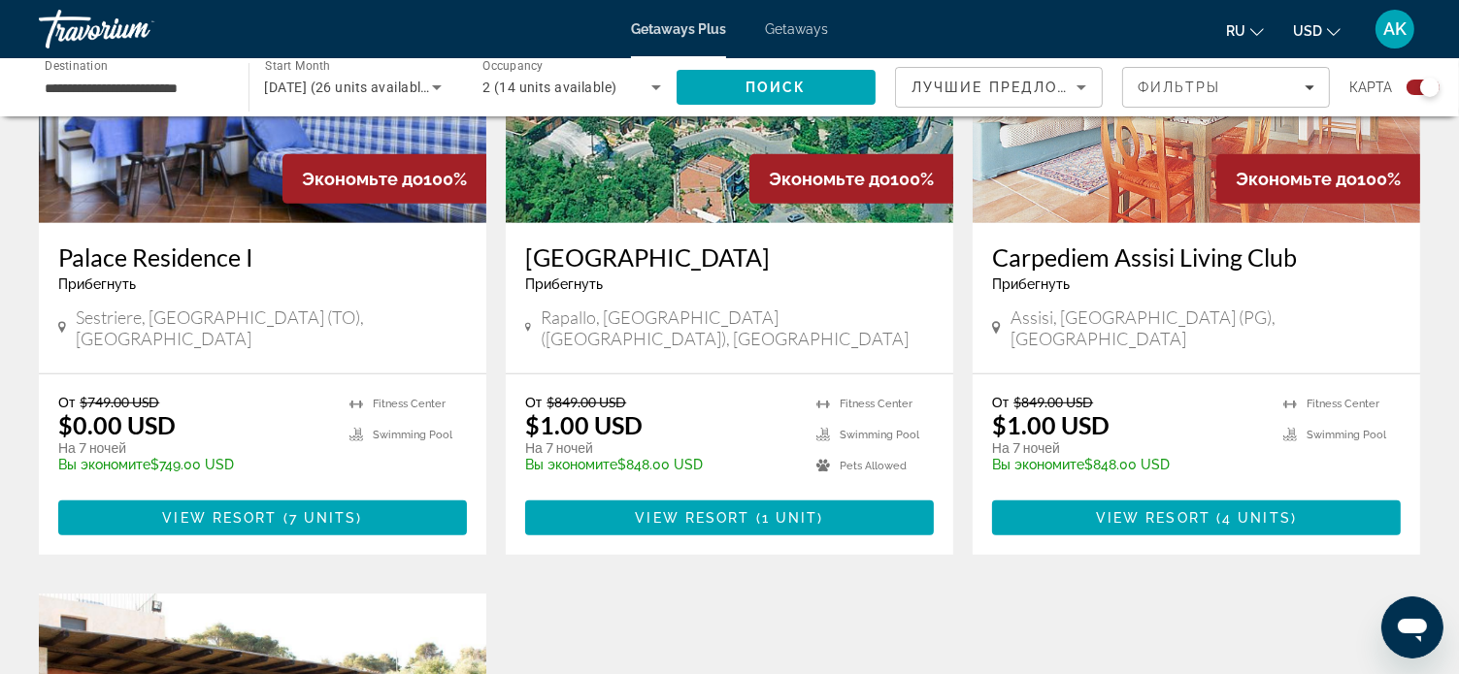
scroll to position [776, 0]
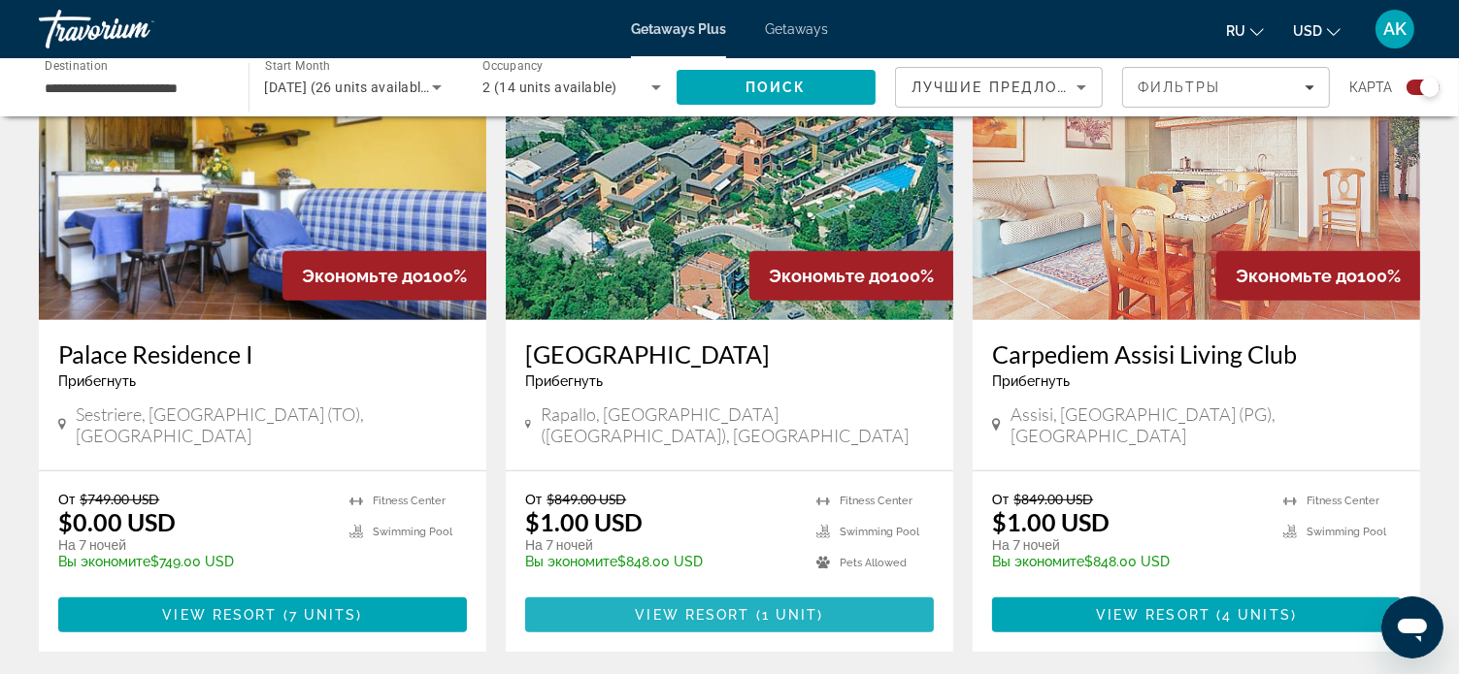
click at [714, 608] on span "View Resort" at bounding box center [692, 616] width 115 height 16
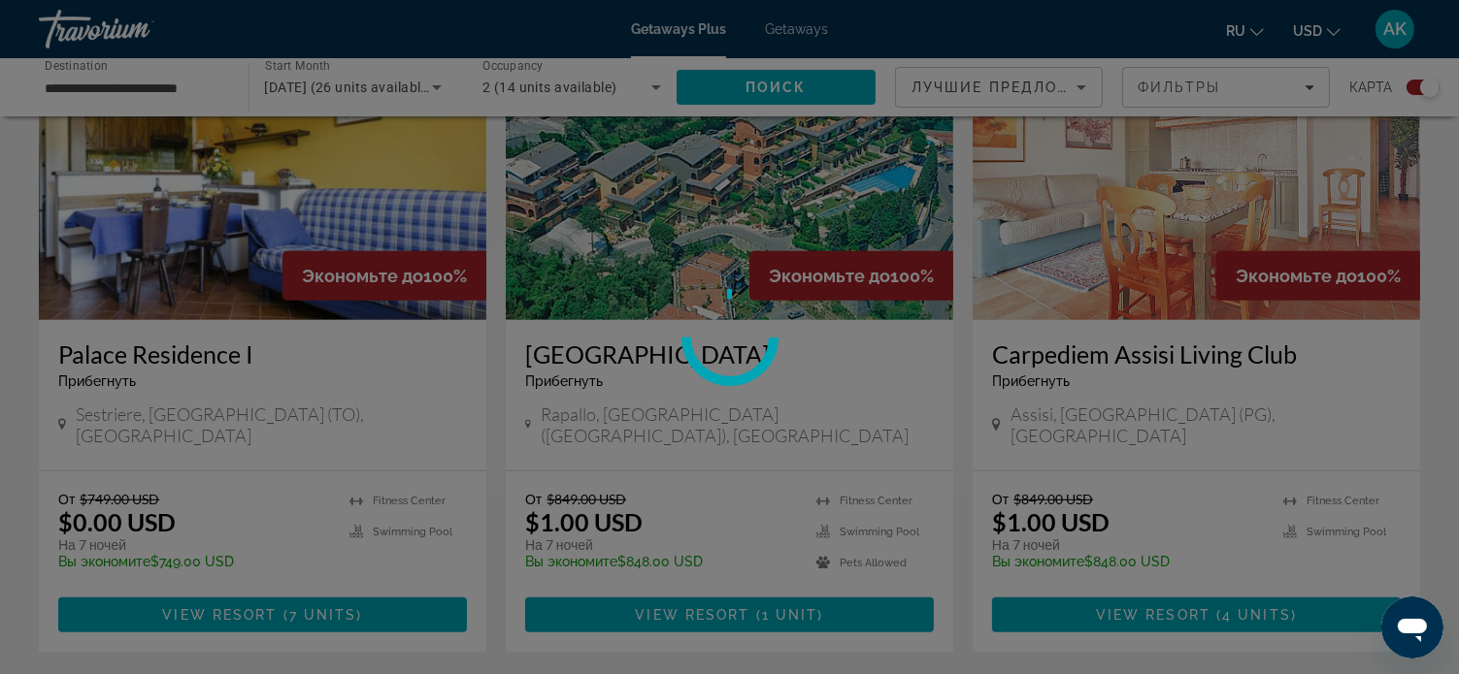
click at [714, 592] on div at bounding box center [729, 337] width 1459 height 674
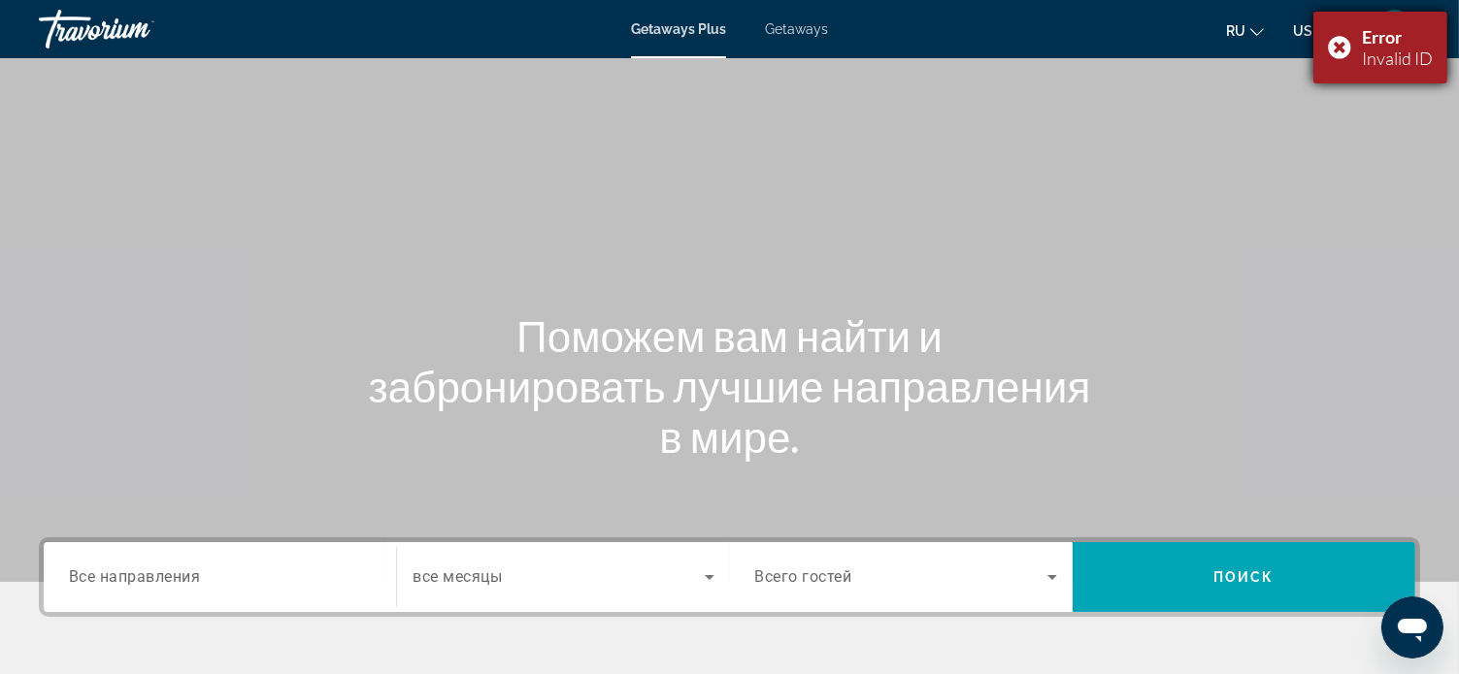
click at [1335, 48] on div "Error Invalid ID" at bounding box center [1380, 48] width 134 height 72
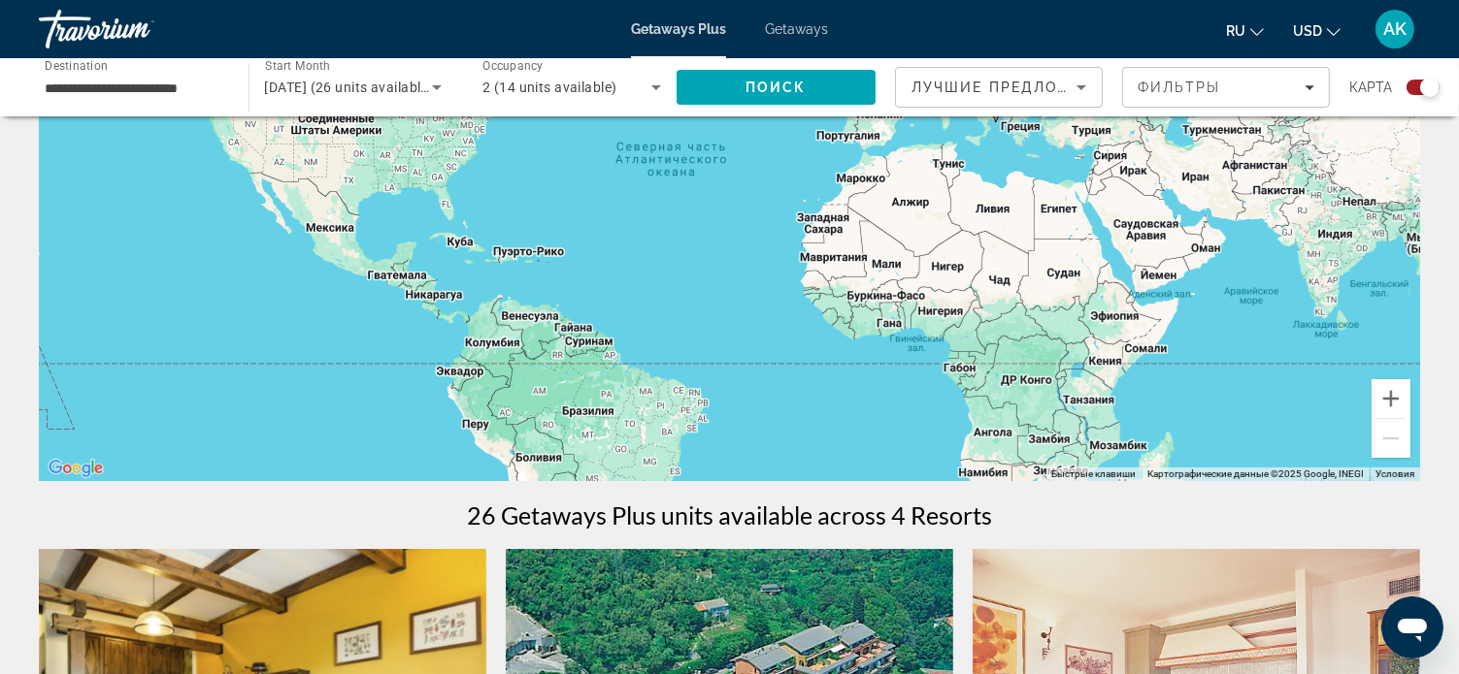
scroll to position [194, 0]
